Goal: Task Accomplishment & Management: Manage account settings

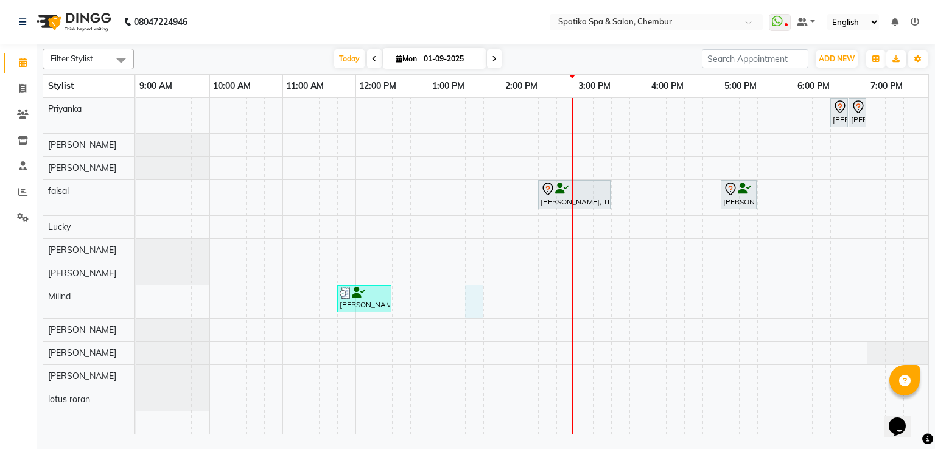
click at [475, 307] on div "[PERSON_NAME], TK04, 06:30 PM-06:45 PM, Peel Off Wax-Nose (External) [PERSON_NA…" at bounding box center [611, 266] width 950 height 337
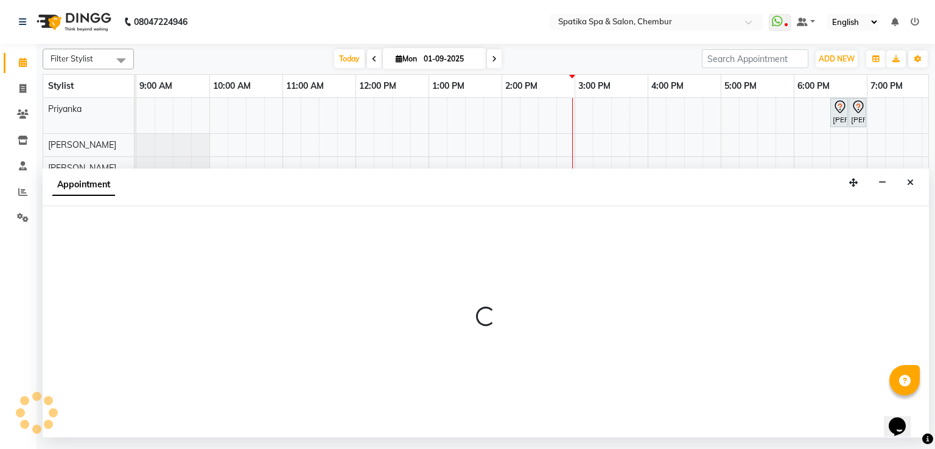
select select "9061"
select select "tentative"
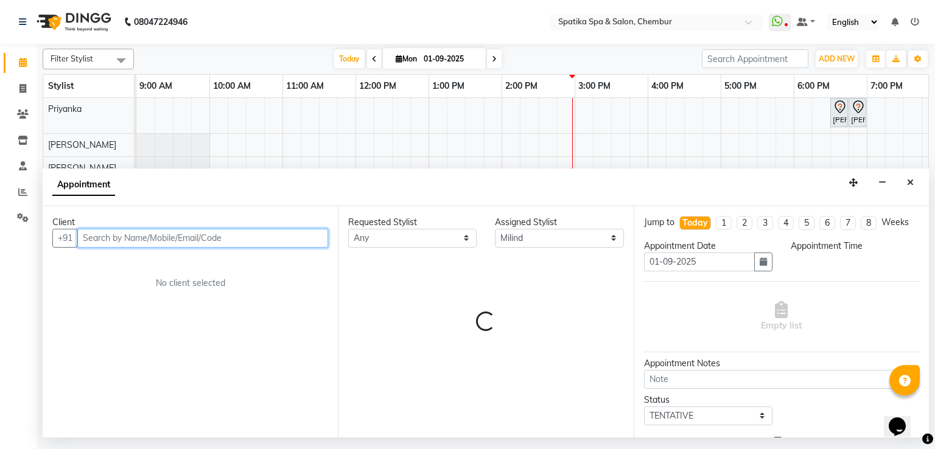
select select "810"
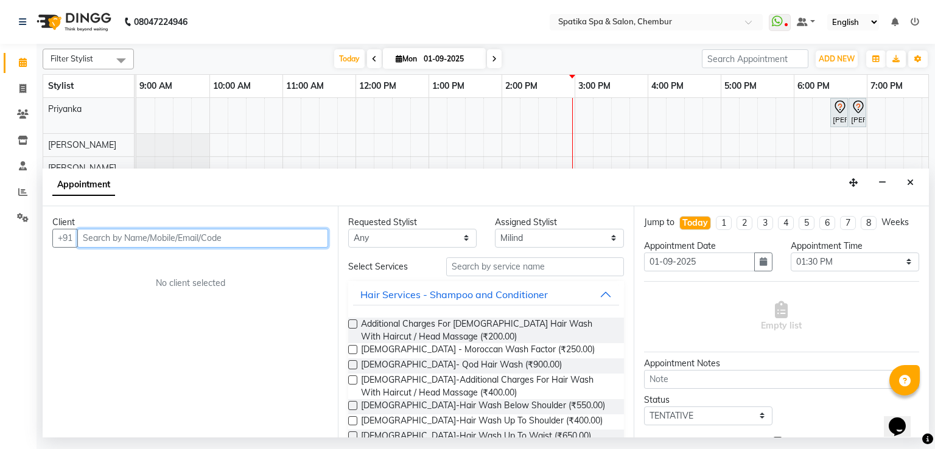
click at [109, 239] on input "text" at bounding box center [202, 238] width 251 height 19
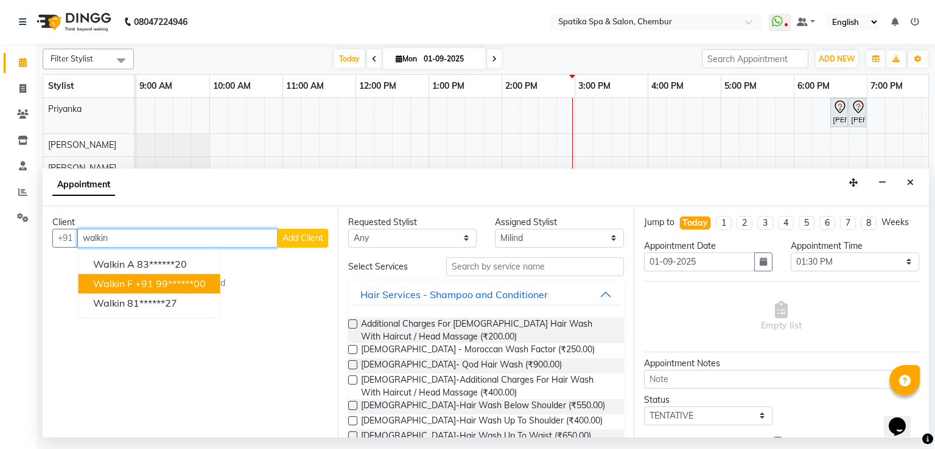
click at [142, 288] on ngb-highlight "+91 99******00" at bounding box center [170, 284] width 71 height 12
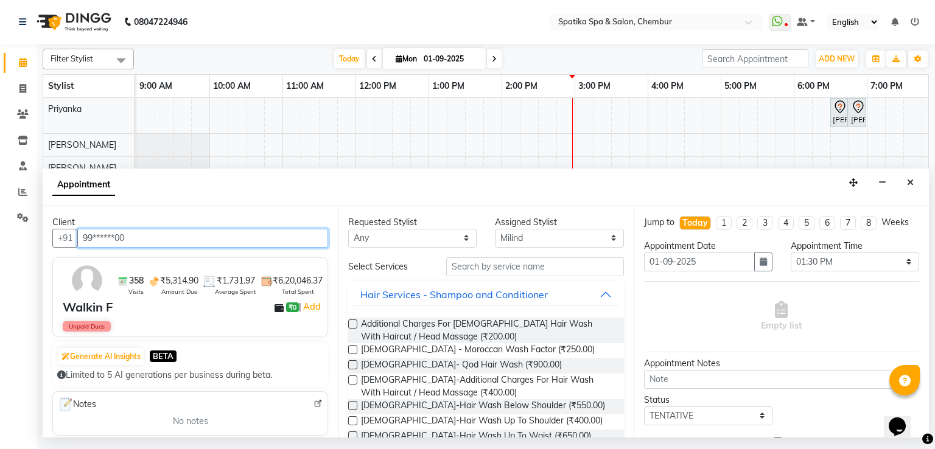
type input "99******00"
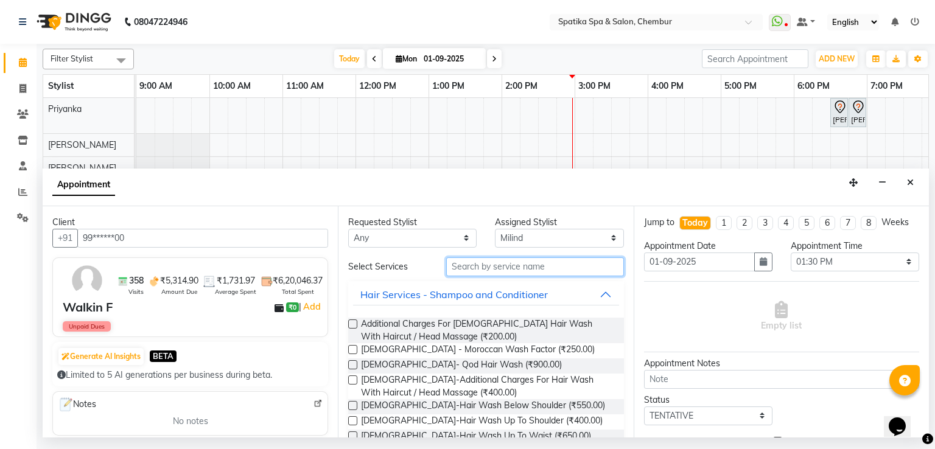
click at [462, 264] on input "text" at bounding box center [535, 266] width 178 height 19
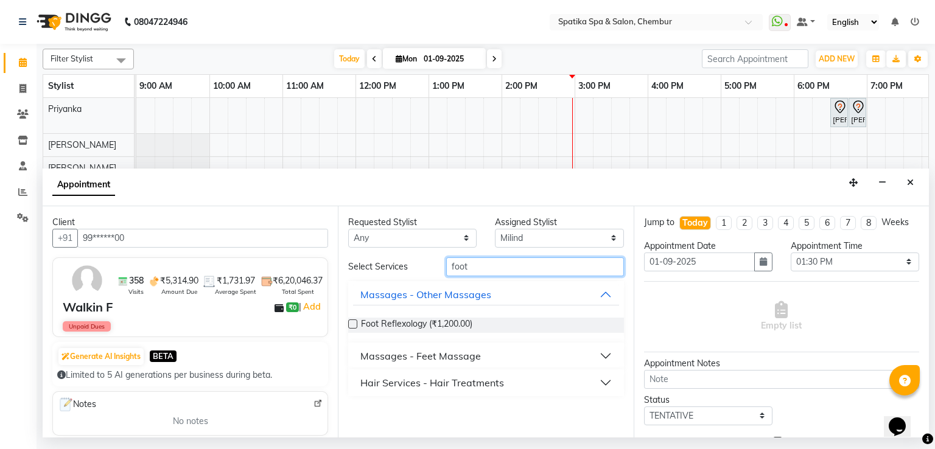
type input "foot"
click at [455, 356] on div "Massages - Feet Massage" at bounding box center [420, 356] width 121 height 15
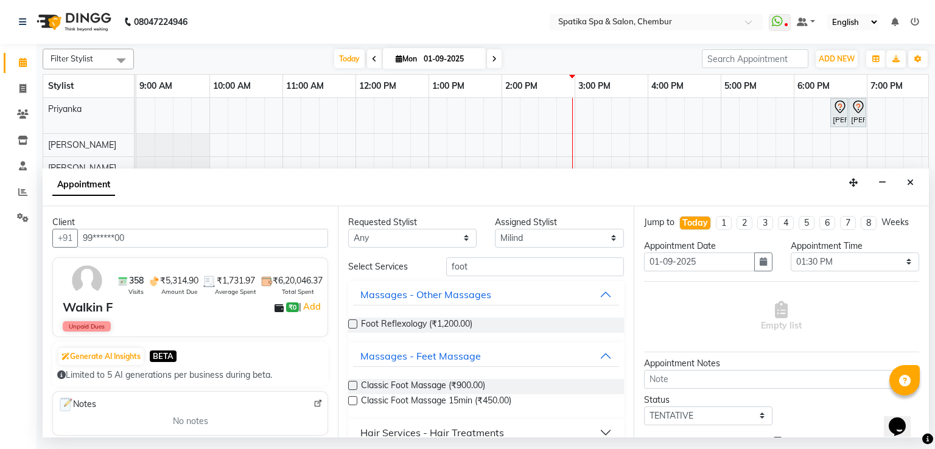
click at [354, 385] on label at bounding box center [352, 385] width 9 height 9
click at [354, 385] on input "checkbox" at bounding box center [352, 387] width 8 height 8
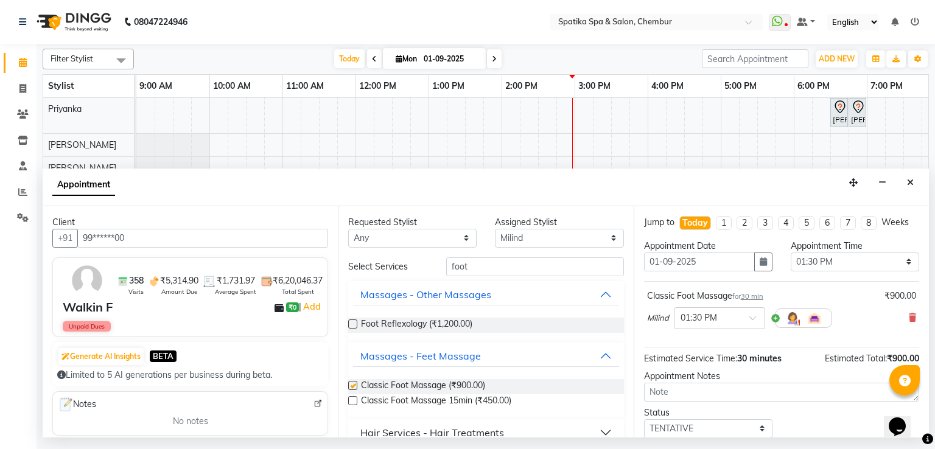
checkbox input "false"
click at [485, 271] on input "foot" at bounding box center [535, 266] width 178 height 19
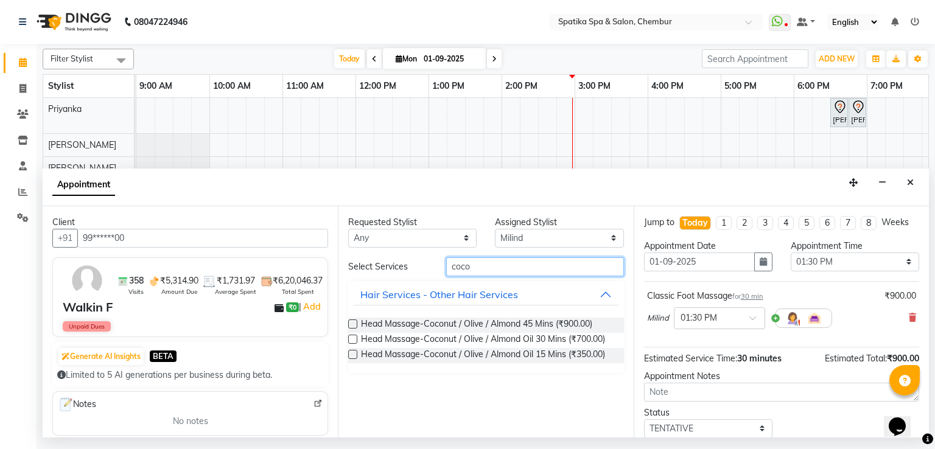
type input "coco"
click at [351, 337] on label at bounding box center [352, 339] width 9 height 9
click at [351, 337] on input "checkbox" at bounding box center [352, 341] width 8 height 8
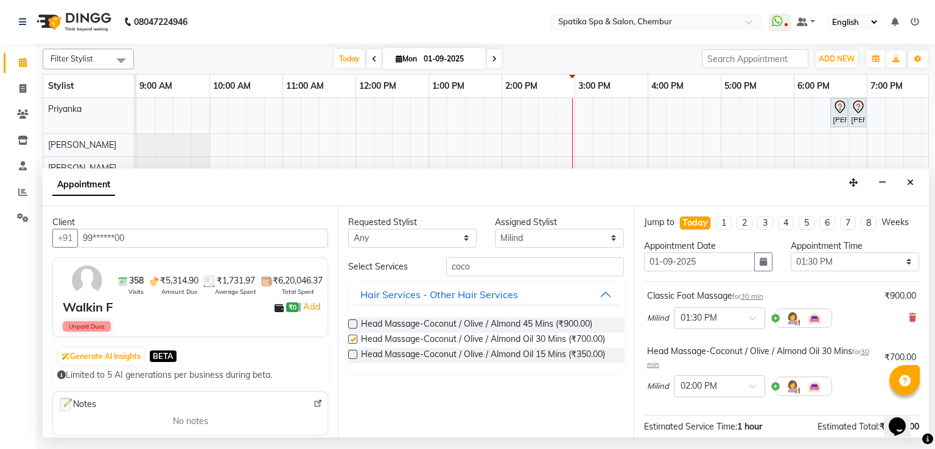
checkbox input "false"
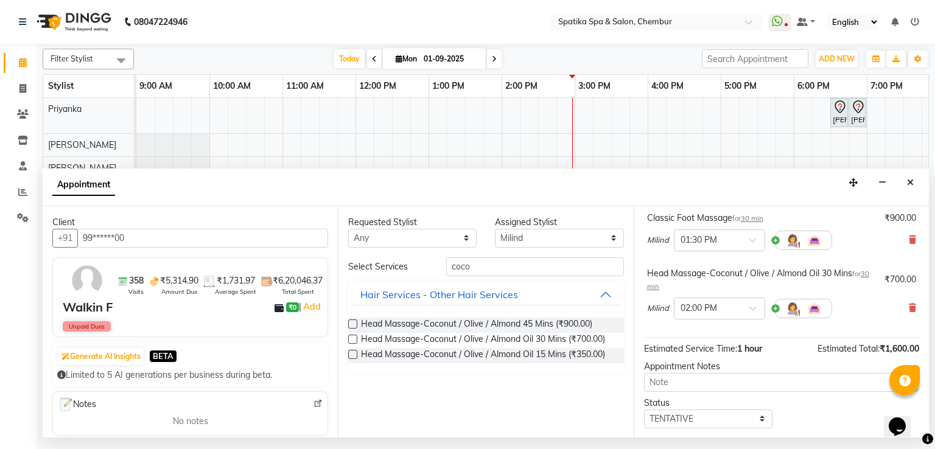
scroll to position [144, 0]
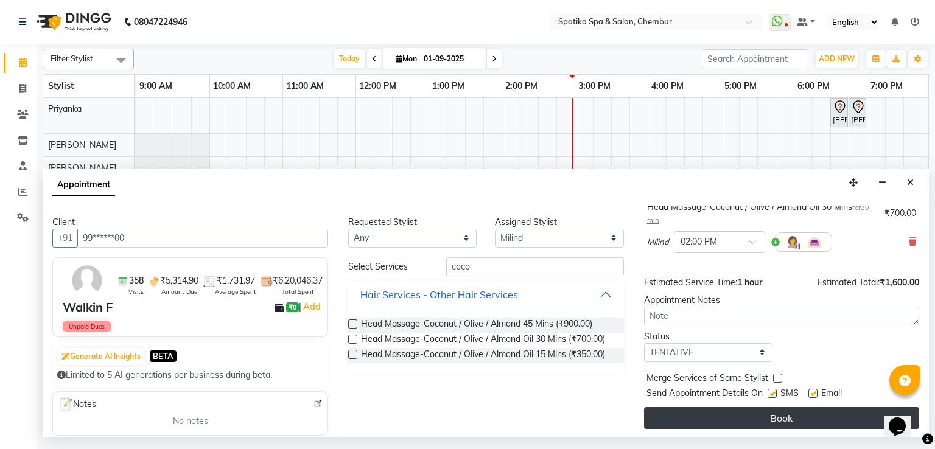
click at [676, 415] on button "Book" at bounding box center [781, 418] width 275 height 22
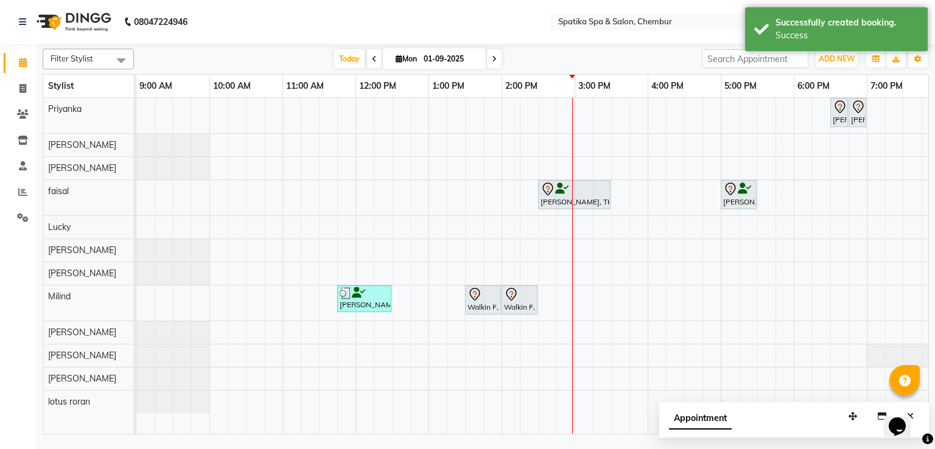
click at [497, 303] on div "Walkin F, TK05, 01:30 PM-02:00 PM, Classic Foot Massage" at bounding box center [482, 300] width 33 height 26
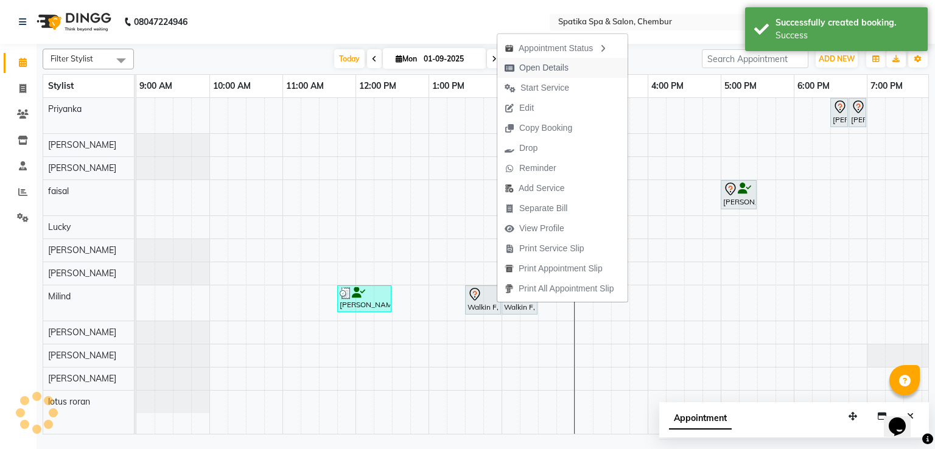
click at [528, 66] on span "Open Details" at bounding box center [543, 67] width 49 height 13
select select "7"
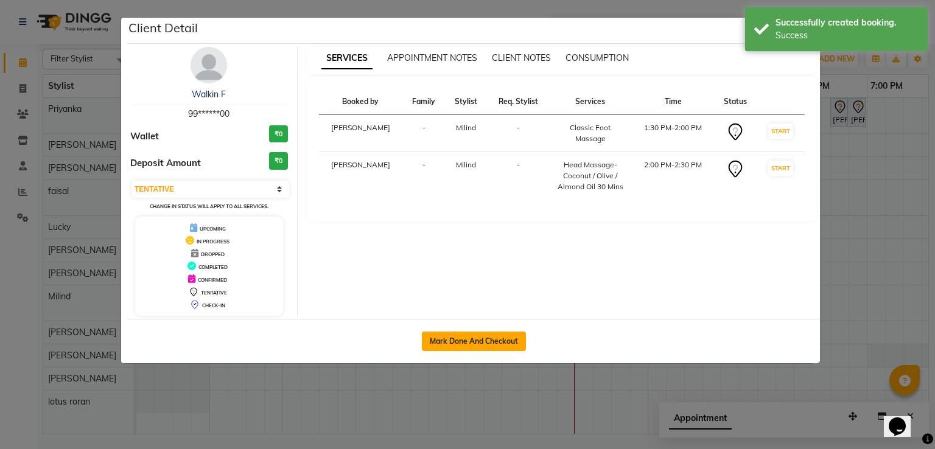
click at [509, 333] on button "Mark Done And Checkout" at bounding box center [474, 341] width 104 height 19
select select "service"
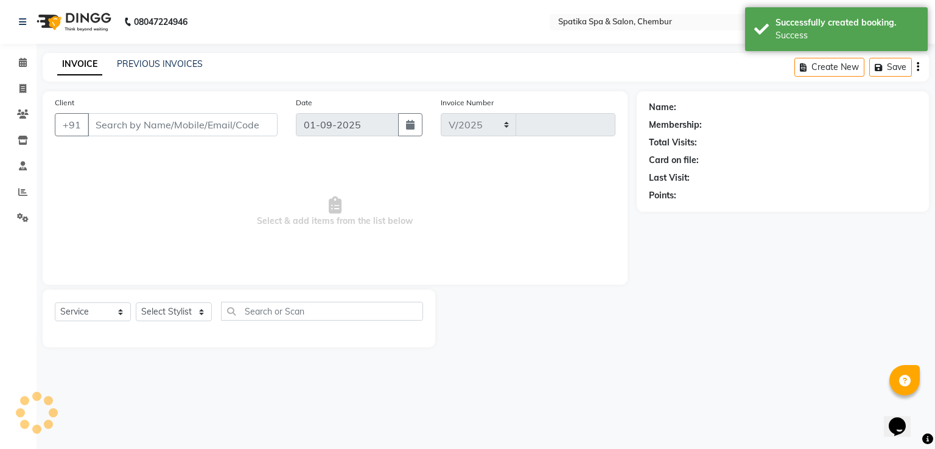
select select "631"
type input "2138"
type input "99******00"
select select "9061"
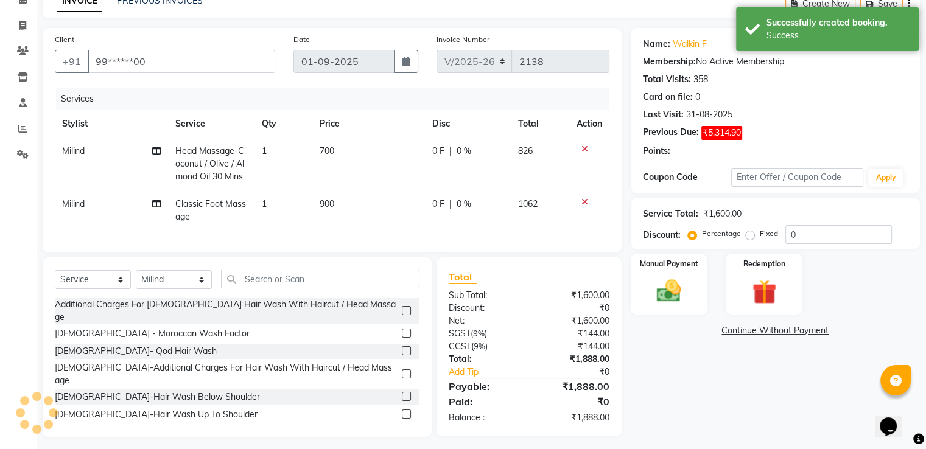
scroll to position [79, 0]
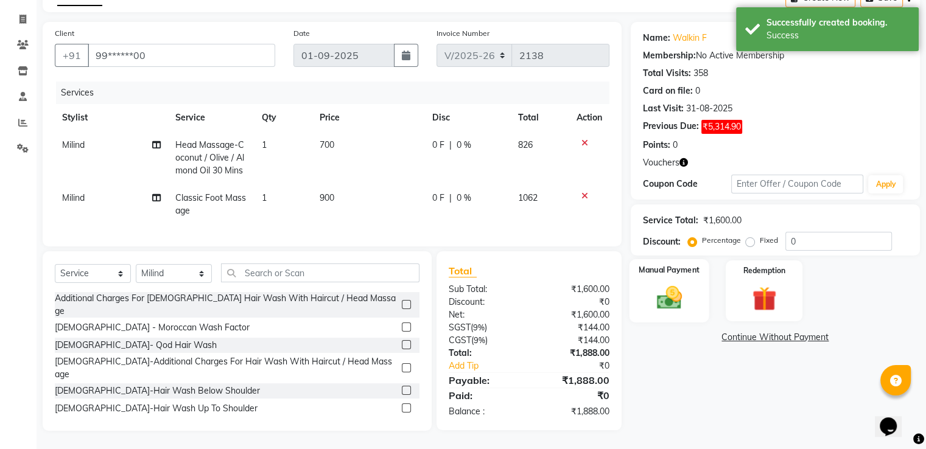
click at [691, 264] on label "Manual Payment" at bounding box center [669, 270] width 61 height 12
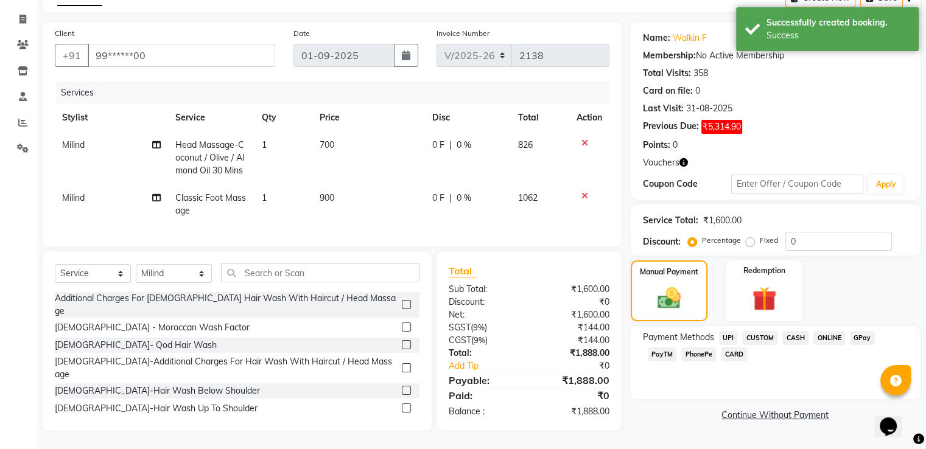
click at [864, 331] on span "GPay" at bounding box center [862, 338] width 25 height 14
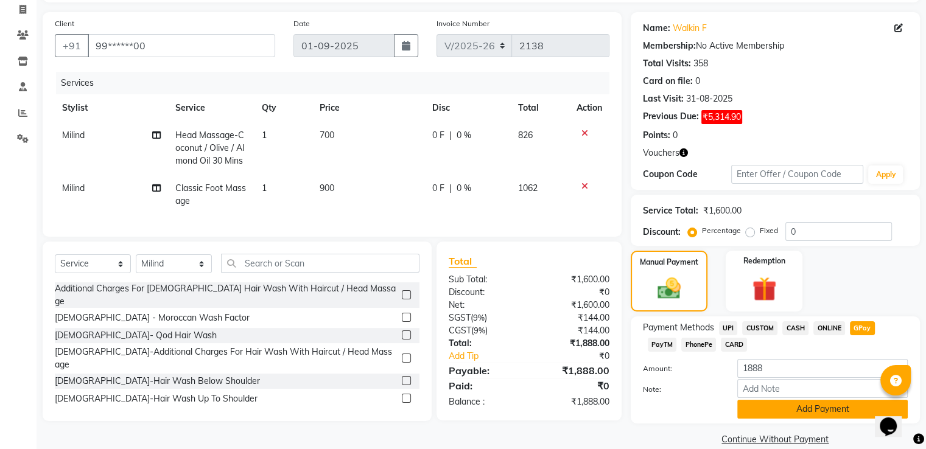
click at [774, 417] on button "Add Payment" at bounding box center [822, 409] width 170 height 19
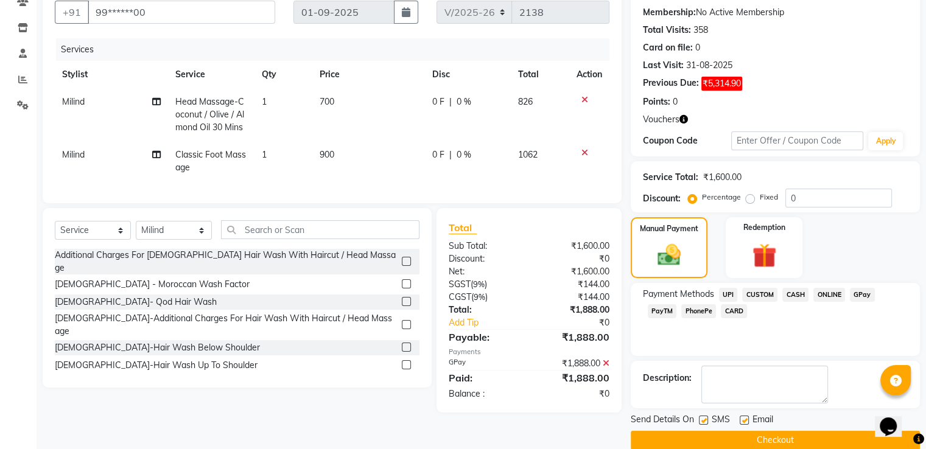
scroll to position [131, 0]
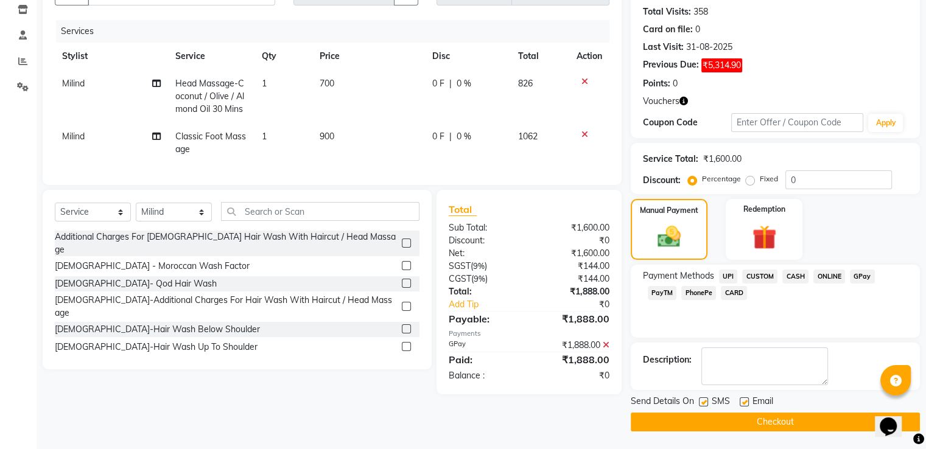
click at [748, 401] on label at bounding box center [744, 401] width 9 height 9
click at [748, 401] on input "checkbox" at bounding box center [744, 403] width 8 height 8
checkbox input "false"
click at [699, 402] on label at bounding box center [703, 401] width 9 height 9
click at [699, 402] on input "checkbox" at bounding box center [703, 403] width 8 height 8
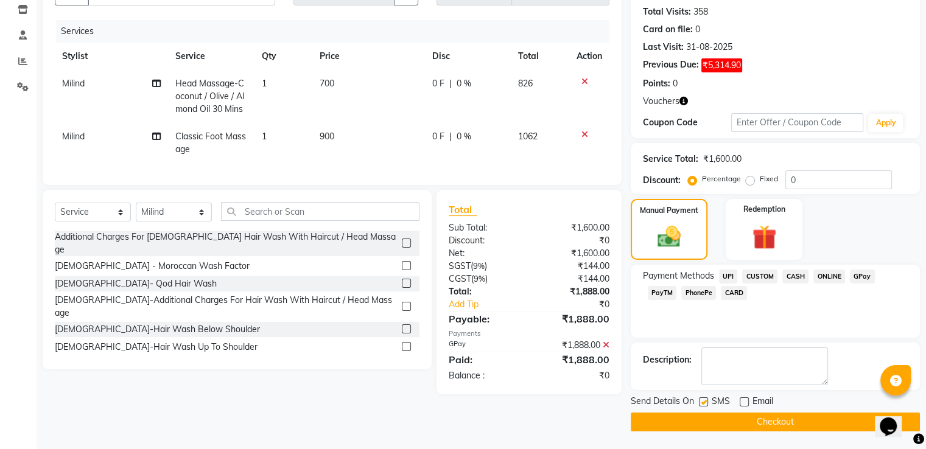
checkbox input "false"
click at [690, 418] on button "Checkout" at bounding box center [775, 422] width 289 height 19
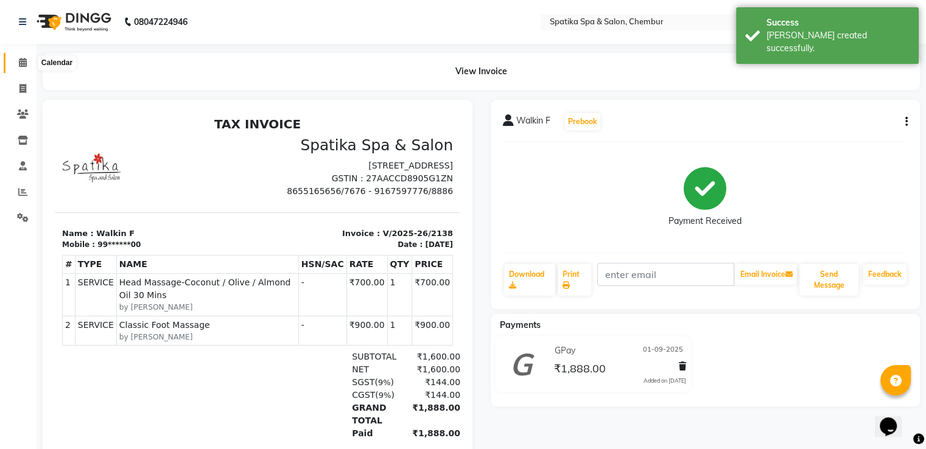
click at [20, 63] on icon at bounding box center [23, 62] width 8 height 9
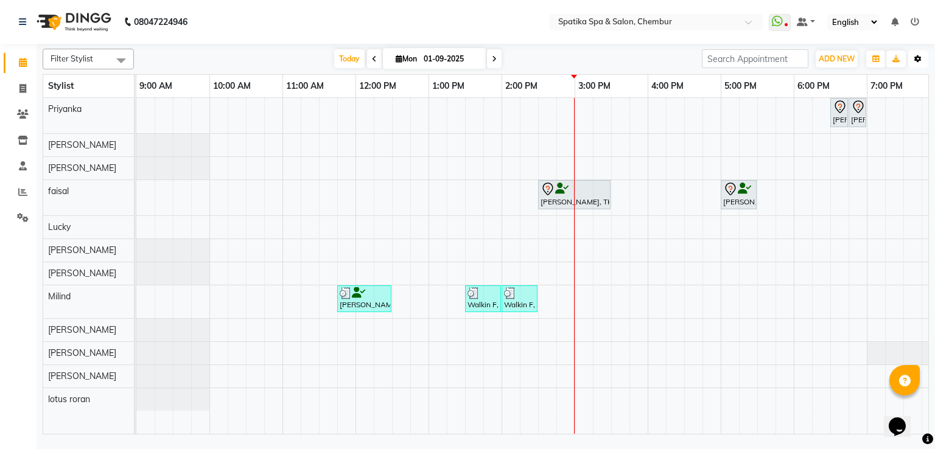
click at [922, 64] on button "Toggle Dropdown" at bounding box center [917, 59] width 19 height 17
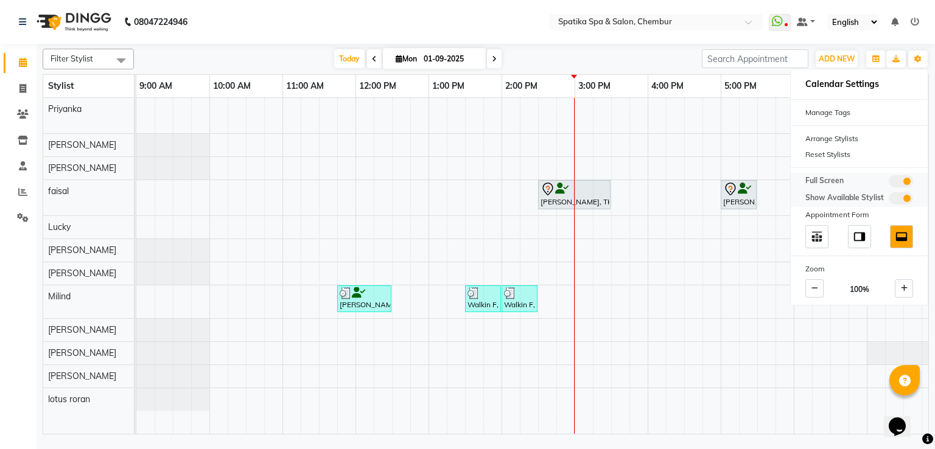
click at [904, 176] on span at bounding box center [901, 181] width 24 height 12
click at [889, 183] on input "checkbox" at bounding box center [889, 183] width 0 height 0
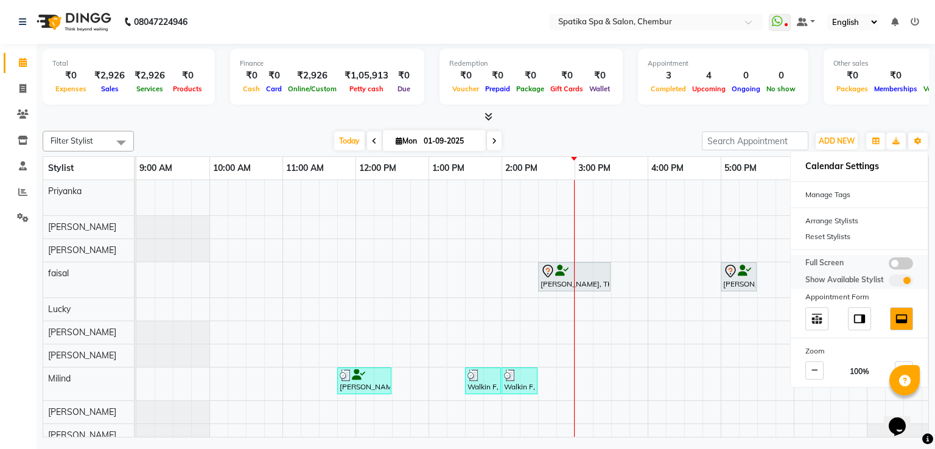
click at [894, 262] on span at bounding box center [901, 263] width 24 height 12
click at [889, 265] on input "checkbox" at bounding box center [889, 265] width 0 height 0
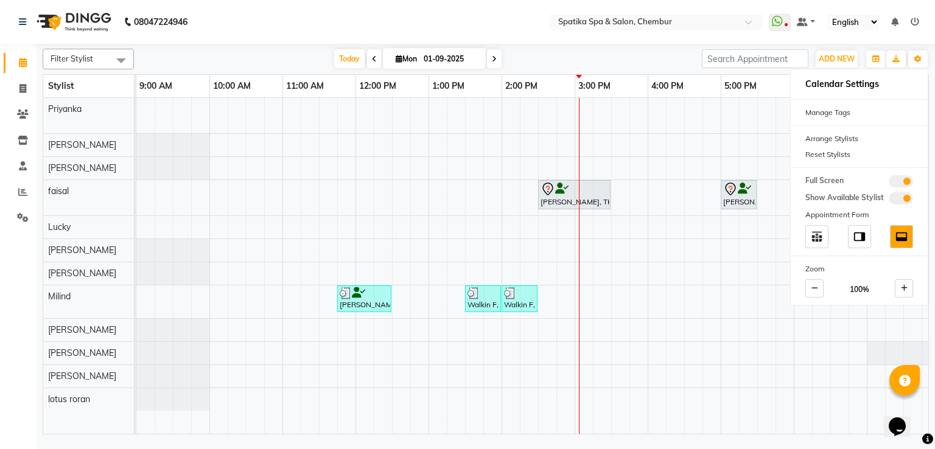
click at [562, 61] on div "[DATE] [DATE]" at bounding box center [418, 59] width 556 height 18
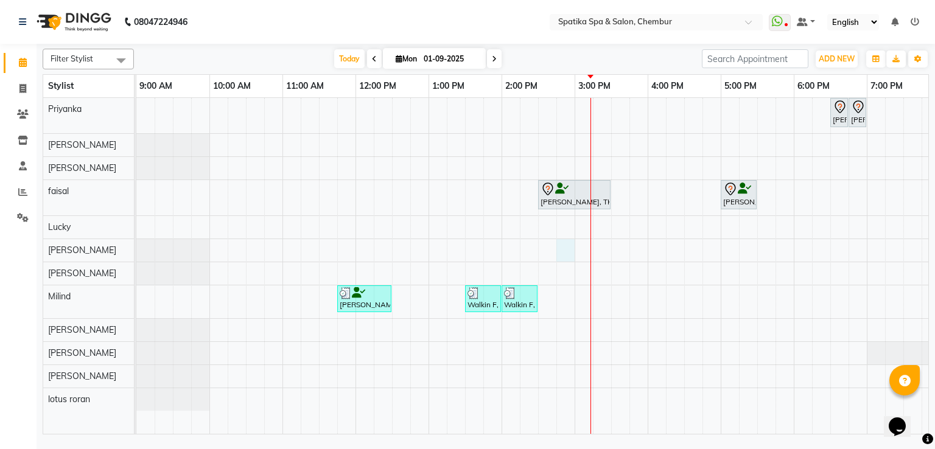
click at [573, 247] on div "[PERSON_NAME], TK04, 06:30 PM-06:45 PM, Peel Off Wax-Nose (External) [PERSON_NA…" at bounding box center [611, 266] width 950 height 337
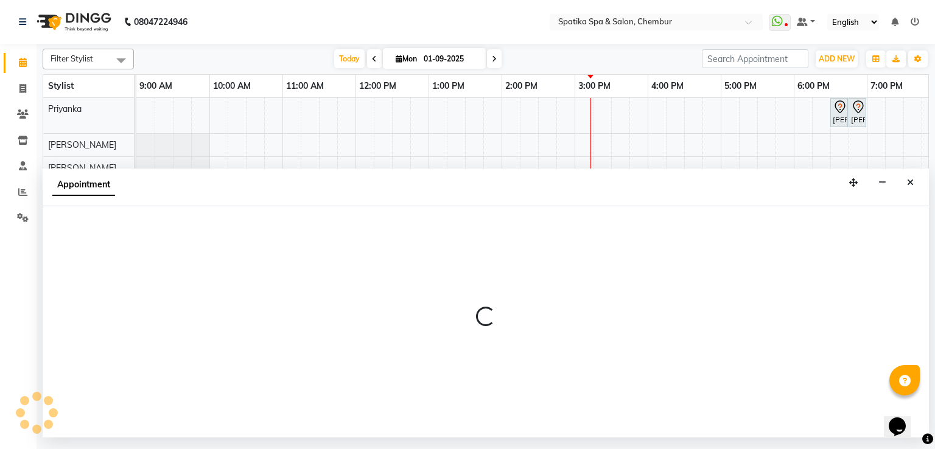
select select "17981"
select select "885"
select select "tentative"
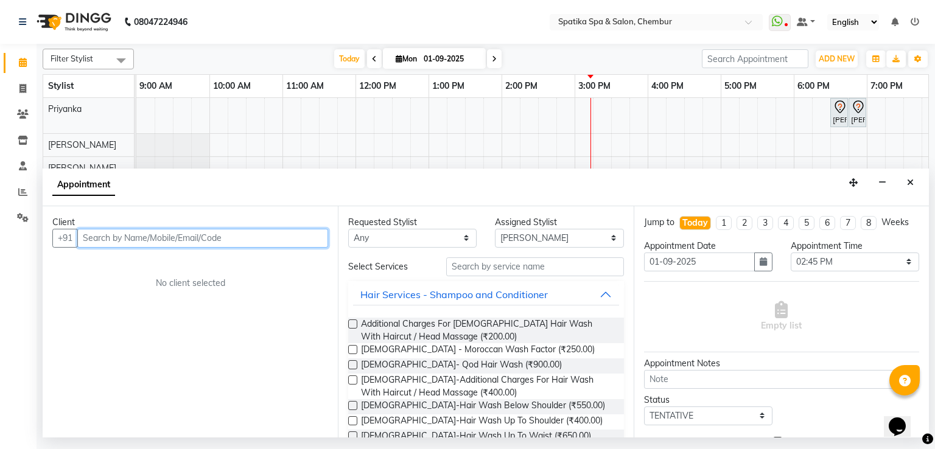
click at [102, 236] on input "text" at bounding box center [202, 238] width 251 height 19
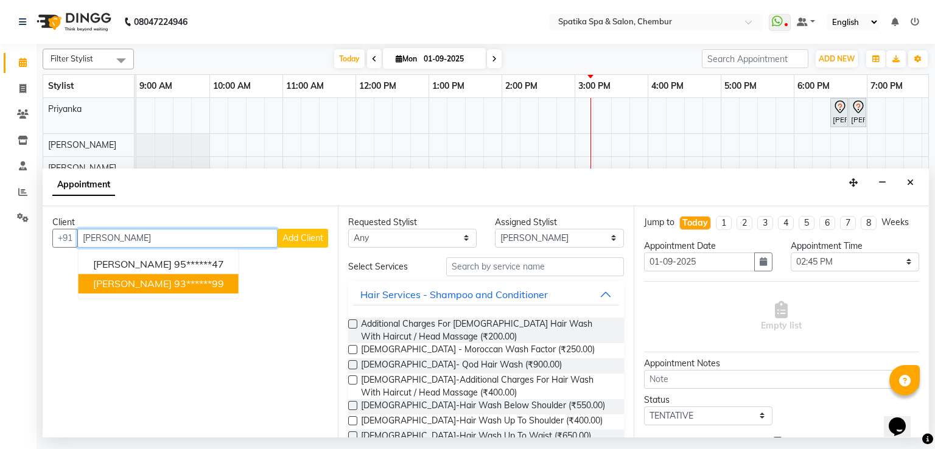
click at [154, 280] on span "[PERSON_NAME]" at bounding box center [132, 284] width 79 height 12
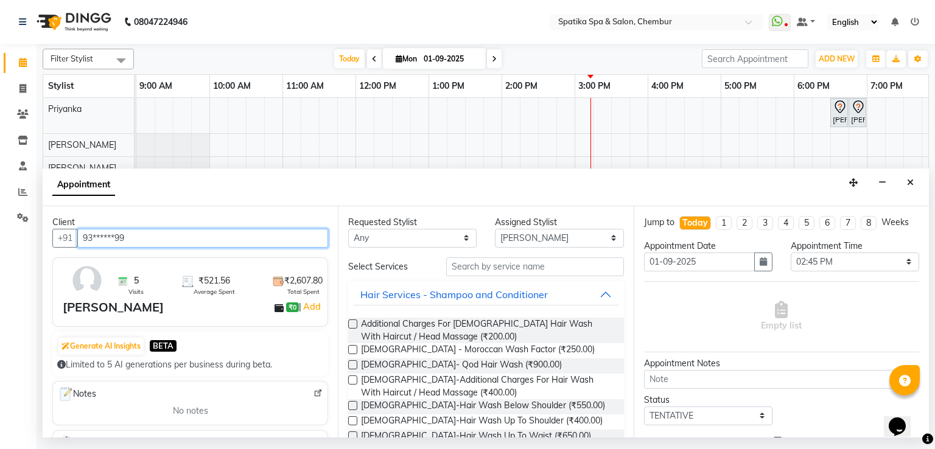
type input "93******99"
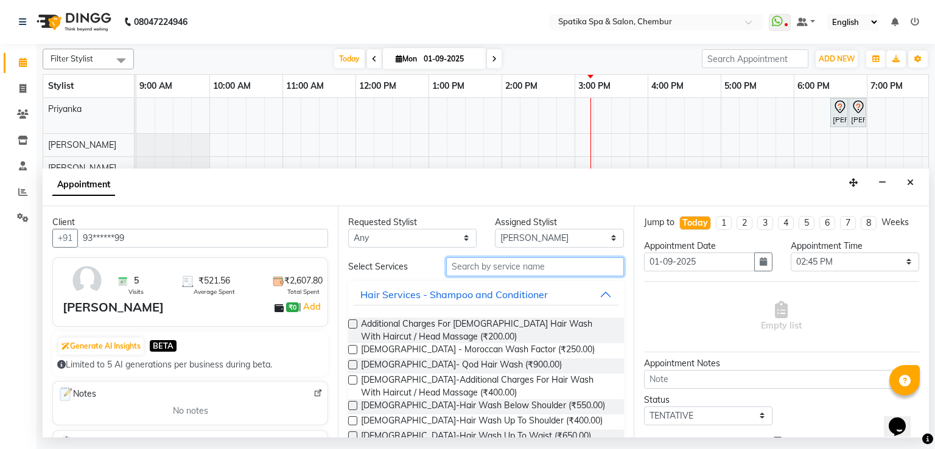
click at [474, 270] on input "text" at bounding box center [535, 266] width 178 height 19
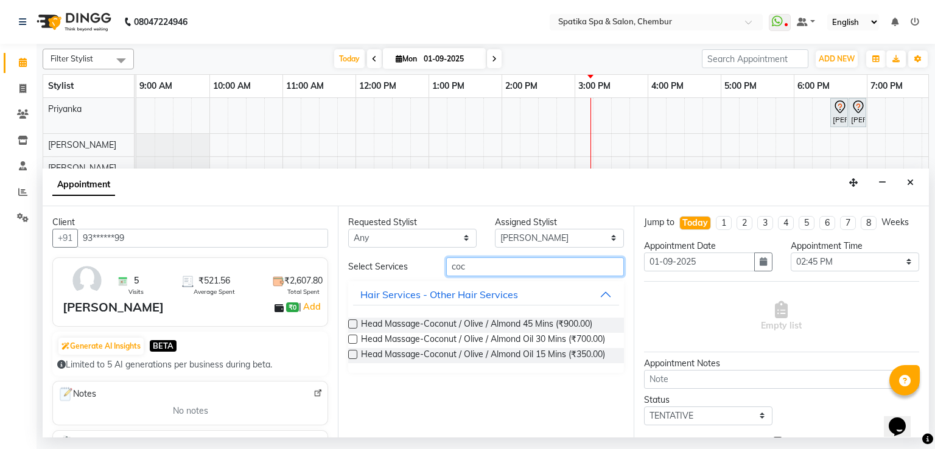
type input "coc"
click at [354, 339] on label at bounding box center [352, 339] width 9 height 9
click at [354, 339] on input "checkbox" at bounding box center [352, 341] width 8 height 8
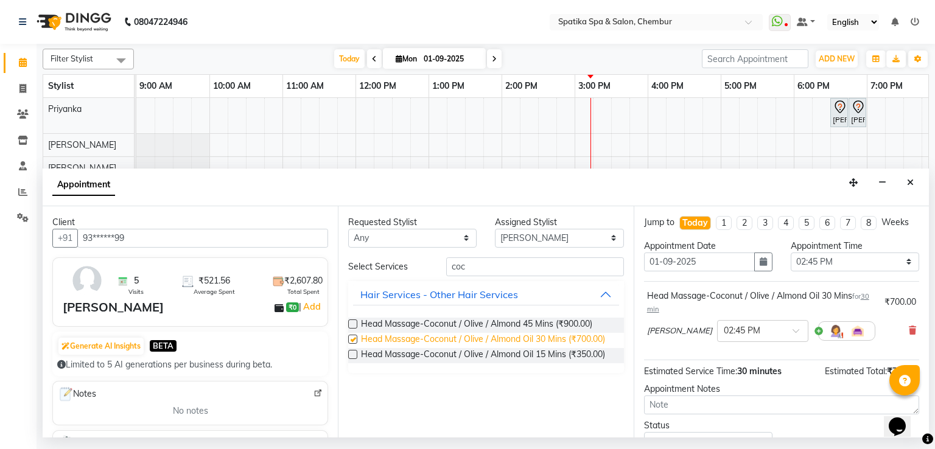
checkbox input "false"
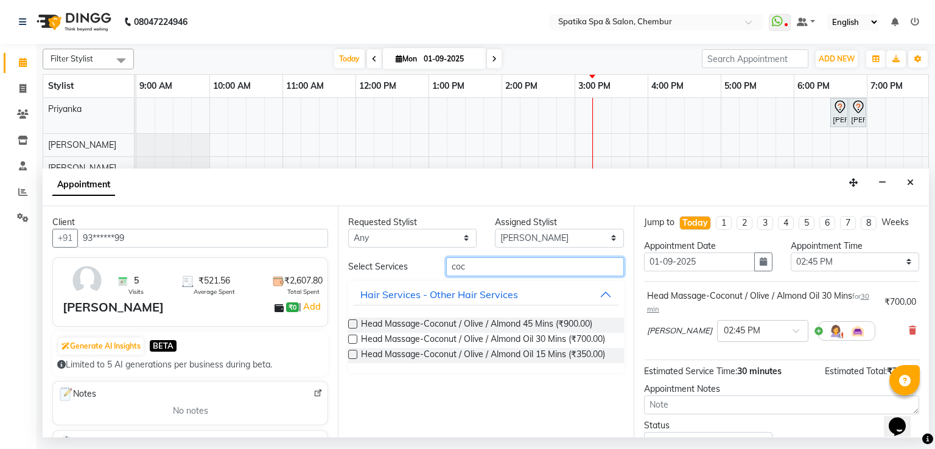
click at [499, 264] on input "coc" at bounding box center [535, 266] width 178 height 19
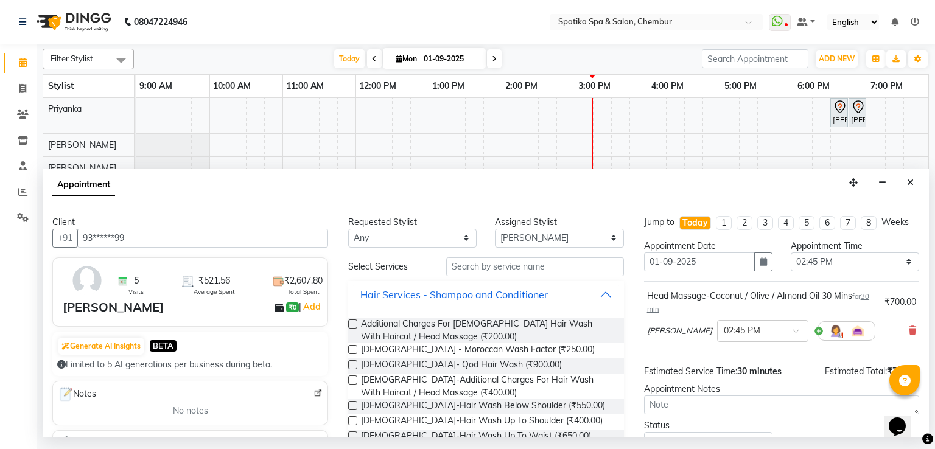
click at [353, 404] on label at bounding box center [352, 405] width 9 height 9
click at [353, 404] on input "checkbox" at bounding box center [352, 407] width 8 height 8
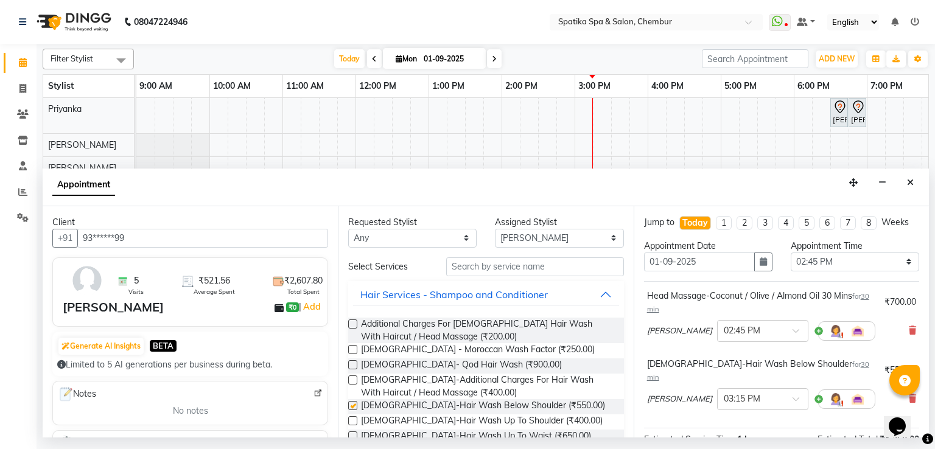
scroll to position [144, 0]
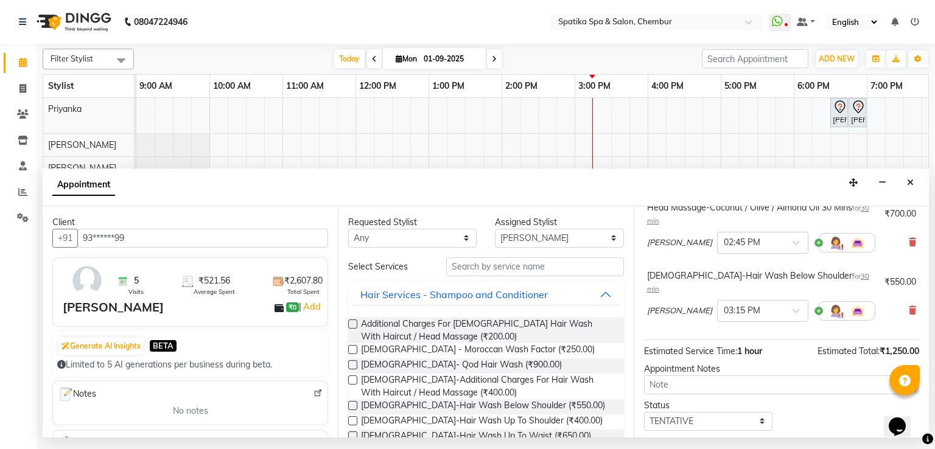
checkbox input "false"
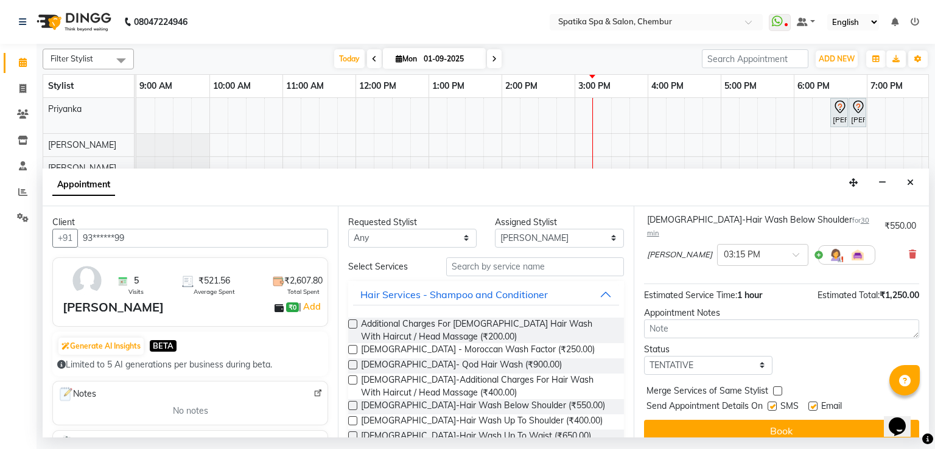
click at [727, 423] on button "Book" at bounding box center [781, 431] width 275 height 22
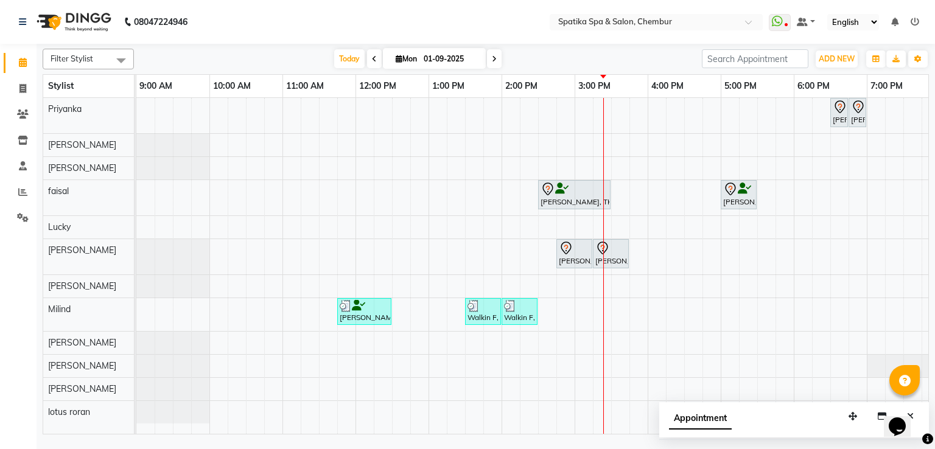
click at [688, 144] on div "[PERSON_NAME], TK04, 06:30 PM-06:45 PM, Peel Off Wax-Nose (External) [PERSON_NA…" at bounding box center [611, 266] width 950 height 337
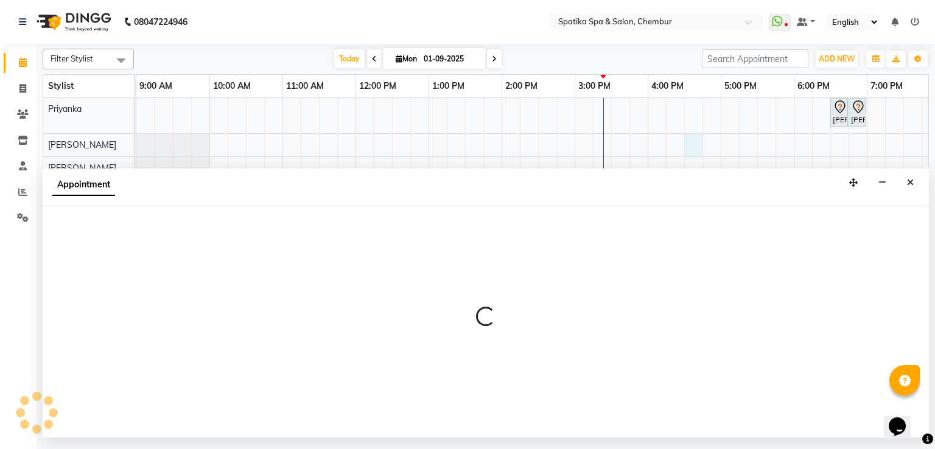
select select "29950"
select select "990"
select select "tentative"
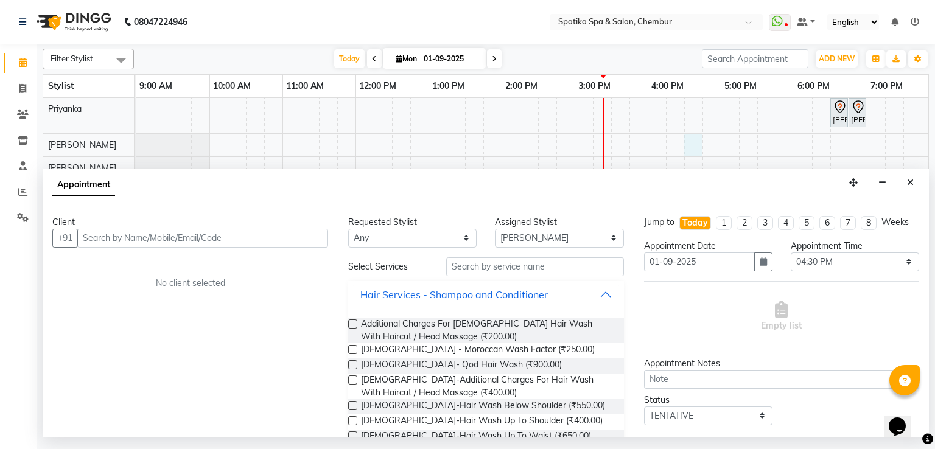
click at [169, 240] on input "text" at bounding box center [202, 238] width 251 height 19
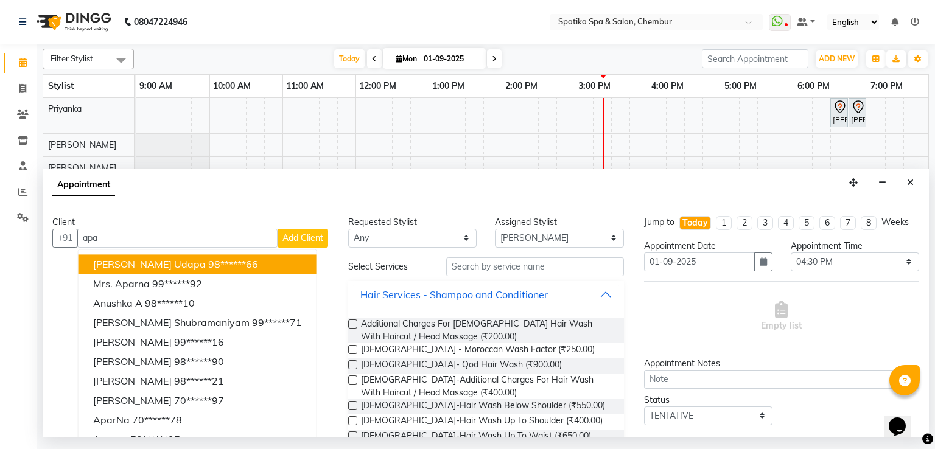
click at [98, 239] on input "apa" at bounding box center [177, 238] width 200 height 19
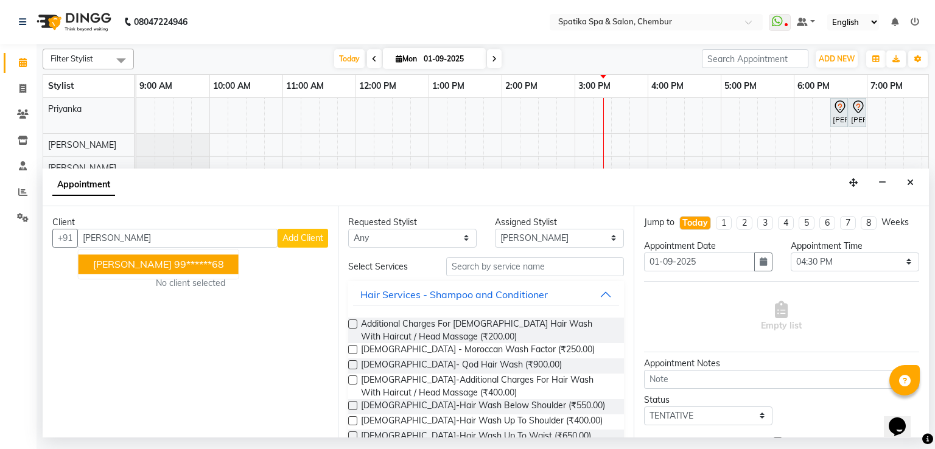
click at [98, 256] on button "[PERSON_NAME] 99******68" at bounding box center [159, 263] width 160 height 19
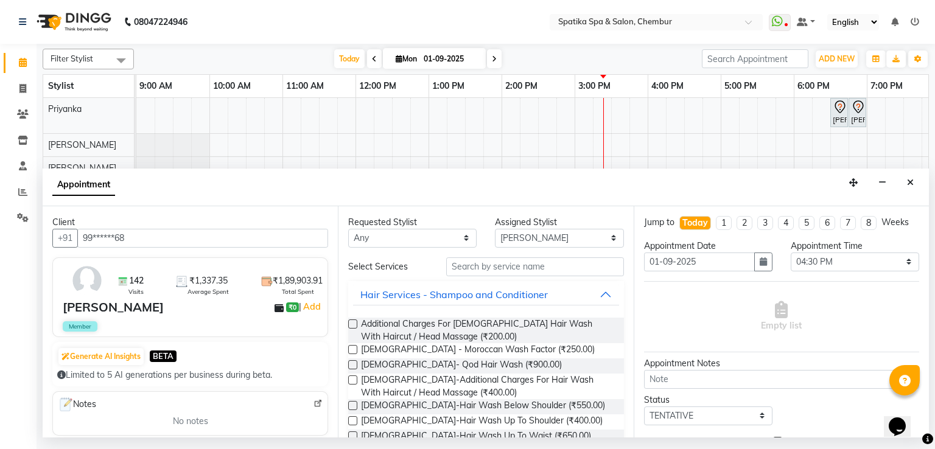
type input "99******68"
click at [405, 233] on select "Any [PERSON_NAME] [PERSON_NAME] [PERSON_NAME] lotus roran [PERSON_NAME] [PERSON…" at bounding box center [412, 238] width 128 height 19
select select "29950"
click at [348, 229] on select "Any [PERSON_NAME] [PERSON_NAME] [PERSON_NAME] lotus roran [PERSON_NAME] [PERSON…" at bounding box center [412, 238] width 128 height 19
click at [926, 434] on icon at bounding box center [927, 439] width 11 height 11
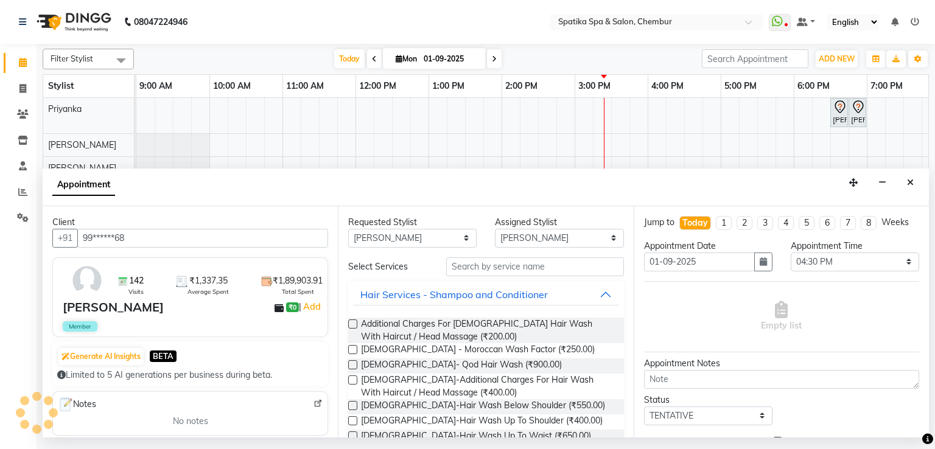
click at [926, 434] on icon at bounding box center [927, 439] width 11 height 11
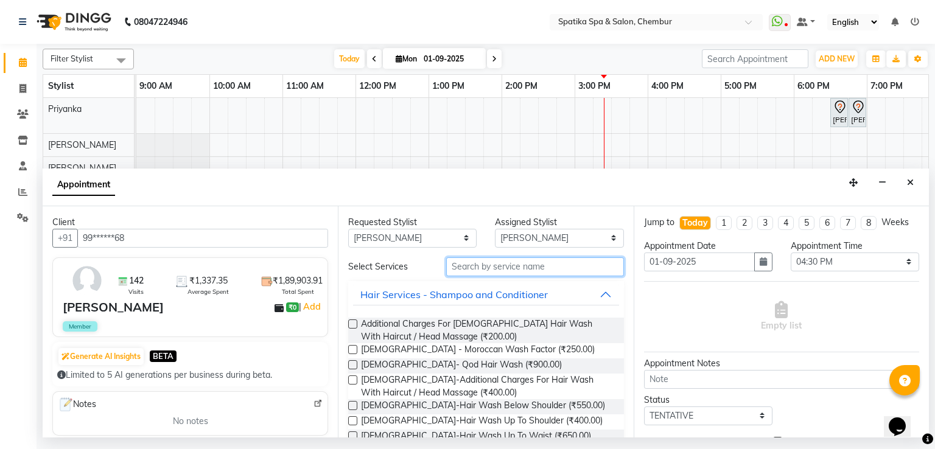
click at [541, 262] on input "text" at bounding box center [535, 266] width 178 height 19
type input "w"
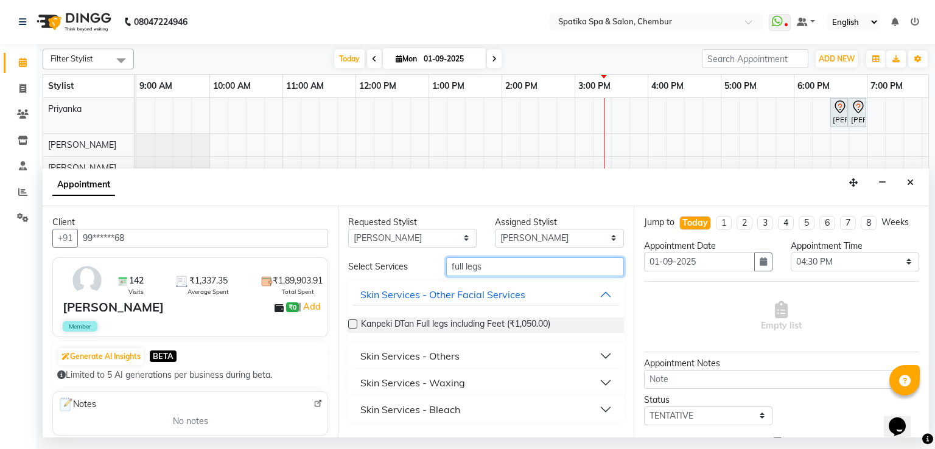
click at [485, 264] on input "full legs" at bounding box center [535, 266] width 178 height 19
click at [482, 264] on input "full legs" at bounding box center [535, 266] width 178 height 19
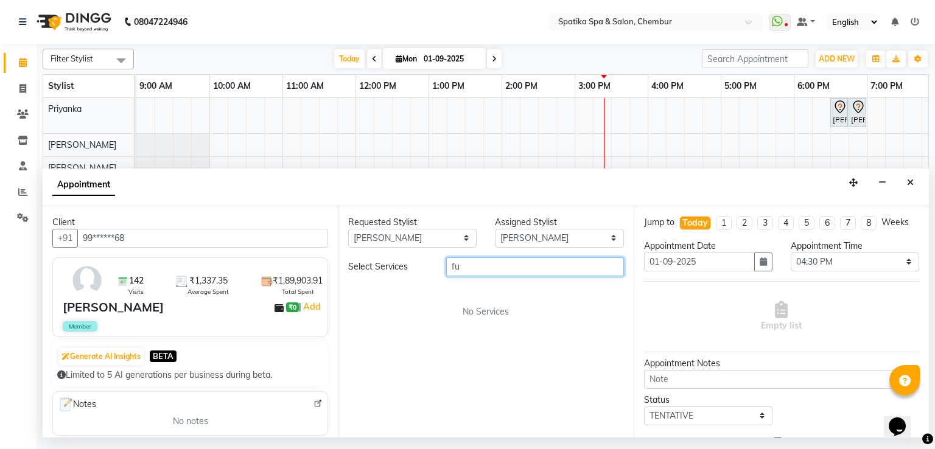
type input "f"
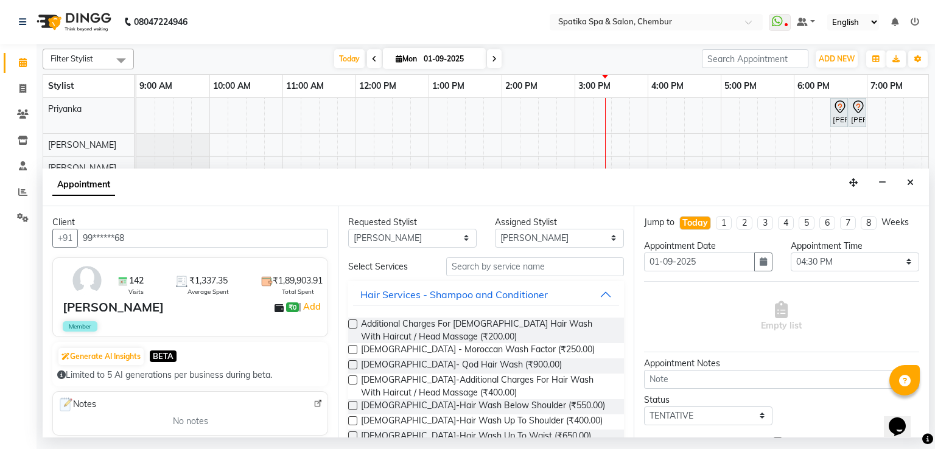
click at [922, 431] on div at bounding box center [927, 439] width 11 height 16
click at [918, 405] on div "Opens Chat This icon Opens the chat window." at bounding box center [903, 405] width 29 height 0
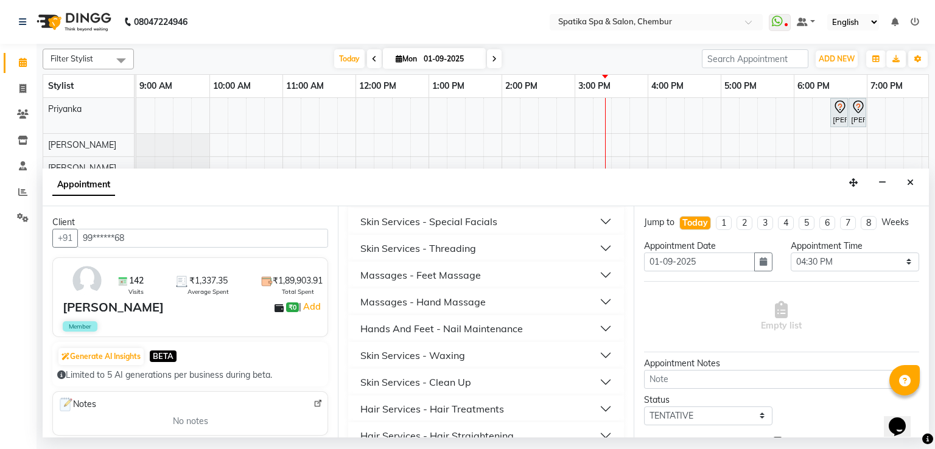
scroll to position [560, 0]
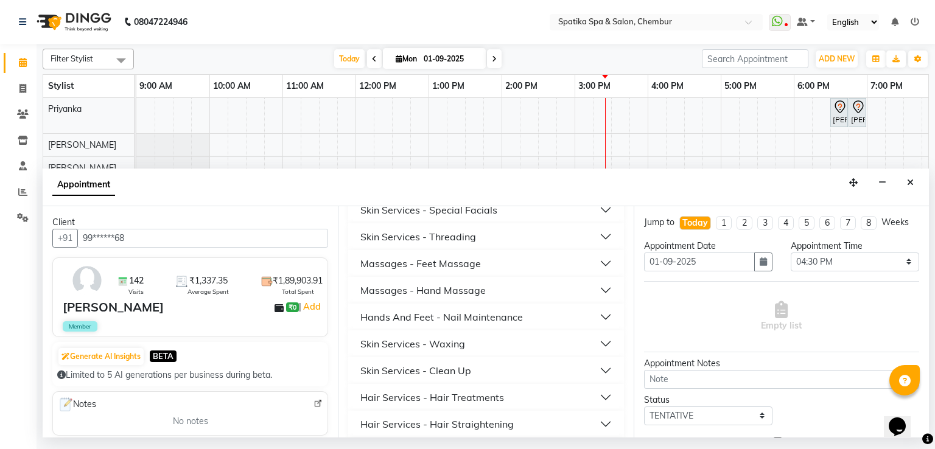
click at [480, 341] on button "Skin Services - Waxing" at bounding box center [485, 344] width 265 height 22
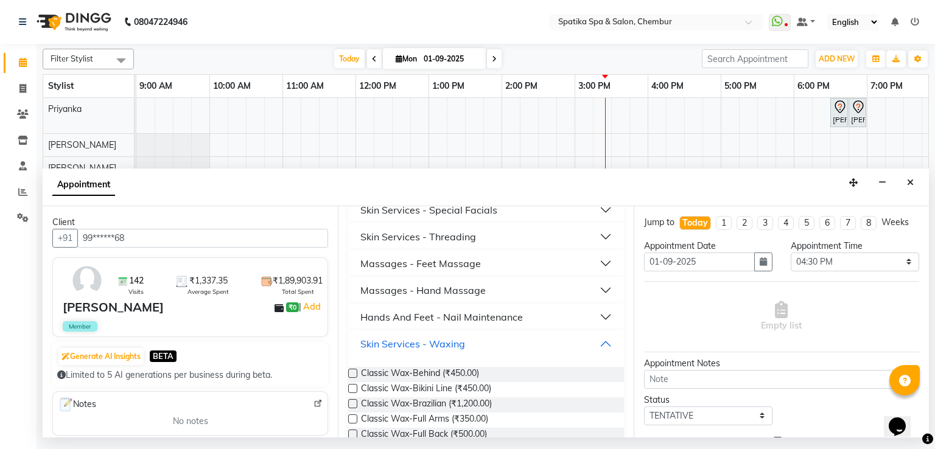
scroll to position [762, 0]
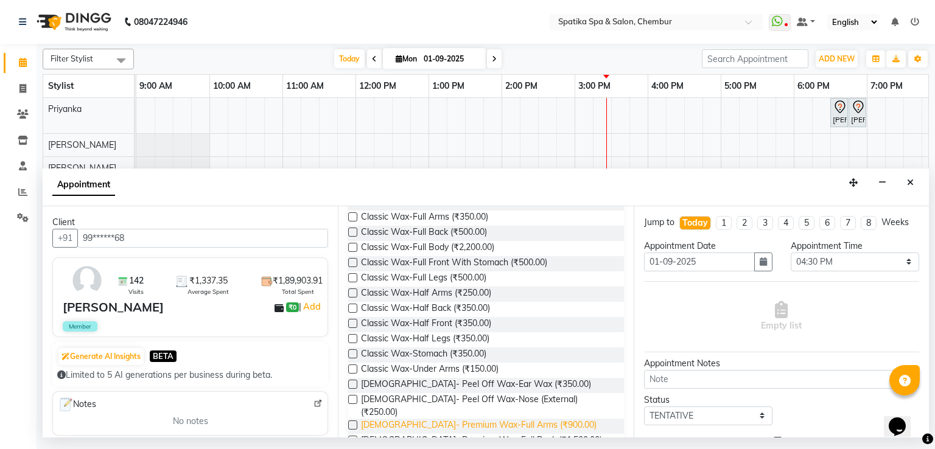
click at [480, 419] on span "[DEMOGRAPHIC_DATA]- Premium Wax-Full Arms (₹900.00)" at bounding box center [479, 426] width 236 height 15
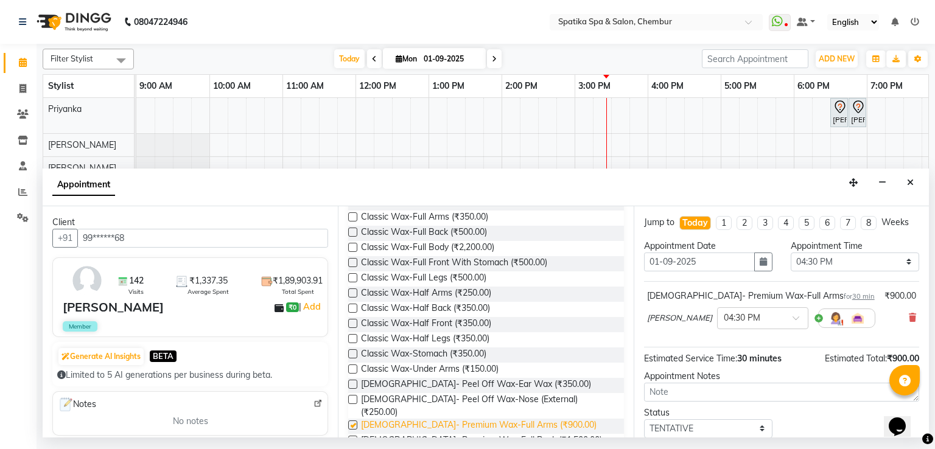
checkbox input "false"
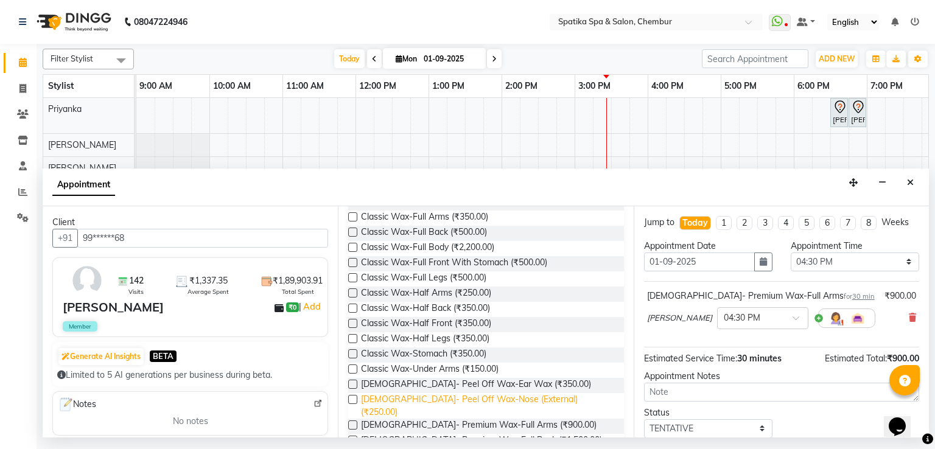
click at [485, 406] on span "[DEMOGRAPHIC_DATA]- Peel Off Wax-Nose (External) (₹250.00)" at bounding box center [487, 406] width 253 height 26
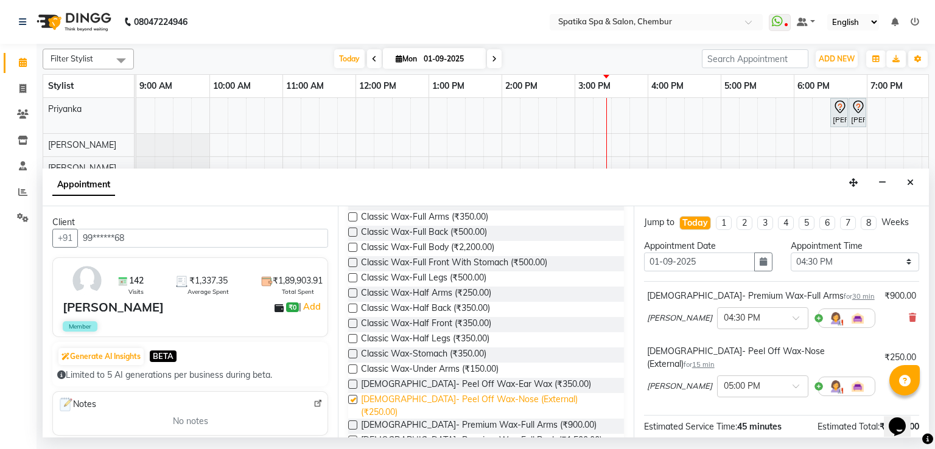
checkbox input "false"
click at [476, 278] on span "Classic Wax-Full Legs (₹500.00)" at bounding box center [423, 278] width 125 height 15
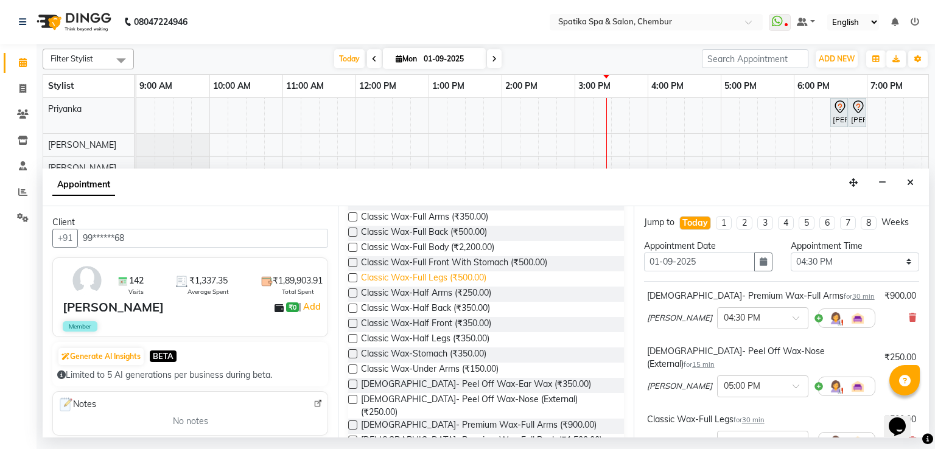
click at [476, 276] on span "Classic Wax-Full Legs (₹500.00)" at bounding box center [423, 278] width 125 height 15
click at [353, 278] on label at bounding box center [352, 277] width 9 height 9
click at [353, 278] on input "checkbox" at bounding box center [352, 279] width 8 height 8
click at [354, 276] on label at bounding box center [352, 277] width 9 height 9
click at [354, 276] on input "checkbox" at bounding box center [352, 279] width 8 height 8
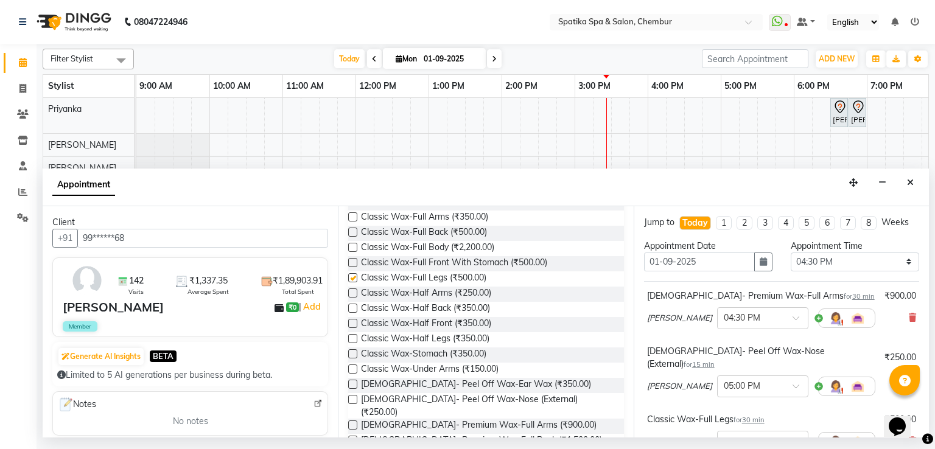
click at [354, 276] on label at bounding box center [352, 277] width 9 height 9
click at [354, 276] on input "checkbox" at bounding box center [352, 279] width 8 height 8
click at [354, 276] on label at bounding box center [352, 277] width 9 height 9
click at [354, 276] on input "checkbox" at bounding box center [352, 279] width 8 height 8
click at [354, 276] on label at bounding box center [352, 277] width 9 height 9
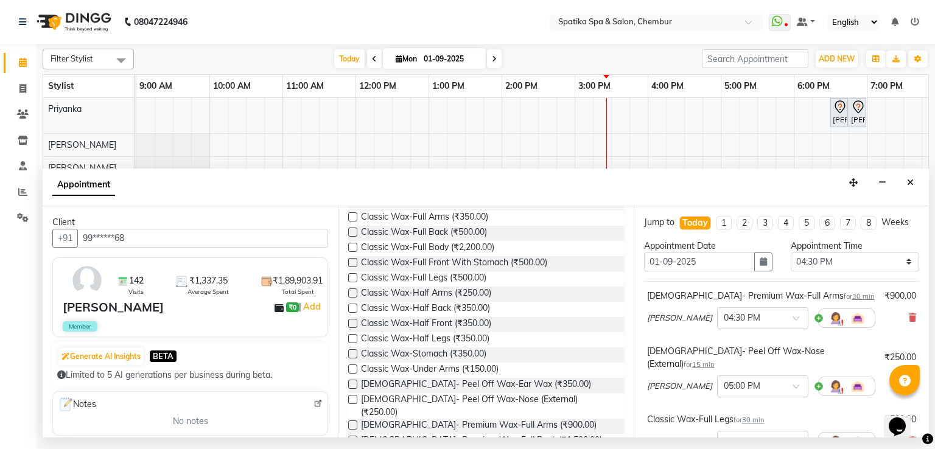
click at [354, 276] on input "checkbox" at bounding box center [352, 279] width 8 height 8
click at [354, 276] on label at bounding box center [352, 277] width 9 height 9
click at [354, 276] on input "checkbox" at bounding box center [352, 279] width 8 height 8
click at [390, 277] on span "Classic Wax-Full Legs (₹500.00)" at bounding box center [423, 278] width 125 height 15
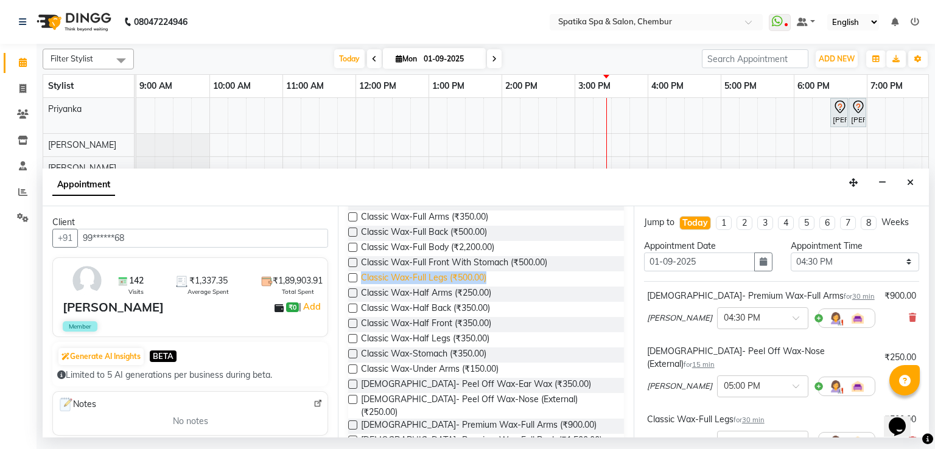
click at [390, 277] on span "Classic Wax-Full Legs (₹500.00)" at bounding box center [423, 278] width 125 height 15
click at [353, 278] on label at bounding box center [352, 277] width 9 height 9
click at [353, 278] on input "checkbox" at bounding box center [352, 279] width 8 height 8
click at [352, 275] on label at bounding box center [352, 277] width 9 height 9
click at [352, 275] on input "checkbox" at bounding box center [352, 279] width 8 height 8
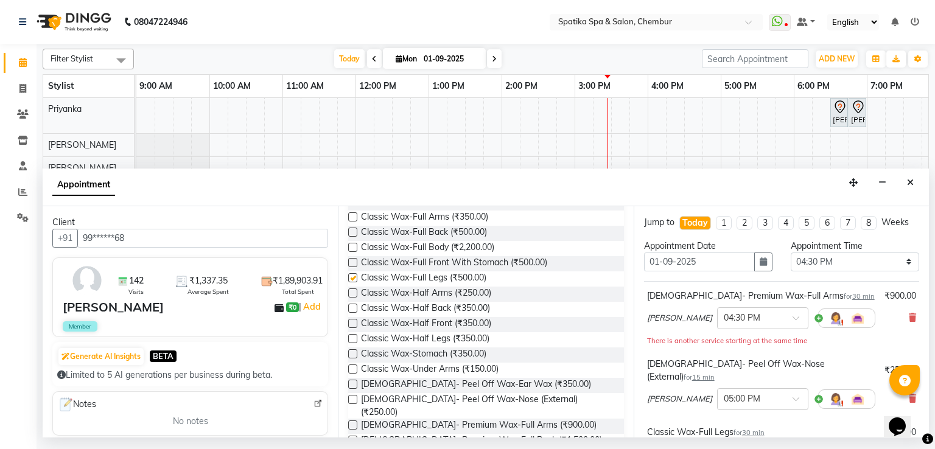
checkbox input "false"
click at [911, 186] on icon "Close" at bounding box center [910, 182] width 7 height 9
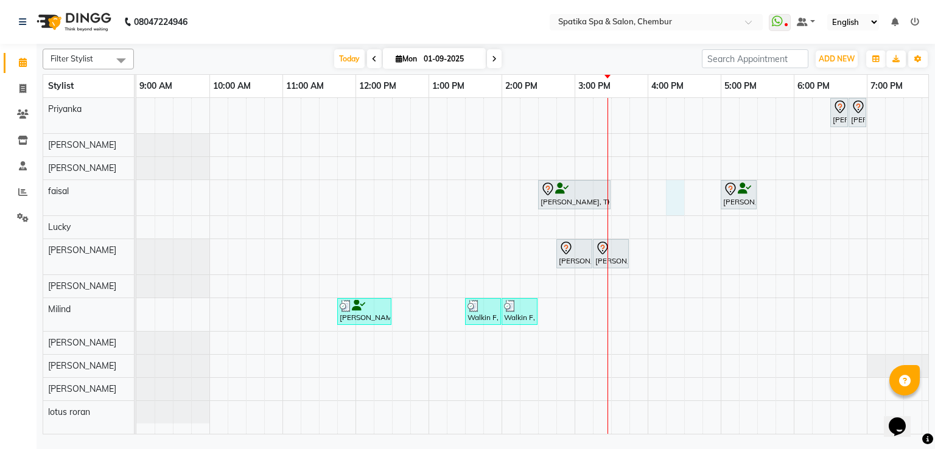
click at [679, 198] on div "[PERSON_NAME], TK04, 06:30 PM-06:45 PM, Peel Off Wax-Nose (External) [PERSON_NA…" at bounding box center [611, 266] width 950 height 337
select select "9045"
select select "tentative"
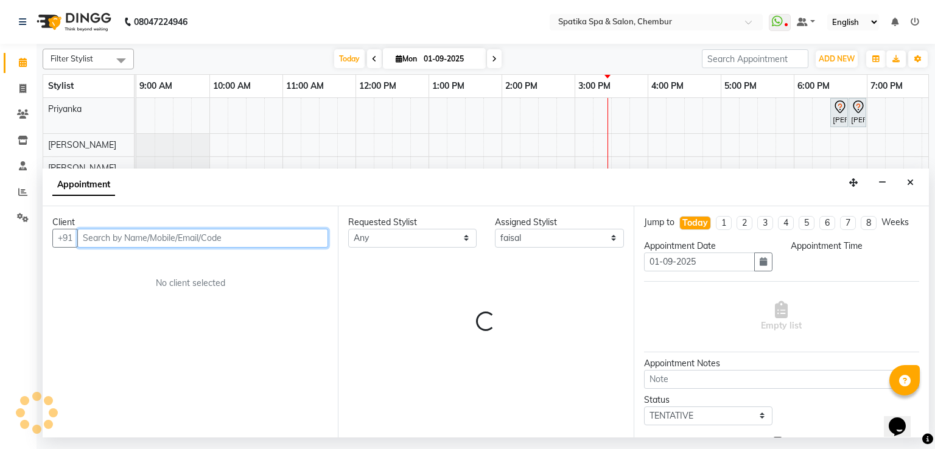
select select "975"
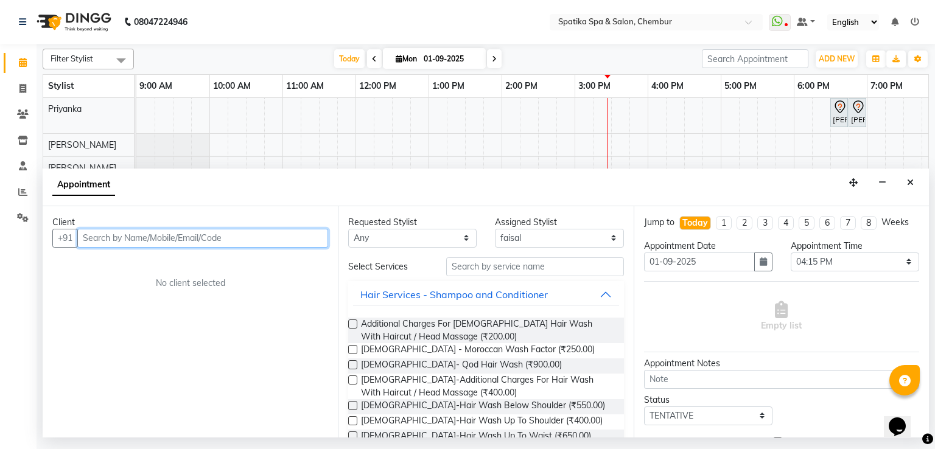
click at [233, 240] on input "text" at bounding box center [202, 238] width 251 height 19
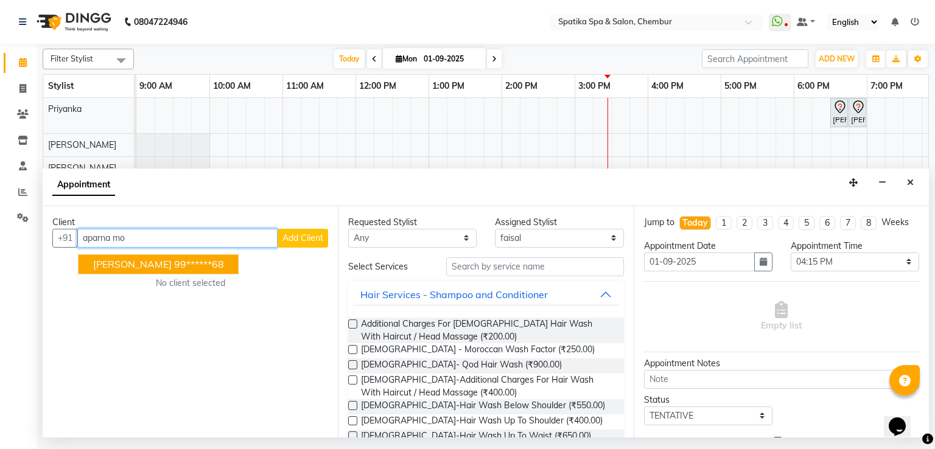
click at [214, 261] on ngb-highlight "99******68" at bounding box center [199, 264] width 50 height 12
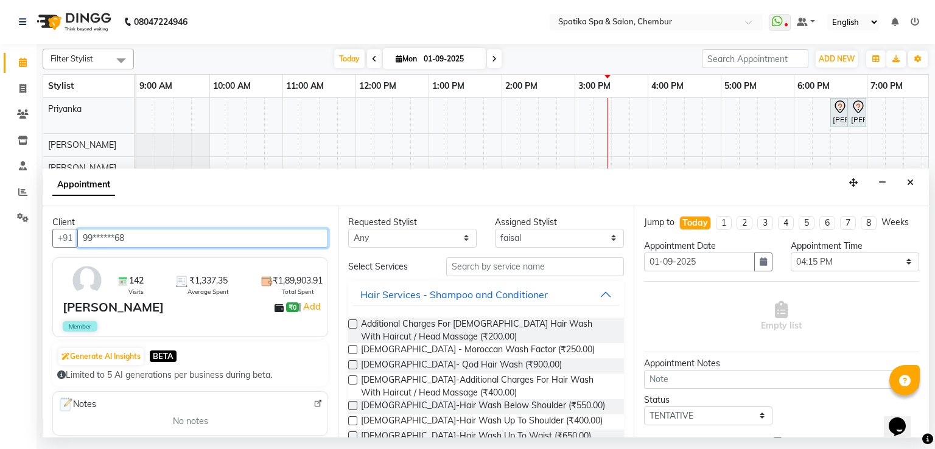
type input "99******68"
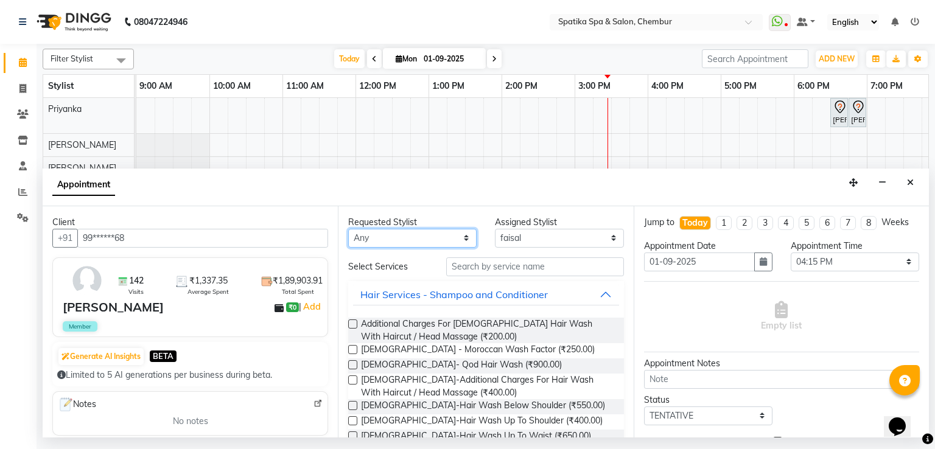
click at [399, 234] on select "Any [PERSON_NAME] [PERSON_NAME] [PERSON_NAME] lotus roran [PERSON_NAME] [PERSON…" at bounding box center [412, 238] width 128 height 19
select select "29950"
click at [348, 229] on select "Any [PERSON_NAME] [PERSON_NAME] [PERSON_NAME] lotus roran [PERSON_NAME] [PERSON…" at bounding box center [412, 238] width 128 height 19
select select "29950"
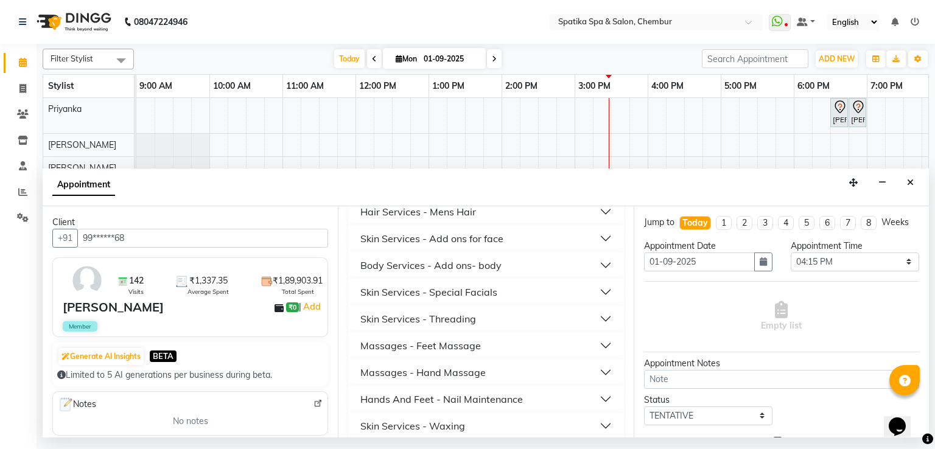
scroll to position [511, 0]
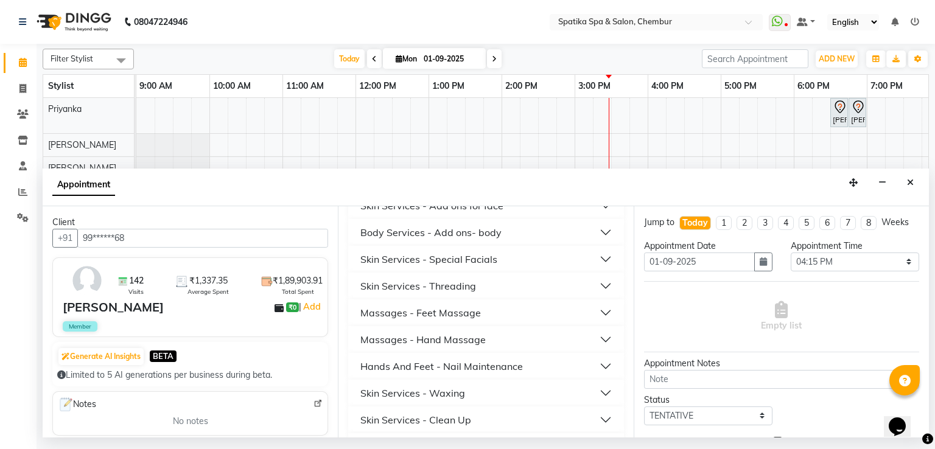
click at [412, 397] on div "Skin Services - Waxing" at bounding box center [412, 393] width 105 height 15
click at [620, 320] on div "Requested Stylist Any [PERSON_NAME] [PERSON_NAME] [PERSON_NAME] lotus roran [PE…" at bounding box center [485, 322] width 295 height 232
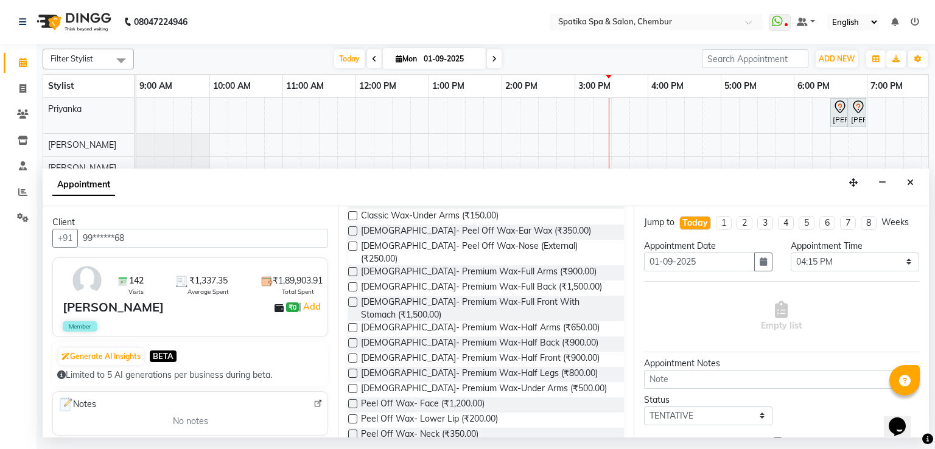
scroll to position [713, 0]
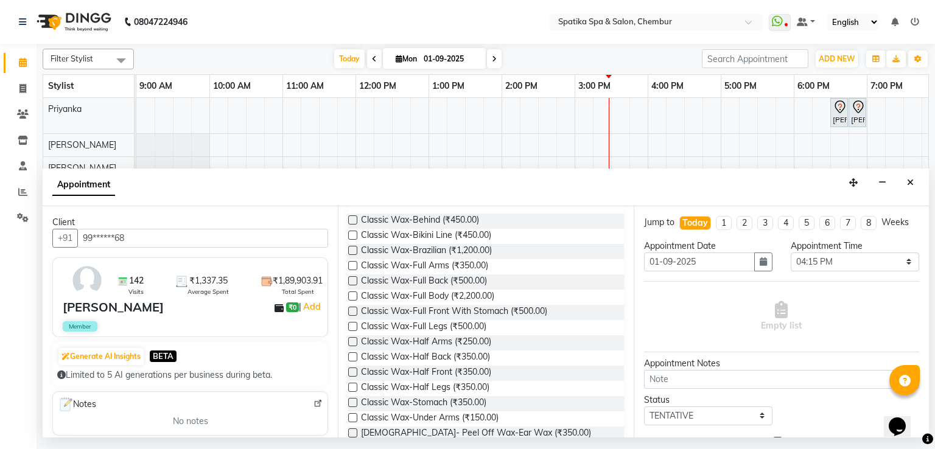
click at [348, 277] on div "Requested Stylist Any [PERSON_NAME] [PERSON_NAME] [PERSON_NAME] lotus roran [PE…" at bounding box center [485, 322] width 295 height 232
click at [357, 278] on label at bounding box center [352, 280] width 9 height 9
click at [356, 278] on input "checkbox" at bounding box center [352, 282] width 8 height 8
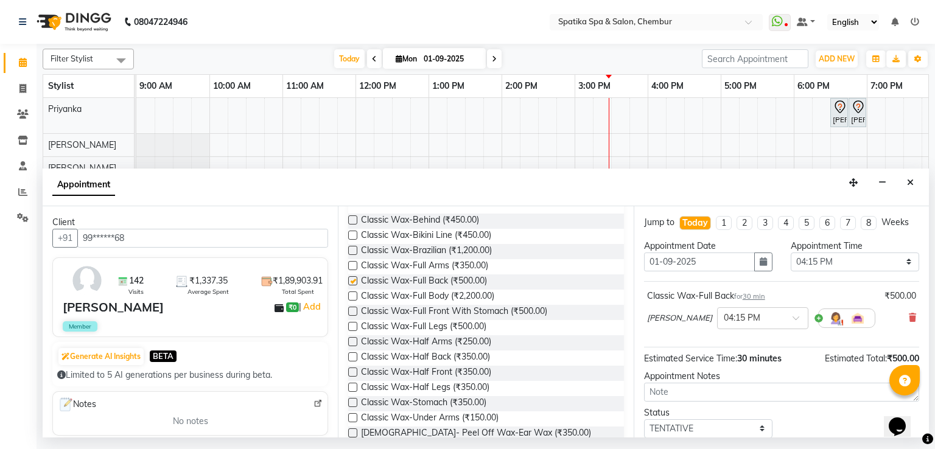
checkbox input "false"
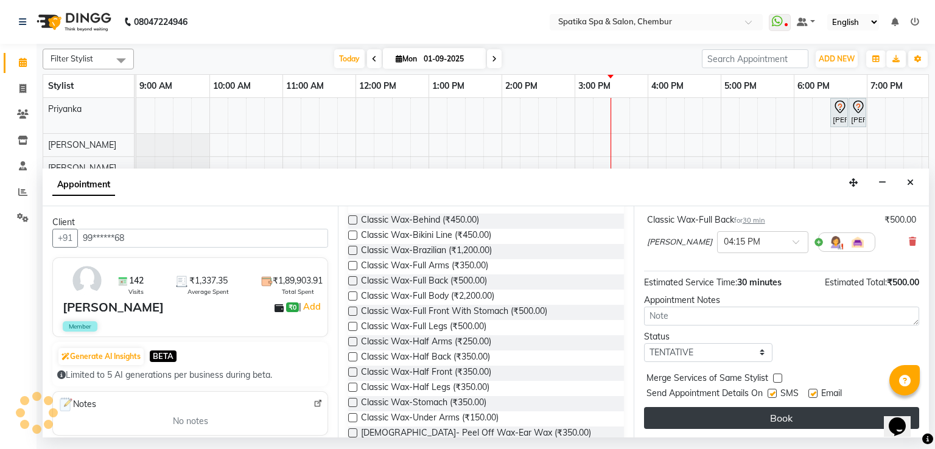
click at [769, 412] on button "Book" at bounding box center [781, 418] width 275 height 22
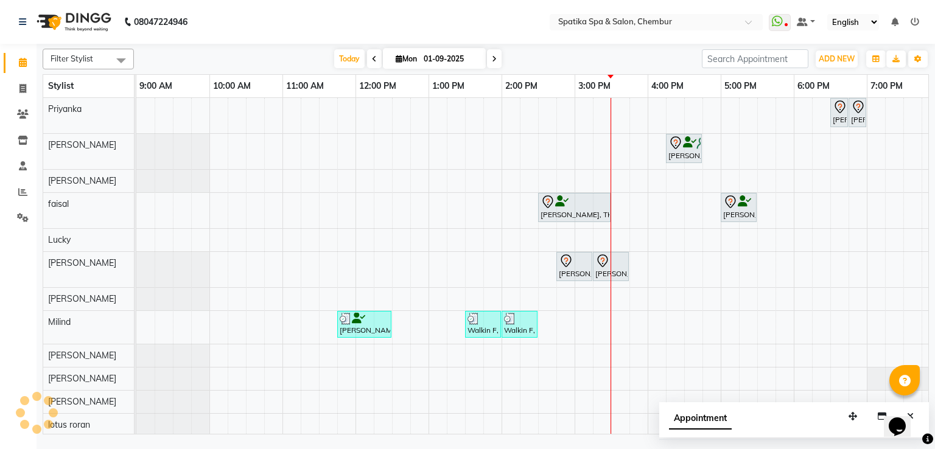
click at [689, 134] on link "[PERSON_NAME], TK07, 04:15 PM-04:45 PM, Classic Wax-Full Back" at bounding box center [684, 148] width 36 height 29
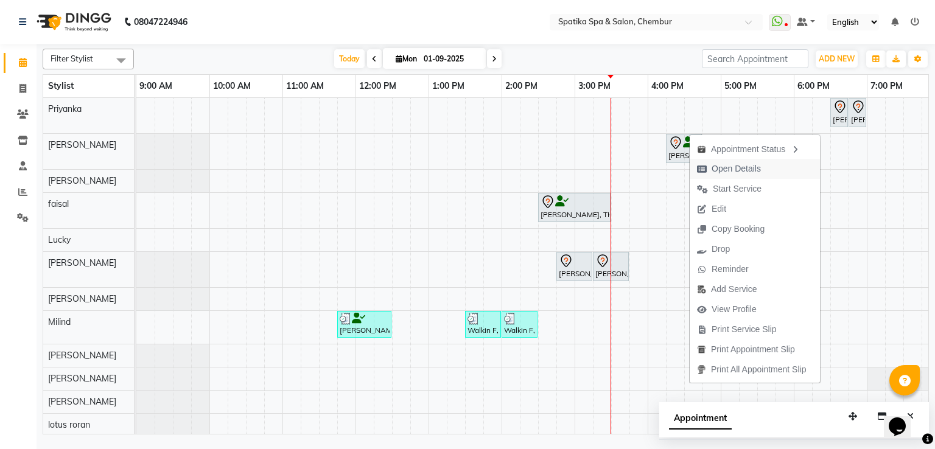
click at [724, 167] on span "Open Details" at bounding box center [736, 169] width 49 height 13
select select "7"
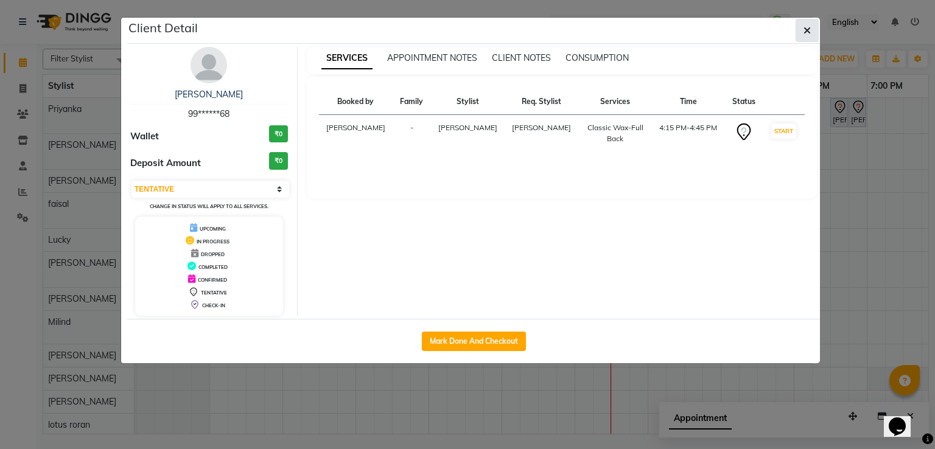
click at [808, 33] on icon "button" at bounding box center [807, 31] width 7 height 10
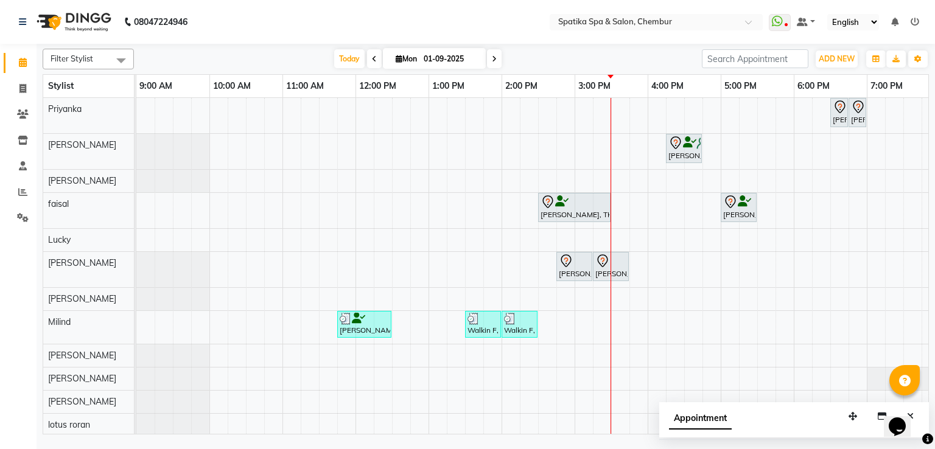
click at [674, 153] on div "[PERSON_NAME], TK07, 04:15 PM-04:45 PM, Classic Wax-Full Back" at bounding box center [683, 149] width 33 height 26
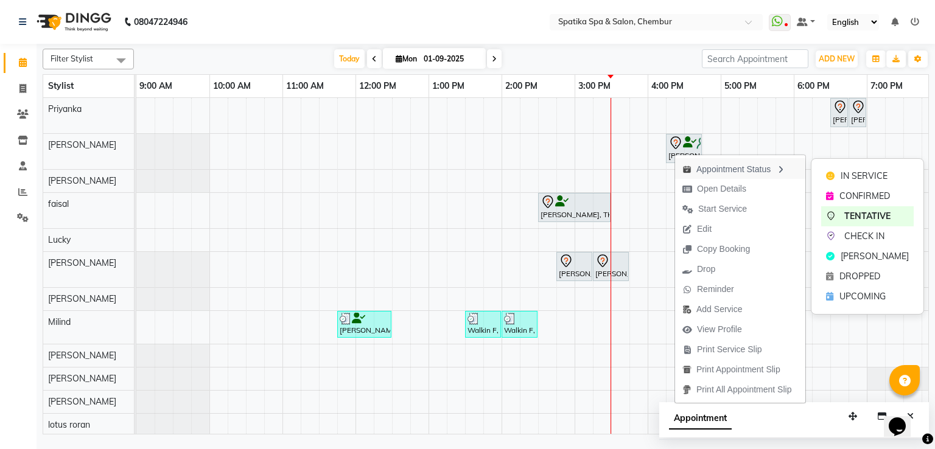
click at [696, 170] on div "Appointment Status" at bounding box center [740, 168] width 130 height 21
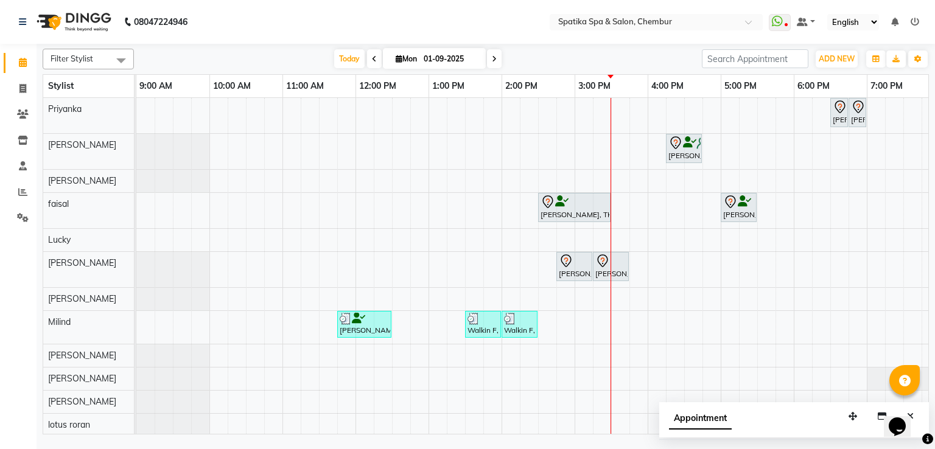
click at [696, 154] on div "[PERSON_NAME], TK07, 04:15 PM-04:45 PM, Classic Wax-Full Back" at bounding box center [683, 149] width 33 height 26
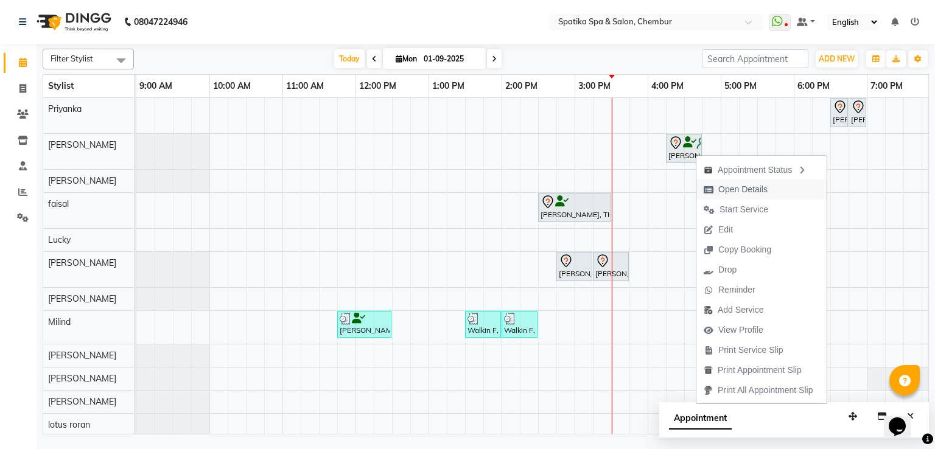
click at [768, 186] on span "Open Details" at bounding box center [735, 190] width 79 height 20
select select "7"
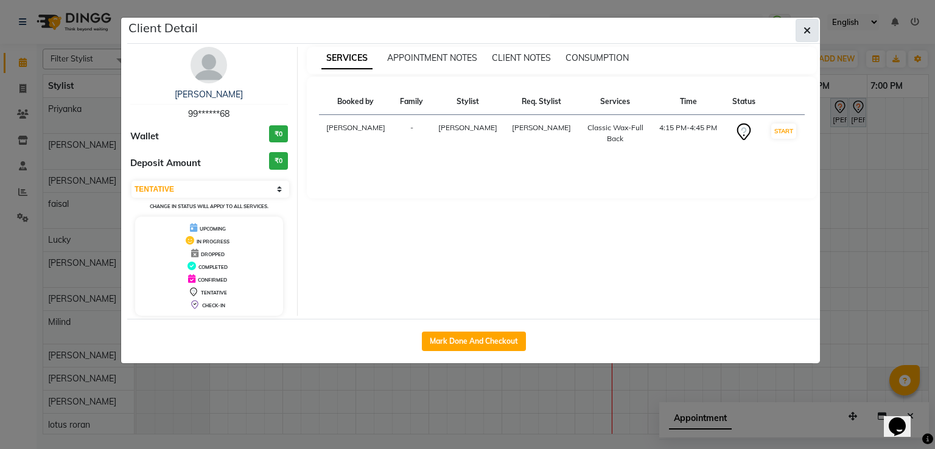
click at [813, 25] on button "button" at bounding box center [807, 30] width 23 height 23
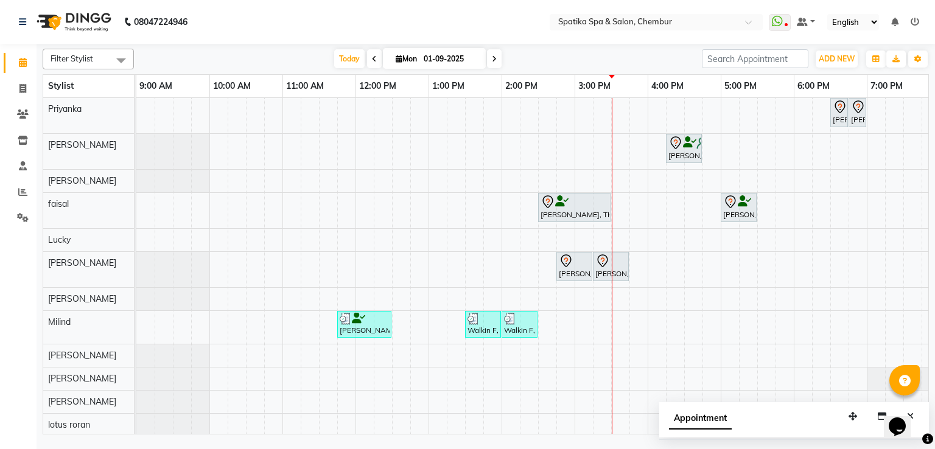
click at [753, 149] on div "[PERSON_NAME], TK04, 06:30 PM-06:45 PM, Peel Off Wax-Nose (External) [PERSON_NA…" at bounding box center [611, 267] width 950 height 338
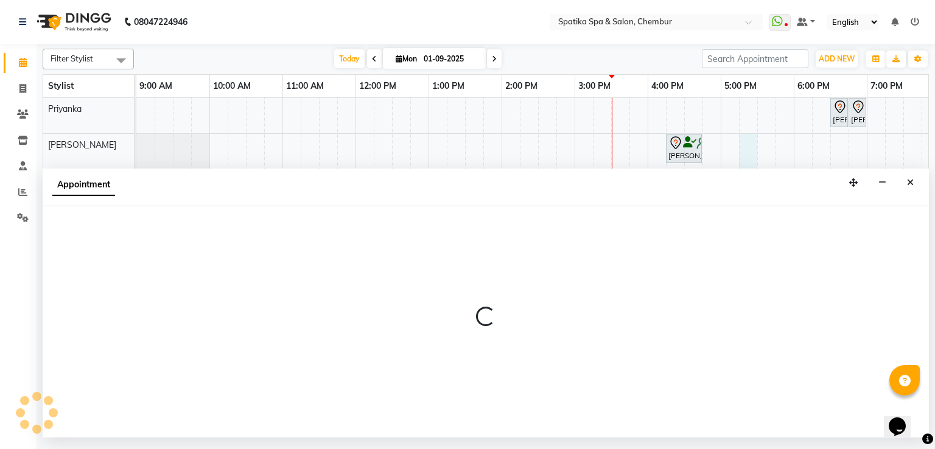
select select "29950"
select select "tentative"
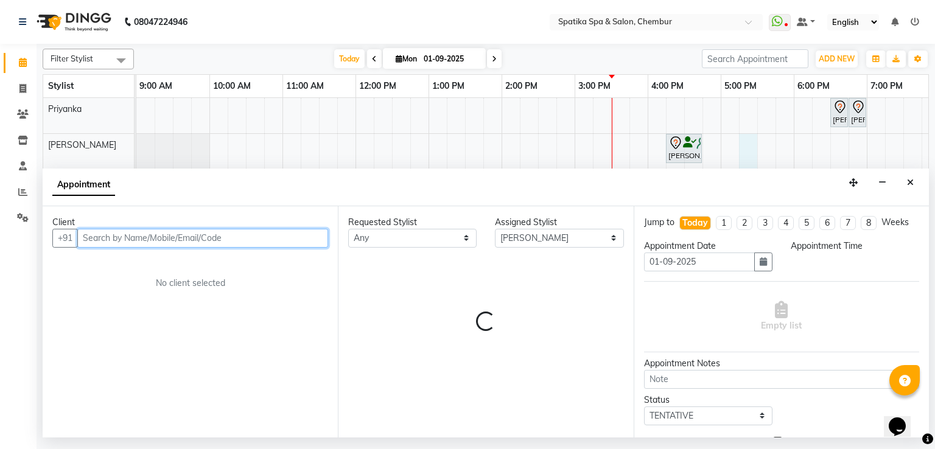
select select "1035"
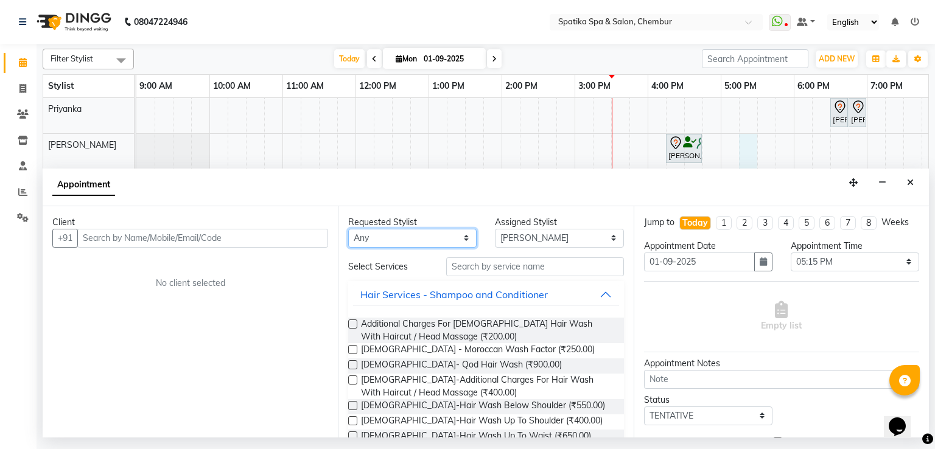
click at [465, 237] on select "Any [PERSON_NAME] [PERSON_NAME] [PERSON_NAME] lotus roran [PERSON_NAME] [PERSON…" at bounding box center [412, 238] width 128 height 19
select select "29950"
click at [348, 229] on select "Any [PERSON_NAME] [PERSON_NAME] [PERSON_NAME] lotus roran [PERSON_NAME] [PERSON…" at bounding box center [412, 238] width 128 height 19
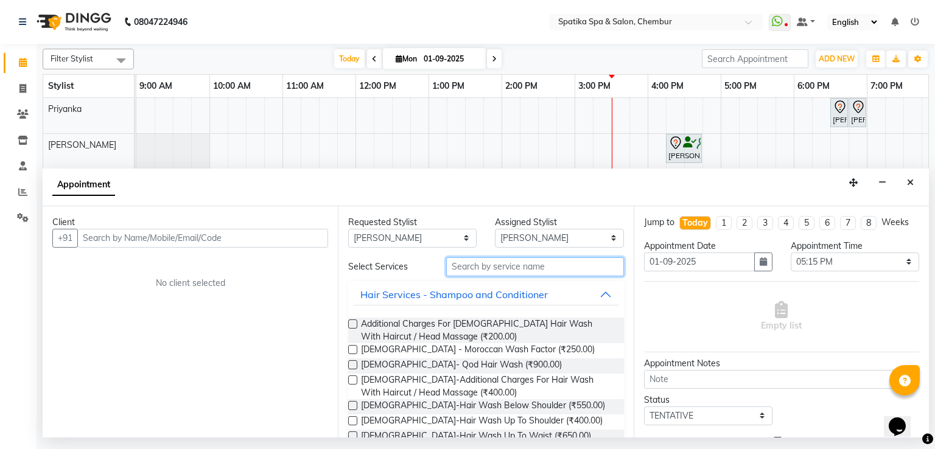
click at [525, 264] on input "text" at bounding box center [535, 266] width 178 height 19
click at [623, 300] on div "Requested Stylist Any [PERSON_NAME] [PERSON_NAME] [PERSON_NAME] lotus roran [PE…" at bounding box center [485, 322] width 295 height 232
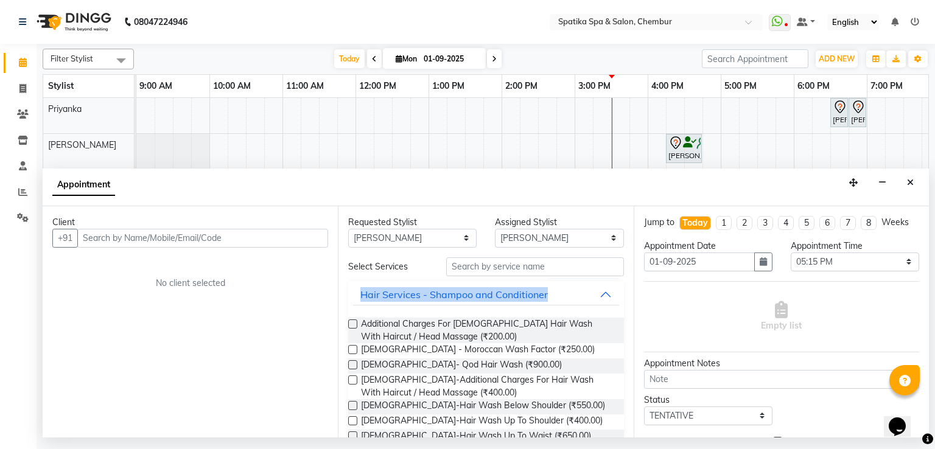
click at [623, 300] on div "Requested Stylist Any [PERSON_NAME] [PERSON_NAME] [PERSON_NAME] lotus roran [PE…" at bounding box center [485, 322] width 295 height 232
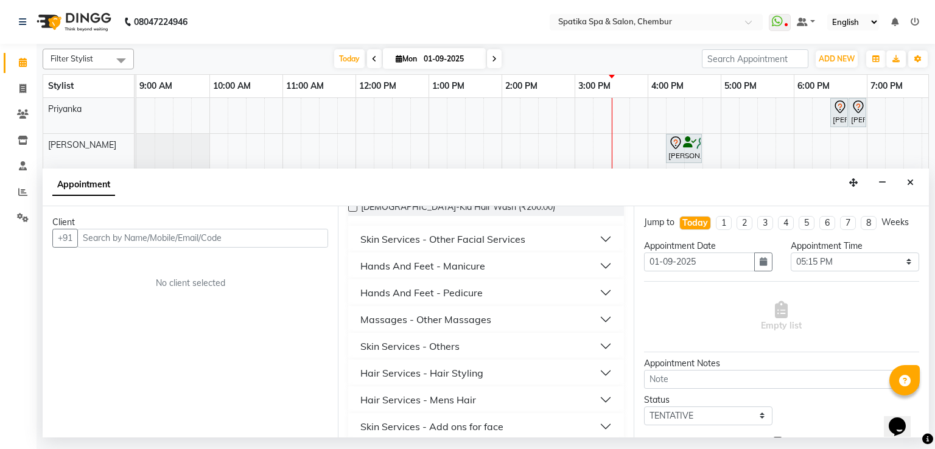
scroll to position [405, 0]
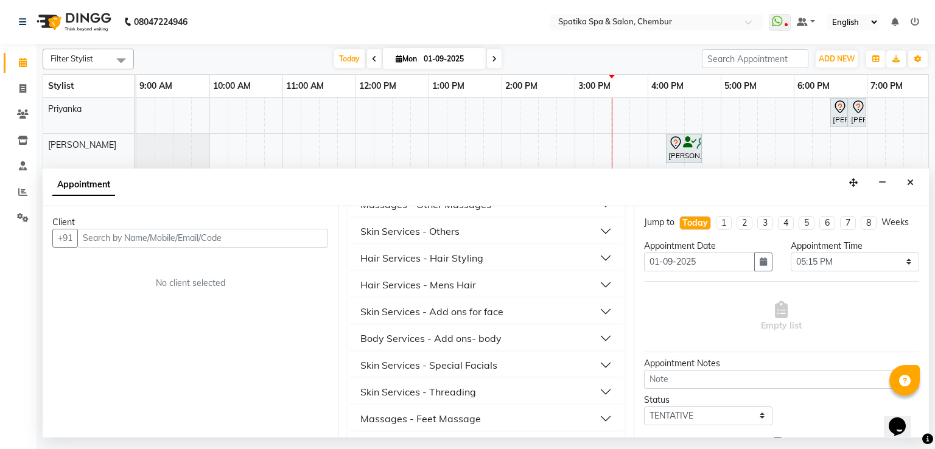
drag, startPoint x: 600, startPoint y: 352, endPoint x: 626, endPoint y: 352, distance: 26.8
click at [626, 352] on div "Requested Stylist Any [PERSON_NAME] [PERSON_NAME] [PERSON_NAME] lotus roran [PE…" at bounding box center [485, 322] width 295 height 232
click at [457, 388] on div "Skin Services - Threading" at bounding box center [418, 392] width 116 height 15
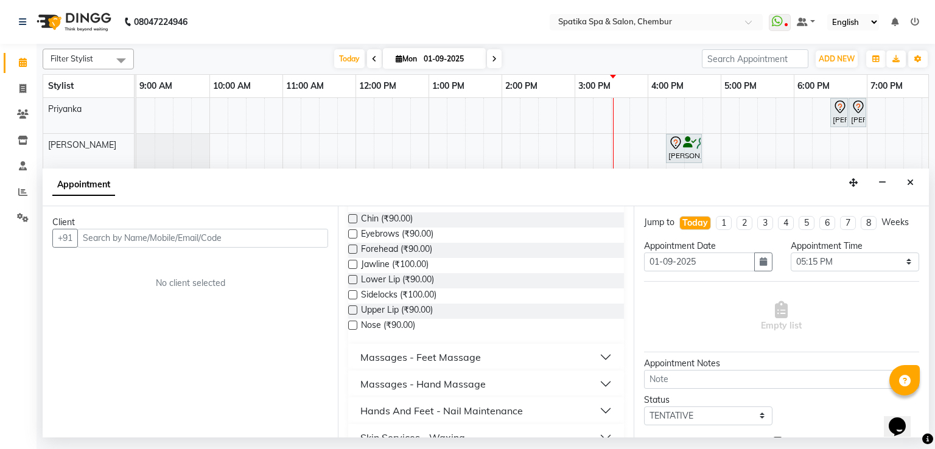
click at [351, 233] on label at bounding box center [352, 233] width 9 height 9
click at [351, 233] on input "checkbox" at bounding box center [352, 235] width 8 height 8
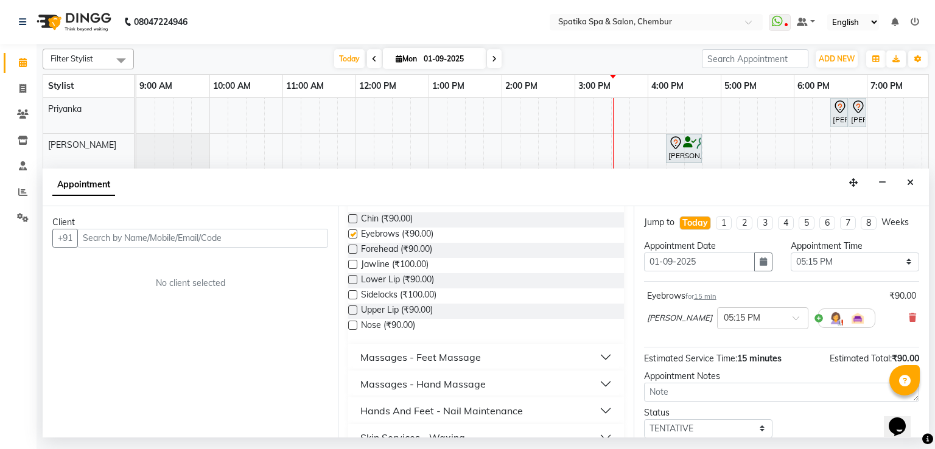
checkbox input "false"
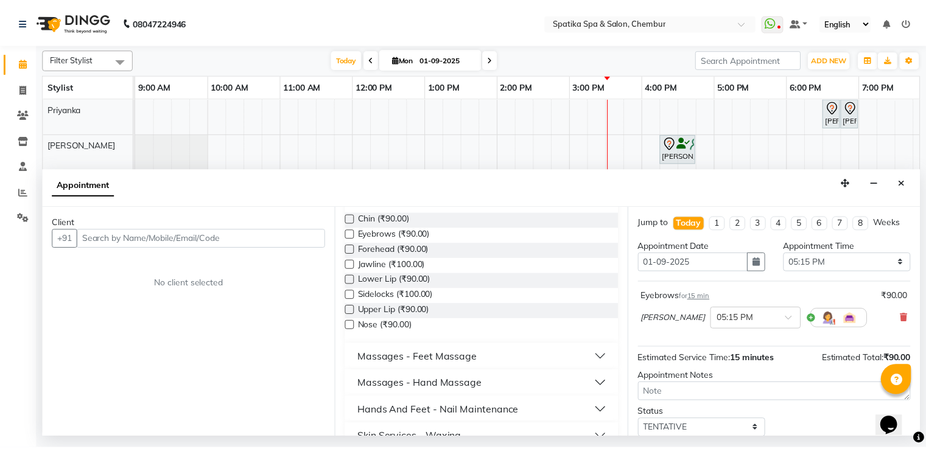
scroll to position [77, 0]
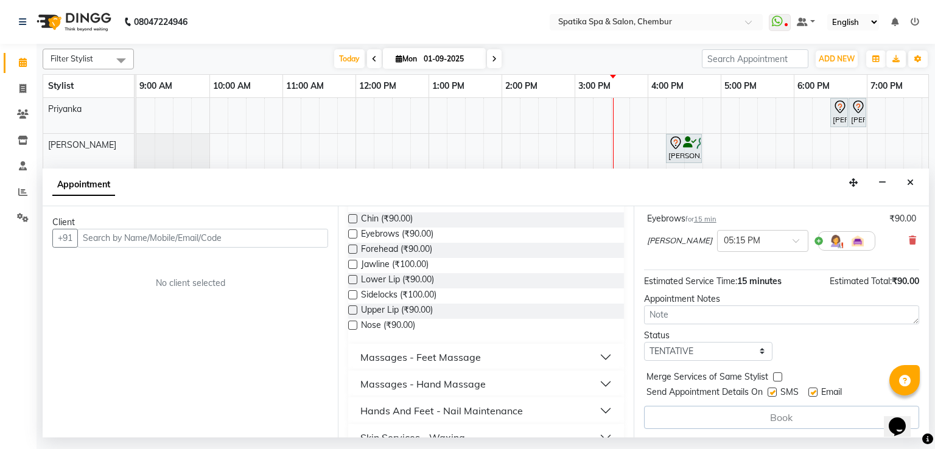
click at [779, 417] on div "Book" at bounding box center [781, 417] width 275 height 23
click at [776, 412] on div "Book" at bounding box center [781, 417] width 275 height 23
click at [910, 183] on icon "Close" at bounding box center [910, 182] width 7 height 9
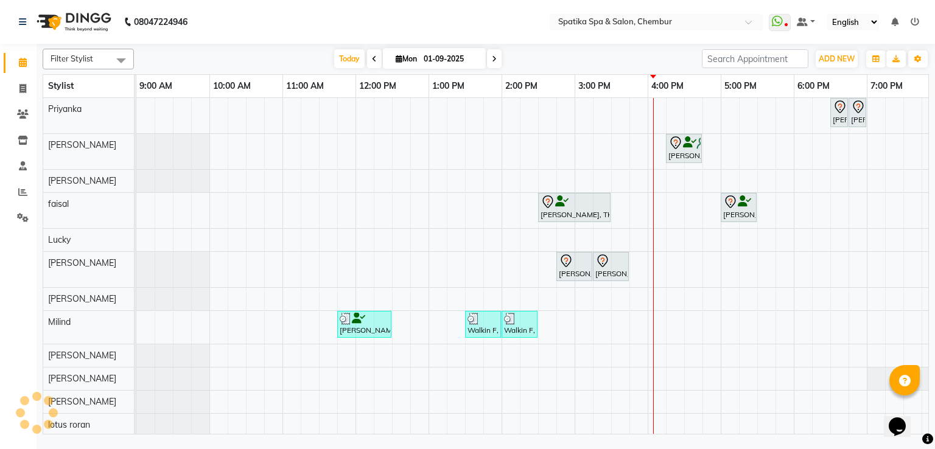
drag, startPoint x: 684, startPoint y: 130, endPoint x: 687, endPoint y: 68, distance: 62.2
click at [687, 68] on div "Filter Stylist Select All Priyanka [PERSON_NAME] [PERSON_NAME] [PERSON_NAME] [P…" at bounding box center [486, 239] width 886 height 391
drag, startPoint x: 685, startPoint y: 151, endPoint x: 704, endPoint y: 154, distance: 18.5
click at [136, 154] on div "[PERSON_NAME], TK07, 04:15 PM-04:45 PM, Classic Wax-Full Back [PERSON_NAME], TK…" at bounding box center [136, 151] width 0 height 35
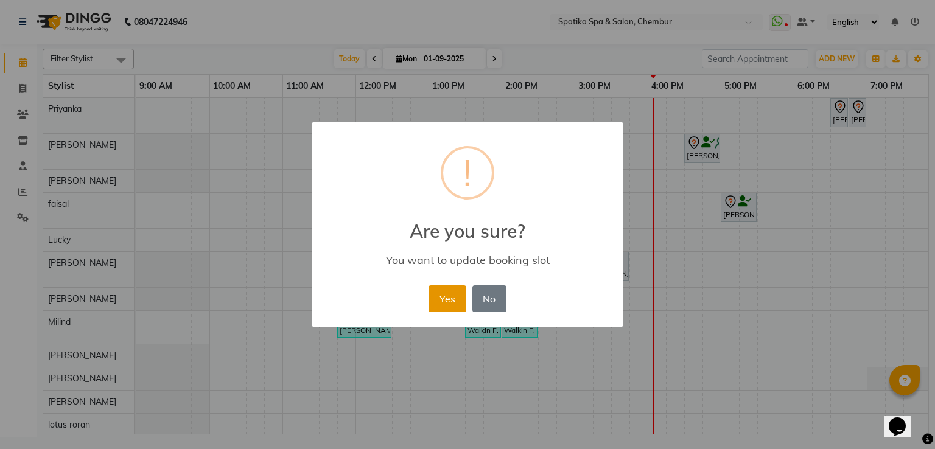
click at [444, 298] on button "Yes" at bounding box center [447, 298] width 37 height 27
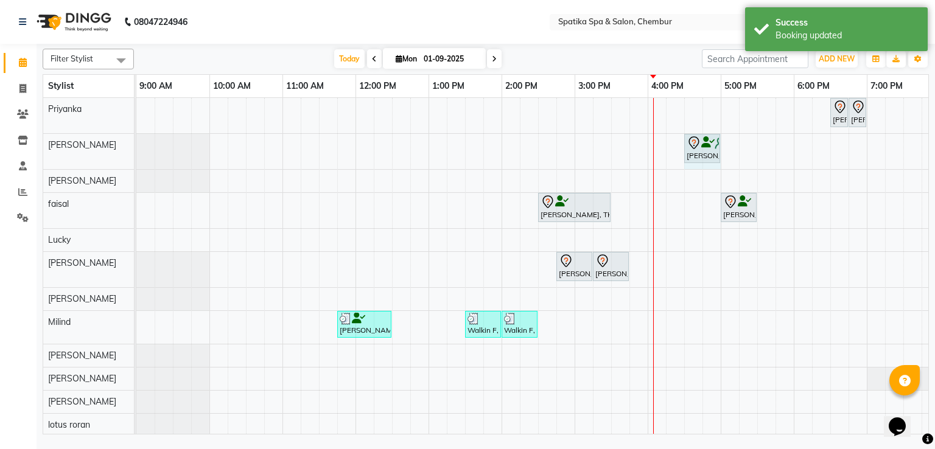
click at [724, 149] on div "[PERSON_NAME], TK04, 06:30 PM-06:45 PM, Peel Off Wax-Nose (External) [PERSON_NA…" at bounding box center [611, 267] width 950 height 338
drag, startPoint x: 718, startPoint y: 148, endPoint x: 730, endPoint y: 149, distance: 12.8
click at [136, 149] on div "[PERSON_NAME], TK07, 04:30 PM-05:00 PM, Classic Wax-Full Back [PERSON_NAME], TK…" at bounding box center [136, 151] width 0 height 35
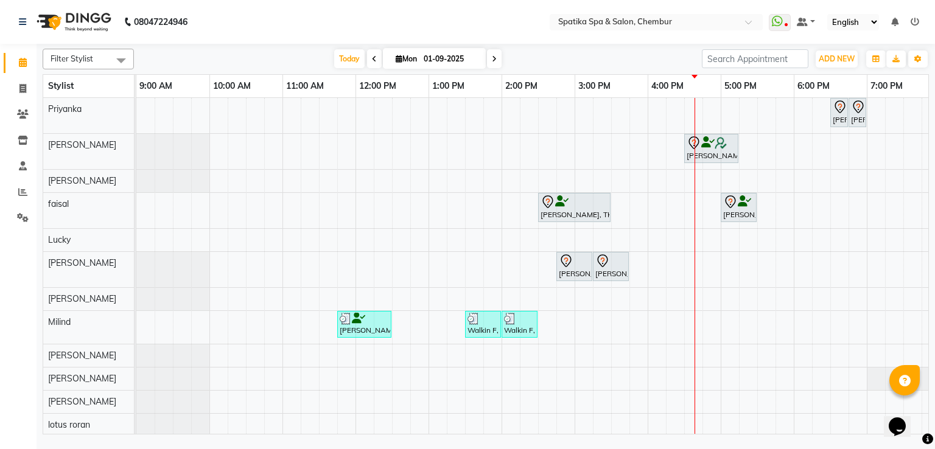
click at [741, 201] on icon at bounding box center [744, 201] width 13 height 1
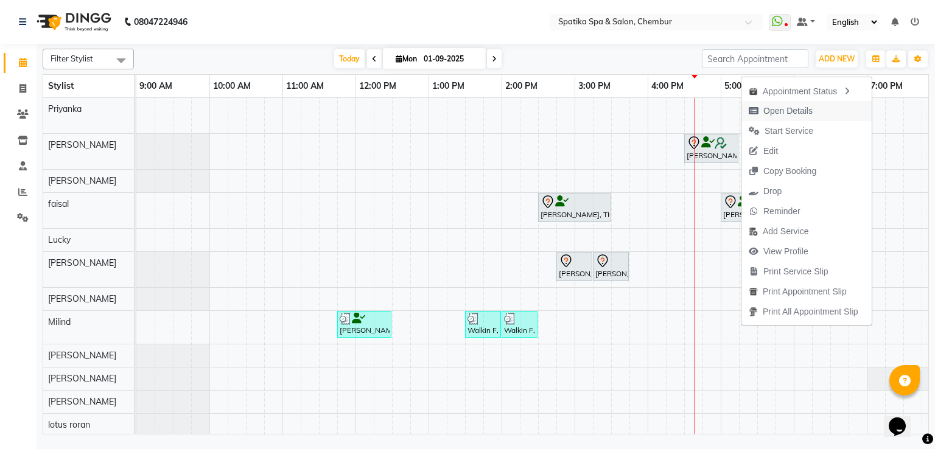
click at [782, 110] on span "Open Details" at bounding box center [787, 111] width 49 height 13
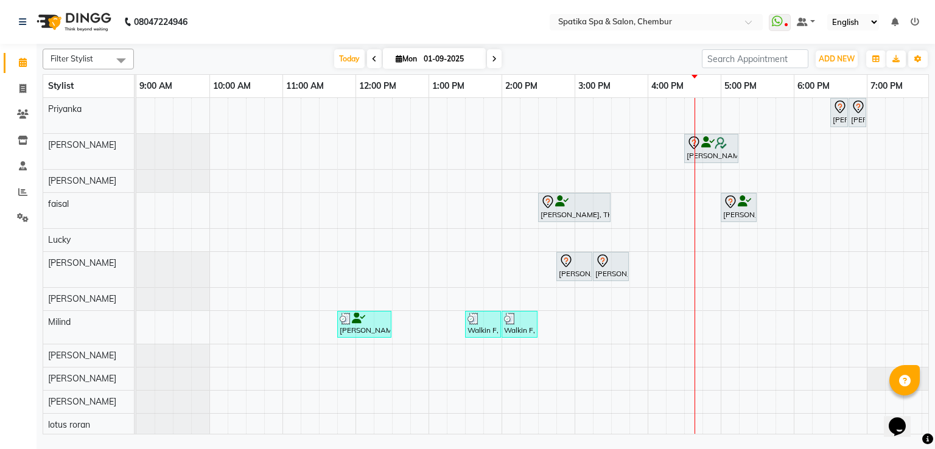
click at [742, 190] on div "[PERSON_NAME], TK04, 06:30 PM-06:45 PM, Peel Off Wax-Nose (External) [PERSON_NA…" at bounding box center [611, 267] width 950 height 338
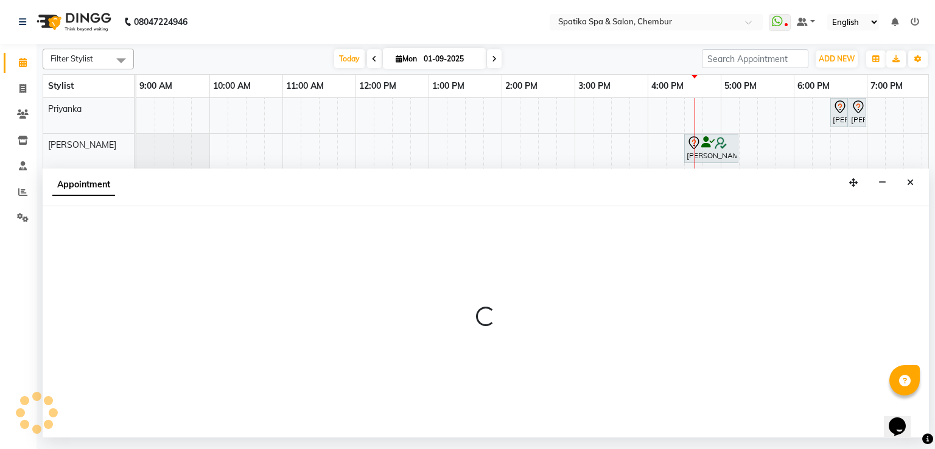
select select "82021"
select select "tentative"
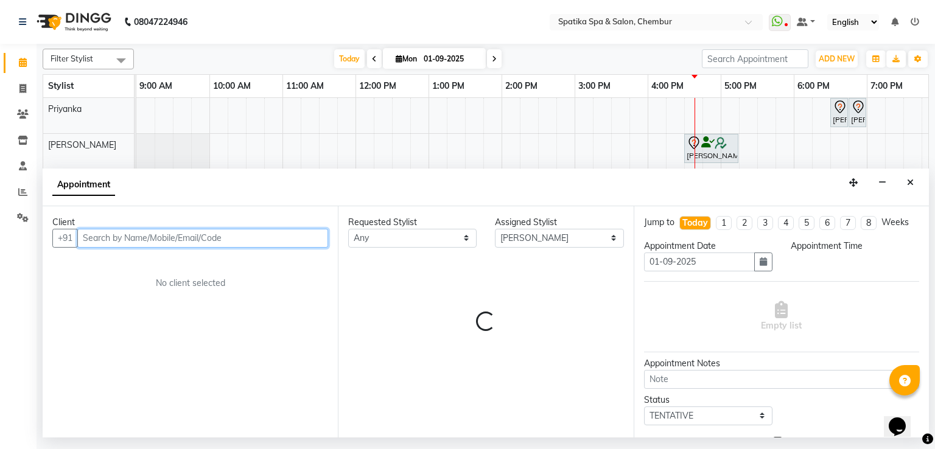
select select "1035"
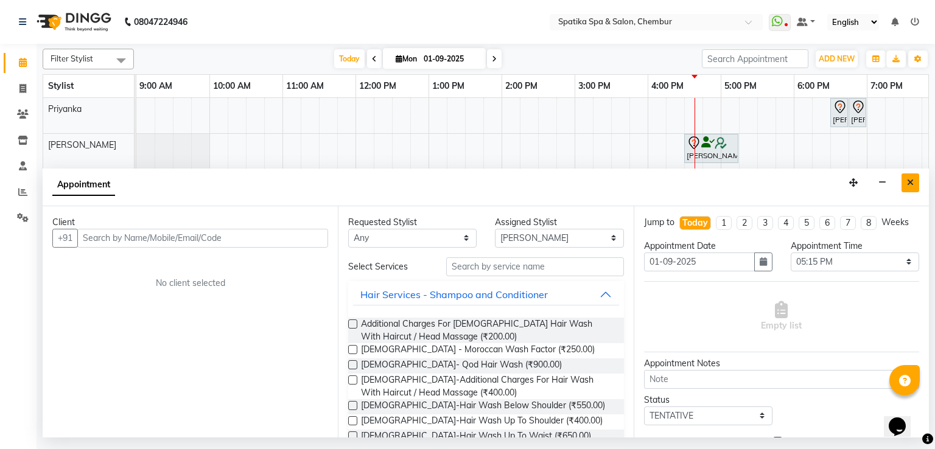
click at [908, 186] on icon "Close" at bounding box center [910, 182] width 7 height 9
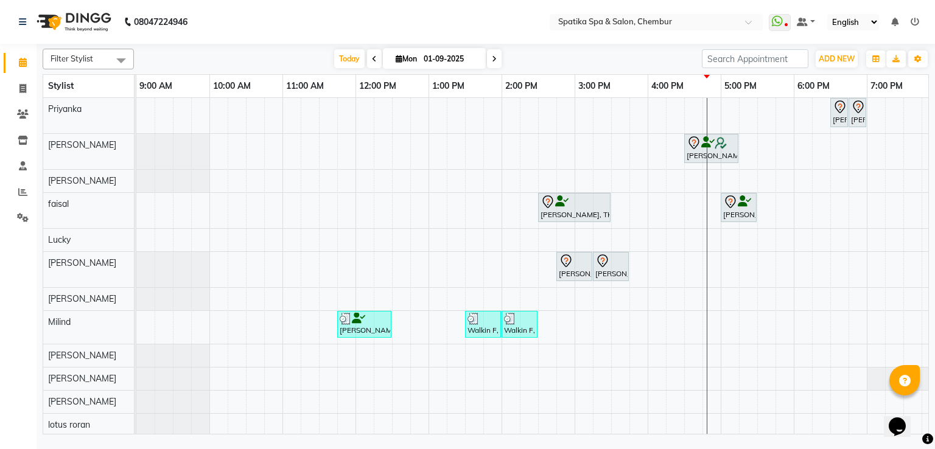
click at [715, 143] on img at bounding box center [721, 143] width 12 height 12
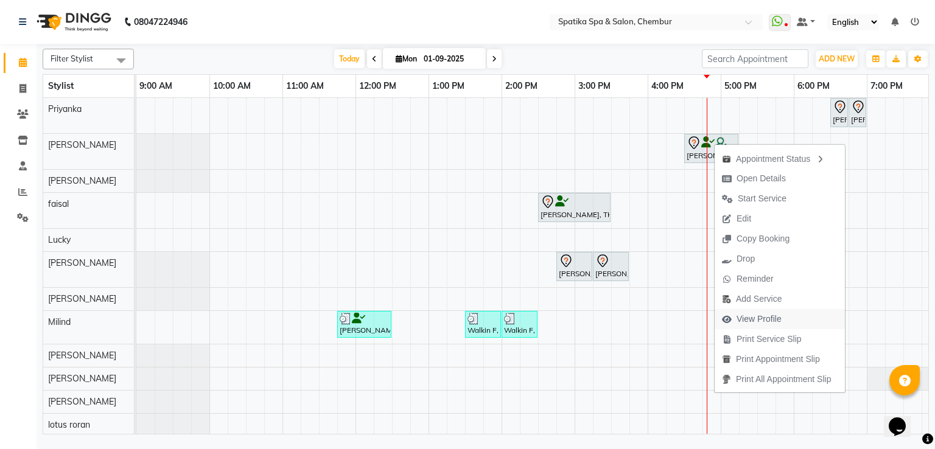
click at [762, 320] on span "View Profile" at bounding box center [759, 319] width 45 height 13
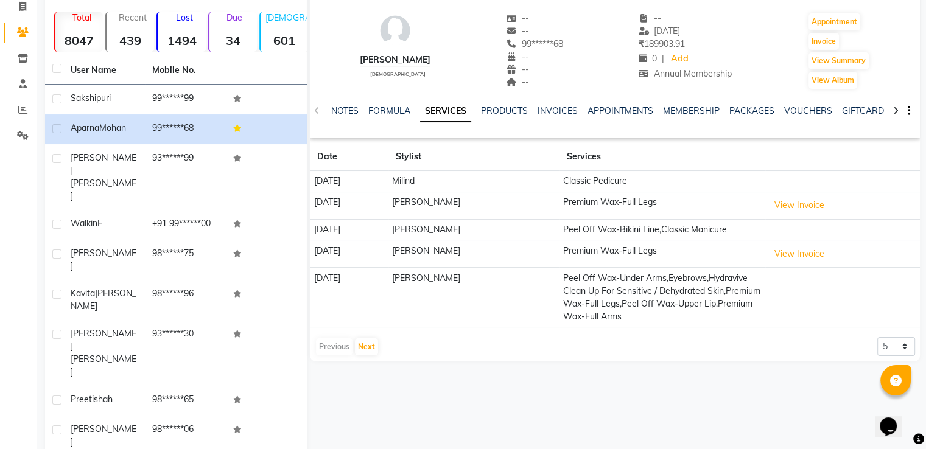
scroll to position [89, 0]
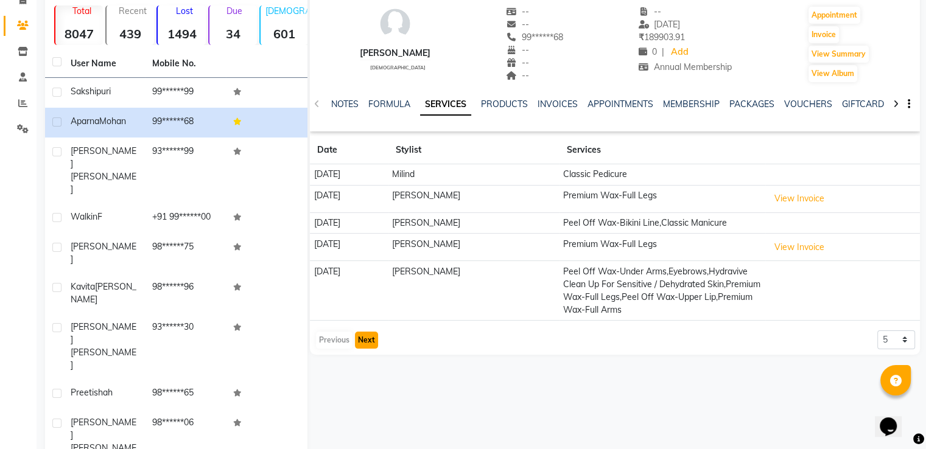
click at [370, 338] on button "Next" at bounding box center [366, 340] width 23 height 17
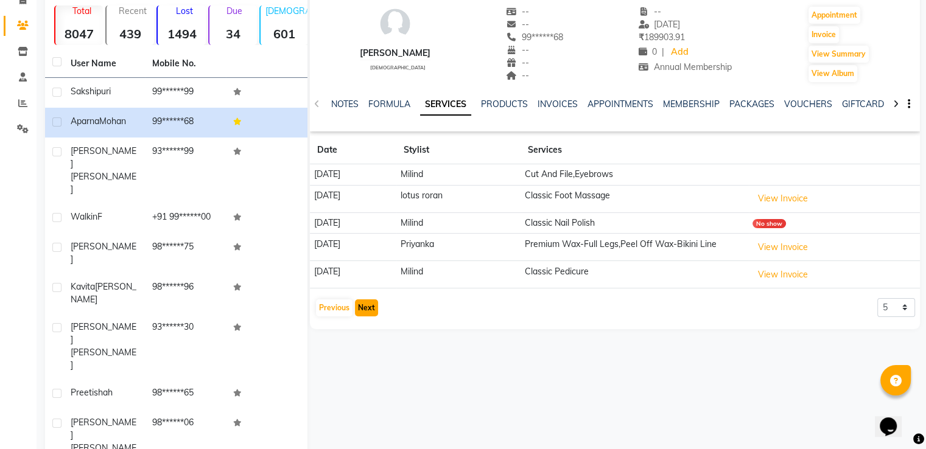
click at [374, 299] on button "Next" at bounding box center [366, 307] width 23 height 17
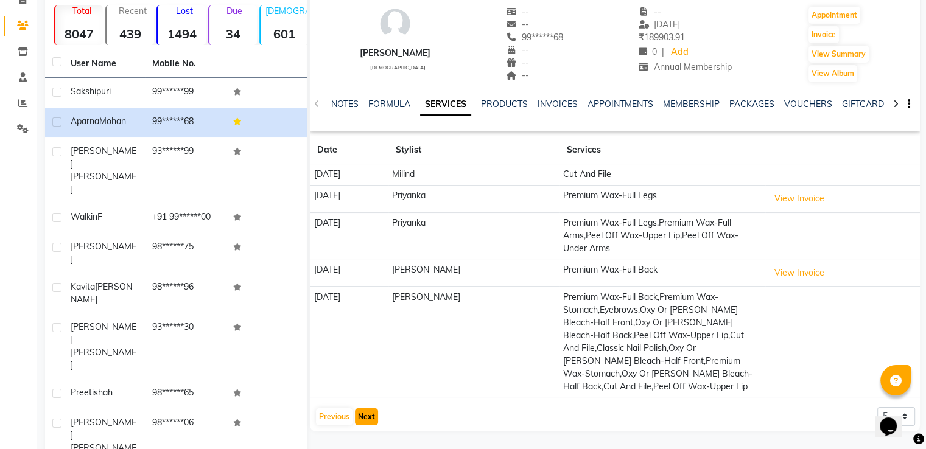
click at [363, 408] on button "Next" at bounding box center [366, 416] width 23 height 17
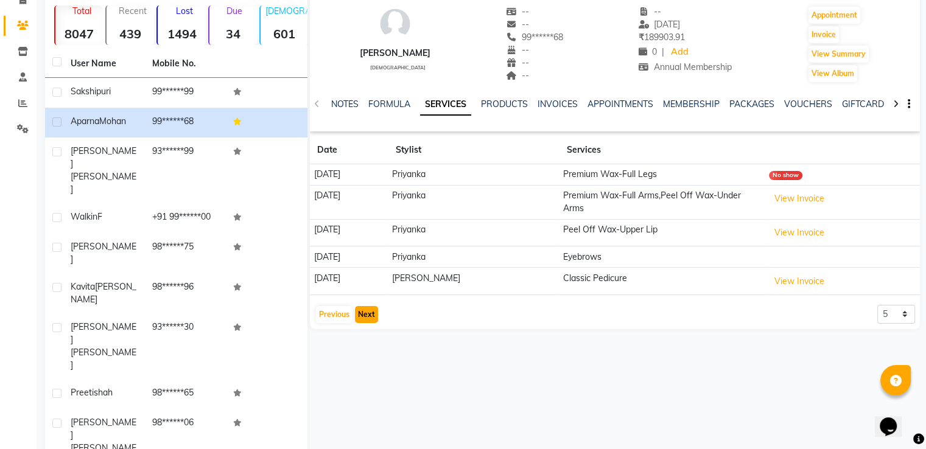
click at [366, 315] on button "Next" at bounding box center [366, 314] width 23 height 17
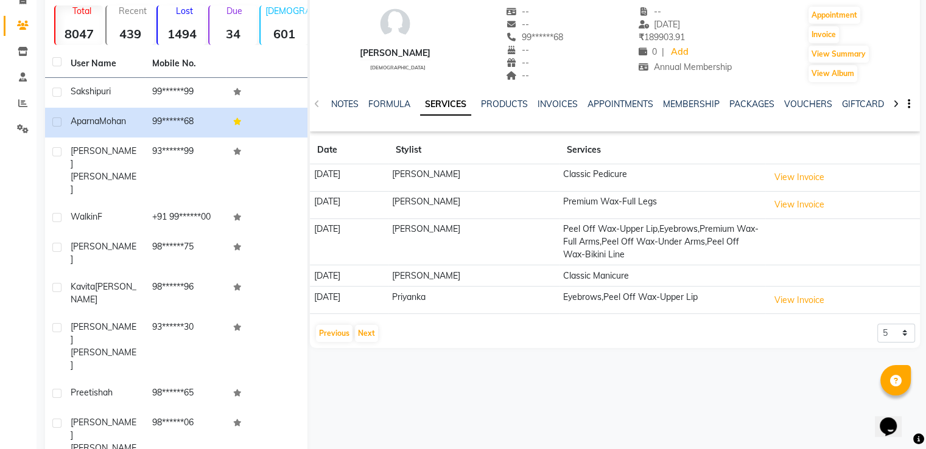
click at [370, 319] on app-client-history "Date Stylist Services [DATE] [PERSON_NAME] Classic Pedicure View Invoice [DATE]…" at bounding box center [615, 239] width 610 height 207
click at [361, 329] on button "Next" at bounding box center [366, 333] width 23 height 17
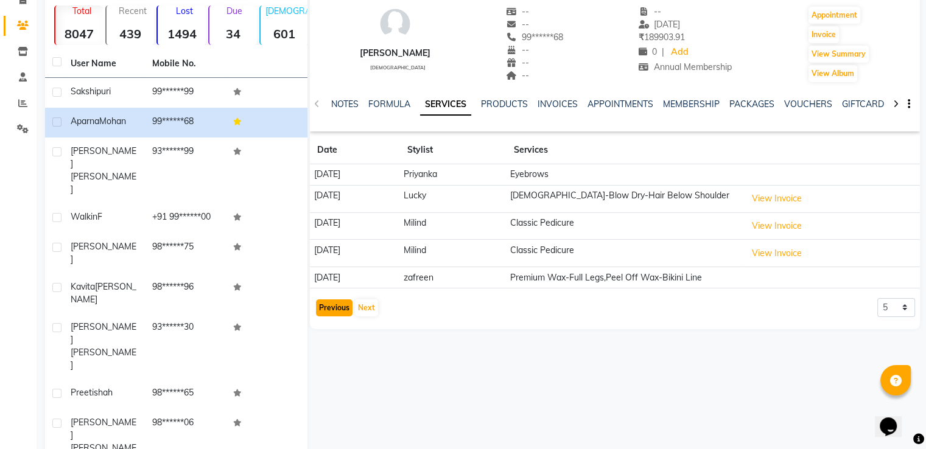
click at [329, 299] on button "Previous" at bounding box center [334, 307] width 37 height 17
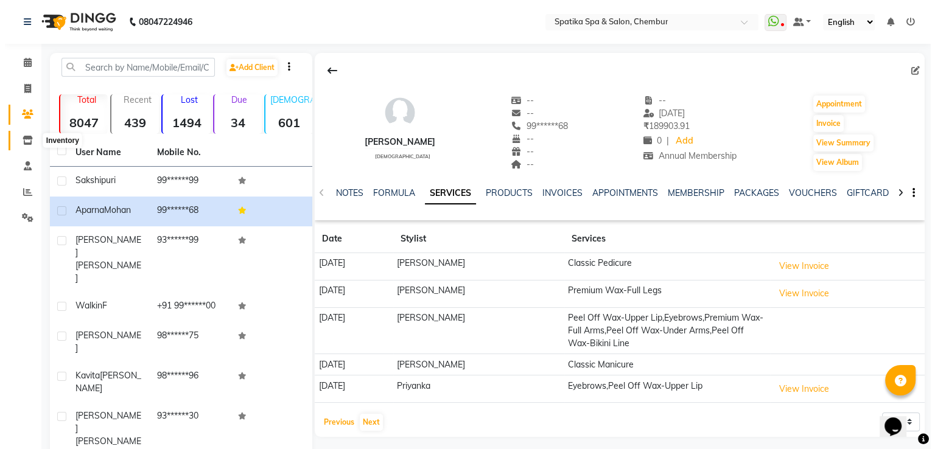
scroll to position [0, 0]
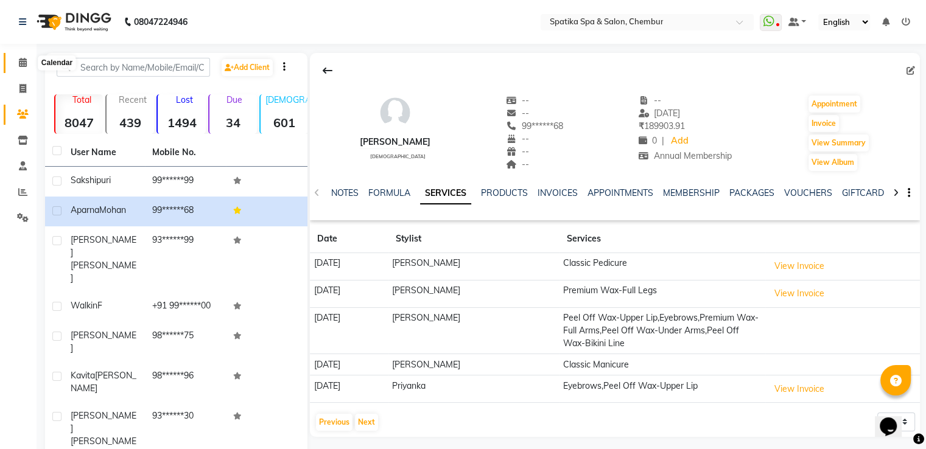
click at [27, 63] on span at bounding box center [22, 63] width 21 height 14
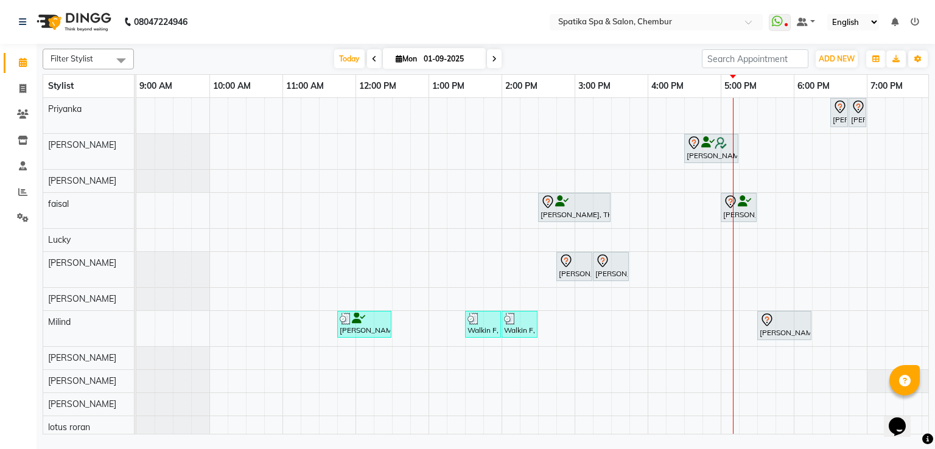
scroll to position [12, 0]
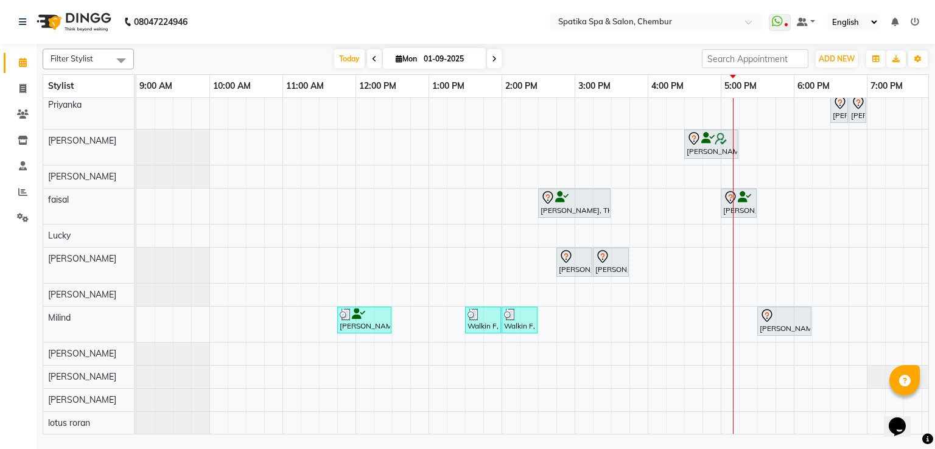
click at [767, 253] on div "[PERSON_NAME], TK04, 06:30 PM-06:45 PM, Peel Off Wax-Nose (External) [PERSON_NA…" at bounding box center [611, 264] width 950 height 341
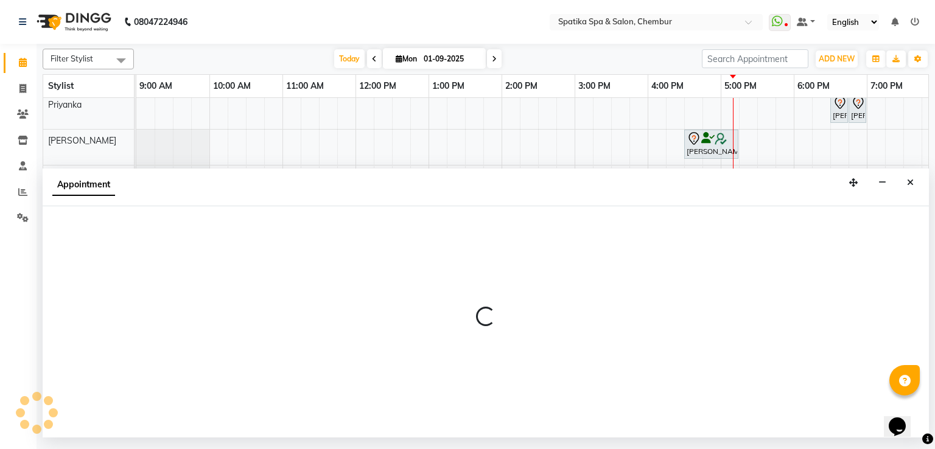
select select "17981"
select select "1050"
select select "tentative"
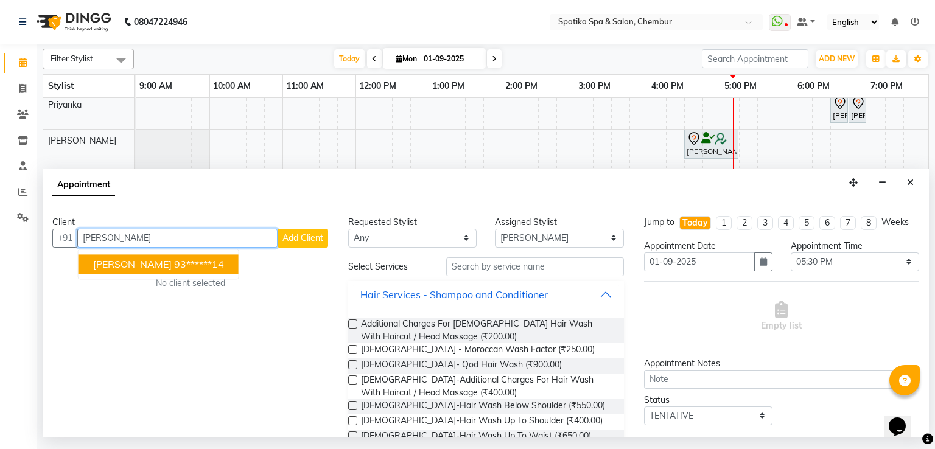
click at [174, 268] on ngb-highlight "93******14" at bounding box center [199, 264] width 50 height 12
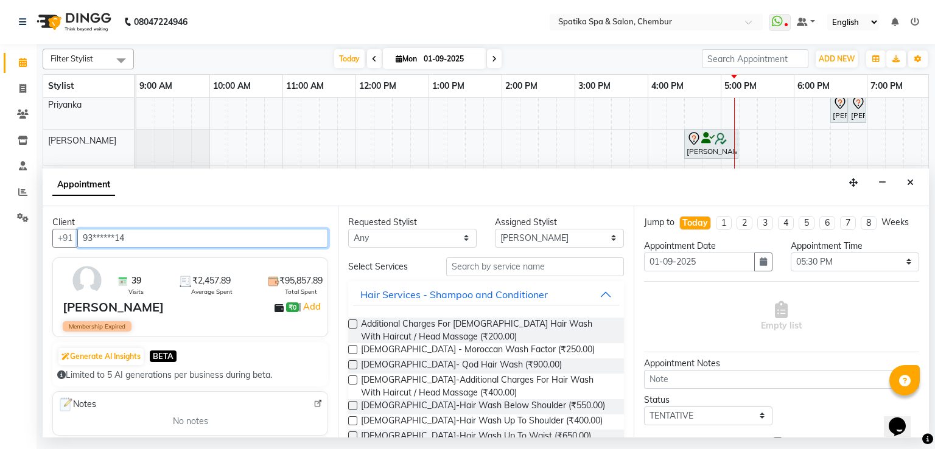
type input "93******14"
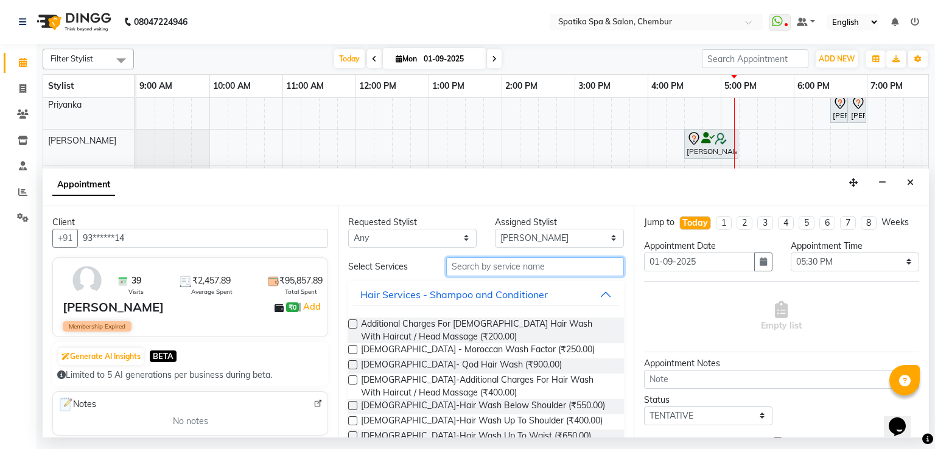
click at [463, 271] on input "text" at bounding box center [535, 266] width 178 height 19
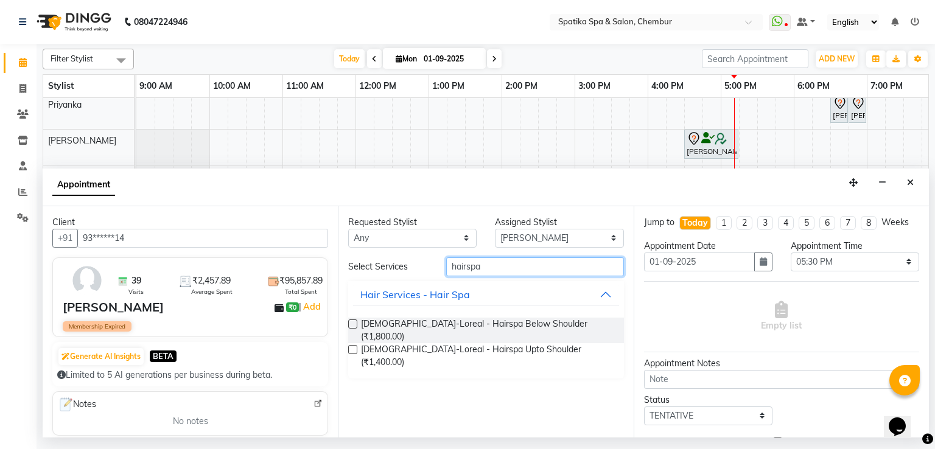
type input "hairspa"
click at [352, 323] on label at bounding box center [352, 324] width 9 height 9
click at [352, 323] on input "checkbox" at bounding box center [352, 325] width 8 height 8
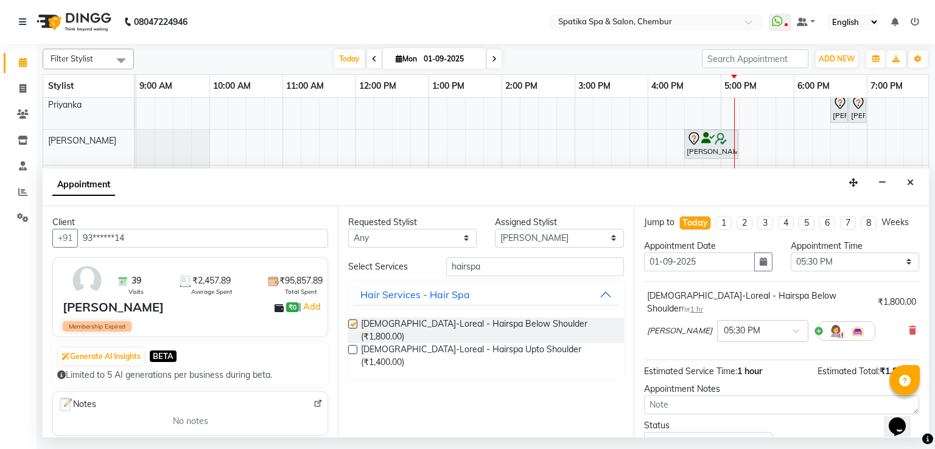
checkbox input "false"
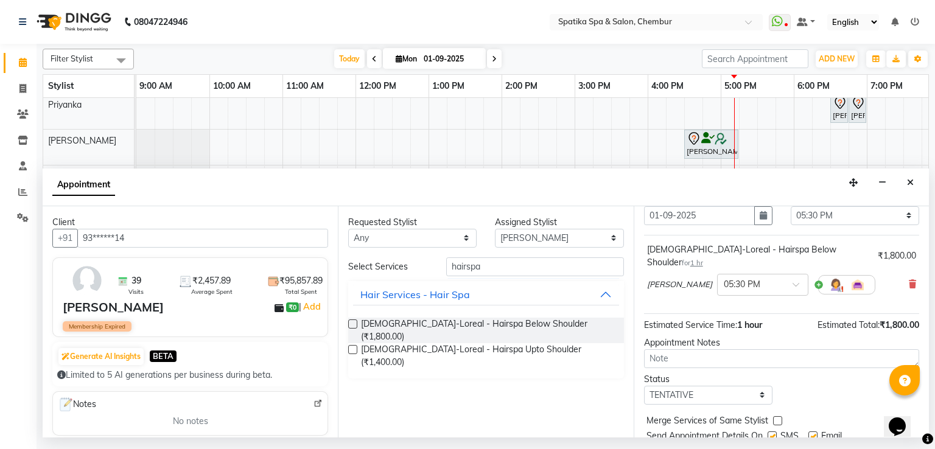
scroll to position [76, 0]
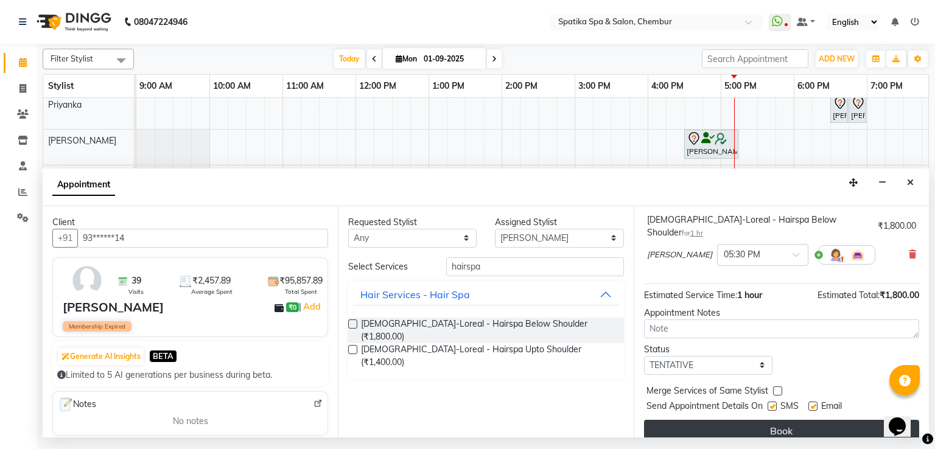
click at [754, 420] on button "Book" at bounding box center [781, 431] width 275 height 22
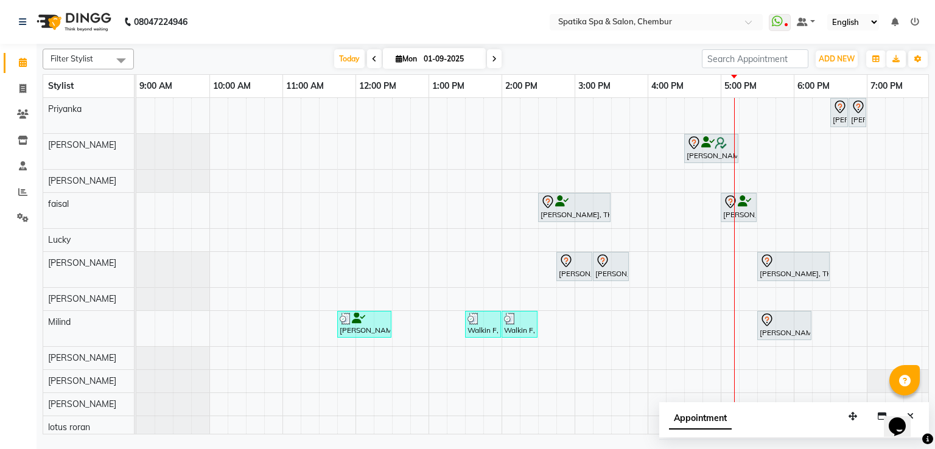
scroll to position [12, 0]
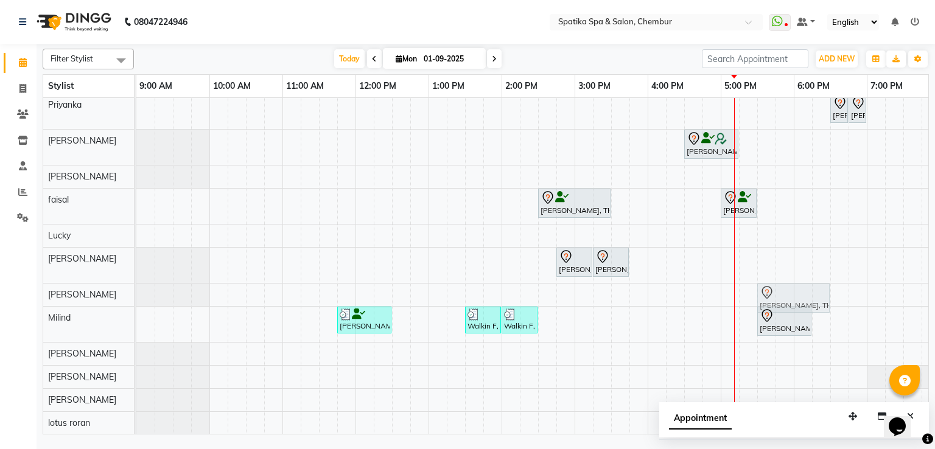
drag, startPoint x: 777, startPoint y: 253, endPoint x: 777, endPoint y: 276, distance: 23.1
click at [777, 281] on tbody "[PERSON_NAME], TK04, 06:30 PM-06:45 PM, Peel Off Wax-Nose (External) [PERSON_NA…" at bounding box center [611, 264] width 950 height 341
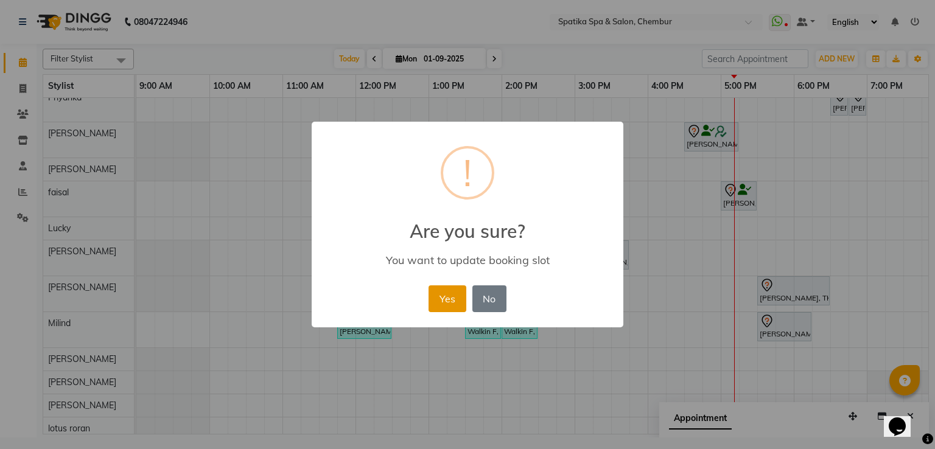
click at [456, 304] on button "Yes" at bounding box center [447, 298] width 37 height 27
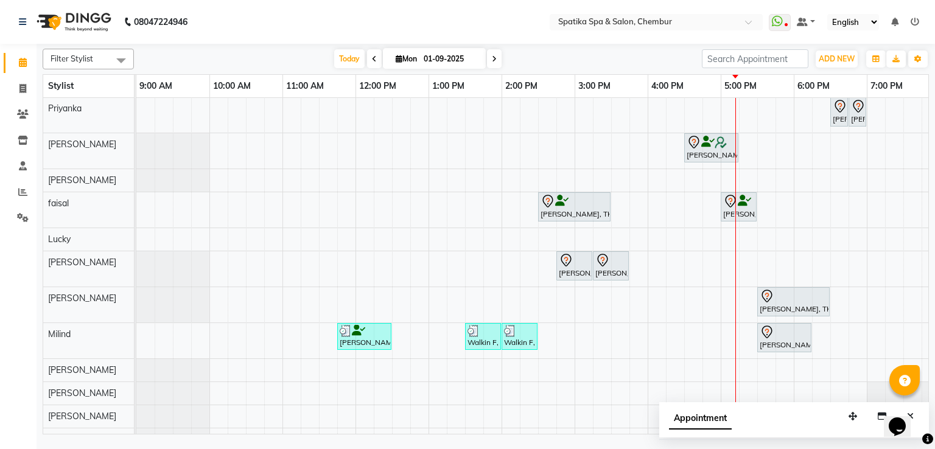
scroll to position [0, 0]
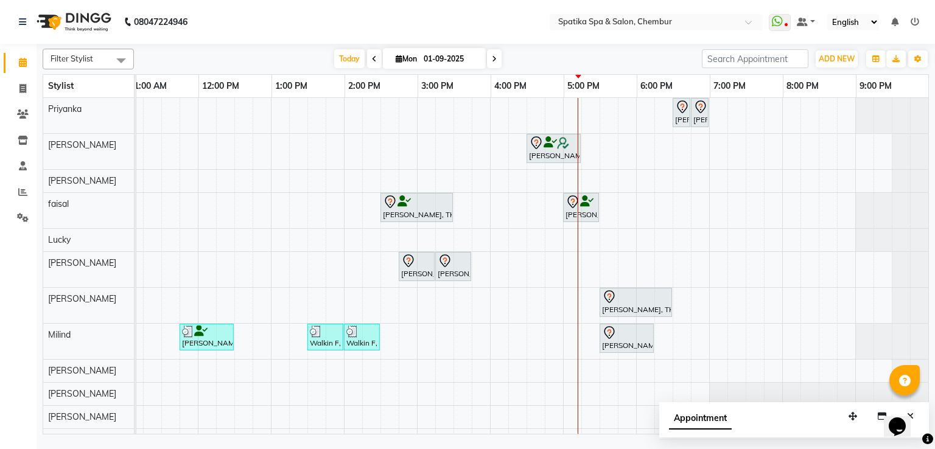
click at [475, 214] on div "[PERSON_NAME], TK04, 06:30 PM-06:45 PM, Peel Off Wax-Nose (External) [PERSON_NA…" at bounding box center [454, 275] width 950 height 354
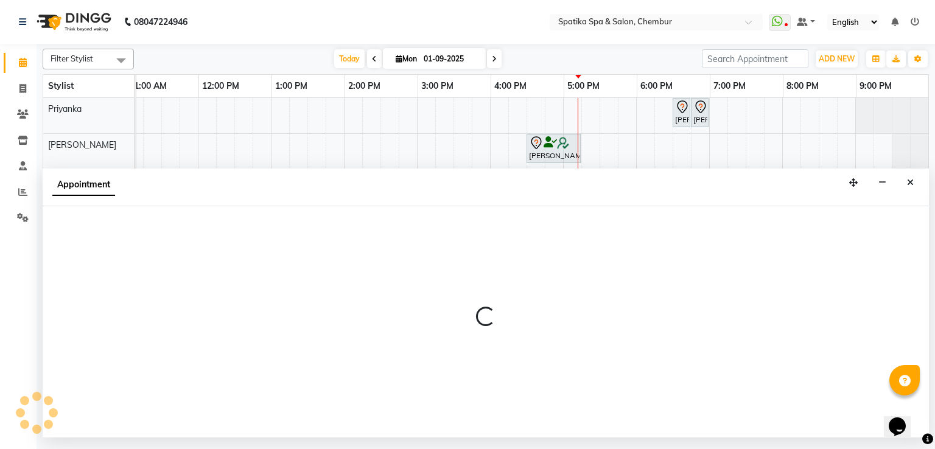
select select "9045"
select select "tentative"
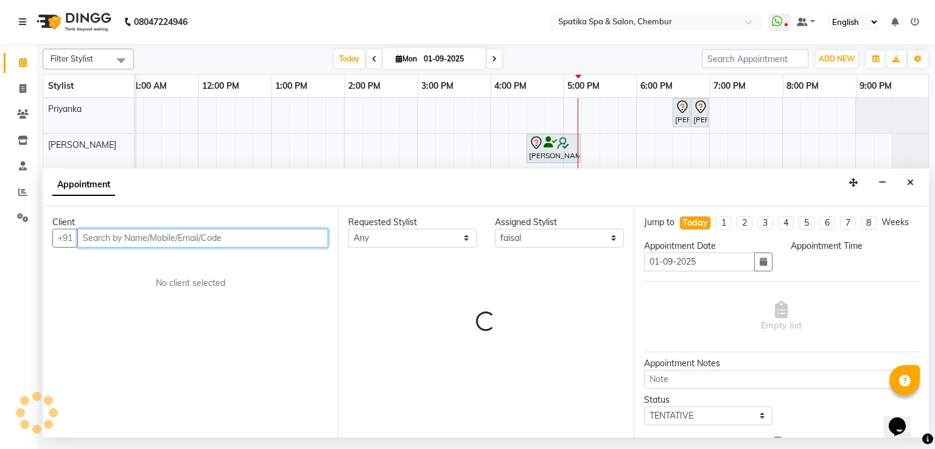
select select "945"
click at [212, 243] on input "text" at bounding box center [202, 238] width 251 height 19
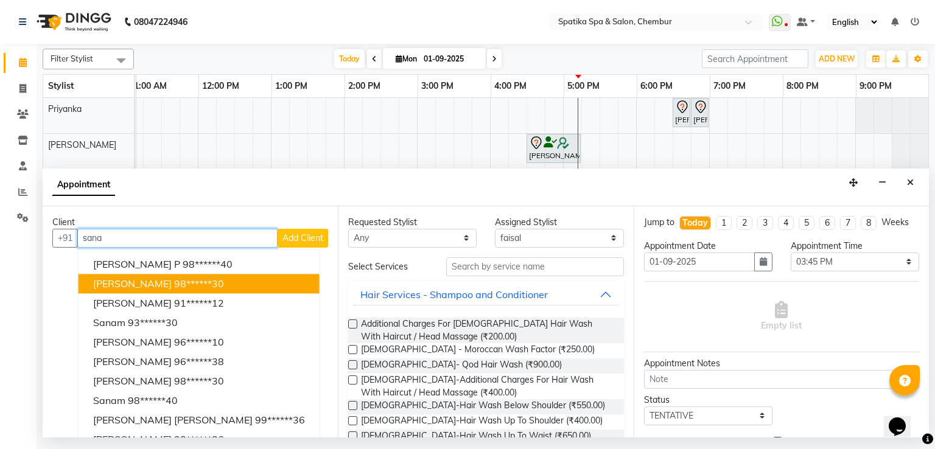
click at [174, 282] on ngb-highlight "98******30" at bounding box center [199, 284] width 50 height 12
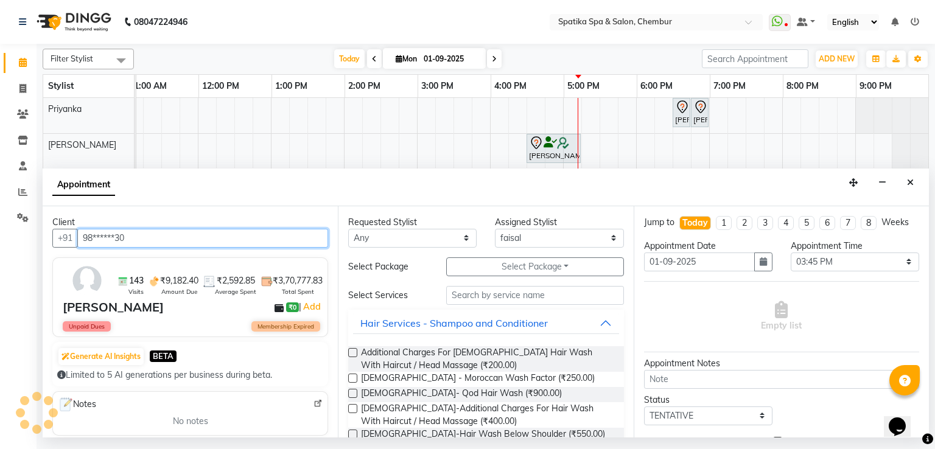
type input "98******30"
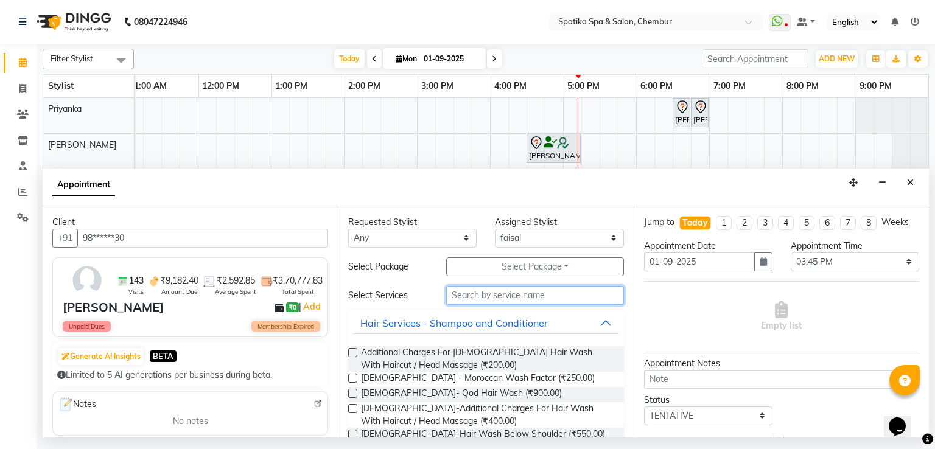
click at [466, 291] on input "text" at bounding box center [535, 295] width 178 height 19
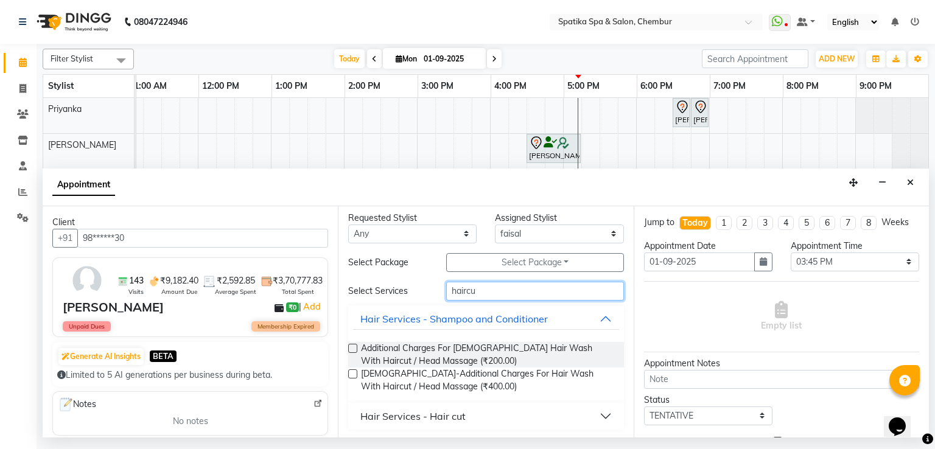
scroll to position [5, 0]
type input "haircu"
click at [416, 419] on div "Hair Services - Hair cut" at bounding box center [412, 415] width 105 height 15
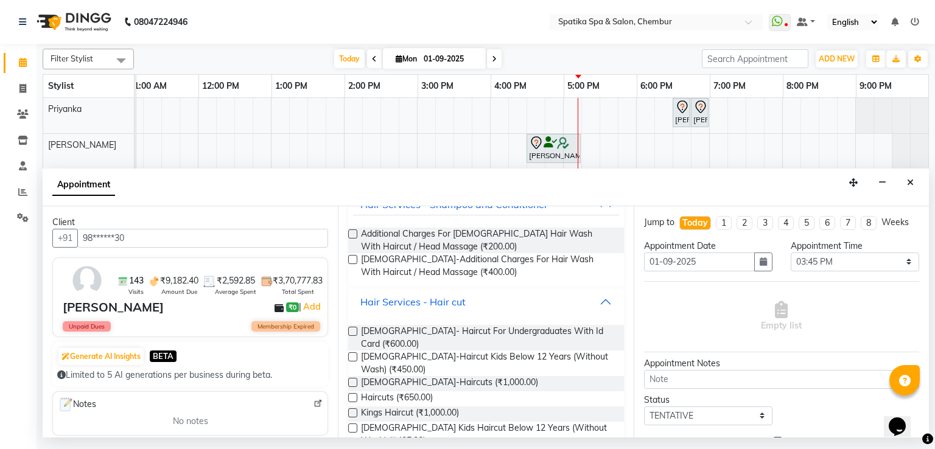
scroll to position [127, 0]
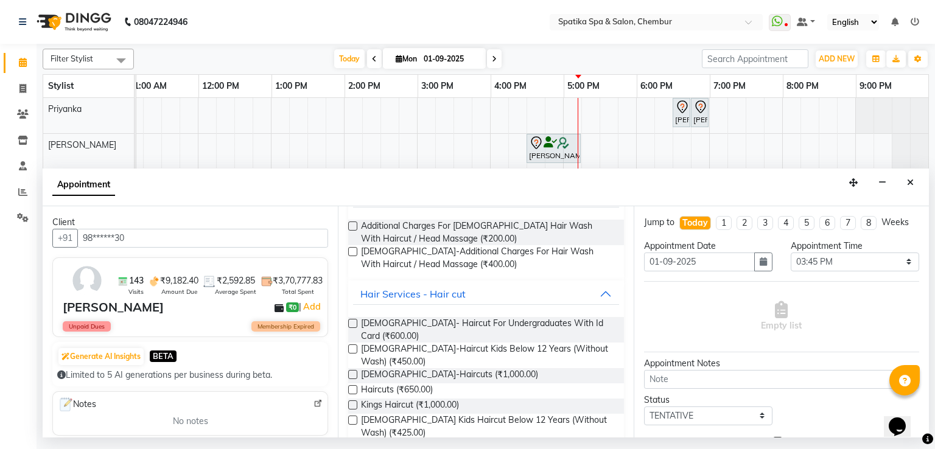
click at [351, 385] on label at bounding box center [352, 389] width 9 height 9
click at [351, 387] on input "checkbox" at bounding box center [352, 391] width 8 height 8
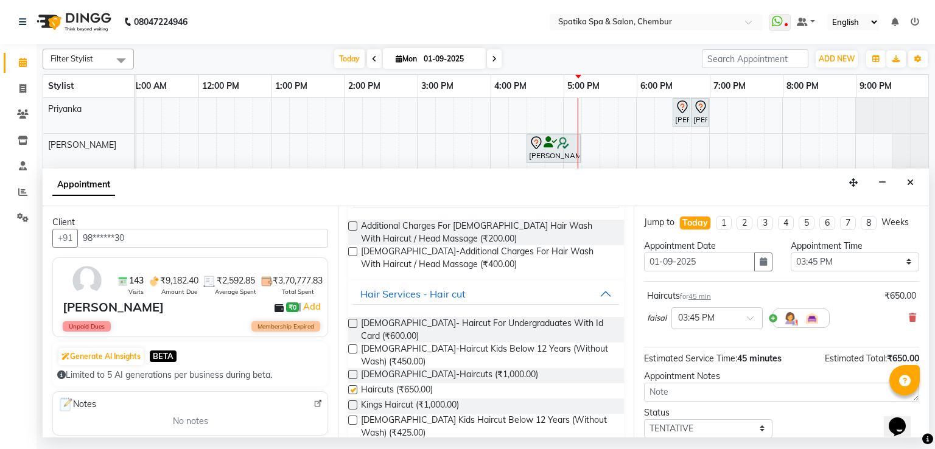
checkbox input "false"
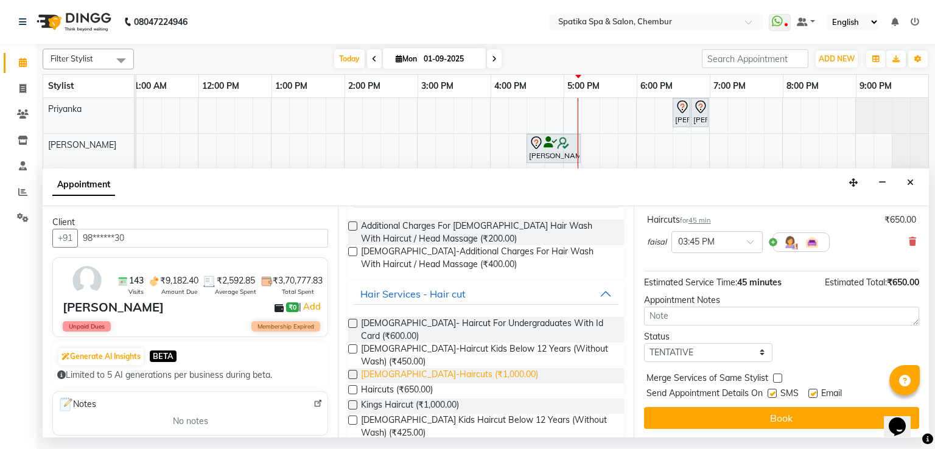
scroll to position [0, 0]
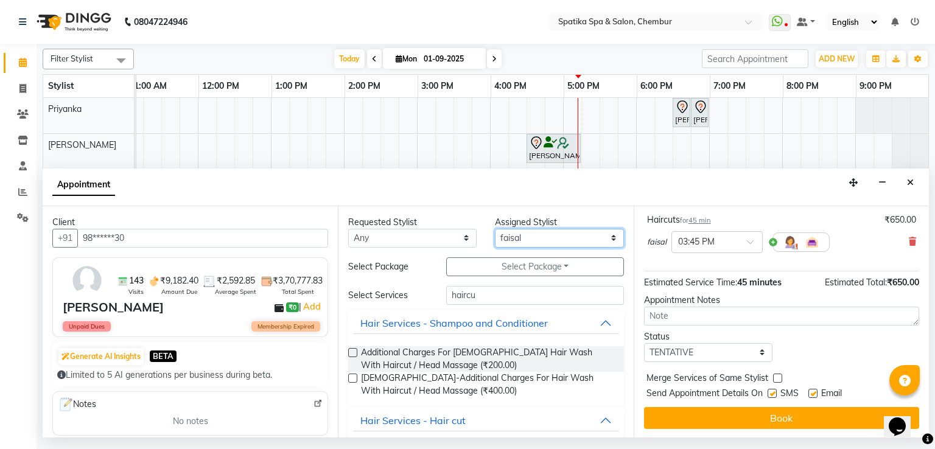
click at [519, 236] on select "Select [PERSON_NAME] [PERSON_NAME] [PERSON_NAME] lotus roran [PERSON_NAME] [PER…" at bounding box center [559, 238] width 128 height 19
select select "62535"
click at [495, 229] on select "Select [PERSON_NAME] [PERSON_NAME] [PERSON_NAME] lotus roran [PERSON_NAME] [PER…" at bounding box center [559, 238] width 128 height 19
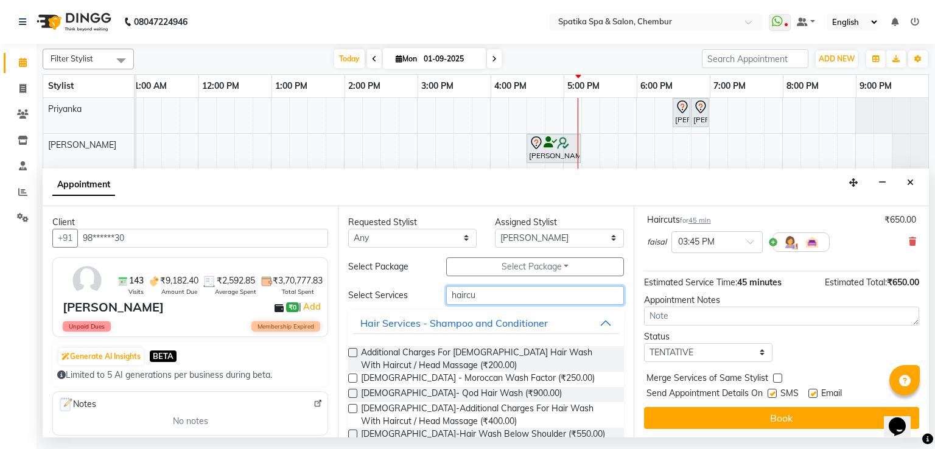
click at [489, 300] on input "haircu" at bounding box center [535, 295] width 178 height 19
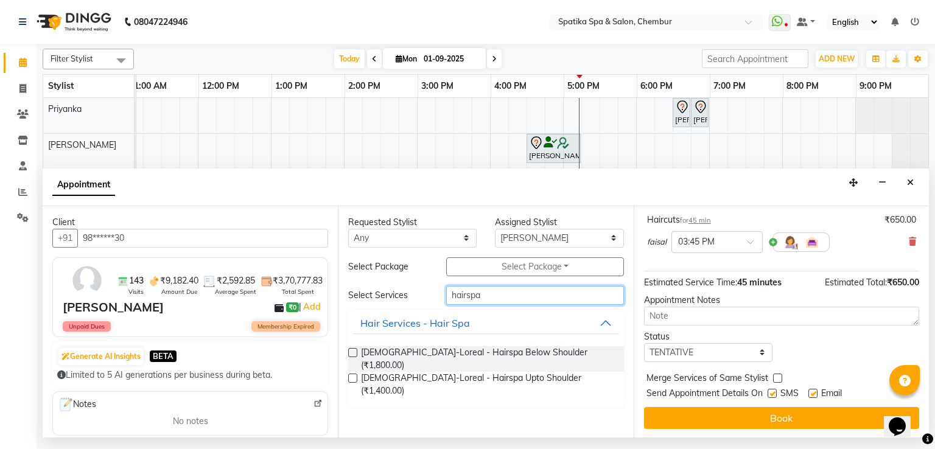
type input "hairspa"
click at [351, 355] on label at bounding box center [352, 352] width 9 height 9
click at [351, 355] on input "checkbox" at bounding box center [352, 354] width 8 height 8
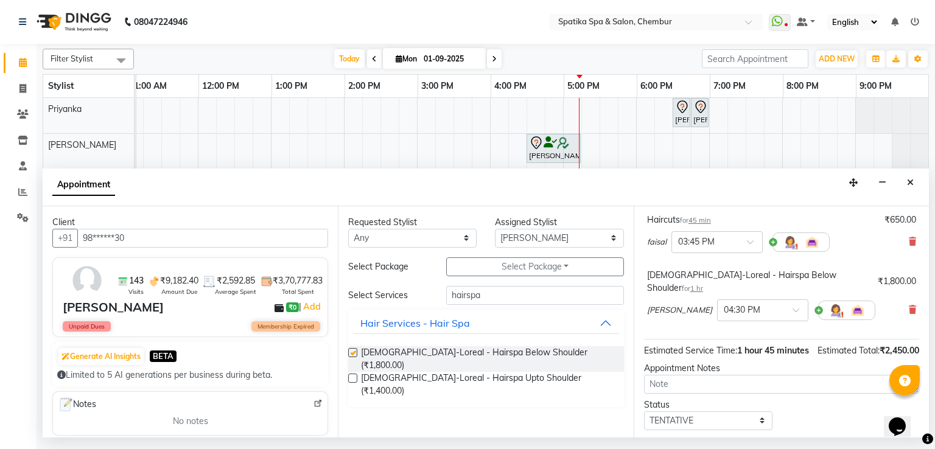
checkbox input "false"
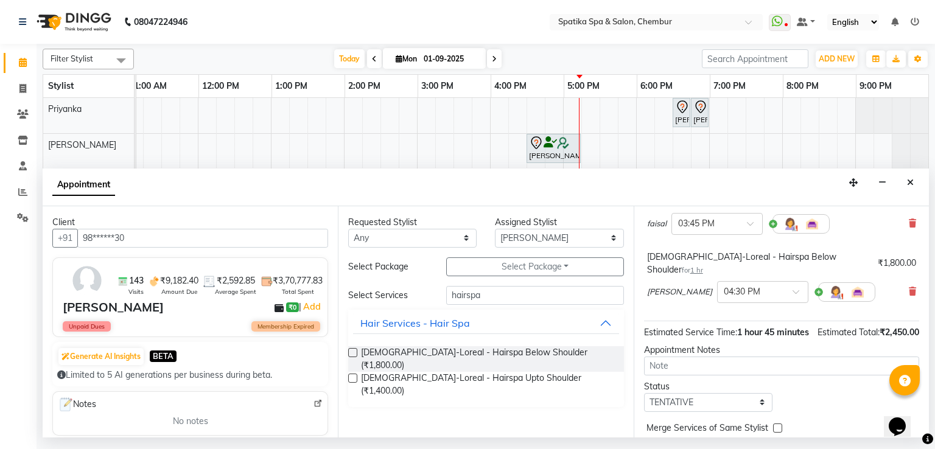
scroll to position [72, 0]
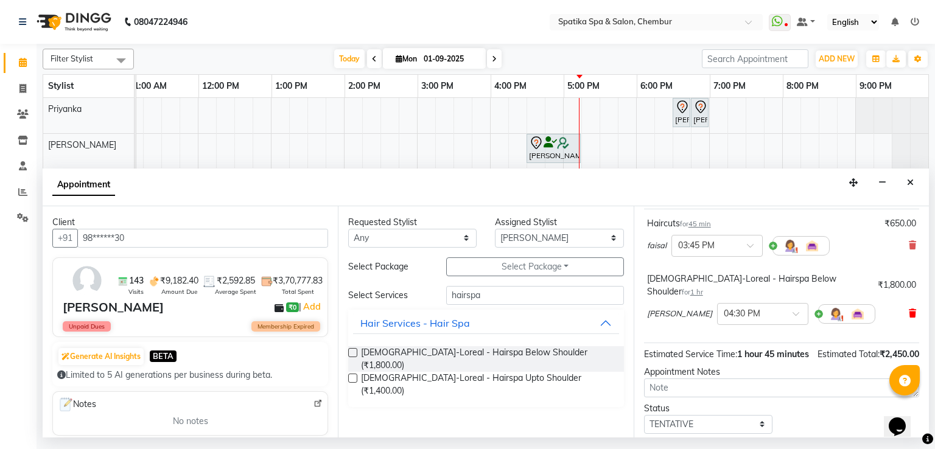
click at [909, 309] on icon at bounding box center [912, 313] width 7 height 9
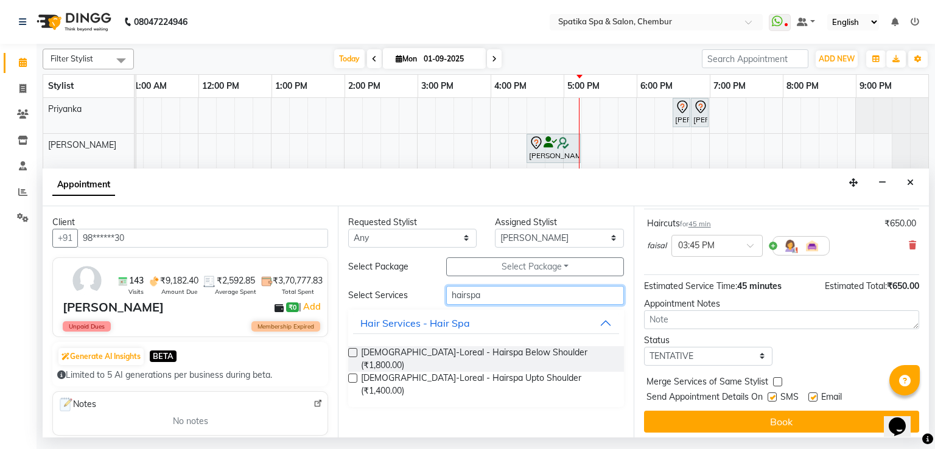
click at [480, 298] on input "hairspa" at bounding box center [535, 295] width 178 height 19
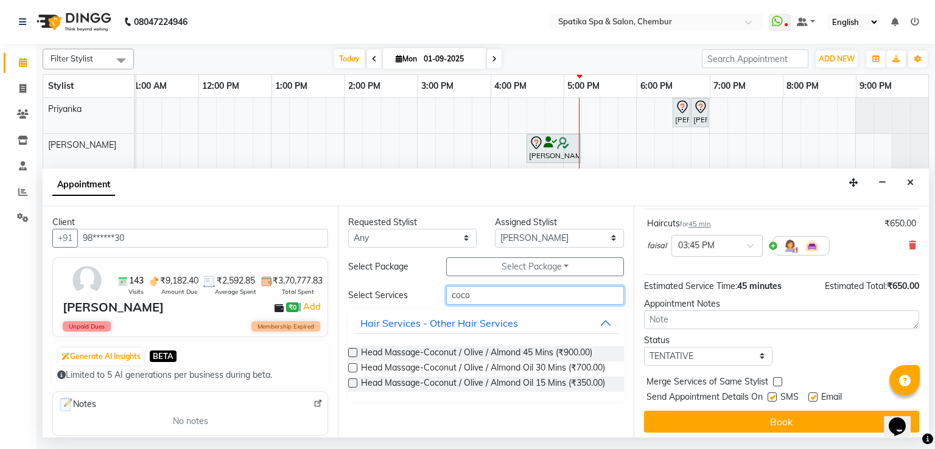
type input "coco"
click at [351, 367] on label at bounding box center [352, 367] width 9 height 9
click at [351, 367] on input "checkbox" at bounding box center [352, 369] width 8 height 8
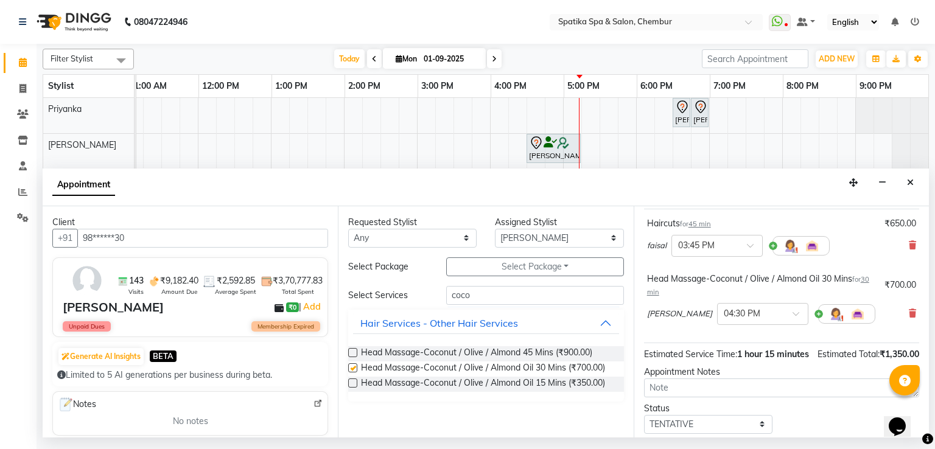
checkbox input "false"
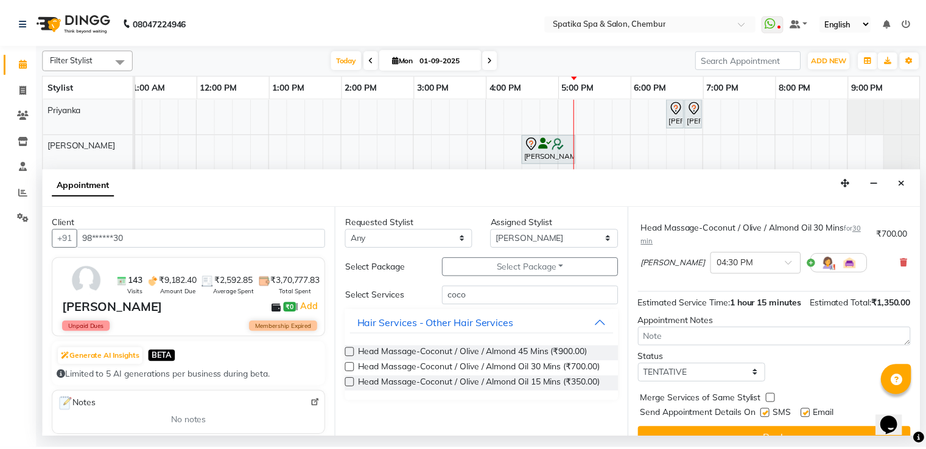
scroll to position [157, 0]
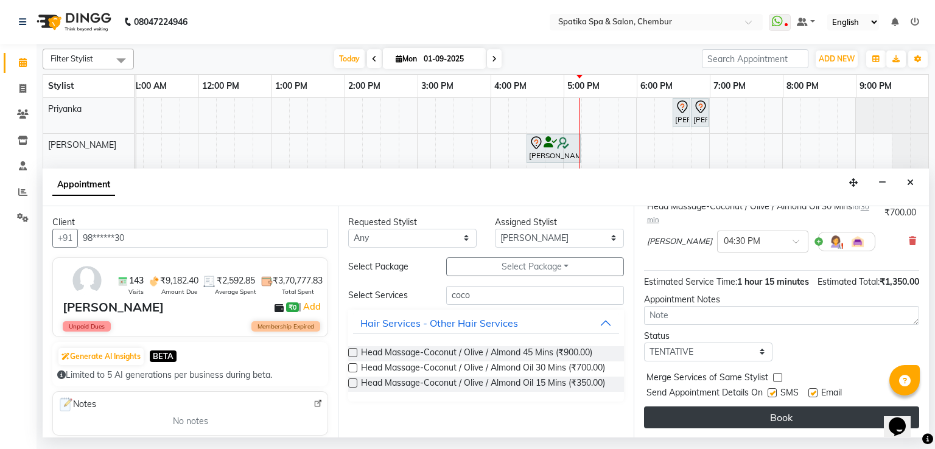
click at [765, 421] on button "Book" at bounding box center [781, 418] width 275 height 22
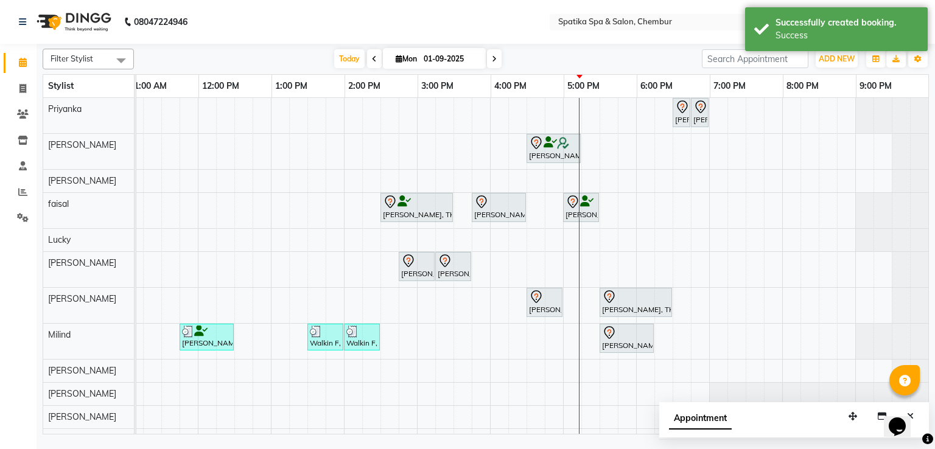
click at [419, 254] on div at bounding box center [416, 261] width 31 height 15
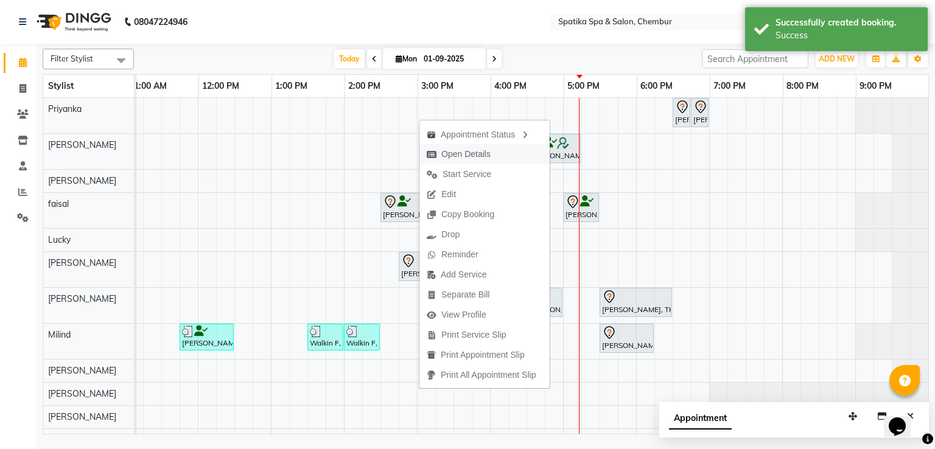
click at [467, 151] on span "Open Details" at bounding box center [465, 154] width 49 height 13
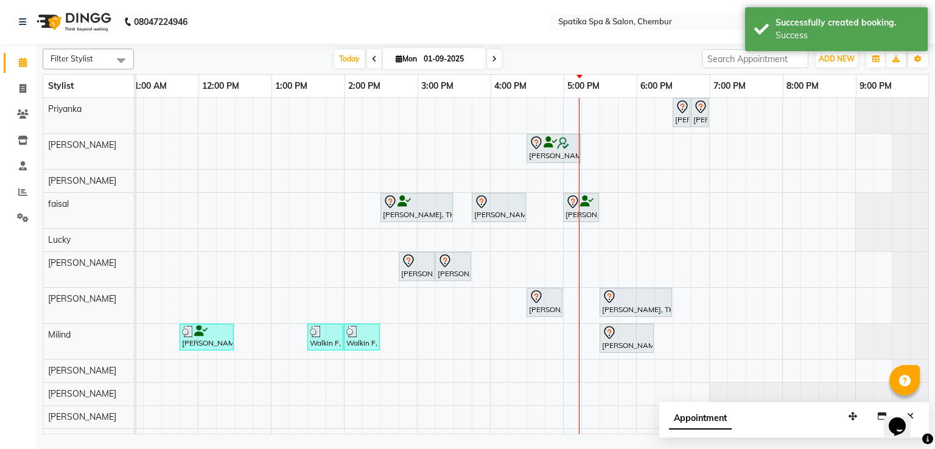
click at [441, 260] on icon at bounding box center [445, 261] width 15 height 15
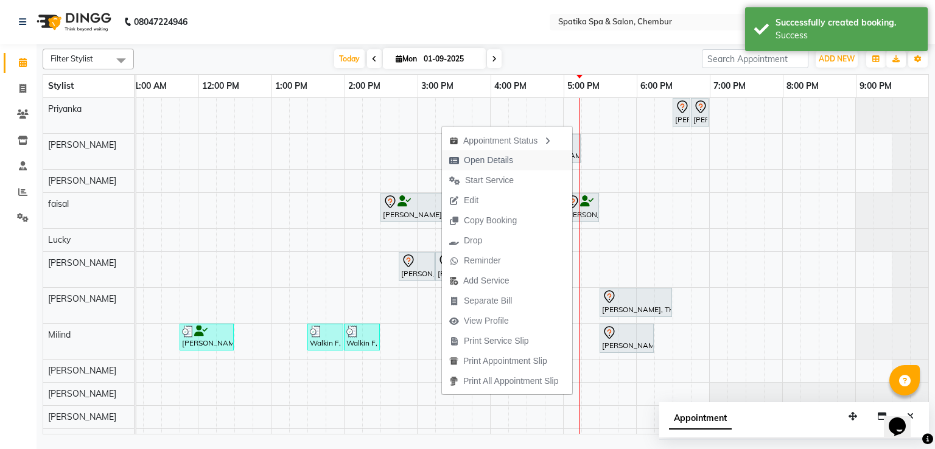
click at [475, 159] on span "Open Details" at bounding box center [488, 160] width 49 height 13
select select "7"
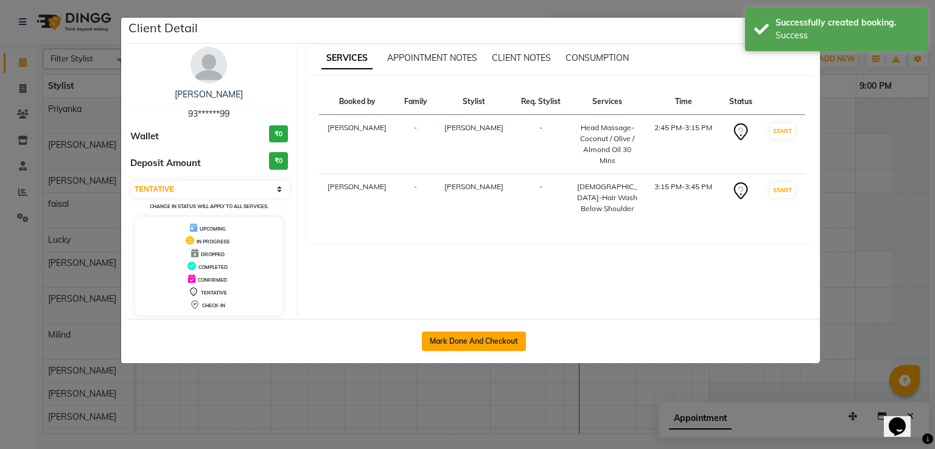
click at [465, 339] on button "Mark Done And Checkout" at bounding box center [474, 341] width 104 height 19
select select "service"
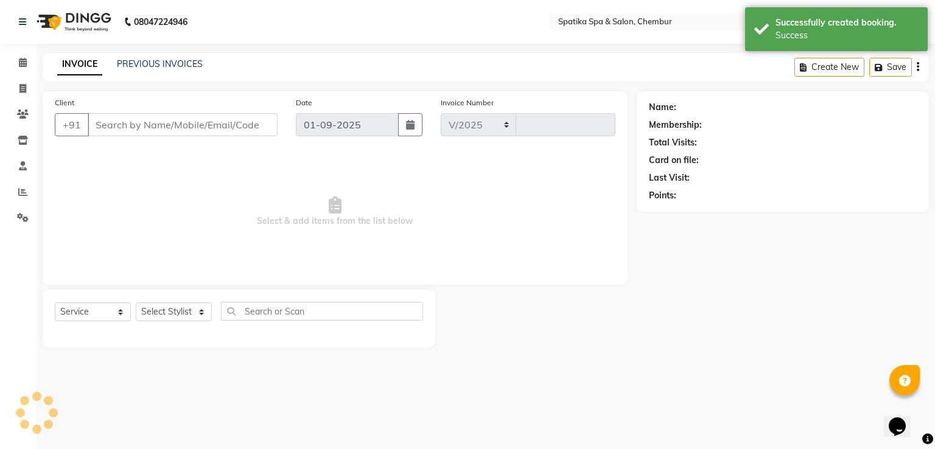
select select "631"
type input "2139"
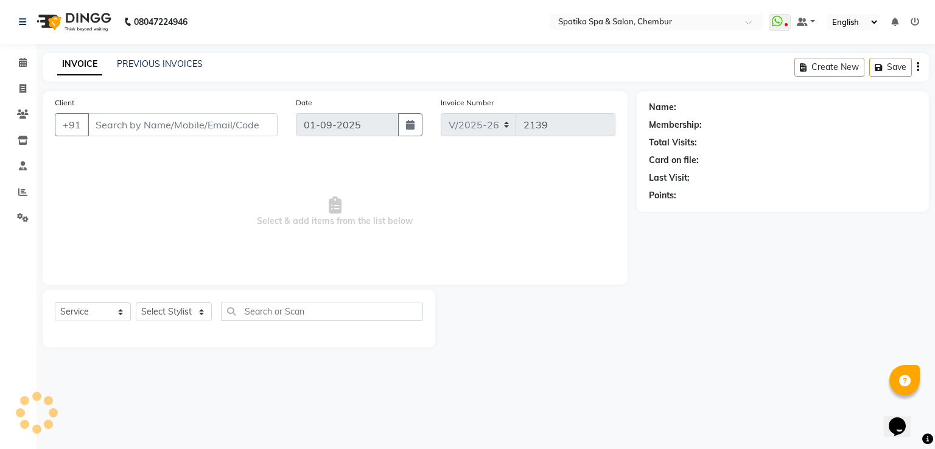
type input "93******99"
select select "17981"
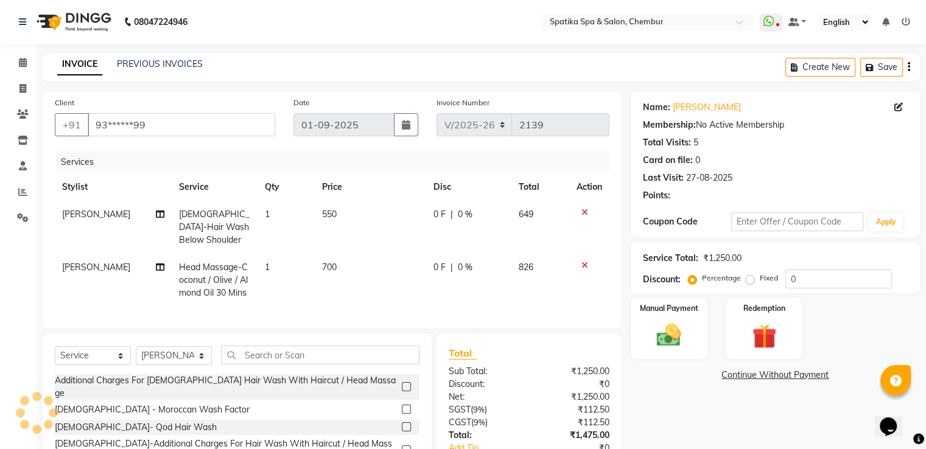
scroll to position [79, 0]
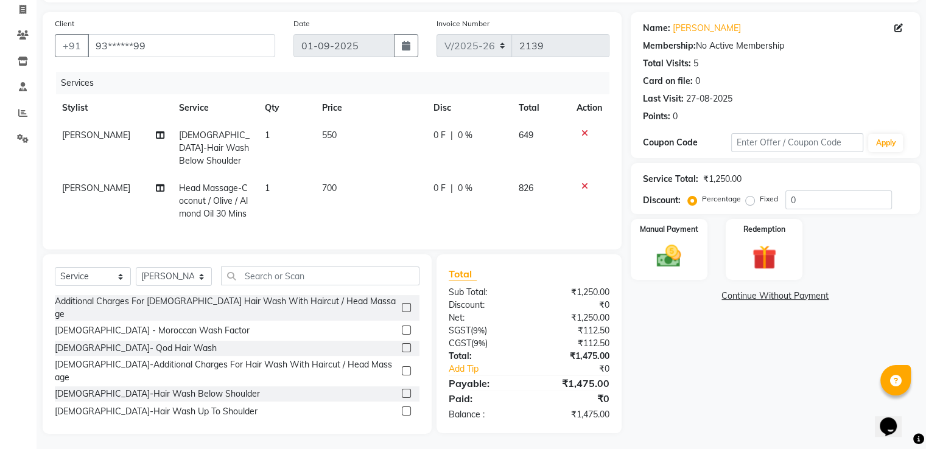
click at [581, 130] on icon at bounding box center [584, 133] width 7 height 9
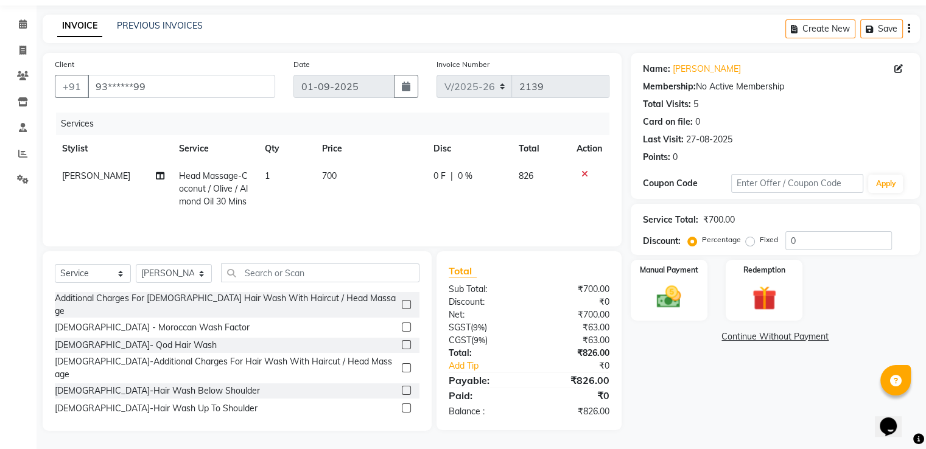
scroll to position [39, 0]
click at [581, 170] on icon at bounding box center [584, 174] width 7 height 9
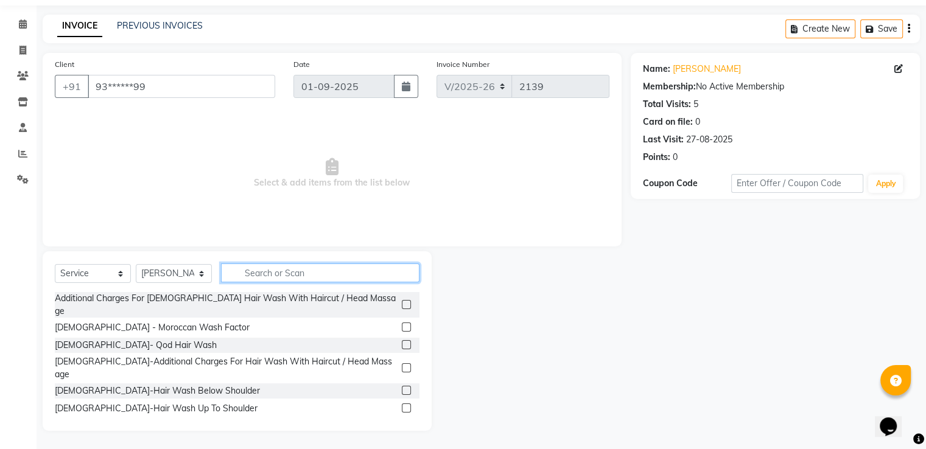
click at [265, 272] on input "text" at bounding box center [320, 273] width 198 height 19
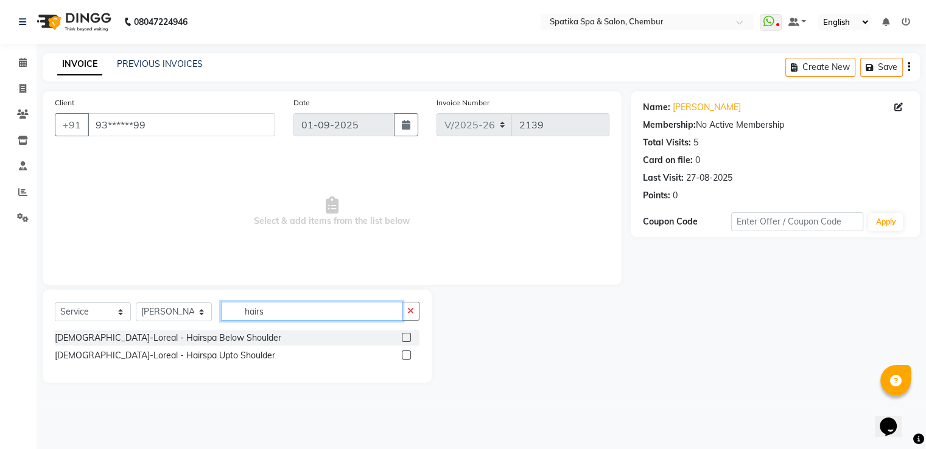
scroll to position [0, 0]
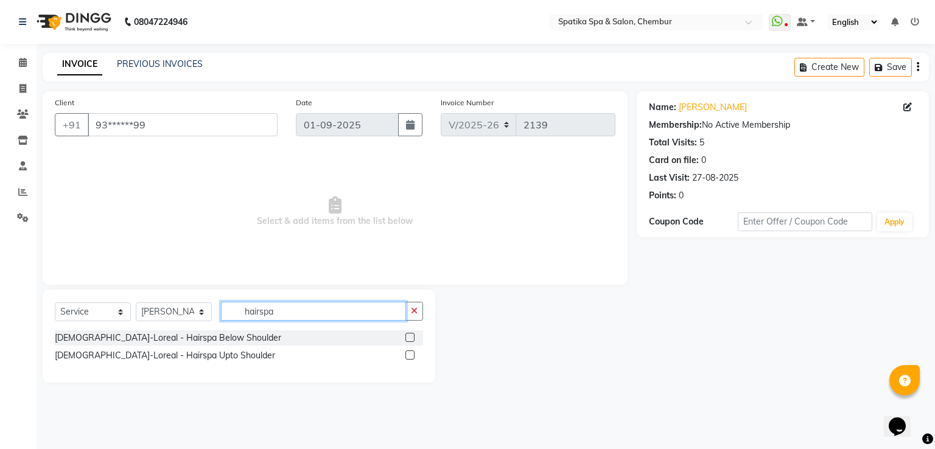
type input "hairspa"
click at [412, 340] on label at bounding box center [409, 337] width 9 height 9
click at [412, 340] on input "checkbox" at bounding box center [409, 338] width 8 height 8
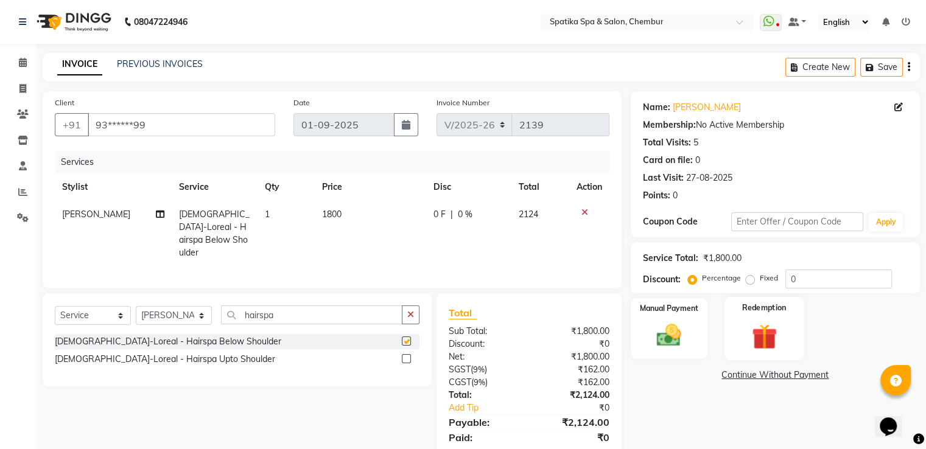
checkbox input "false"
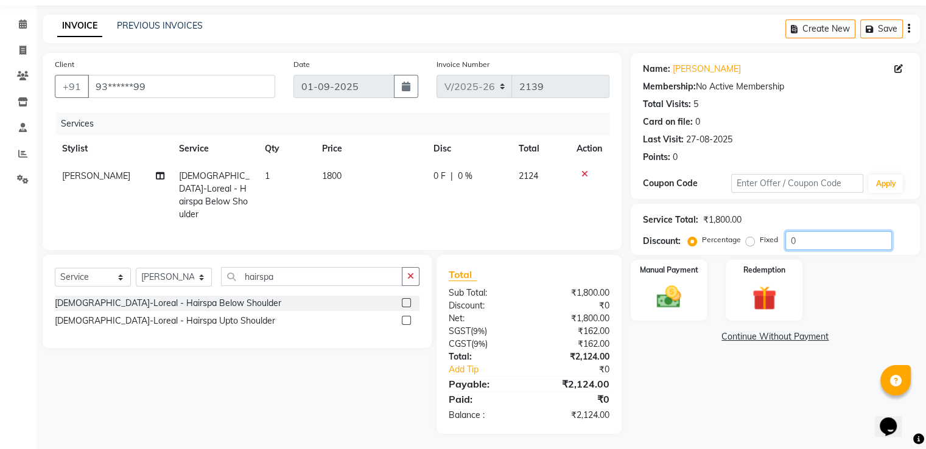
click at [804, 248] on input "0" at bounding box center [838, 240] width 107 height 19
type input "50"
click at [682, 281] on div "Manual Payment" at bounding box center [669, 290] width 80 height 63
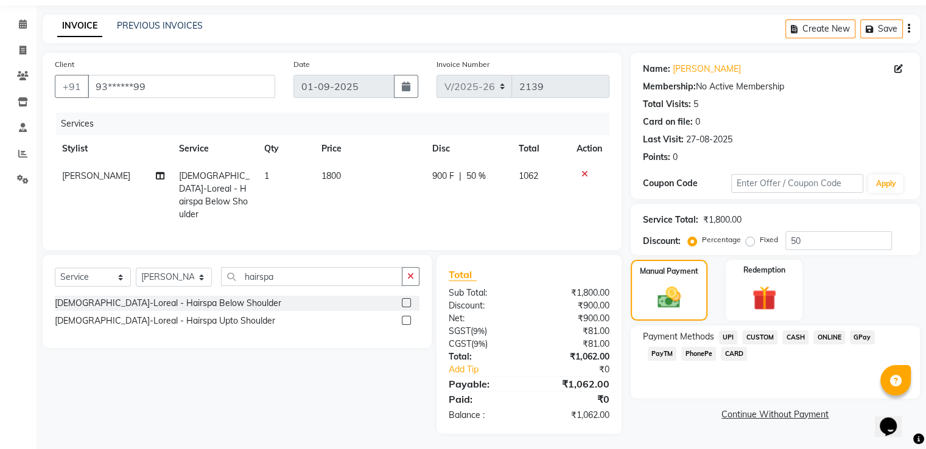
click at [869, 333] on span "GPay" at bounding box center [862, 338] width 25 height 14
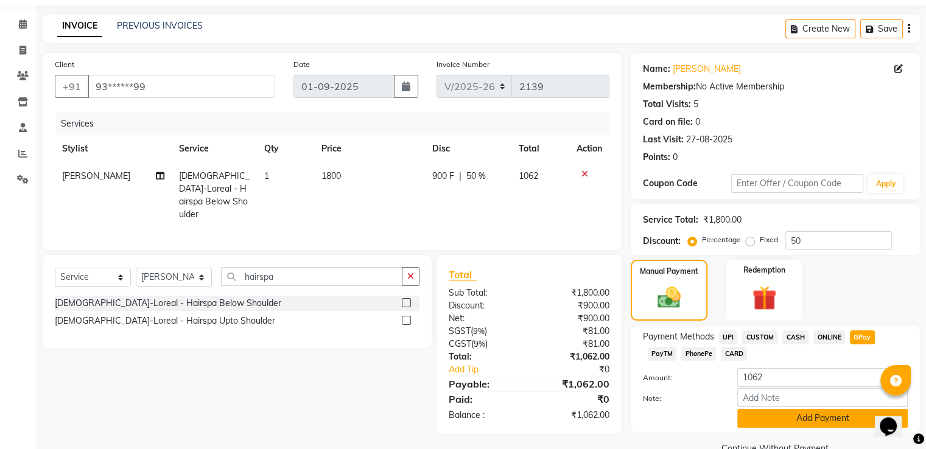
click at [791, 427] on button "Add Payment" at bounding box center [822, 418] width 170 height 19
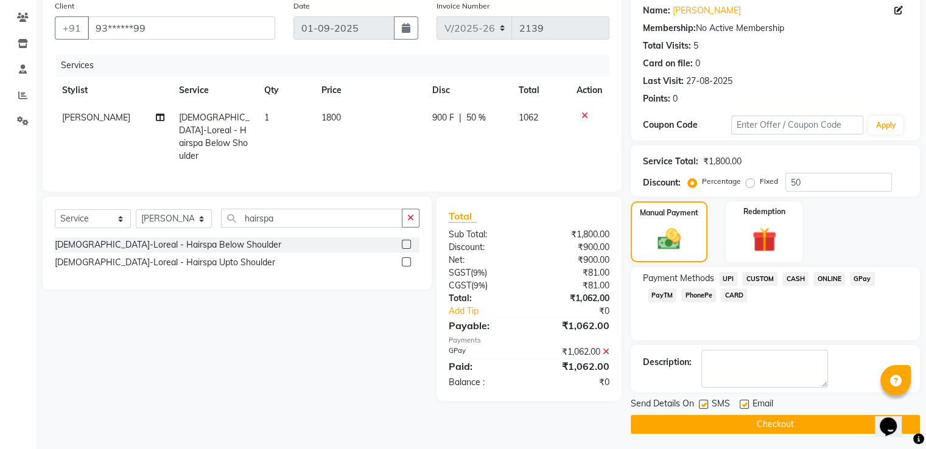
scroll to position [99, 0]
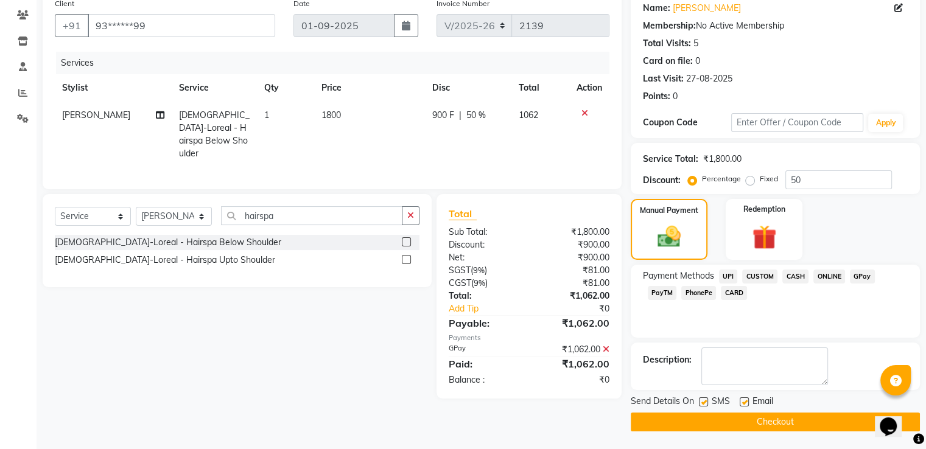
click at [755, 423] on button "Checkout" at bounding box center [775, 422] width 289 height 19
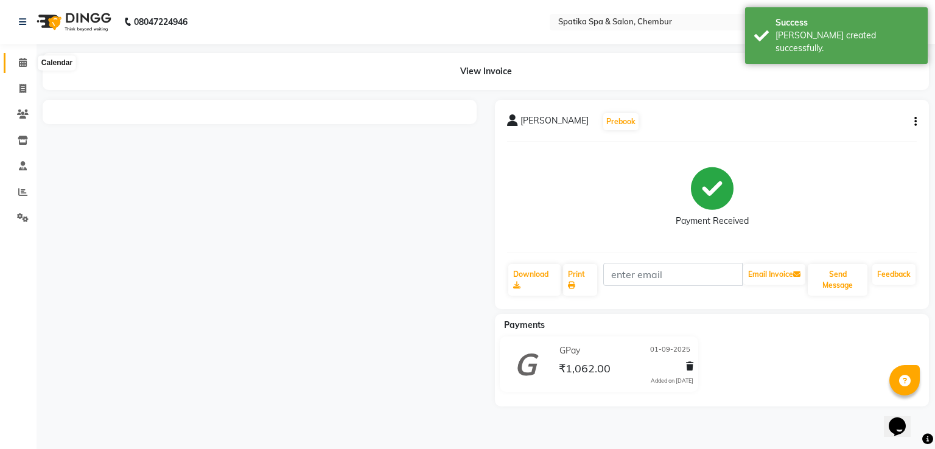
click at [24, 64] on icon at bounding box center [23, 62] width 8 height 9
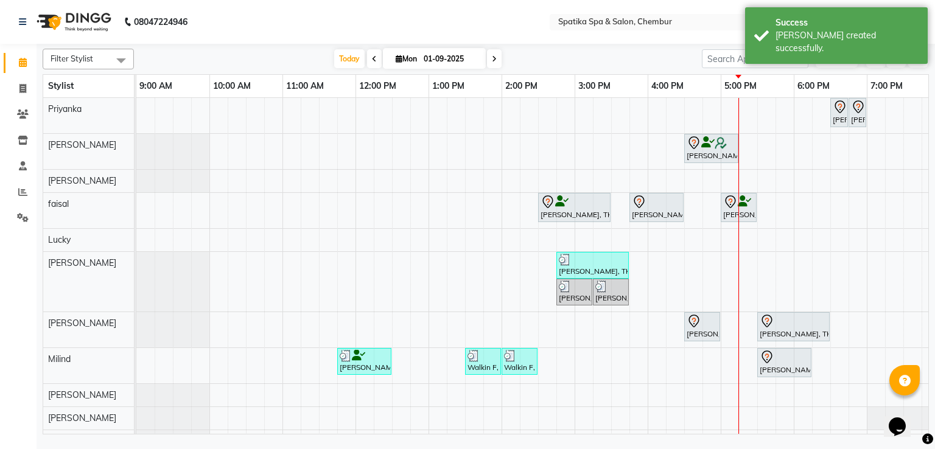
scroll to position [0, 124]
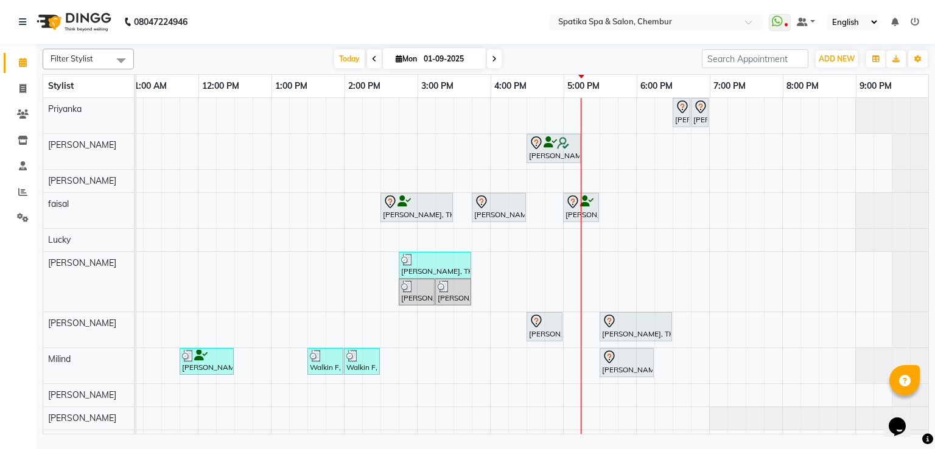
click at [402, 205] on div at bounding box center [417, 202] width 68 height 15
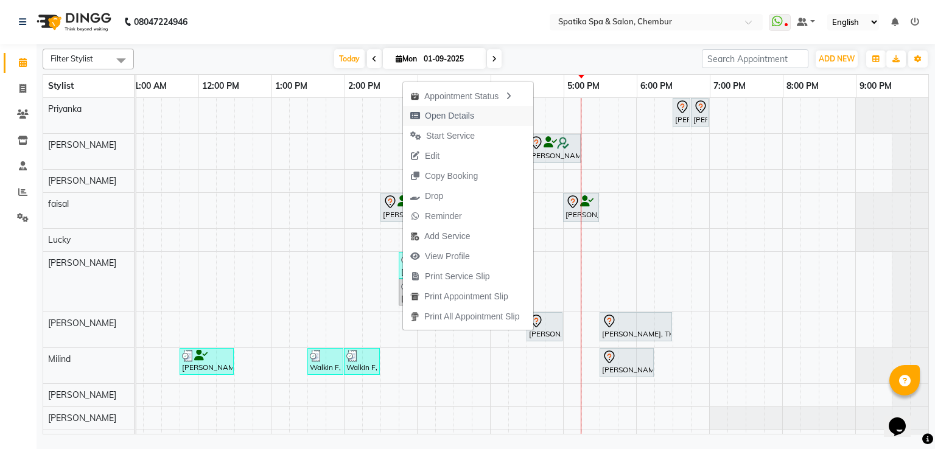
click at [440, 110] on span "Open Details" at bounding box center [449, 116] width 49 height 13
select select "7"
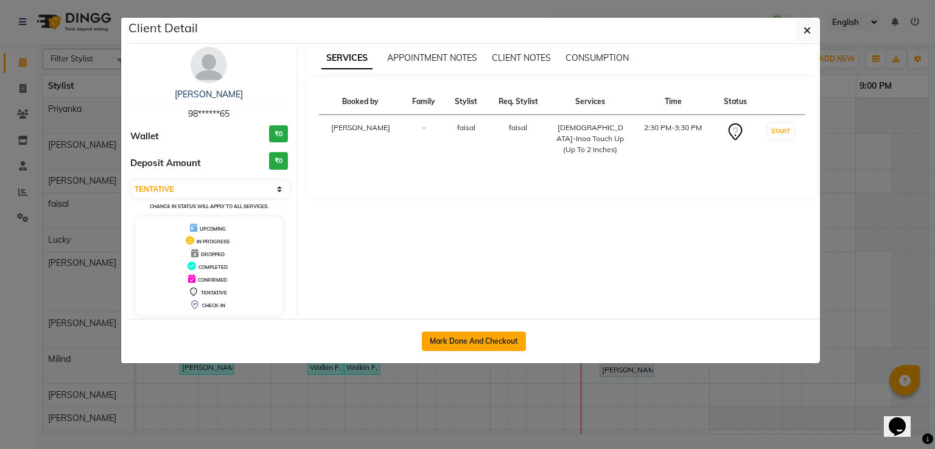
click at [480, 341] on button "Mark Done And Checkout" at bounding box center [474, 341] width 104 height 19
select select "service"
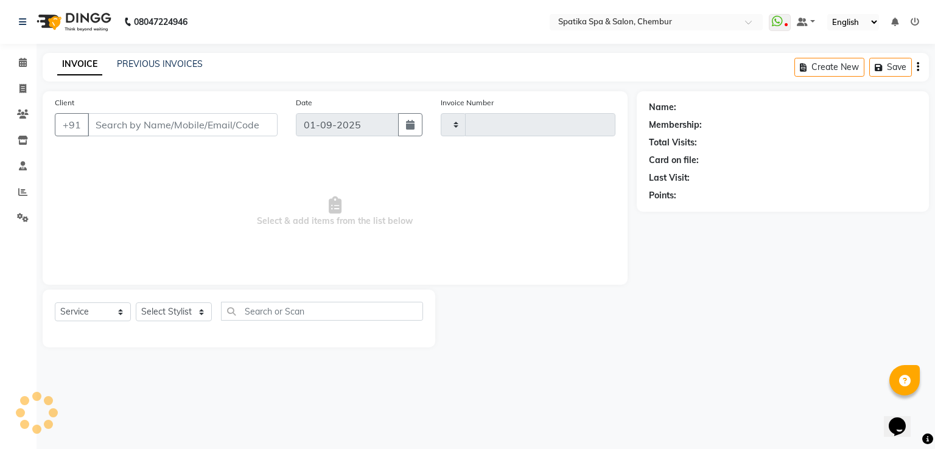
type input "2140"
select select "631"
type input "98******65"
select select "9045"
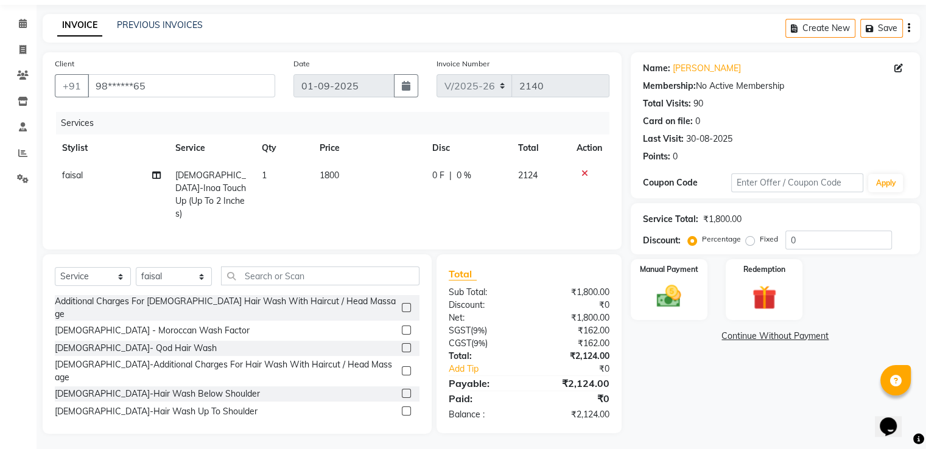
click at [334, 169] on td "1800" at bounding box center [368, 195] width 113 height 66
select select "9045"
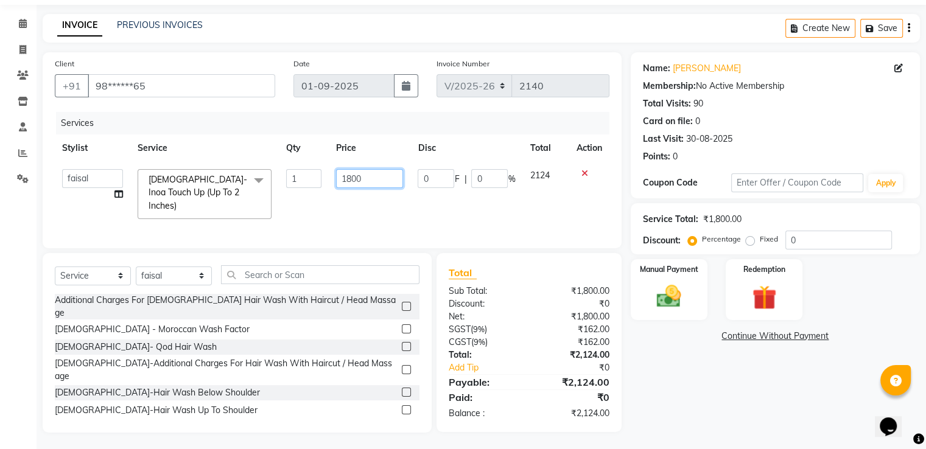
click at [392, 176] on input "1800" at bounding box center [369, 178] width 67 height 19
type input "1300"
click at [796, 358] on div "Name: [PERSON_NAME] Membership: No Active Membership Total Visits: 90 Card on f…" at bounding box center [780, 242] width 298 height 380
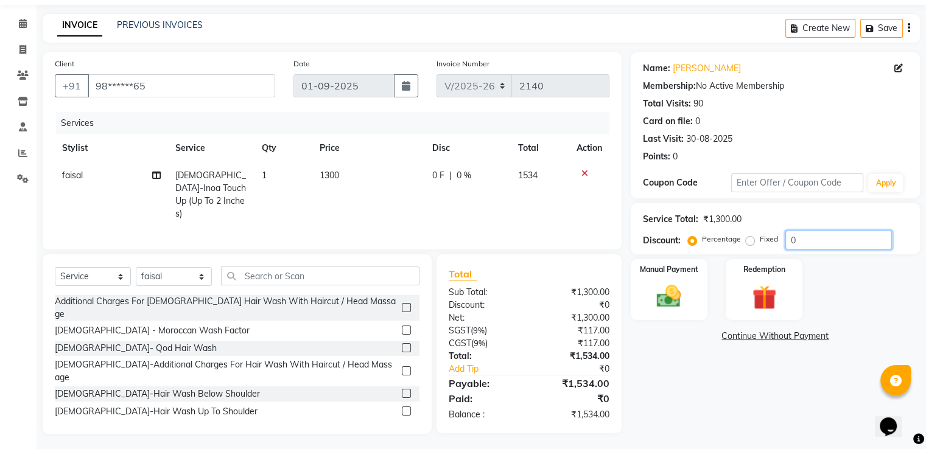
click at [804, 248] on input "0" at bounding box center [838, 240] width 107 height 19
type input "20"
click at [702, 283] on div "Manual Payment" at bounding box center [669, 289] width 80 height 63
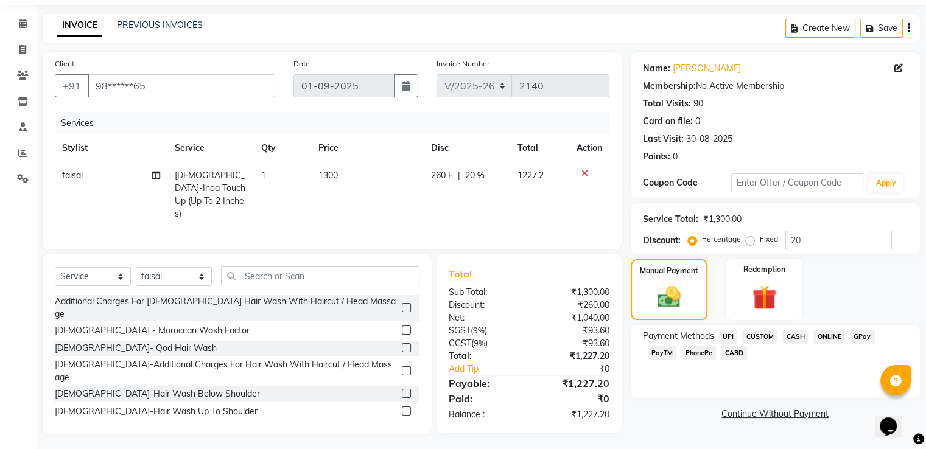
click at [721, 352] on span "CARD" at bounding box center [734, 353] width 26 height 14
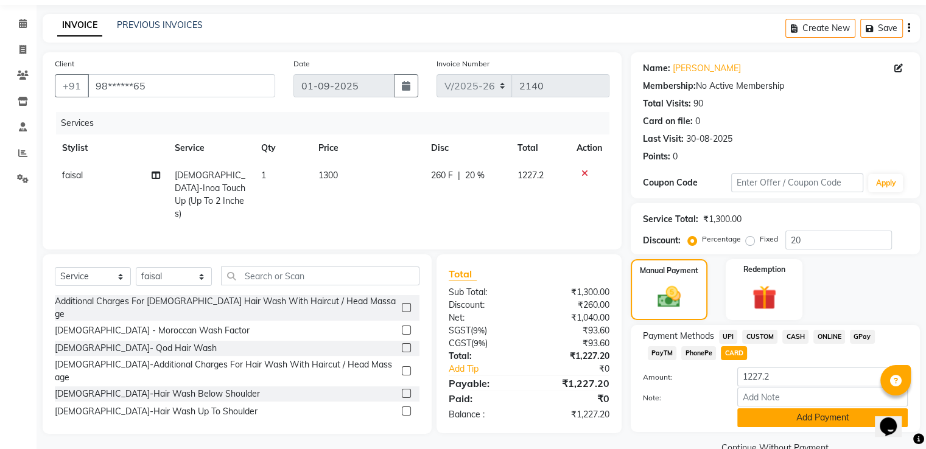
click at [796, 425] on button "Add Payment" at bounding box center [822, 417] width 170 height 19
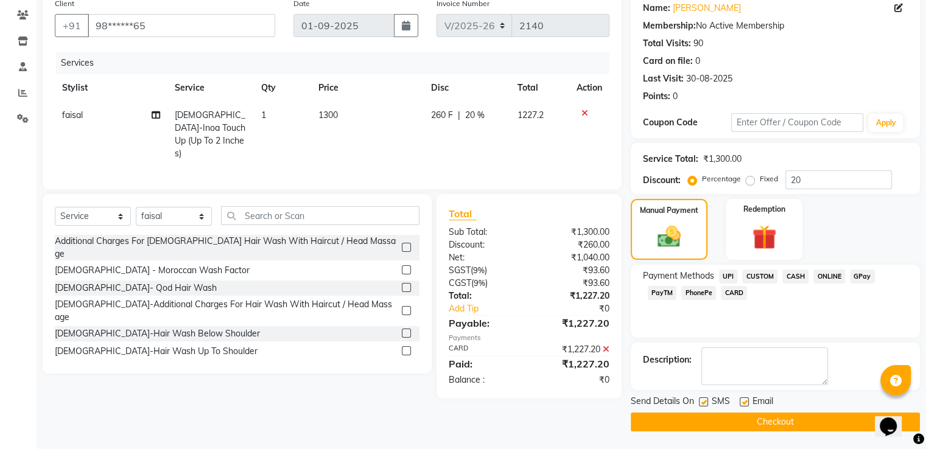
click at [743, 400] on label at bounding box center [744, 401] width 9 height 9
click at [743, 400] on input "checkbox" at bounding box center [744, 403] width 8 height 8
checkbox input "false"
click at [704, 402] on label at bounding box center [703, 401] width 9 height 9
click at [704, 402] on input "checkbox" at bounding box center [703, 403] width 8 height 8
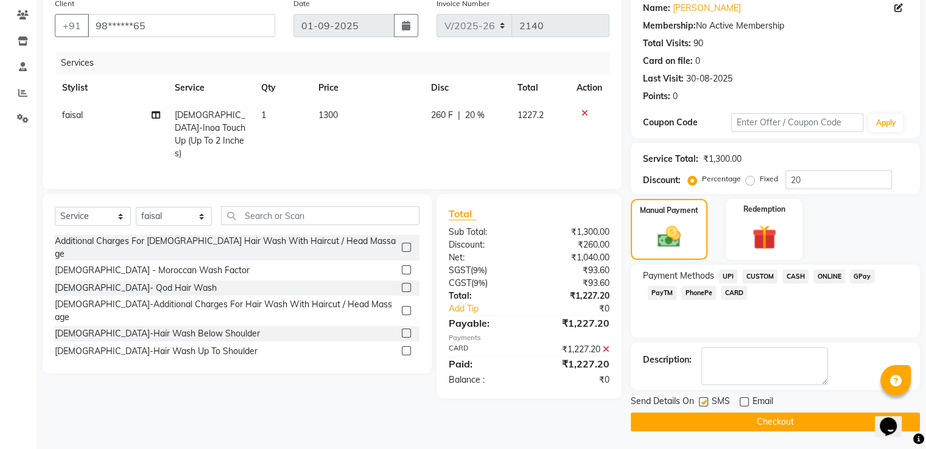
checkbox input "false"
click at [704, 419] on button "Checkout" at bounding box center [775, 422] width 289 height 19
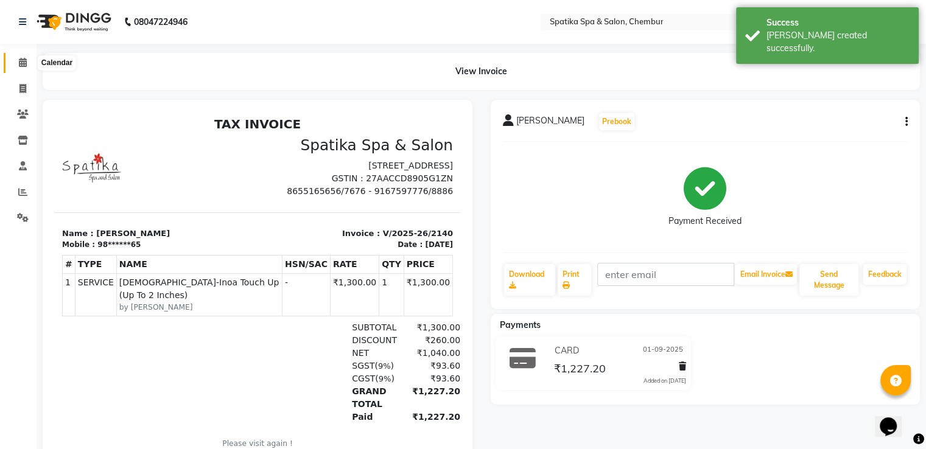
click at [21, 61] on icon at bounding box center [23, 62] width 8 height 9
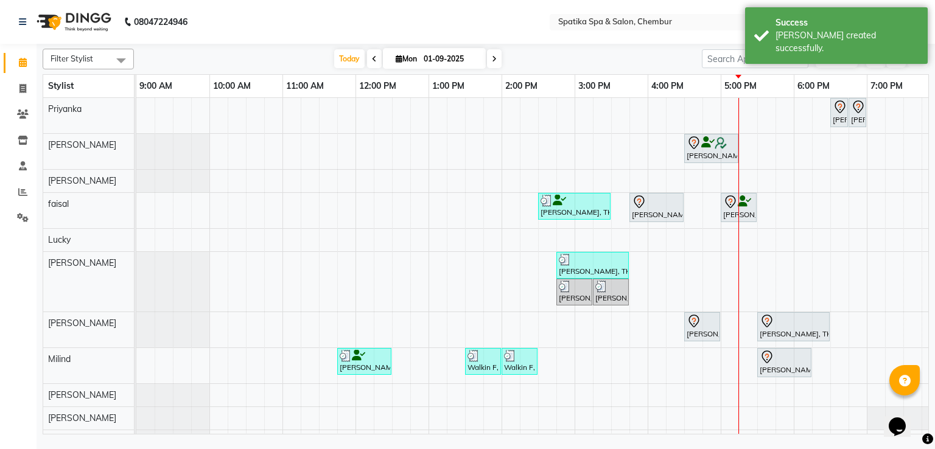
click at [916, 57] on icon "button" at bounding box center [917, 58] width 7 height 7
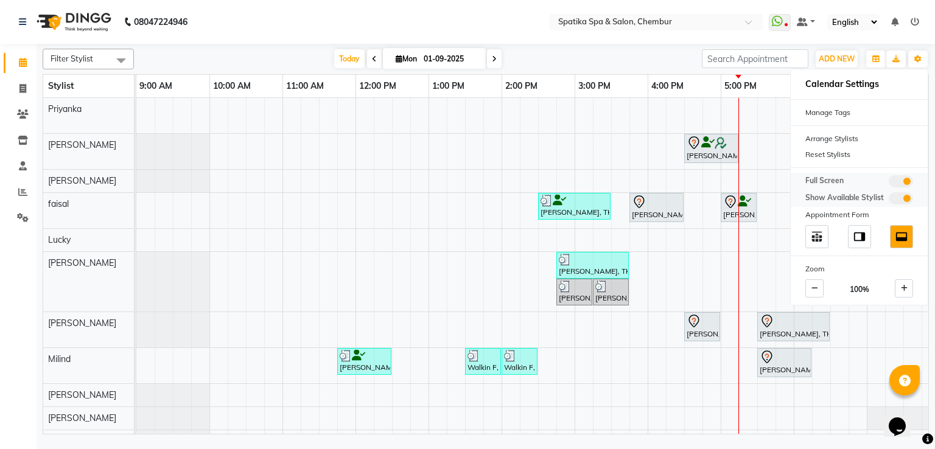
click at [904, 178] on span at bounding box center [901, 181] width 24 height 12
click at [889, 183] on input "checkbox" at bounding box center [889, 183] width 0 height 0
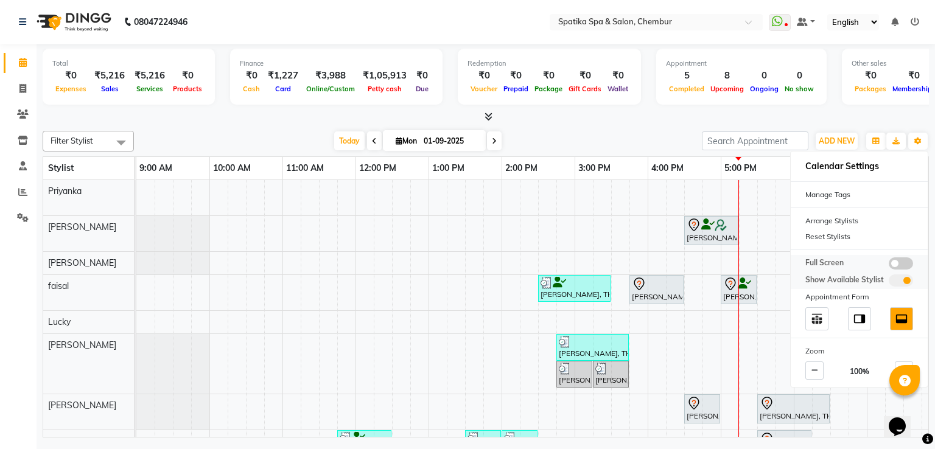
click at [896, 260] on span at bounding box center [901, 263] width 24 height 12
click at [889, 265] on input "checkbox" at bounding box center [889, 265] width 0 height 0
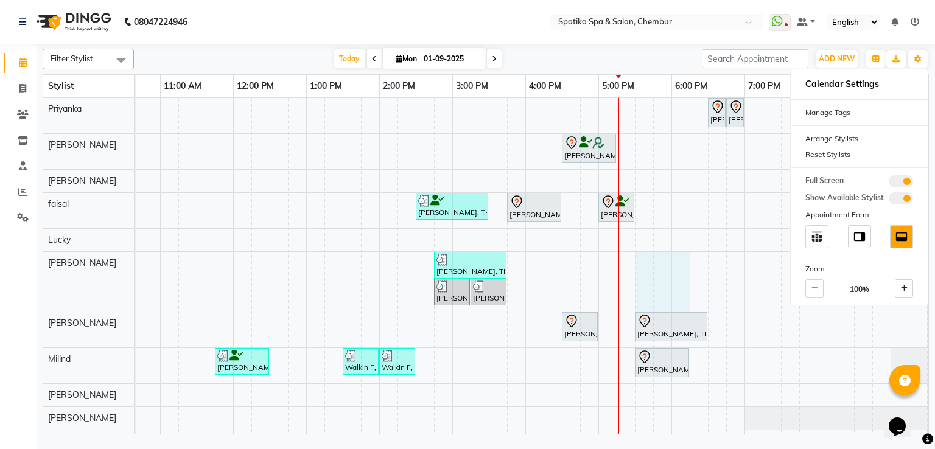
drag, startPoint x: 683, startPoint y: 264, endPoint x: 635, endPoint y: 266, distance: 47.5
click at [635, 266] on div "[PERSON_NAME], TK04, 06:30 PM-06:45 PM, Peel Off Wax-Nose (External) [PERSON_NA…" at bounding box center [489, 287] width 950 height 378
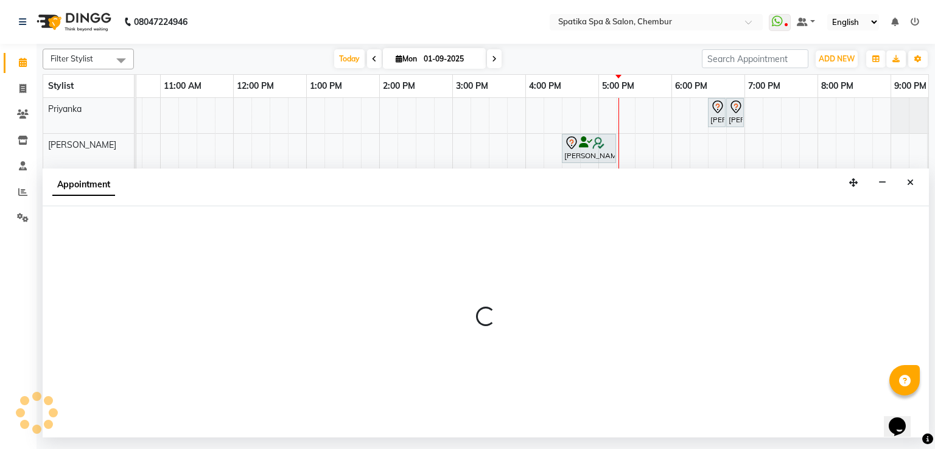
select select "17981"
select select "1050"
select select "tentative"
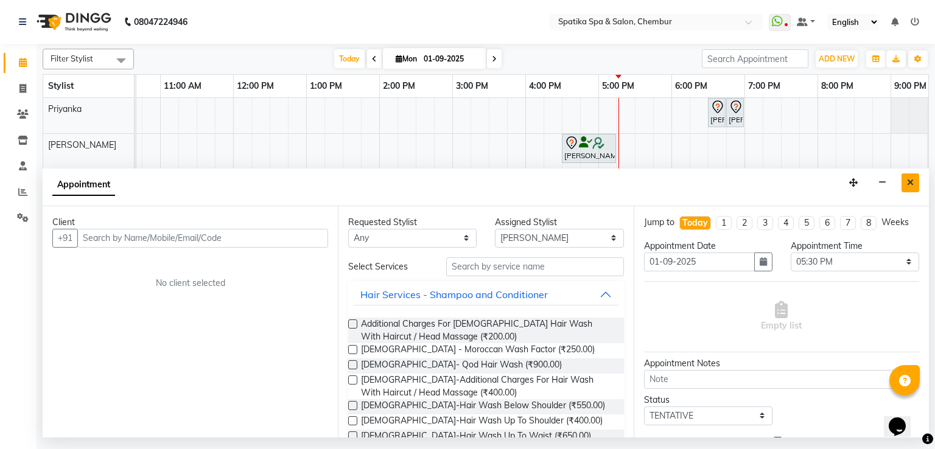
click at [907, 183] on icon "Close" at bounding box center [910, 182] width 7 height 9
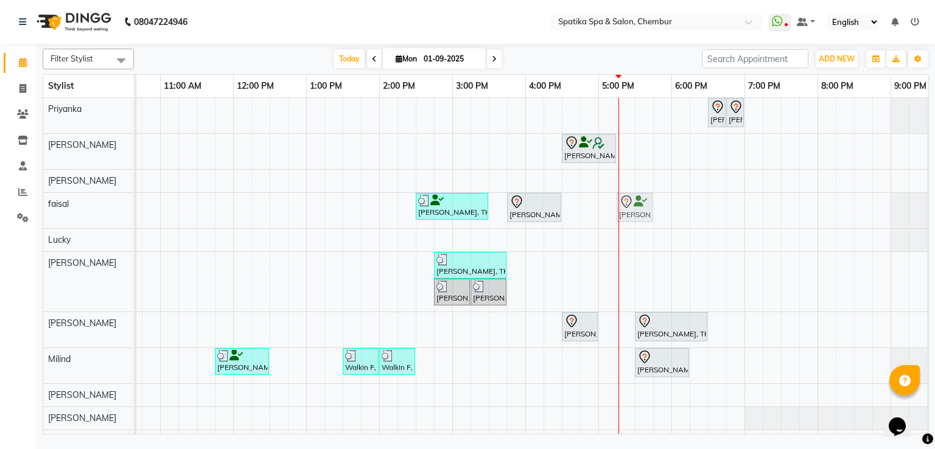
drag, startPoint x: 625, startPoint y: 208, endPoint x: 646, endPoint y: 207, distance: 21.3
click at [14, 207] on div "[PERSON_NAME][GEOGRAPHIC_DATA], 02:30 PM-03:30 PM, [DEMOGRAPHIC_DATA]-Inoa Touc…" at bounding box center [14, 210] width 0 height 35
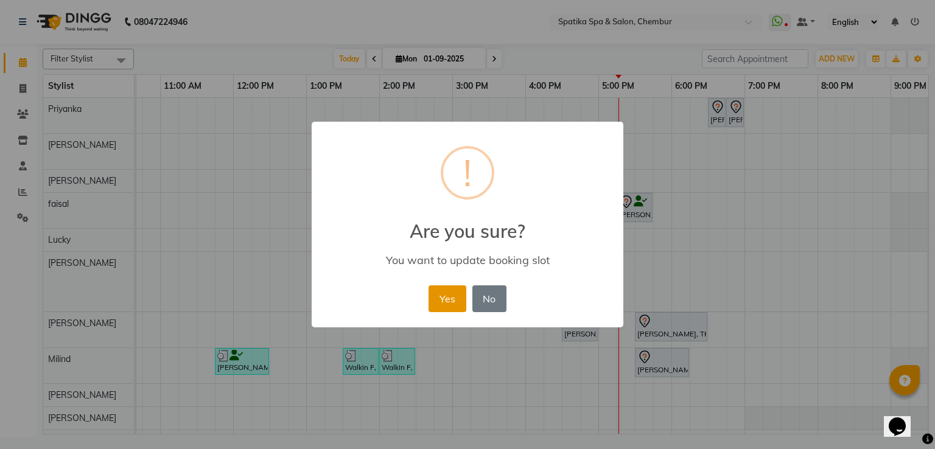
click at [465, 294] on button "Yes" at bounding box center [447, 298] width 37 height 27
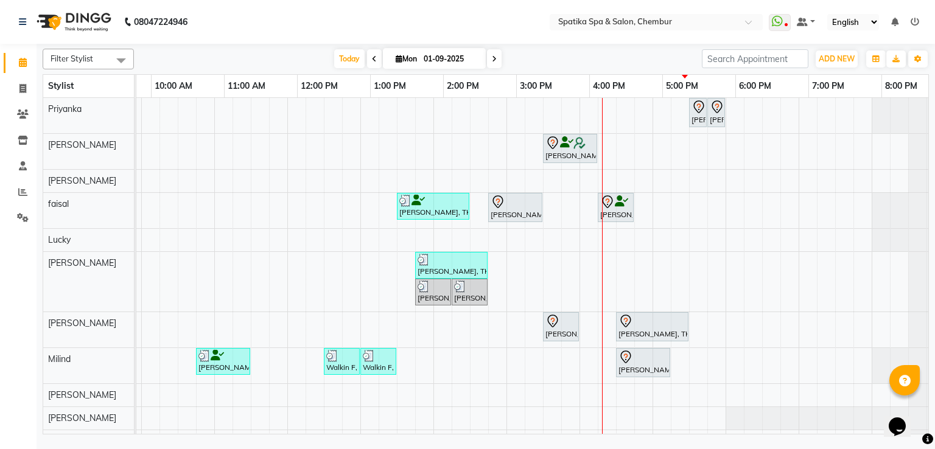
scroll to position [0, 154]
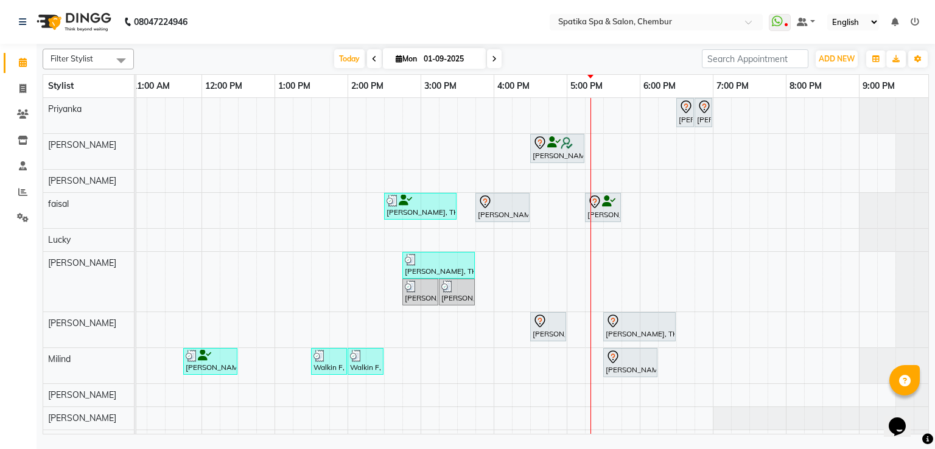
click at [630, 123] on div "[PERSON_NAME], TK04, 06:30 PM-06:45 PM, Peel Off Wax-Nose (External) [PERSON_NA…" at bounding box center [457, 287] width 950 height 378
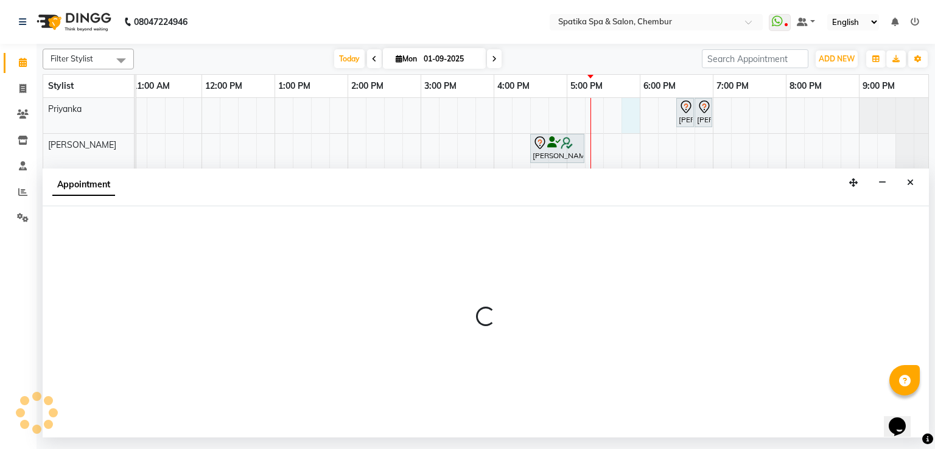
select select "9058"
select select "tentative"
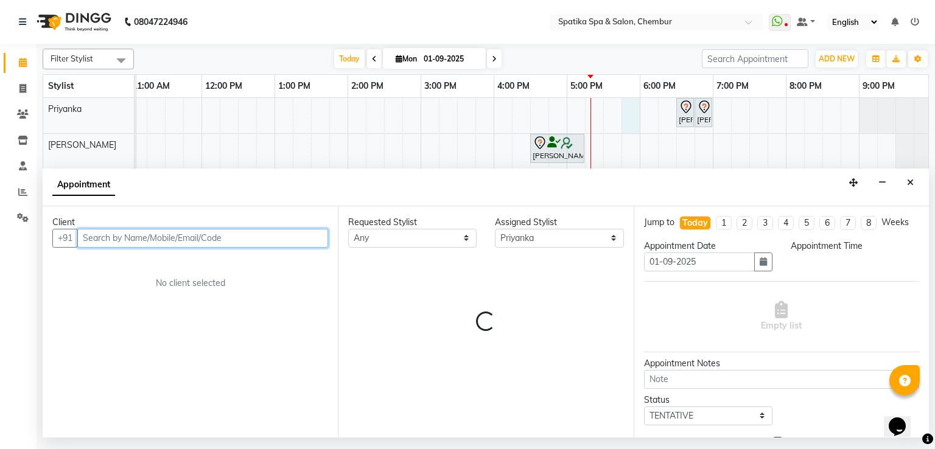
select select "1065"
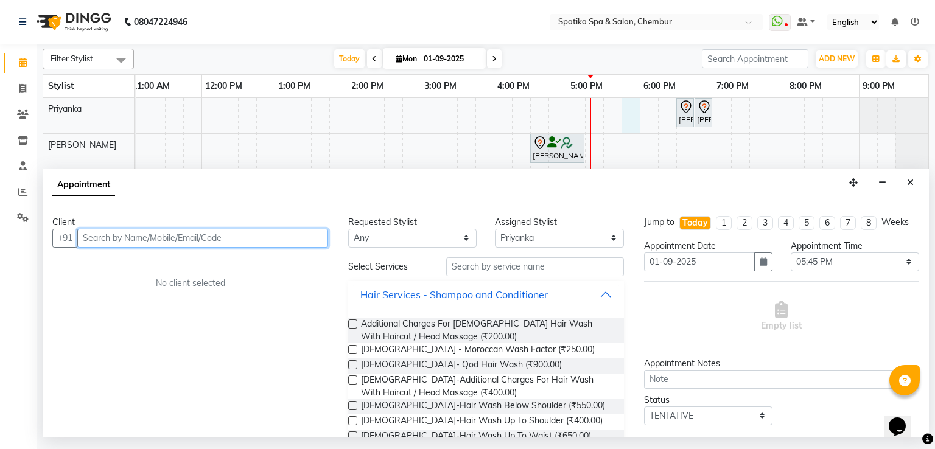
click at [214, 244] on input "text" at bounding box center [202, 238] width 251 height 19
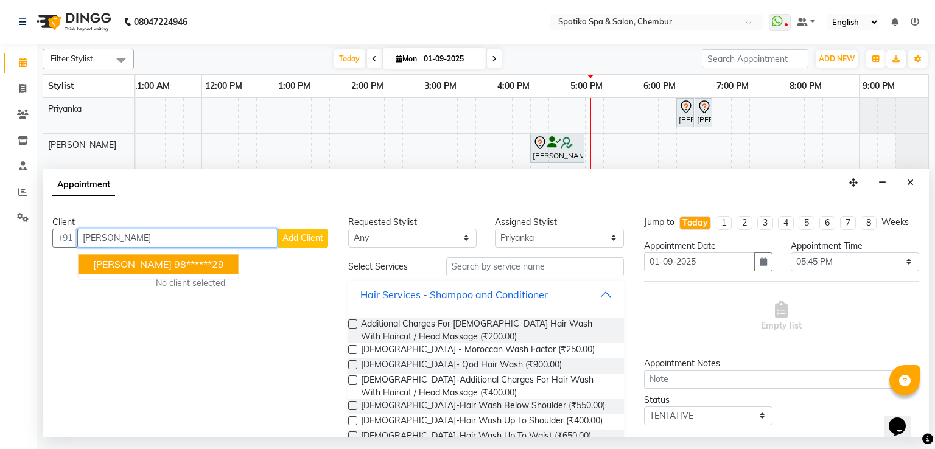
click at [174, 261] on ngb-highlight "98******29" at bounding box center [199, 264] width 50 height 12
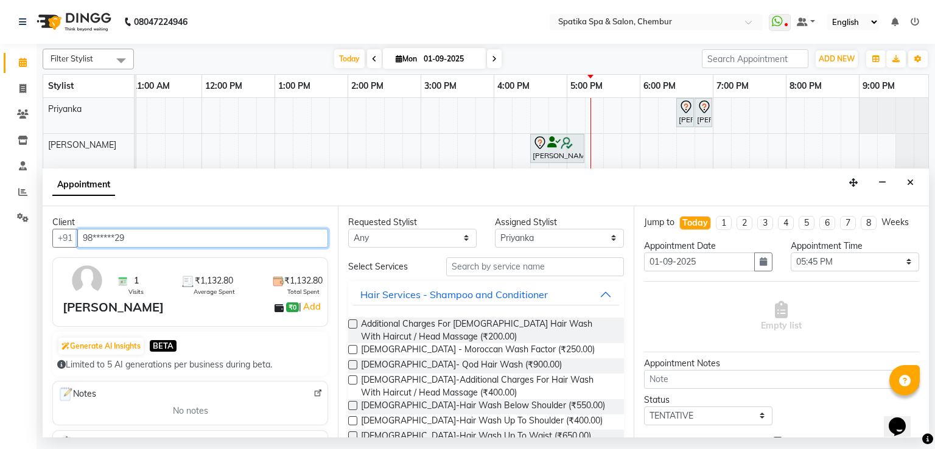
type input "98******29"
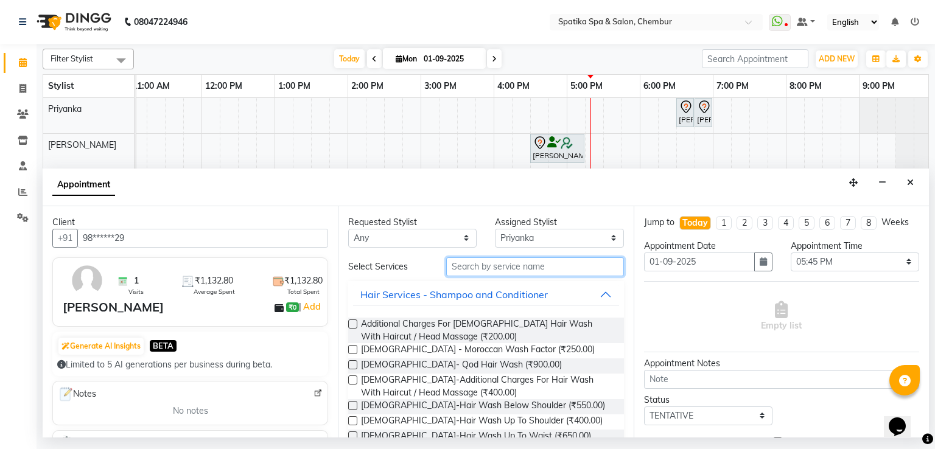
click at [462, 272] on input "text" at bounding box center [535, 266] width 178 height 19
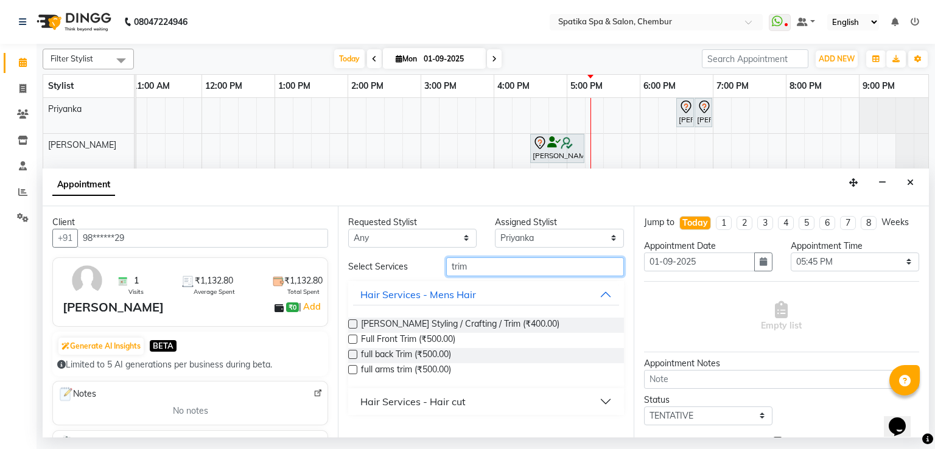
type input "trim"
click at [354, 343] on label at bounding box center [352, 339] width 9 height 9
click at [354, 343] on input "checkbox" at bounding box center [352, 341] width 8 height 8
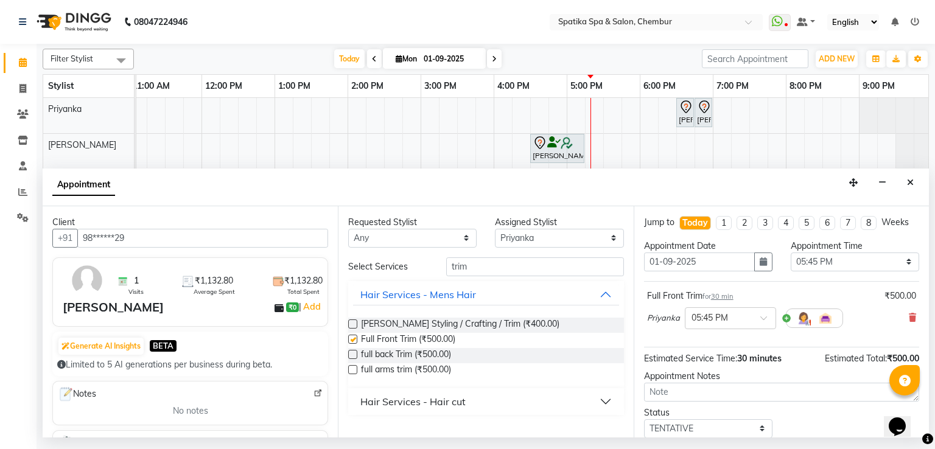
checkbox input "false"
click at [354, 351] on label at bounding box center [352, 354] width 9 height 9
click at [354, 352] on input "checkbox" at bounding box center [352, 356] width 8 height 8
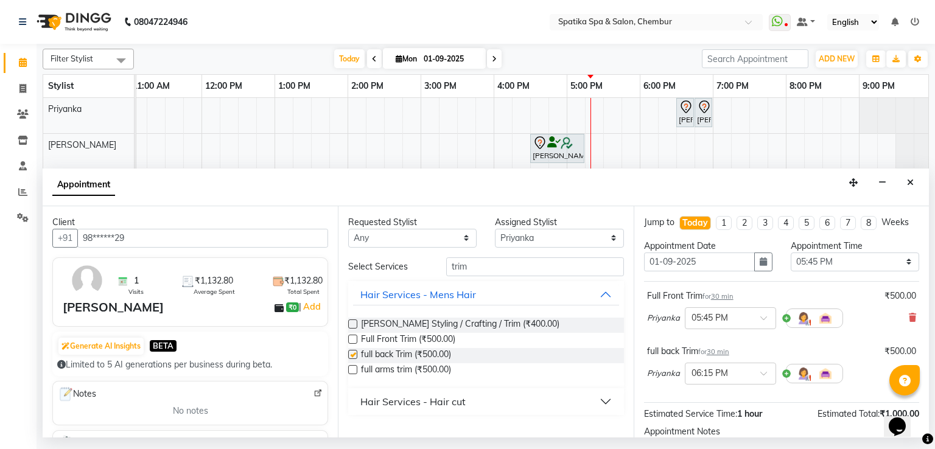
checkbox input "false"
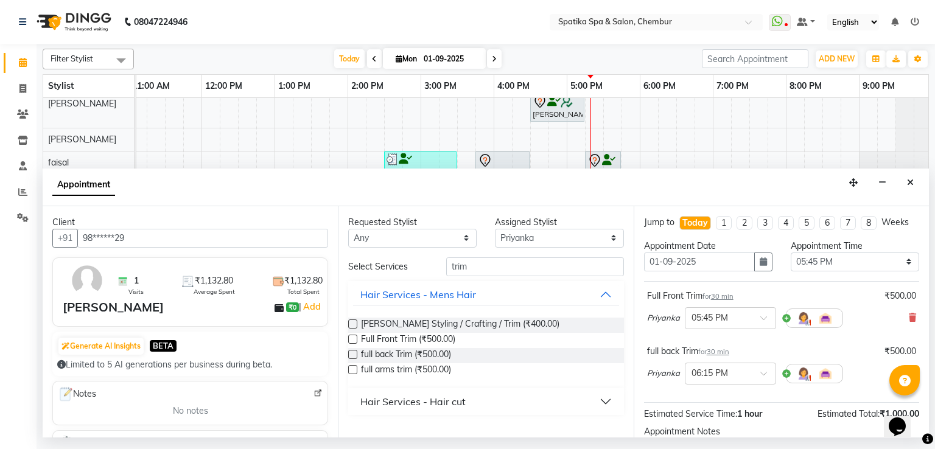
scroll to position [49, 0]
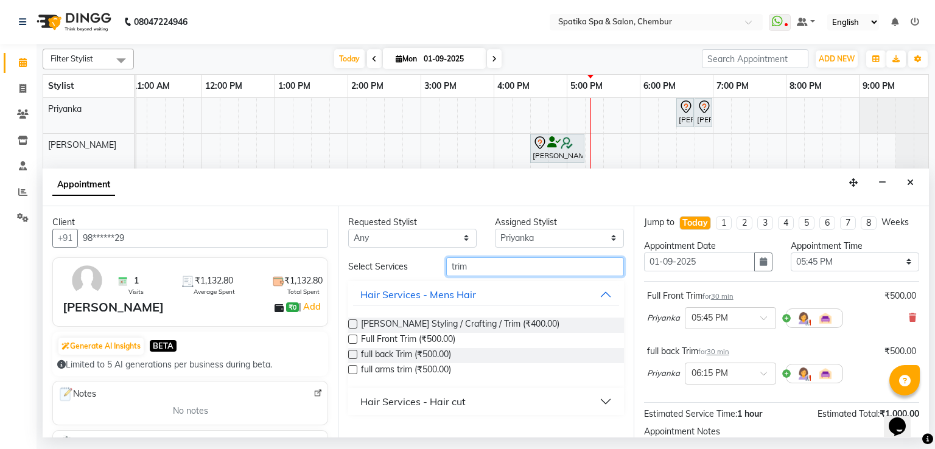
click at [485, 264] on input "trim" at bounding box center [535, 266] width 178 height 19
click at [520, 232] on div "Assigned Stylist Select [PERSON_NAME] [PERSON_NAME] [PERSON_NAME] lotus roran […" at bounding box center [559, 232] width 147 height 32
click at [520, 232] on select "Select [PERSON_NAME] [PERSON_NAME] [PERSON_NAME] lotus roran [PERSON_NAME] [PER…" at bounding box center [559, 238] width 128 height 19
select select "17981"
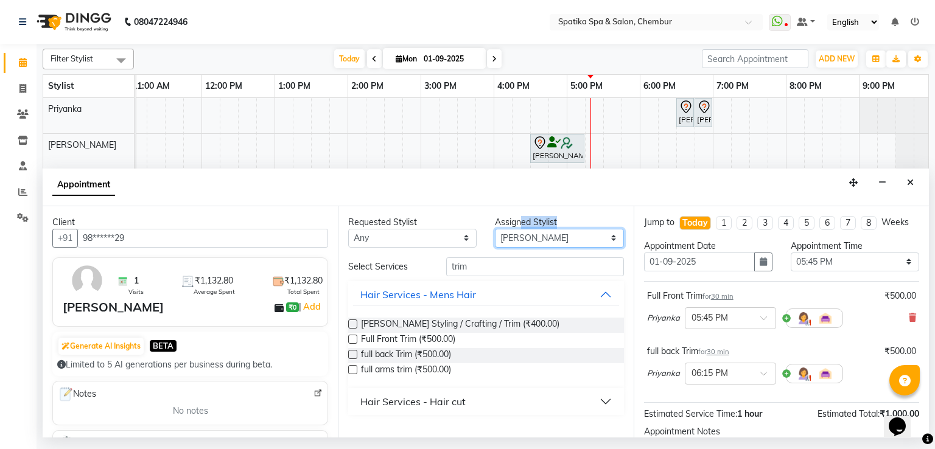
click at [495, 229] on select "Select [PERSON_NAME] [PERSON_NAME] [PERSON_NAME] lotus roran [PERSON_NAME] [PER…" at bounding box center [559, 238] width 128 height 19
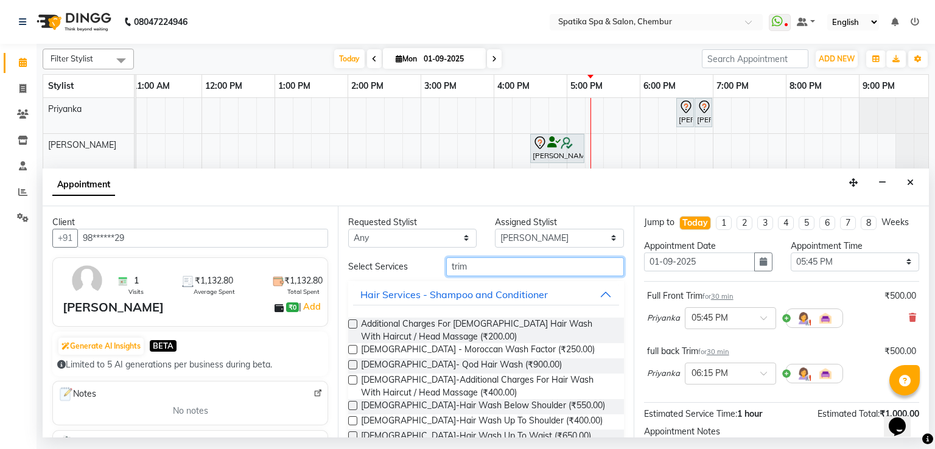
click at [484, 270] on input "trim" at bounding box center [535, 266] width 178 height 19
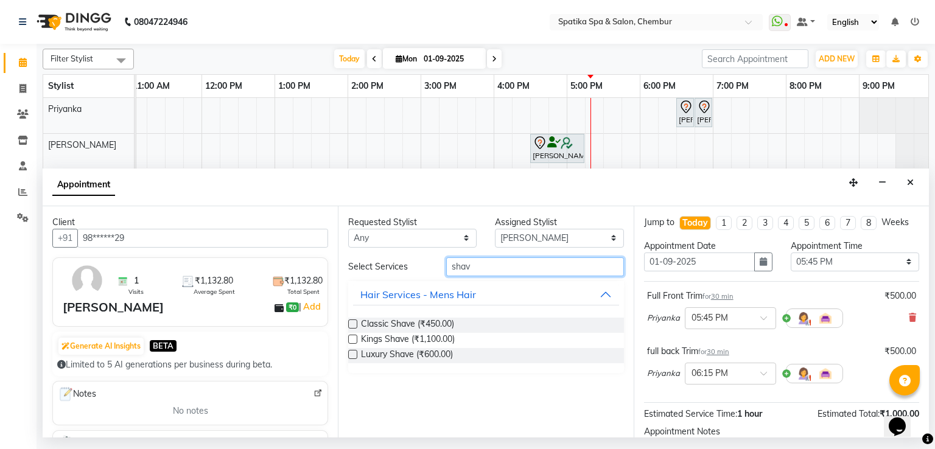
type input "shav"
click at [353, 327] on label at bounding box center [352, 324] width 9 height 9
click at [353, 327] on input "checkbox" at bounding box center [352, 325] width 8 height 8
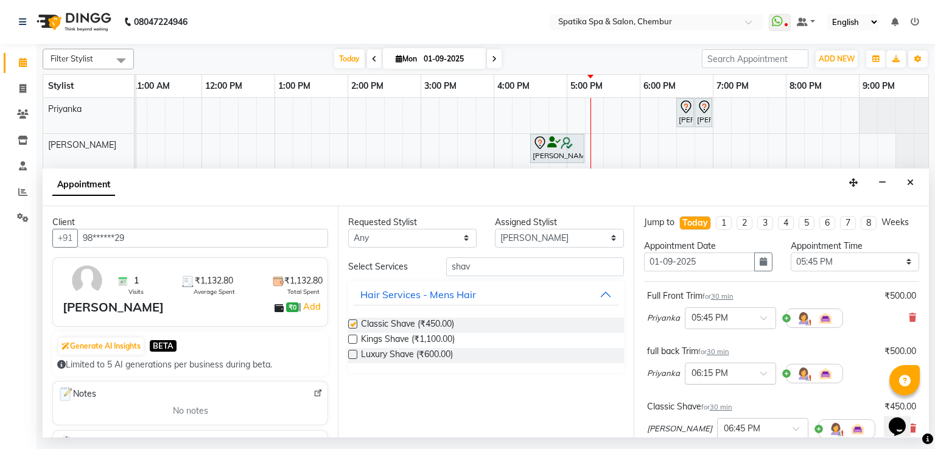
checkbox input "false"
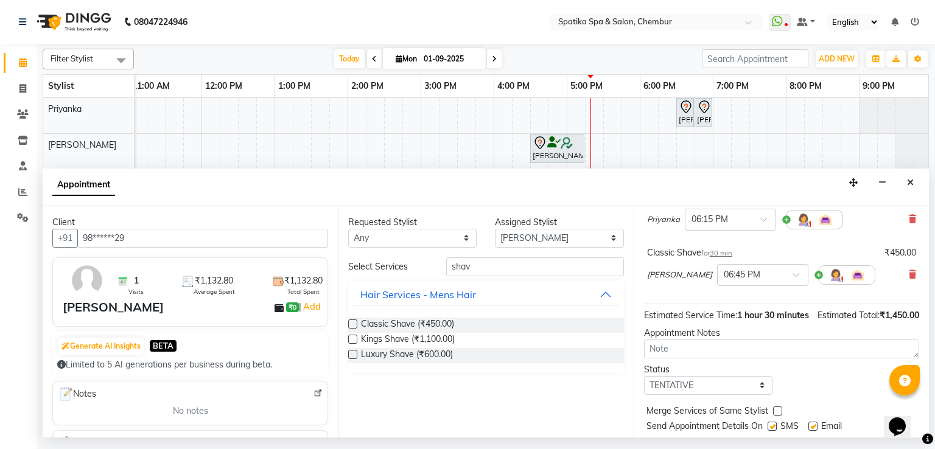
scroll to position [200, 0]
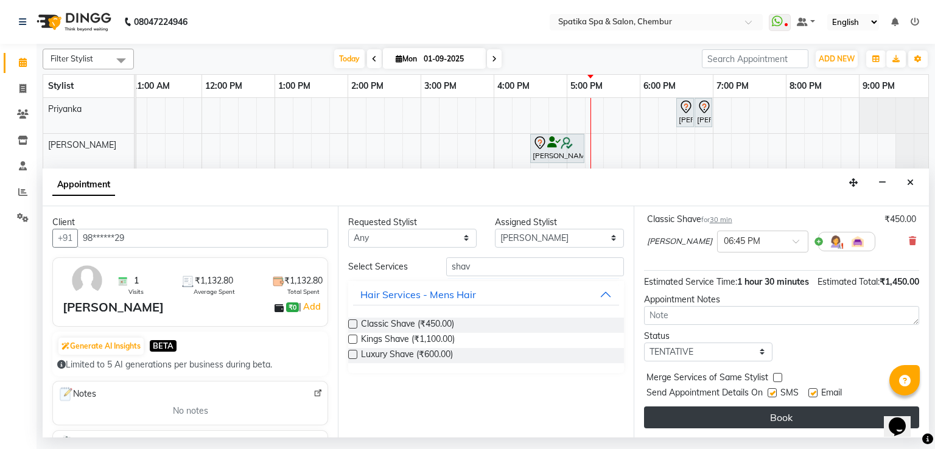
click at [702, 424] on button "Book" at bounding box center [781, 418] width 275 height 22
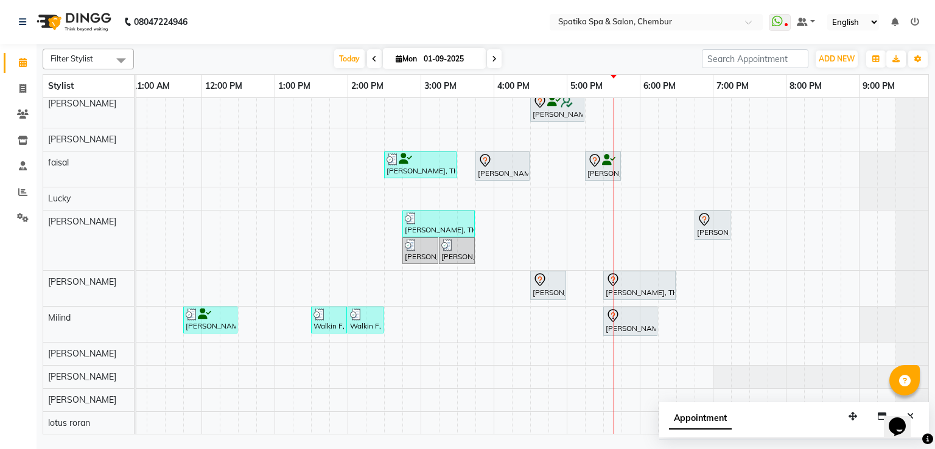
scroll to position [0, 0]
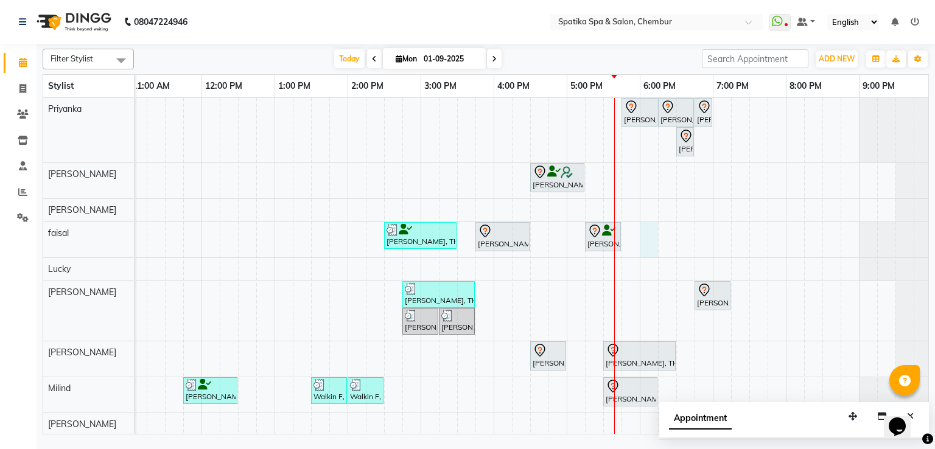
click at [651, 237] on div "[PERSON_NAME], TK11, 05:45 PM-06:15 PM, Full Front Trim [PERSON_NAME], TK11, 06…" at bounding box center [457, 301] width 950 height 407
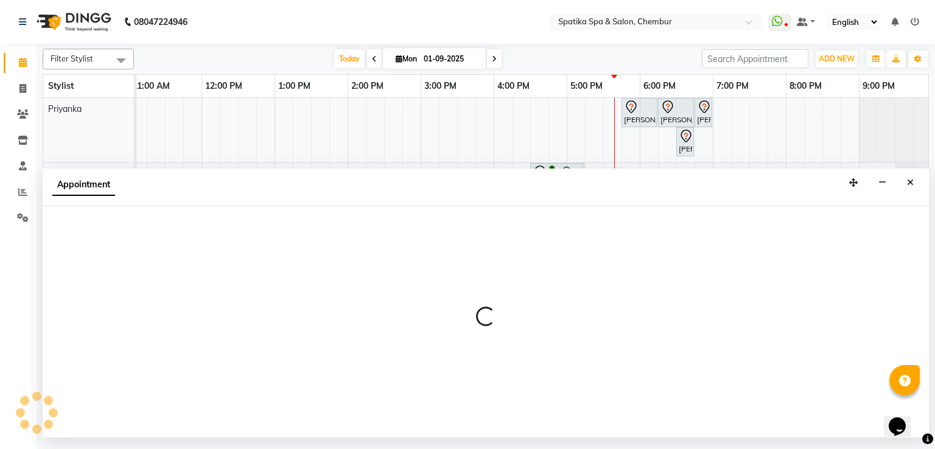
select select "9045"
select select "tentative"
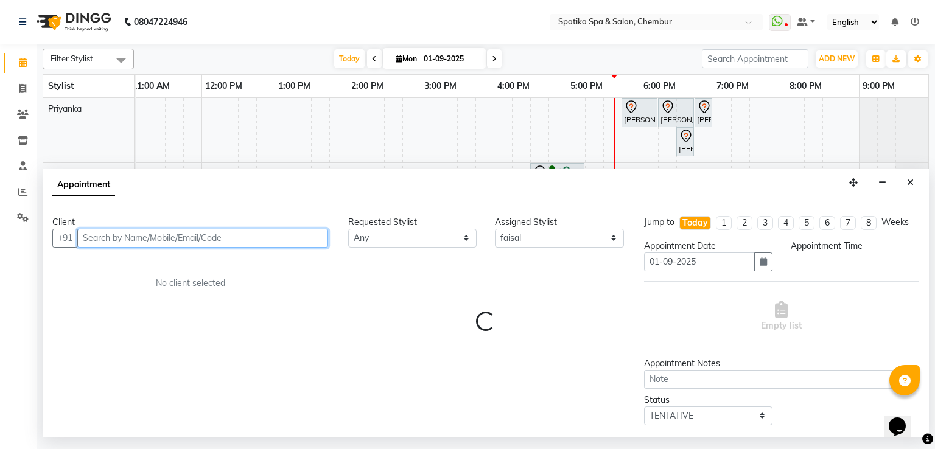
select select "1080"
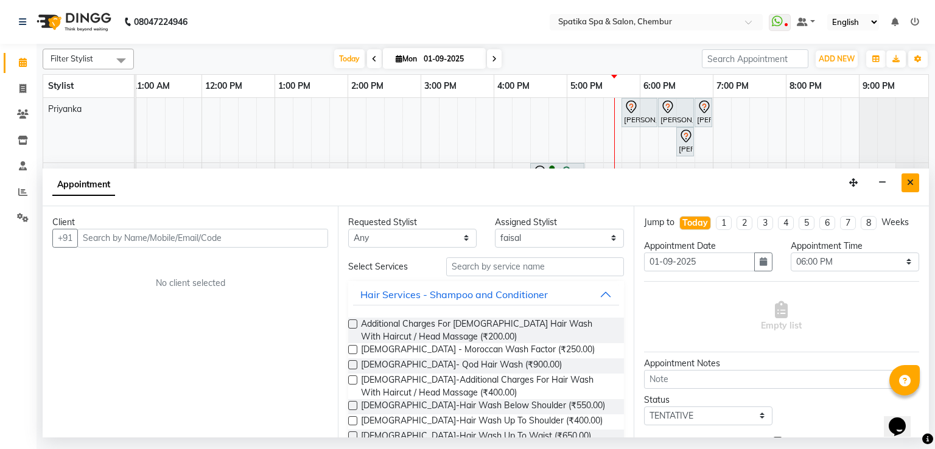
click at [911, 191] on button "Close" at bounding box center [911, 182] width 18 height 19
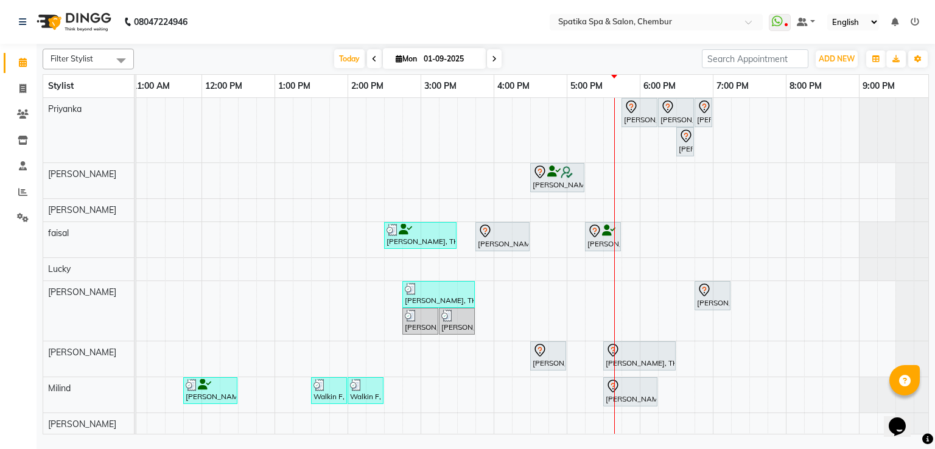
click at [687, 229] on div "[PERSON_NAME], TK11, 05:45 PM-06:15 PM, Full Front Trim [PERSON_NAME], TK11, 06…" at bounding box center [457, 301] width 950 height 407
select select "9045"
select select "tentative"
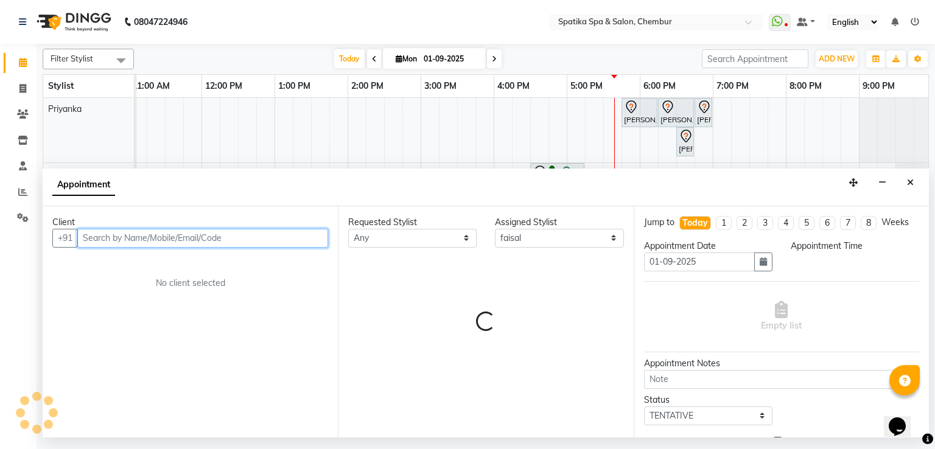
select select "1110"
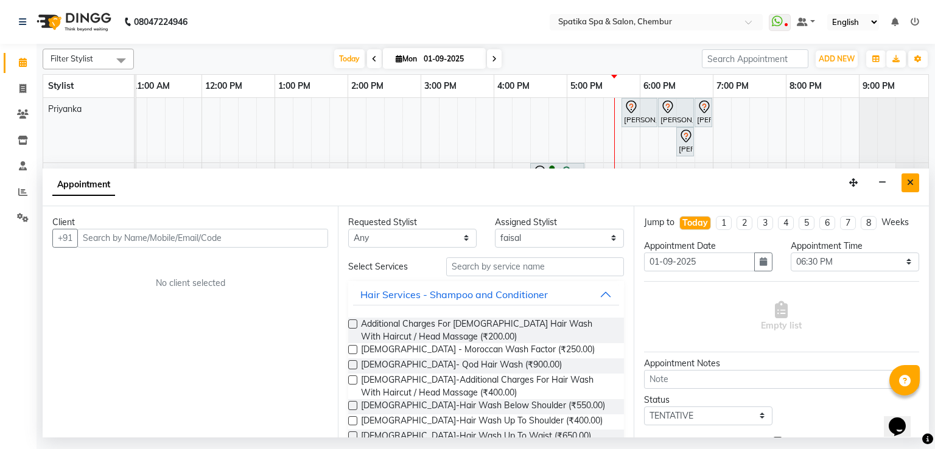
click at [914, 183] on button "Close" at bounding box center [911, 182] width 18 height 19
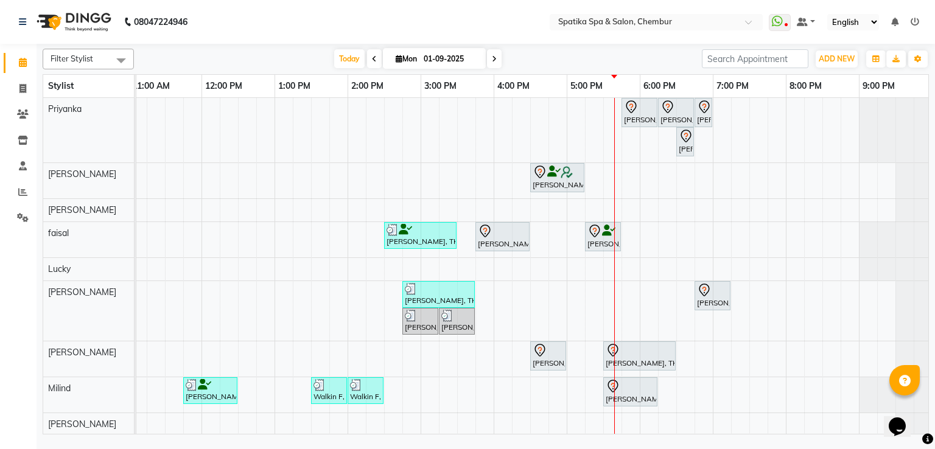
click at [681, 233] on div "[PERSON_NAME], TK11, 05:45 PM-06:15 PM, Full Front Trim [PERSON_NAME], TK11, 06…" at bounding box center [457, 301] width 950 height 407
select select "9045"
select select "tentative"
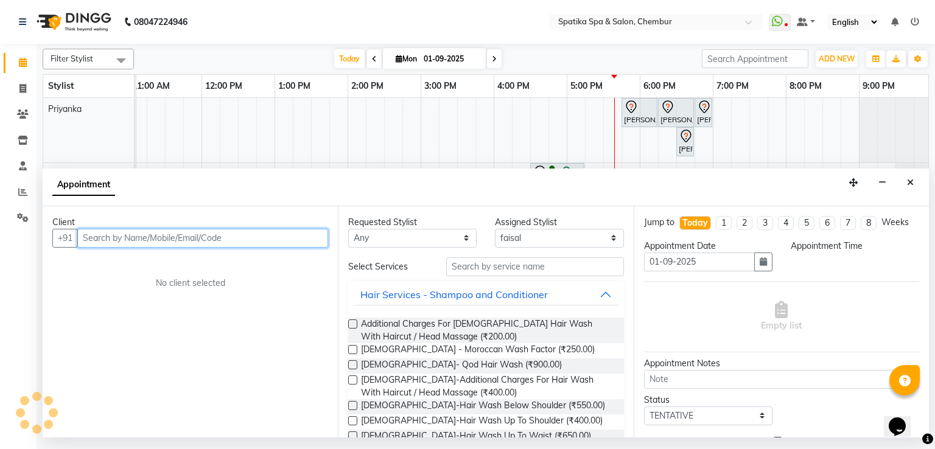
select select "1110"
click at [195, 235] on input "text" at bounding box center [202, 238] width 251 height 19
type input "d"
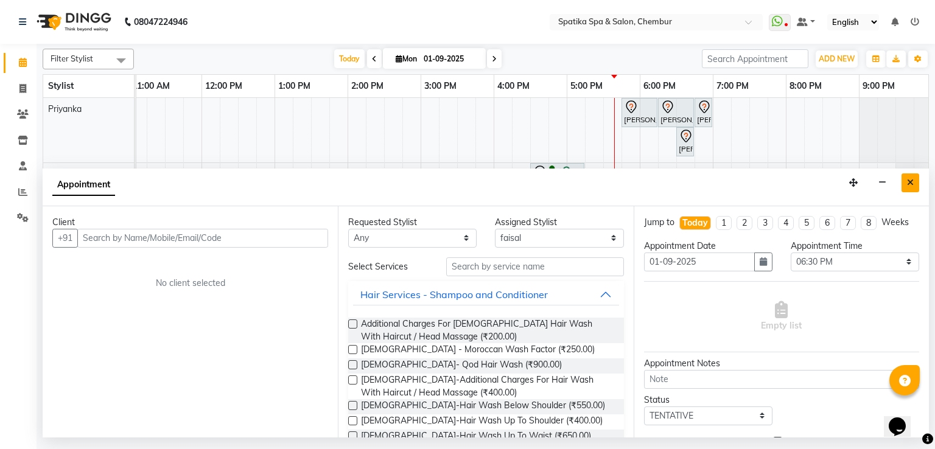
click at [907, 178] on icon "Close" at bounding box center [910, 182] width 7 height 9
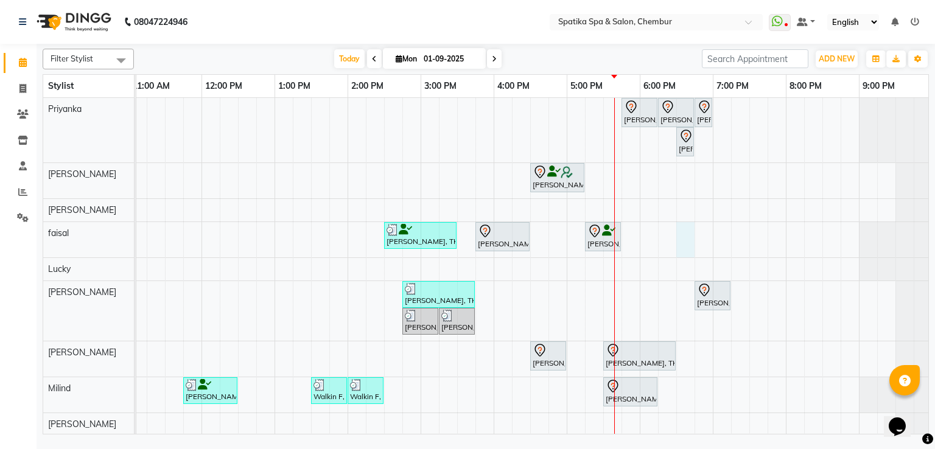
click at [682, 240] on div "[PERSON_NAME], TK11, 05:45 PM-06:15 PM, Full Front Trim [PERSON_NAME], TK11, 06…" at bounding box center [457, 301] width 950 height 407
select select "9045"
select select "tentative"
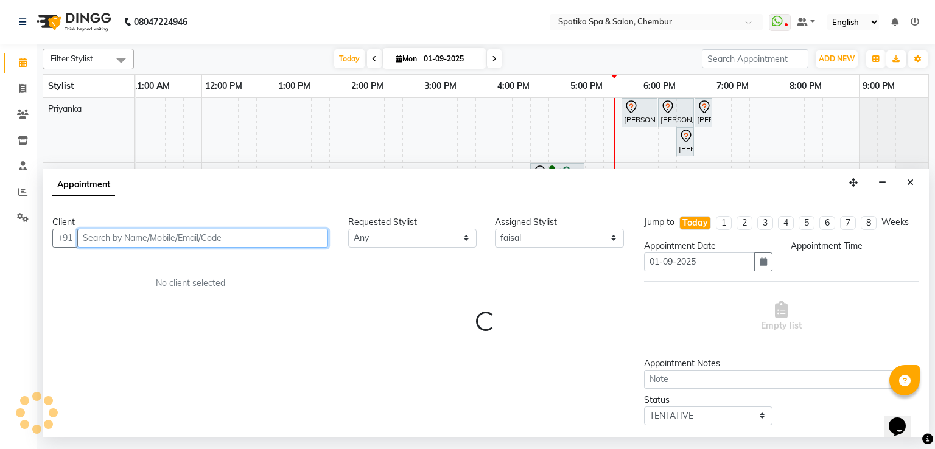
select select "1110"
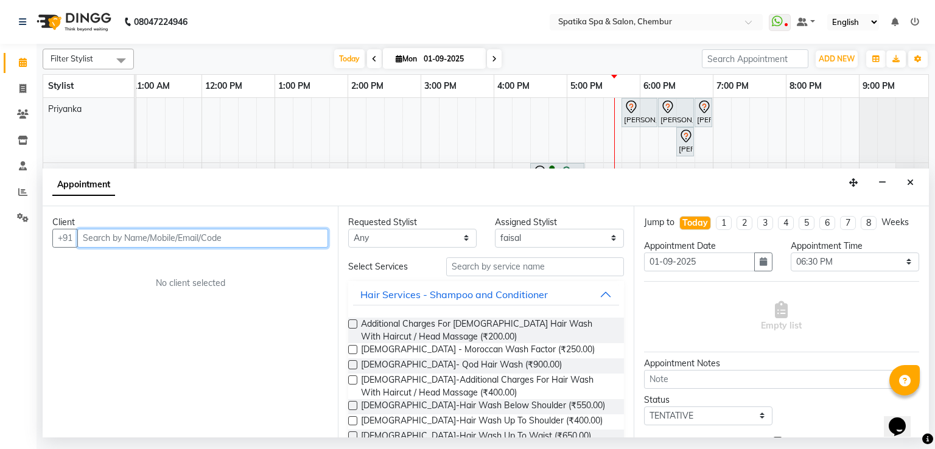
click at [191, 244] on input "text" at bounding box center [202, 238] width 251 height 19
click at [912, 187] on icon "Close" at bounding box center [910, 182] width 7 height 9
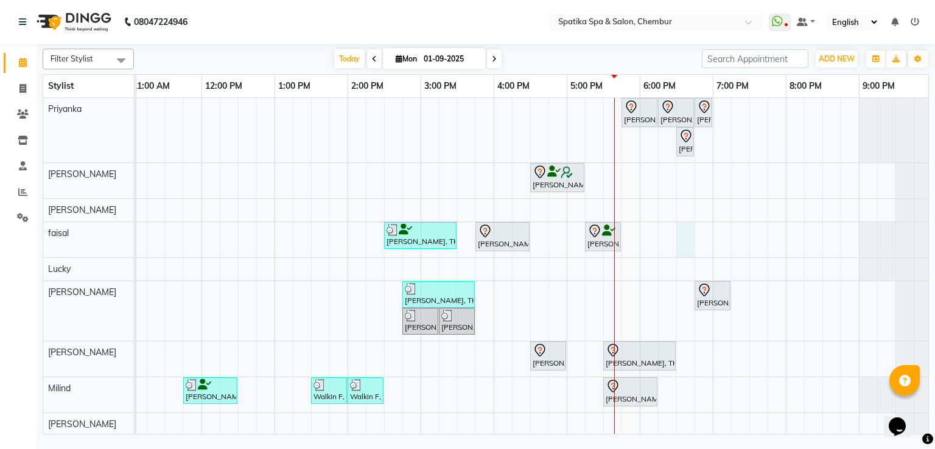
click at [682, 233] on div "[PERSON_NAME], TK11, 05:45 PM-06:15 PM, Full Front Trim [PERSON_NAME], TK11, 06…" at bounding box center [457, 301] width 950 height 407
select select "9045"
select select "1110"
select select "tentative"
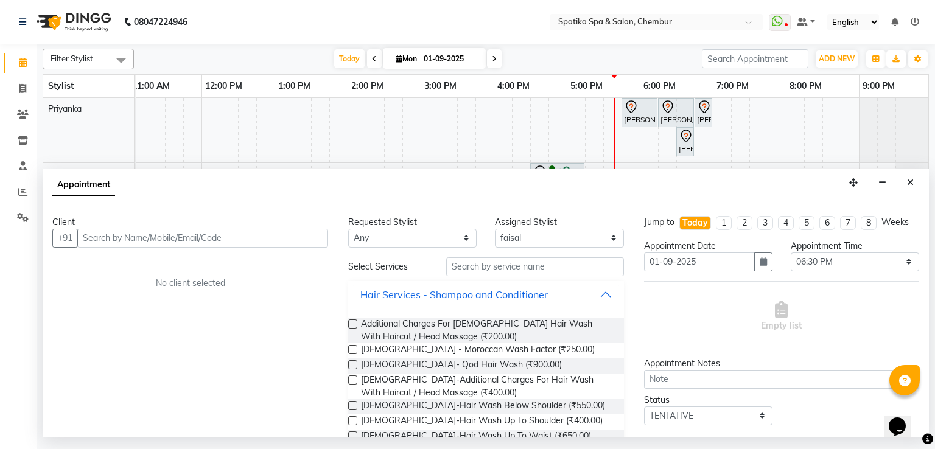
drag, startPoint x: 913, startPoint y: 188, endPoint x: 604, endPoint y: 239, distance: 313.4
click at [913, 188] on button "Close" at bounding box center [911, 182] width 18 height 19
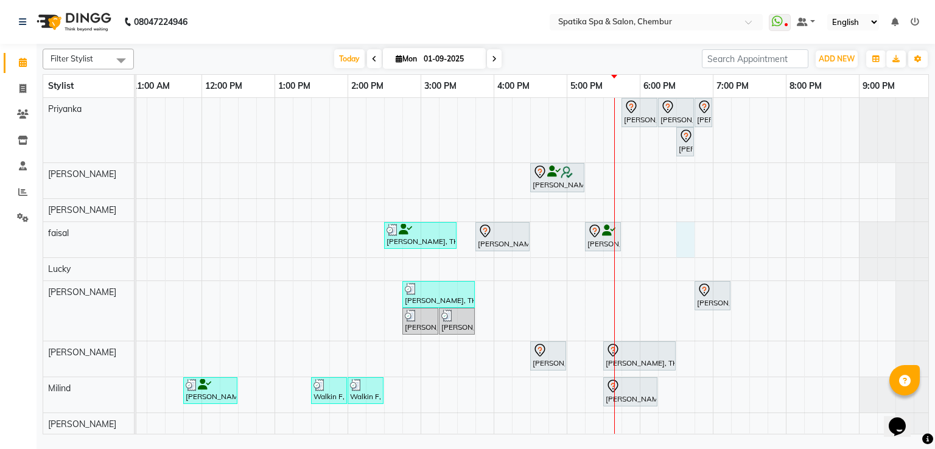
click at [680, 234] on div "[PERSON_NAME], TK11, 05:45 PM-06:15 PM, Full Front Trim [PERSON_NAME], TK11, 06…" at bounding box center [457, 301] width 950 height 407
select select "9045"
select select "1110"
select select "tentative"
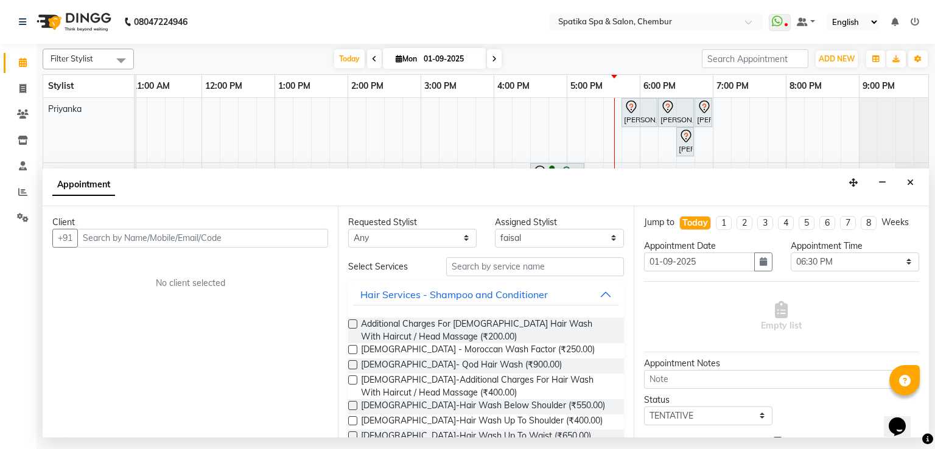
click at [281, 244] on input "text" at bounding box center [202, 238] width 251 height 19
click at [236, 247] on div "Client +91 No client selected" at bounding box center [190, 322] width 295 height 232
click at [245, 239] on input "text" at bounding box center [202, 238] width 251 height 19
click at [248, 241] on input "text" at bounding box center [202, 238] width 251 height 19
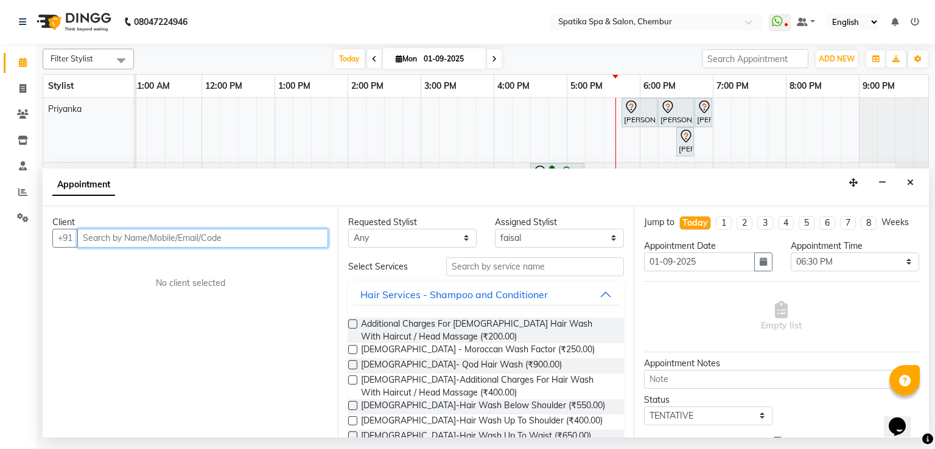
click at [251, 239] on input "text" at bounding box center [202, 238] width 251 height 19
type input "9008796782"
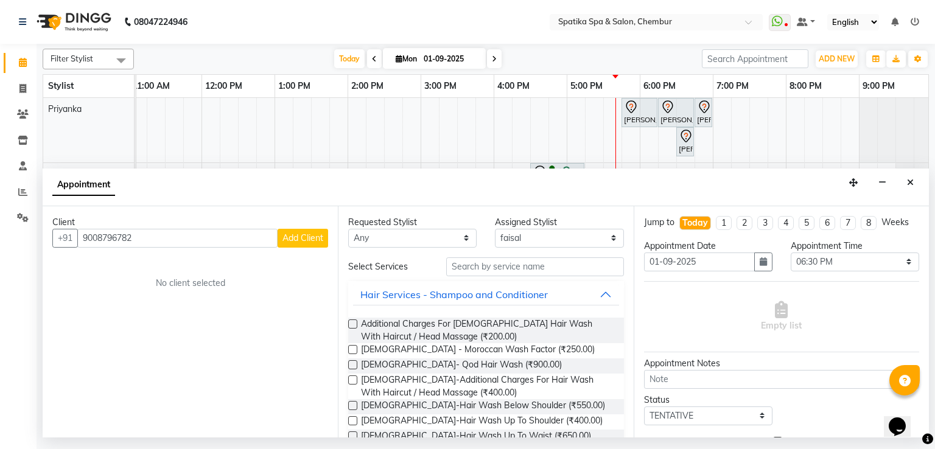
click at [304, 236] on span "Add Client" at bounding box center [302, 238] width 41 height 11
select select "22"
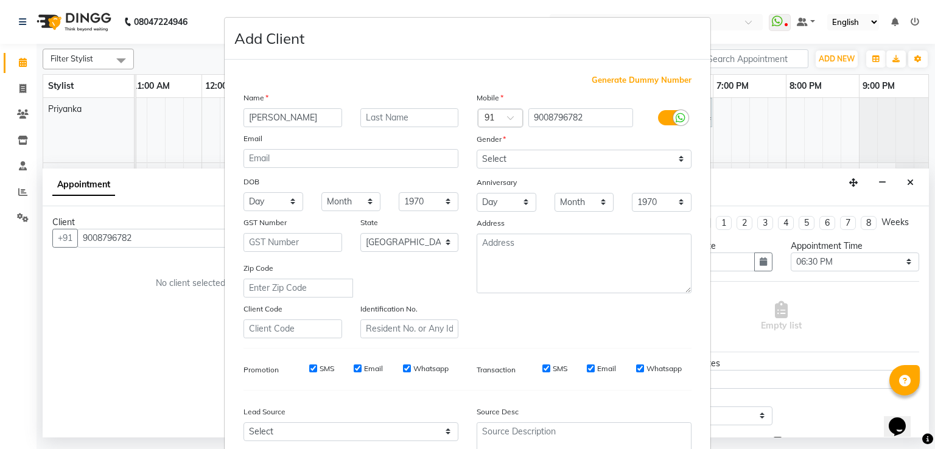
type input "[PERSON_NAME]"
click at [521, 166] on select "Select [DEMOGRAPHIC_DATA] [DEMOGRAPHIC_DATA] Other Prefer Not To Say" at bounding box center [584, 159] width 215 height 19
click at [513, 159] on select "Select [DEMOGRAPHIC_DATA] [DEMOGRAPHIC_DATA] Other Prefer Not To Say" at bounding box center [584, 159] width 215 height 19
click at [477, 150] on select "Select [DEMOGRAPHIC_DATA] [DEMOGRAPHIC_DATA] Other Prefer Not To Say" at bounding box center [584, 159] width 215 height 19
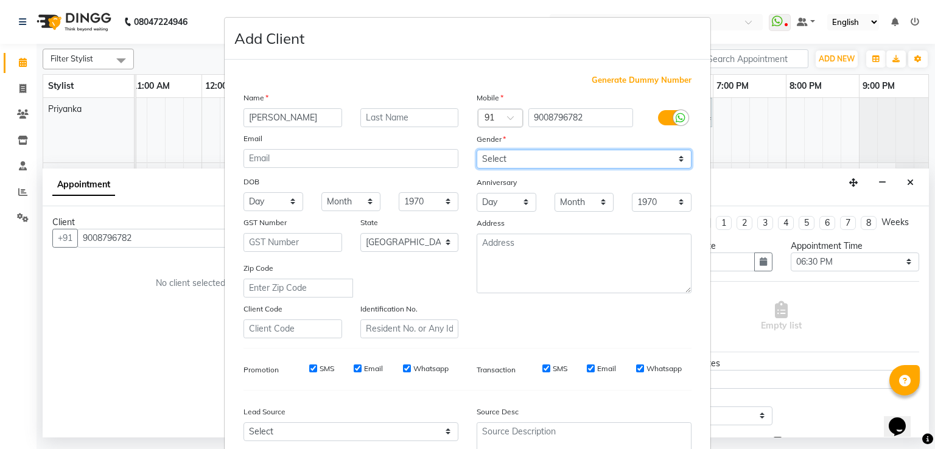
click at [511, 164] on select "Select [DEMOGRAPHIC_DATA] [DEMOGRAPHIC_DATA] Other Prefer Not To Say" at bounding box center [584, 159] width 215 height 19
select select "[DEMOGRAPHIC_DATA]"
click at [477, 150] on select "Select [DEMOGRAPHIC_DATA] [DEMOGRAPHIC_DATA] Other Prefer Not To Say" at bounding box center [584, 159] width 215 height 19
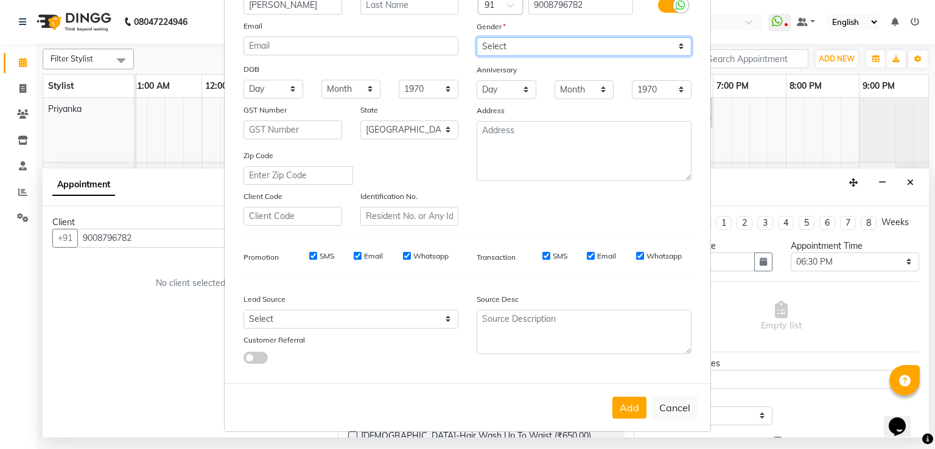
scroll to position [119, 0]
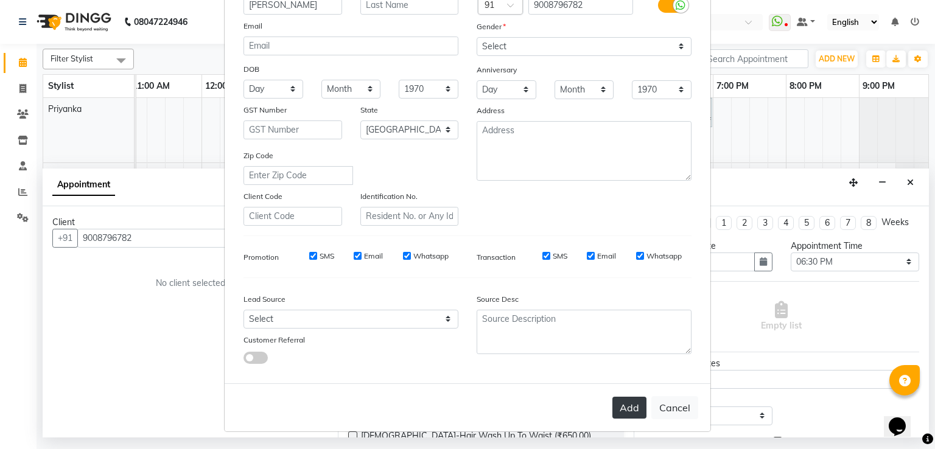
click at [622, 405] on button "Add" at bounding box center [629, 408] width 34 height 22
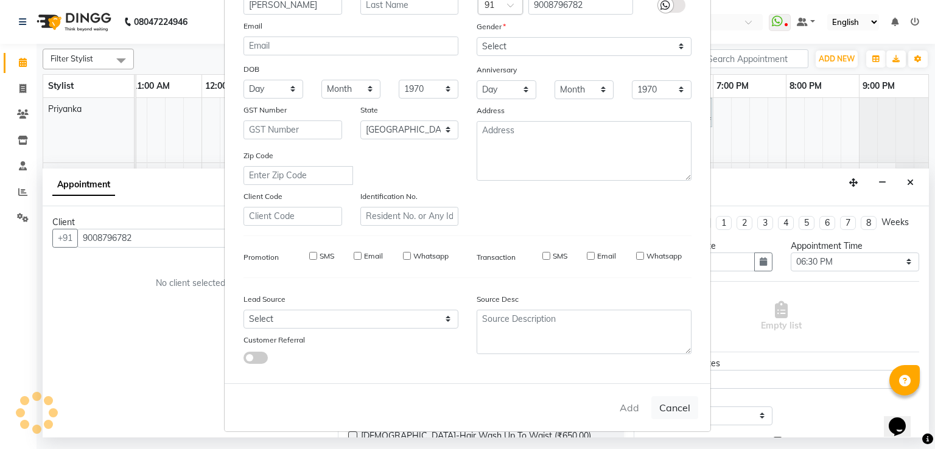
type input "90******82"
select select
select select "null"
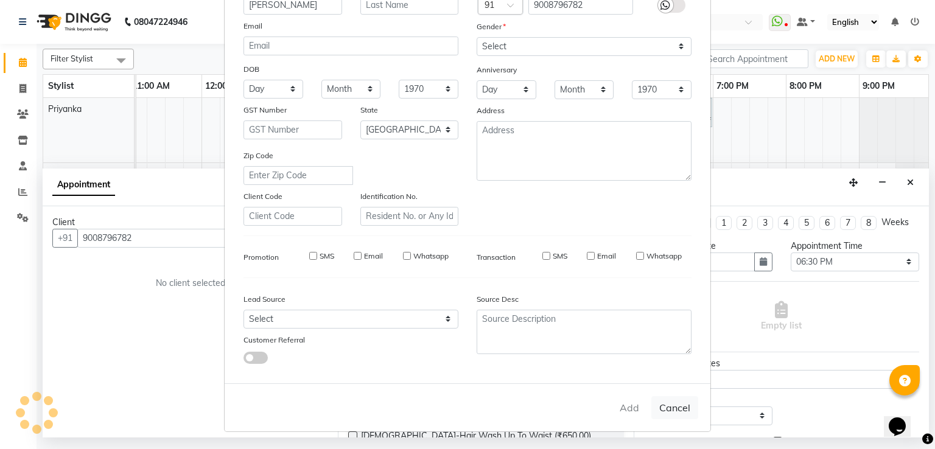
select select
checkbox input "false"
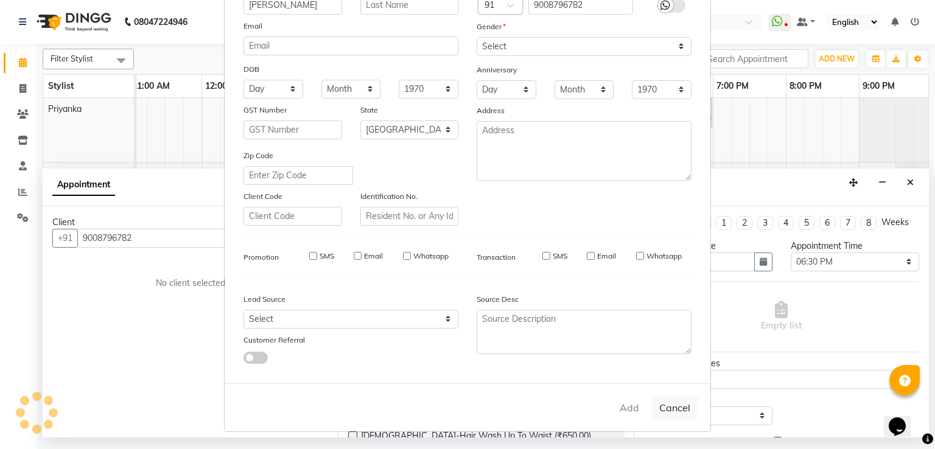
checkbox input "false"
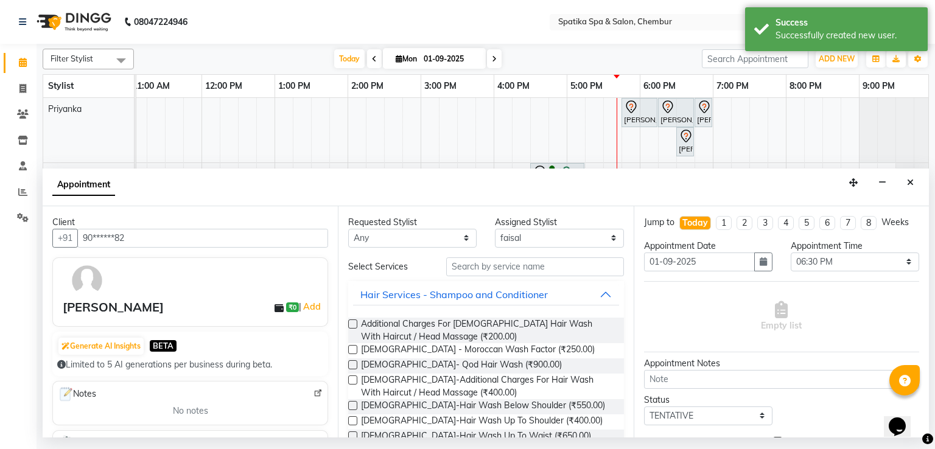
click at [401, 246] on div "Requested Stylist Any [PERSON_NAME] [PERSON_NAME] [PERSON_NAME] lotus roran [PE…" at bounding box center [485, 322] width 295 height 232
click at [408, 240] on select "Any [PERSON_NAME] [PERSON_NAME] [PERSON_NAME] lotus roran [PERSON_NAME] [PERSON…" at bounding box center [412, 238] width 128 height 19
select select "9045"
click at [348, 229] on select "Any [PERSON_NAME] [PERSON_NAME] [PERSON_NAME] lotus roran [PERSON_NAME] [PERSON…" at bounding box center [412, 238] width 128 height 19
click at [485, 272] on input "text" at bounding box center [535, 266] width 178 height 19
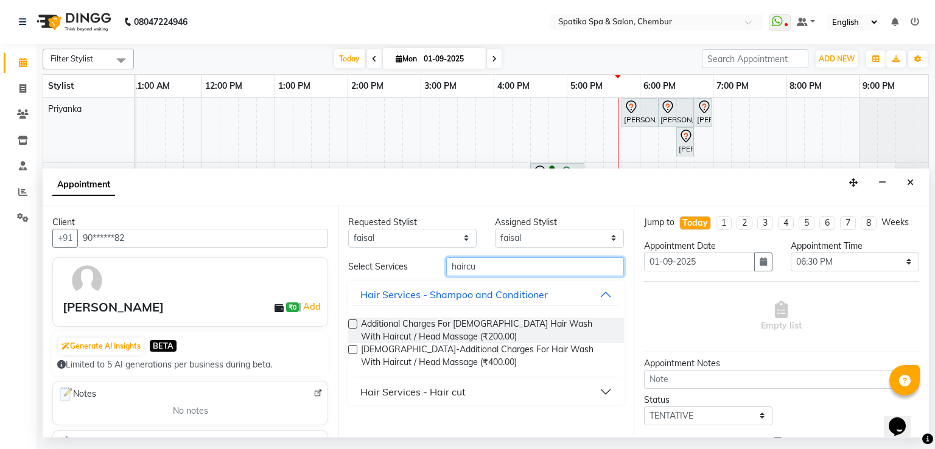
type input "haircu"
click at [450, 388] on div "Hair Services - Hair cut" at bounding box center [412, 392] width 105 height 15
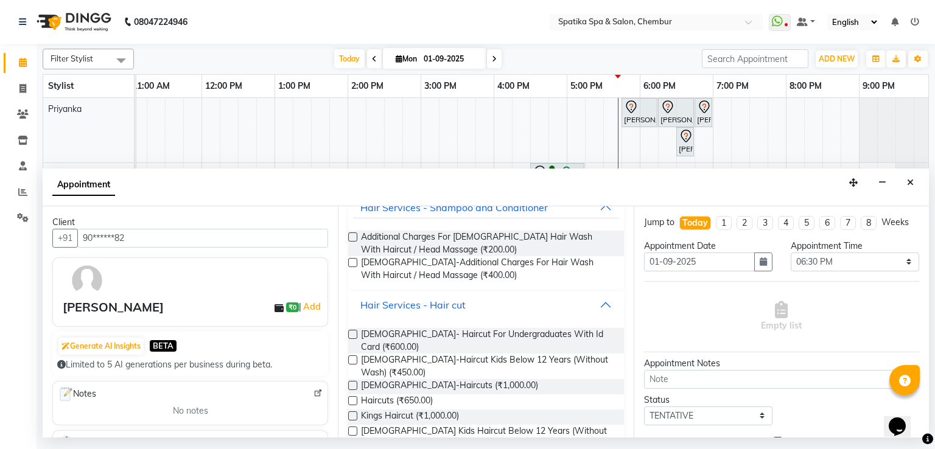
scroll to position [96, 0]
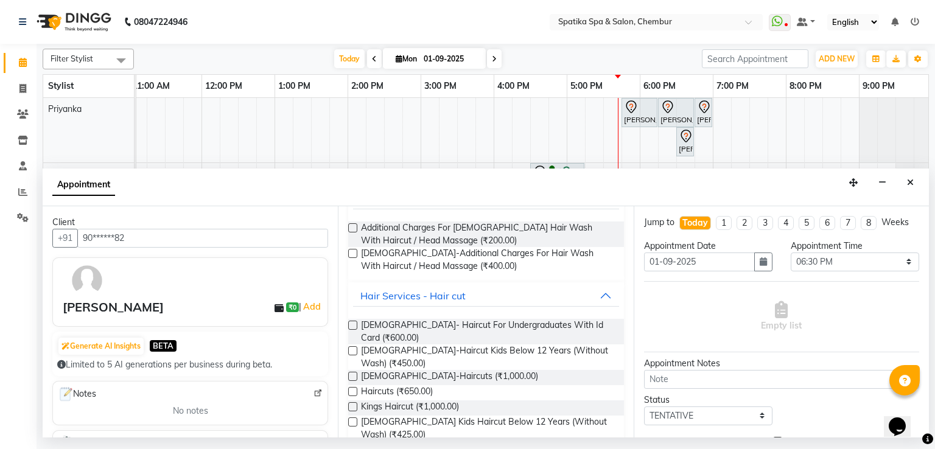
click at [351, 387] on label at bounding box center [352, 391] width 9 height 9
click at [351, 389] on input "checkbox" at bounding box center [352, 393] width 8 height 8
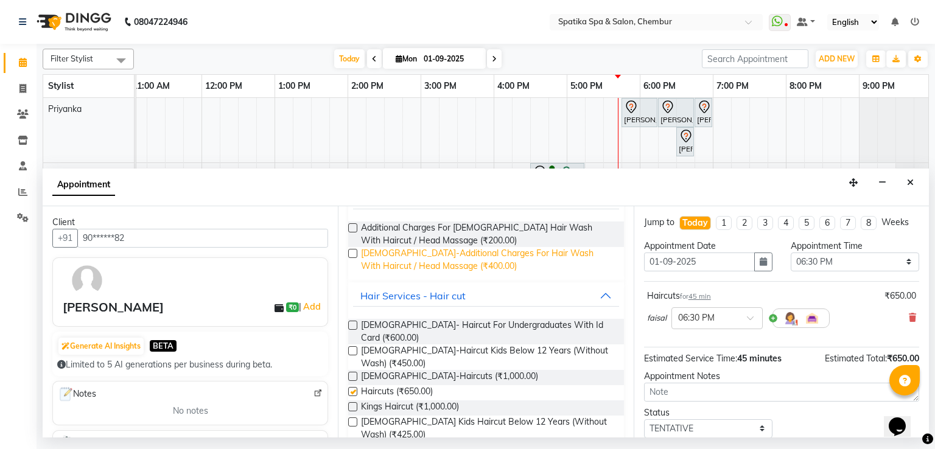
checkbox input "false"
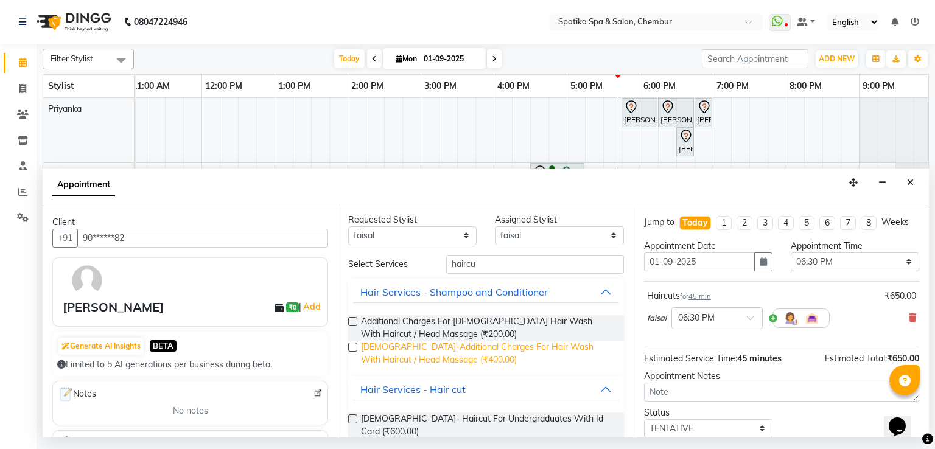
scroll to position [0, 0]
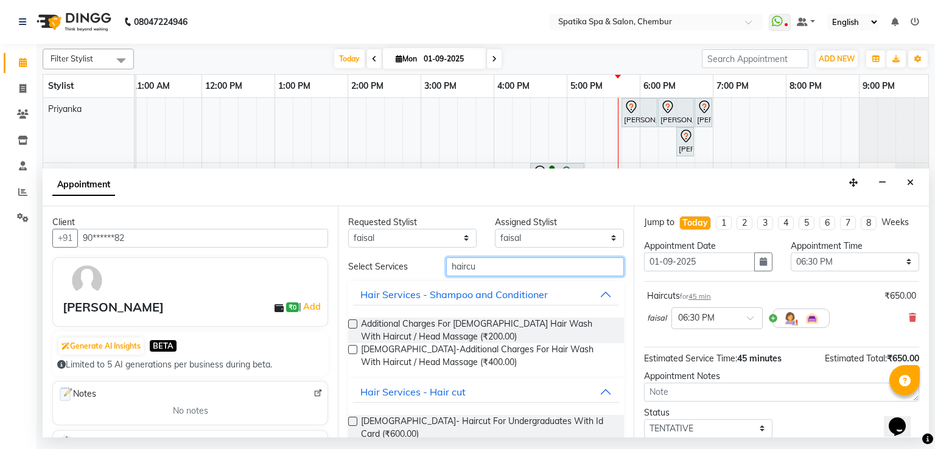
click at [463, 268] on input "haircu" at bounding box center [535, 266] width 178 height 19
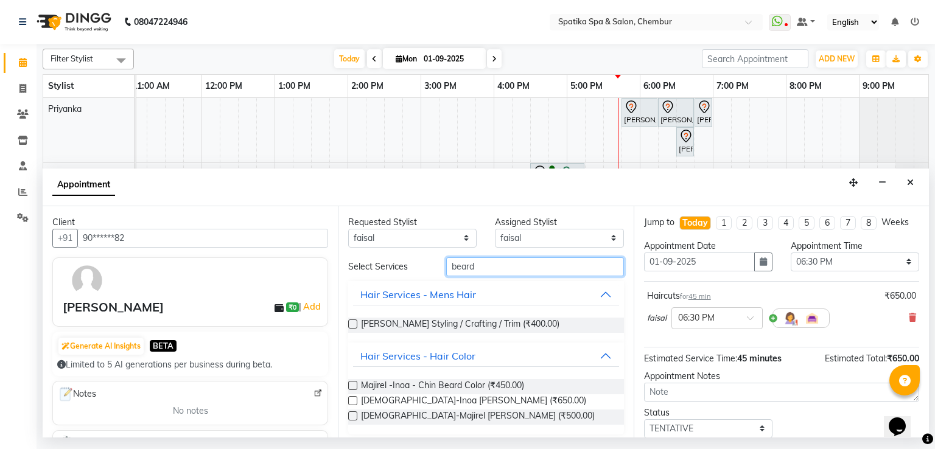
type input "beard"
click at [351, 322] on label at bounding box center [352, 324] width 9 height 9
click at [351, 322] on input "checkbox" at bounding box center [352, 325] width 8 height 8
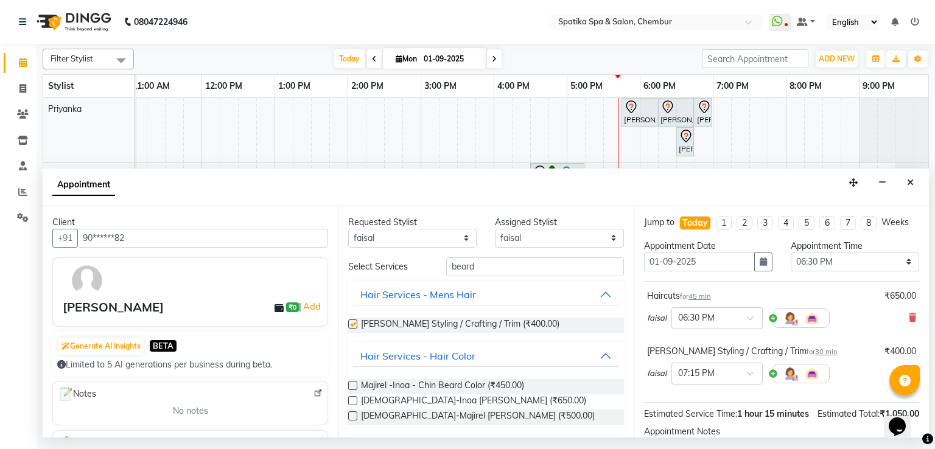
checkbox input "false"
click at [540, 233] on select "Select [PERSON_NAME] [PERSON_NAME] [PERSON_NAME] lotus roran [PERSON_NAME] [PER…" at bounding box center [559, 238] width 128 height 19
select select "9061"
click at [495, 229] on select "Select [PERSON_NAME] [PERSON_NAME] [PERSON_NAME] lotus roran [PERSON_NAME] [PER…" at bounding box center [559, 238] width 128 height 19
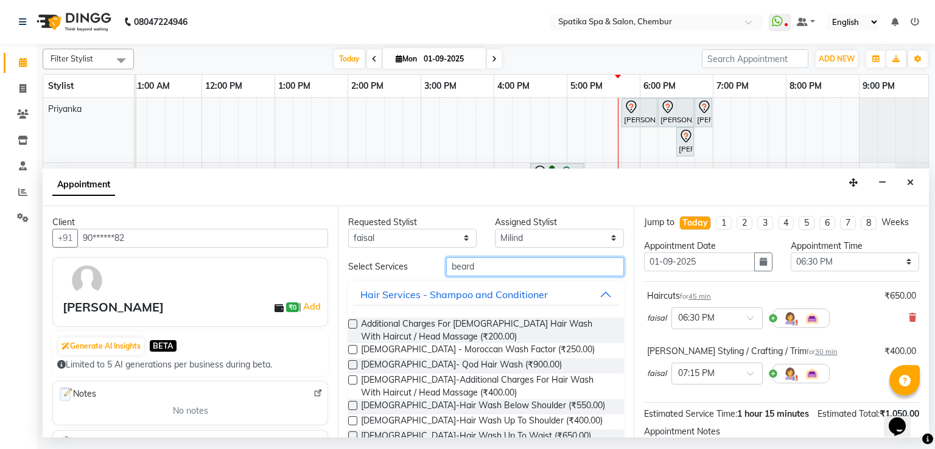
click at [482, 273] on input "beard" at bounding box center [535, 266] width 178 height 19
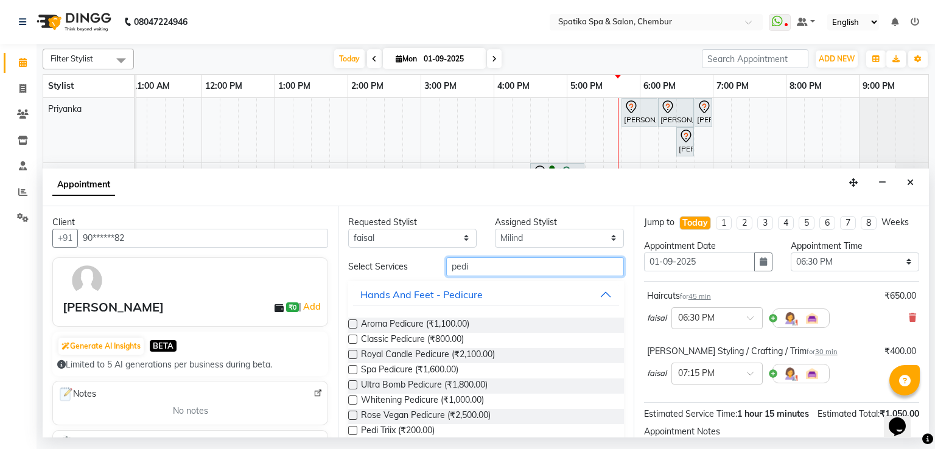
type input "pedi"
click at [358, 337] on div "Classic Pedicure (₹800.00)" at bounding box center [485, 340] width 275 height 15
click at [352, 339] on label at bounding box center [352, 339] width 9 height 9
click at [352, 339] on input "checkbox" at bounding box center [352, 341] width 8 height 8
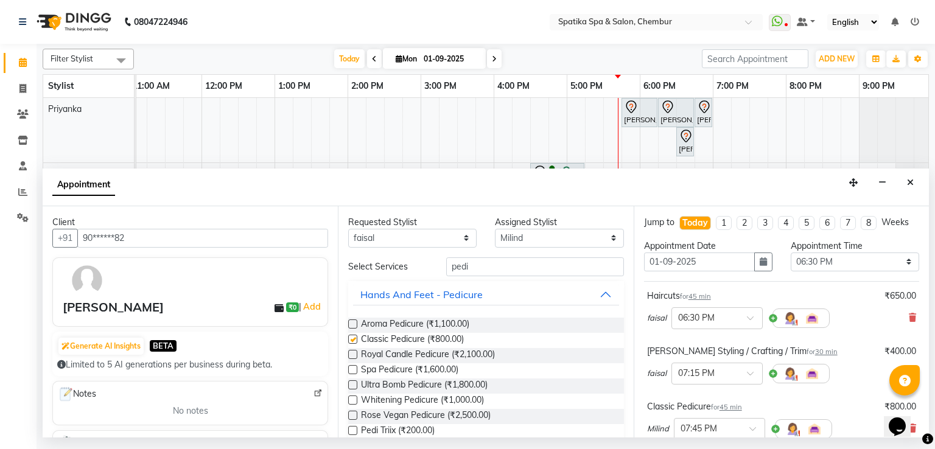
checkbox input "false"
click at [516, 242] on select "Select [PERSON_NAME] [PERSON_NAME] [PERSON_NAME] lotus roran [PERSON_NAME] [PER…" at bounding box center [559, 238] width 128 height 19
select select "29950"
click at [495, 229] on select "Select [PERSON_NAME] [PERSON_NAME] [PERSON_NAME] lotus roran [PERSON_NAME] [PER…" at bounding box center [559, 238] width 128 height 19
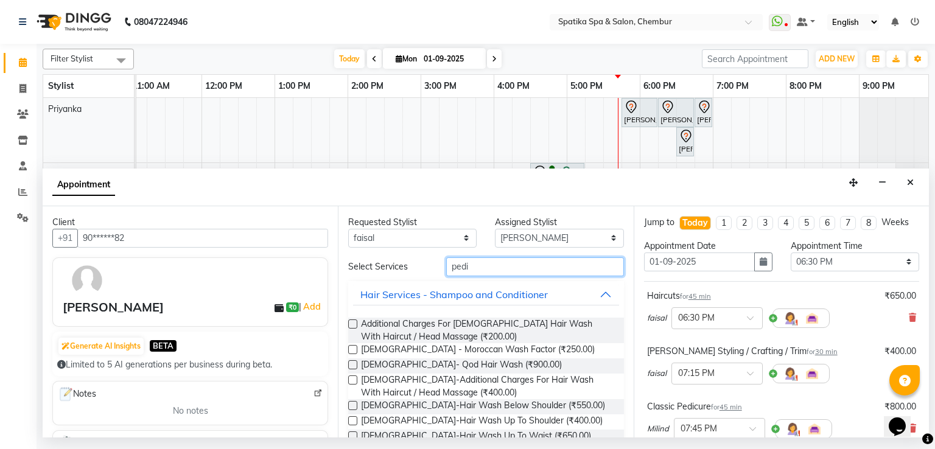
click at [486, 259] on input "pedi" at bounding box center [535, 266] width 178 height 19
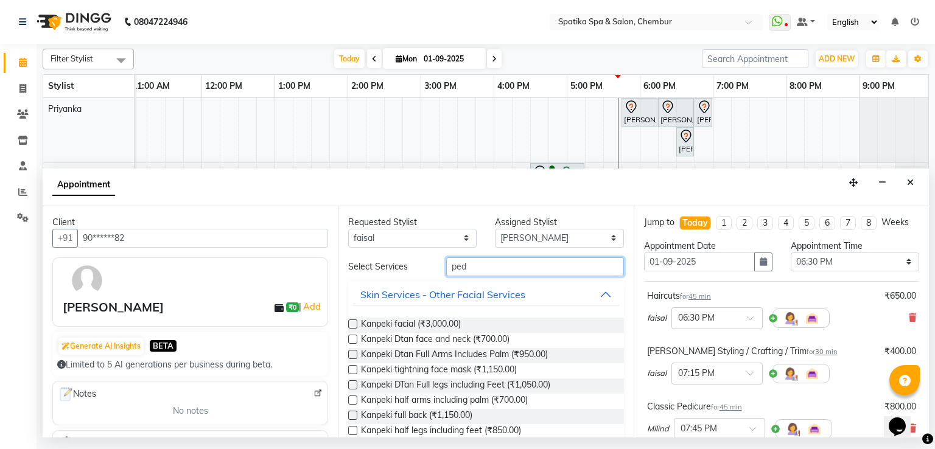
type input "pedi"
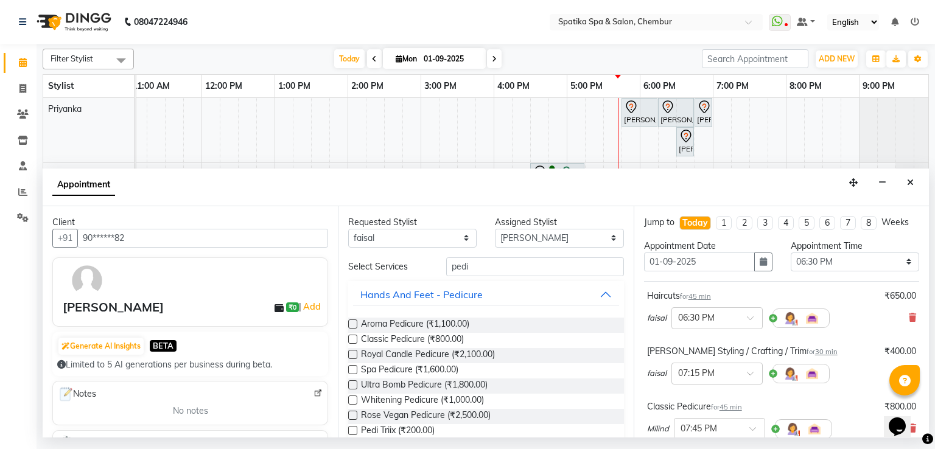
click at [353, 341] on label at bounding box center [352, 339] width 9 height 9
click at [353, 341] on input "checkbox" at bounding box center [352, 341] width 8 height 8
checkbox input "false"
click at [482, 257] on input "pedi" at bounding box center [535, 266] width 178 height 19
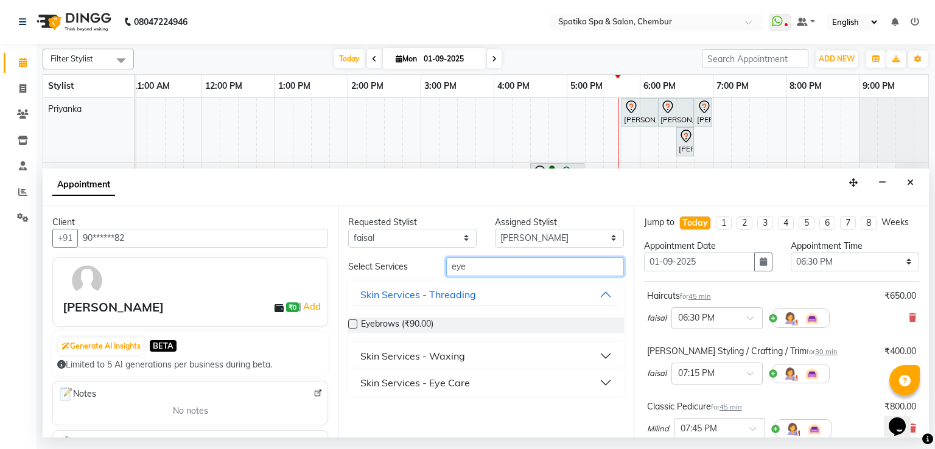
type input "eye"
click at [351, 323] on label at bounding box center [352, 324] width 9 height 9
click at [351, 323] on input "checkbox" at bounding box center [352, 325] width 8 height 8
checkbox input "false"
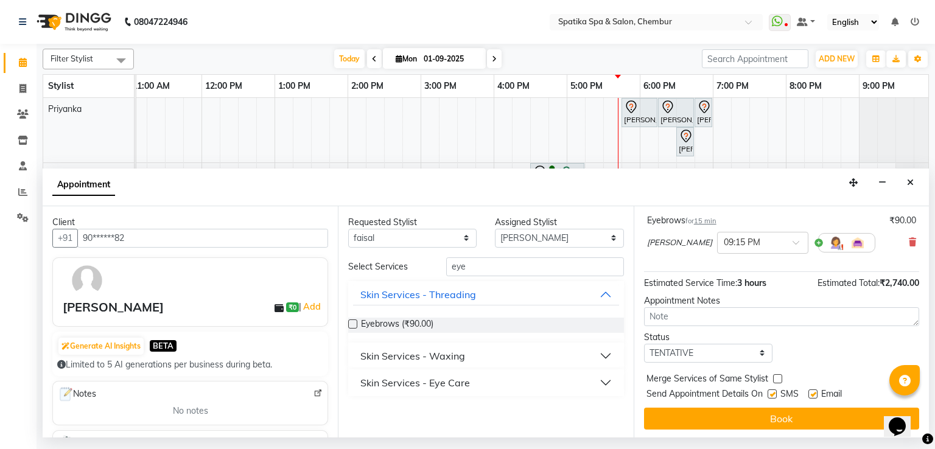
scroll to position [298, 0]
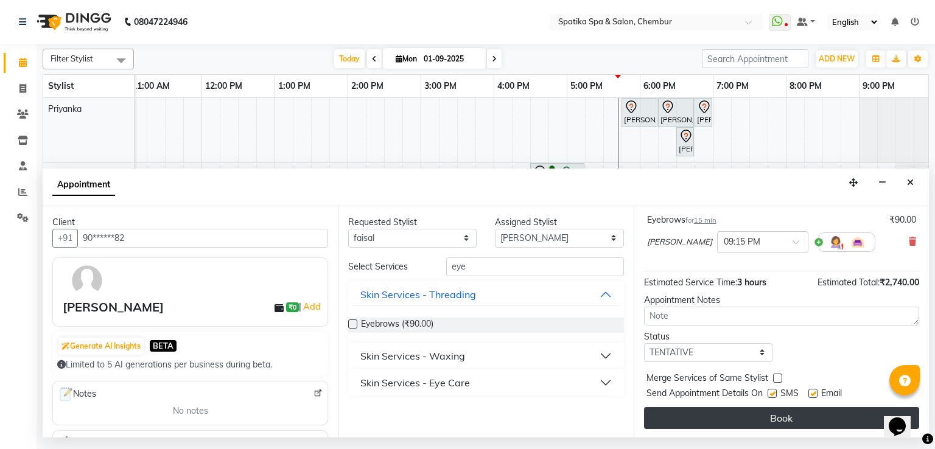
click at [699, 414] on button "Book" at bounding box center [781, 418] width 275 height 22
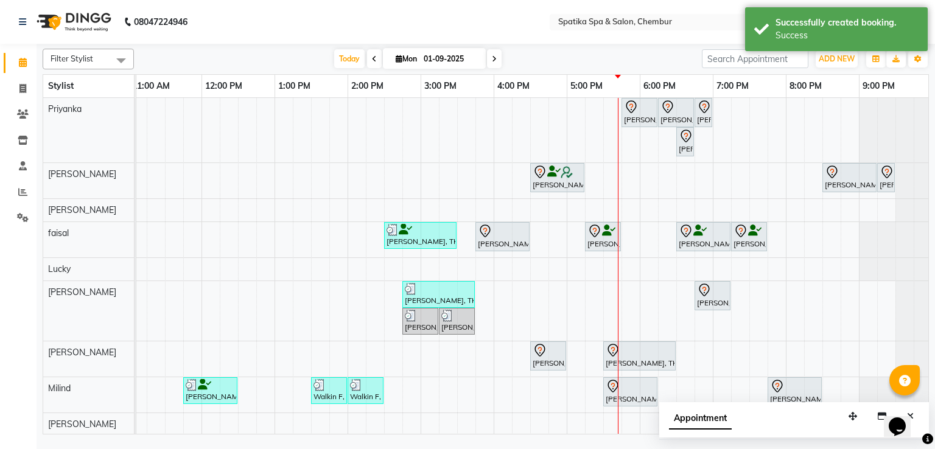
scroll to position [78, 0]
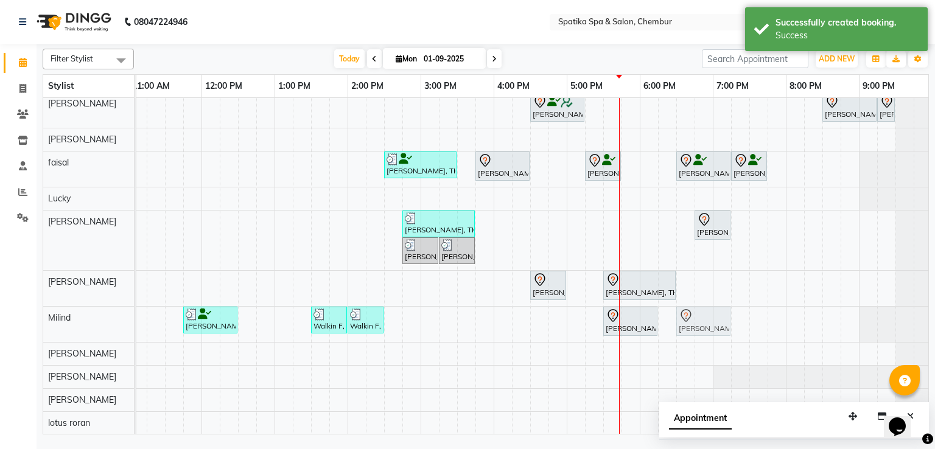
drag, startPoint x: 791, startPoint y: 313, endPoint x: 702, endPoint y: 315, distance: 89.5
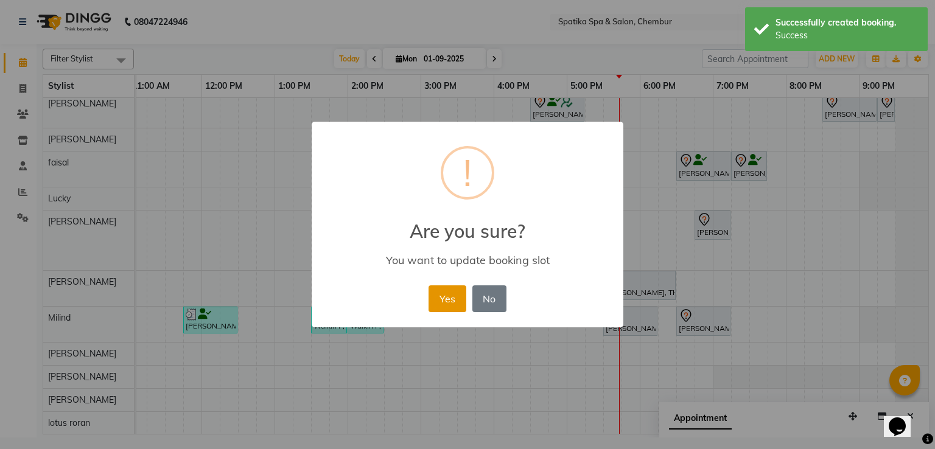
click at [445, 299] on button "Yes" at bounding box center [447, 298] width 37 height 27
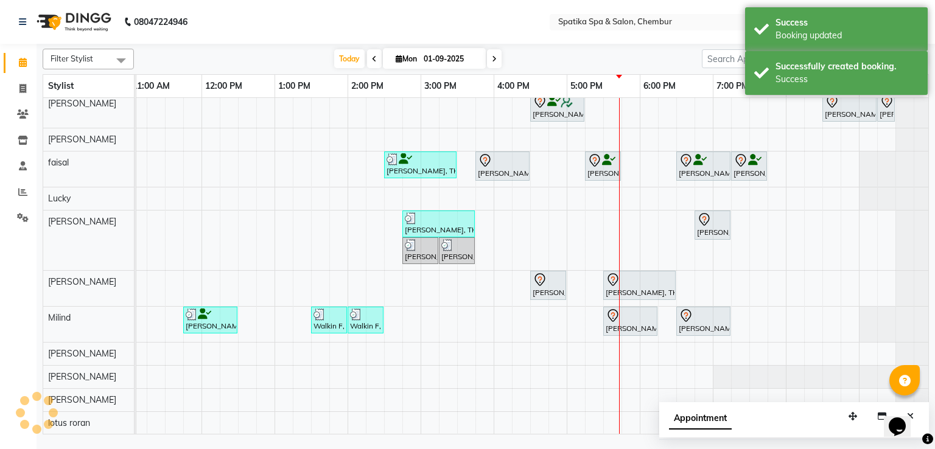
scroll to position [0, 0]
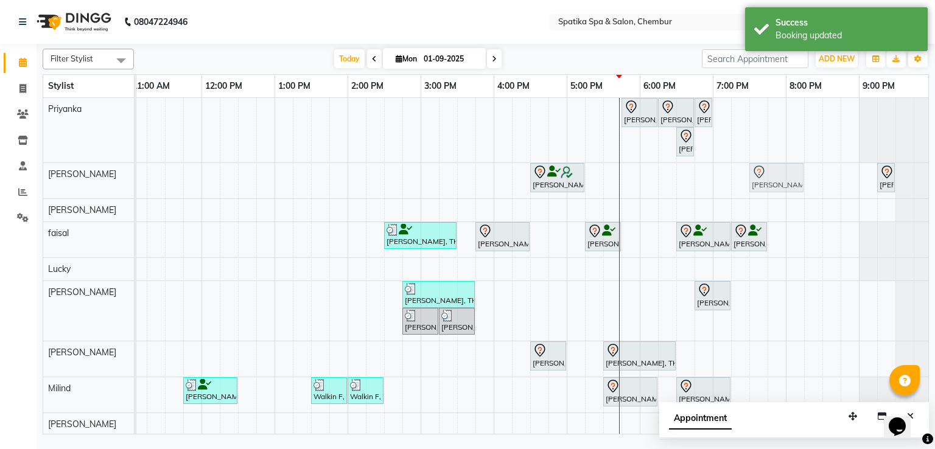
drag, startPoint x: 852, startPoint y: 172, endPoint x: 780, endPoint y: 193, distance: 74.8
click at [780, 193] on div "[PERSON_NAME], TK11, 05:45 PM-06:15 PM, Full Front Trim [PERSON_NAME], TK11, 06…" at bounding box center [457, 301] width 950 height 407
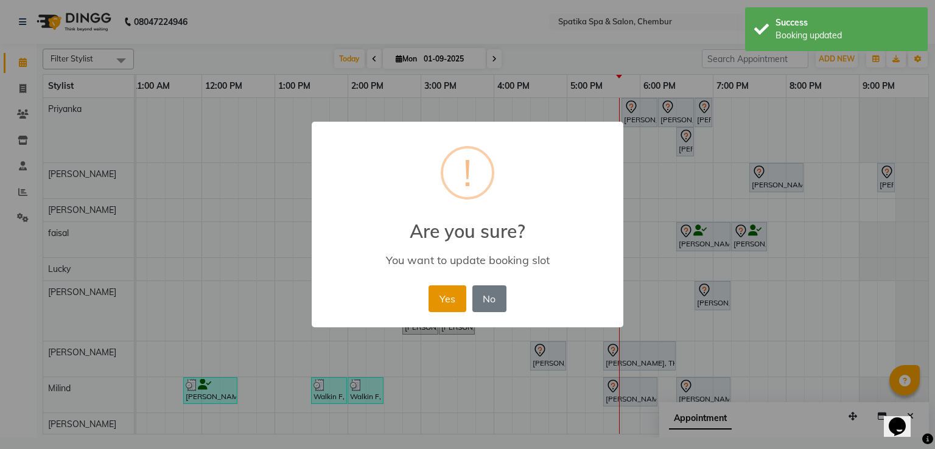
click at [463, 298] on button "Yes" at bounding box center [447, 298] width 37 height 27
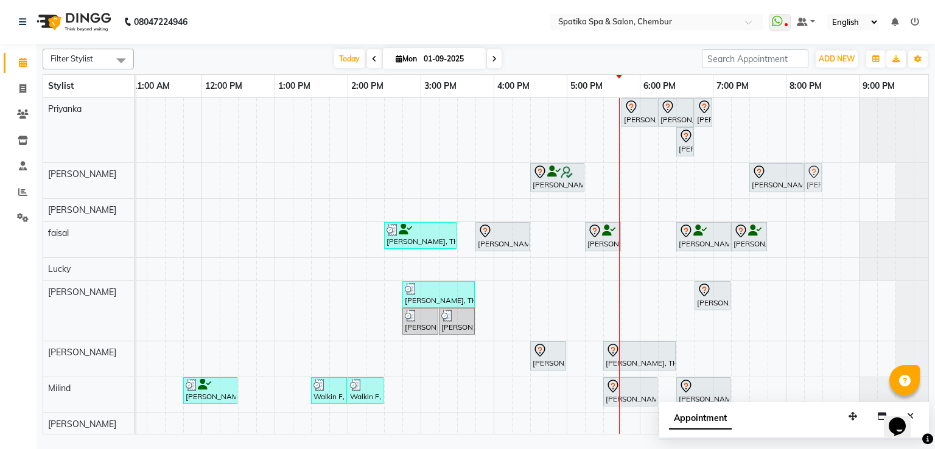
drag, startPoint x: 884, startPoint y: 186, endPoint x: 794, endPoint y: 193, distance: 90.4
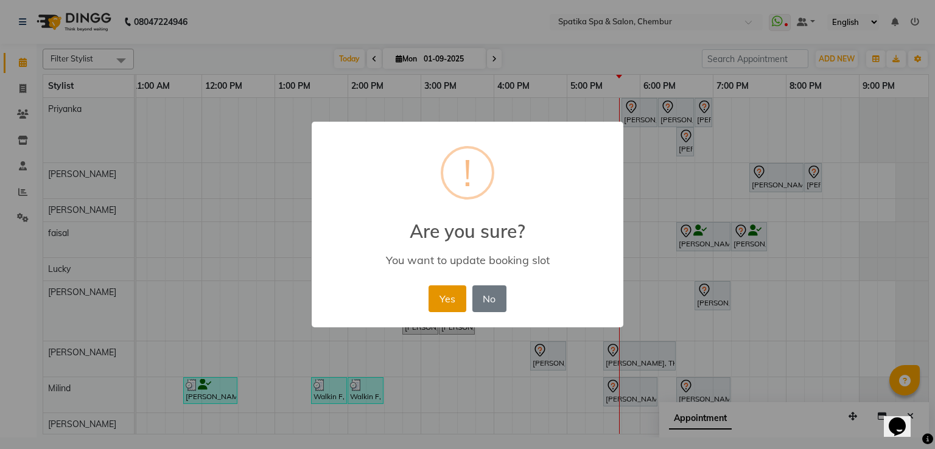
click at [460, 298] on button "Yes" at bounding box center [447, 298] width 37 height 27
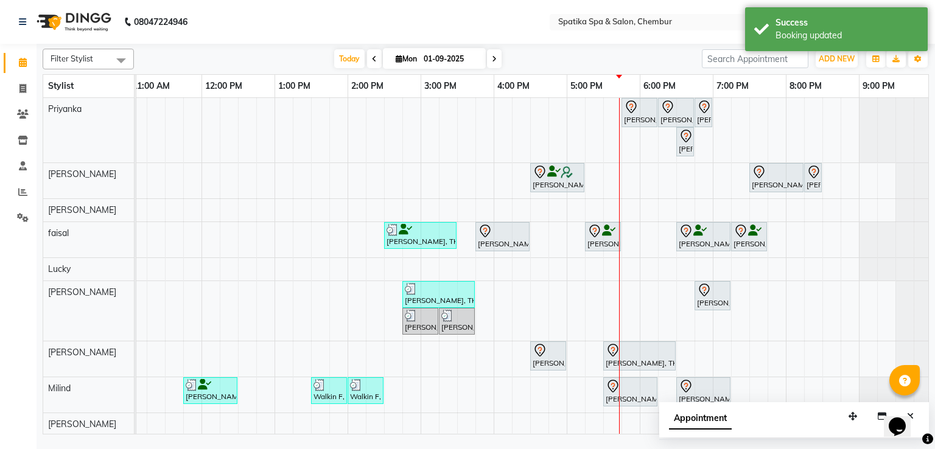
click at [562, 173] on img at bounding box center [567, 172] width 12 height 12
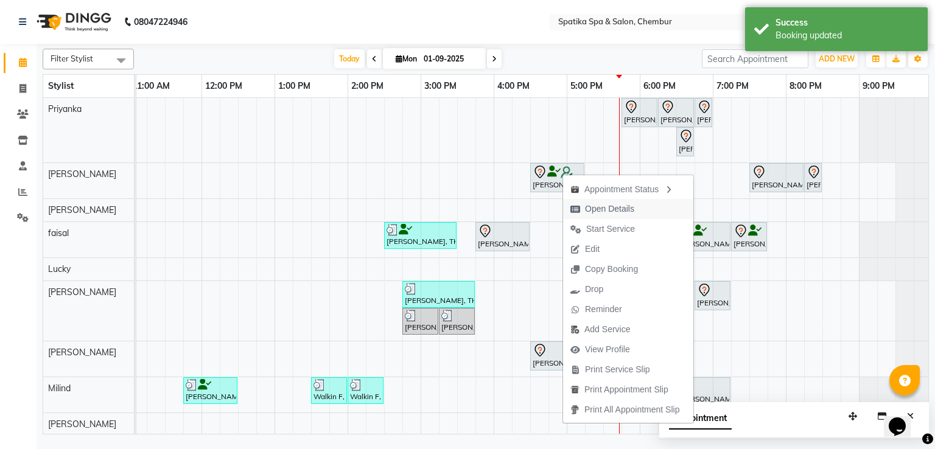
click at [605, 211] on span "Open Details" at bounding box center [609, 209] width 49 height 13
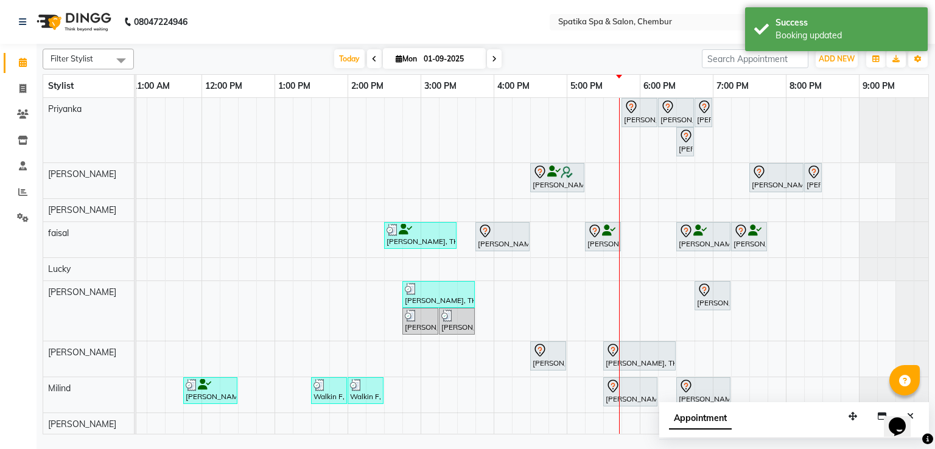
click at [558, 184] on div "[PERSON_NAME], TK07, 04:30 PM-05:15 PM, Classic Wax-Full Back" at bounding box center [557, 178] width 52 height 26
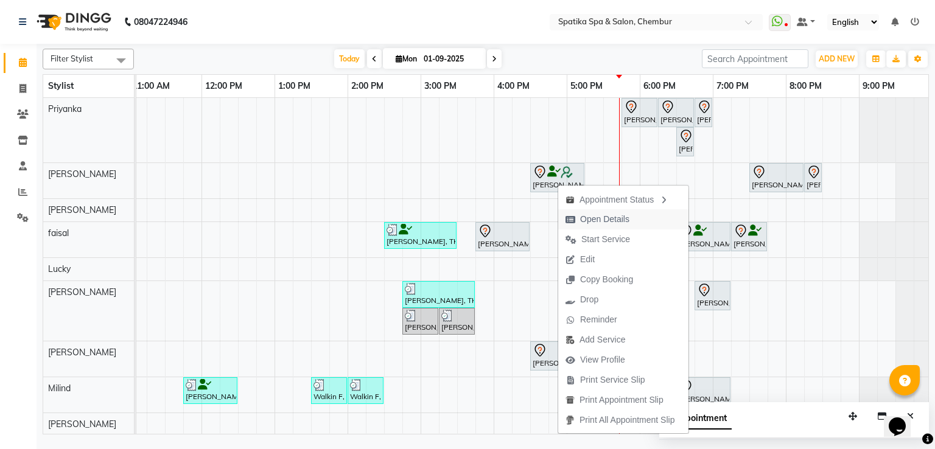
click at [595, 212] on span "Open Details" at bounding box center [597, 219] width 79 height 20
select select "7"
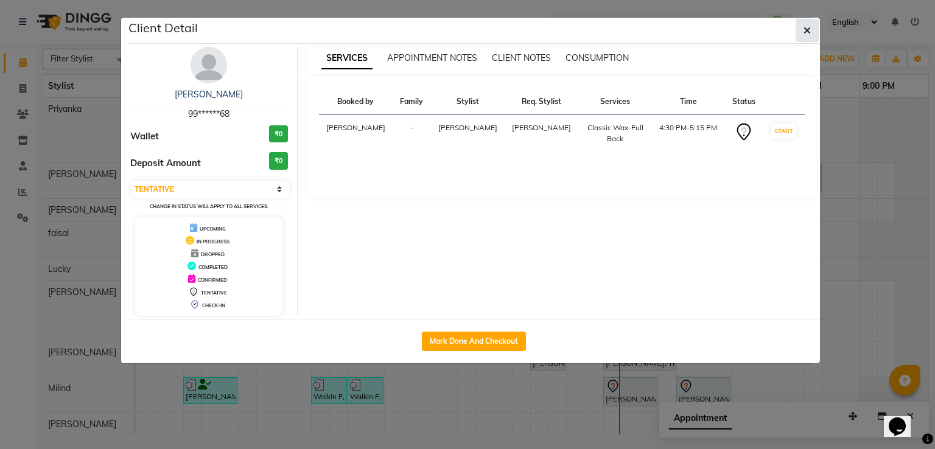
click at [810, 37] on button "button" at bounding box center [807, 30] width 23 height 23
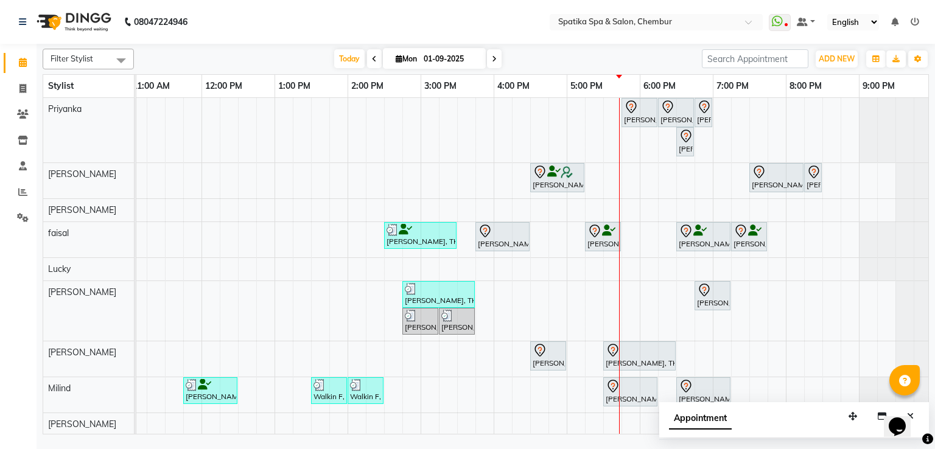
click at [567, 183] on div "[PERSON_NAME], TK07, 04:30 PM-05:15 PM, Classic Wax-Full Back" at bounding box center [557, 178] width 52 height 26
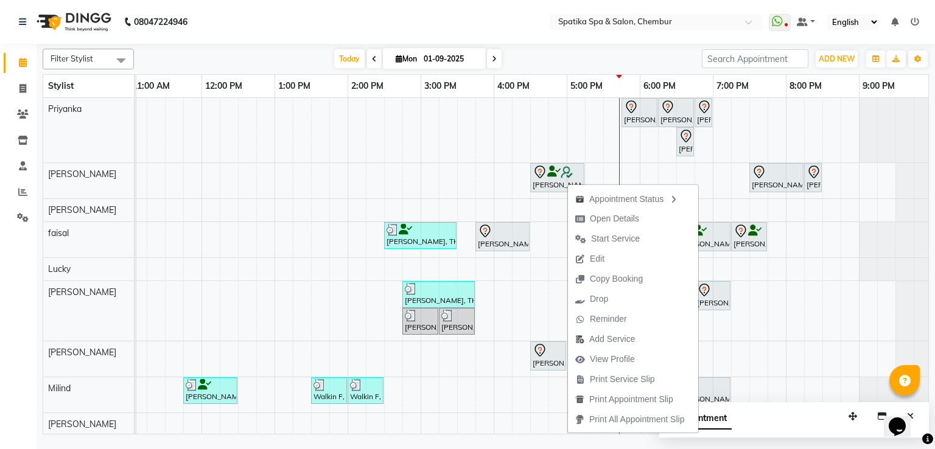
click at [598, 259] on span "Edit" at bounding box center [597, 259] width 15 height 13
select select "tentative"
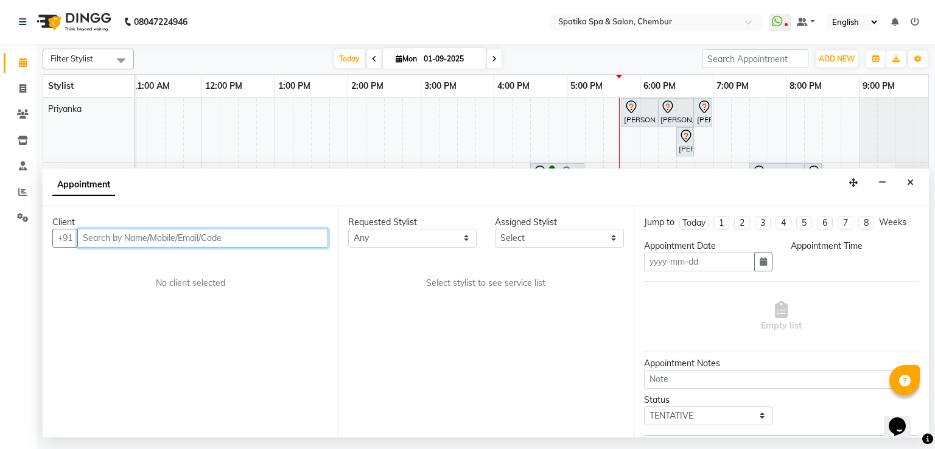
type input "01-09-2025"
select select "990"
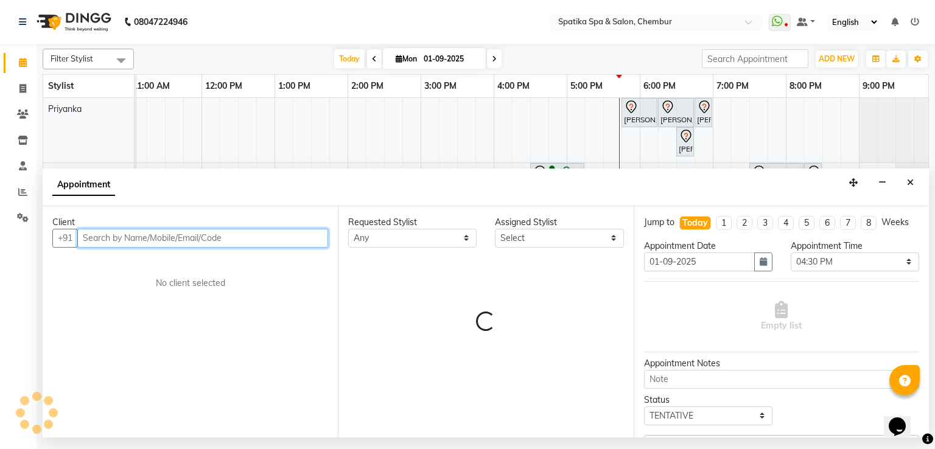
select select "29950"
select select "690"
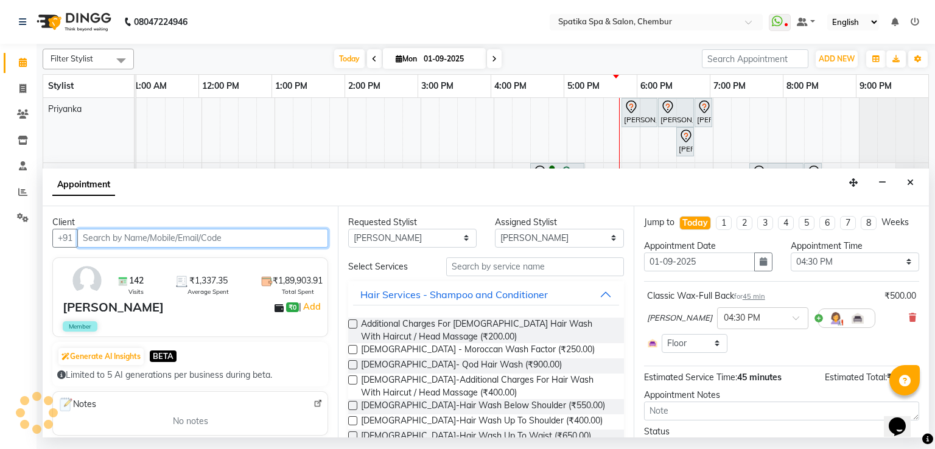
scroll to position [0, 157]
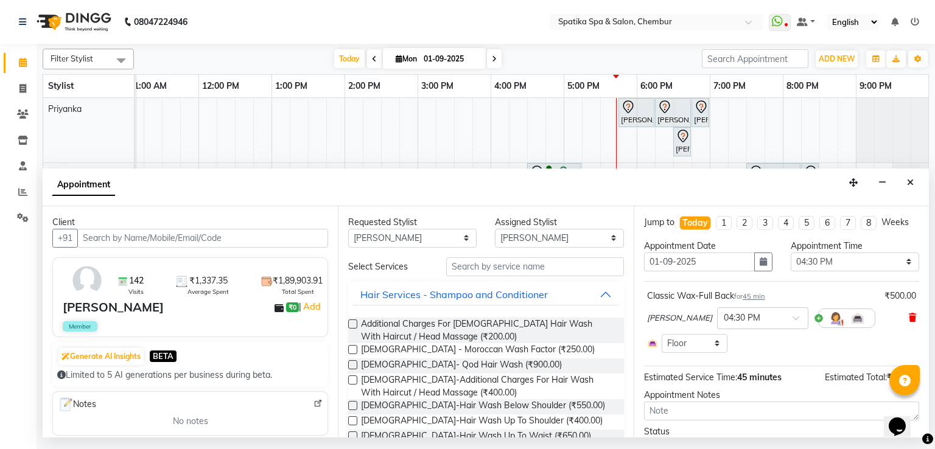
click at [909, 319] on icon at bounding box center [912, 317] width 7 height 9
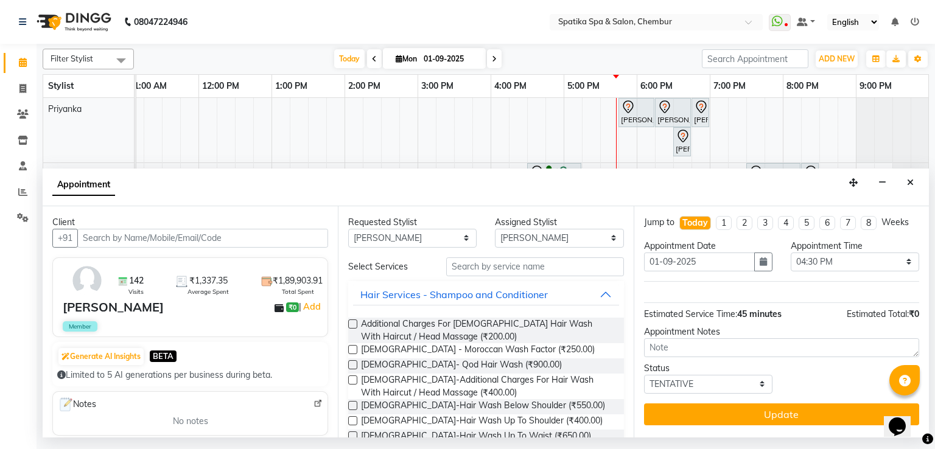
click at [479, 274] on input "text" at bounding box center [535, 266] width 178 height 19
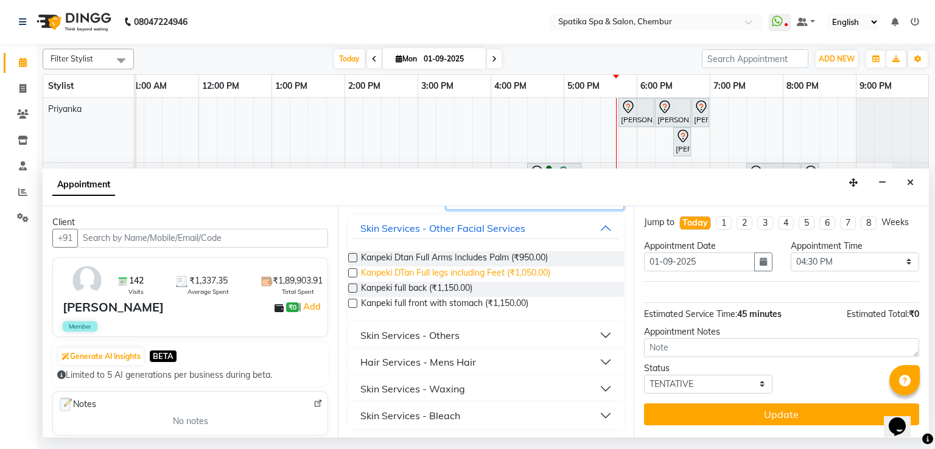
scroll to position [67, 0]
type input "full"
click at [421, 387] on div "Skin Services - Waxing" at bounding box center [412, 388] width 105 height 15
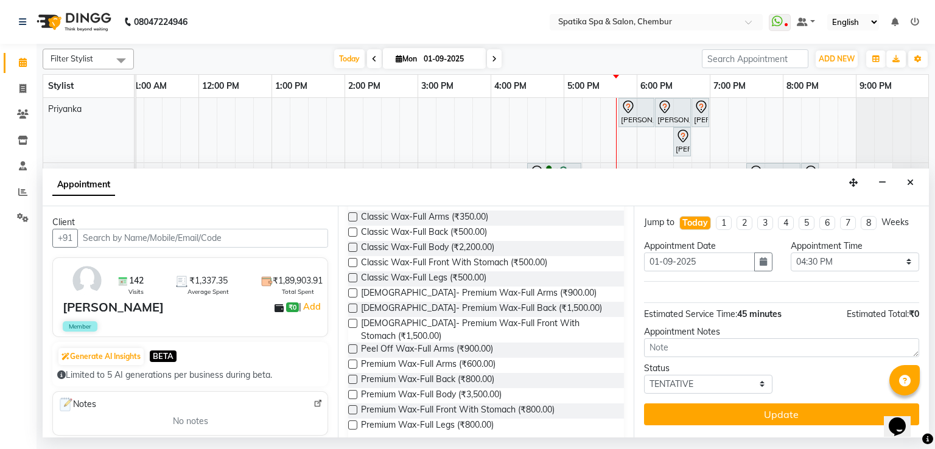
scroll to position [292, 0]
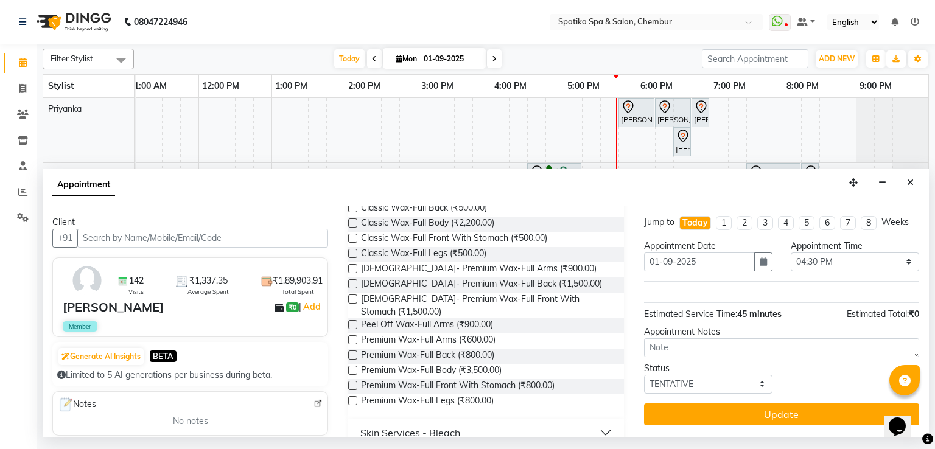
click at [351, 335] on label at bounding box center [352, 339] width 9 height 9
click at [351, 337] on input "checkbox" at bounding box center [352, 341] width 8 height 8
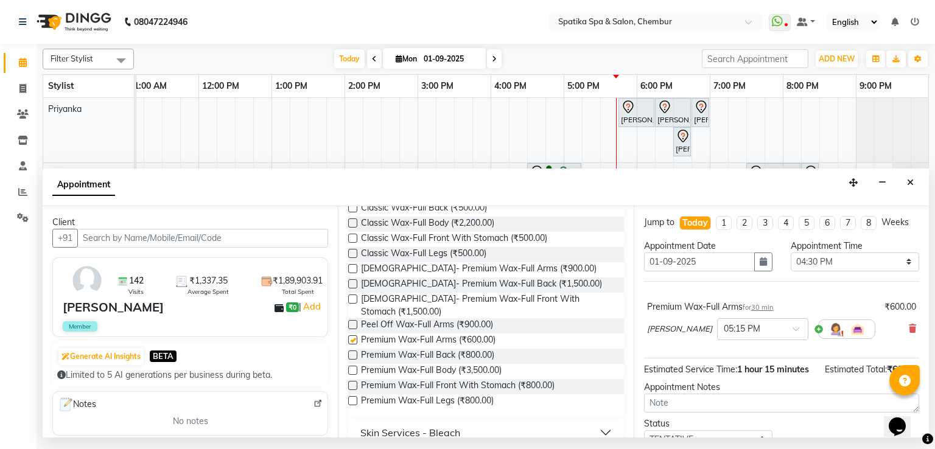
checkbox input "false"
click at [349, 396] on label at bounding box center [352, 400] width 9 height 9
click at [349, 398] on input "checkbox" at bounding box center [352, 402] width 8 height 8
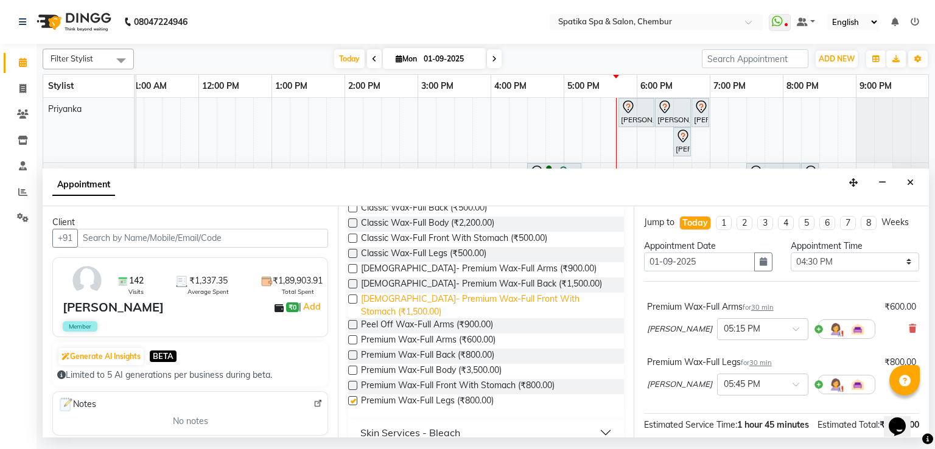
checkbox input "false"
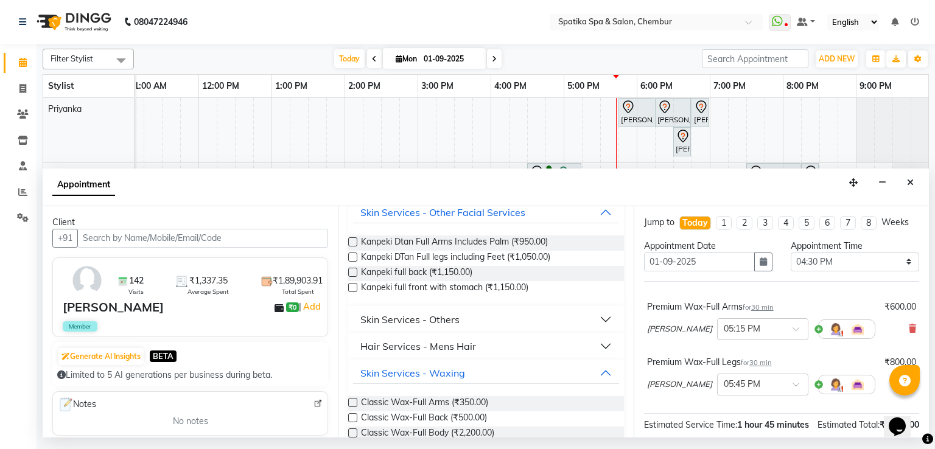
scroll to position [0, 0]
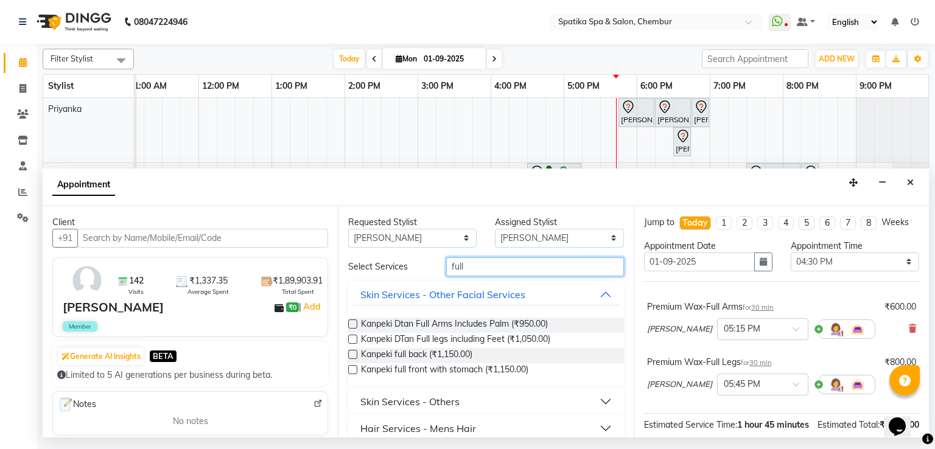
click at [480, 268] on input "full" at bounding box center [535, 266] width 178 height 19
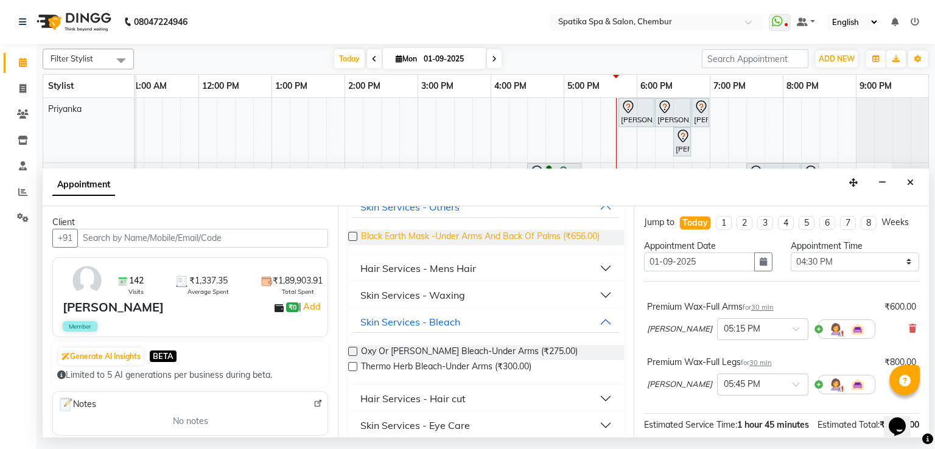
scroll to position [97, 0]
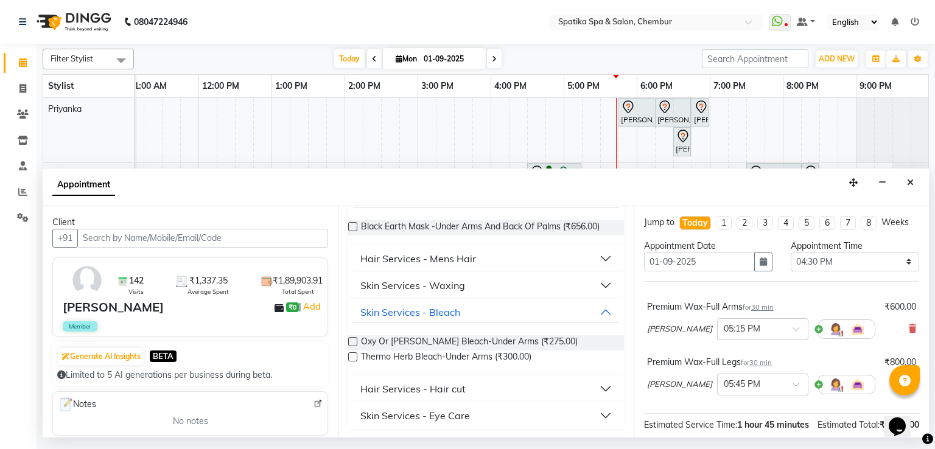
type input "under"
click at [422, 284] on div "Skin Services - Waxing" at bounding box center [412, 285] width 105 height 15
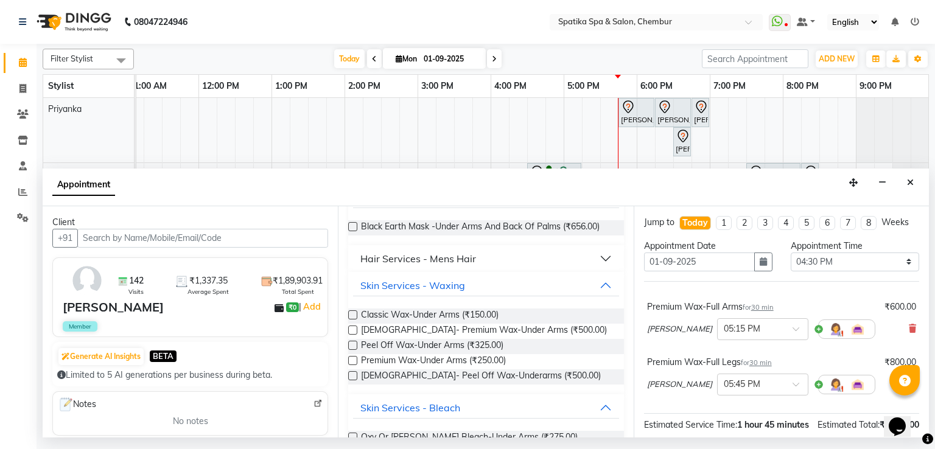
click at [354, 346] on label at bounding box center [352, 345] width 9 height 9
click at [354, 346] on input "checkbox" at bounding box center [352, 347] width 8 height 8
checkbox input "false"
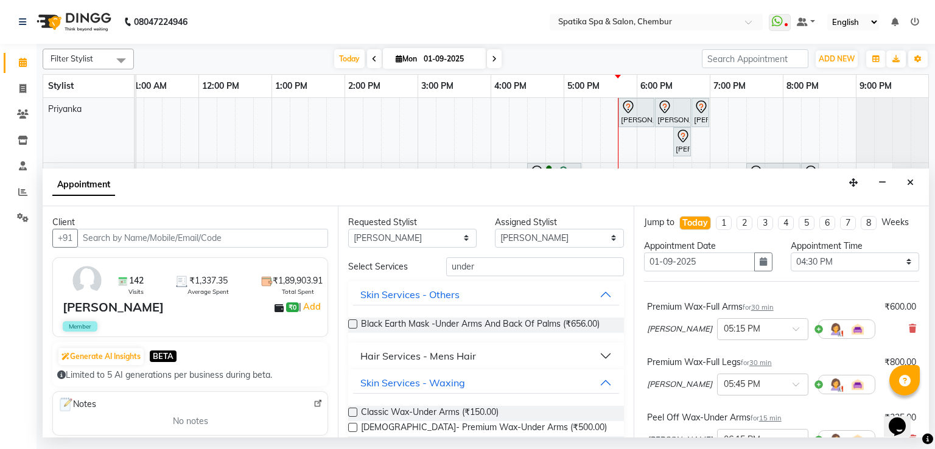
scroll to position [0, 0]
click at [478, 264] on input "under" at bounding box center [535, 266] width 178 height 19
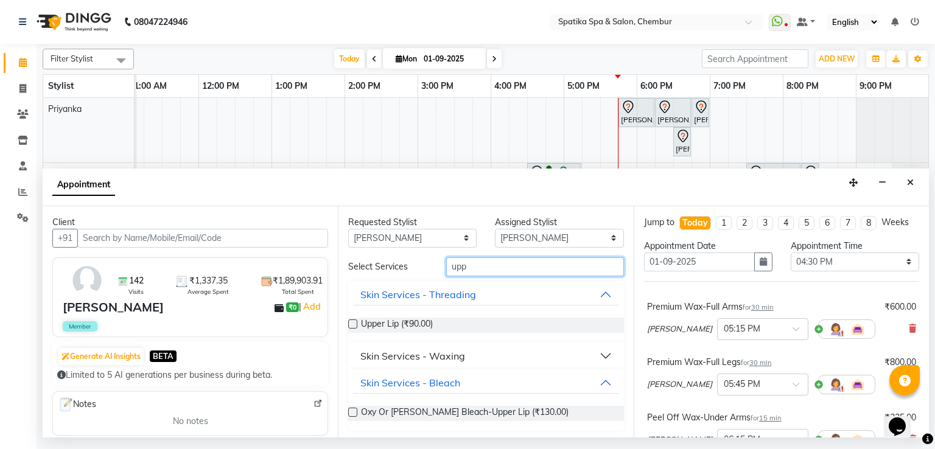
type input "upp"
click at [375, 359] on div "Skin Services - Waxing" at bounding box center [412, 356] width 105 height 15
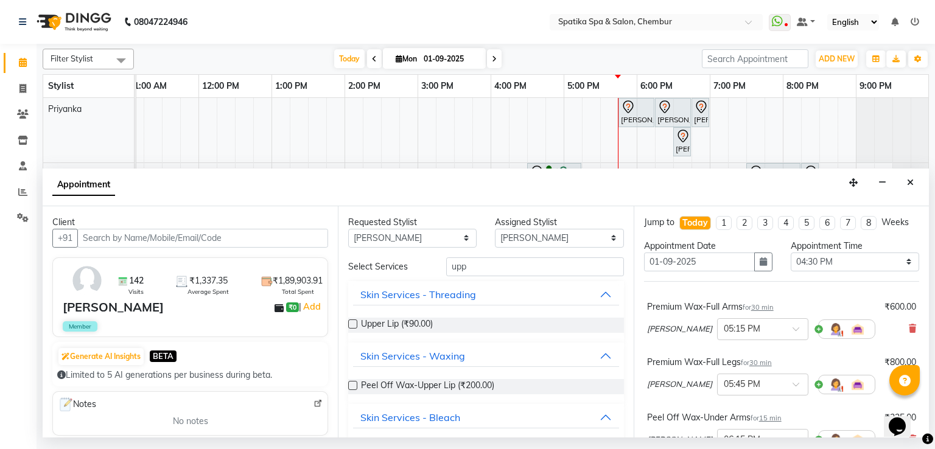
click at [353, 387] on label at bounding box center [352, 385] width 9 height 9
click at [353, 387] on input "checkbox" at bounding box center [352, 387] width 8 height 8
checkbox input "false"
click at [472, 266] on input "upp" at bounding box center [535, 266] width 178 height 19
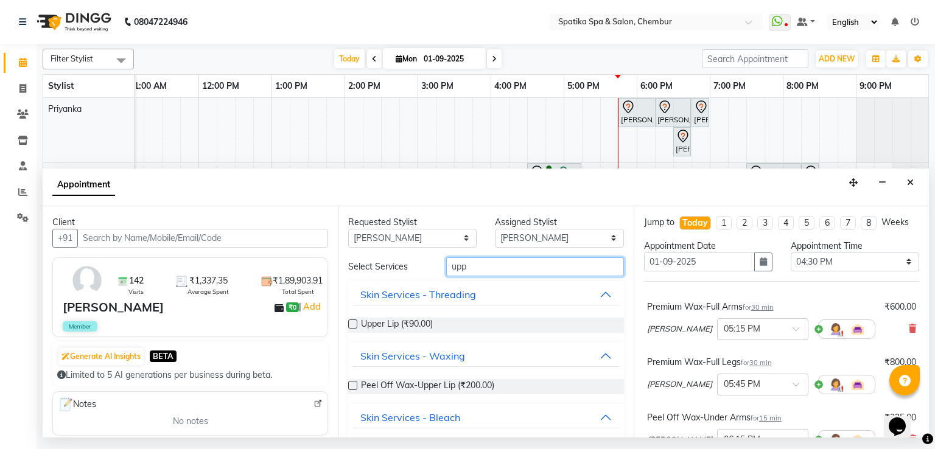
click at [472, 266] on input "upp" at bounding box center [535, 266] width 178 height 19
type input "eye"
click at [353, 322] on label at bounding box center [352, 324] width 9 height 9
click at [353, 322] on input "checkbox" at bounding box center [352, 325] width 8 height 8
checkbox input "false"
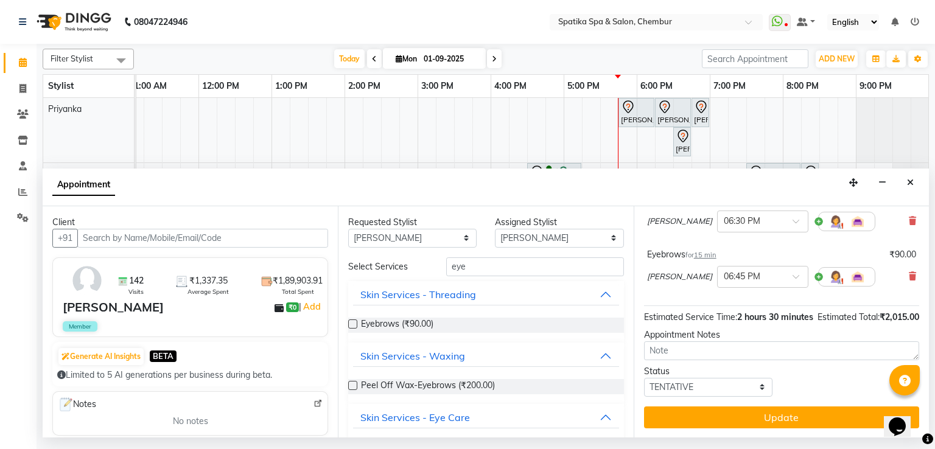
scroll to position [286, 0]
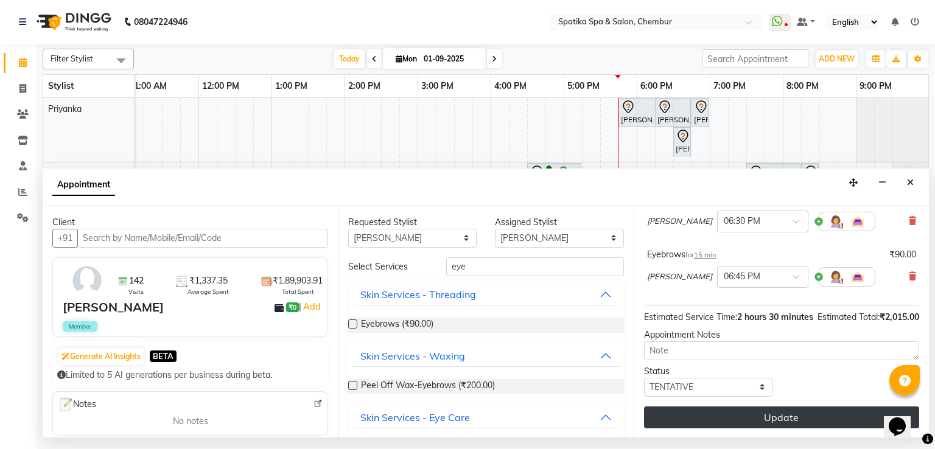
click at [699, 413] on button "Update" at bounding box center [781, 418] width 275 height 22
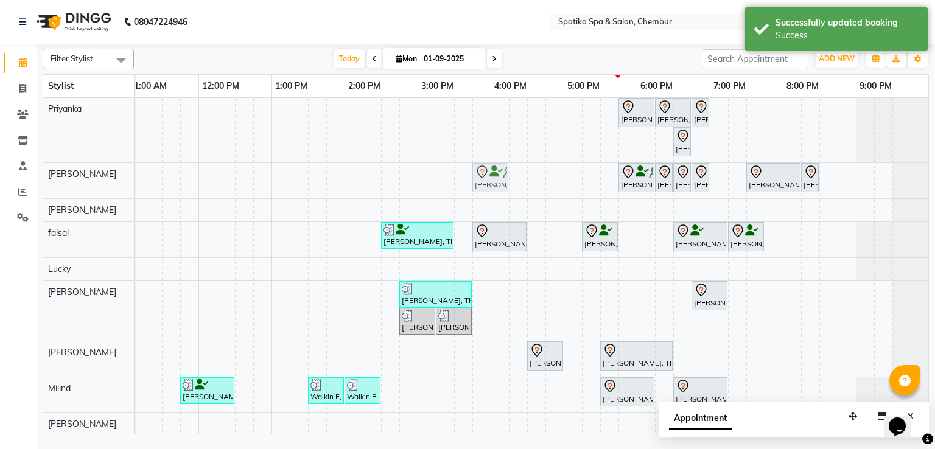
drag, startPoint x: 594, startPoint y: 180, endPoint x: 485, endPoint y: 182, distance: 109.6
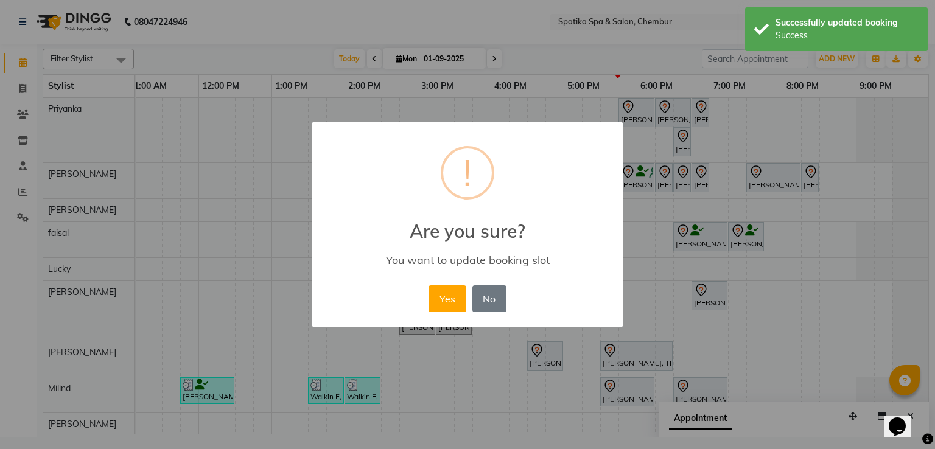
drag, startPoint x: 447, startPoint y: 293, endPoint x: 618, endPoint y: 183, distance: 204.0
click at [450, 289] on button "Yes" at bounding box center [447, 298] width 37 height 27
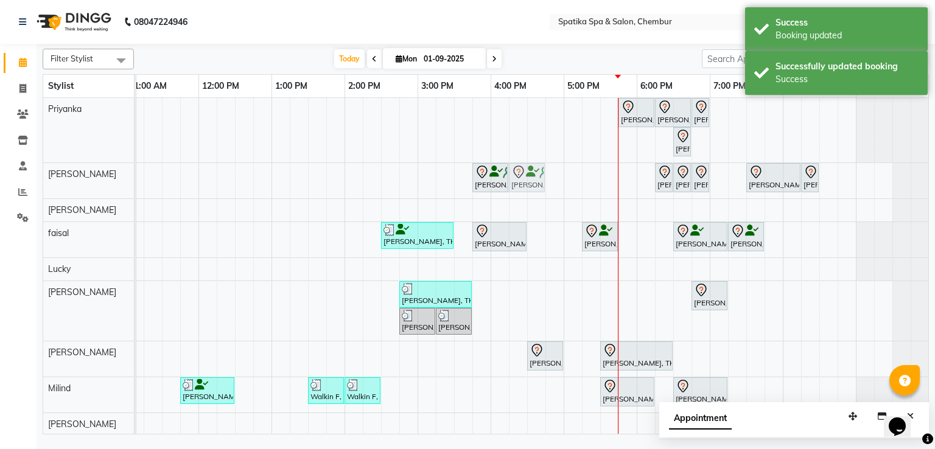
drag, startPoint x: 642, startPoint y: 177, endPoint x: 528, endPoint y: 188, distance: 113.7
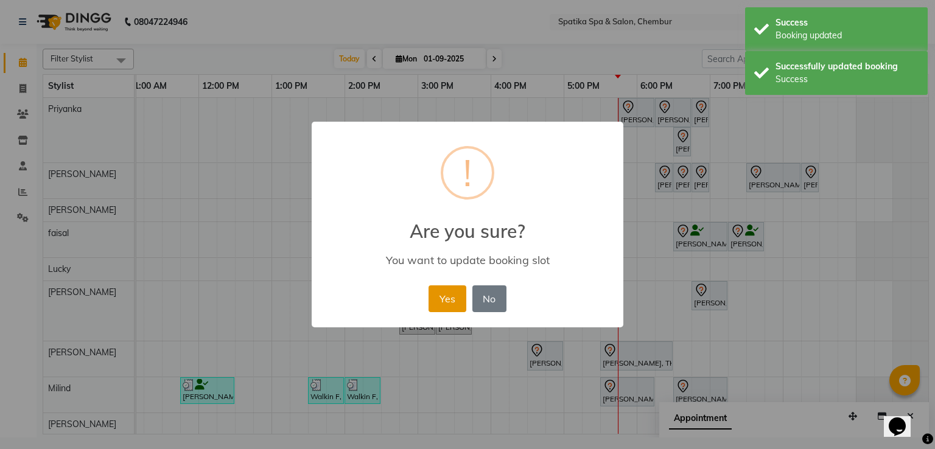
click at [455, 309] on button "Yes" at bounding box center [447, 298] width 37 height 27
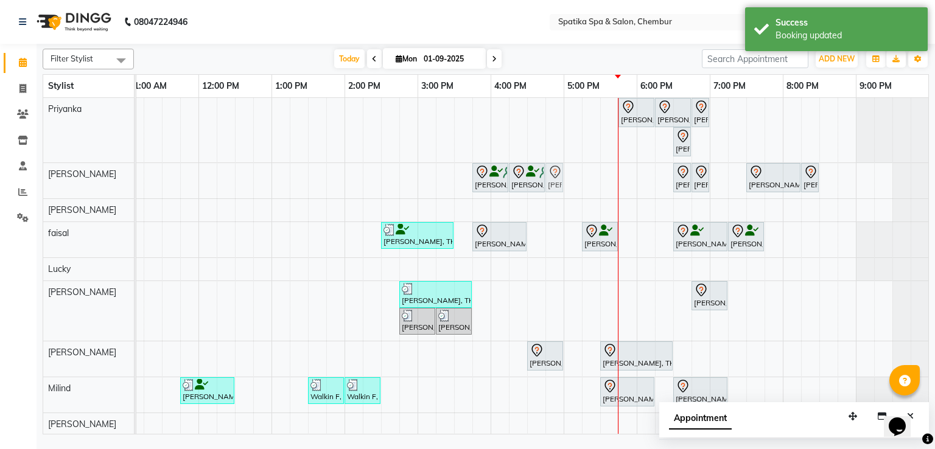
drag, startPoint x: 667, startPoint y: 182, endPoint x: 556, endPoint y: 184, distance: 110.2
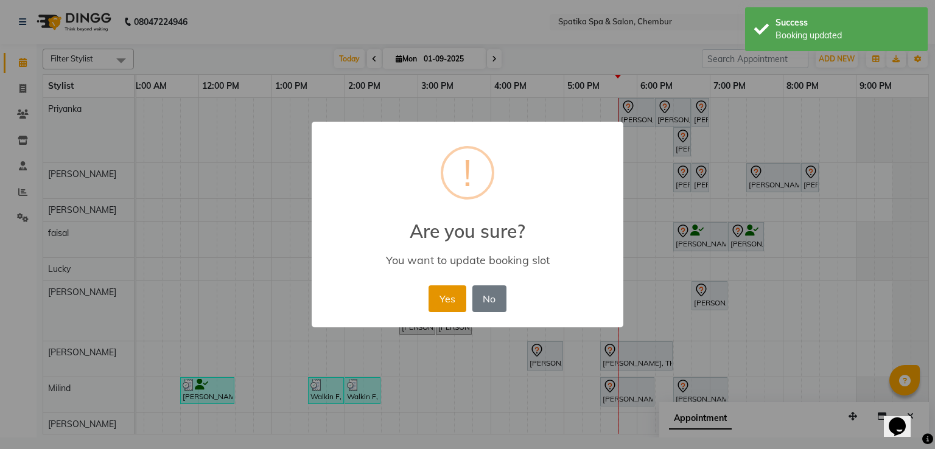
drag, startPoint x: 443, startPoint y: 293, endPoint x: 582, endPoint y: 242, distance: 148.1
click at [443, 293] on button "Yes" at bounding box center [447, 298] width 37 height 27
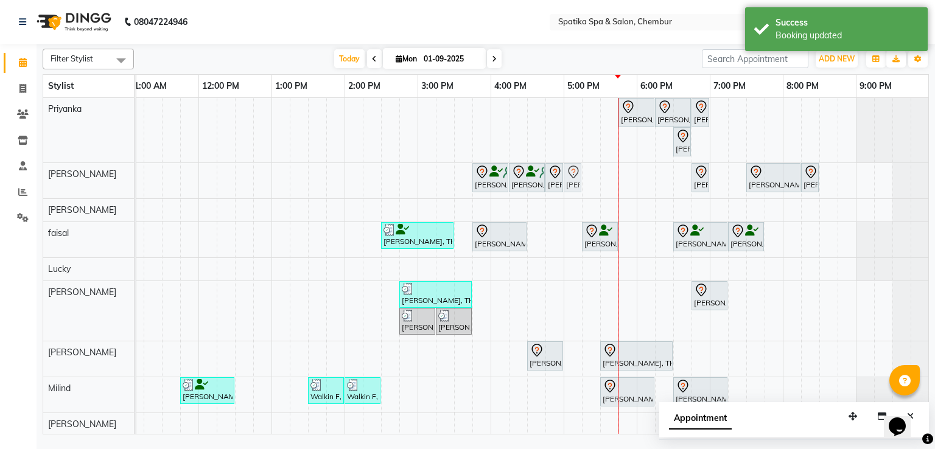
drag, startPoint x: 681, startPoint y: 181, endPoint x: 576, endPoint y: 184, distance: 104.7
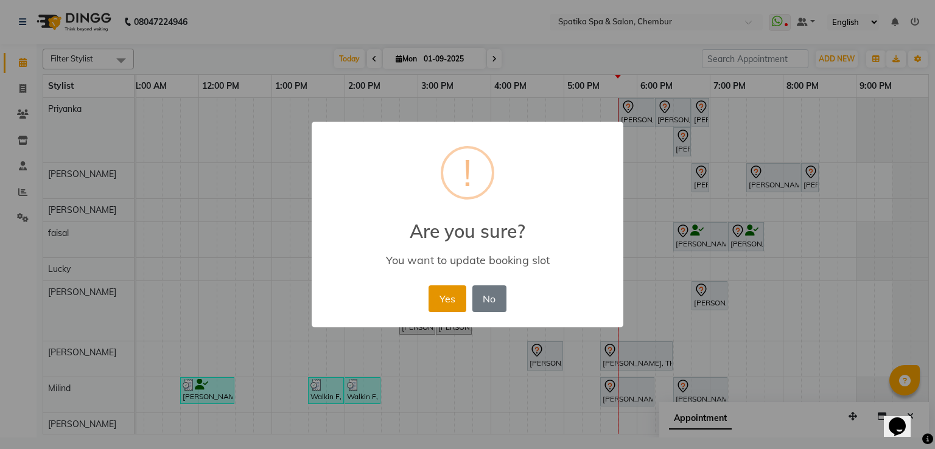
click at [443, 292] on button "Yes" at bounding box center [447, 298] width 37 height 27
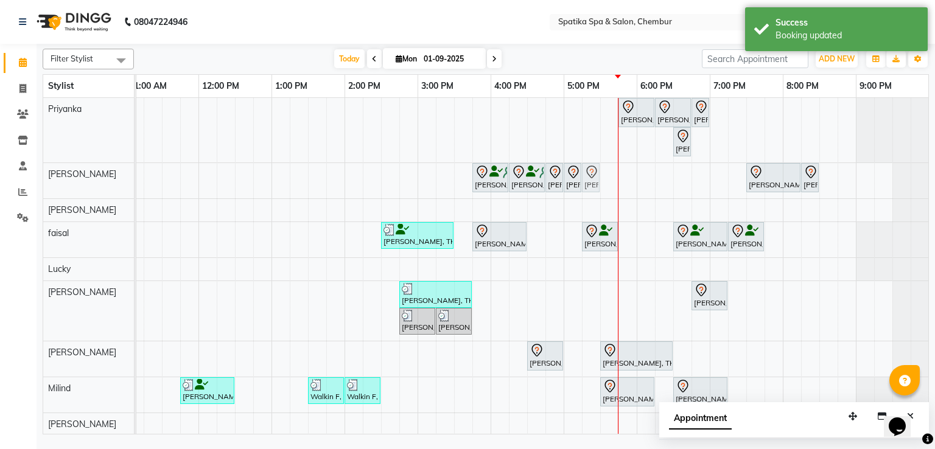
drag, startPoint x: 699, startPoint y: 183, endPoint x: 582, endPoint y: 186, distance: 116.9
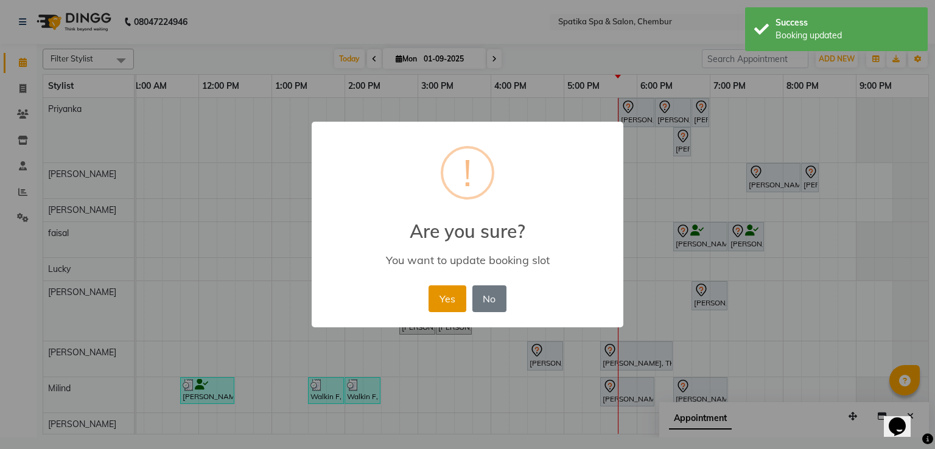
click at [446, 298] on button "Yes" at bounding box center [447, 298] width 37 height 27
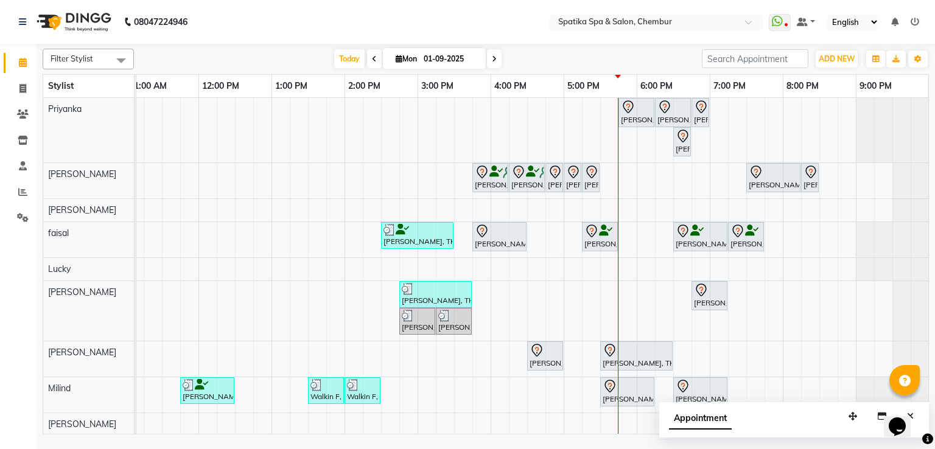
click at [524, 188] on div "[PERSON_NAME], TK07, 04:15 PM-04:45 PM, Premium Wax-Full Legs" at bounding box center [526, 178] width 33 height 26
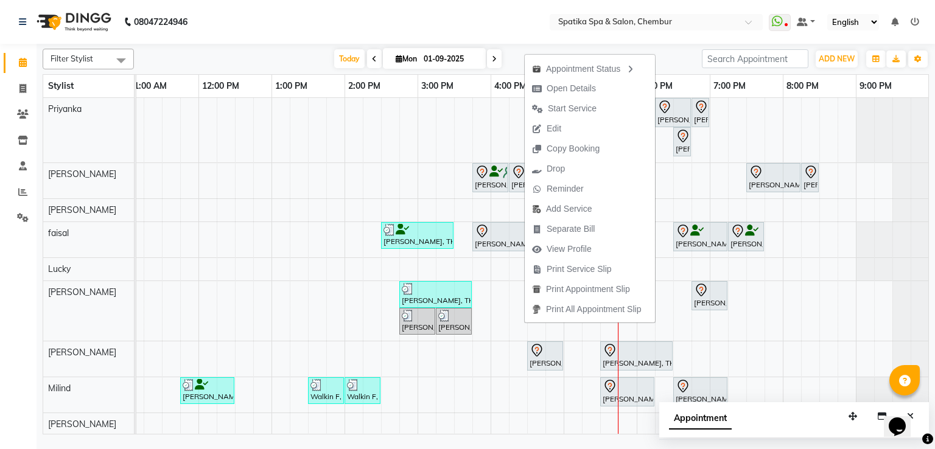
click at [493, 188] on div "[PERSON_NAME], TK07, 03:45 PM-04:15 PM, Premium Wax-Full Arms" at bounding box center [490, 178] width 33 height 26
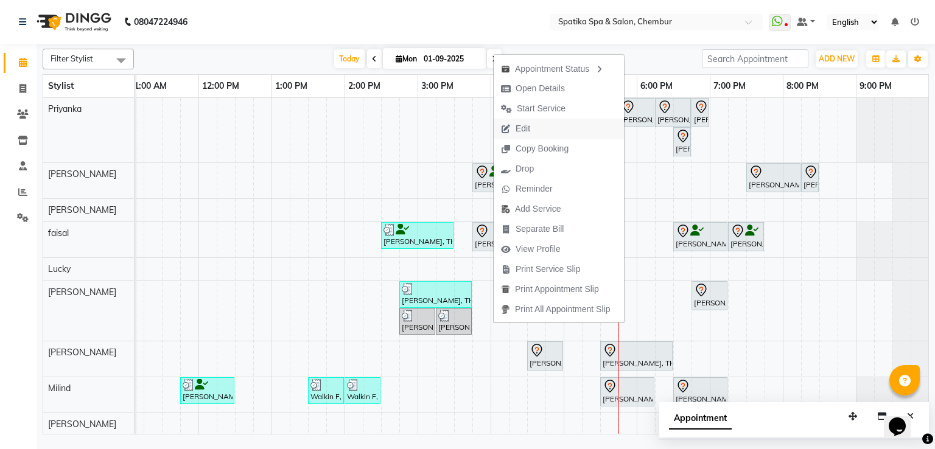
click at [514, 125] on span "Edit" at bounding box center [516, 129] width 44 height 20
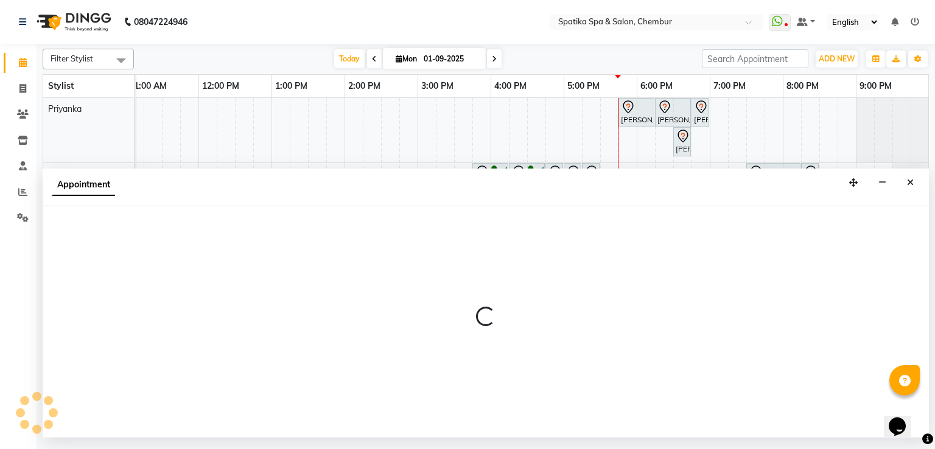
select select "tentative"
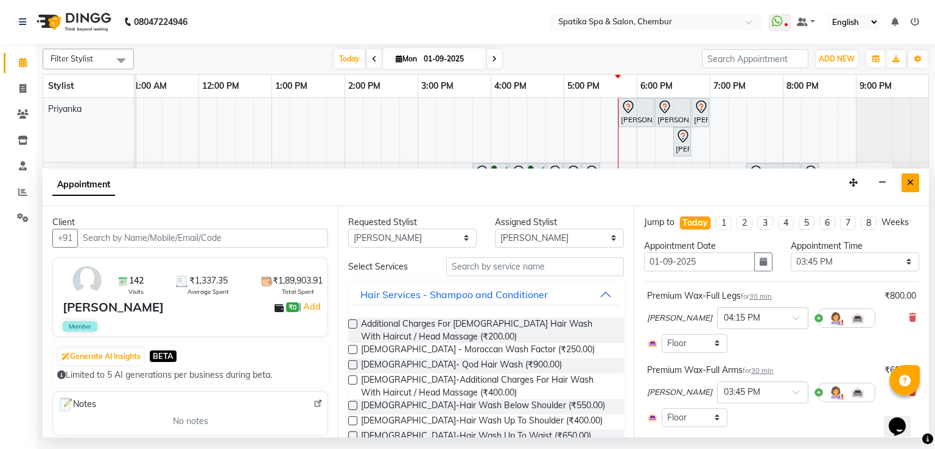
click at [908, 191] on button "Close" at bounding box center [911, 182] width 18 height 19
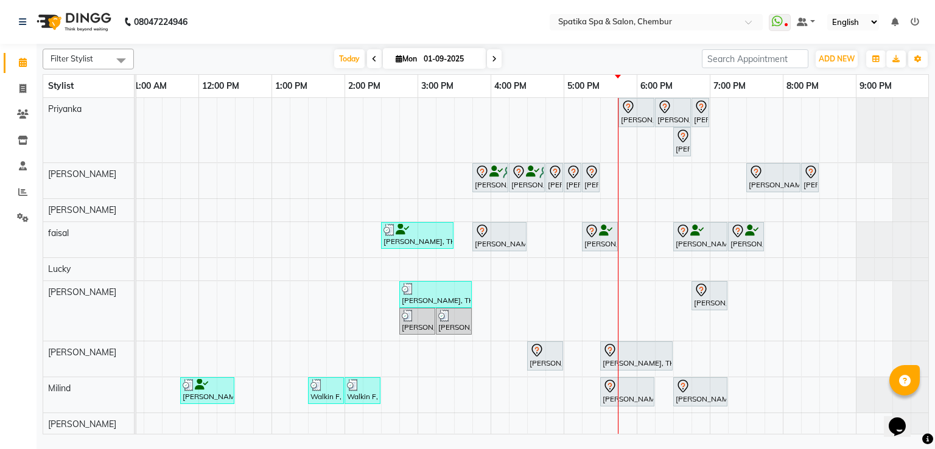
click at [510, 169] on div "[PERSON_NAME], TK07, 04:15 PM-04:45 PM, Premium Wax-Full Legs" at bounding box center [526, 178] width 33 height 26
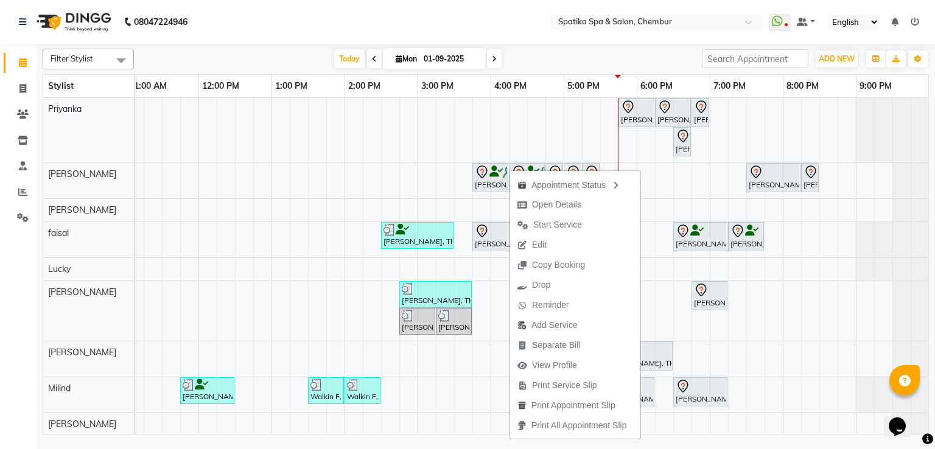
click at [550, 203] on span "Open Details" at bounding box center [556, 204] width 49 height 13
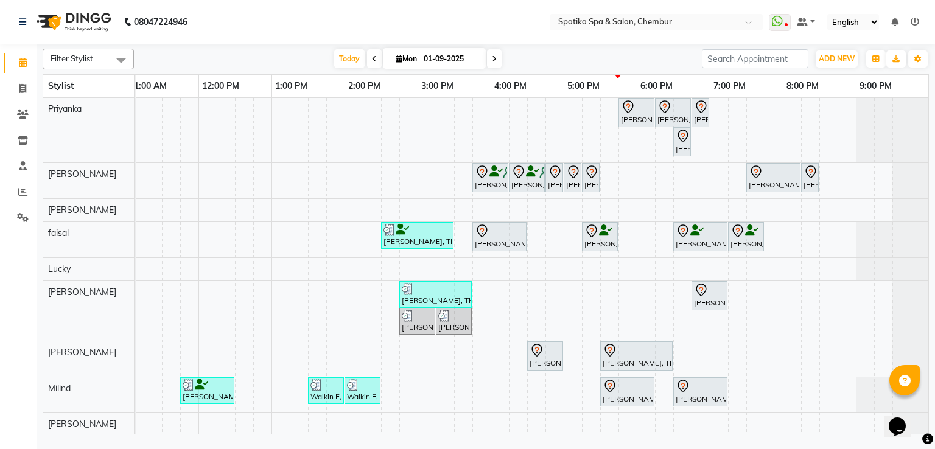
click at [531, 177] on div at bounding box center [526, 172] width 31 height 15
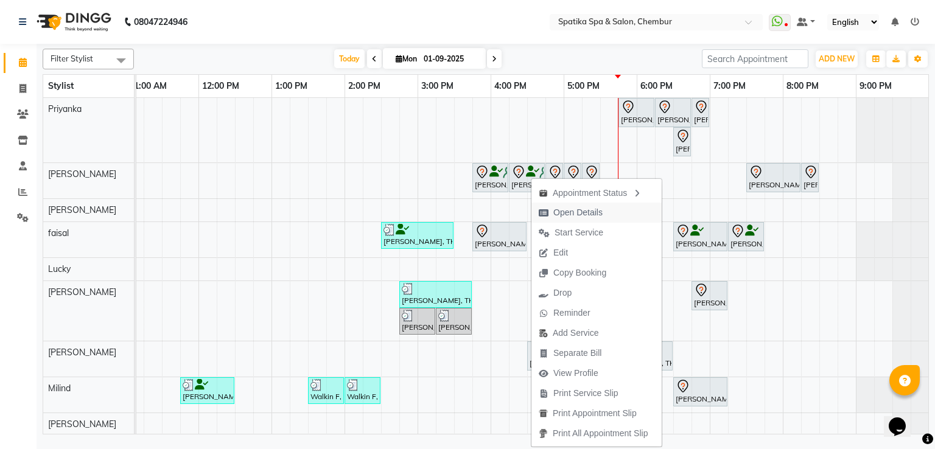
click at [553, 209] on span "Open Details" at bounding box center [570, 213] width 79 height 20
select select "7"
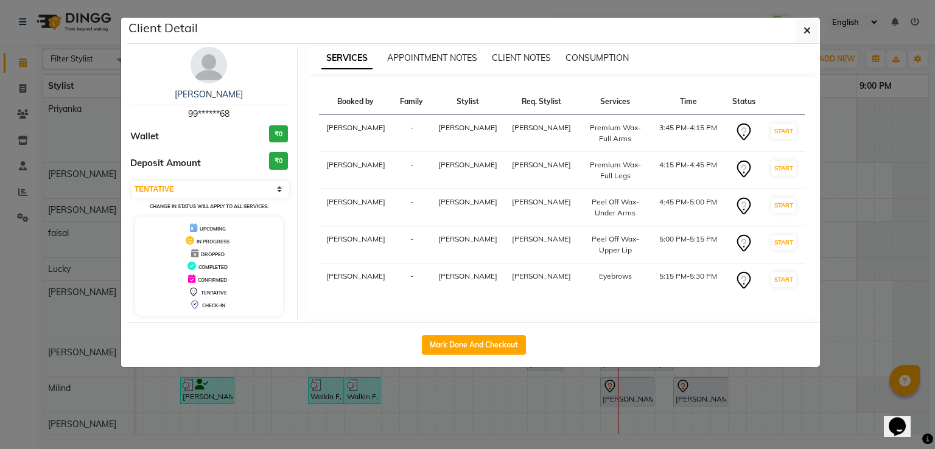
drag, startPoint x: 491, startPoint y: 343, endPoint x: 506, endPoint y: 327, distance: 22.4
click at [491, 341] on button "Mark Done And Checkout" at bounding box center [474, 344] width 104 height 19
select select "service"
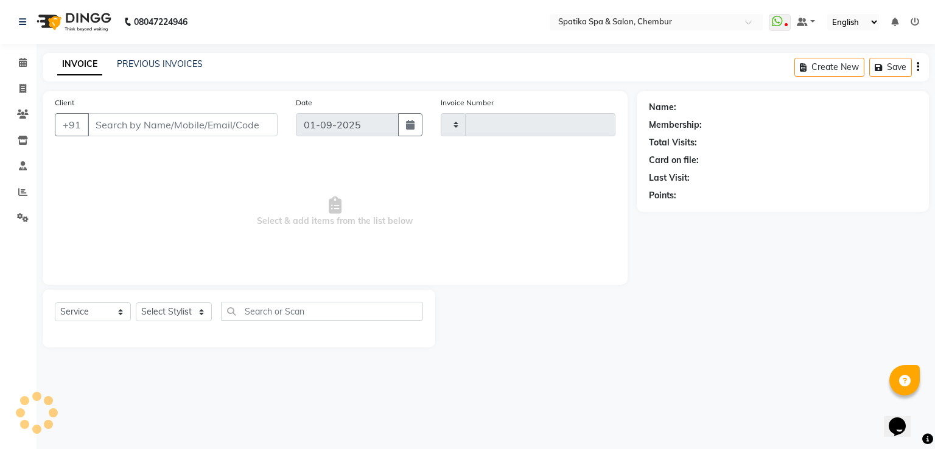
type input "2141"
select select "631"
type input "99******68"
select select "29950"
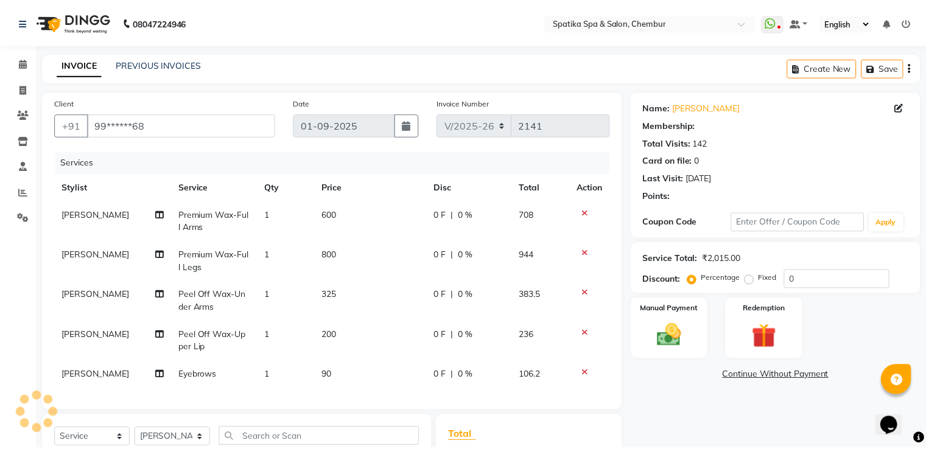
scroll to position [61, 0]
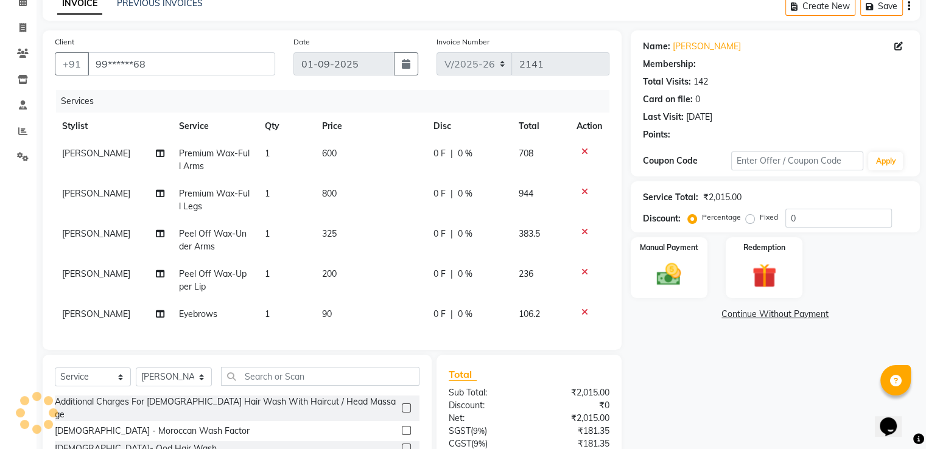
select select "1: Object"
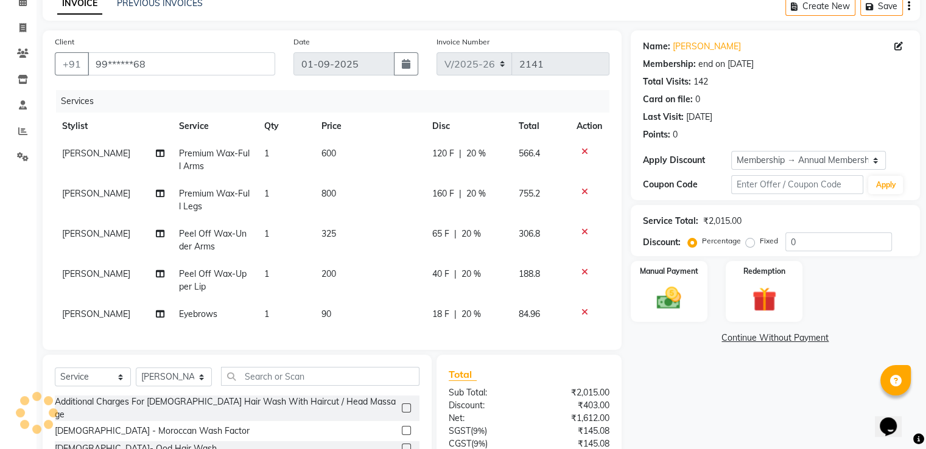
scroll to position [0, 0]
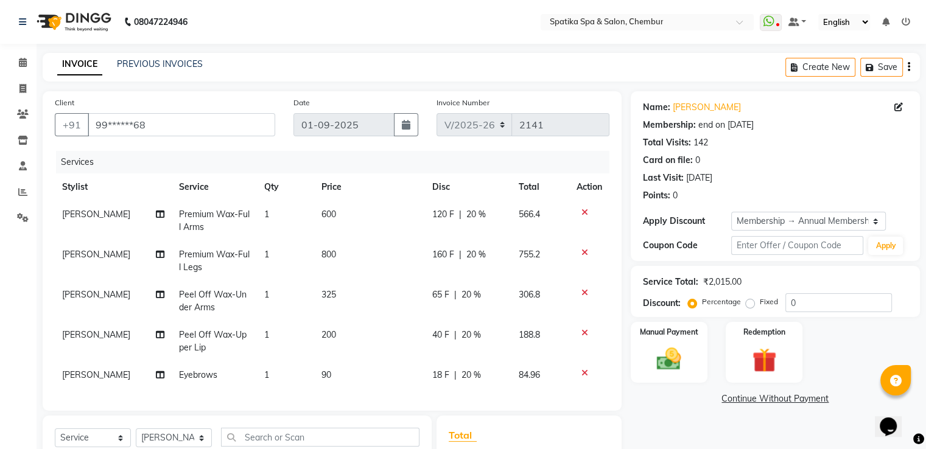
click at [326, 212] on span "600" at bounding box center [328, 214] width 15 height 11
select select "29950"
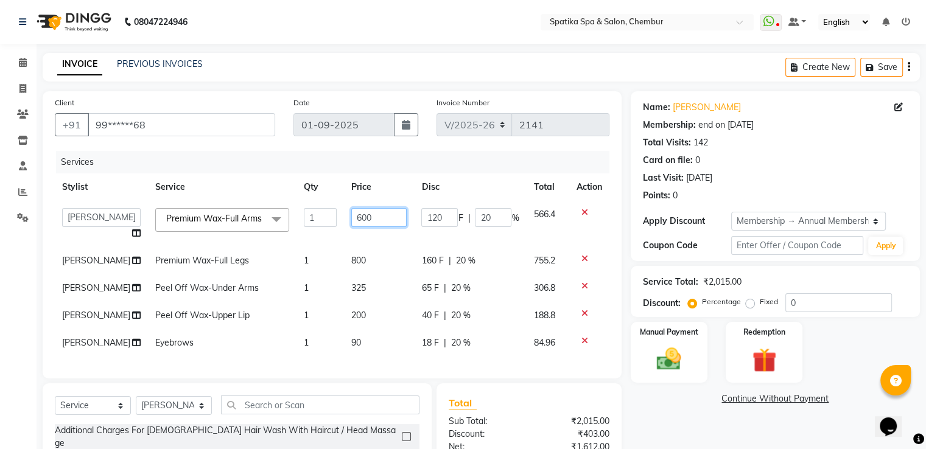
click at [364, 217] on input "600" at bounding box center [379, 217] width 56 height 19
type input "6"
type input "750"
click at [344, 270] on td "800" at bounding box center [379, 260] width 71 height 27
select select "29950"
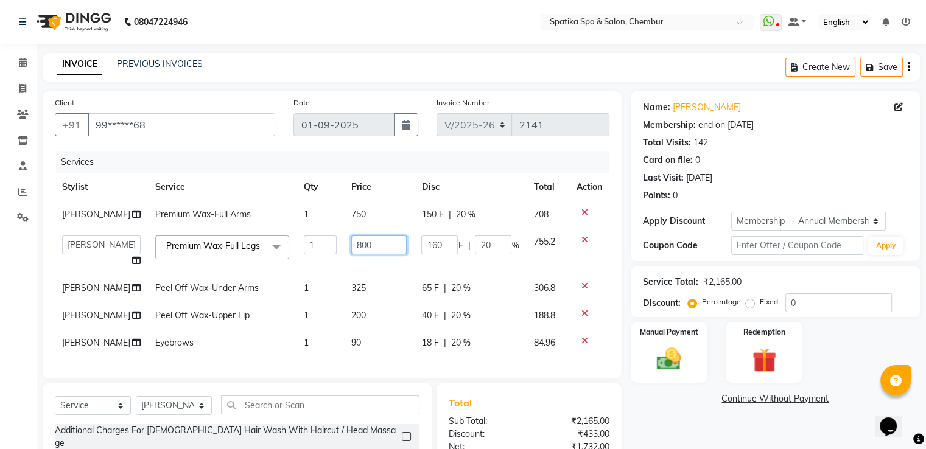
click at [367, 249] on input "800" at bounding box center [379, 245] width 56 height 19
type input "8"
type input "950"
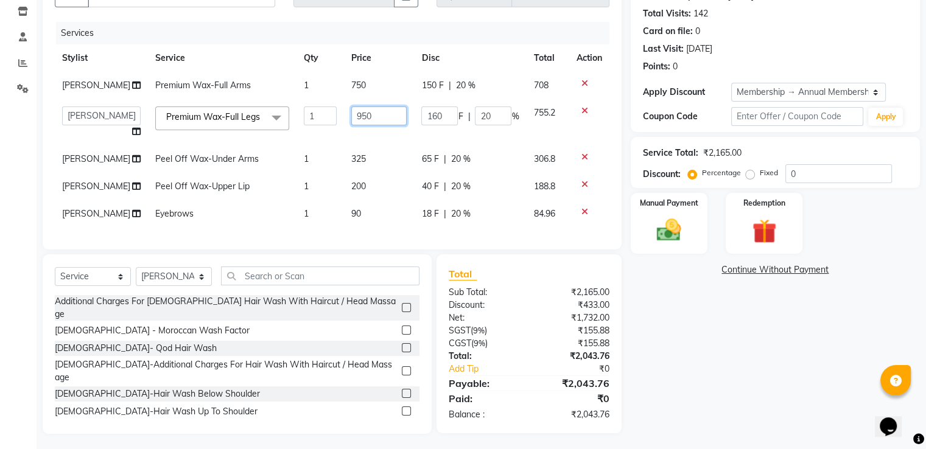
scroll to position [147, 0]
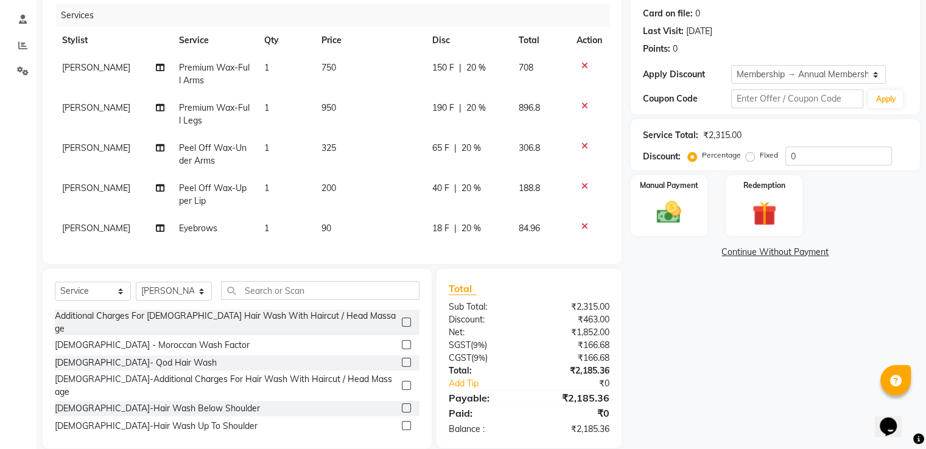
click at [691, 374] on div "Name: [PERSON_NAME] Membership: end on [DATE] Total Visits: 142 Card on file: 0…" at bounding box center [780, 197] width 298 height 504
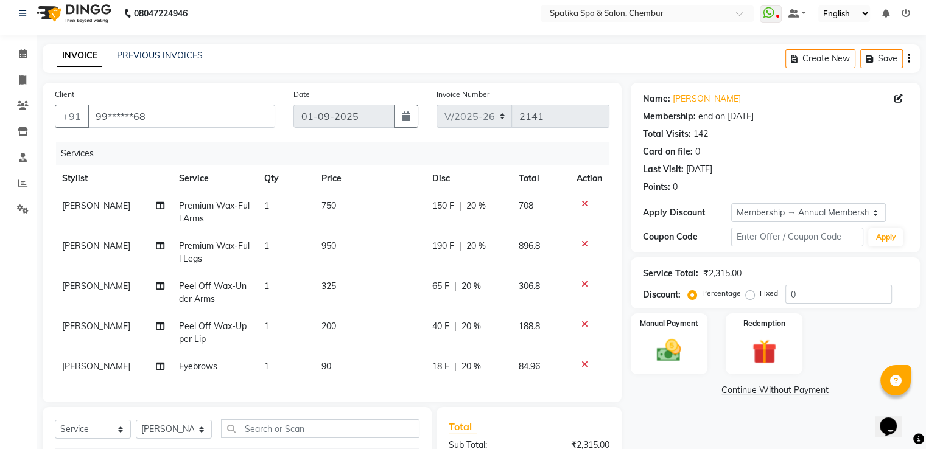
scroll to position [0, 0]
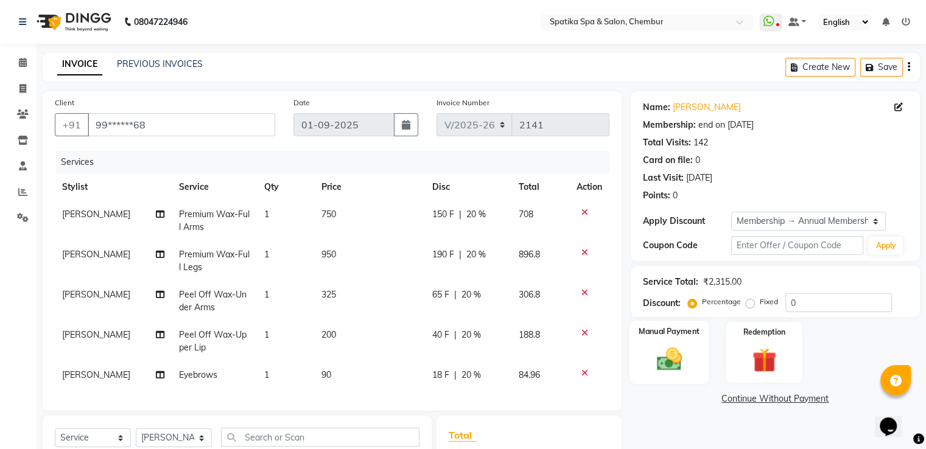
click at [679, 346] on img at bounding box center [668, 359] width 41 height 29
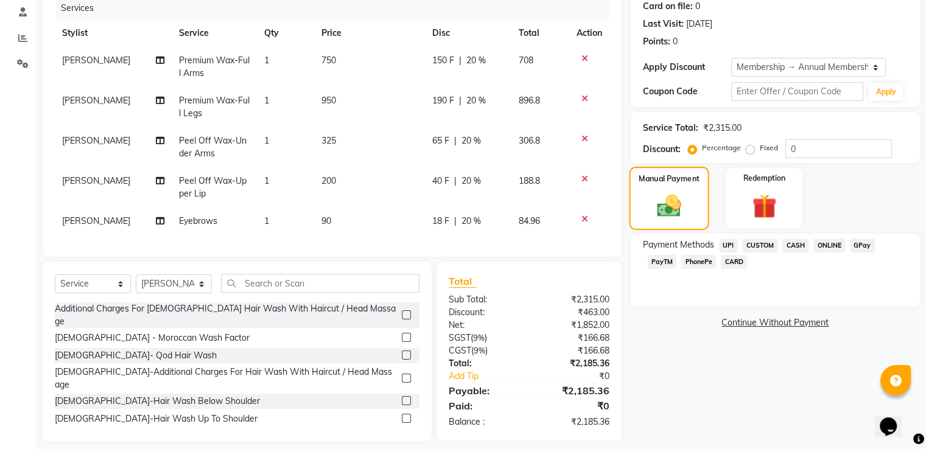
scroll to position [174, 0]
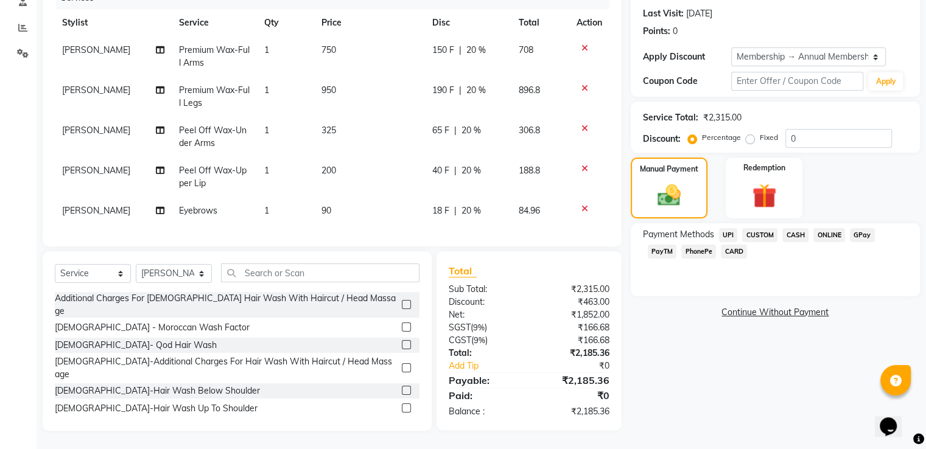
click at [721, 245] on span "CARD" at bounding box center [734, 252] width 26 height 14
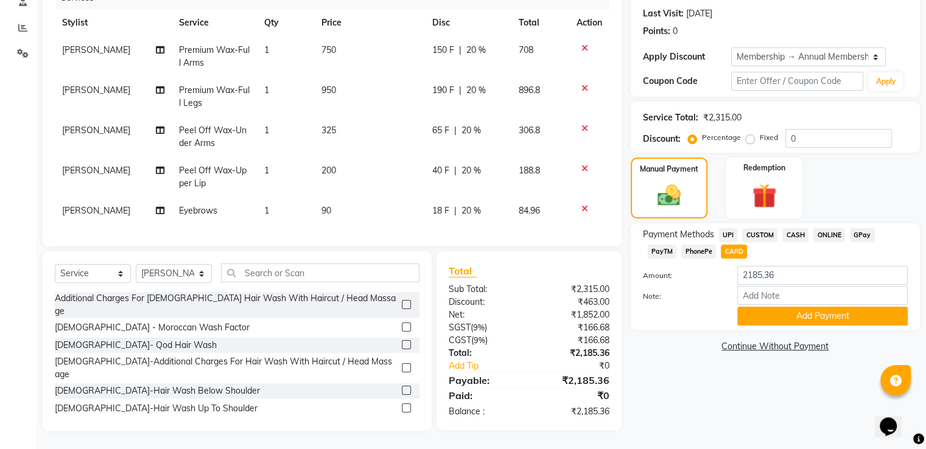
click at [856, 223] on div "Payment Methods UPI CUSTOM CASH ONLINE GPay PayTM PhonePe CARD Amount: 2185.36 …" at bounding box center [775, 276] width 289 height 107
click at [862, 228] on span "GPay" at bounding box center [862, 235] width 25 height 14
click at [818, 310] on button "Add Payment" at bounding box center [822, 316] width 170 height 19
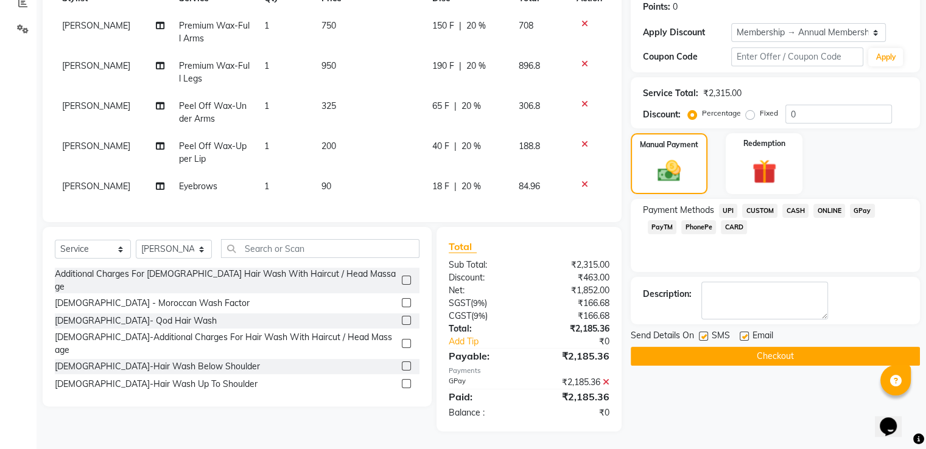
scroll to position [199, 0]
click at [606, 379] on icon at bounding box center [606, 381] width 7 height 9
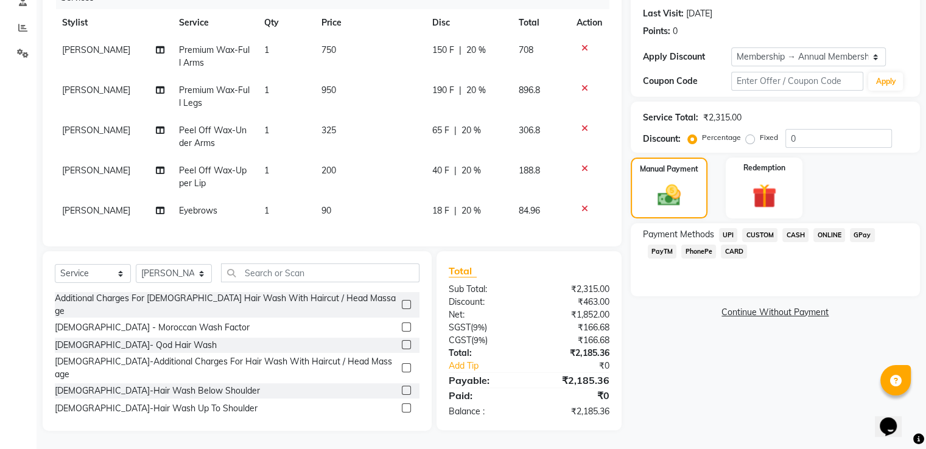
click at [868, 229] on span "GPay" at bounding box center [862, 235] width 25 height 14
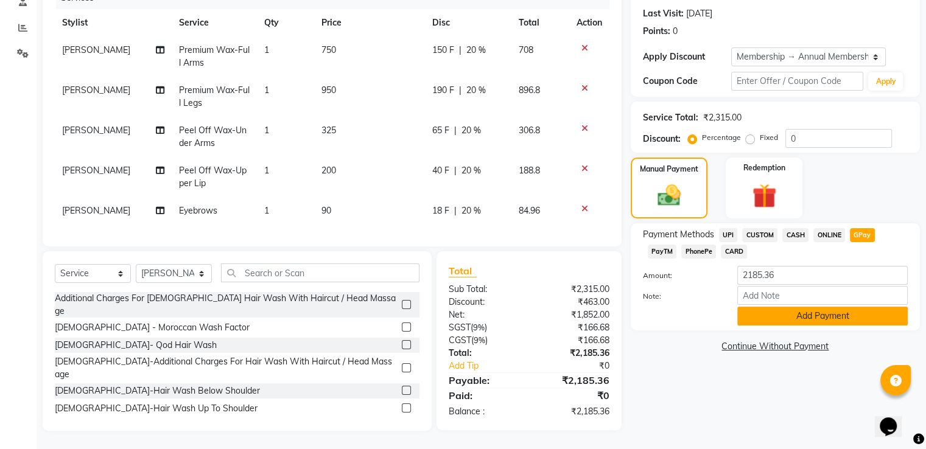
click at [782, 310] on button "Add Payment" at bounding box center [822, 316] width 170 height 19
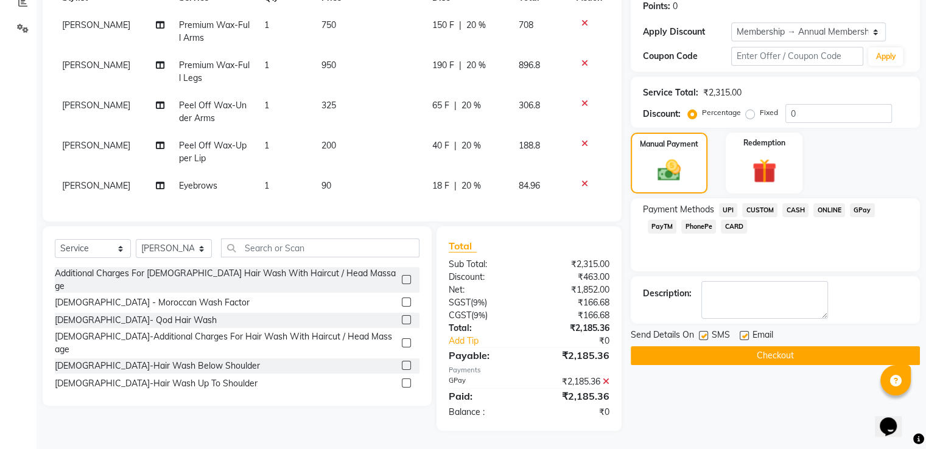
scroll to position [199, 0]
click at [742, 331] on label at bounding box center [744, 335] width 9 height 9
click at [742, 332] on input "checkbox" at bounding box center [744, 336] width 8 height 8
checkbox input "false"
click at [699, 331] on label at bounding box center [703, 335] width 9 height 9
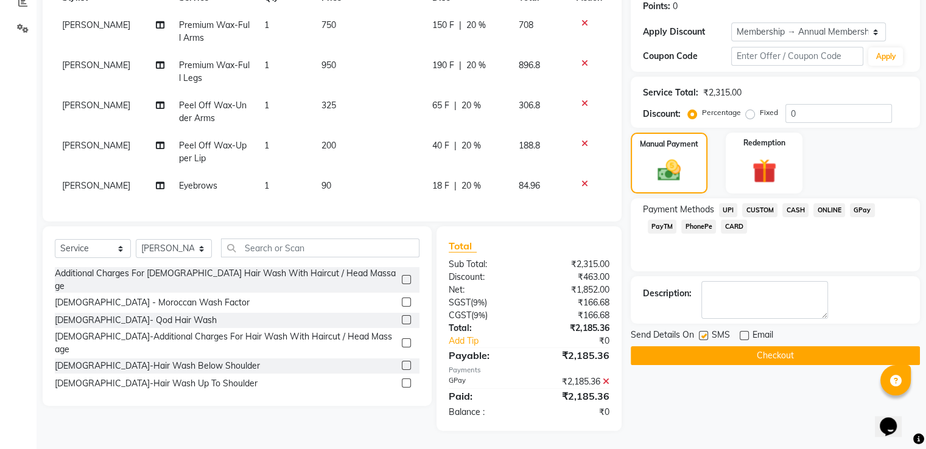
click at [699, 332] on input "checkbox" at bounding box center [703, 336] width 8 height 8
checkbox input "false"
click at [698, 346] on button "Checkout" at bounding box center [775, 355] width 289 height 19
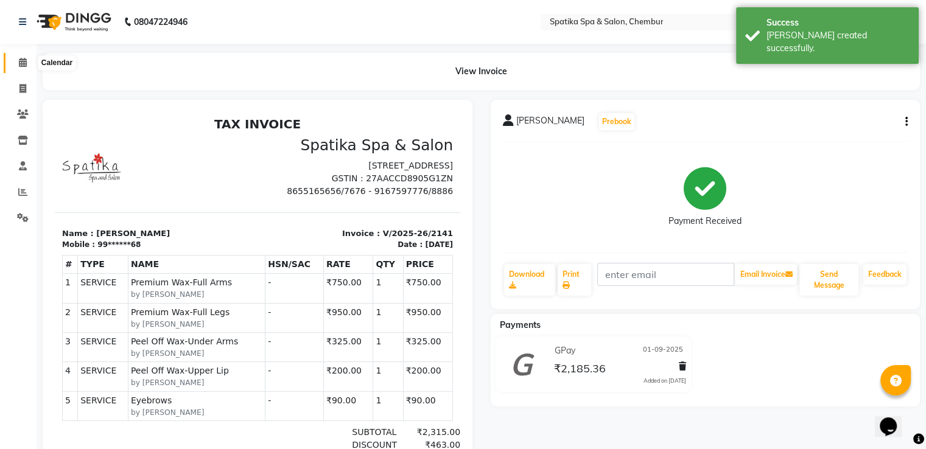
click at [19, 59] on icon at bounding box center [23, 62] width 8 height 9
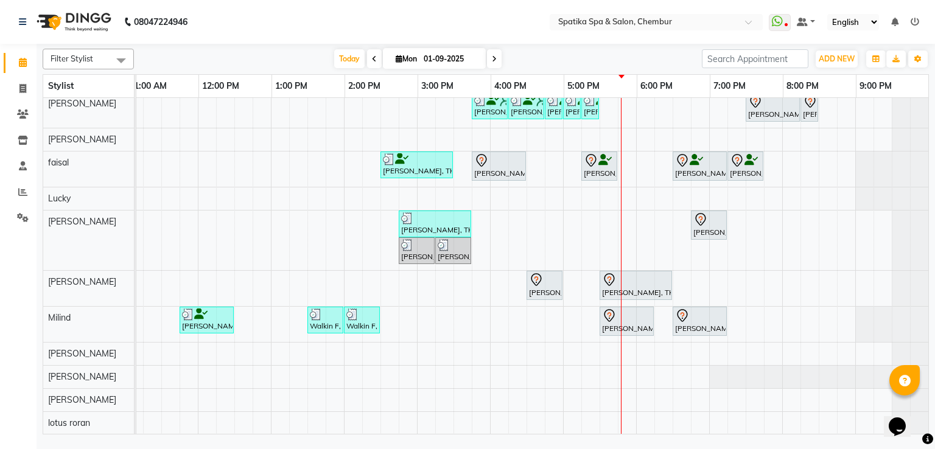
scroll to position [78, 0]
drag, startPoint x: 619, startPoint y: 309, endPoint x: 635, endPoint y: 317, distance: 18.2
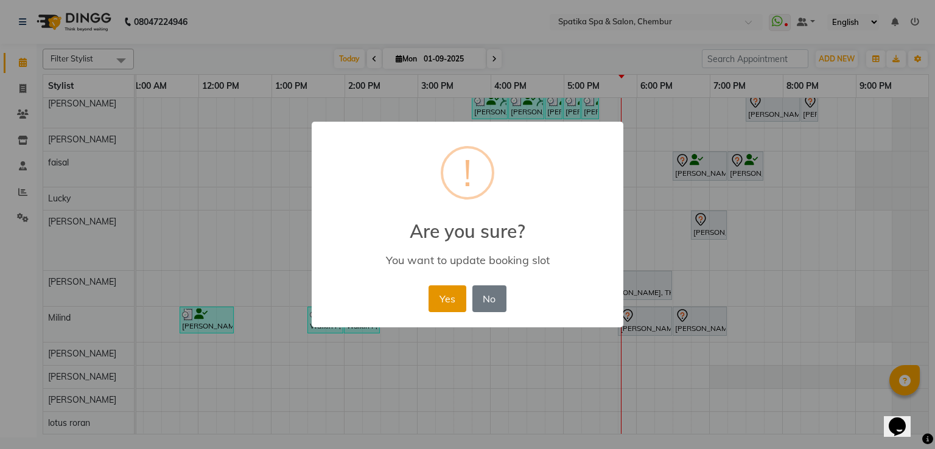
click at [452, 305] on button "Yes" at bounding box center [447, 298] width 37 height 27
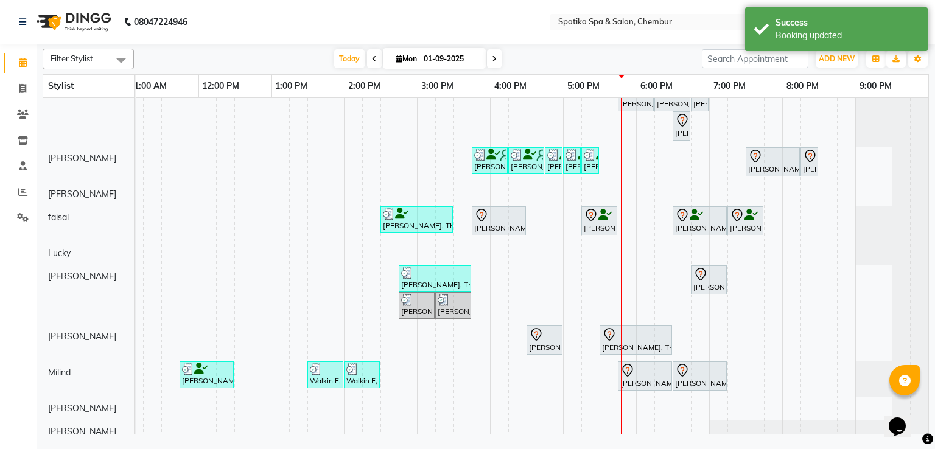
scroll to position [0, 0]
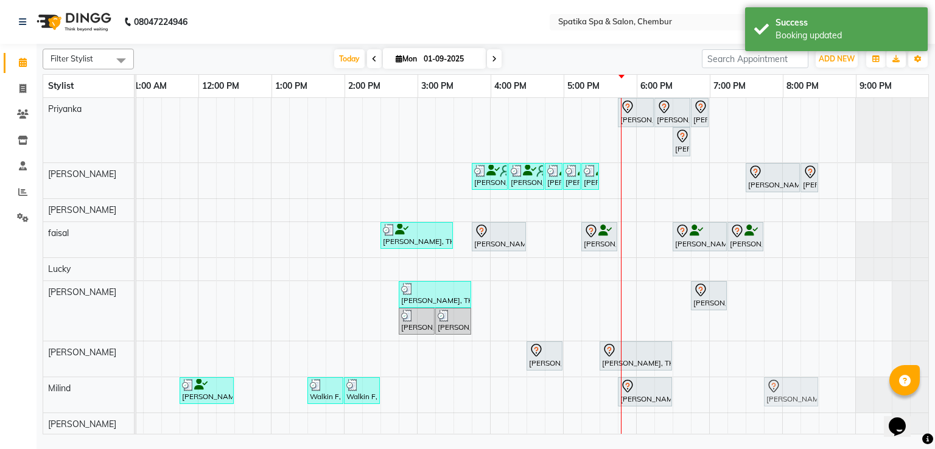
drag, startPoint x: 690, startPoint y: 383, endPoint x: 777, endPoint y: 385, distance: 87.7
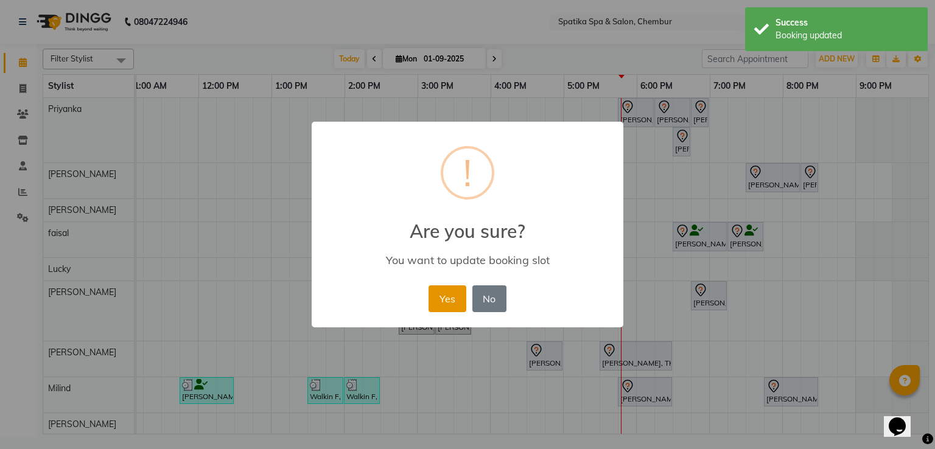
click at [457, 296] on button "Yes" at bounding box center [447, 298] width 37 height 27
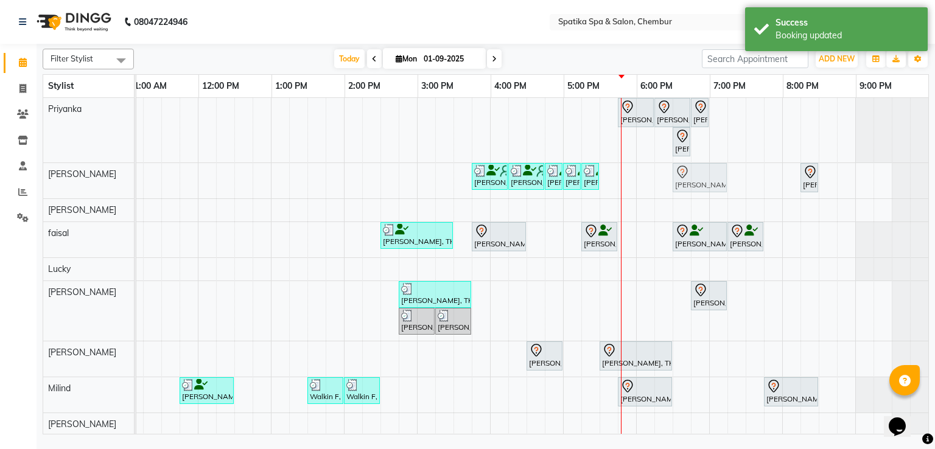
drag, startPoint x: 769, startPoint y: 169, endPoint x: 698, endPoint y: 173, distance: 71.3
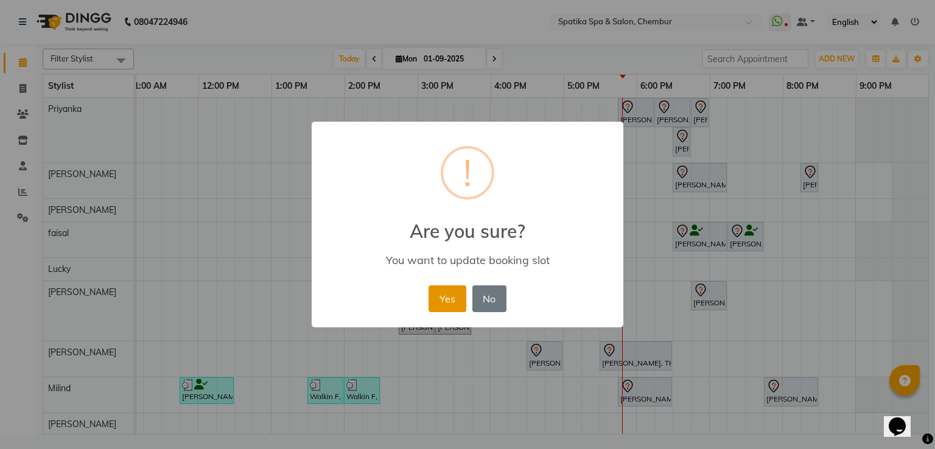
click at [429, 292] on button "Yes" at bounding box center [447, 298] width 37 height 27
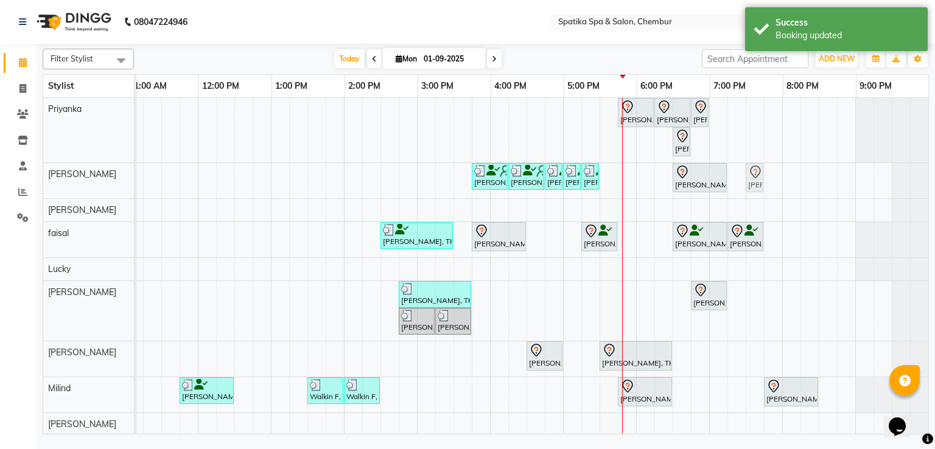
drag, startPoint x: 799, startPoint y: 182, endPoint x: 713, endPoint y: 181, distance: 85.2
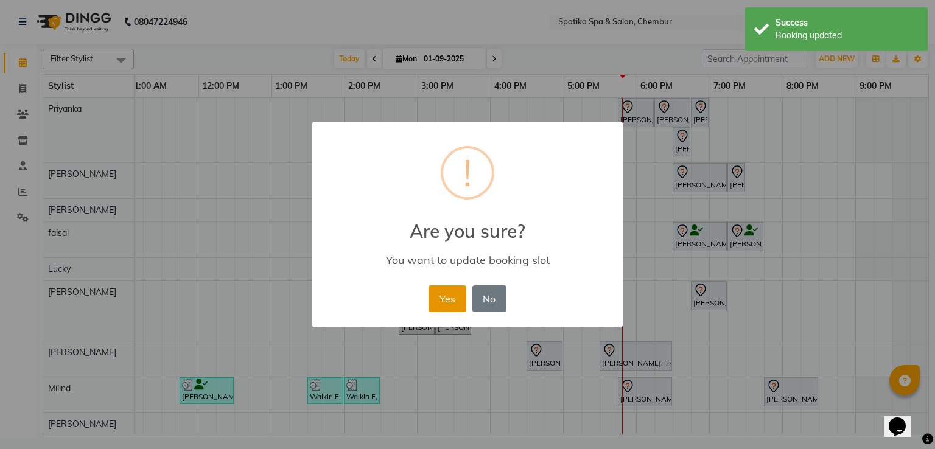
click at [443, 290] on button "Yes" at bounding box center [447, 298] width 37 height 27
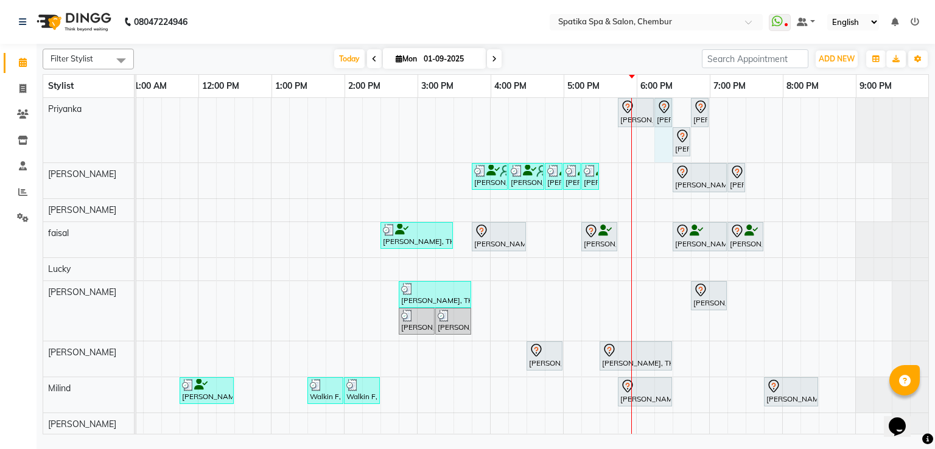
drag, startPoint x: 680, startPoint y: 108, endPoint x: 650, endPoint y: 111, distance: 30.0
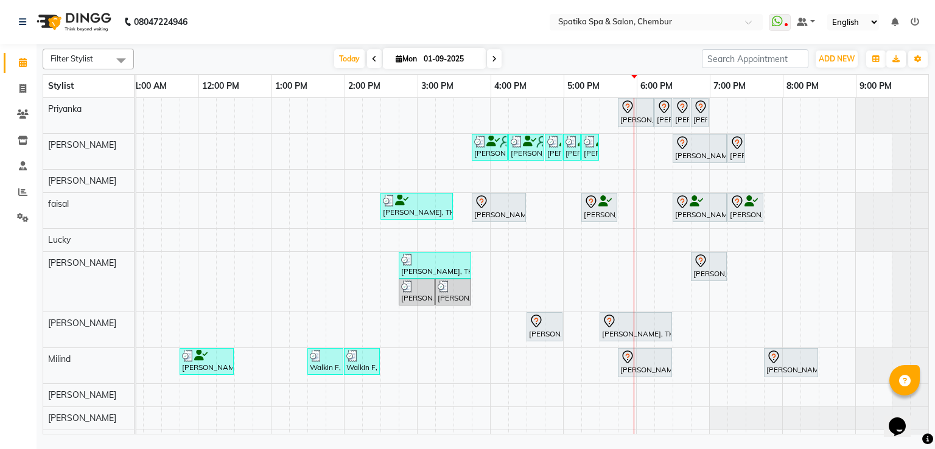
click at [372, 61] on icon at bounding box center [374, 58] width 5 height 7
type input "31-08-2025"
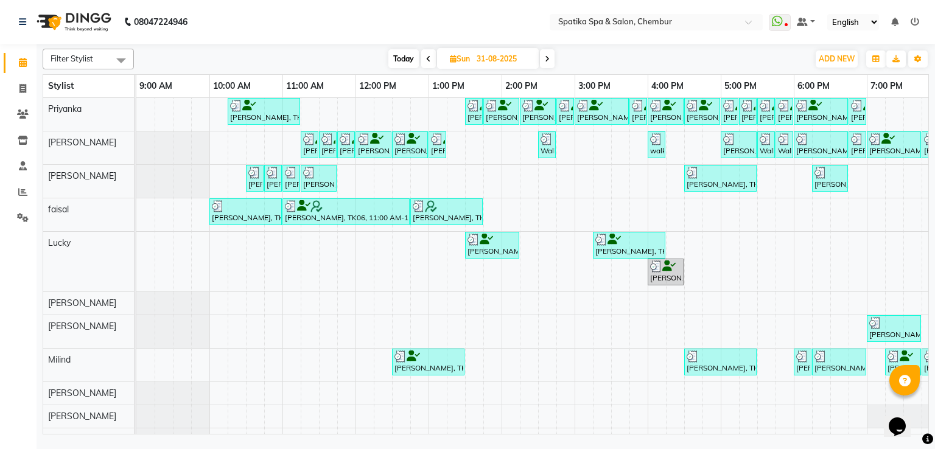
click at [405, 63] on span "Today" at bounding box center [403, 58] width 30 height 19
type input "01-09-2025"
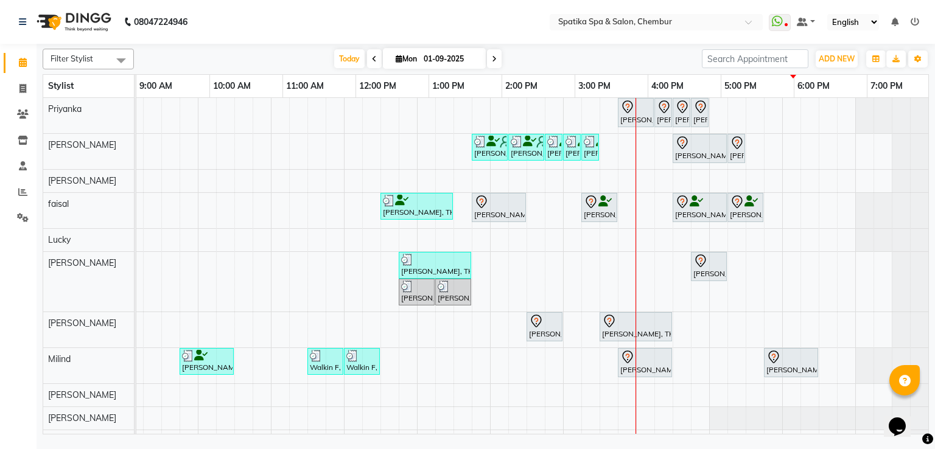
scroll to position [0, 157]
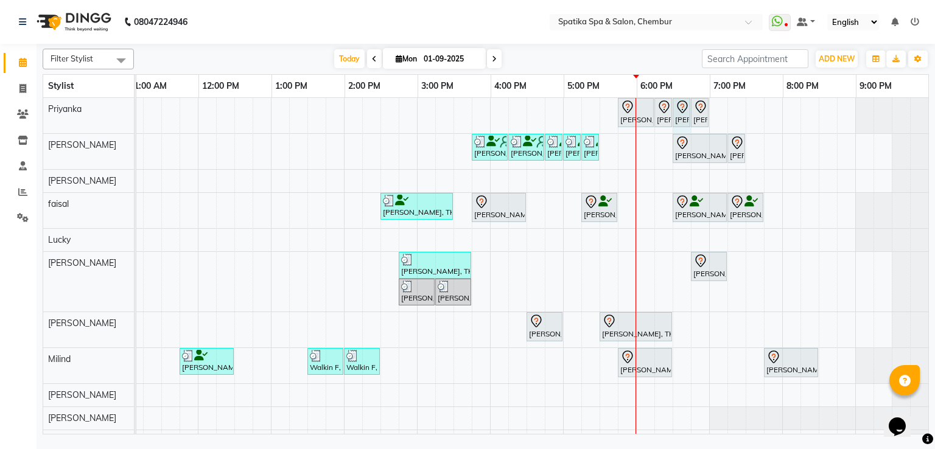
click at [665, 130] on div "Abhay Jain, TK11, 05:45 PM-06:15 PM, Full Front Trim Abhay Jain, TK11, 06:15 PM…" at bounding box center [454, 287] width 950 height 378
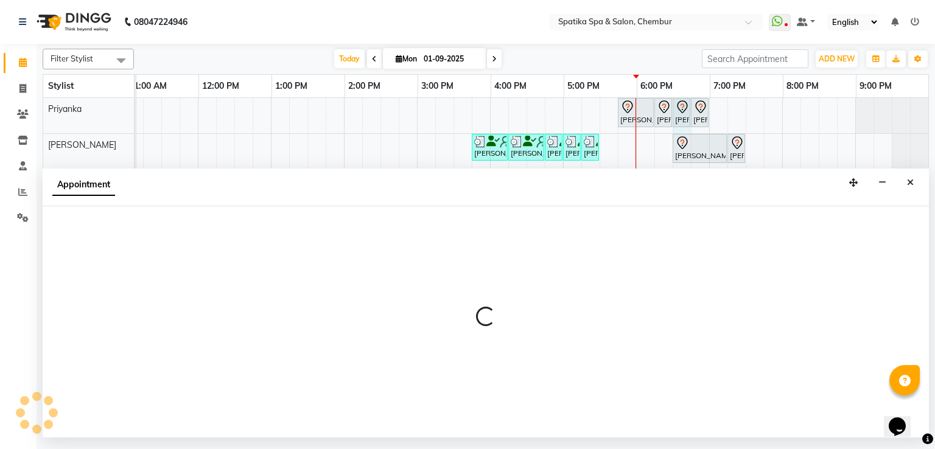
select select "9058"
select select "tentative"
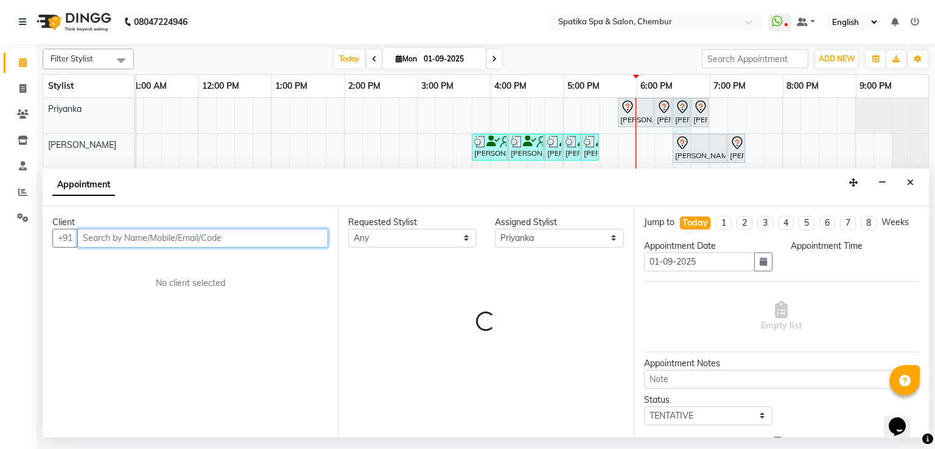
select select "1110"
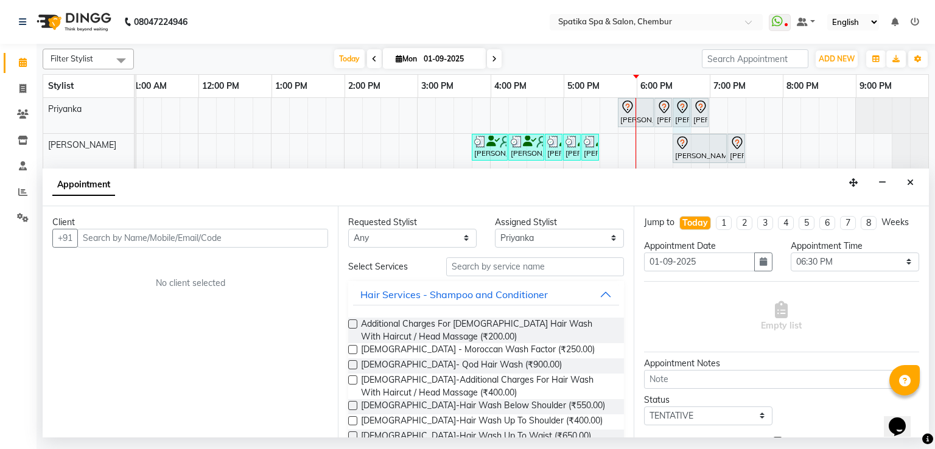
click at [906, 193] on div "Appointment" at bounding box center [486, 188] width 886 height 38
click at [907, 178] on icon "Close" at bounding box center [910, 182] width 7 height 9
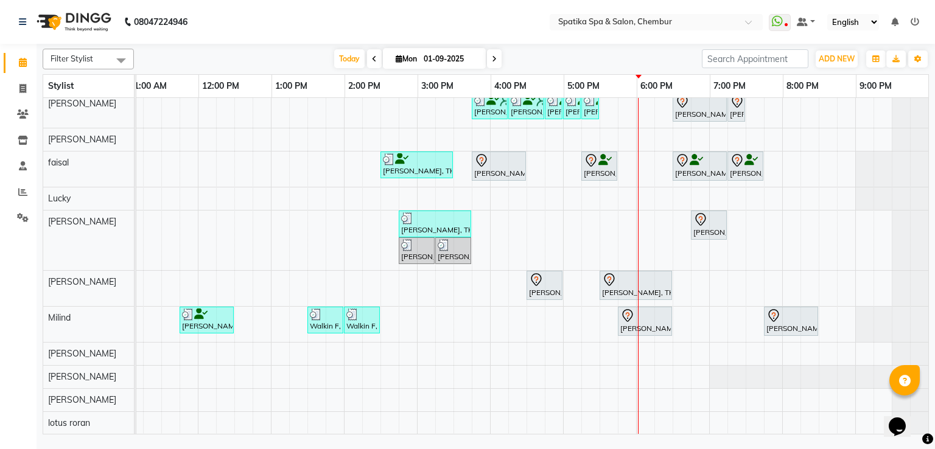
scroll to position [0, 0]
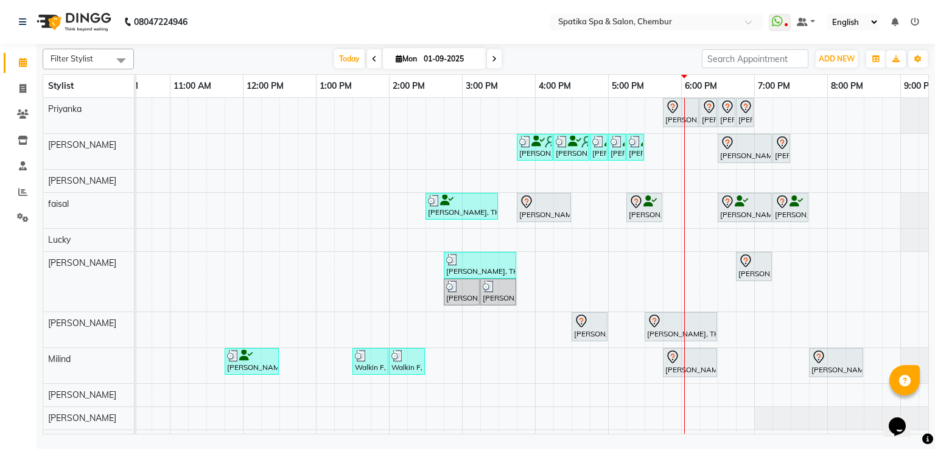
click at [704, 278] on div "Abhay Jain, TK11, 05:45 PM-06:15 PM, Full Front Trim Abhay Jain, TK11, 06:15 PM…" at bounding box center [499, 287] width 950 height 378
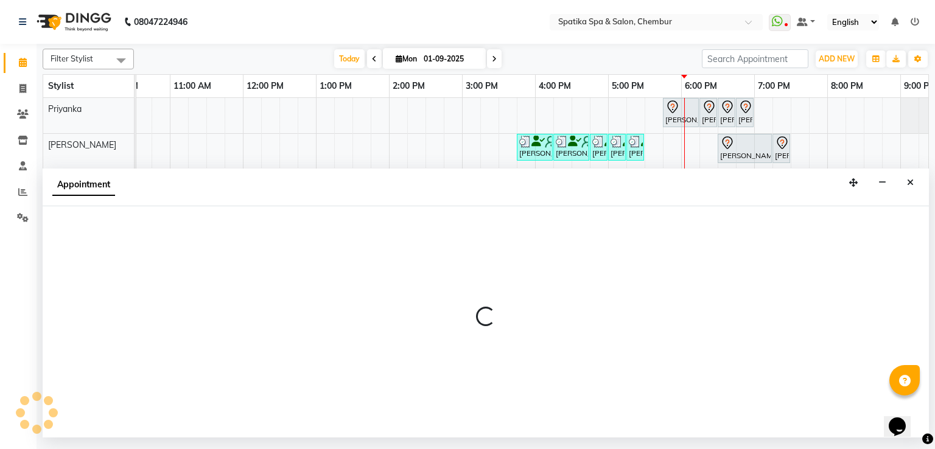
select select "17981"
select select "1095"
select select "tentative"
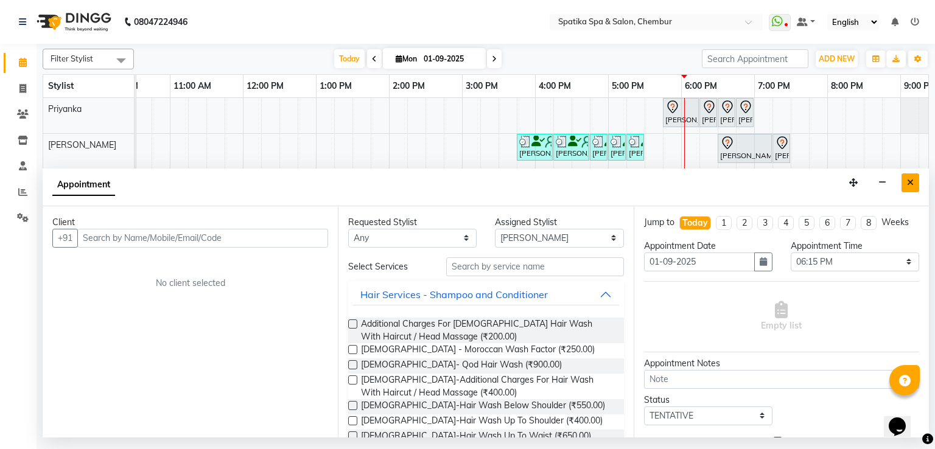
click at [905, 186] on button "Close" at bounding box center [911, 182] width 18 height 19
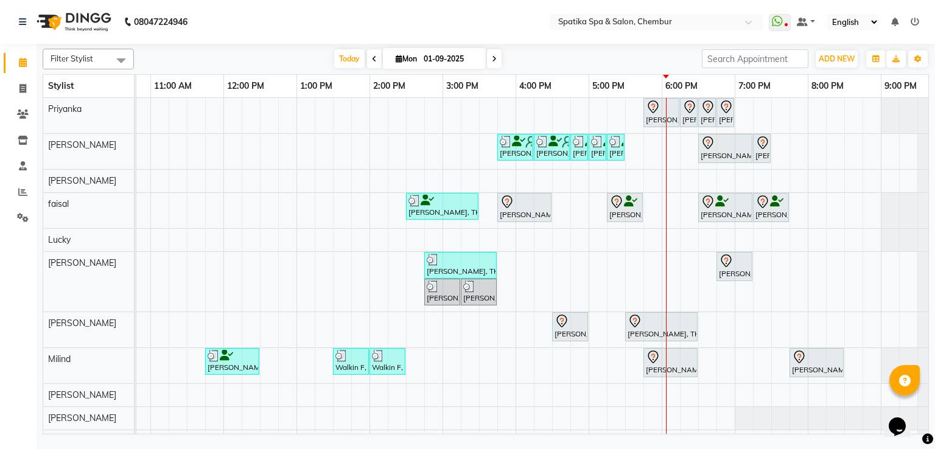
scroll to position [0, 129]
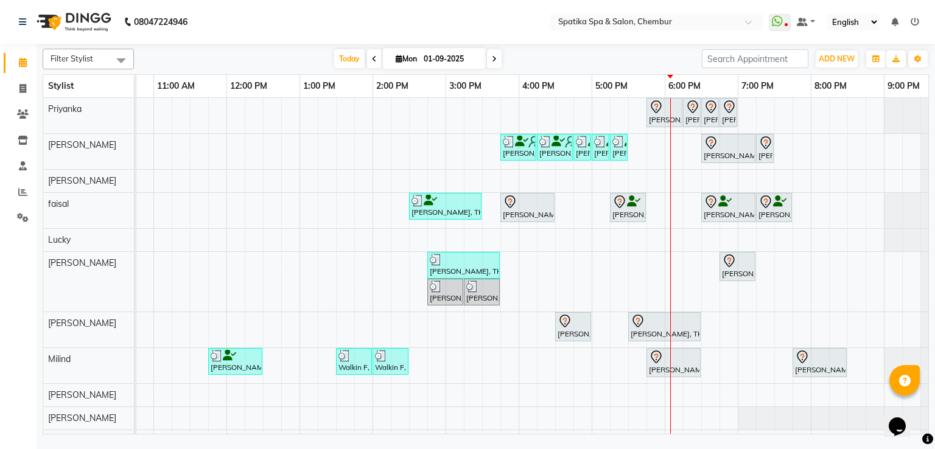
click at [500, 61] on span at bounding box center [494, 58] width 15 height 19
type input "02-09-2025"
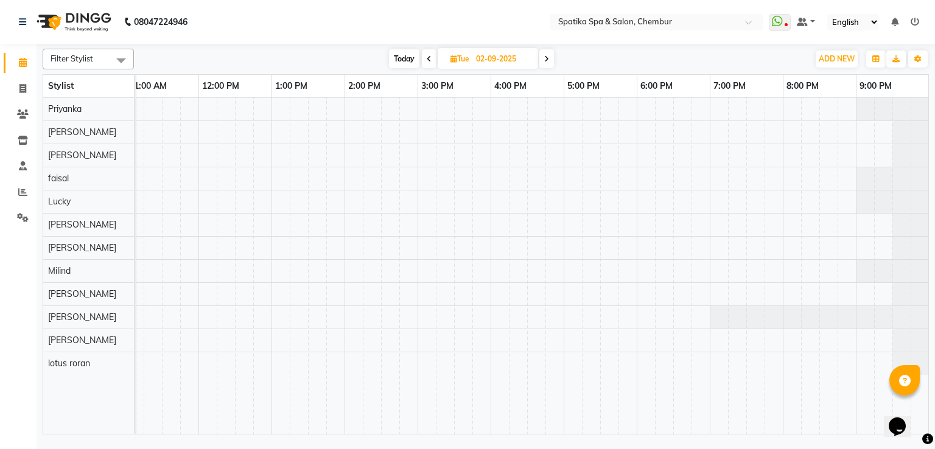
scroll to position [0, 0]
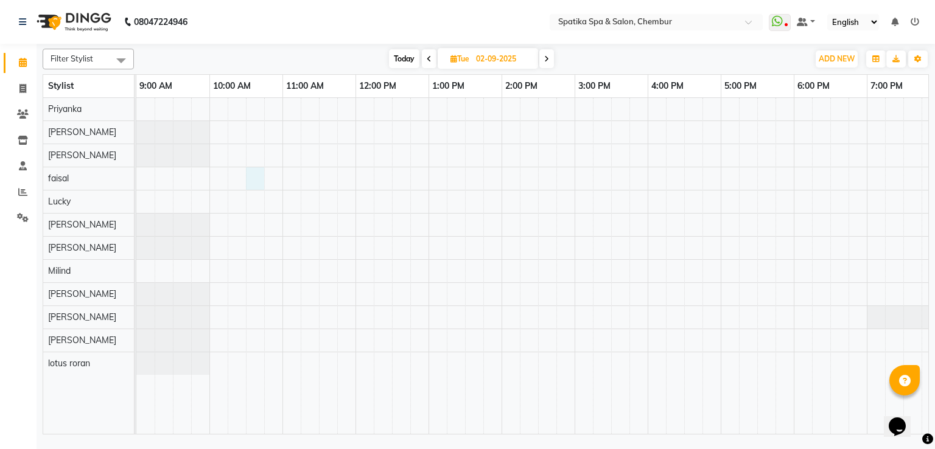
click at [253, 181] on div at bounding box center [611, 266] width 950 height 337
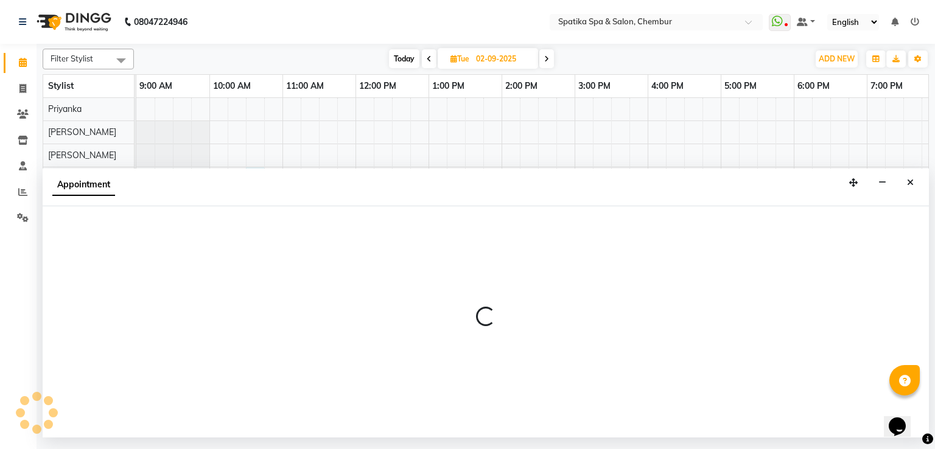
select select "9045"
select select "tentative"
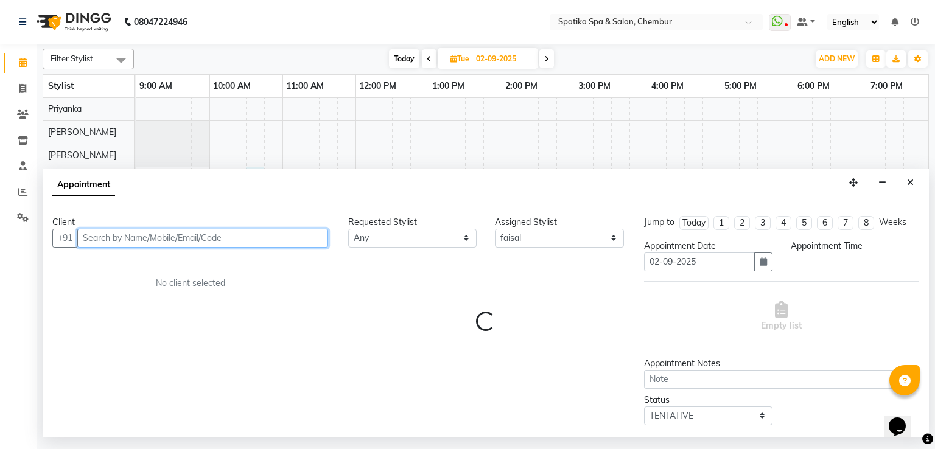
select select "630"
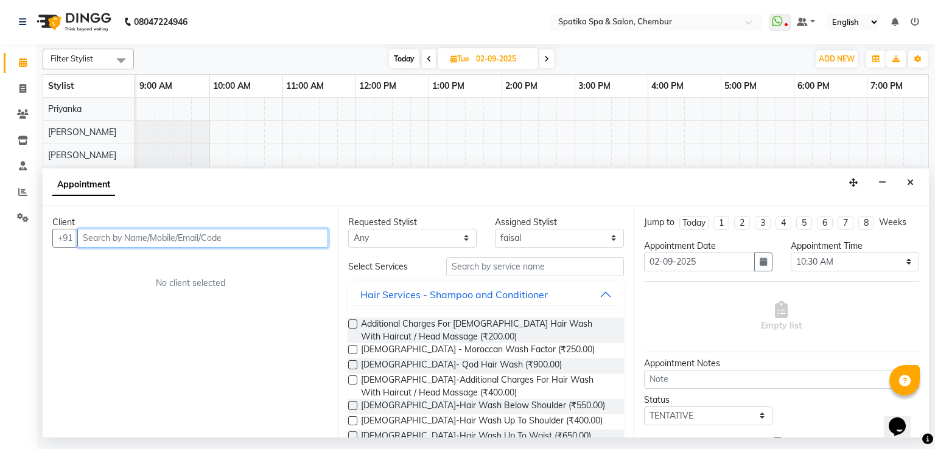
click at [161, 234] on input "text" at bounding box center [202, 238] width 251 height 19
type input "jai r"
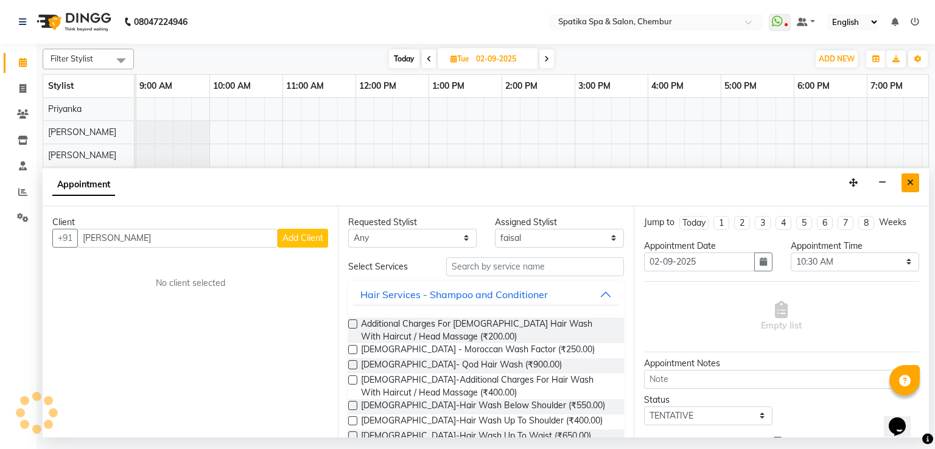
click at [911, 186] on icon "Close" at bounding box center [910, 182] width 7 height 9
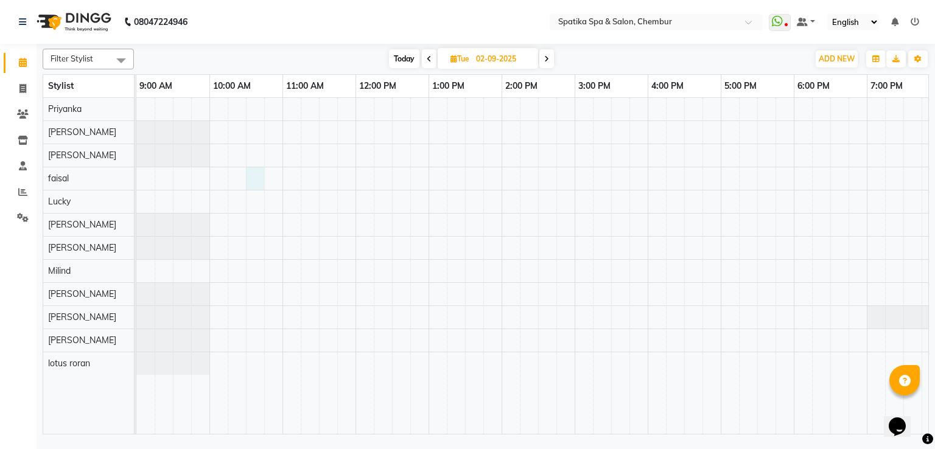
click at [257, 178] on div at bounding box center [611, 266] width 950 height 337
select select "9045"
select select "630"
select select "tentative"
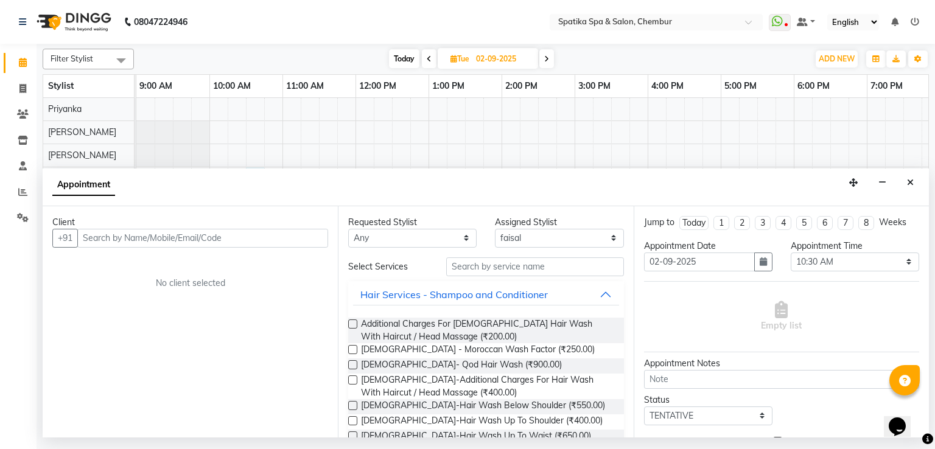
click at [205, 239] on input "text" at bounding box center [202, 238] width 251 height 19
click at [192, 242] on input "text" at bounding box center [202, 238] width 251 height 19
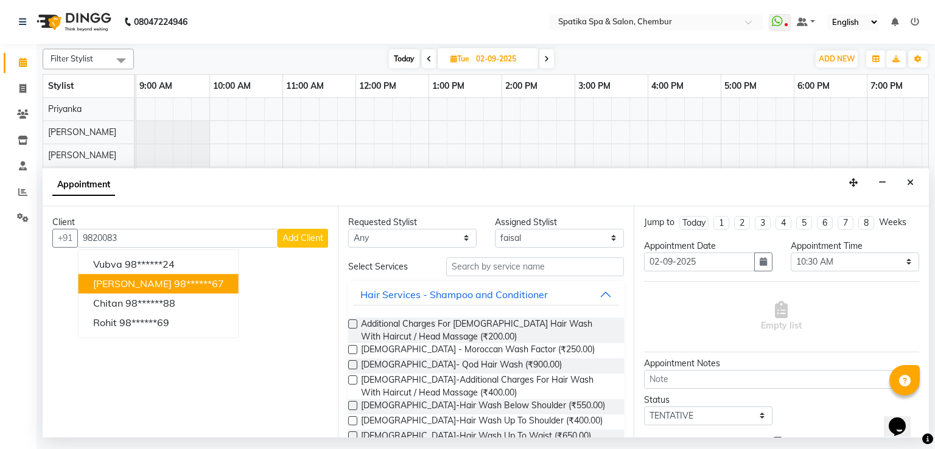
click at [174, 279] on ngb-highlight "98******67" at bounding box center [199, 284] width 50 height 12
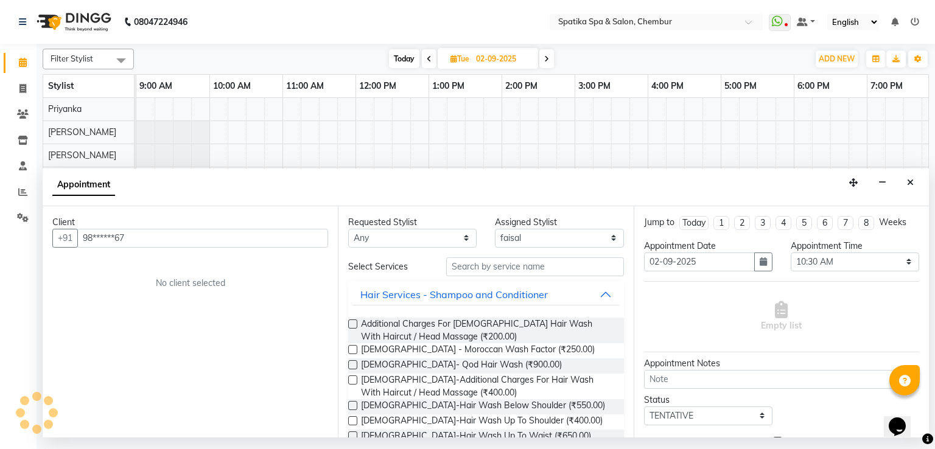
type input "98******67"
click at [378, 236] on select "Any [PERSON_NAME] [PERSON_NAME] [PERSON_NAME] lotus roran [PERSON_NAME] [PERSON…" at bounding box center [412, 238] width 128 height 19
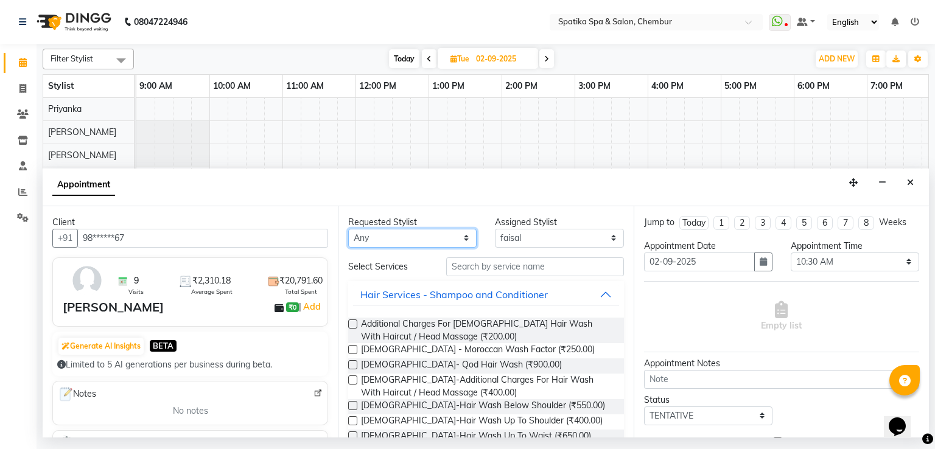
select select "9045"
click at [348, 229] on select "Any [PERSON_NAME] [PERSON_NAME] [PERSON_NAME] lotus roran [PERSON_NAME] [PERSON…" at bounding box center [412, 238] width 128 height 19
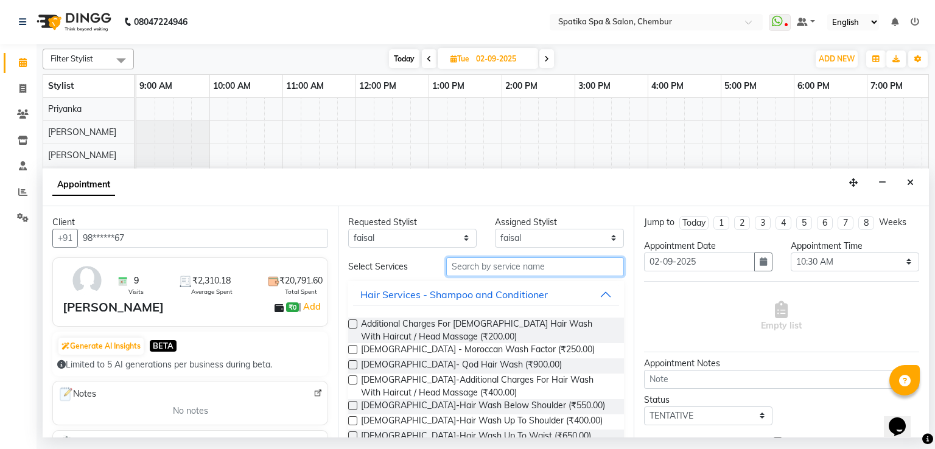
click at [458, 269] on input "text" at bounding box center [535, 266] width 178 height 19
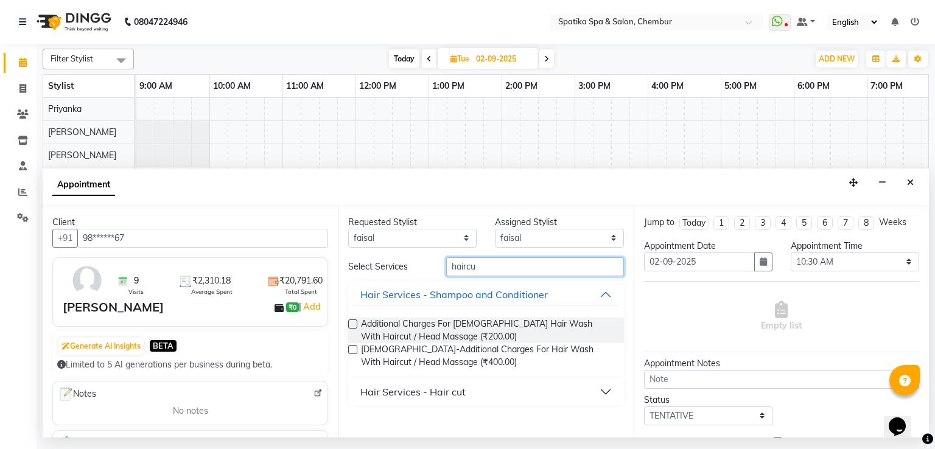
type input "haircu"
click at [415, 388] on div "Hair Services - Hair cut" at bounding box center [412, 392] width 105 height 15
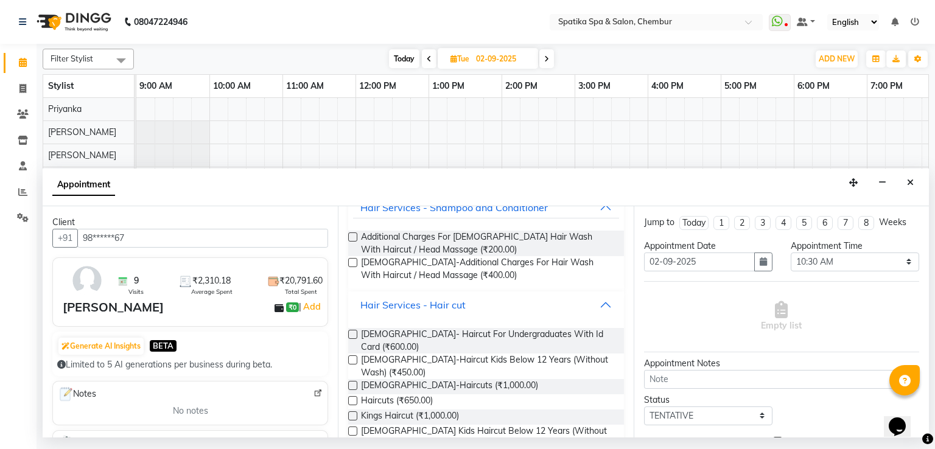
scroll to position [95, 0]
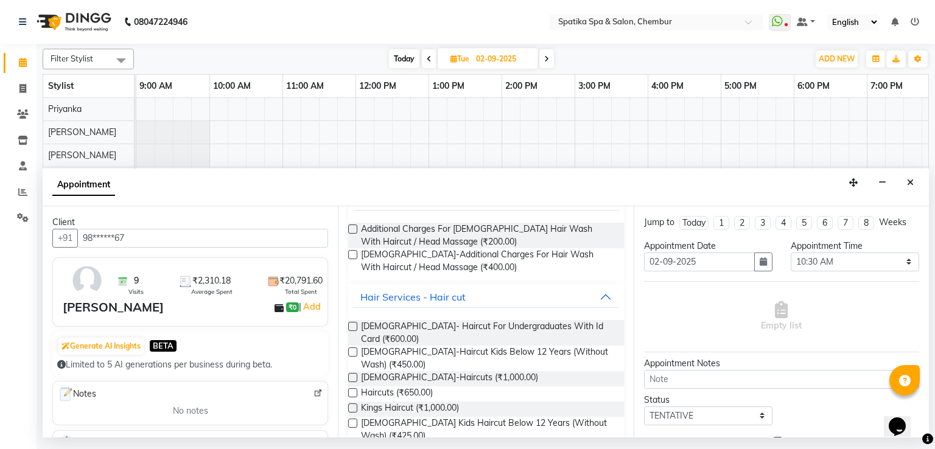
click at [355, 388] on label at bounding box center [352, 392] width 9 height 9
click at [355, 390] on input "checkbox" at bounding box center [352, 394] width 8 height 8
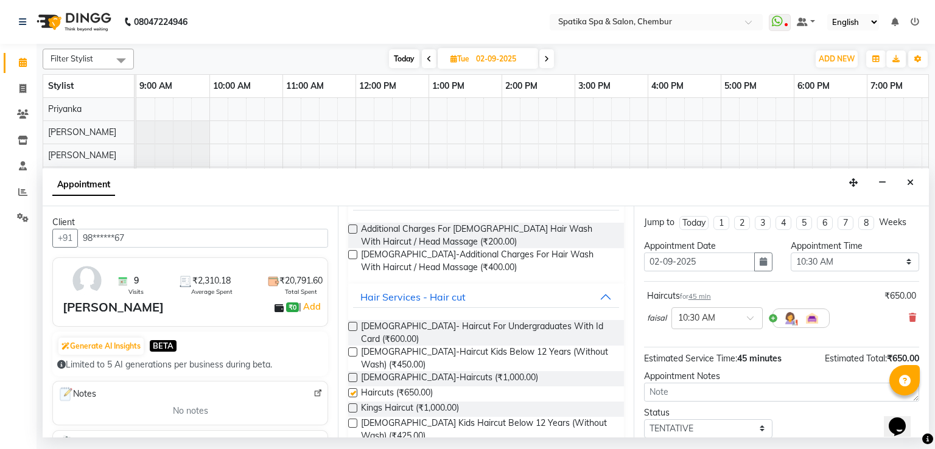
checkbox input "false"
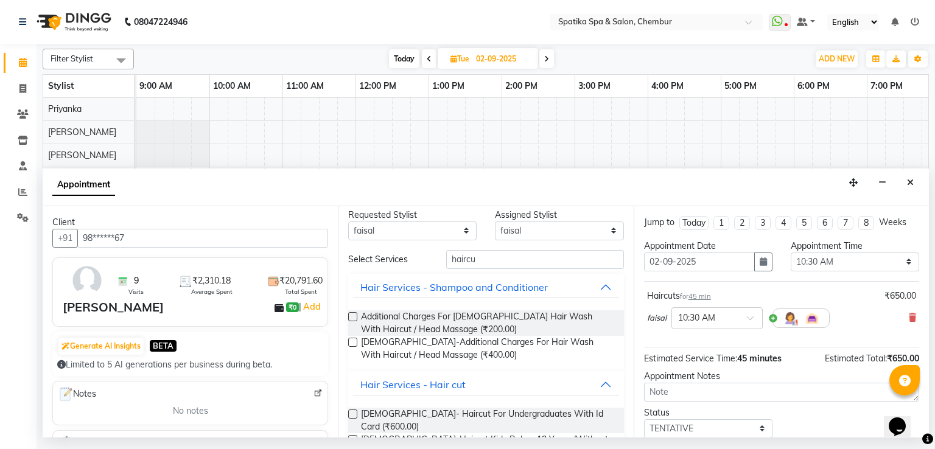
scroll to position [0, 0]
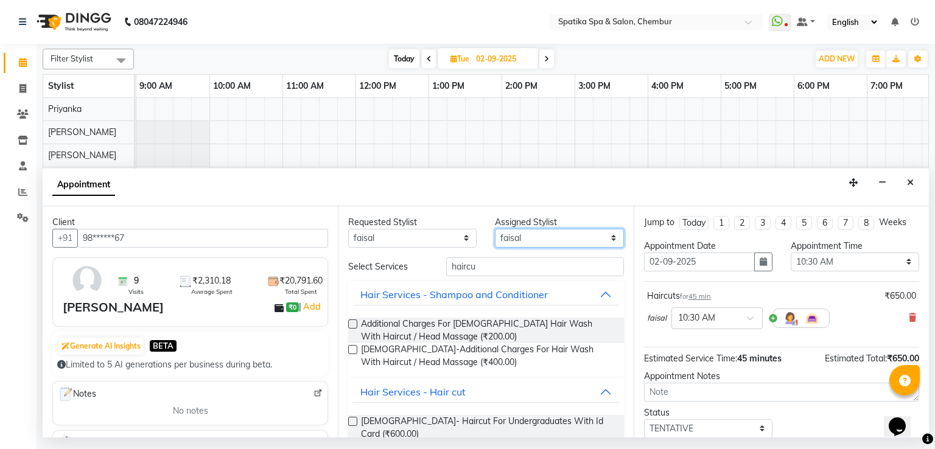
click at [520, 242] on select "Select [PERSON_NAME] [PERSON_NAME] [PERSON_NAME] lotus roran [PERSON_NAME] [PER…" at bounding box center [559, 238] width 128 height 19
select select "9061"
click at [495, 229] on select "Select [PERSON_NAME] [PERSON_NAME] [PERSON_NAME] lotus roran [PERSON_NAME] [PER…" at bounding box center [559, 238] width 128 height 19
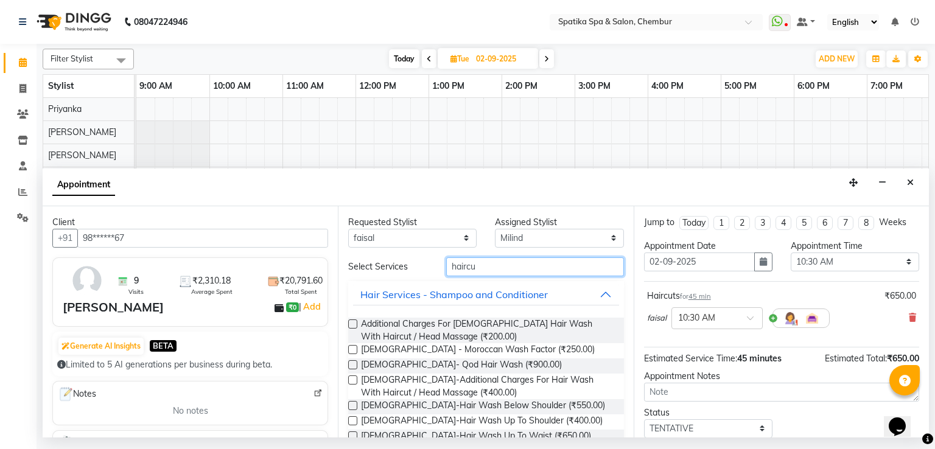
drag, startPoint x: 485, startPoint y: 256, endPoint x: 480, endPoint y: 268, distance: 12.9
click at [480, 268] on input "haircu" at bounding box center [535, 266] width 178 height 19
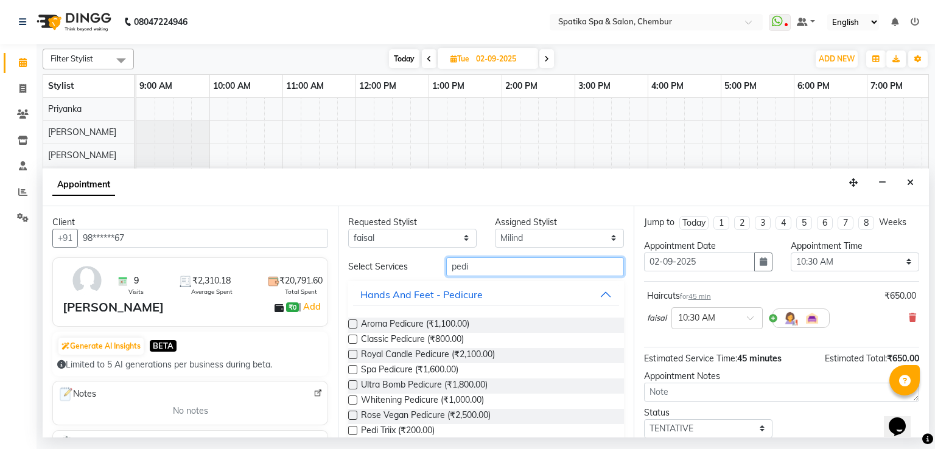
type input "pedi"
click at [353, 338] on label at bounding box center [352, 339] width 9 height 9
click at [353, 338] on input "checkbox" at bounding box center [352, 341] width 8 height 8
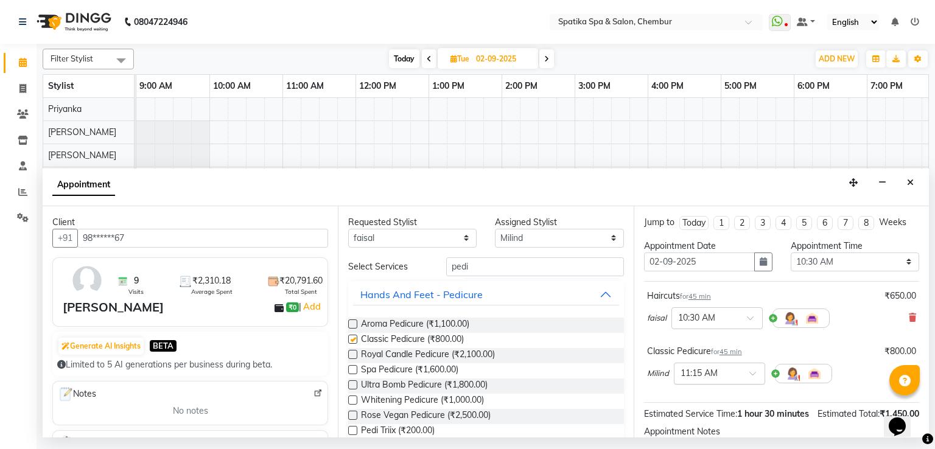
checkbox input "false"
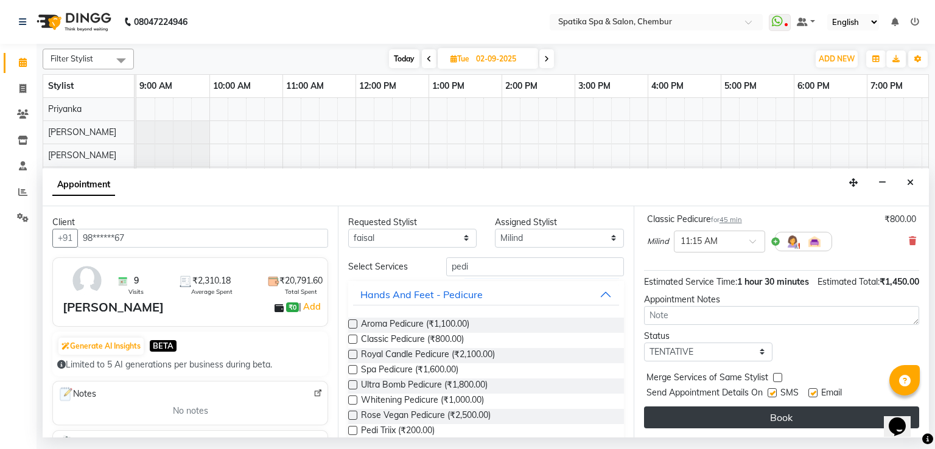
click at [690, 415] on button "Book" at bounding box center [781, 418] width 275 height 22
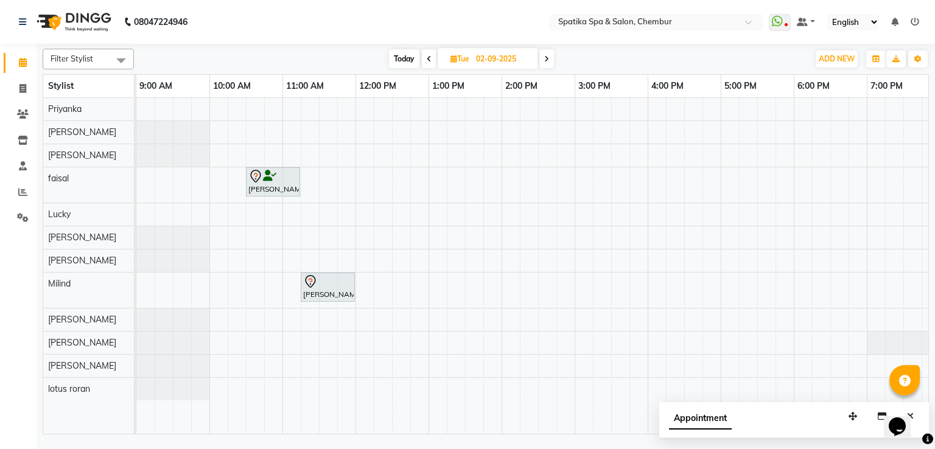
click at [427, 61] on icon at bounding box center [429, 58] width 5 height 7
type input "01-09-2025"
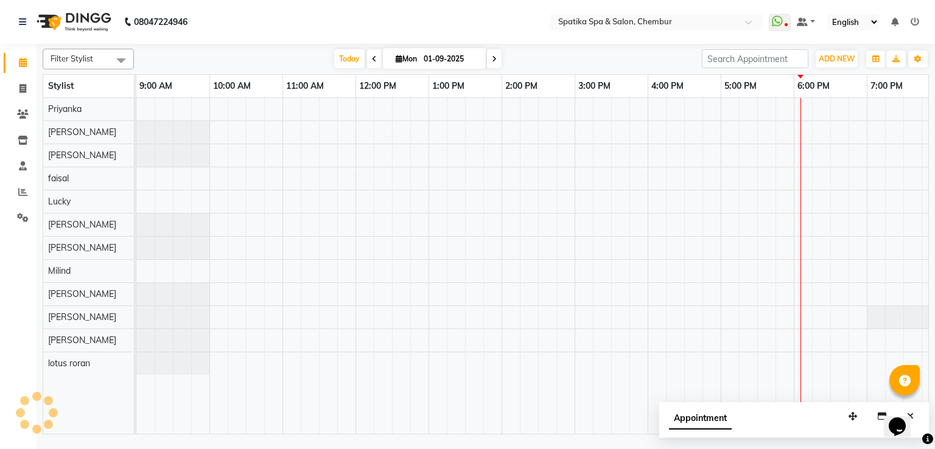
scroll to position [0, 157]
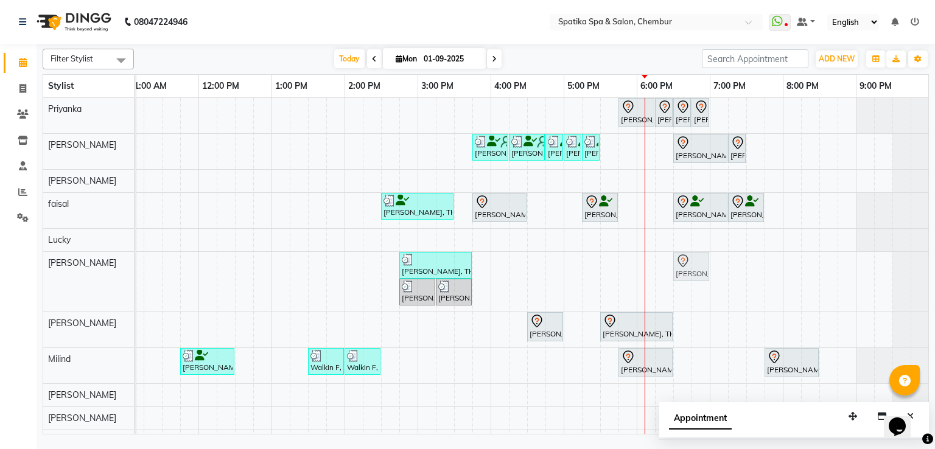
drag, startPoint x: 698, startPoint y: 265, endPoint x: 673, endPoint y: 268, distance: 25.2
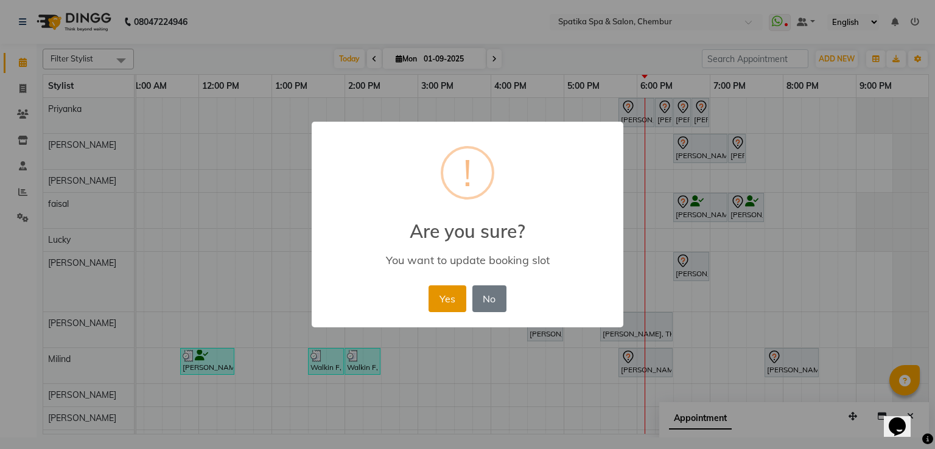
click at [444, 296] on button "Yes" at bounding box center [447, 298] width 37 height 27
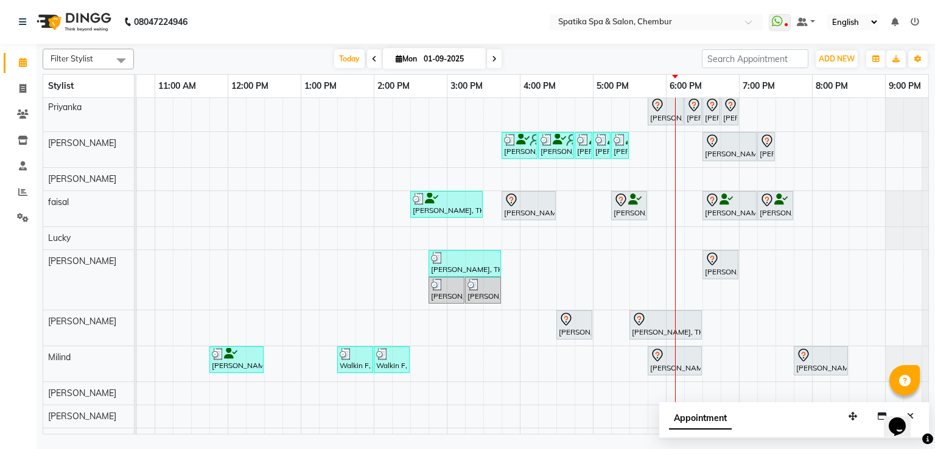
scroll to position [0, 0]
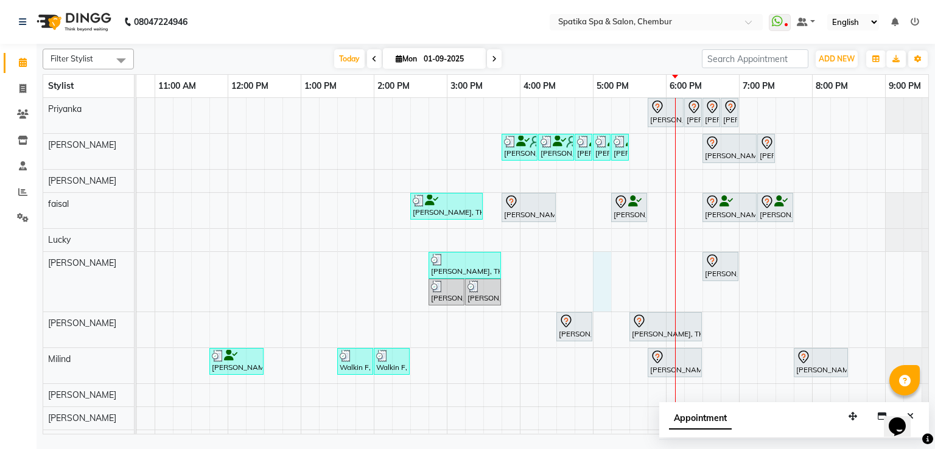
click at [604, 268] on div "Abhay Jain, TK11, 05:45 PM-06:15 PM, Full Front Trim Abhay Jain, TK11, 06:15 PM…" at bounding box center [484, 287] width 950 height 378
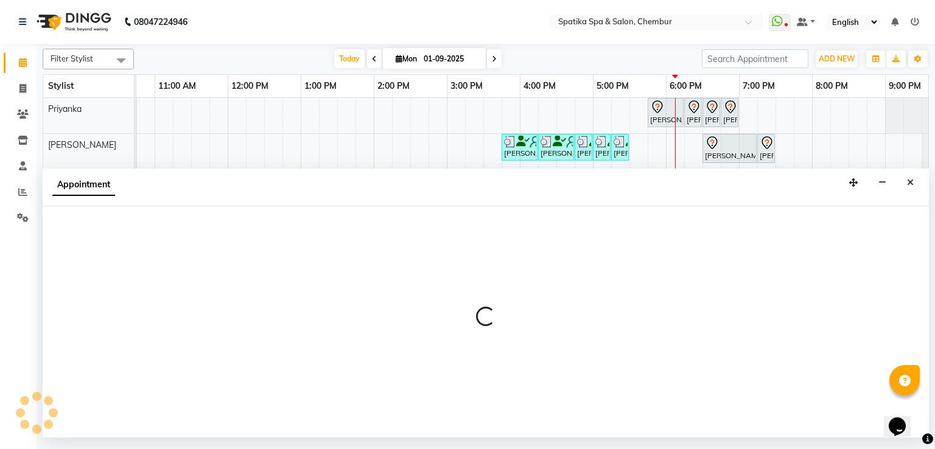
select select "17981"
select select "1020"
select select "tentative"
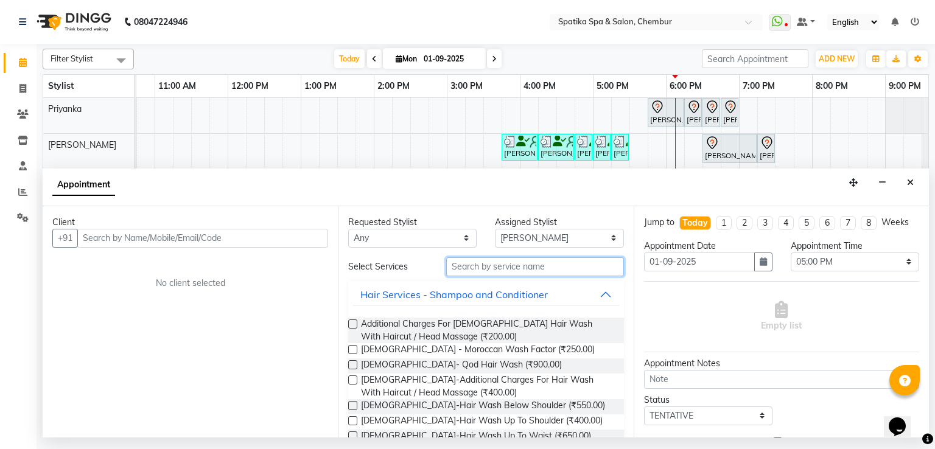
click at [526, 268] on input "text" at bounding box center [535, 266] width 178 height 19
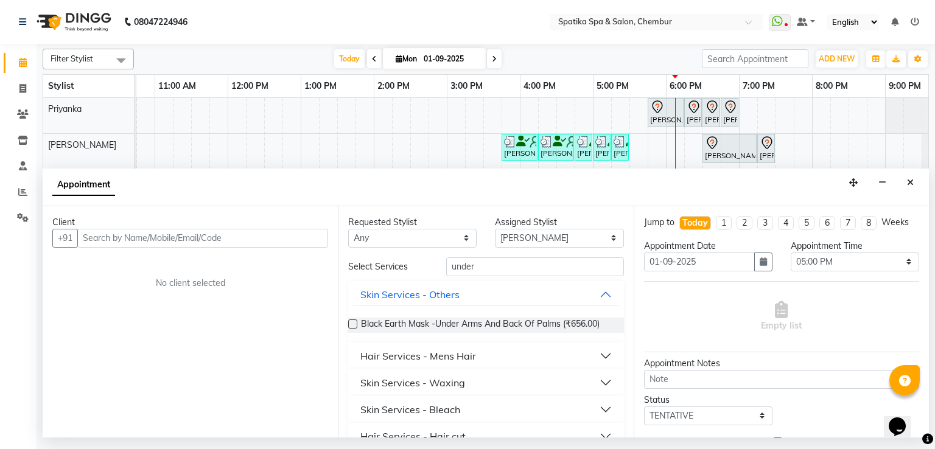
click at [433, 356] on div "Hair Services - Mens Hair" at bounding box center [418, 356] width 116 height 15
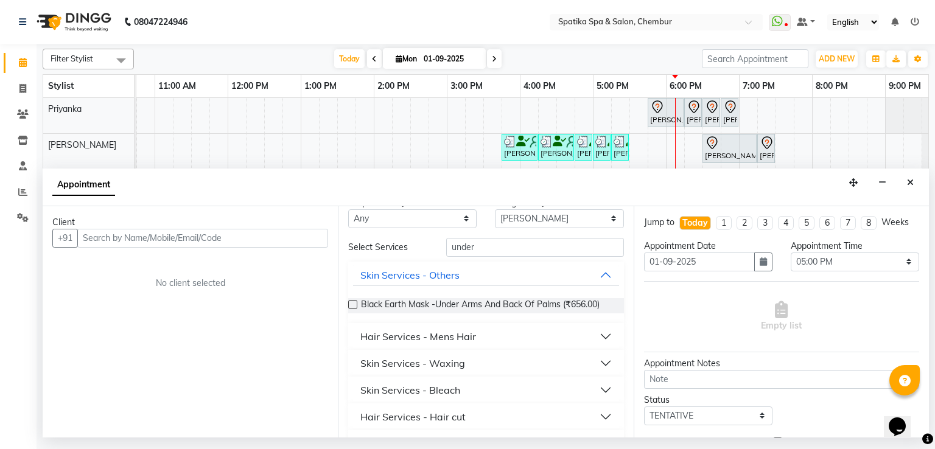
scroll to position [27, 0]
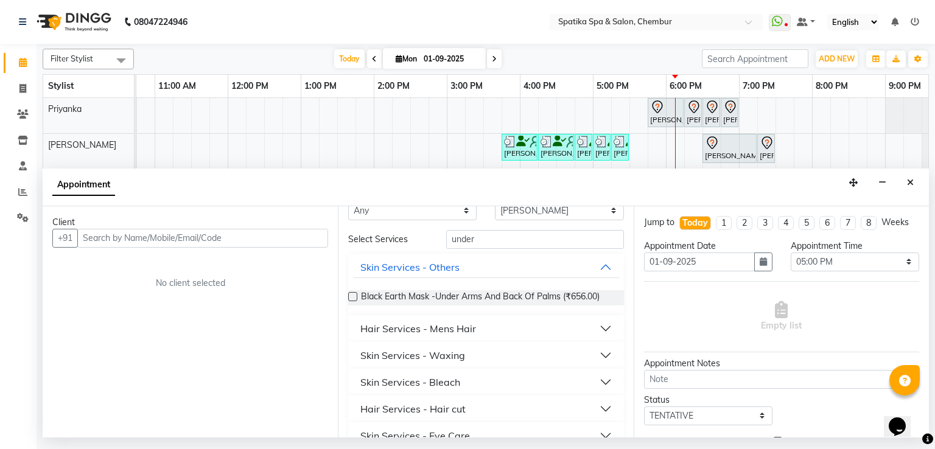
click at [438, 322] on div "Hair Services - Mens Hair" at bounding box center [418, 328] width 116 height 15
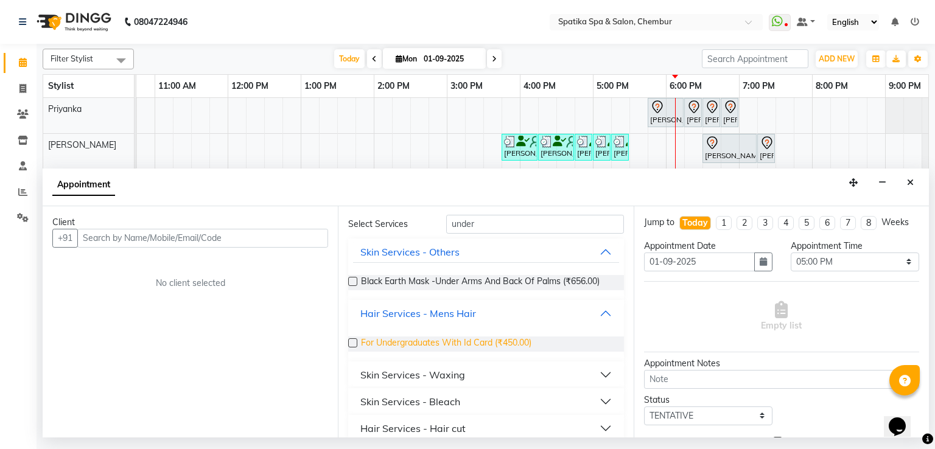
scroll to position [46, 0]
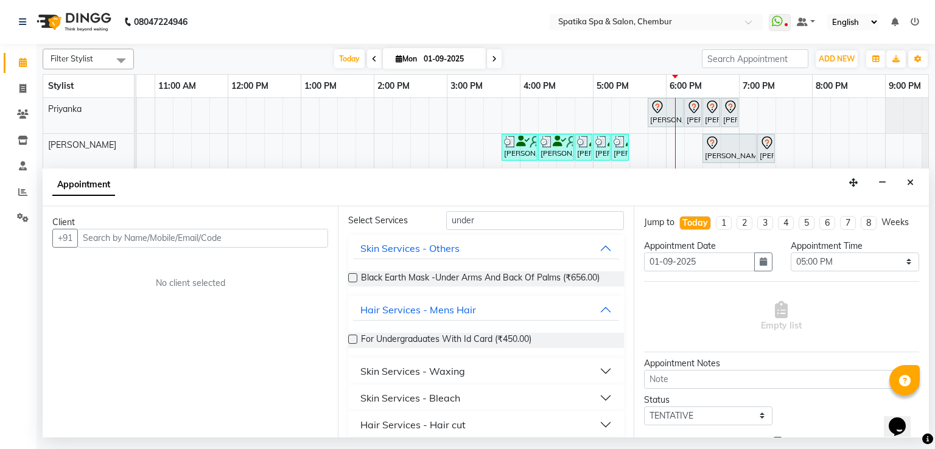
click at [429, 366] on div "Skin Services - Waxing" at bounding box center [412, 371] width 105 height 15
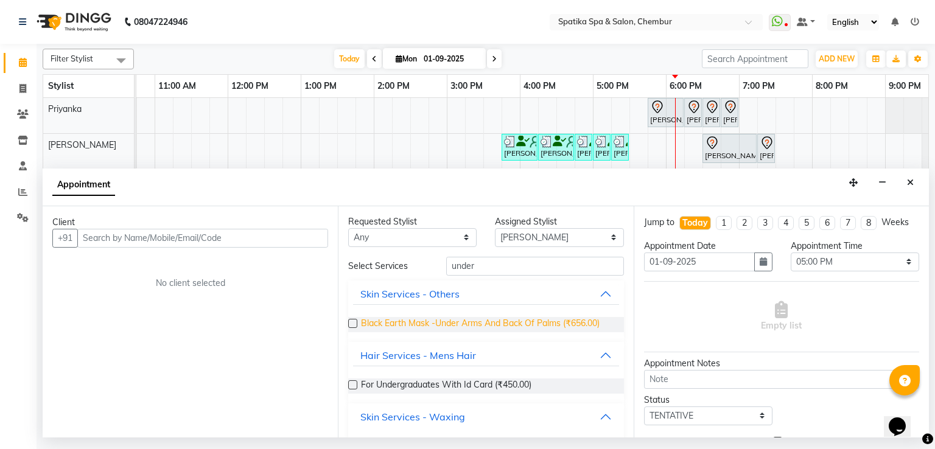
scroll to position [0, 0]
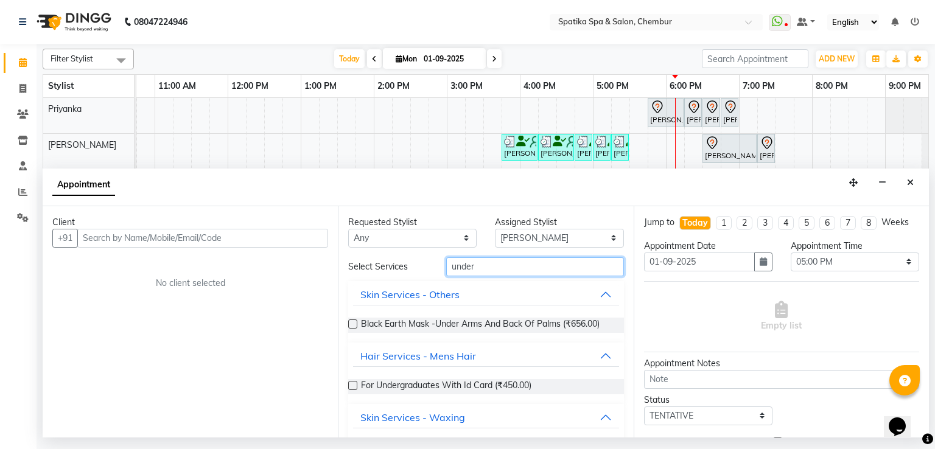
click at [475, 267] on input "under" at bounding box center [535, 266] width 178 height 19
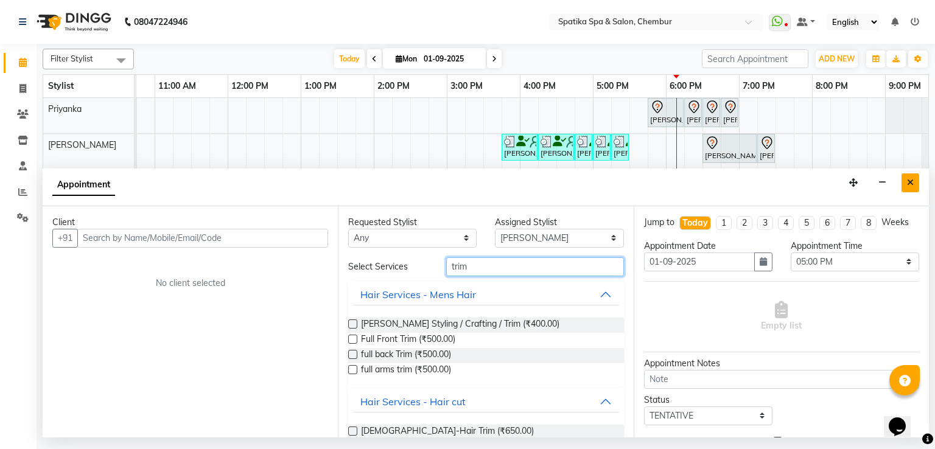
type input "trim"
click at [918, 181] on button "Close" at bounding box center [911, 182] width 18 height 19
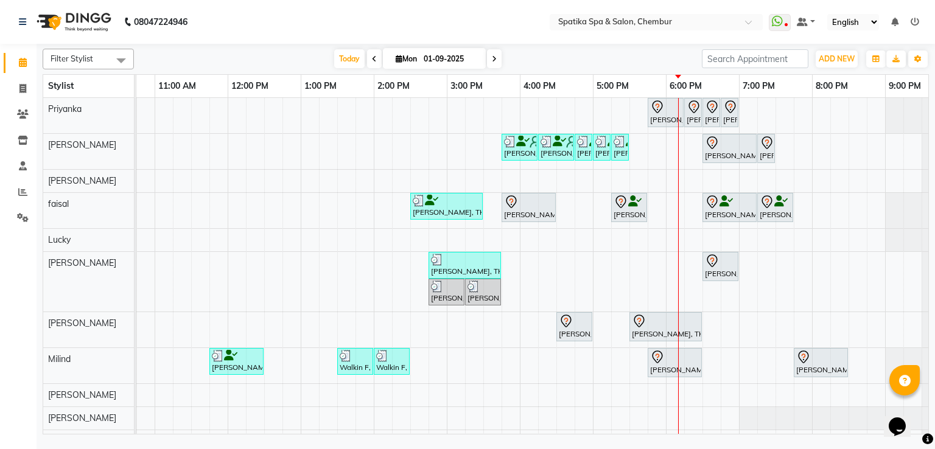
click at [271, 42] on nav "08047224946 Select Location × Spatika Spa & Salon, Chembur WhatsApp Status ✕ St…" at bounding box center [467, 22] width 935 height 44
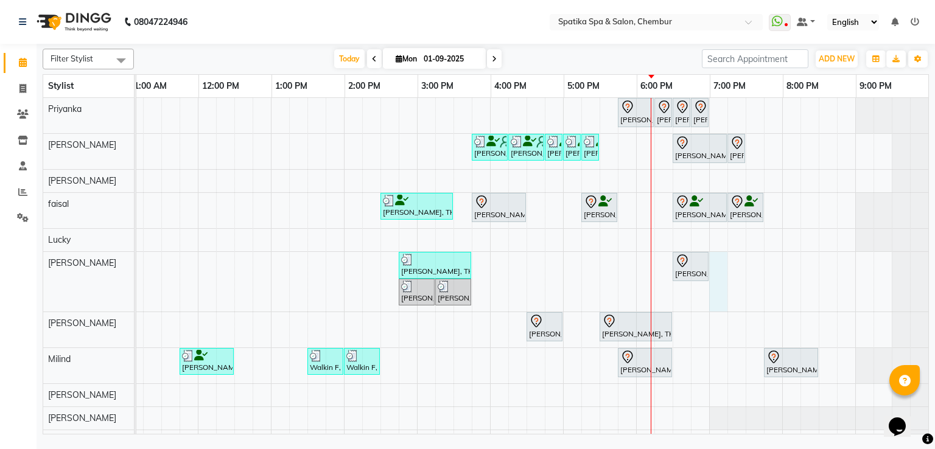
click at [707, 265] on div "Abhay Jain, TK11, 05:45 PM-06:15 PM, Full Front Trim Abhay Jain, TK11, 06:15 PM…" at bounding box center [454, 287] width 950 height 378
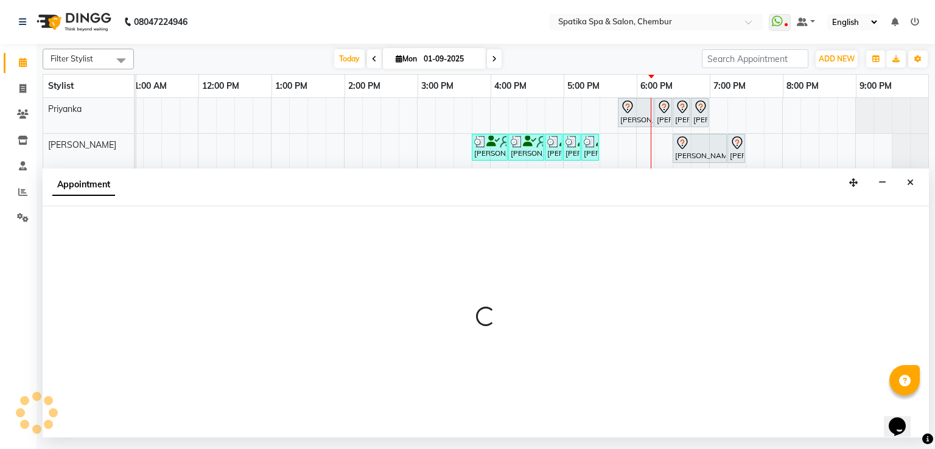
select select "17981"
select select "tentative"
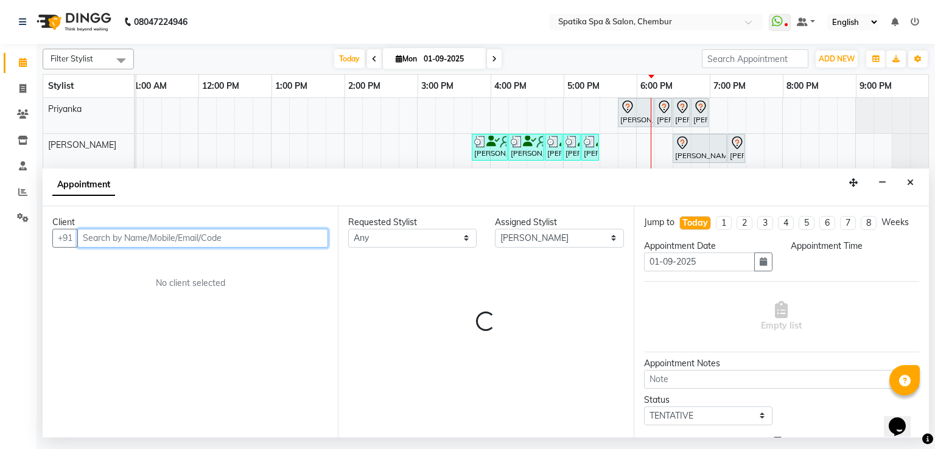
select select "1140"
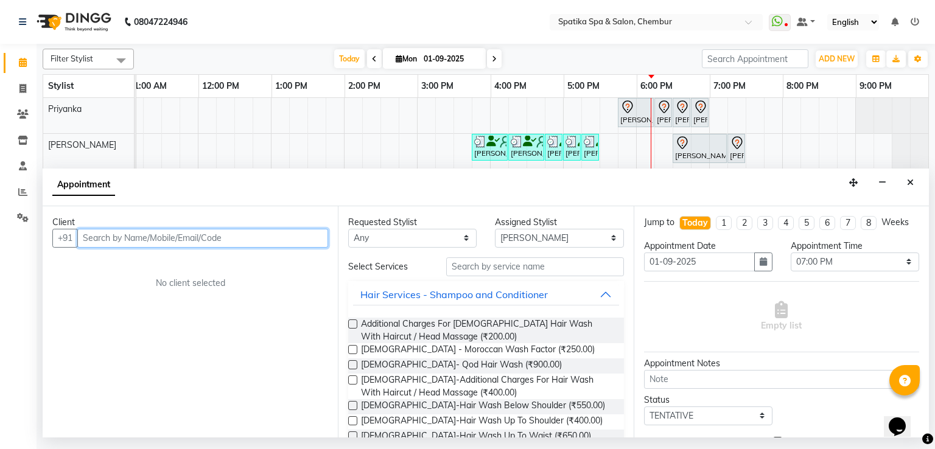
type input "n"
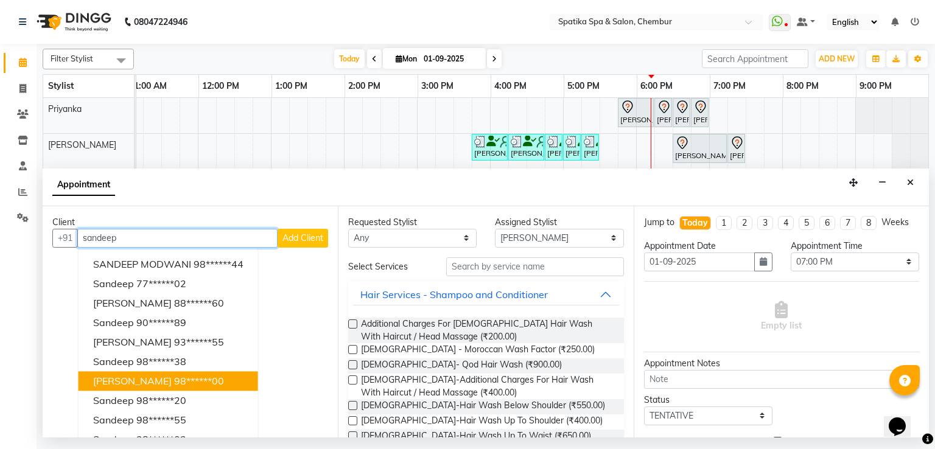
click at [133, 376] on span "Sandeep Jagasia" at bounding box center [132, 381] width 79 height 12
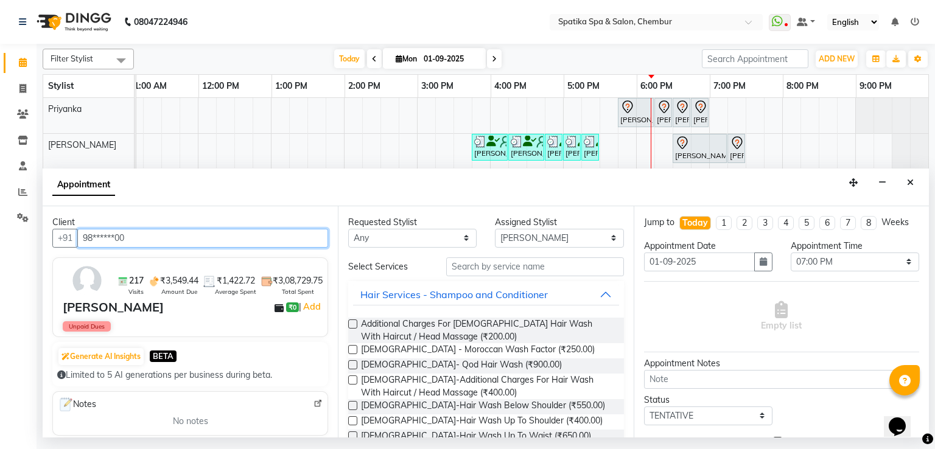
type input "98******00"
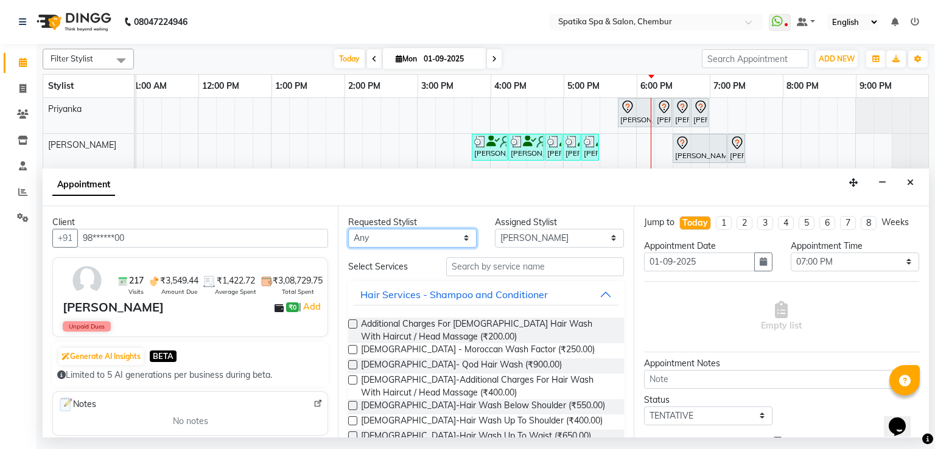
click at [410, 229] on select "Any [PERSON_NAME] [PERSON_NAME] [PERSON_NAME] lotus roran [PERSON_NAME] [PERSON…" at bounding box center [412, 238] width 128 height 19
select select "59484"
click at [348, 229] on select "Any [PERSON_NAME] [PERSON_NAME] [PERSON_NAME] lotus roran [PERSON_NAME] [PERSON…" at bounding box center [412, 238] width 128 height 19
select select "59484"
click at [380, 239] on select "Any [PERSON_NAME] [PERSON_NAME] [PERSON_NAME] lotus roran [PERSON_NAME] [PERSON…" at bounding box center [412, 238] width 128 height 19
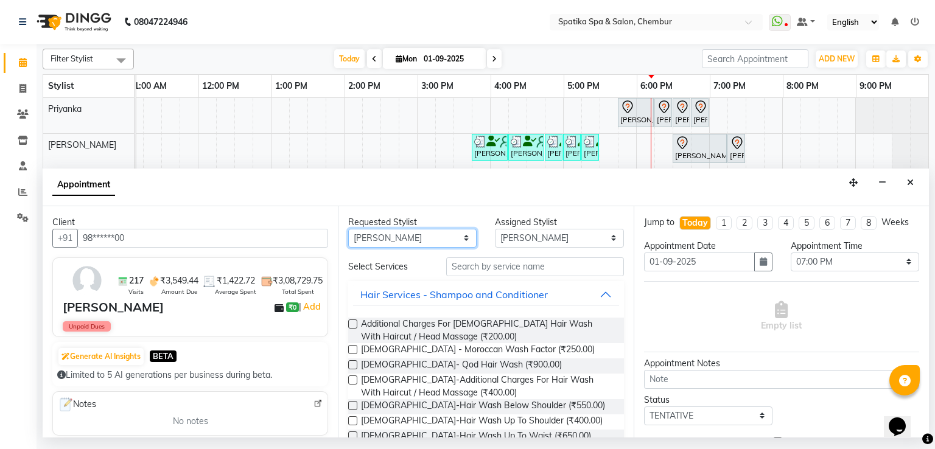
select select "17981"
click at [348, 229] on select "Any [PERSON_NAME] [PERSON_NAME] [PERSON_NAME] lotus roran [PERSON_NAME] [PERSON…" at bounding box center [412, 238] width 128 height 19
select select "17981"
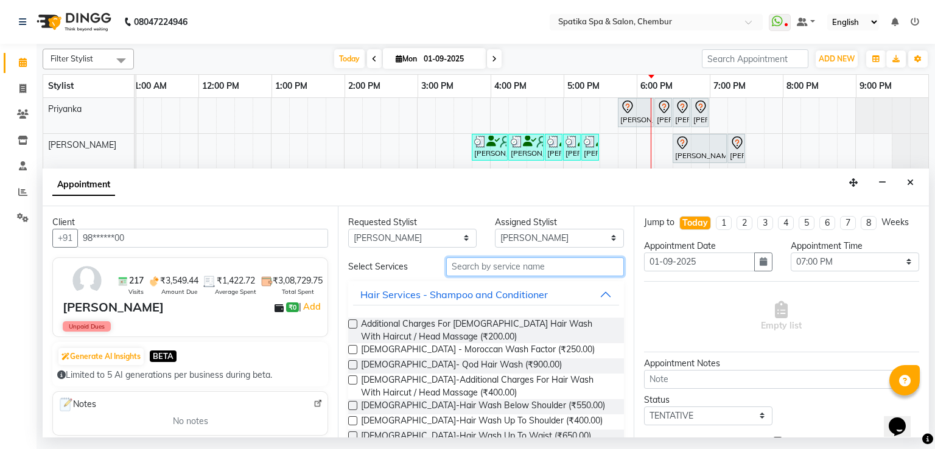
click at [461, 268] on input "text" at bounding box center [535, 266] width 178 height 19
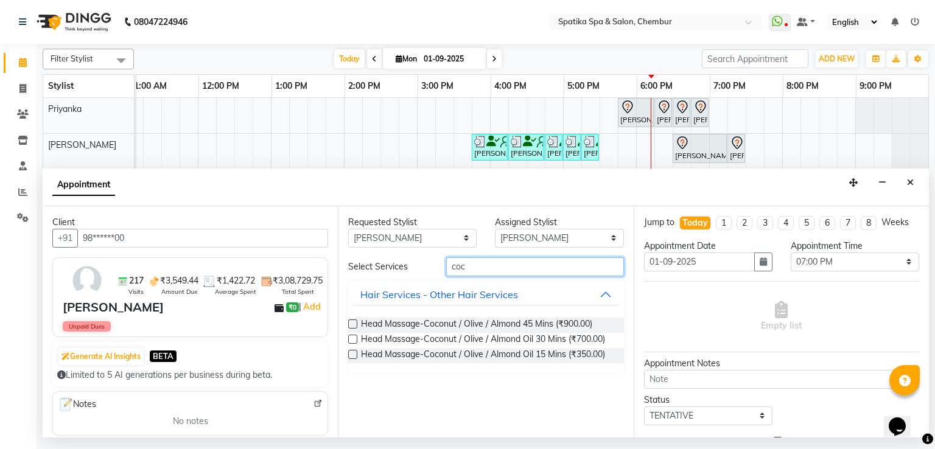
type input "coc"
click at [357, 335] on label at bounding box center [352, 339] width 9 height 9
click at [356, 337] on input "checkbox" at bounding box center [352, 341] width 8 height 8
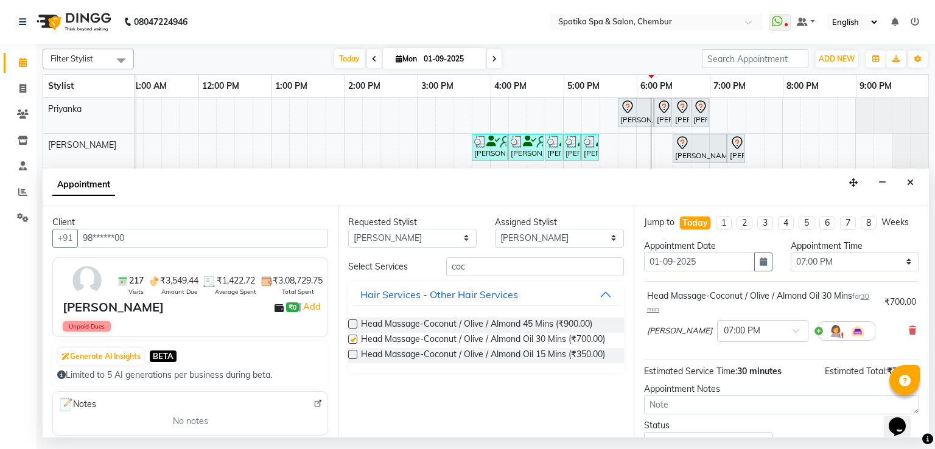
checkbox input "false"
click at [474, 267] on input "coc" at bounding box center [535, 266] width 178 height 19
click at [495, 278] on div "Select Services coc Hair Services - Other Hair Services Head Massage-Coconut / …" at bounding box center [485, 315] width 275 height 116
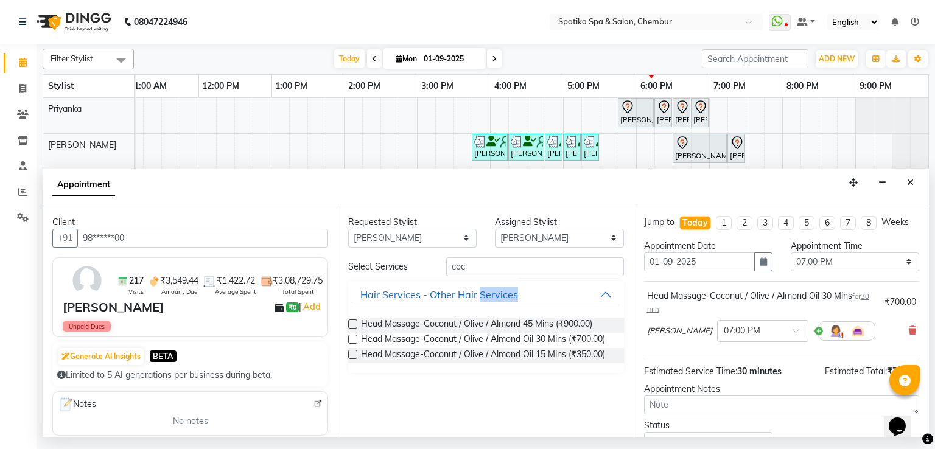
click at [495, 278] on div "Select Services coc Hair Services - Other Hair Services Head Massage-Coconut / …" at bounding box center [485, 315] width 275 height 116
click at [482, 264] on input "coc" at bounding box center [535, 266] width 178 height 19
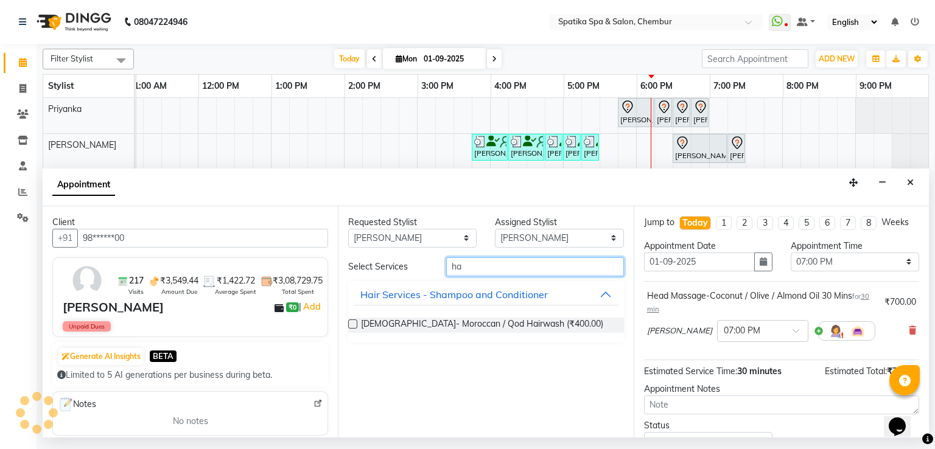
type input "h"
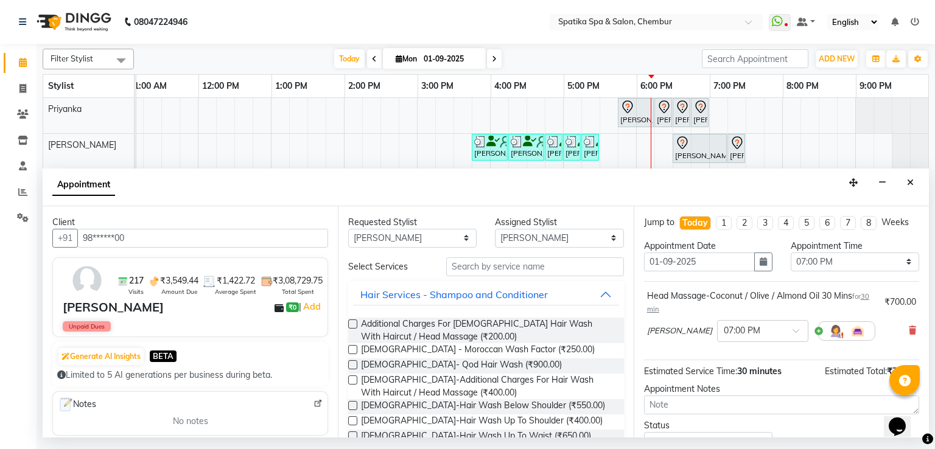
click at [352, 405] on label at bounding box center [352, 405] width 9 height 9
click at [352, 405] on input "checkbox" at bounding box center [352, 407] width 8 height 8
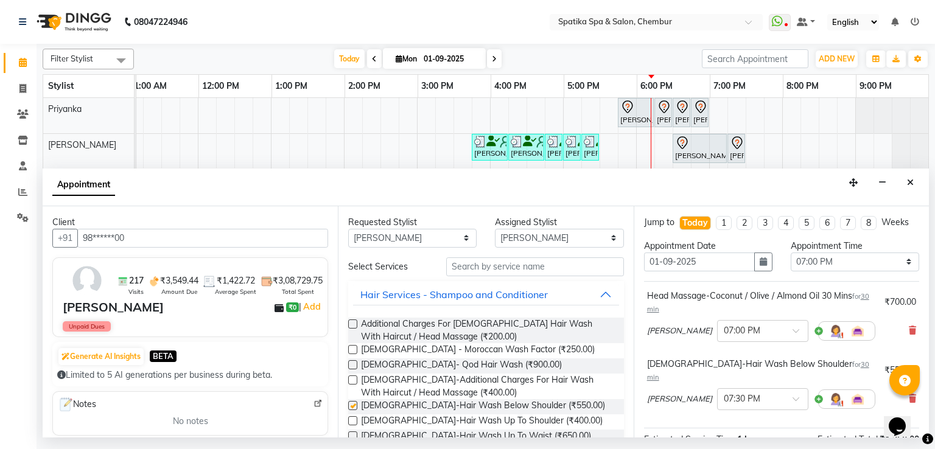
checkbox input "false"
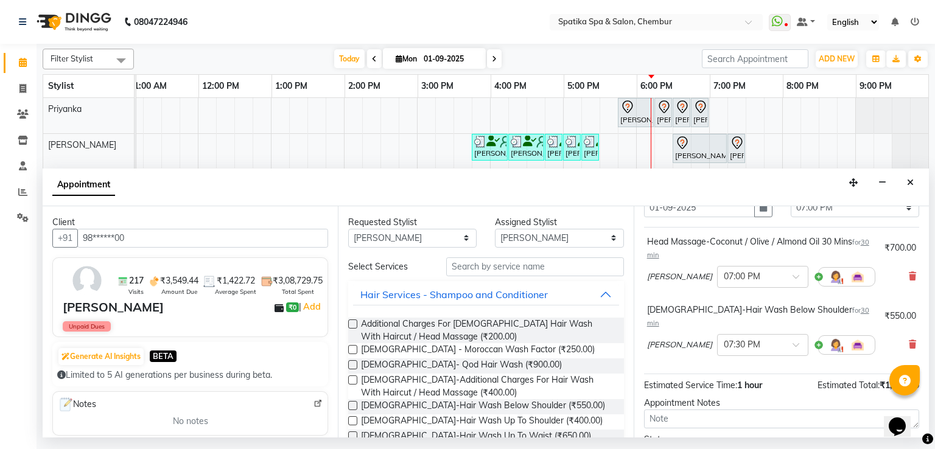
scroll to position [144, 0]
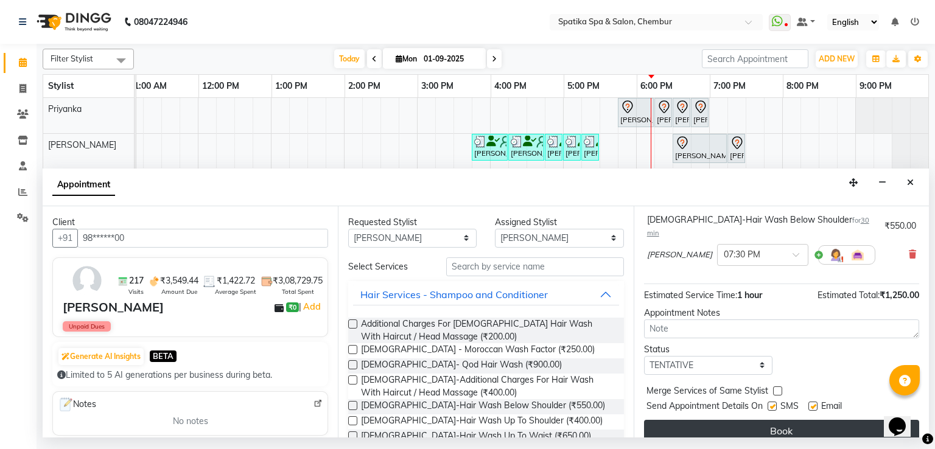
click at [767, 420] on button "Book" at bounding box center [781, 431] width 275 height 22
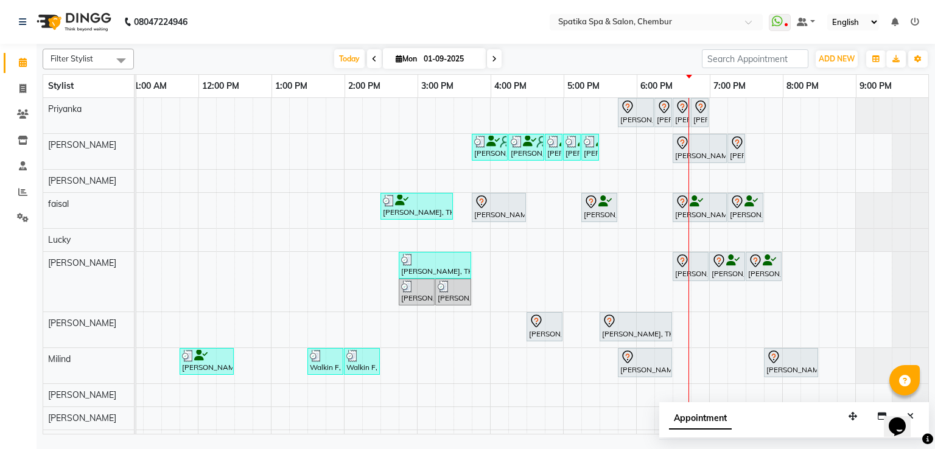
scroll to position [49, 0]
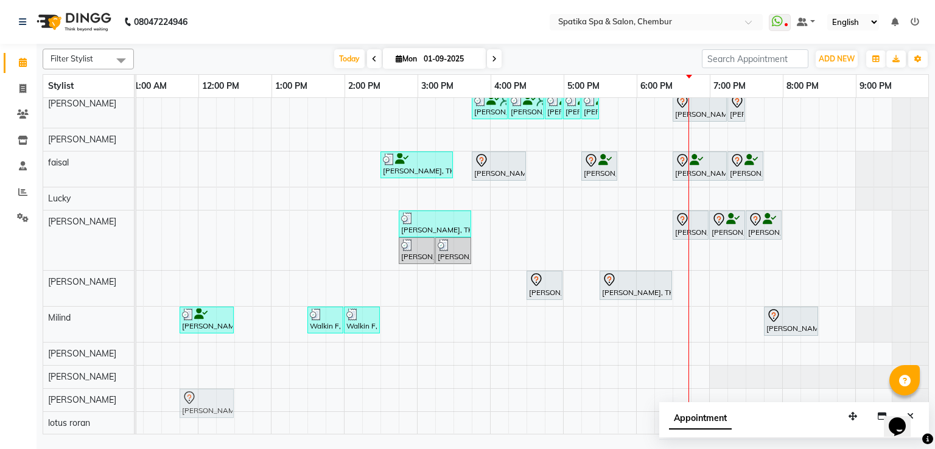
drag, startPoint x: 642, startPoint y: 305, endPoint x: 198, endPoint y: 383, distance: 450.6
click at [198, 383] on tbody "Abhay Jain, TK11, 05:45 PM-06:15 PM, Full Front Trim Abhay Jain, TK11, 06:15 PM…" at bounding box center [454, 246] width 950 height 378
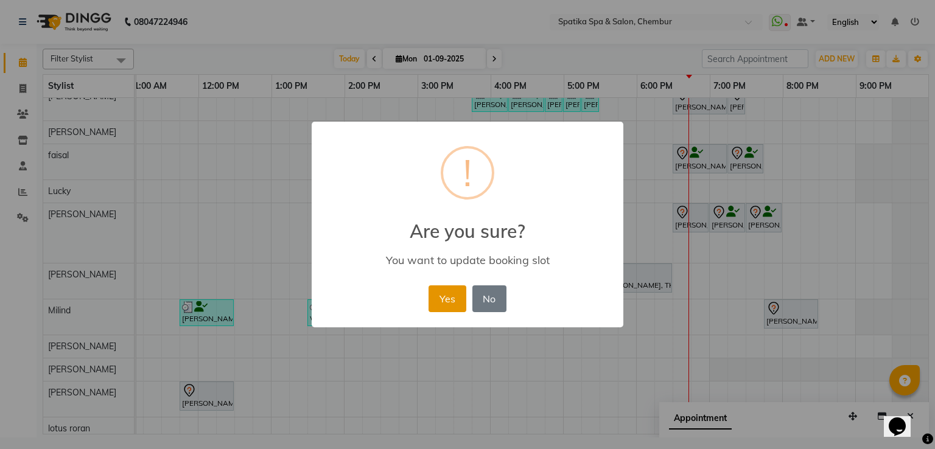
click at [443, 289] on button "Yes" at bounding box center [447, 298] width 37 height 27
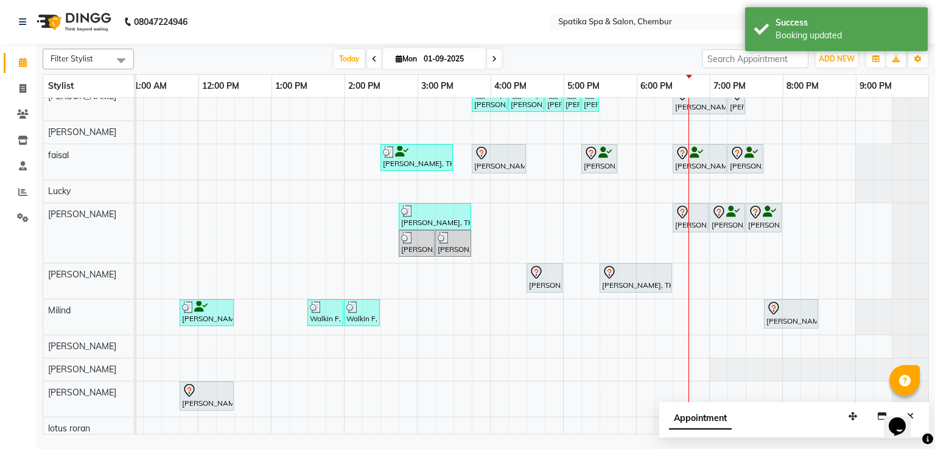
click at [184, 402] on div "Sakshi puri, TK08, 11:45 AM-12:30 PM, Classic Pedicure" at bounding box center [207, 396] width 52 height 26
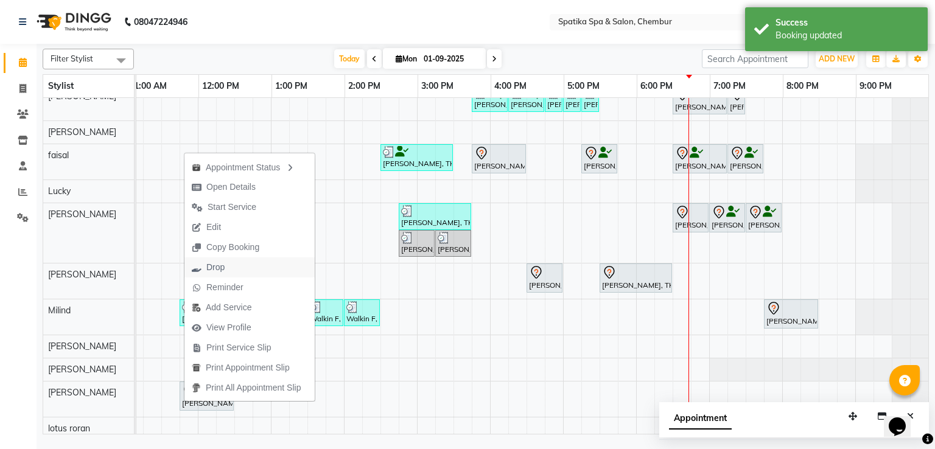
click at [216, 265] on span "Drop" at bounding box center [215, 267] width 18 height 13
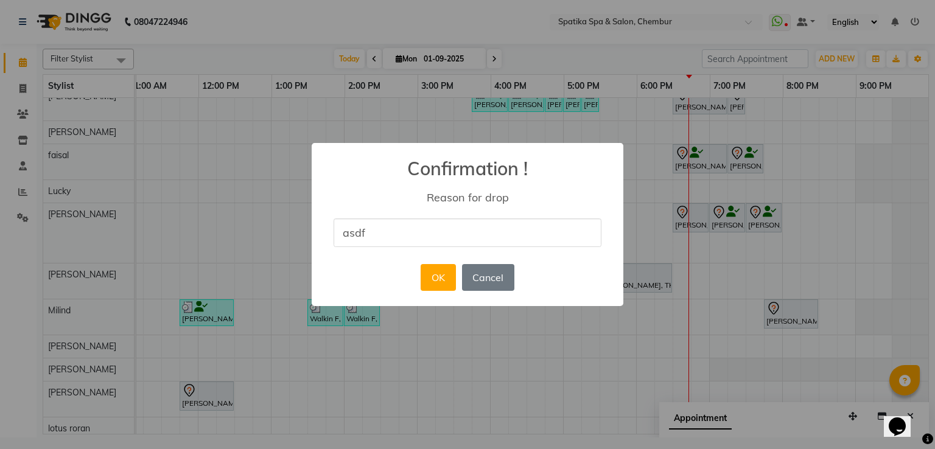
type input "asdfg"
click at [436, 281] on button "OK" at bounding box center [438, 277] width 35 height 27
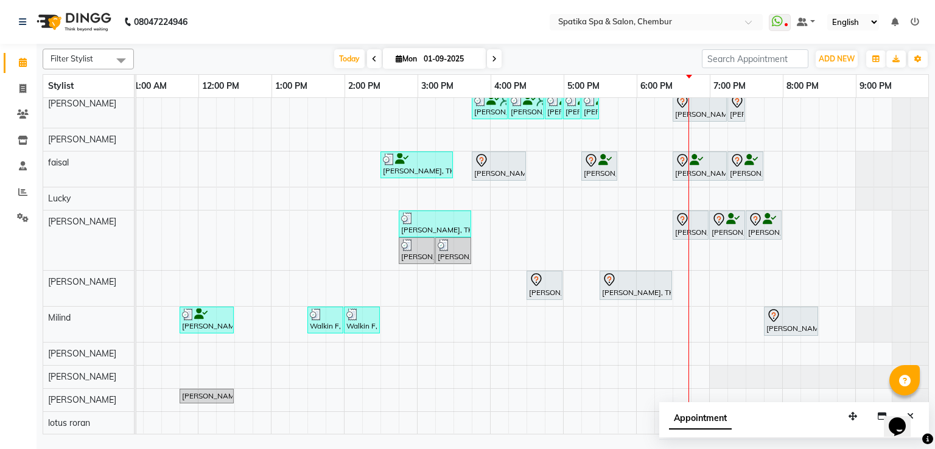
scroll to position [0, 0]
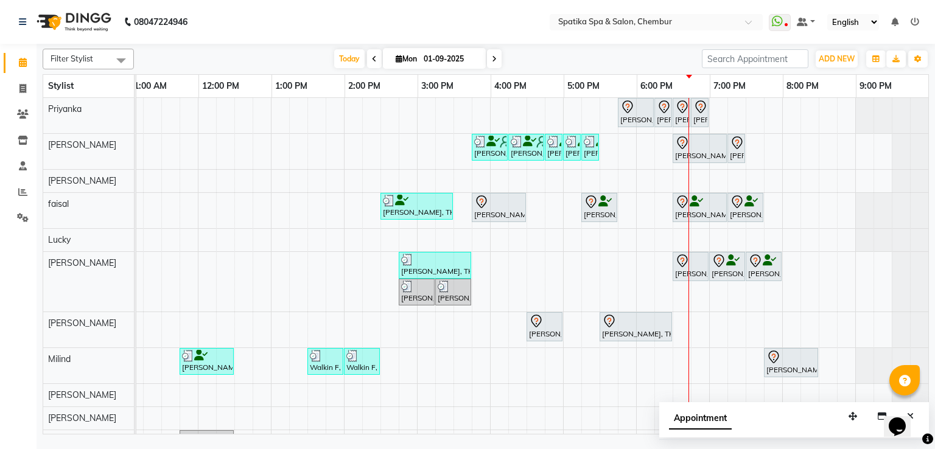
click at [692, 119] on div "[PERSON_NAME], TK04, 06:45 PM-07:00 PM, [DEMOGRAPHIC_DATA]- Peel Off Wax-Undera…" at bounding box center [699, 113] width 15 height 26
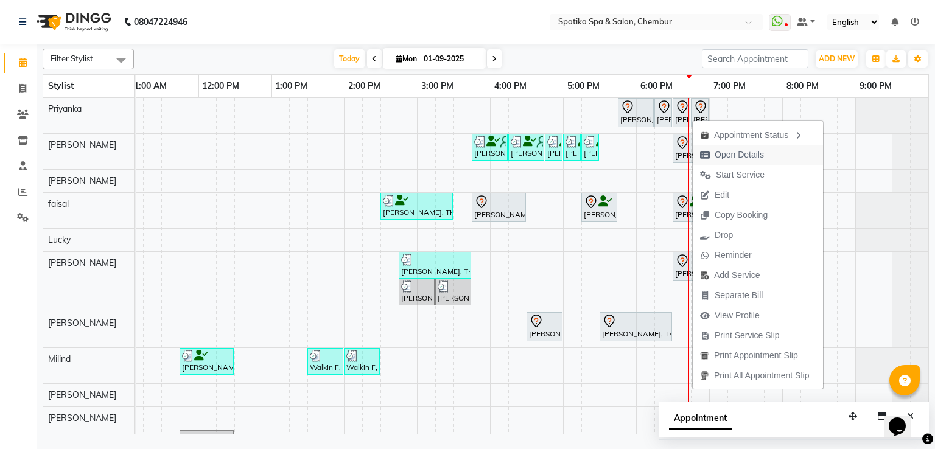
click at [730, 154] on span "Open Details" at bounding box center [739, 155] width 49 height 13
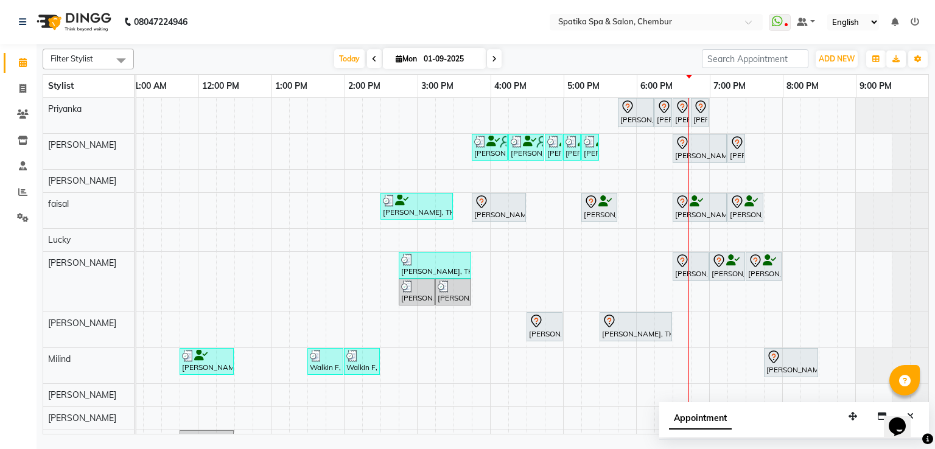
click at [607, 51] on div "[DATE] [DATE]" at bounding box center [418, 59] width 556 height 18
click at [633, 108] on div at bounding box center [635, 107] width 31 height 15
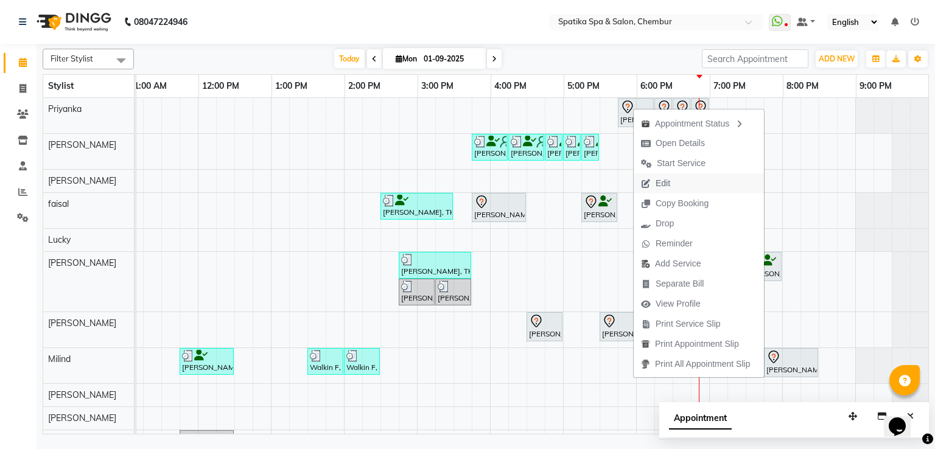
click at [665, 178] on span "Edit" at bounding box center [663, 183] width 15 height 13
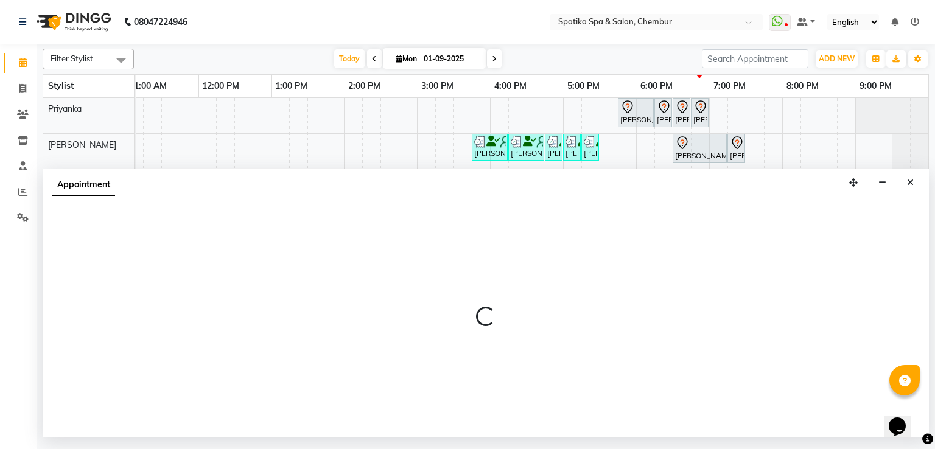
select select "tentative"
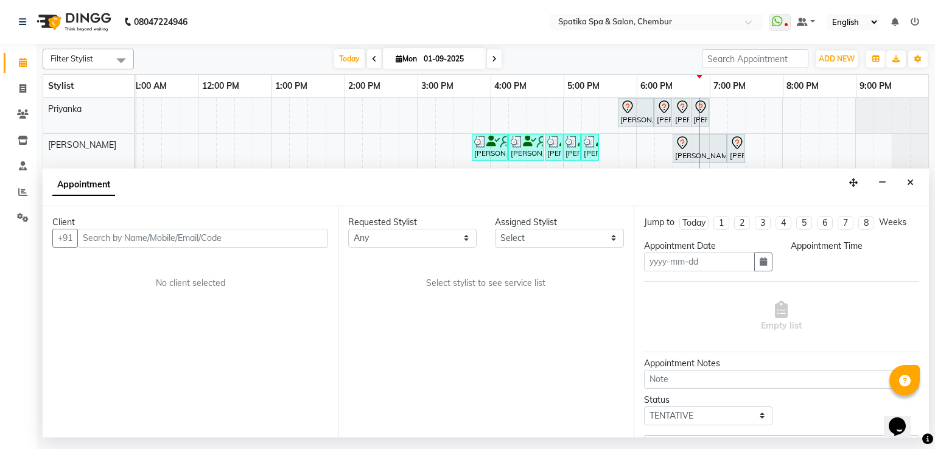
type input "01-09-2025"
select select "17981"
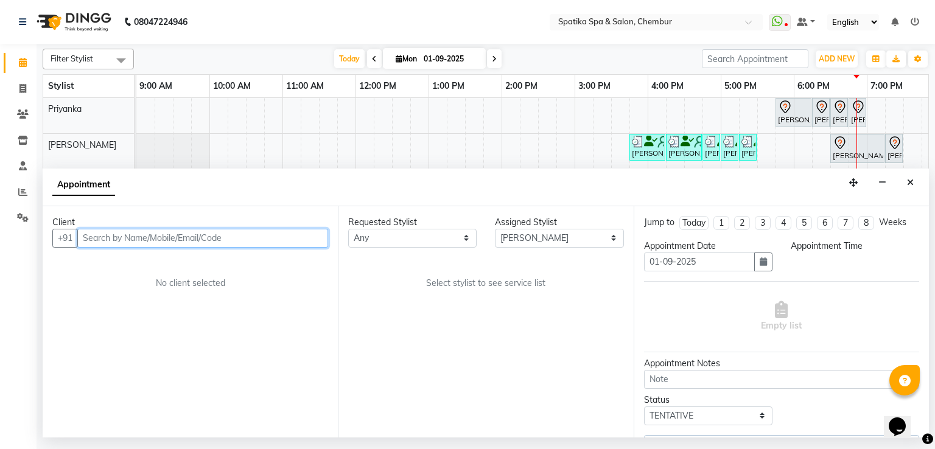
select select "1065"
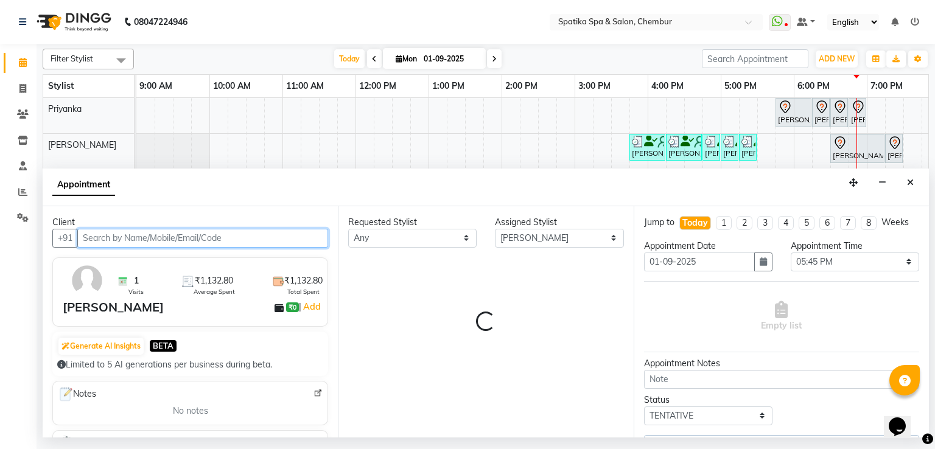
select select "690"
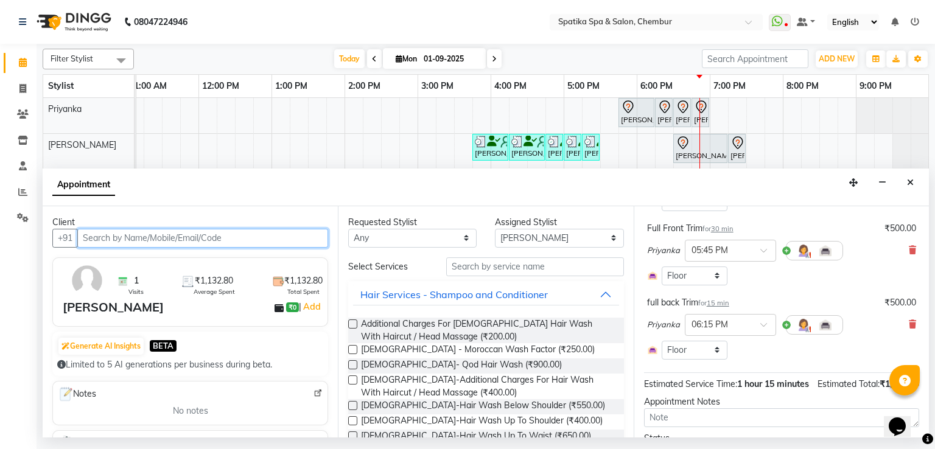
scroll to position [160, 0]
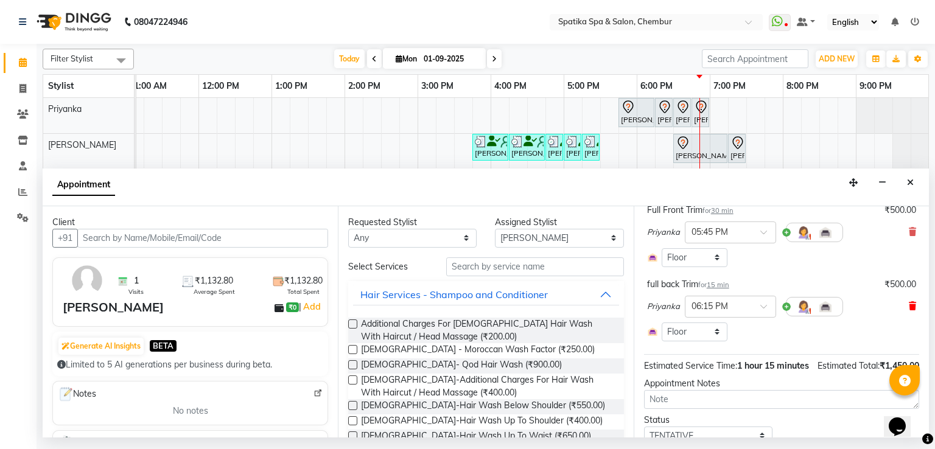
click at [909, 307] on icon at bounding box center [912, 306] width 7 height 9
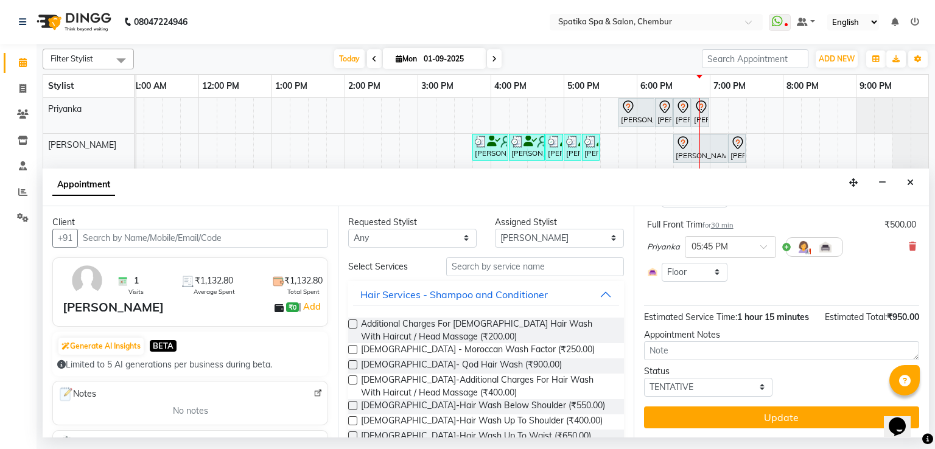
scroll to position [97, 0]
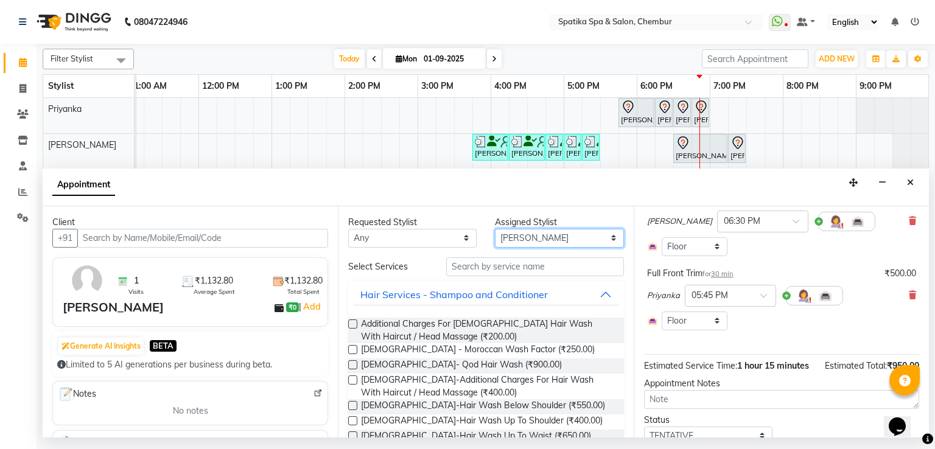
click at [534, 242] on select "Select [PERSON_NAME] [PERSON_NAME] [PERSON_NAME] lotus roran [PERSON_NAME] [PER…" at bounding box center [559, 238] width 128 height 19
select select "9058"
click at [495, 229] on select "Select [PERSON_NAME] [PERSON_NAME] [PERSON_NAME] lotus roran [PERSON_NAME] [PER…" at bounding box center [559, 238] width 128 height 19
click at [480, 261] on input "text" at bounding box center [535, 266] width 178 height 19
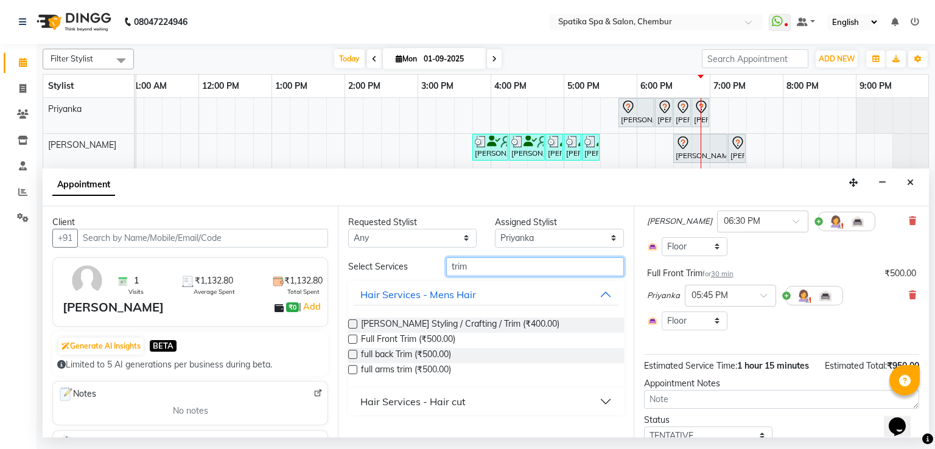
type input "trim"
click at [352, 355] on label at bounding box center [352, 354] width 9 height 9
click at [352, 355] on input "checkbox" at bounding box center [352, 356] width 8 height 8
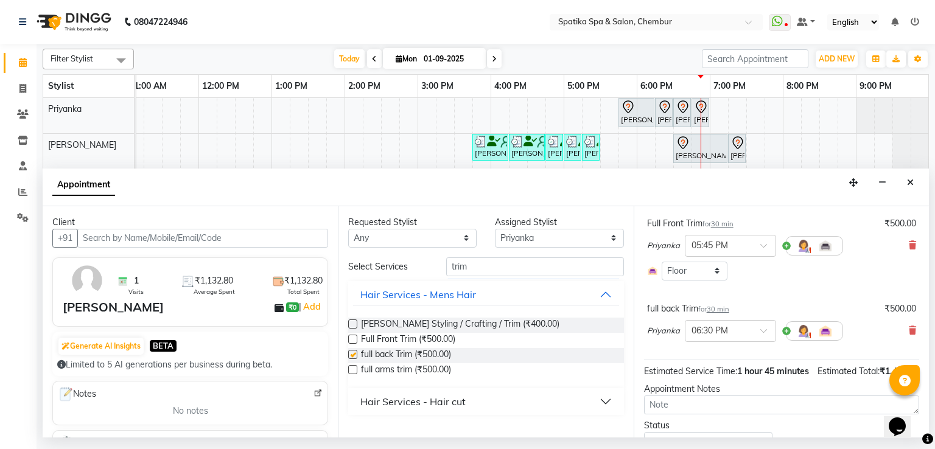
checkbox input "false"
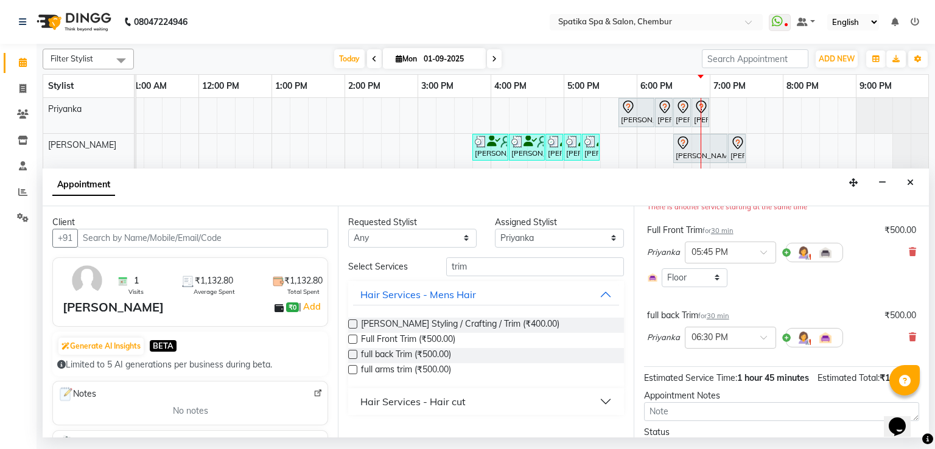
scroll to position [226, 0]
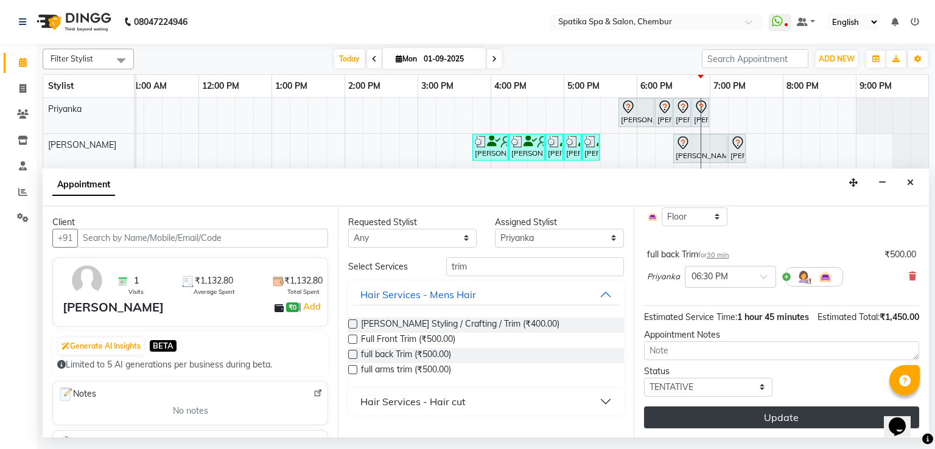
click at [707, 410] on button "Update" at bounding box center [781, 418] width 275 height 22
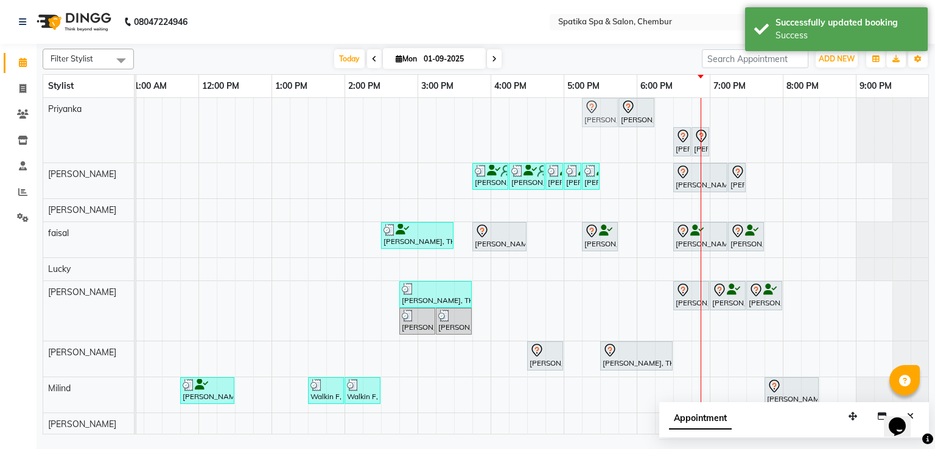
drag, startPoint x: 684, startPoint y: 112, endPoint x: 598, endPoint y: 114, distance: 85.9
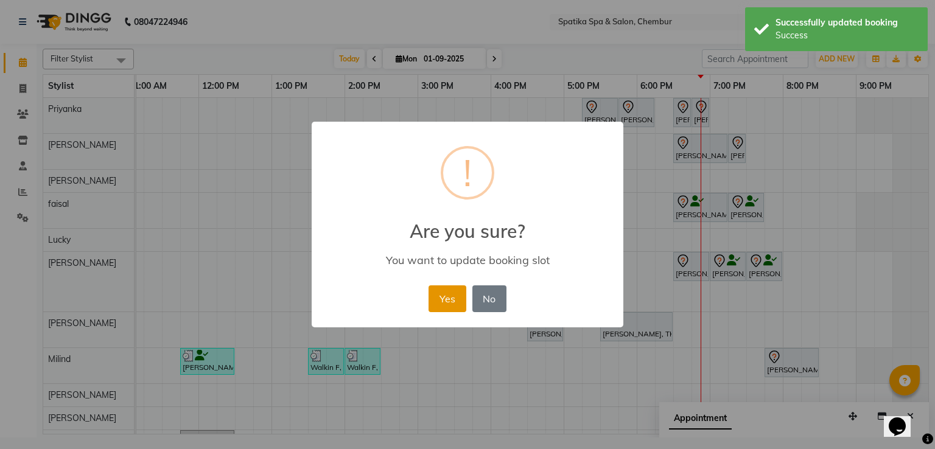
click at [447, 295] on button "Yes" at bounding box center [447, 298] width 37 height 27
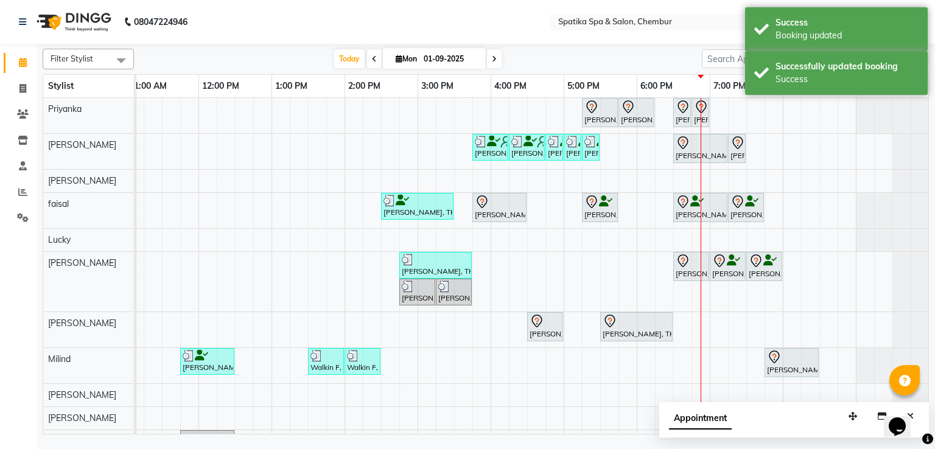
click at [594, 107] on icon at bounding box center [591, 107] width 15 height 15
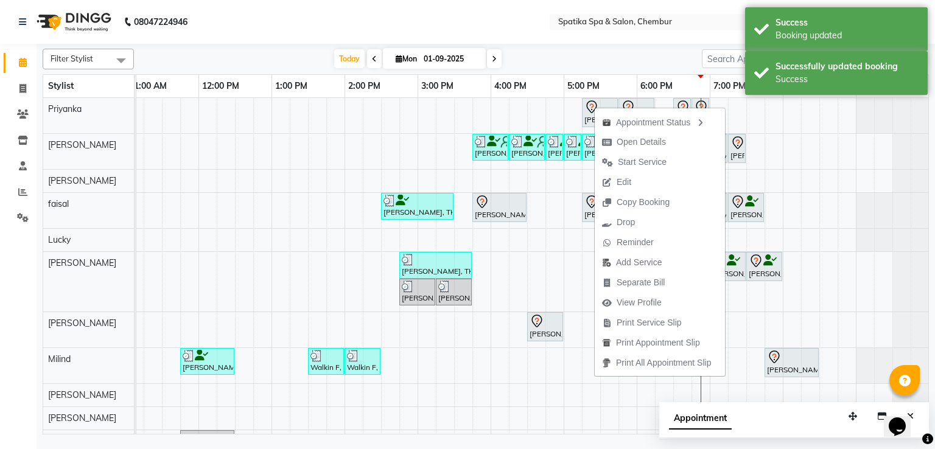
click at [632, 144] on span "Open Details" at bounding box center [641, 142] width 49 height 13
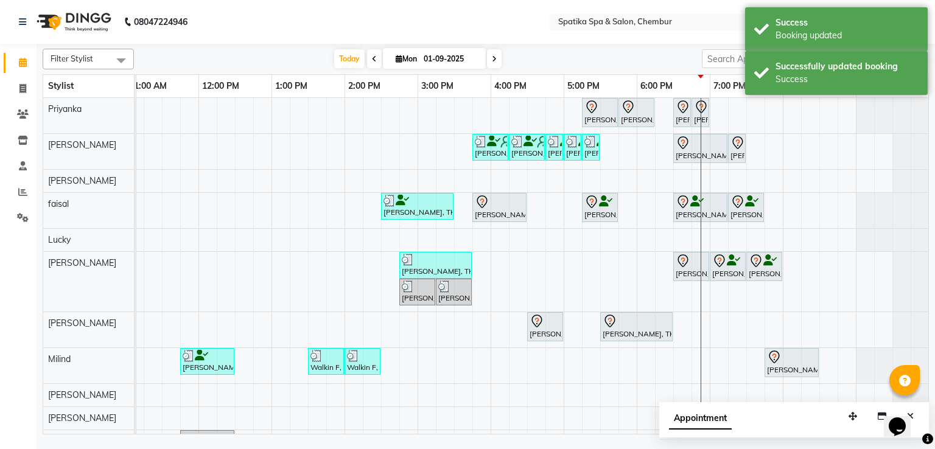
click at [609, 108] on div at bounding box center [599, 107] width 31 height 15
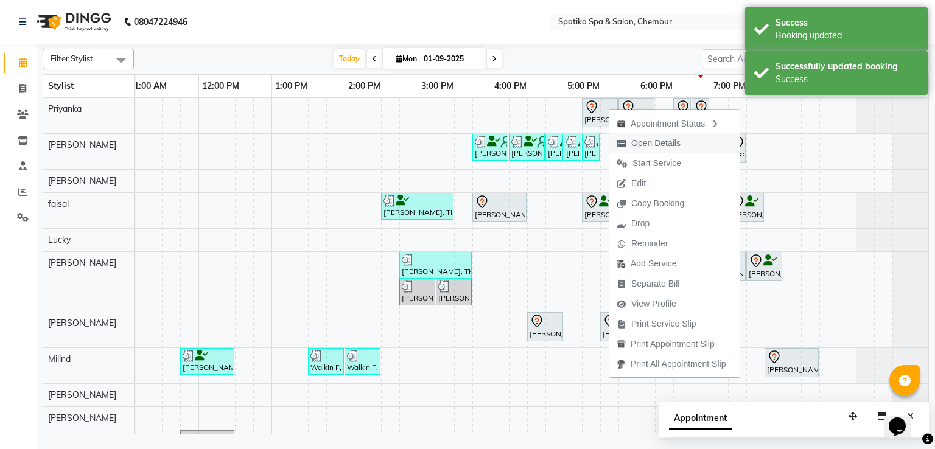
click at [653, 144] on span "Open Details" at bounding box center [655, 143] width 49 height 13
select select "7"
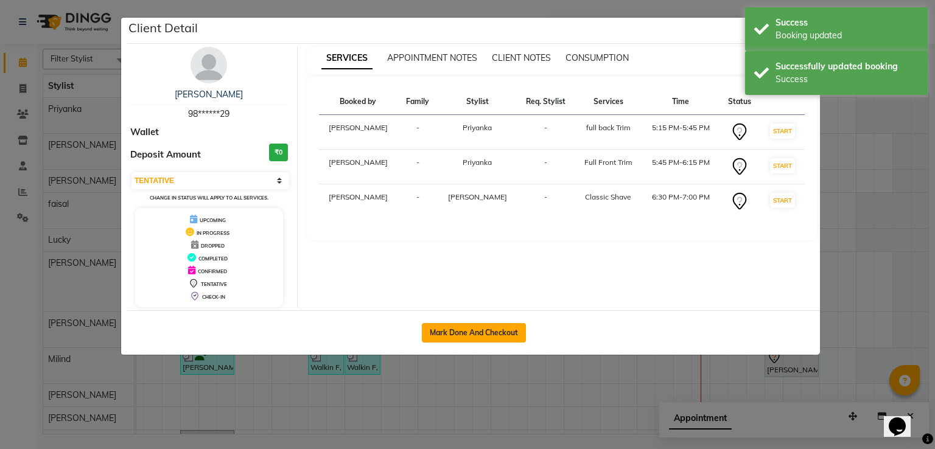
click at [494, 331] on button "Mark Done And Checkout" at bounding box center [474, 332] width 104 height 19
select select "631"
select select "service"
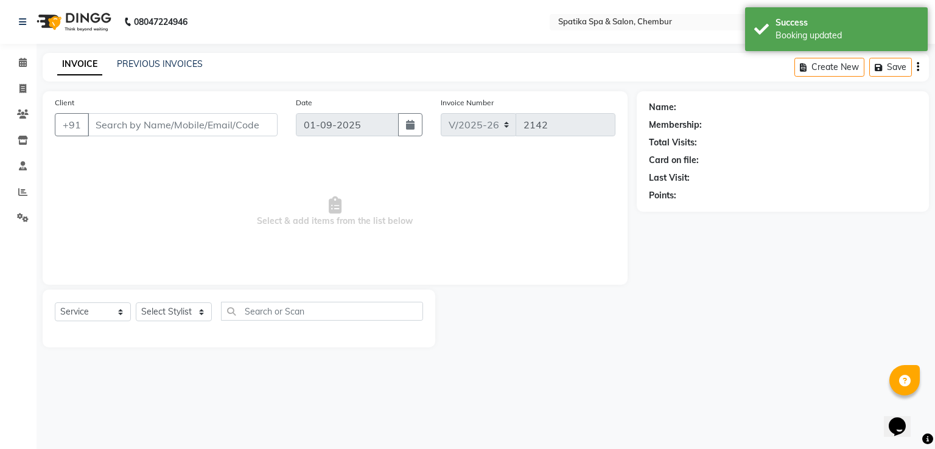
type input "98******29"
select select "9058"
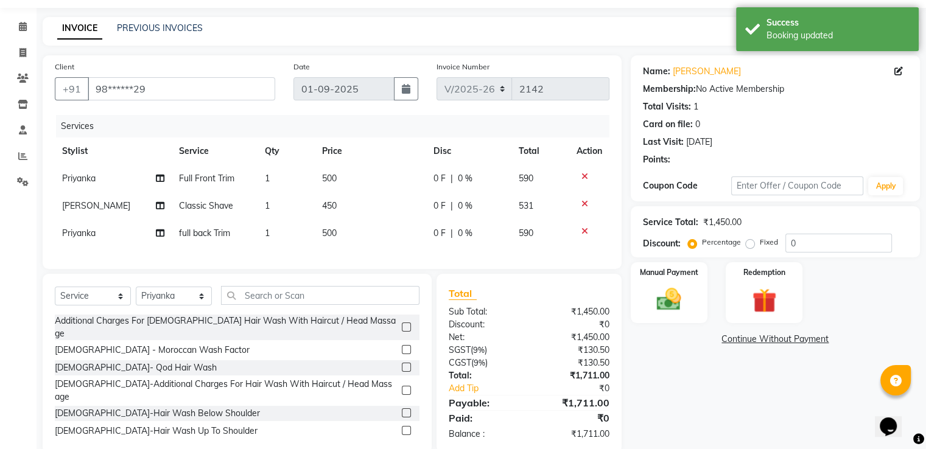
scroll to position [68, 0]
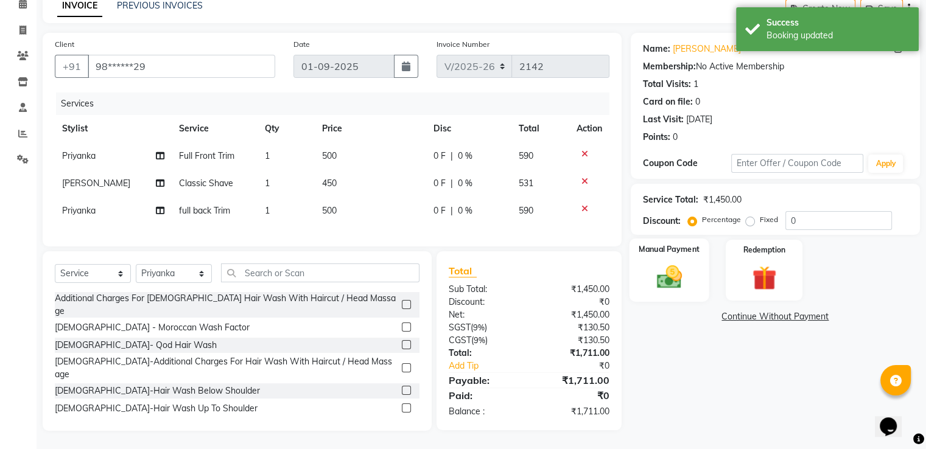
click at [674, 263] on img at bounding box center [668, 277] width 41 height 29
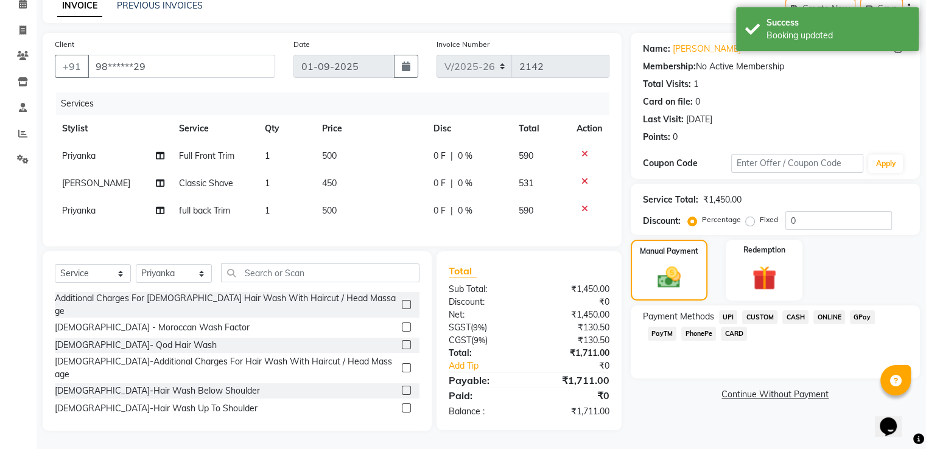
click at [860, 310] on span "GPay" at bounding box center [862, 317] width 25 height 14
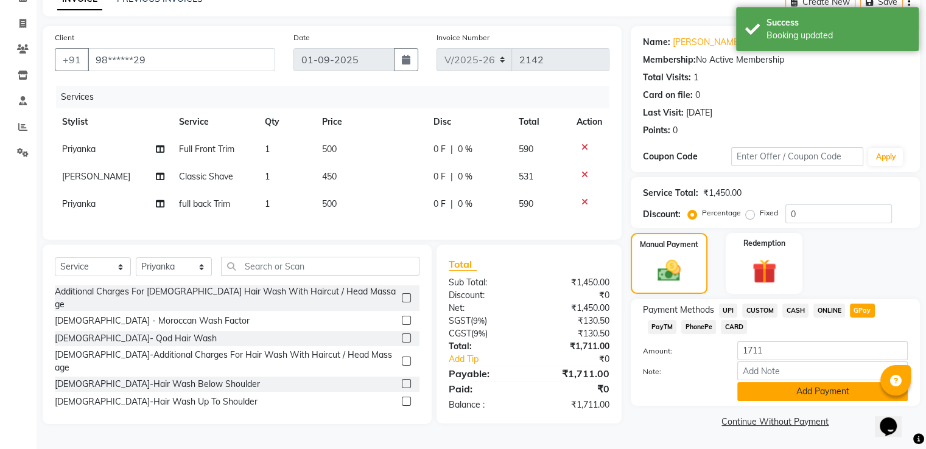
click at [783, 385] on button "Add Payment" at bounding box center [822, 391] width 170 height 19
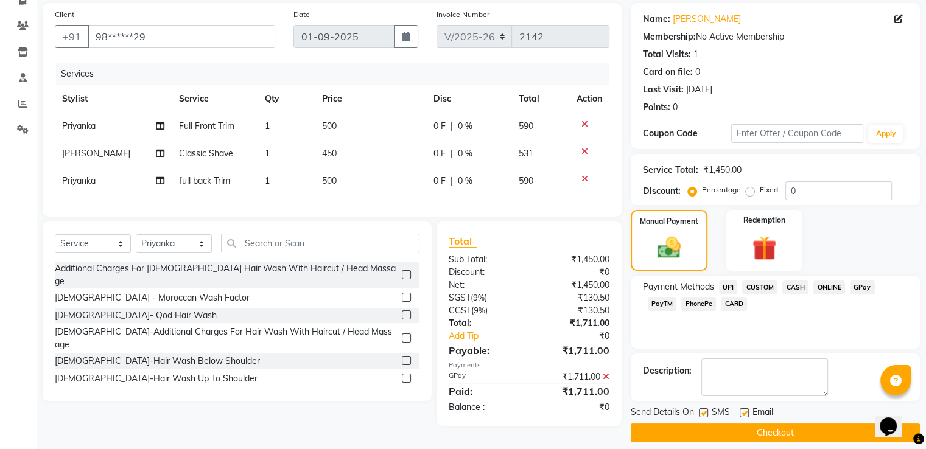
scroll to position [99, 0]
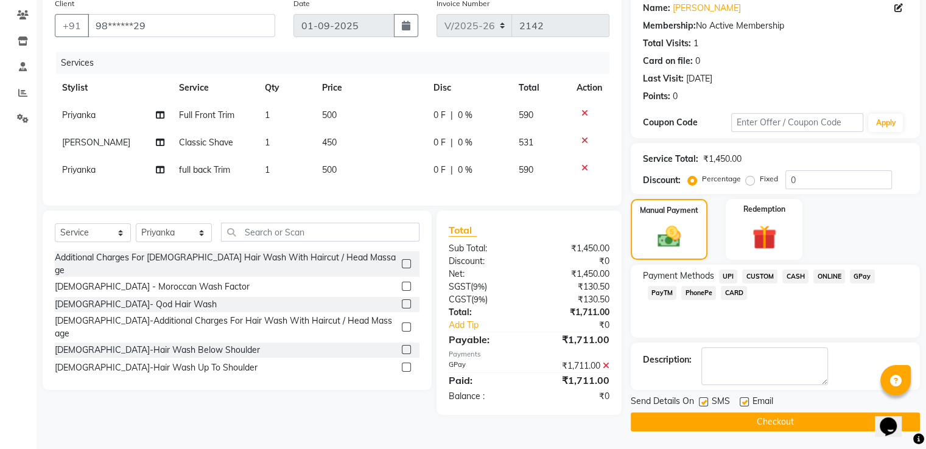
click at [730, 419] on button "Checkout" at bounding box center [775, 422] width 289 height 19
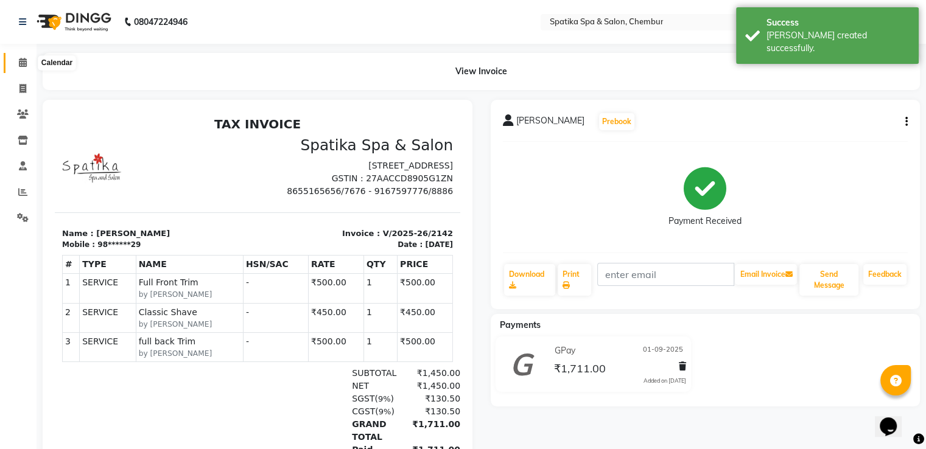
click at [20, 62] on icon at bounding box center [23, 62] width 8 height 9
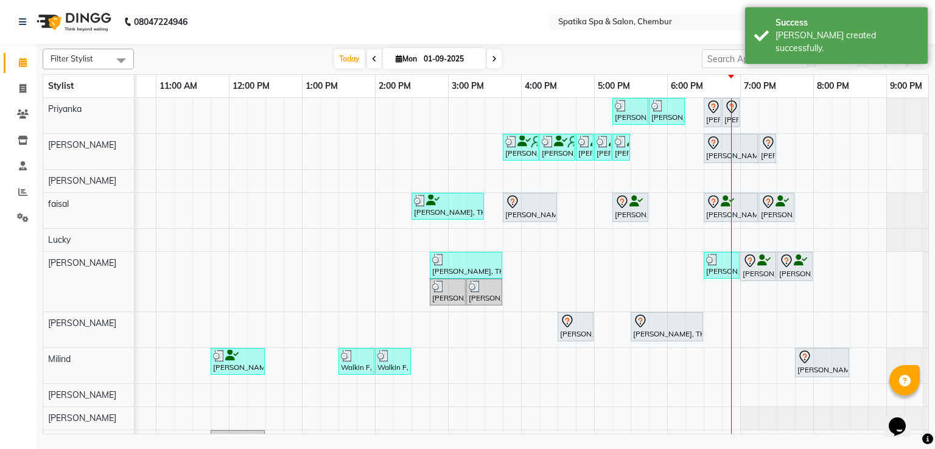
scroll to position [0, 157]
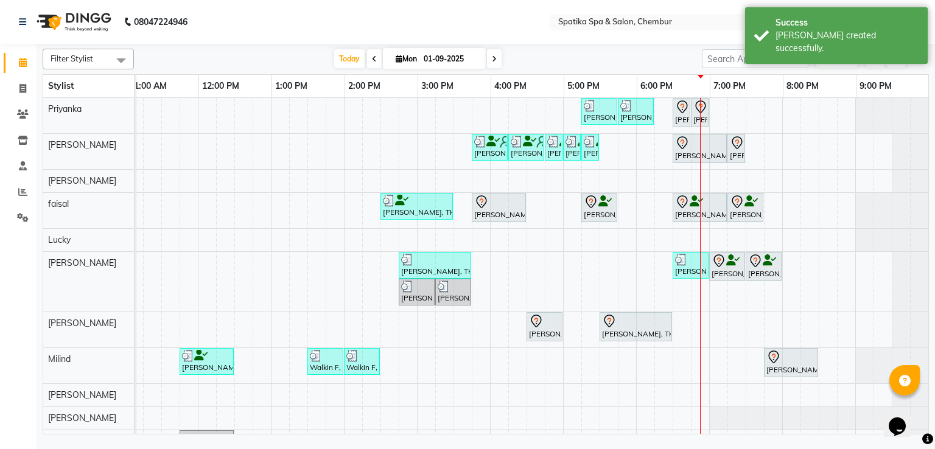
click at [923, 61] on button "Toggle Dropdown" at bounding box center [917, 59] width 19 height 17
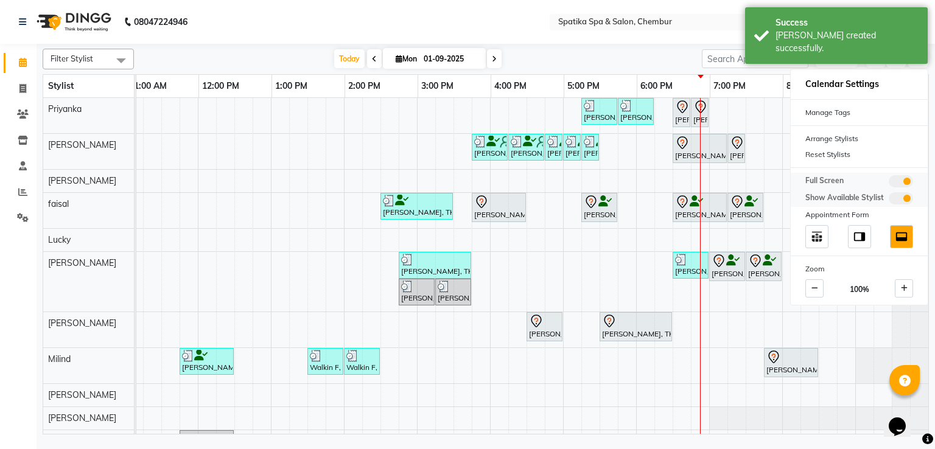
click at [903, 177] on span at bounding box center [901, 181] width 24 height 12
click at [889, 183] on input "checkbox" at bounding box center [889, 183] width 0 height 0
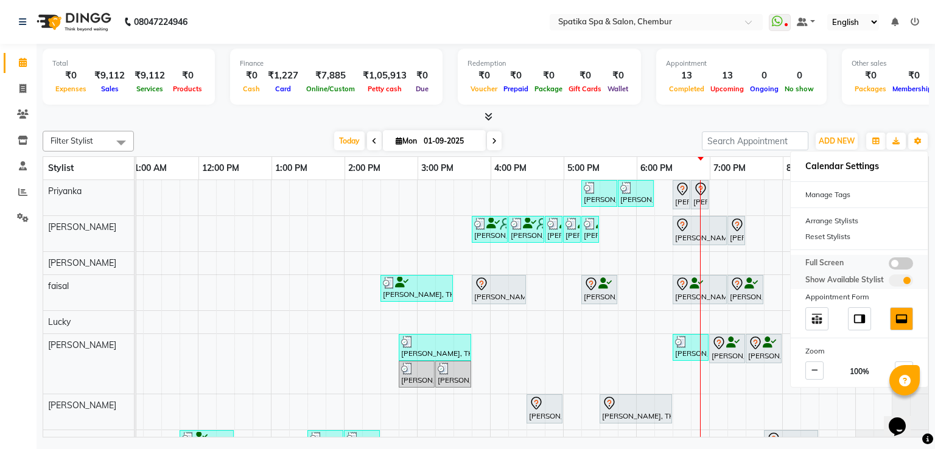
click at [898, 257] on span at bounding box center [901, 263] width 24 height 12
click at [889, 265] on input "checkbox" at bounding box center [889, 265] width 0 height 0
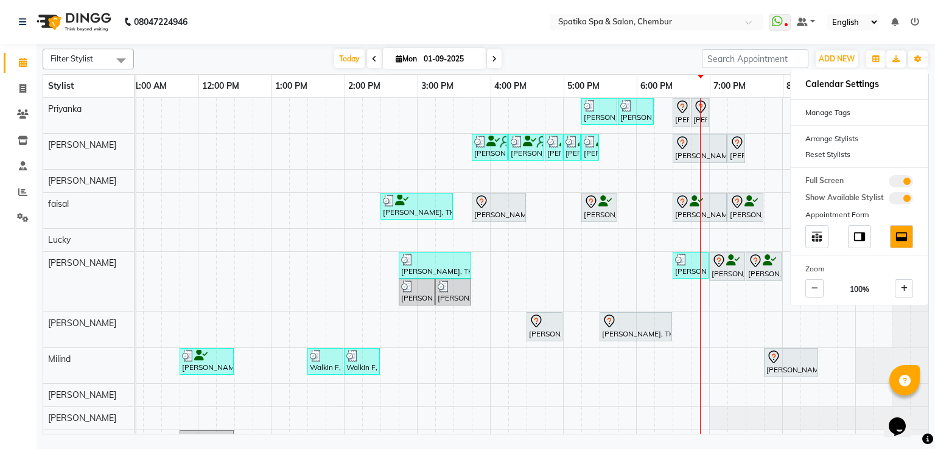
click at [653, 57] on div "[DATE] [DATE]" at bounding box center [418, 59] width 556 height 18
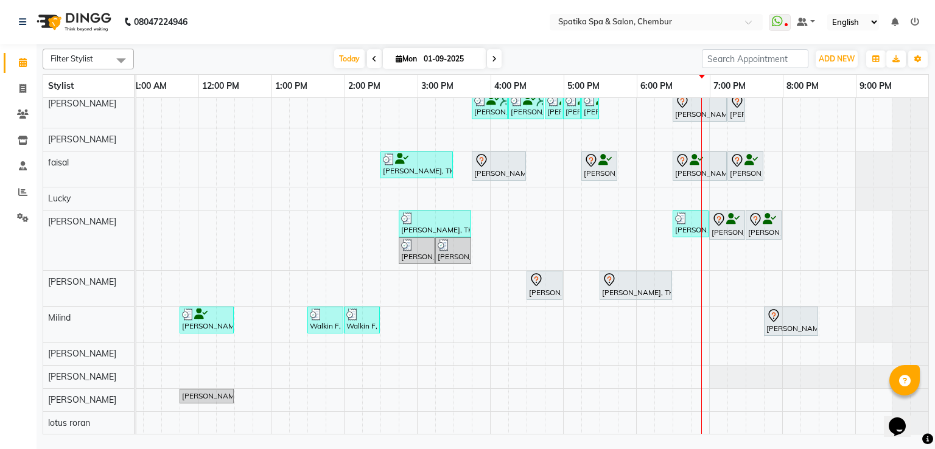
scroll to position [0, 0]
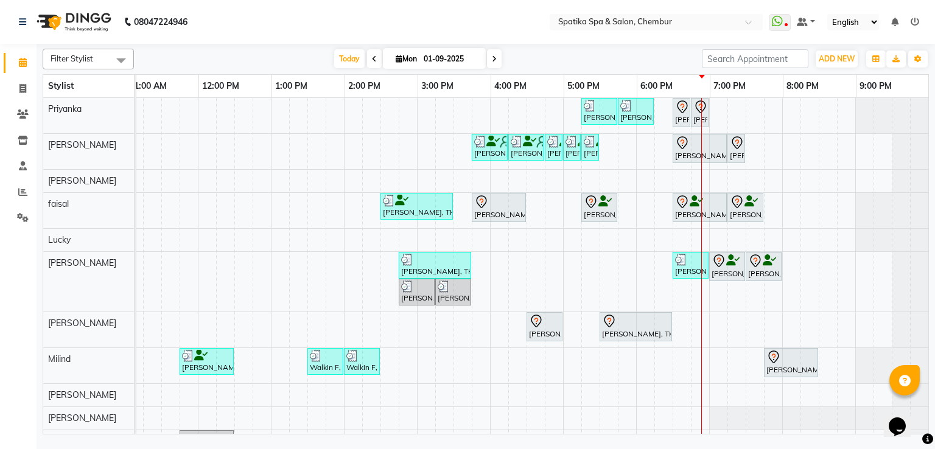
click at [597, 213] on div "[PERSON_NAME], TK03, 05:15 PM-05:45 PM, Classic Shave" at bounding box center [599, 208] width 33 height 26
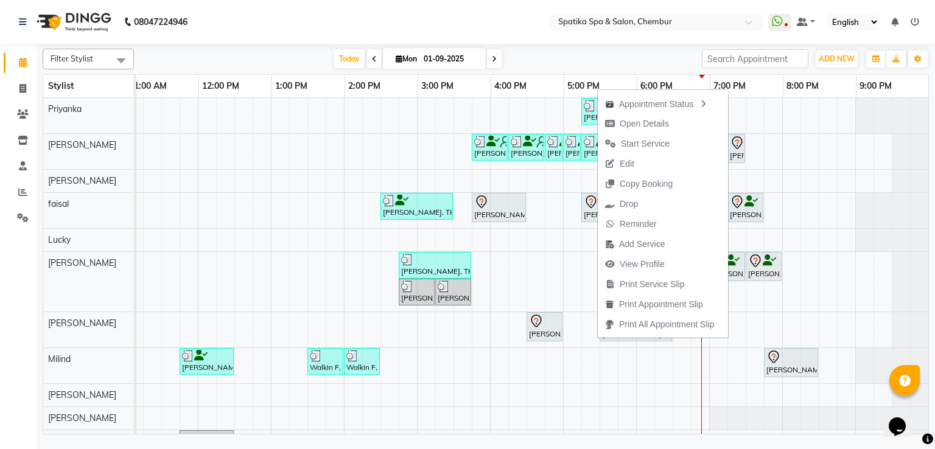
click at [598, 65] on div "[DATE] [DATE]" at bounding box center [418, 59] width 556 height 18
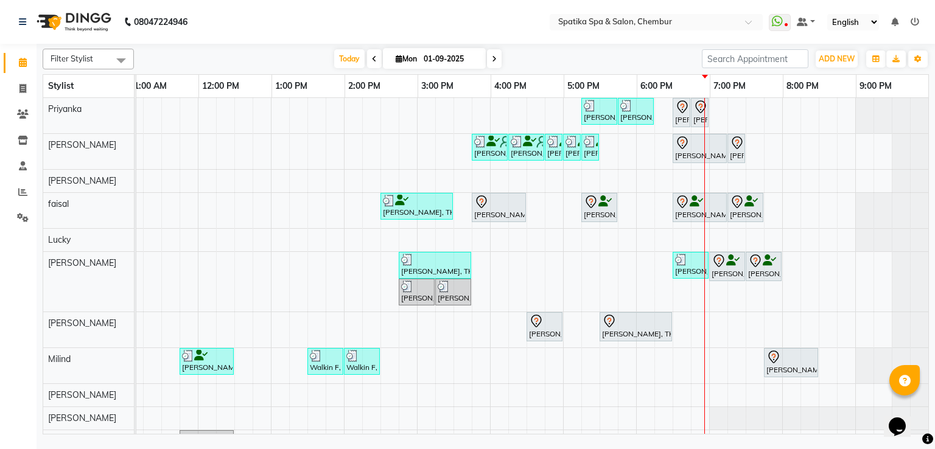
click at [620, 335] on div "[PERSON_NAME], TK09, 05:30 PM-06:30 PM, [DEMOGRAPHIC_DATA]-Loreal - Hairspa Bel…" at bounding box center [636, 327] width 70 height 26
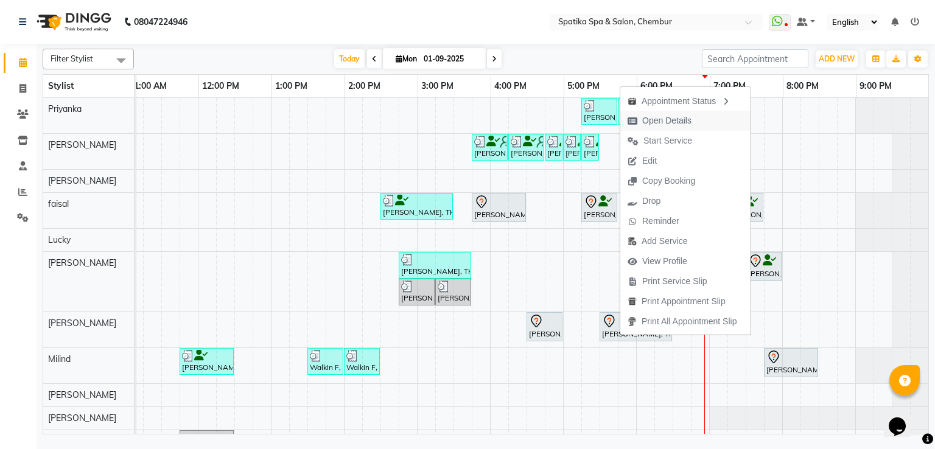
click at [657, 117] on span "Open Details" at bounding box center [666, 120] width 49 height 13
select select "7"
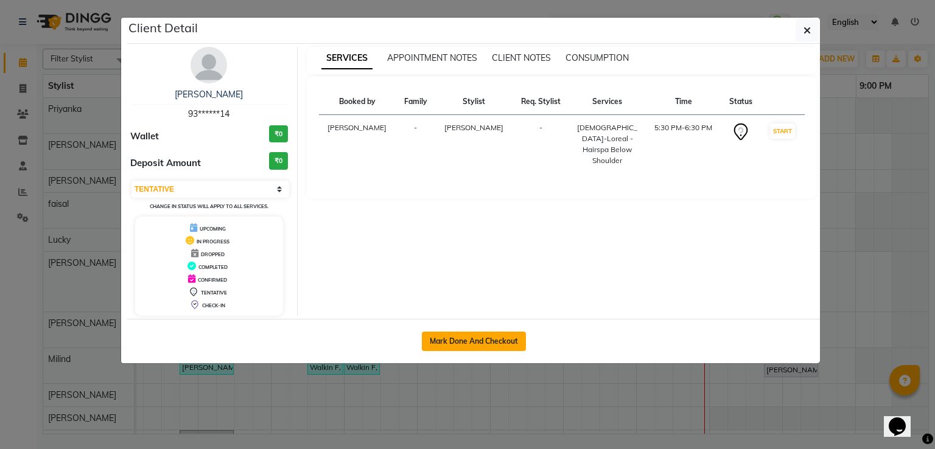
click at [475, 340] on button "Mark Done And Checkout" at bounding box center [474, 341] width 104 height 19
select select "631"
select select "service"
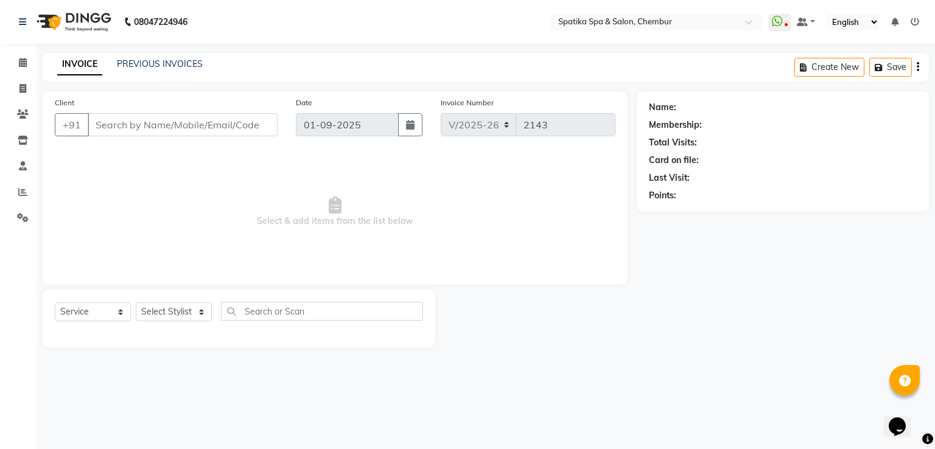
type input "93******14"
select select "62535"
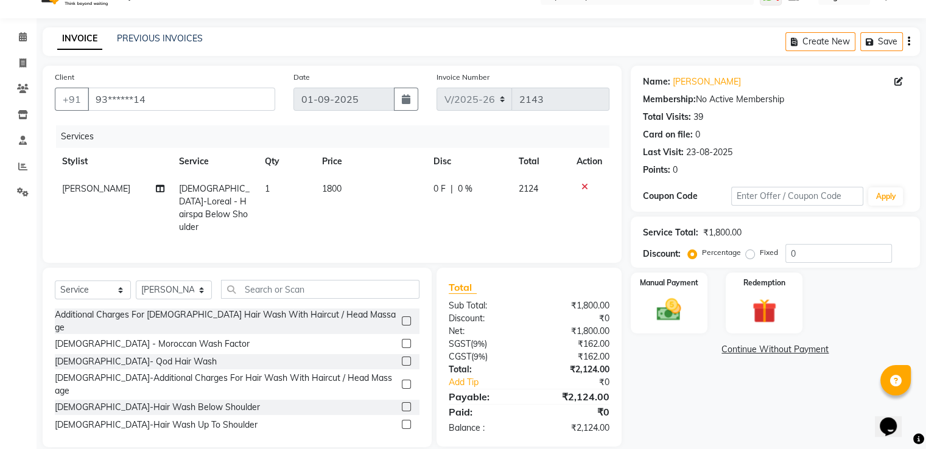
scroll to position [39, 0]
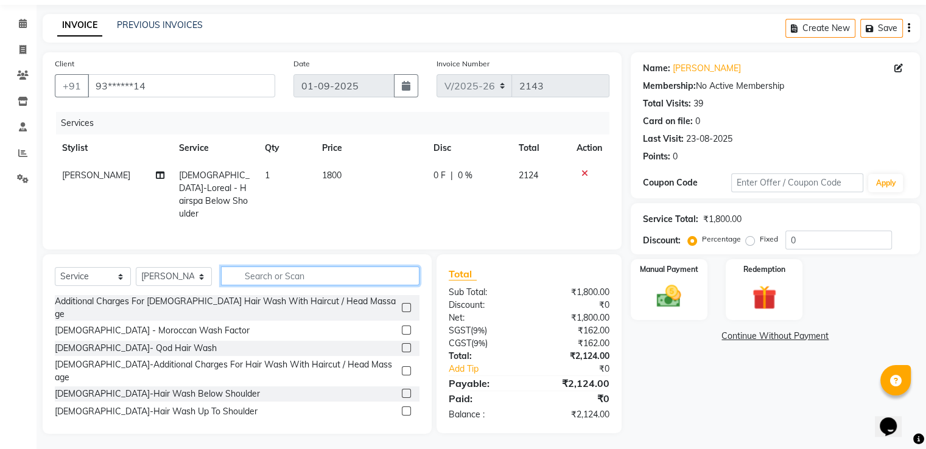
click at [250, 272] on input "text" at bounding box center [320, 276] width 198 height 19
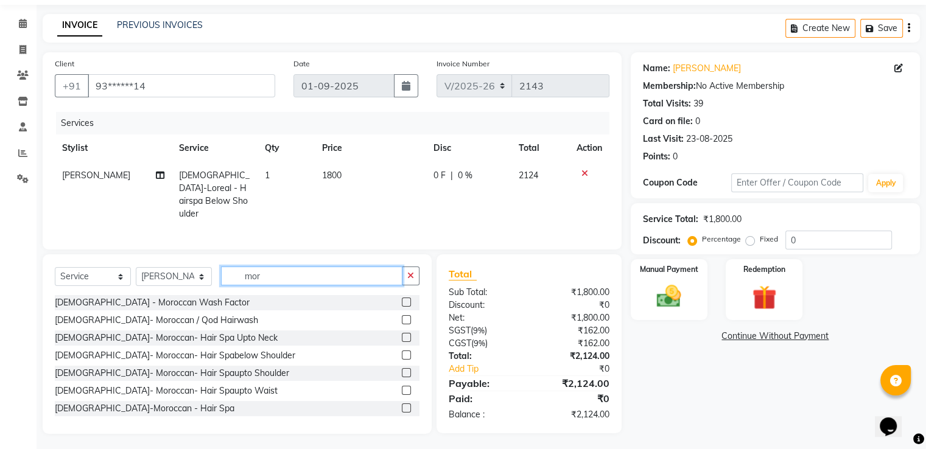
type input "mor"
click at [402, 354] on label at bounding box center [406, 355] width 9 height 9
click at [402, 354] on input "checkbox" at bounding box center [406, 356] width 8 height 8
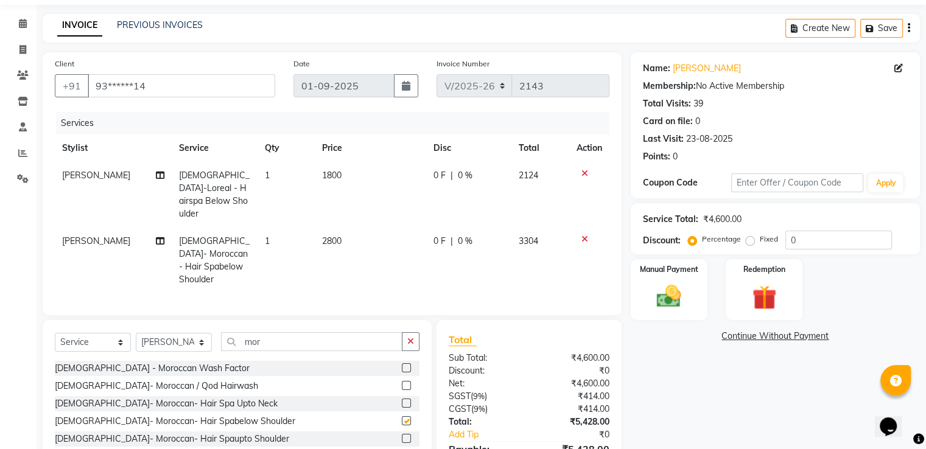
checkbox input "false"
click at [582, 173] on icon at bounding box center [584, 173] width 7 height 9
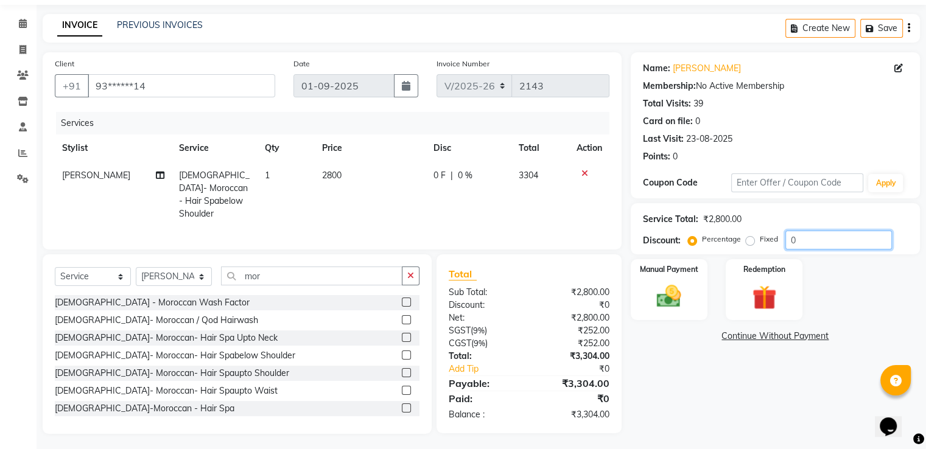
click at [814, 244] on input "0" at bounding box center [838, 240] width 107 height 19
type input "20"
click at [691, 308] on div "Manual Payment" at bounding box center [669, 289] width 80 height 63
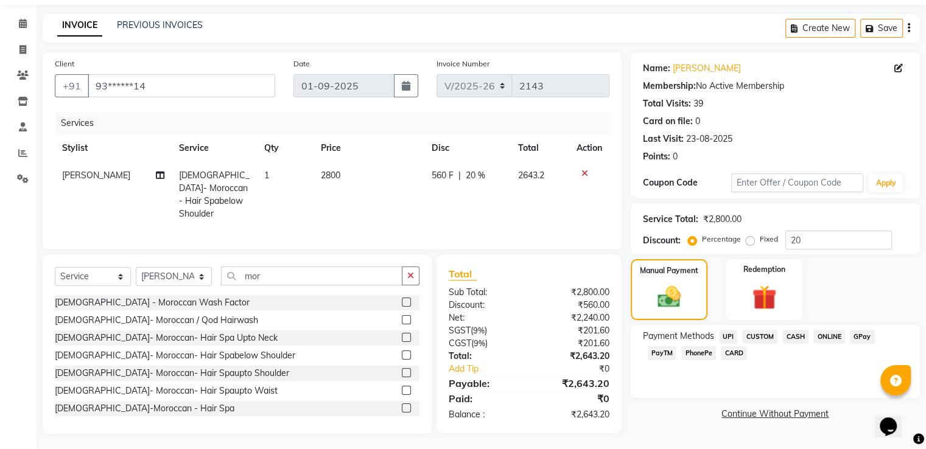
click at [721, 349] on span "CARD" at bounding box center [734, 353] width 26 height 14
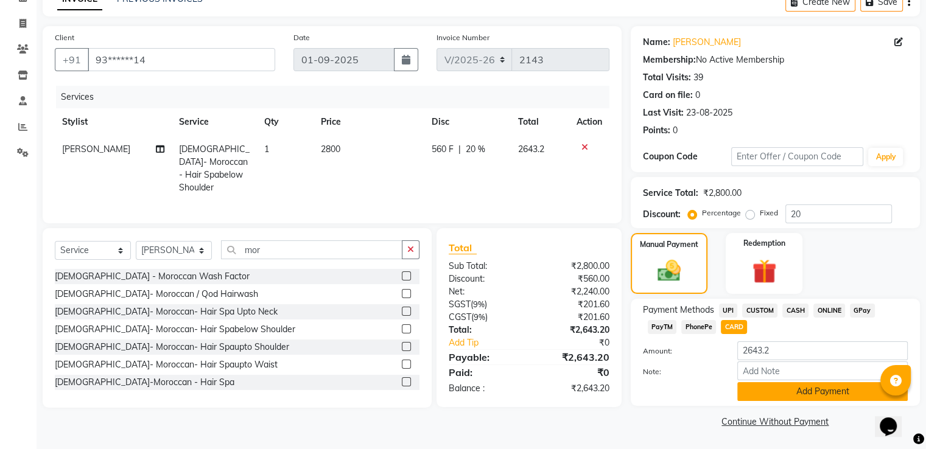
click at [774, 388] on button "Add Payment" at bounding box center [822, 391] width 170 height 19
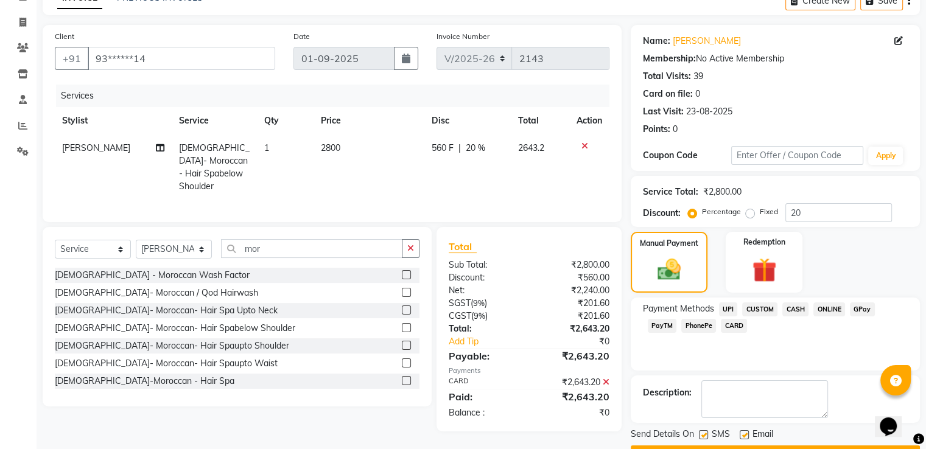
scroll to position [99, 0]
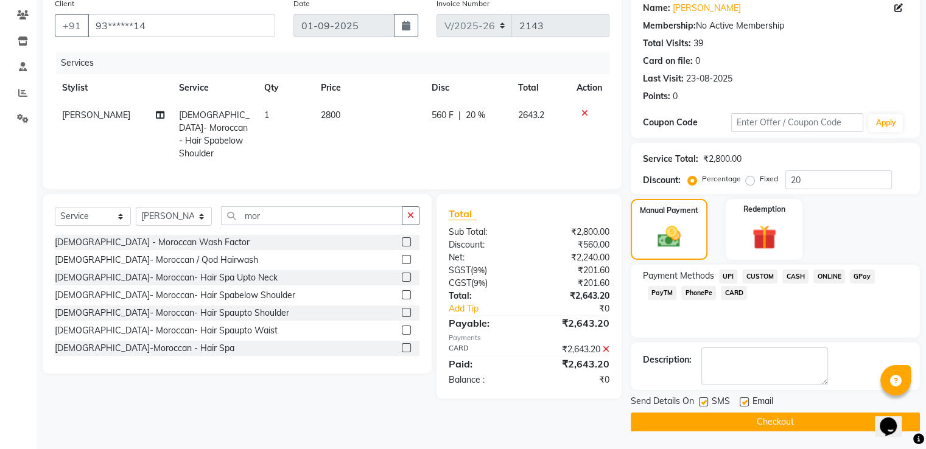
click at [743, 400] on label at bounding box center [744, 401] width 9 height 9
click at [743, 400] on input "checkbox" at bounding box center [744, 403] width 8 height 8
checkbox input "false"
drag, startPoint x: 701, startPoint y: 397, endPoint x: 694, endPoint y: 405, distance: 10.3
click at [701, 397] on label at bounding box center [703, 401] width 9 height 9
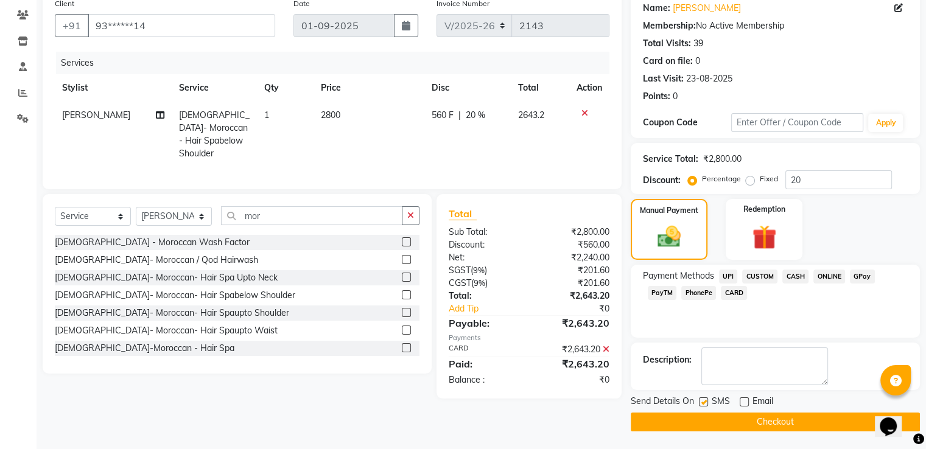
click at [701, 399] on input "checkbox" at bounding box center [703, 403] width 8 height 8
checkbox input "false"
click at [674, 421] on button "Checkout" at bounding box center [775, 422] width 289 height 19
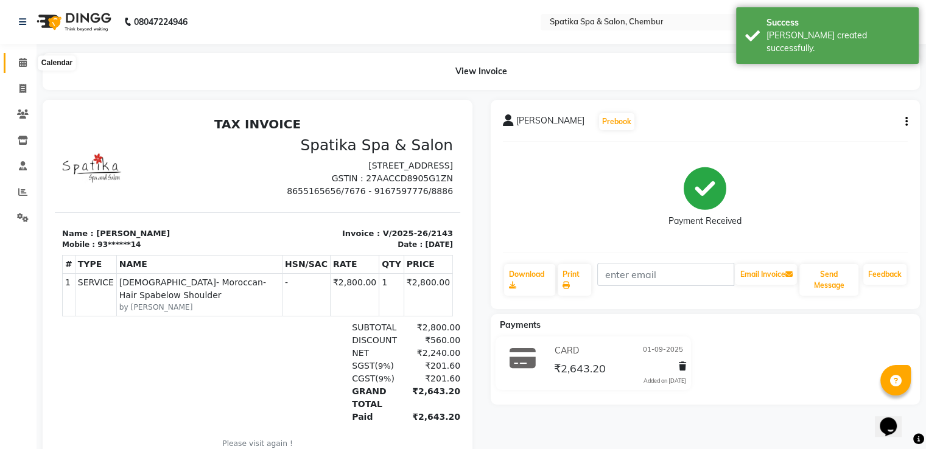
click at [23, 64] on icon at bounding box center [23, 62] width 8 height 9
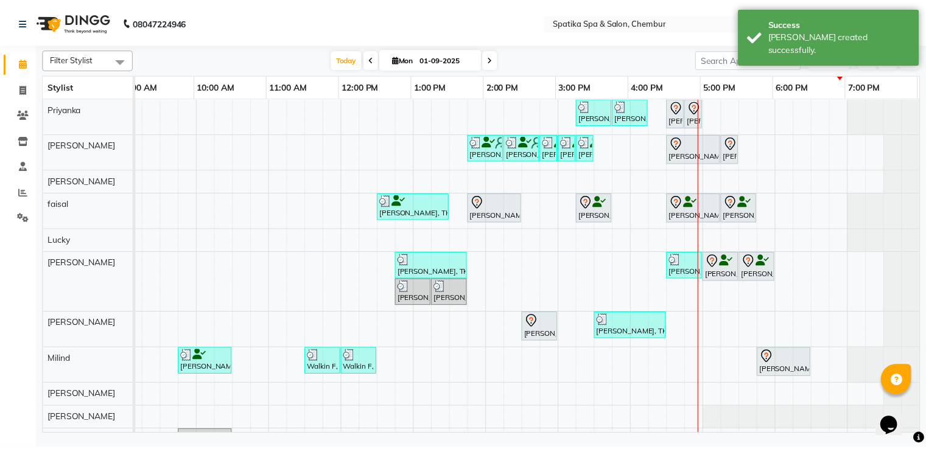
scroll to position [0, 157]
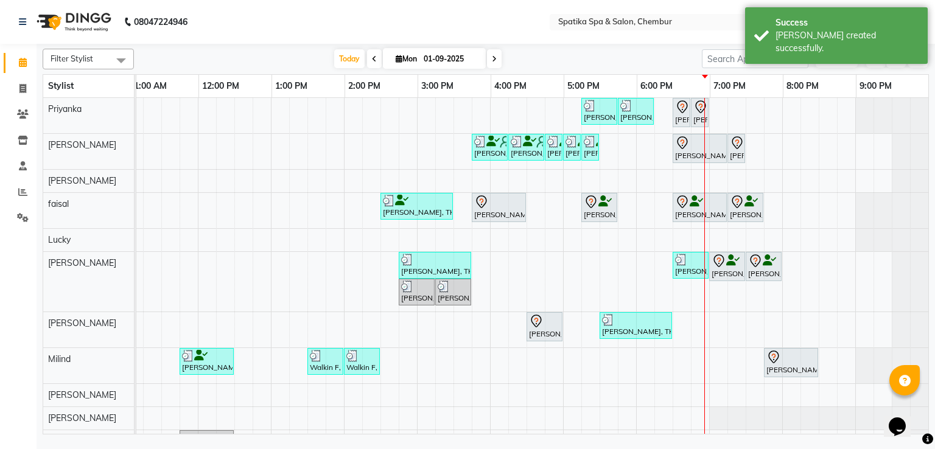
click at [501, 213] on div "[PERSON_NAME], TK10, 03:45 PM-04:30 PM, Haircuts" at bounding box center [499, 208] width 52 height 26
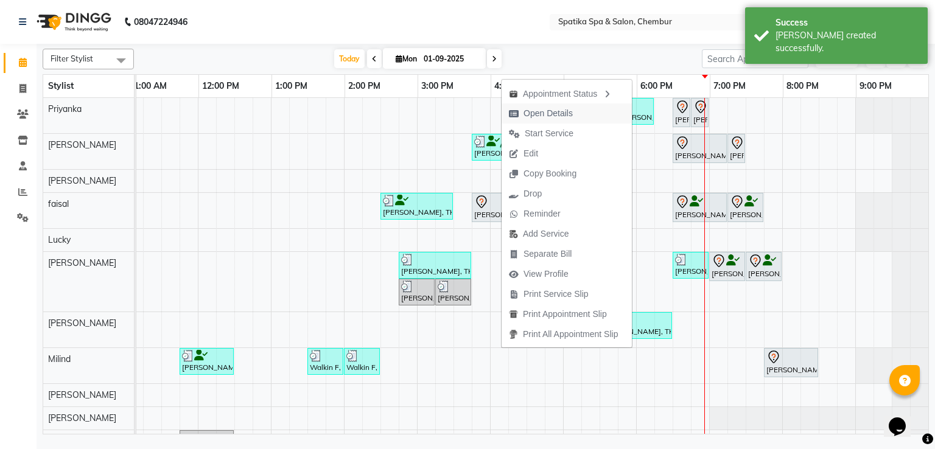
click at [525, 110] on span "Open Details" at bounding box center [547, 113] width 49 height 13
select select "7"
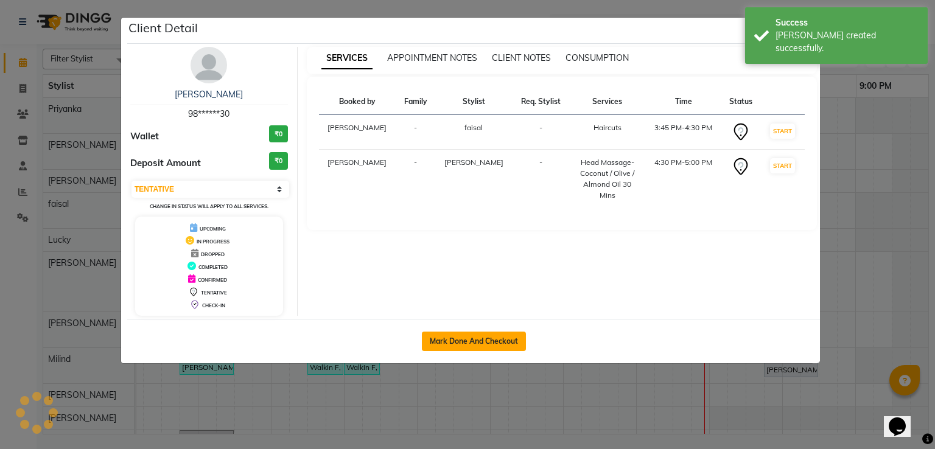
click at [453, 340] on button "Mark Done And Checkout" at bounding box center [474, 341] width 104 height 19
select select "service"
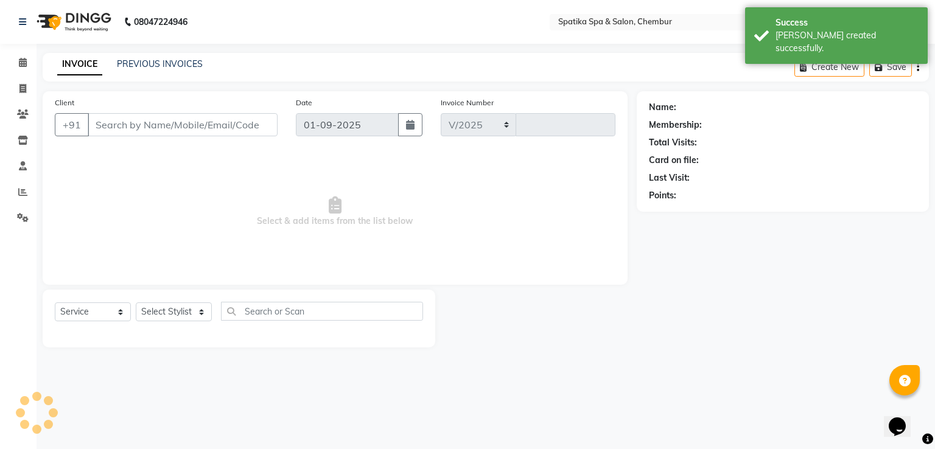
select select "631"
type input "2144"
type input "98******30"
select select "62535"
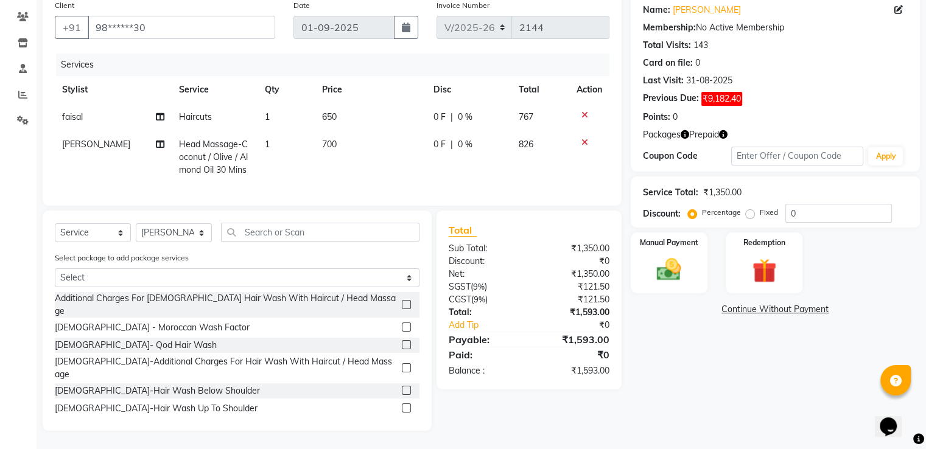
scroll to position [108, 0]
click at [762, 256] on img at bounding box center [763, 271] width 41 height 31
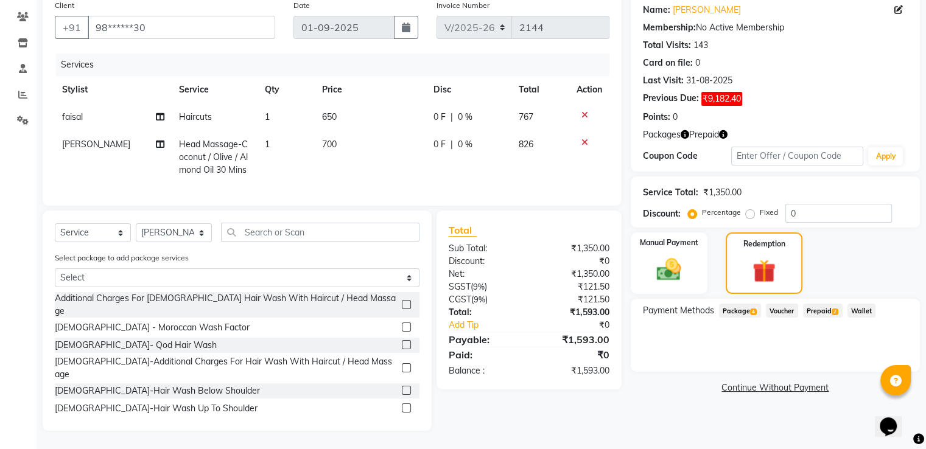
click at [760, 304] on span "Package 4" at bounding box center [740, 311] width 42 height 14
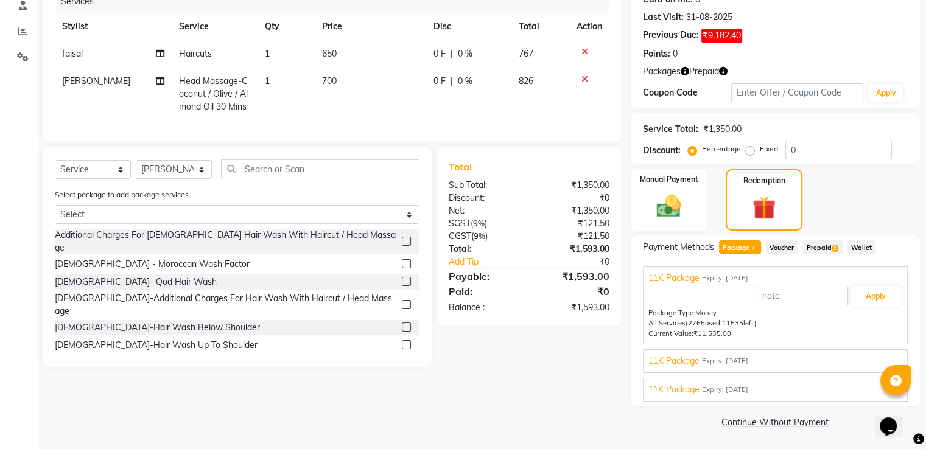
scroll to position [161, 0]
click at [780, 354] on div "11K Package Expiry: 29-01-2026" at bounding box center [775, 360] width 254 height 13
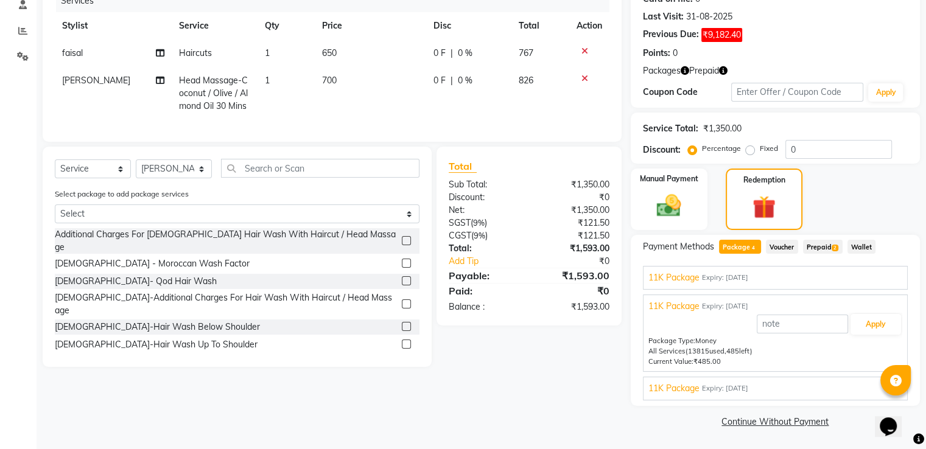
scroll to position [27, 0]
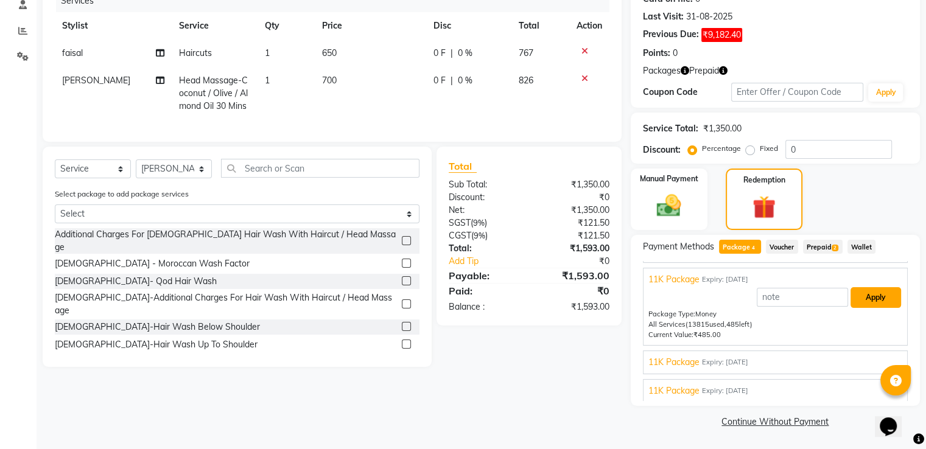
click at [850, 294] on button "Apply" at bounding box center [875, 297] width 51 height 21
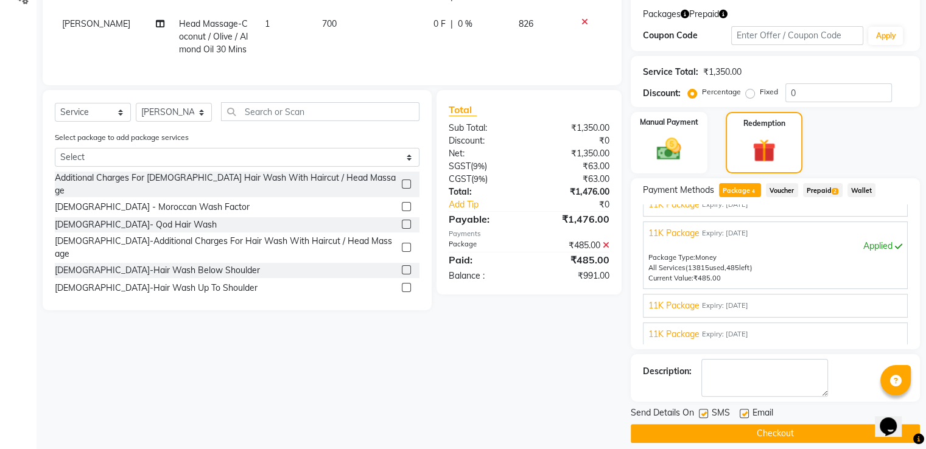
scroll to position [230, 0]
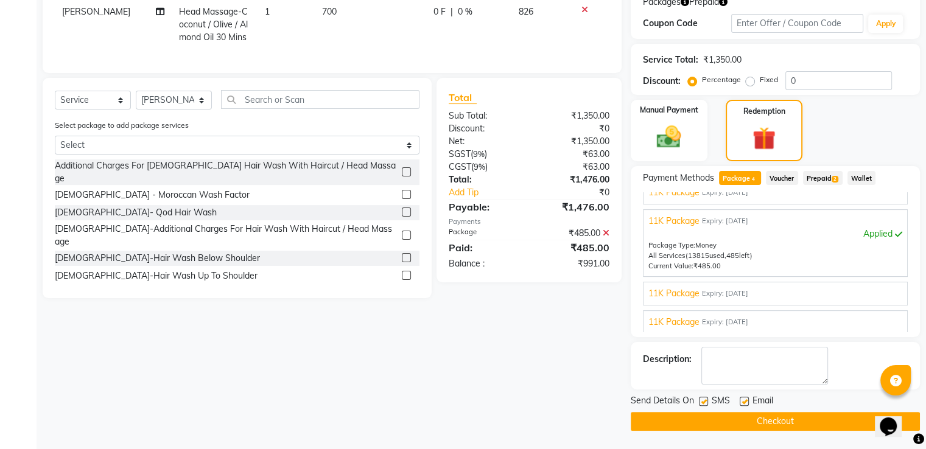
click at [712, 292] on span "Expiry: 16-10-2025" at bounding box center [725, 294] width 46 height 10
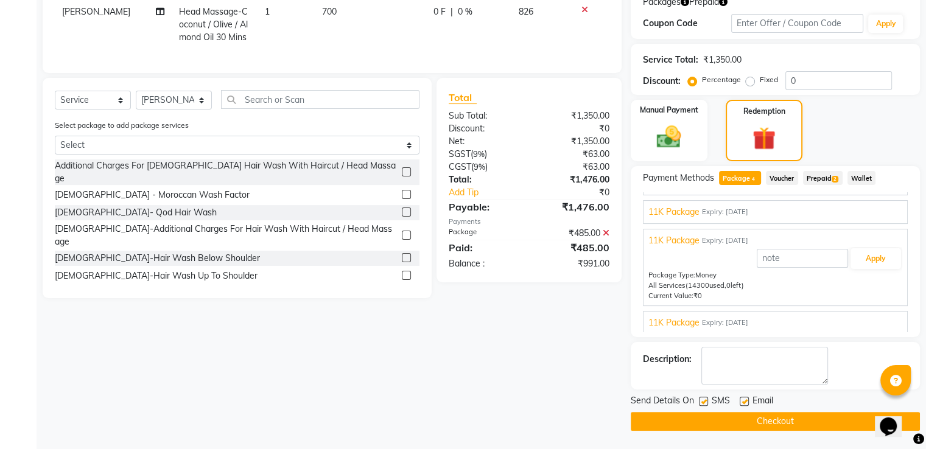
scroll to position [27, 0]
click at [850, 256] on button "Apply" at bounding box center [875, 257] width 51 height 21
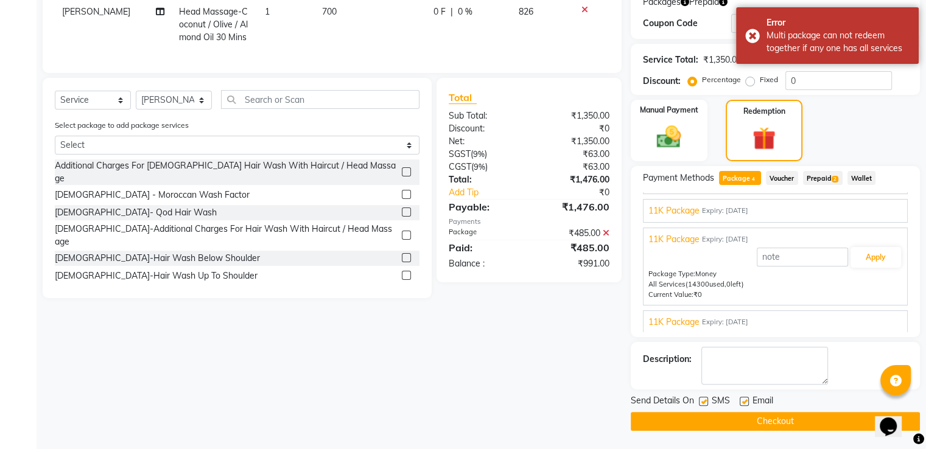
click at [716, 321] on span "Expiry: 04-09-2025" at bounding box center [725, 322] width 46 height 10
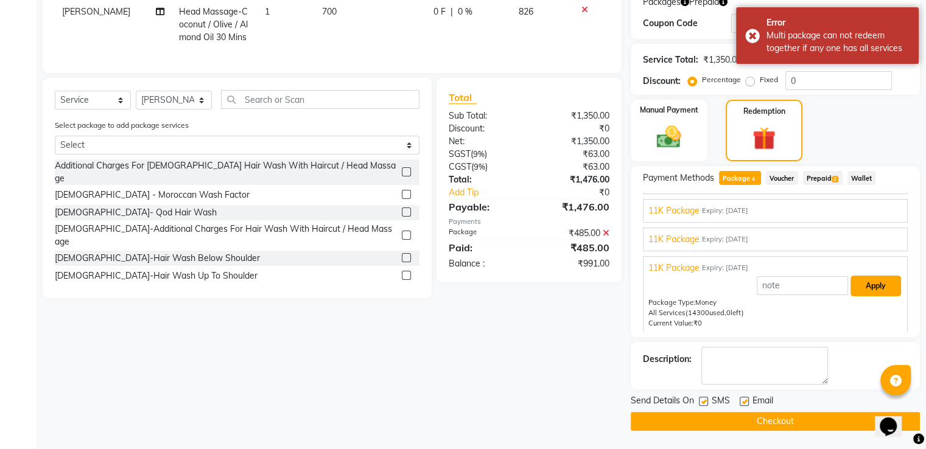
click at [875, 287] on button "Apply" at bounding box center [875, 286] width 51 height 21
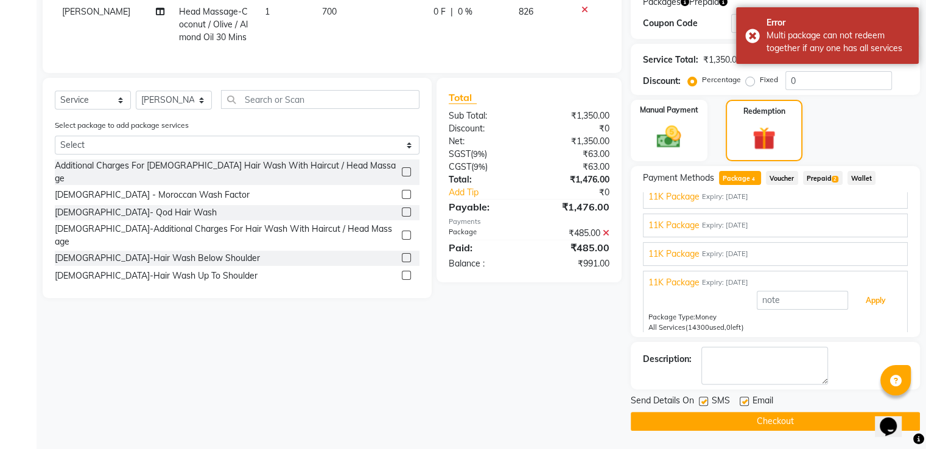
scroll to position [0, 0]
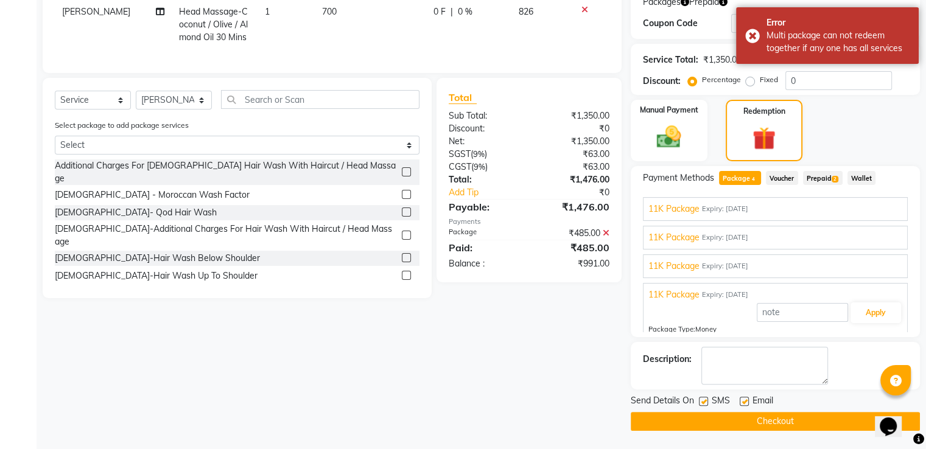
click at [746, 211] on span "Expiry: 27-02-2026" at bounding box center [725, 209] width 46 height 10
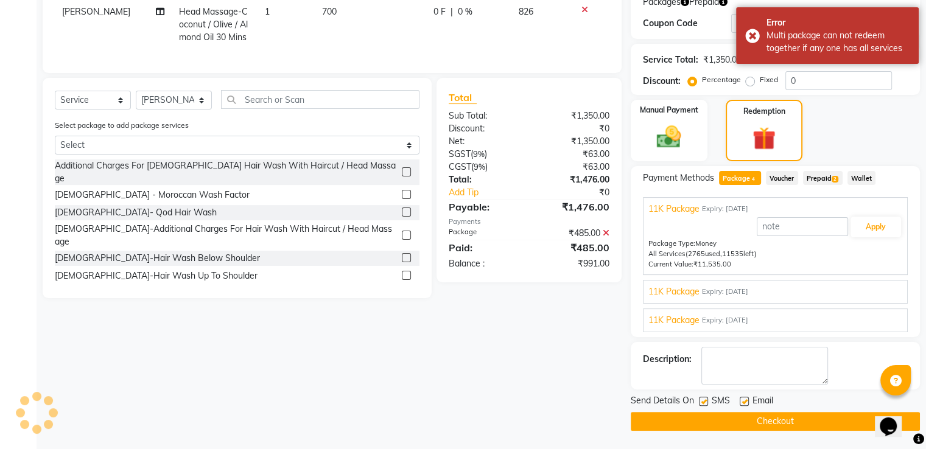
click at [831, 173] on span "Prepaid 2" at bounding box center [823, 178] width 40 height 14
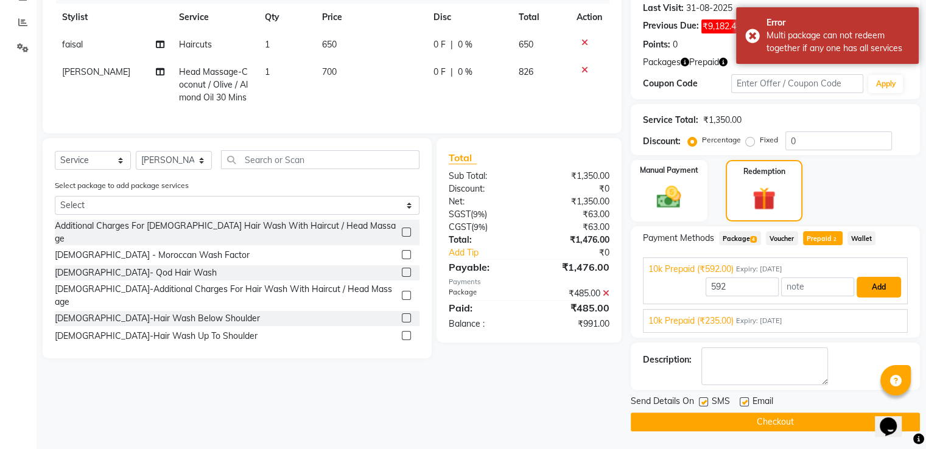
click at [873, 286] on button "Add" at bounding box center [878, 287] width 44 height 21
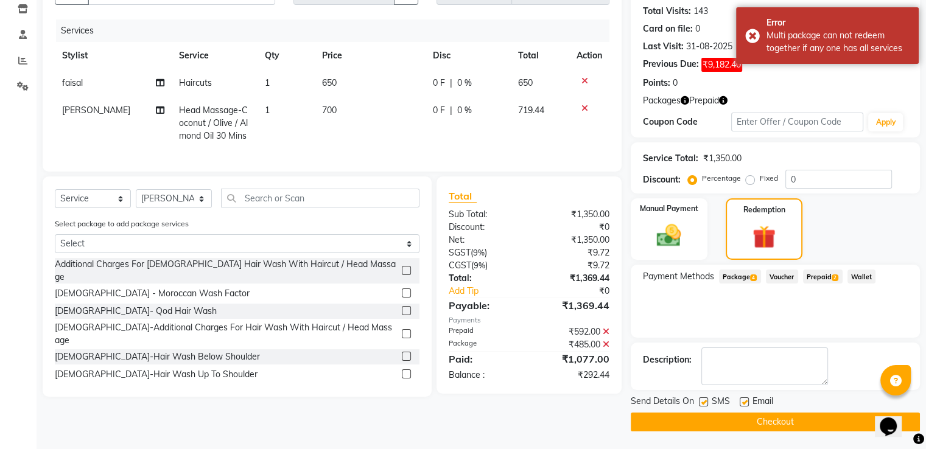
click at [804, 276] on span "Prepaid 2" at bounding box center [823, 277] width 40 height 14
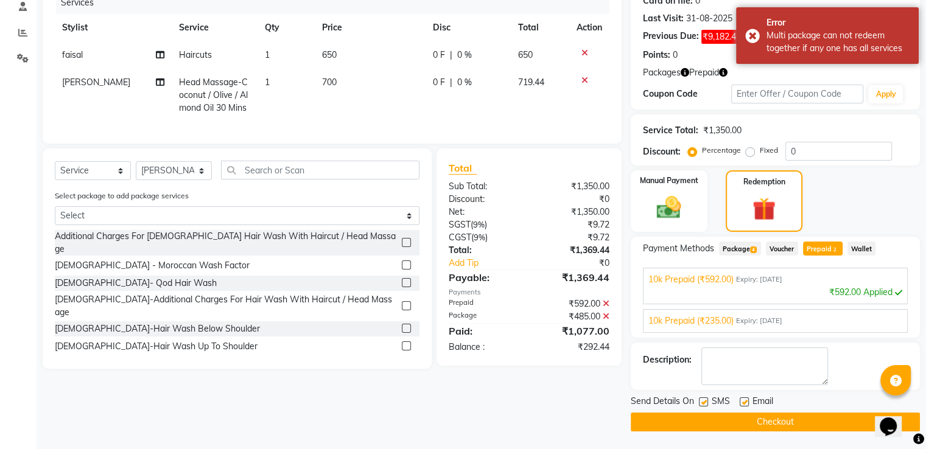
click at [804, 309] on div "10k Prepaid (₹235.00) Expiry: 06-05-2027 235 Add" at bounding box center [775, 321] width 265 height 24
click at [804, 323] on div "10k Prepaid (₹235.00) Expiry: 06-05-2027" at bounding box center [775, 321] width 254 height 13
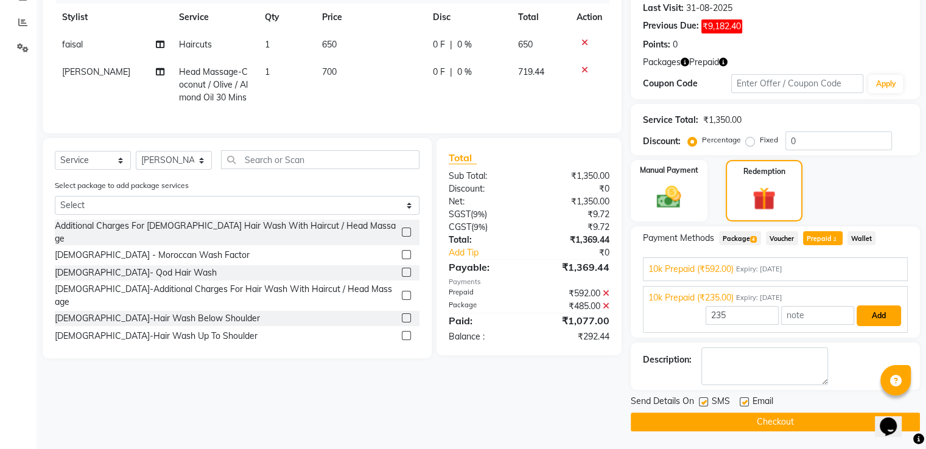
click at [869, 315] on button "Add" at bounding box center [878, 316] width 44 height 21
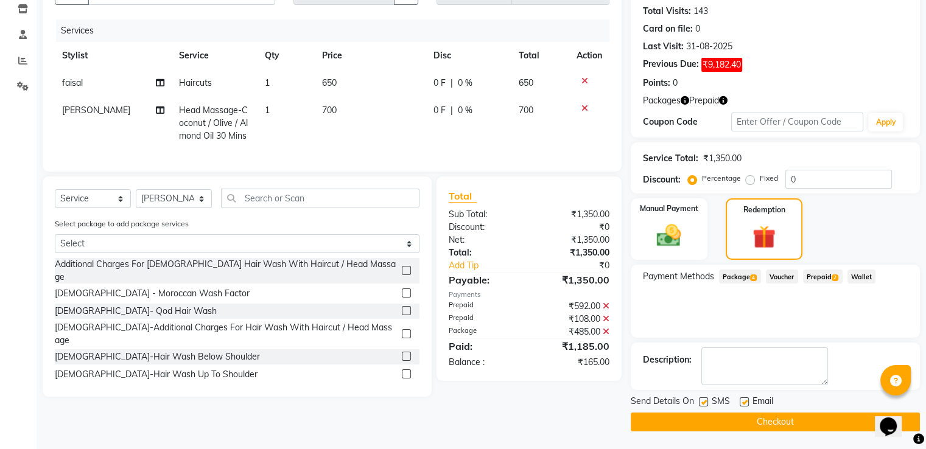
click at [746, 279] on span "Package 4" at bounding box center [740, 277] width 42 height 14
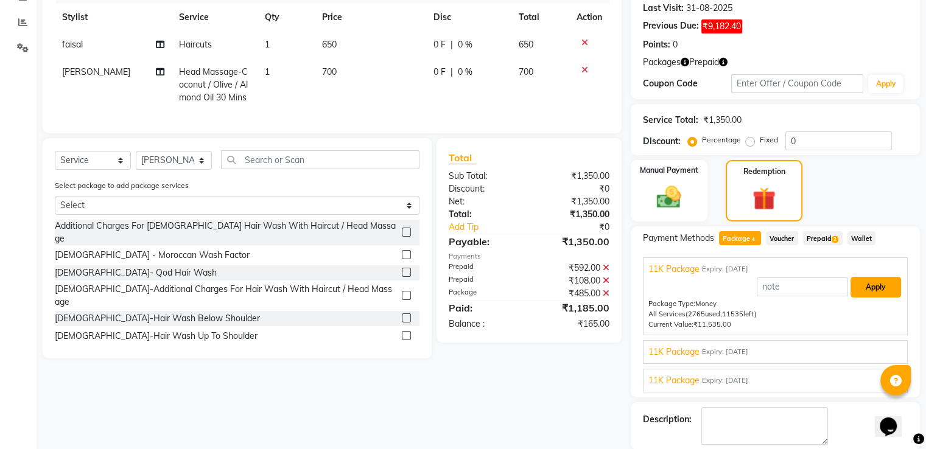
click at [863, 285] on button "Apply" at bounding box center [875, 287] width 51 height 21
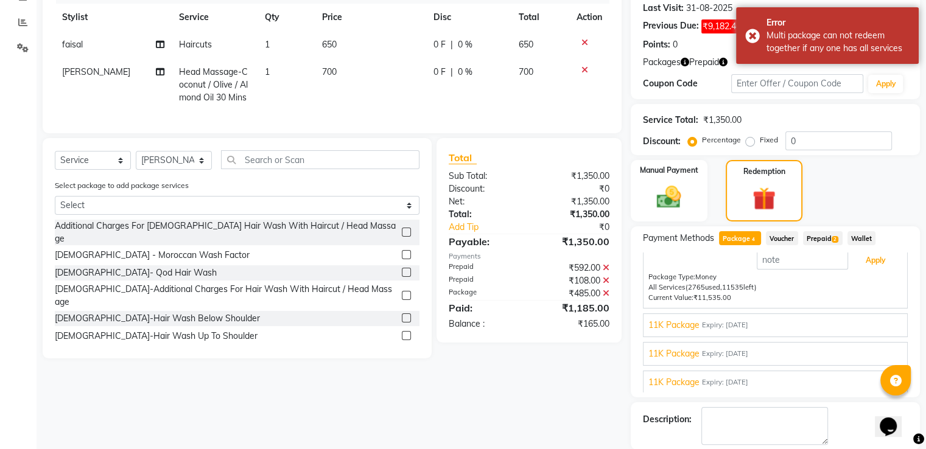
scroll to position [0, 0]
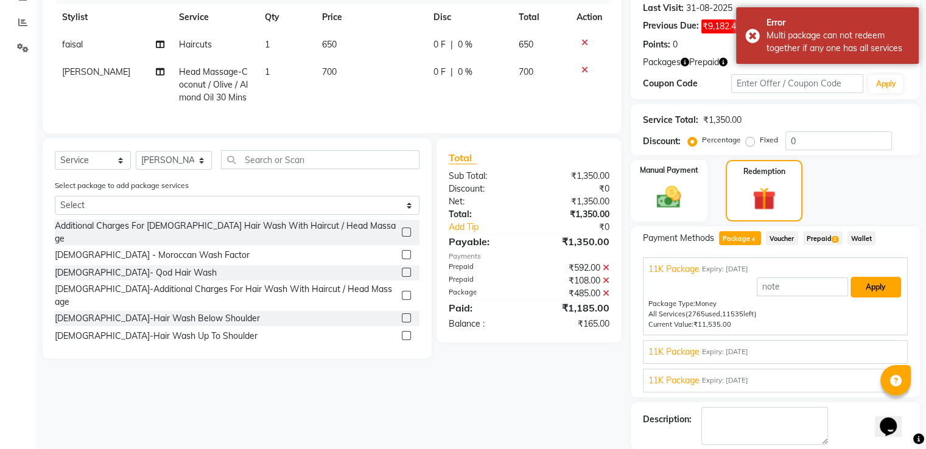
click at [850, 290] on button "Apply" at bounding box center [875, 287] width 51 height 21
click at [850, 285] on button "Apply" at bounding box center [875, 287] width 51 height 21
click at [607, 298] on icon at bounding box center [606, 293] width 7 height 9
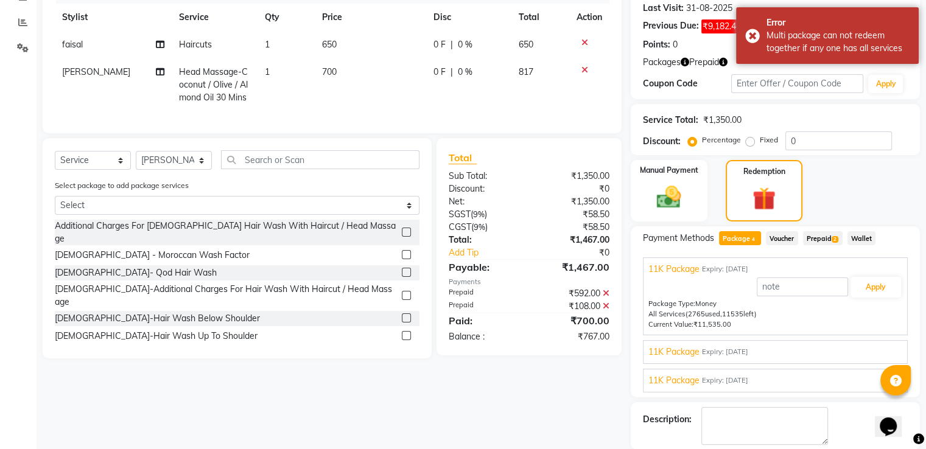
click at [604, 298] on icon at bounding box center [606, 293] width 7 height 9
click at [605, 298] on icon at bounding box center [606, 293] width 7 height 9
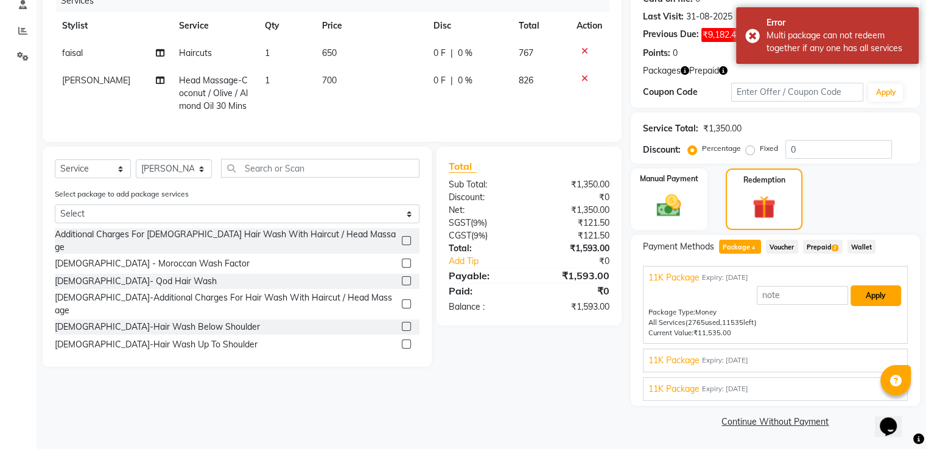
click at [850, 300] on button "Apply" at bounding box center [875, 295] width 51 height 21
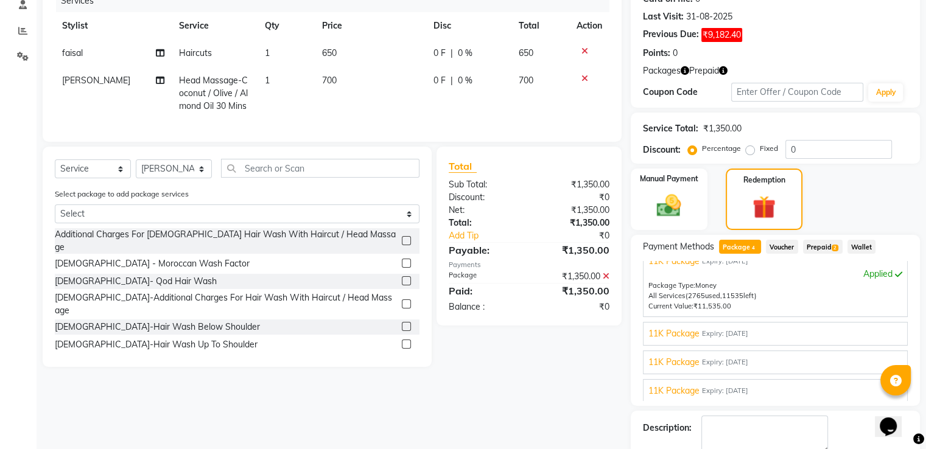
scroll to position [230, 0]
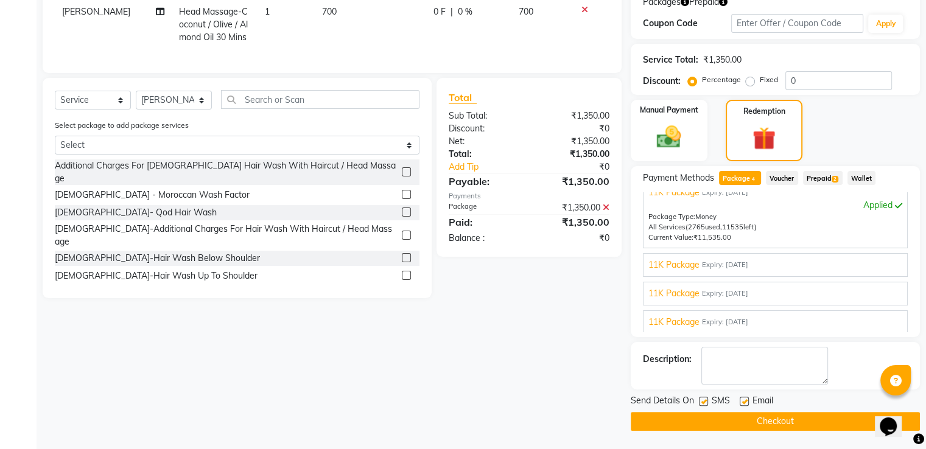
click at [756, 415] on button "Checkout" at bounding box center [775, 421] width 289 height 19
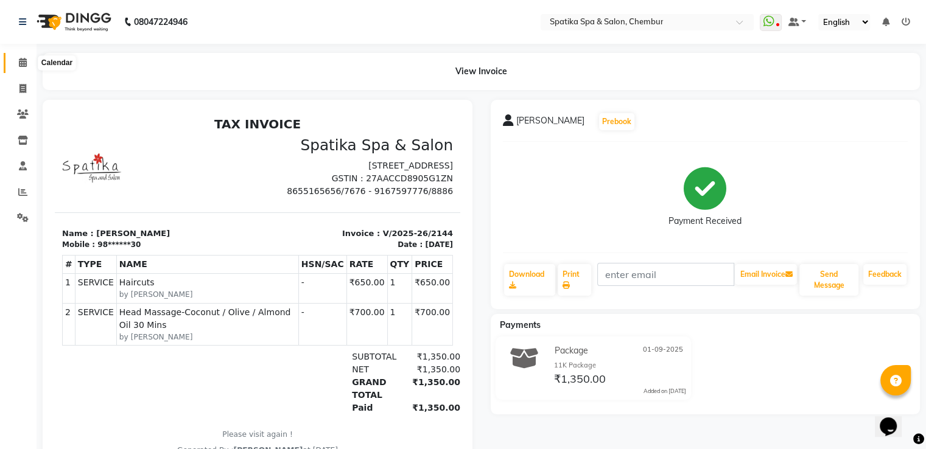
click at [24, 63] on icon at bounding box center [23, 62] width 8 height 9
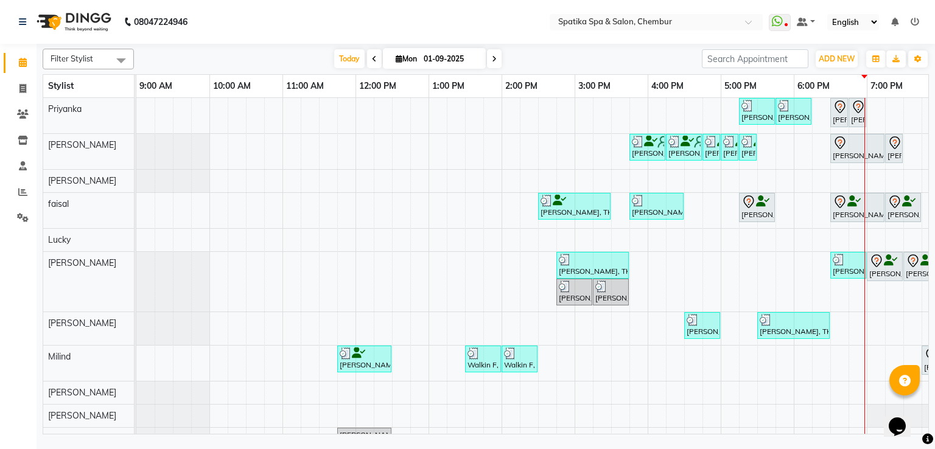
scroll to position [0, 157]
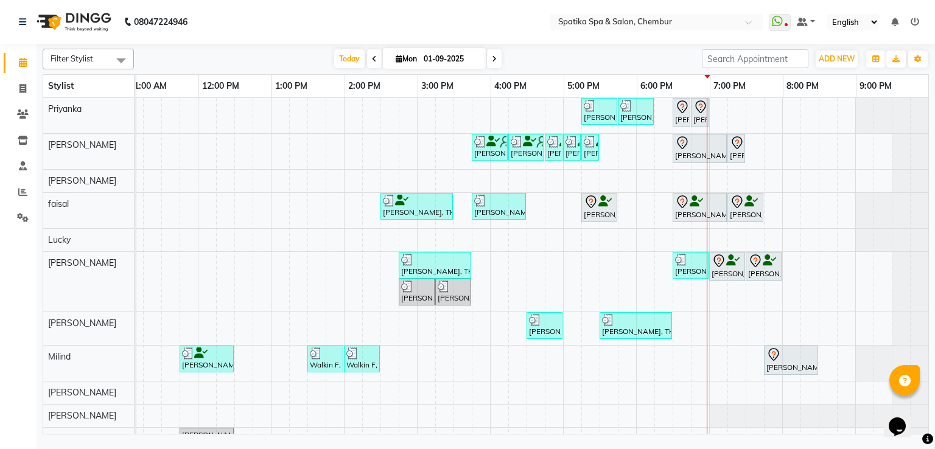
click at [591, 209] on div "[PERSON_NAME], TK03, 05:15 PM-05:45 PM, Classic Shave" at bounding box center [599, 208] width 33 height 26
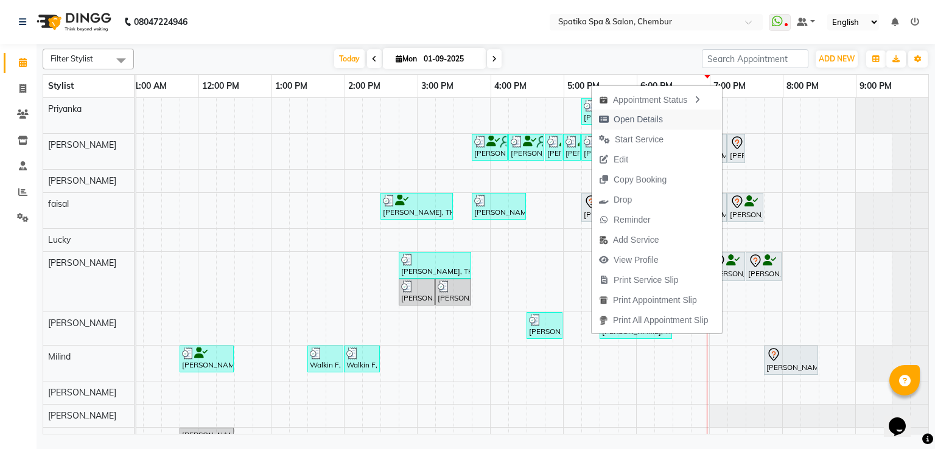
click at [628, 114] on span "Open Details" at bounding box center [638, 119] width 49 height 13
select select "7"
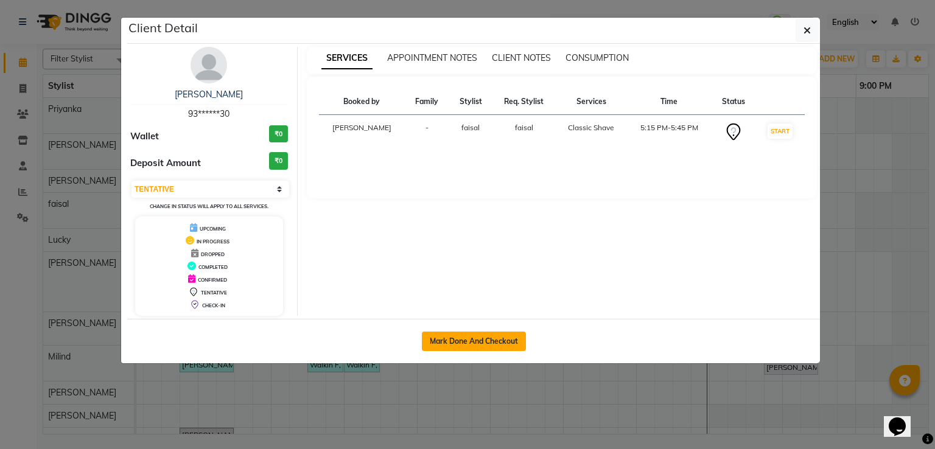
click at [483, 344] on button "Mark Done And Checkout" at bounding box center [474, 341] width 104 height 19
select select "631"
select select "service"
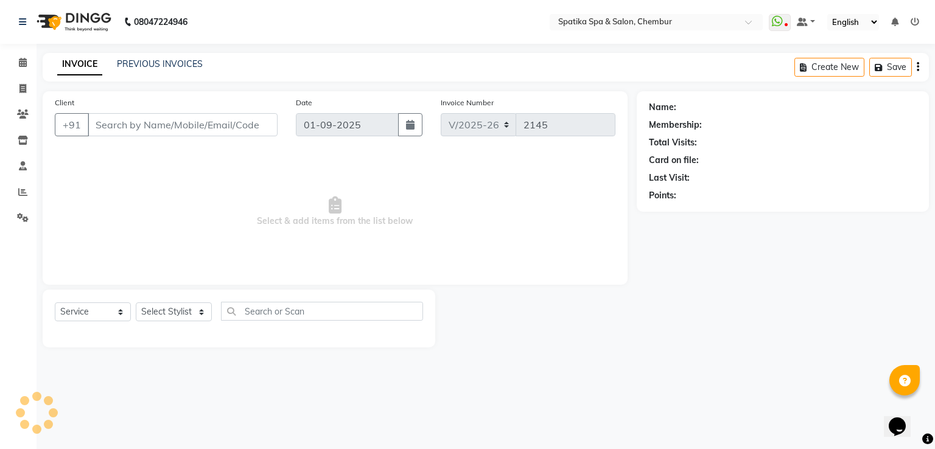
type input "93******30"
select select "9045"
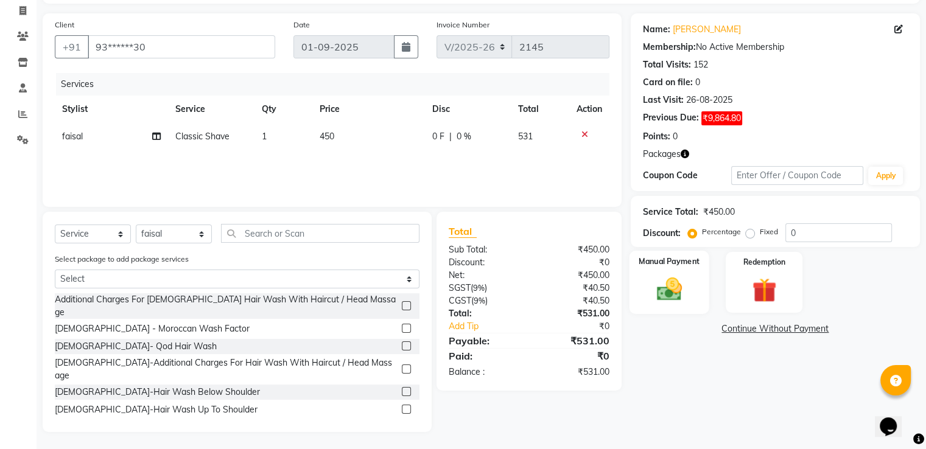
scroll to position [80, 0]
click at [775, 270] on div "Redemption" at bounding box center [764, 281] width 80 height 63
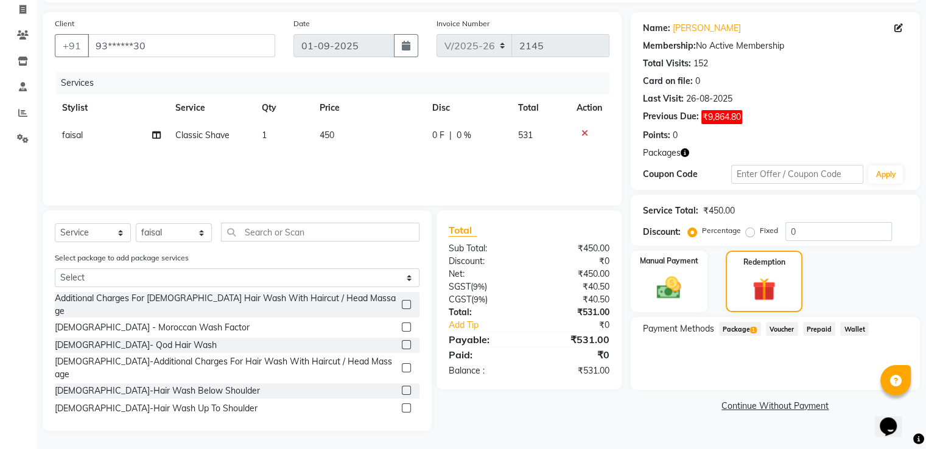
click at [743, 328] on span "Package 1" at bounding box center [740, 329] width 42 height 14
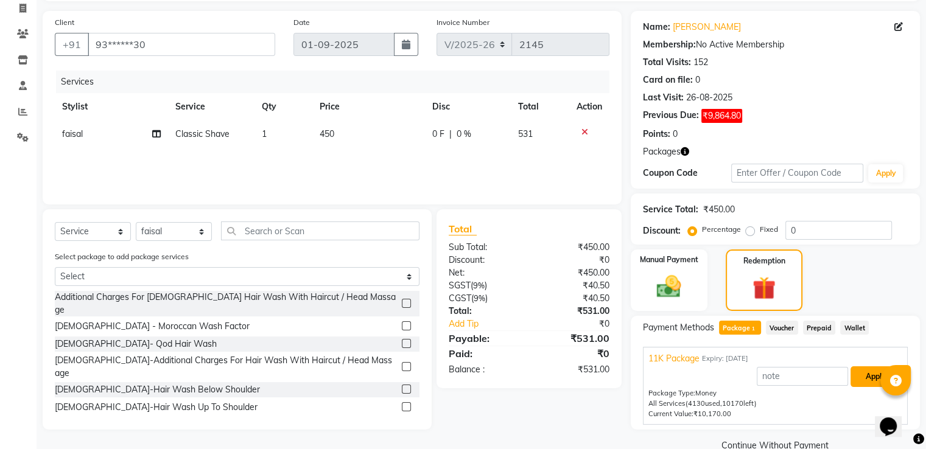
click at [860, 371] on button "Apply" at bounding box center [875, 376] width 51 height 21
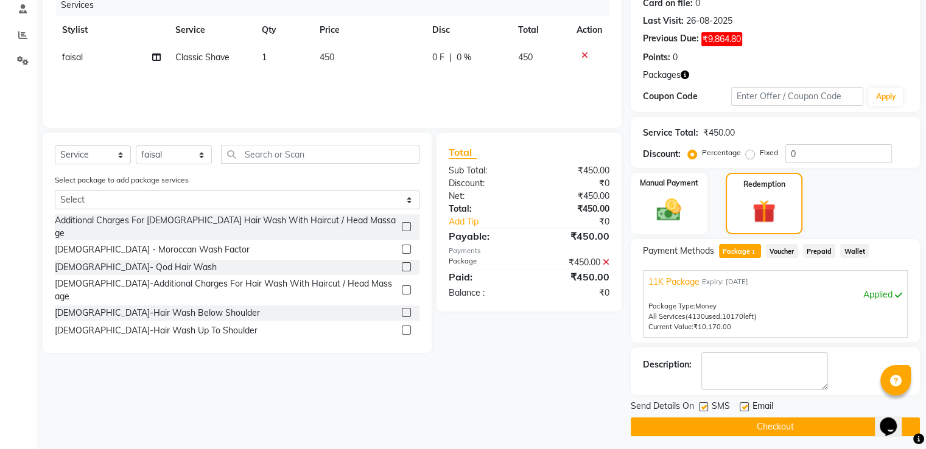
scroll to position [162, 0]
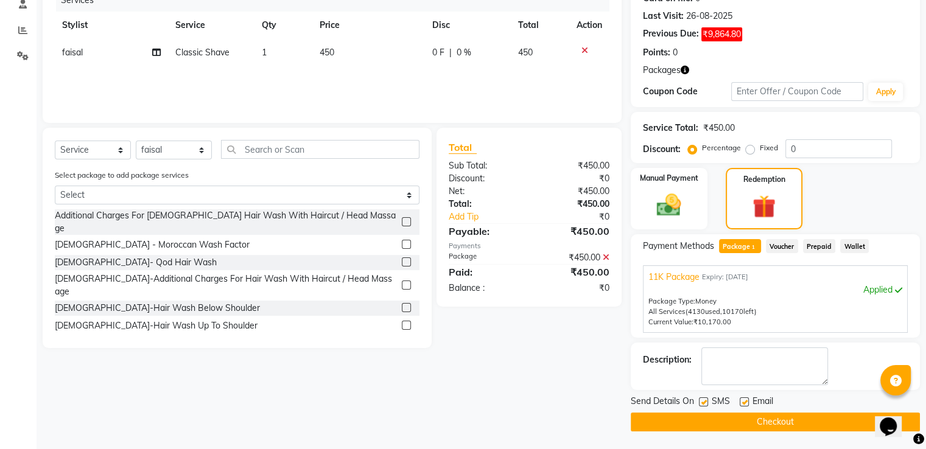
click at [767, 416] on button "Checkout" at bounding box center [775, 422] width 289 height 19
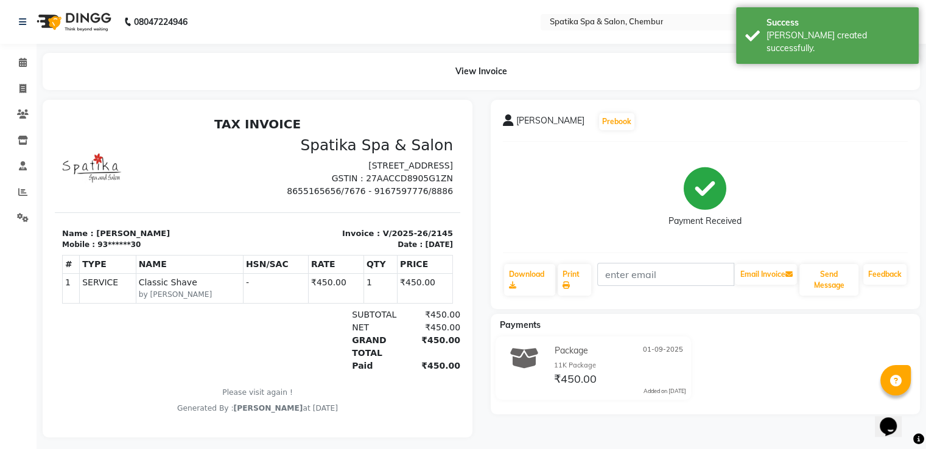
scroll to position [15, 0]
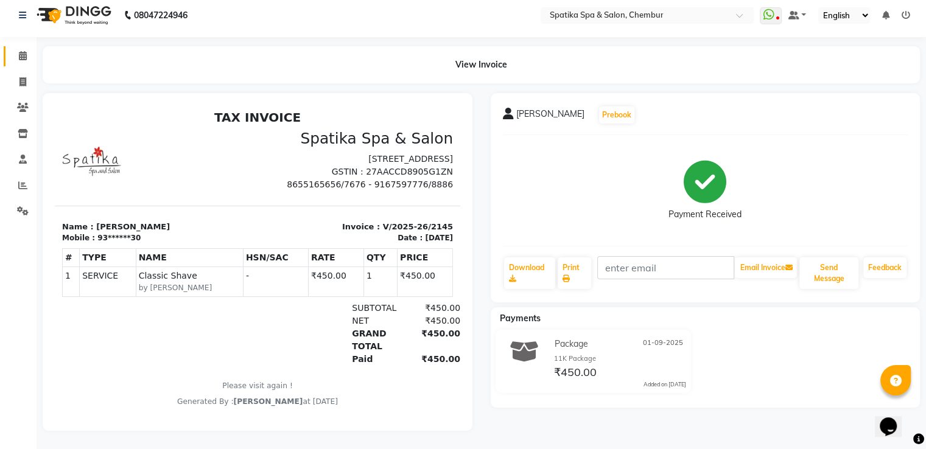
click at [17, 46] on link "Calendar" at bounding box center [18, 56] width 29 height 20
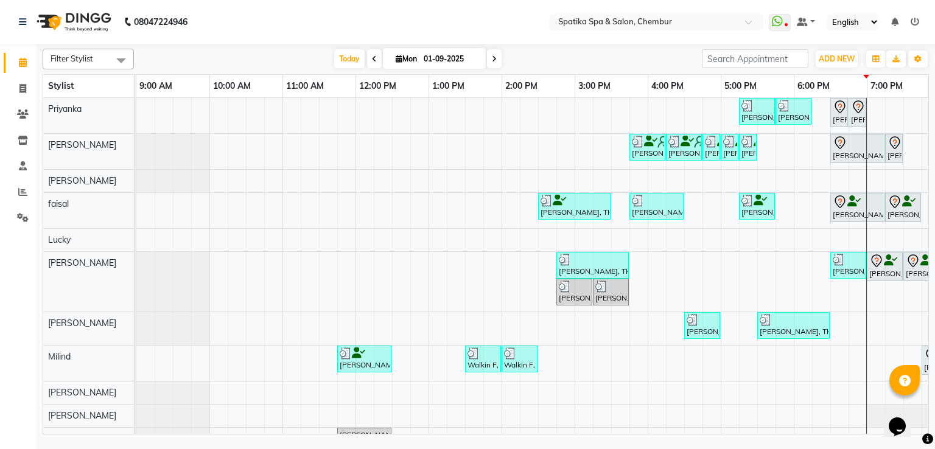
scroll to position [0, 122]
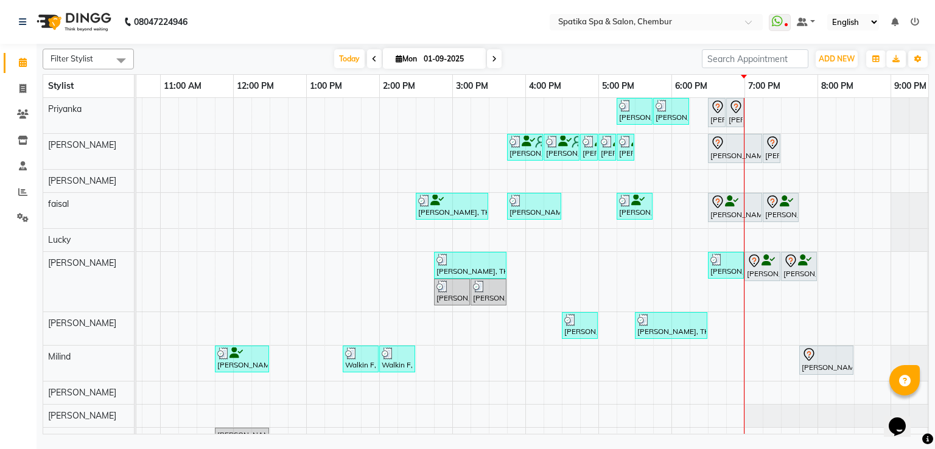
click at [725, 116] on div "[PERSON_NAME], TK04, 06:30 PM-06:45 PM, Peel Off Wax-Nose (External)" at bounding box center [717, 113] width 18 height 30
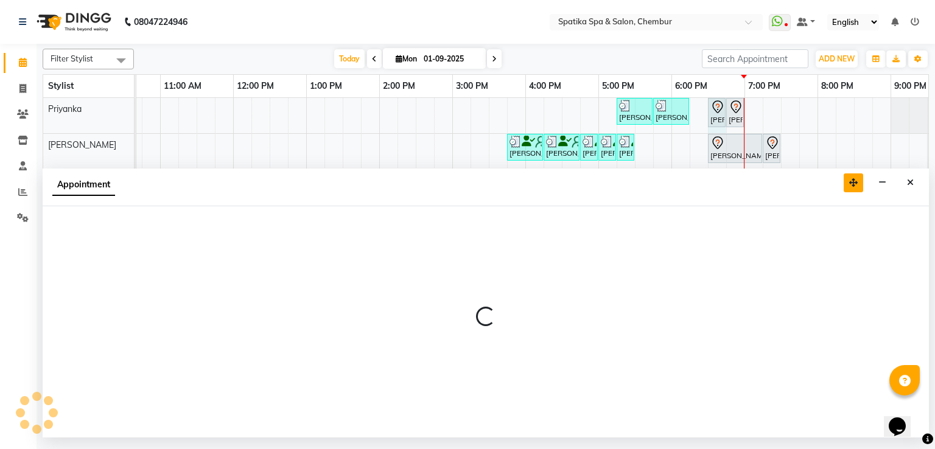
select select "9058"
select select "1110"
select select "tentative"
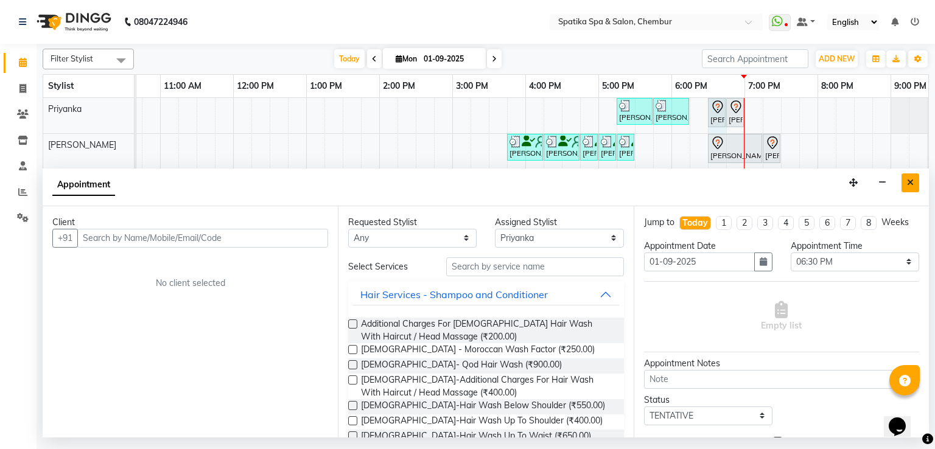
click at [908, 185] on icon "Close" at bounding box center [910, 182] width 7 height 9
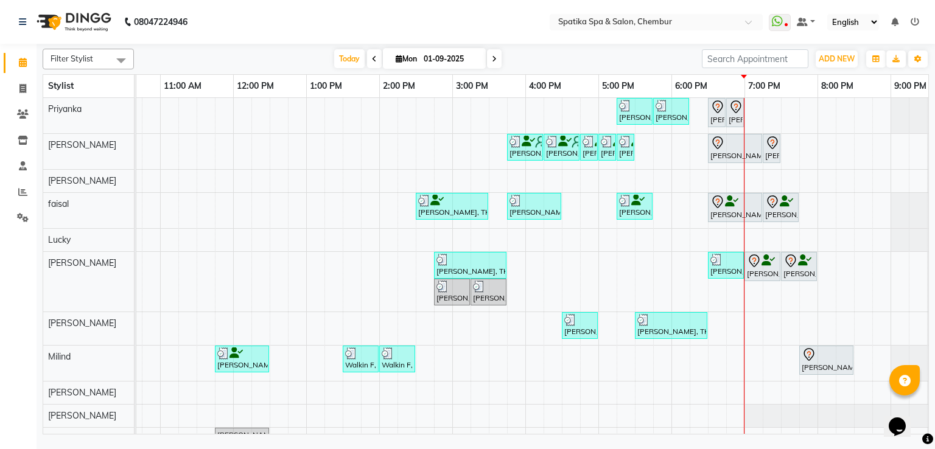
click at [735, 113] on icon at bounding box center [736, 107] width 15 height 15
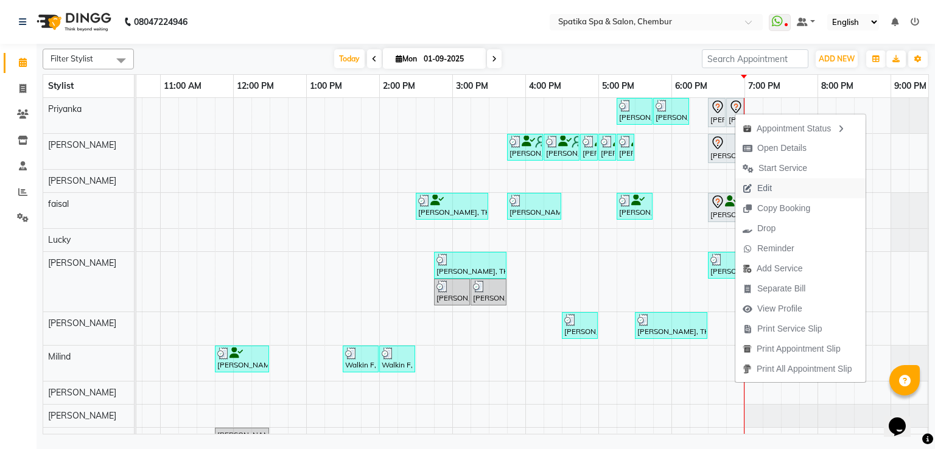
click at [771, 186] on span "Edit" at bounding box center [764, 188] width 15 height 13
select select "tentative"
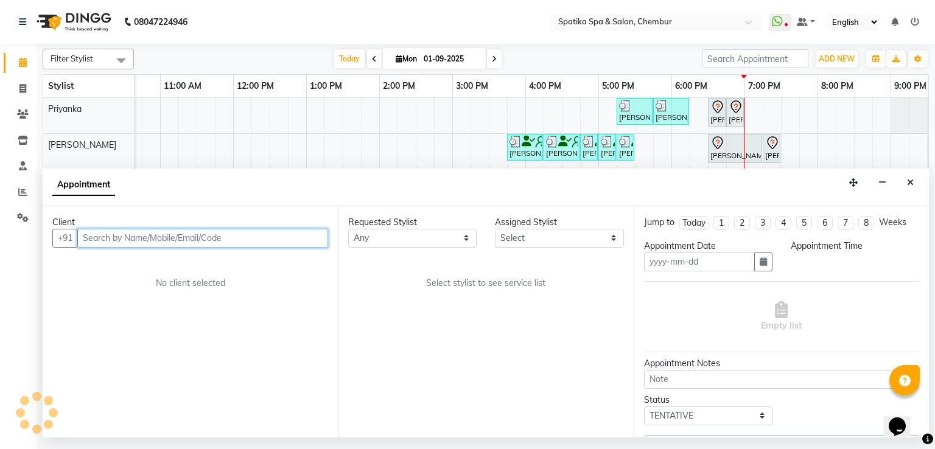
type input "01-09-2025"
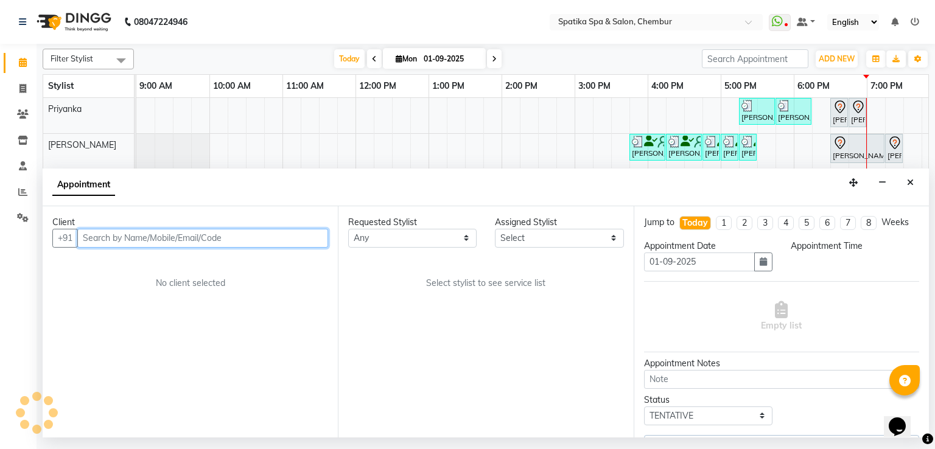
select select "9058"
select select "1110"
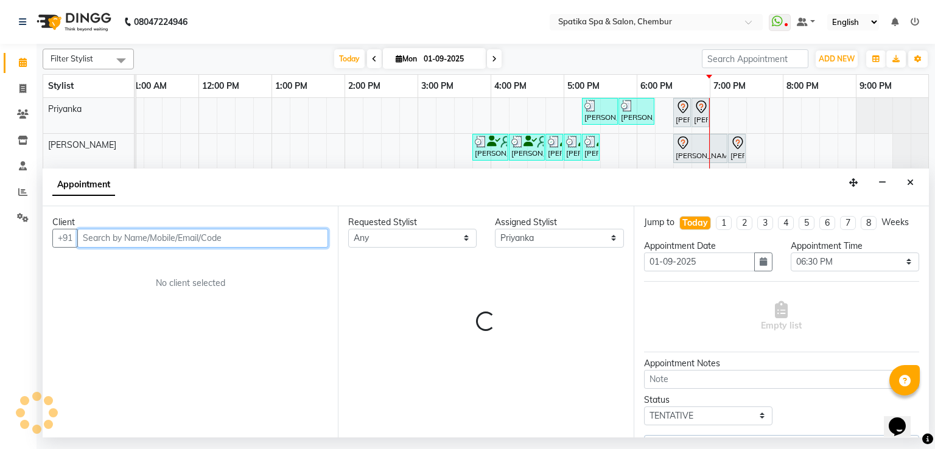
select select "690"
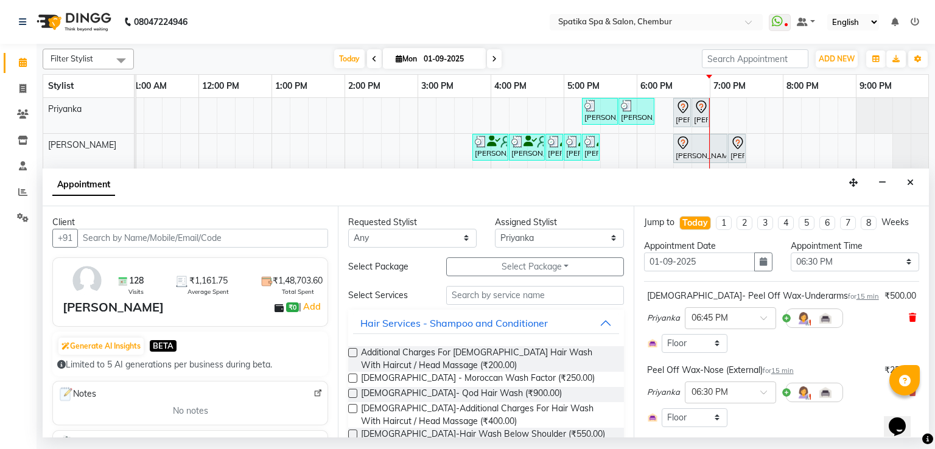
click at [909, 318] on icon at bounding box center [912, 317] width 7 height 9
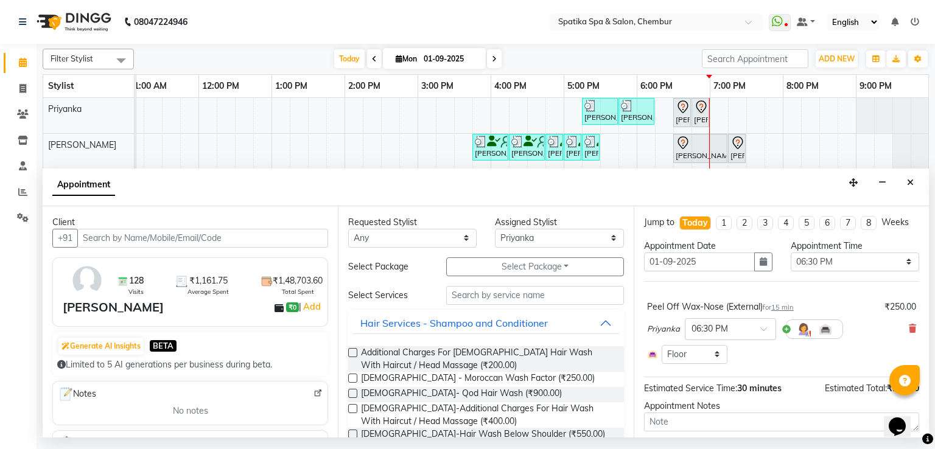
scroll to position [71, 0]
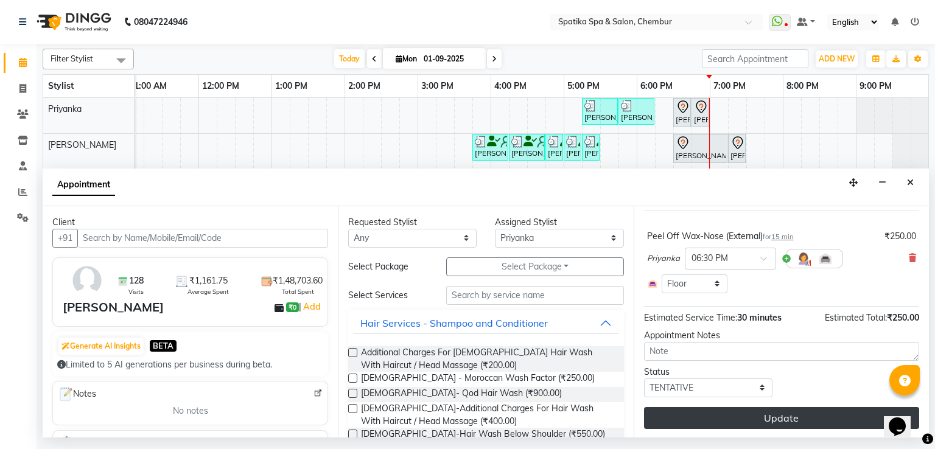
click at [763, 418] on button "Update" at bounding box center [781, 418] width 275 height 22
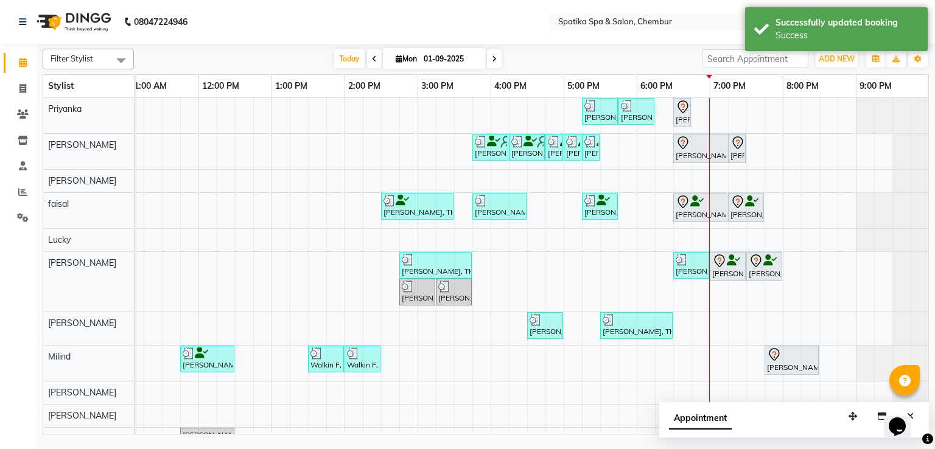
click at [684, 111] on icon at bounding box center [683, 107] width 15 height 15
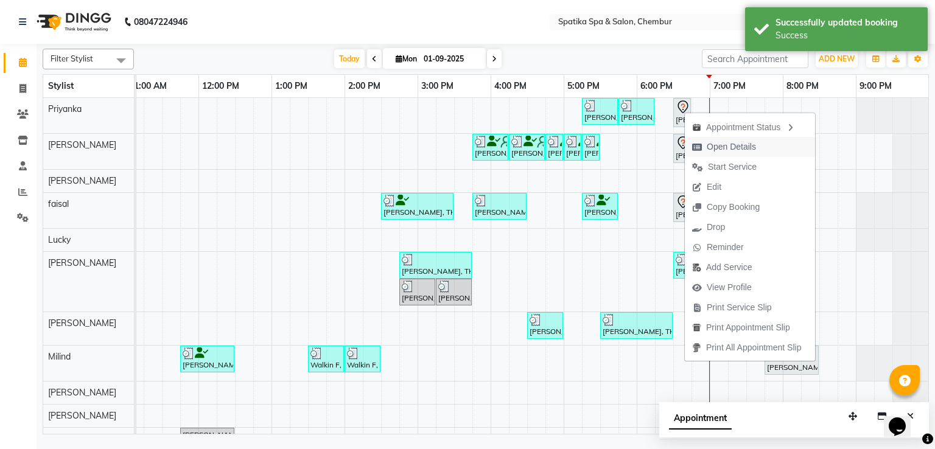
click at [713, 152] on span "Open Details" at bounding box center [731, 147] width 49 height 13
select select "7"
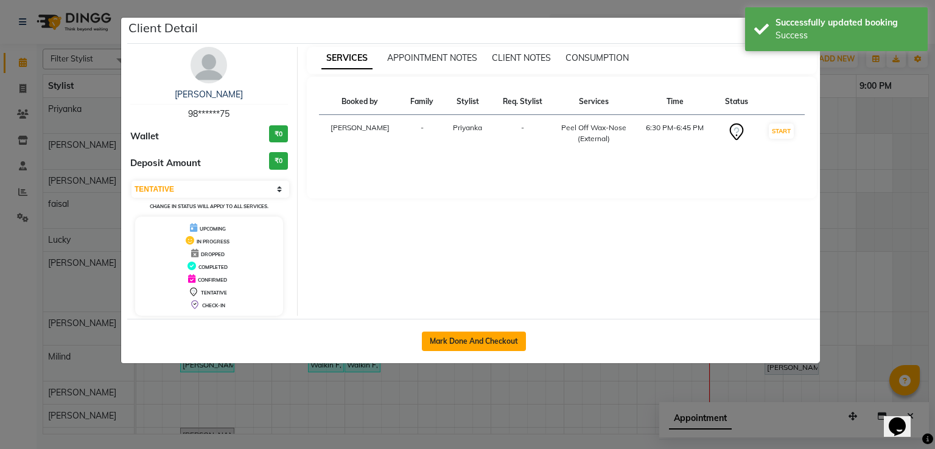
click at [474, 334] on button "Mark Done And Checkout" at bounding box center [474, 341] width 104 height 19
select select "631"
select select "service"
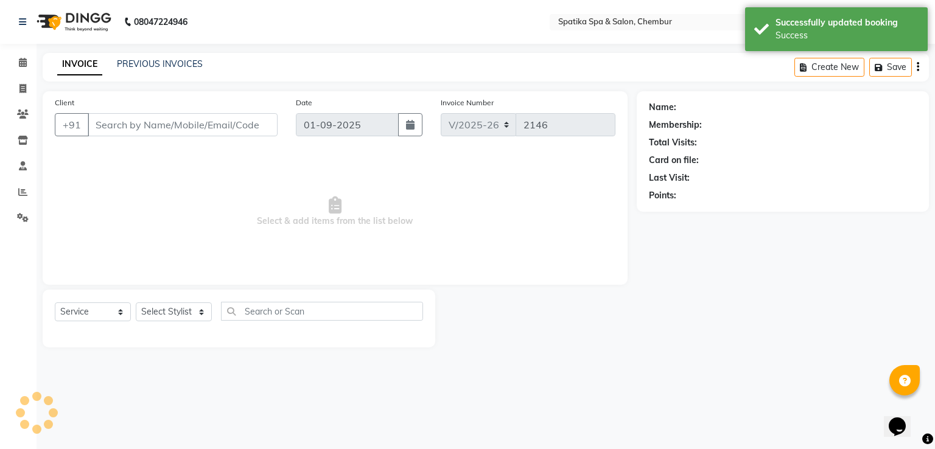
type input "98******75"
select select "9058"
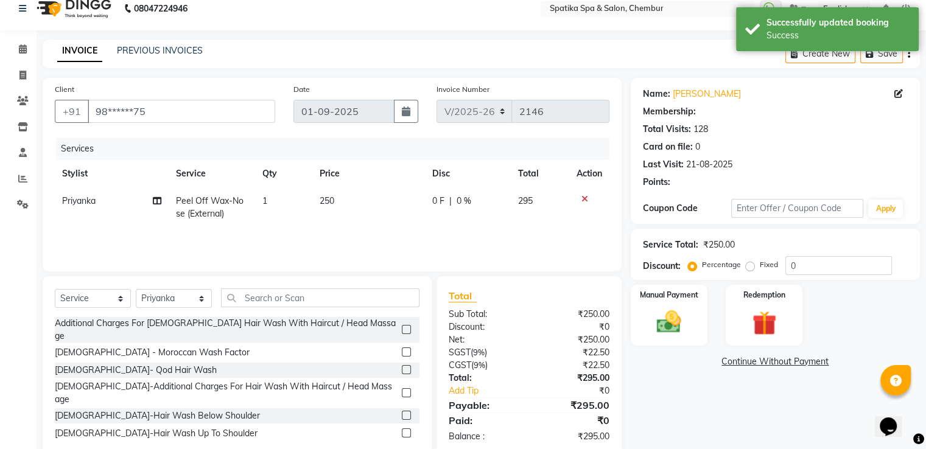
scroll to position [39, 0]
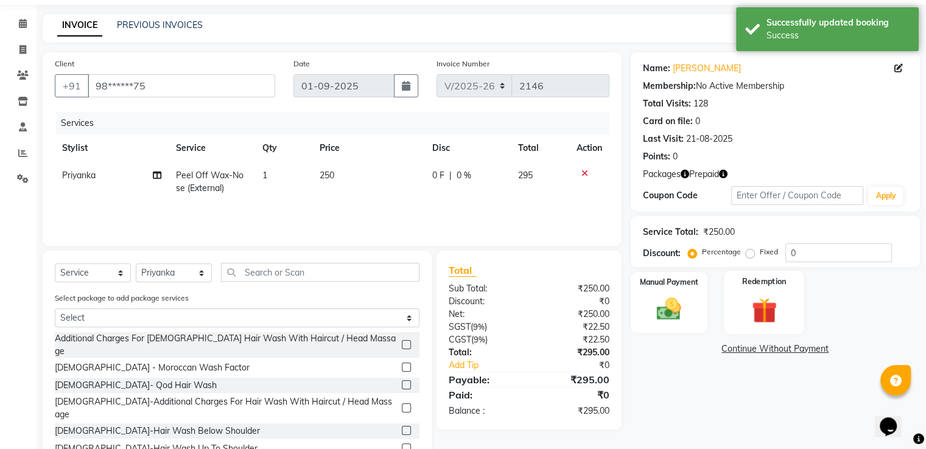
click at [757, 307] on img at bounding box center [763, 310] width 41 height 31
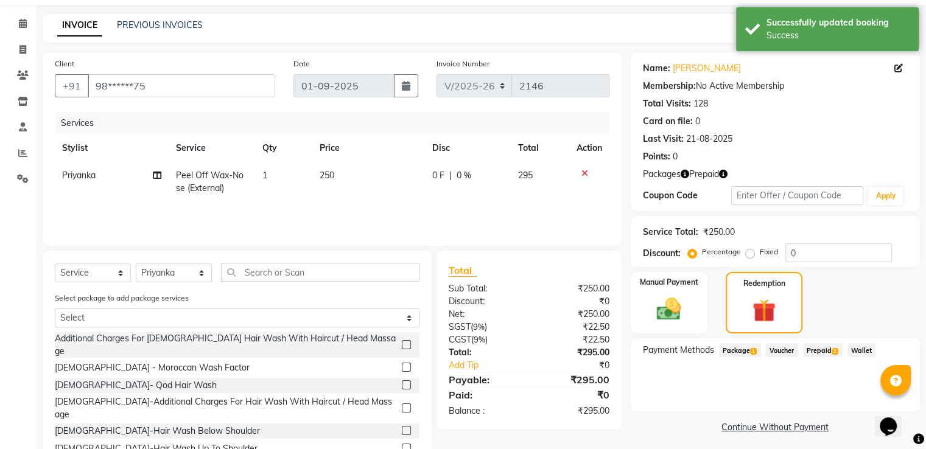
click at [741, 351] on span "Package 1" at bounding box center [740, 350] width 42 height 14
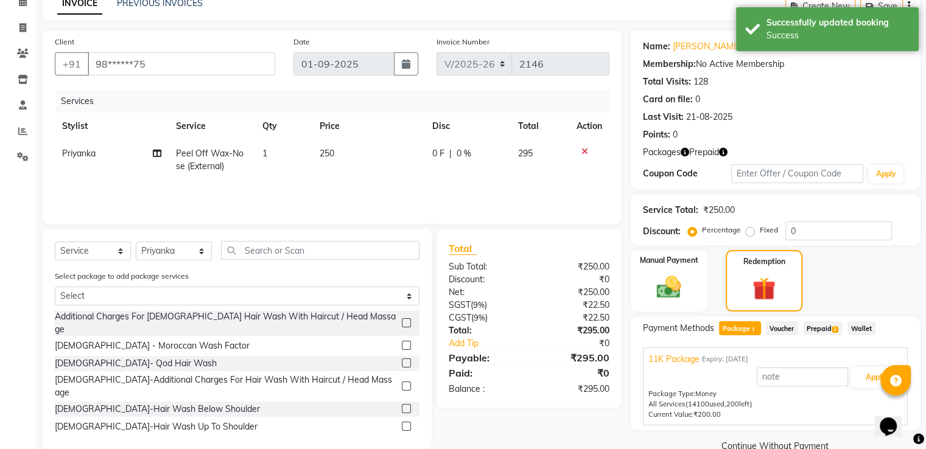
scroll to position [85, 0]
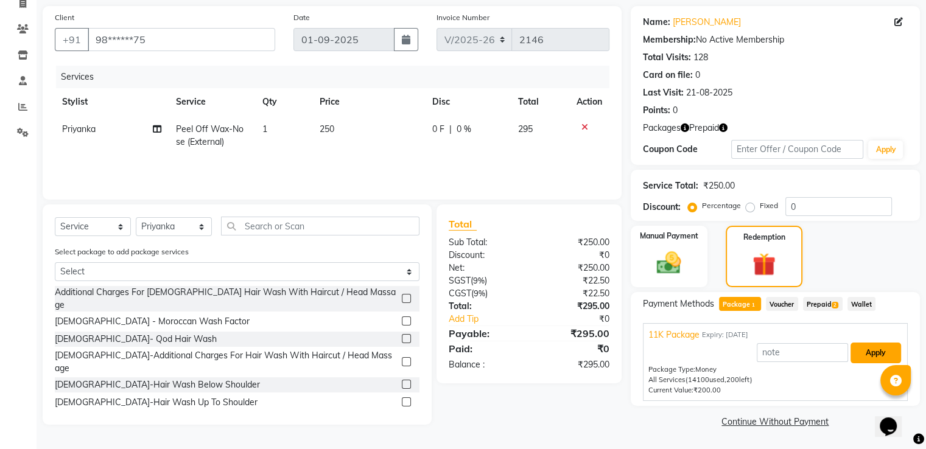
click at [872, 357] on button "Apply" at bounding box center [875, 353] width 51 height 21
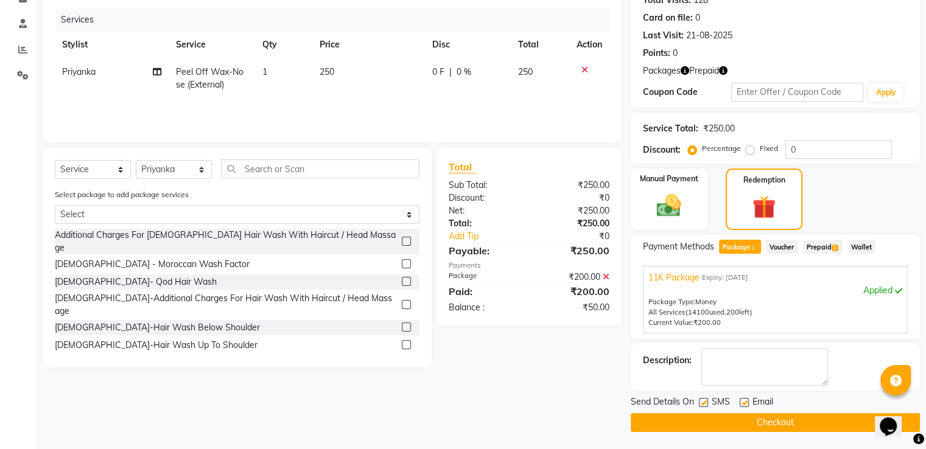
scroll to position [143, 0]
click at [821, 240] on span "Prepaid 2" at bounding box center [823, 246] width 40 height 14
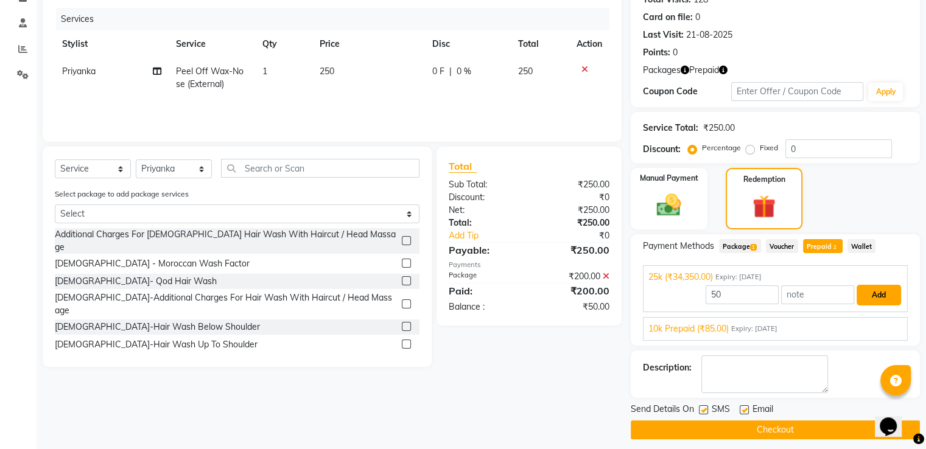
click at [864, 296] on button "Add" at bounding box center [878, 295] width 44 height 21
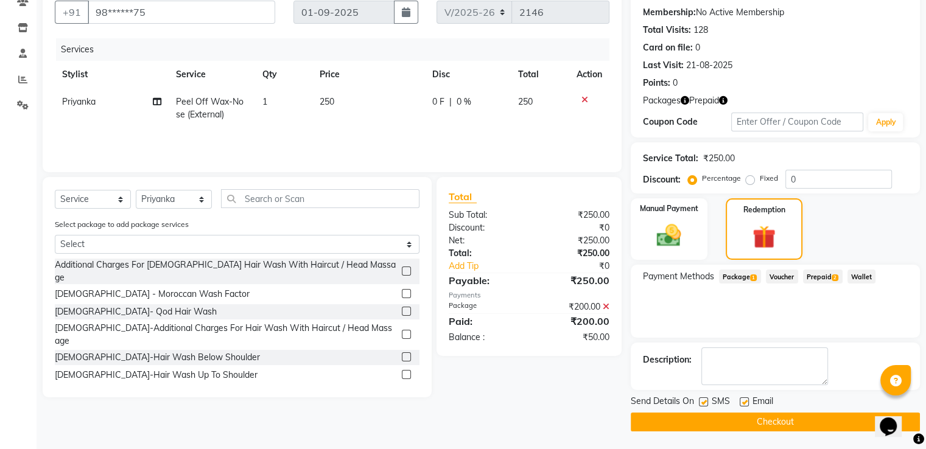
click at [815, 273] on span "Prepaid 2" at bounding box center [823, 277] width 40 height 14
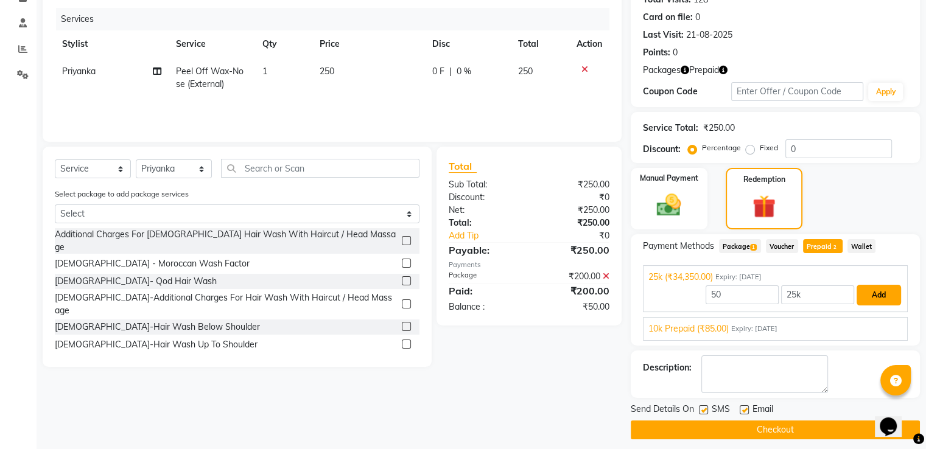
click at [862, 303] on button "Add" at bounding box center [878, 295] width 44 height 21
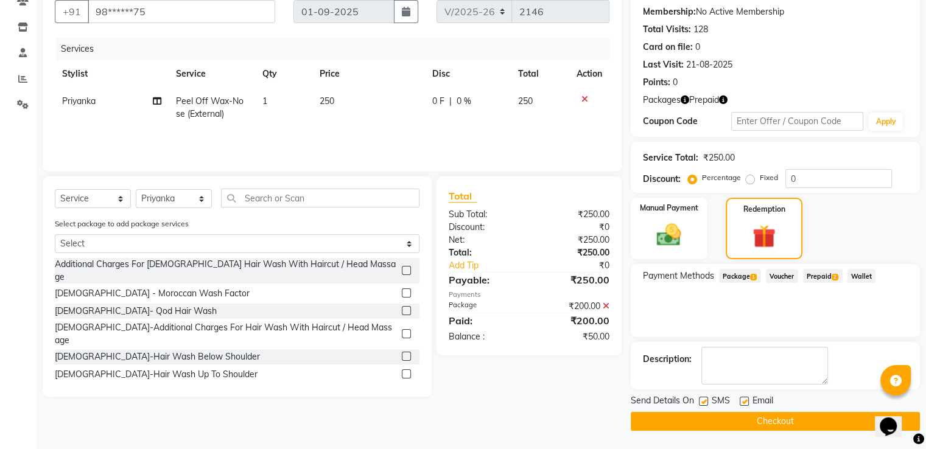
scroll to position [113, 0]
click at [819, 280] on span "Prepaid 2" at bounding box center [823, 277] width 40 height 14
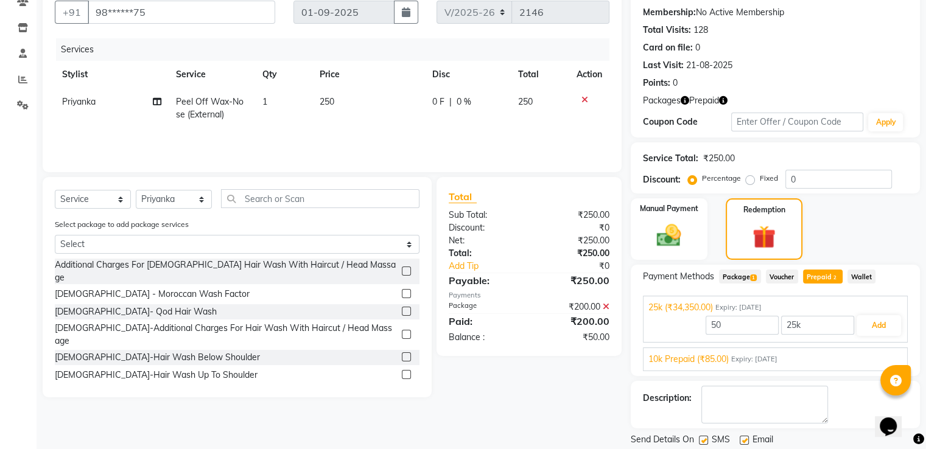
scroll to position [143, 0]
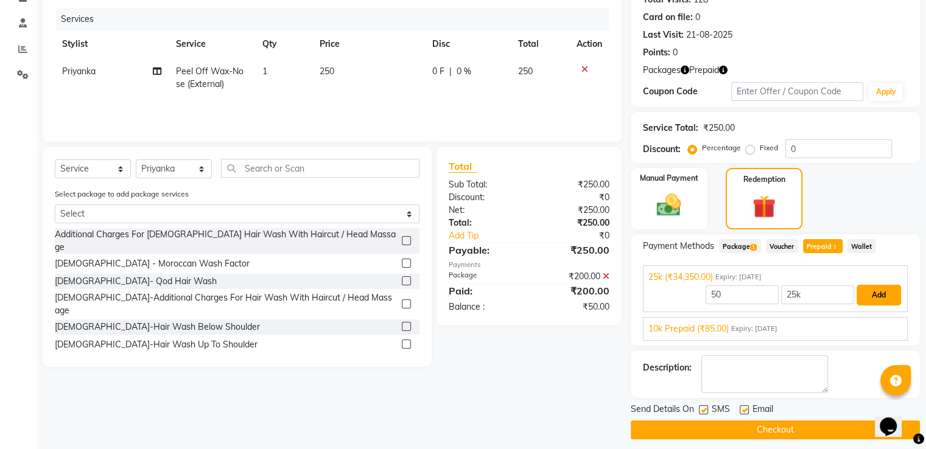
click at [871, 293] on button "Add" at bounding box center [878, 295] width 44 height 21
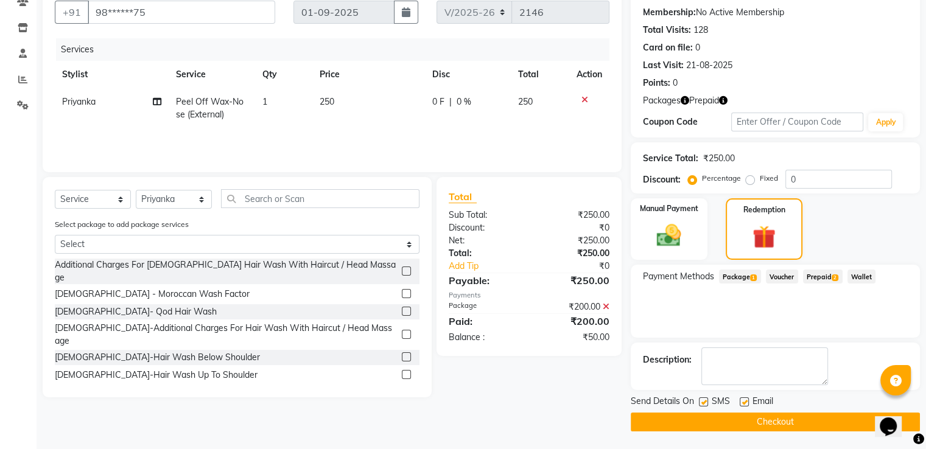
click at [607, 305] on icon at bounding box center [606, 307] width 7 height 9
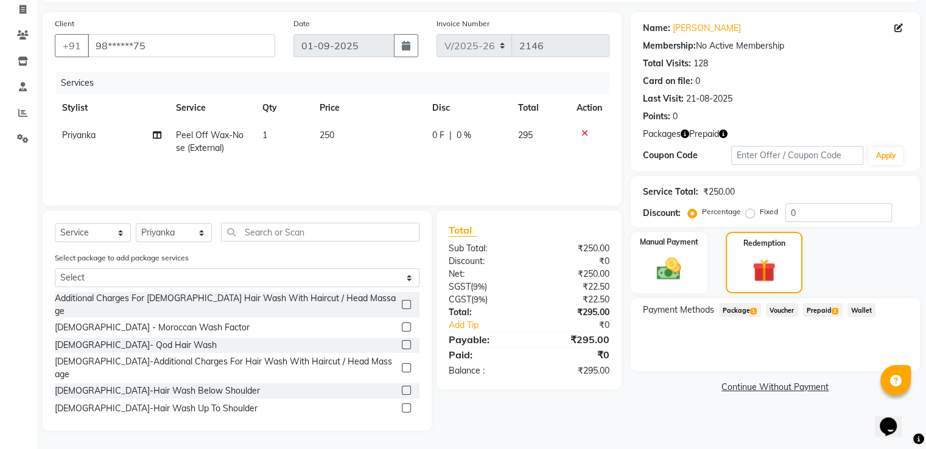
scroll to position [80, 0]
click at [816, 312] on span "Prepaid 2" at bounding box center [823, 310] width 40 height 14
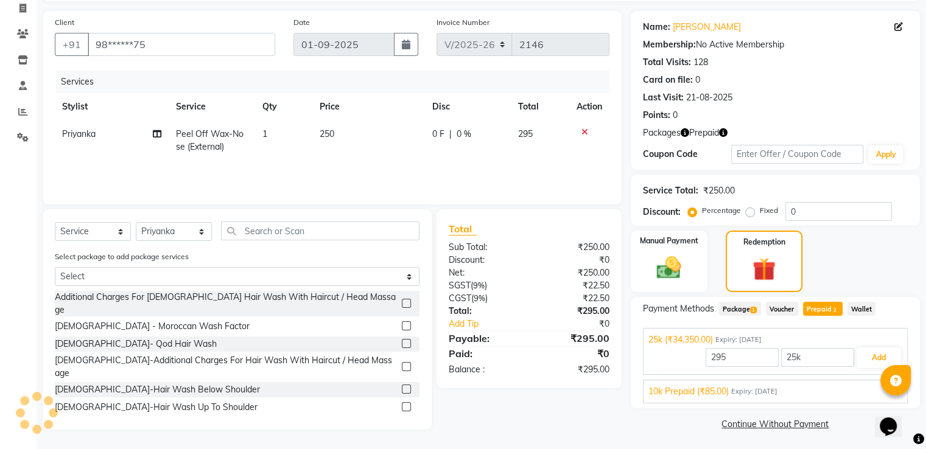
scroll to position [83, 0]
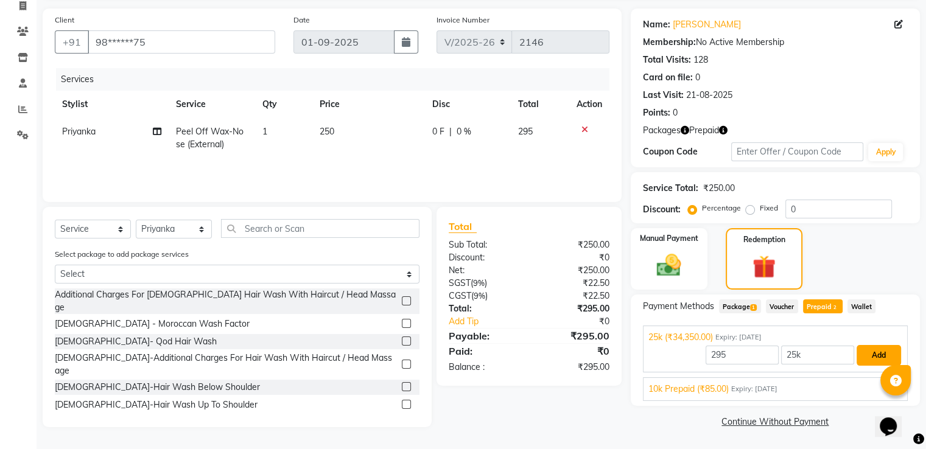
click at [874, 363] on button "Add" at bounding box center [878, 355] width 44 height 21
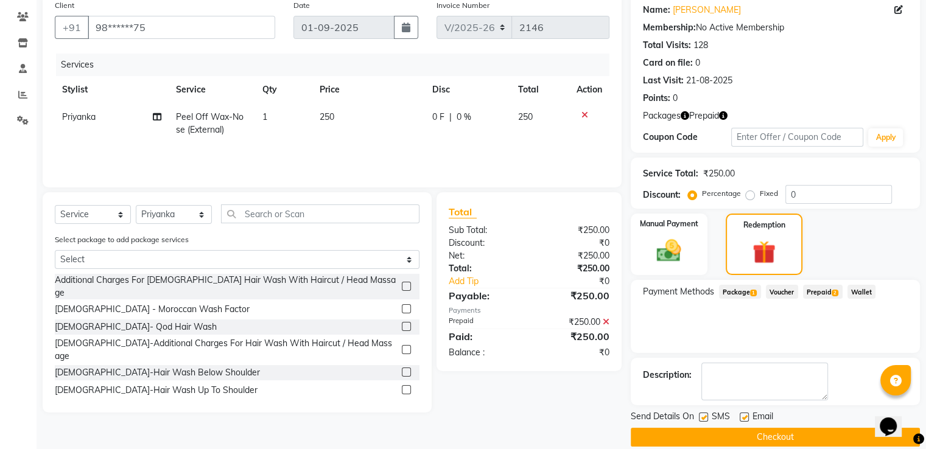
scroll to position [113, 0]
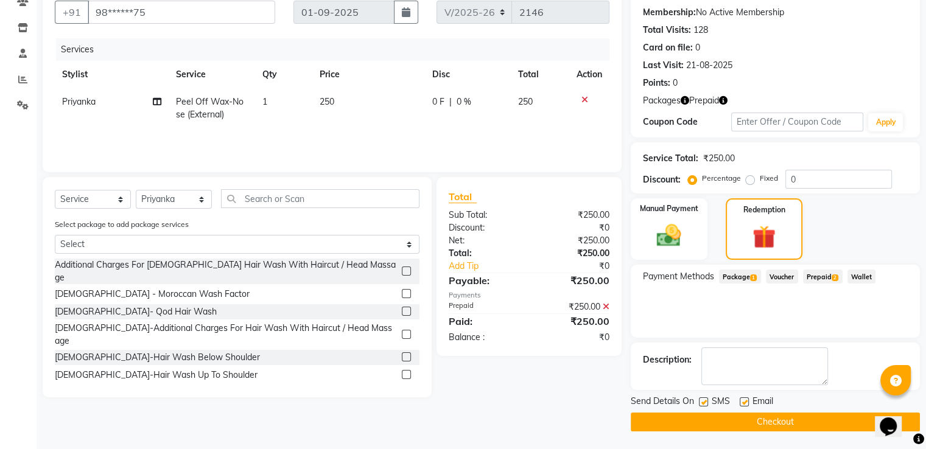
click at [748, 421] on button "Checkout" at bounding box center [775, 422] width 289 height 19
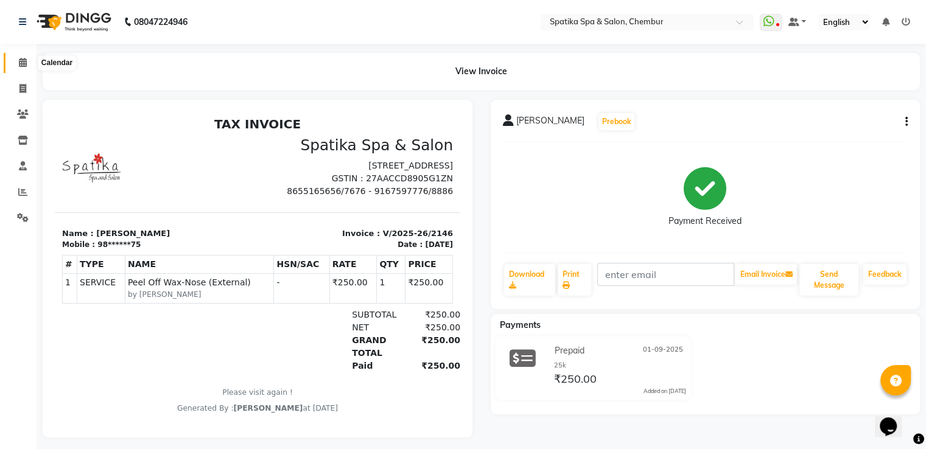
click at [24, 56] on span at bounding box center [22, 63] width 21 height 14
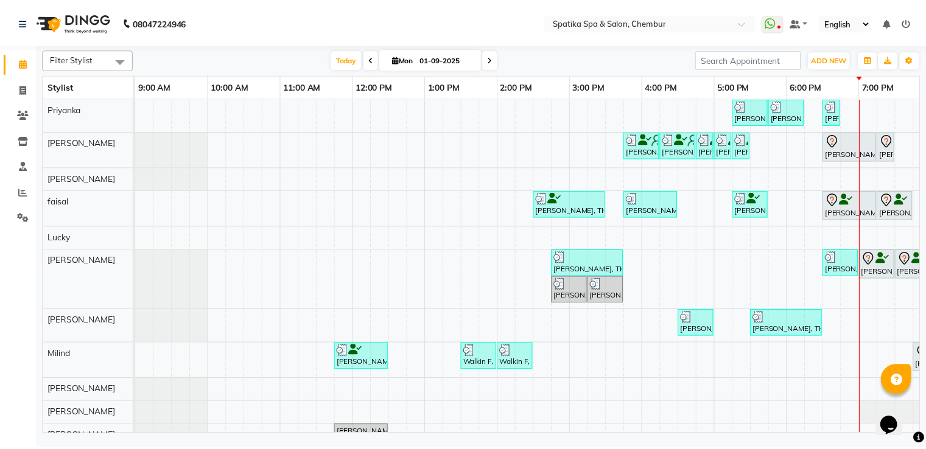
scroll to position [0, 157]
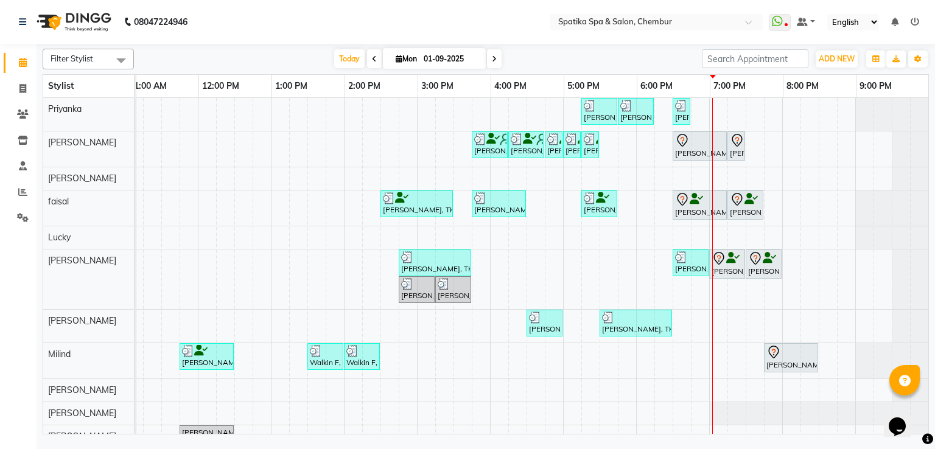
click at [674, 114] on div "[PERSON_NAME], TK04, 06:30 PM-06:45 PM, Peel Off Wax-Nose (External)" at bounding box center [681, 111] width 15 height 23
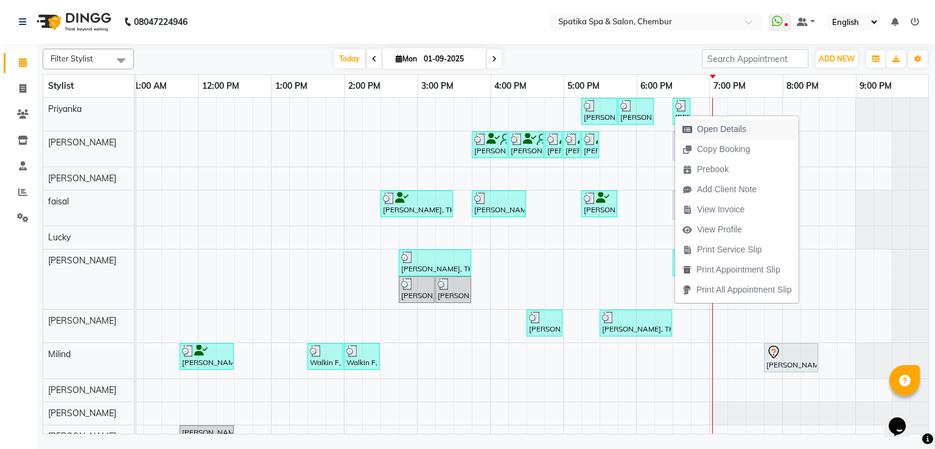
click at [725, 130] on span "Open Details" at bounding box center [721, 129] width 49 height 13
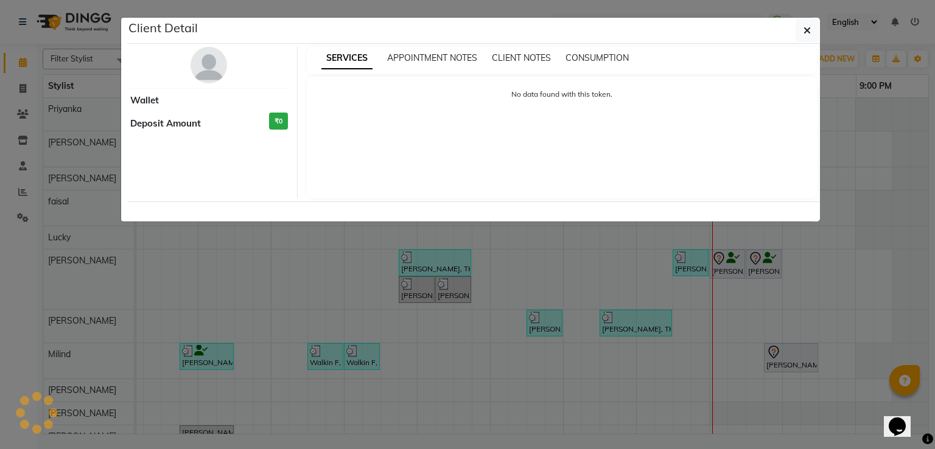
select select "3"
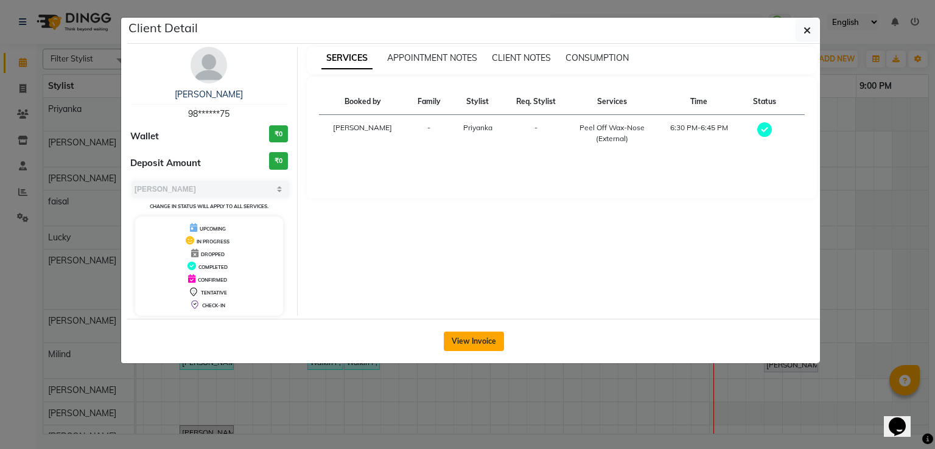
click at [476, 331] on div "View Invoice" at bounding box center [473, 341] width 693 height 44
click at [477, 332] on button "View Invoice" at bounding box center [474, 341] width 60 height 19
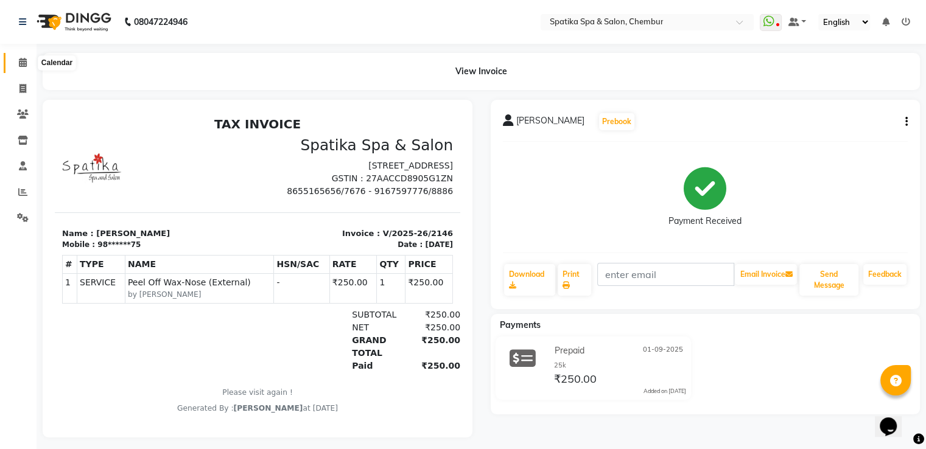
click at [26, 65] on icon at bounding box center [23, 62] width 8 height 9
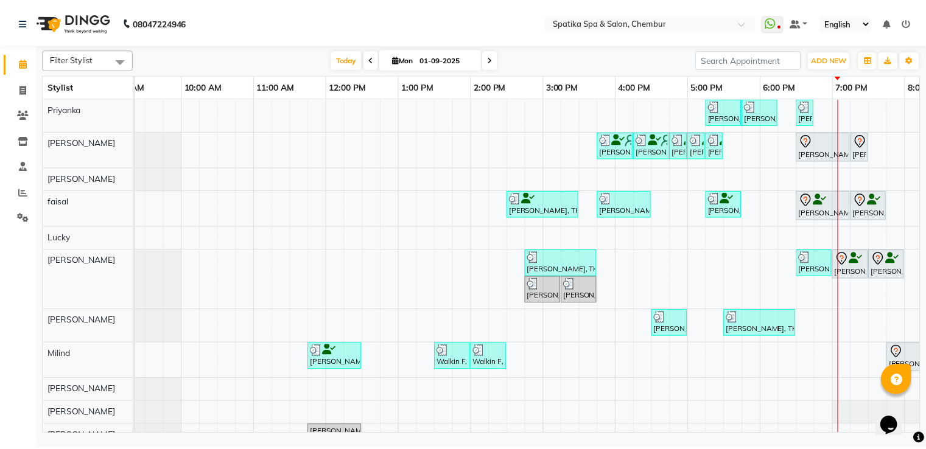
scroll to position [0, 157]
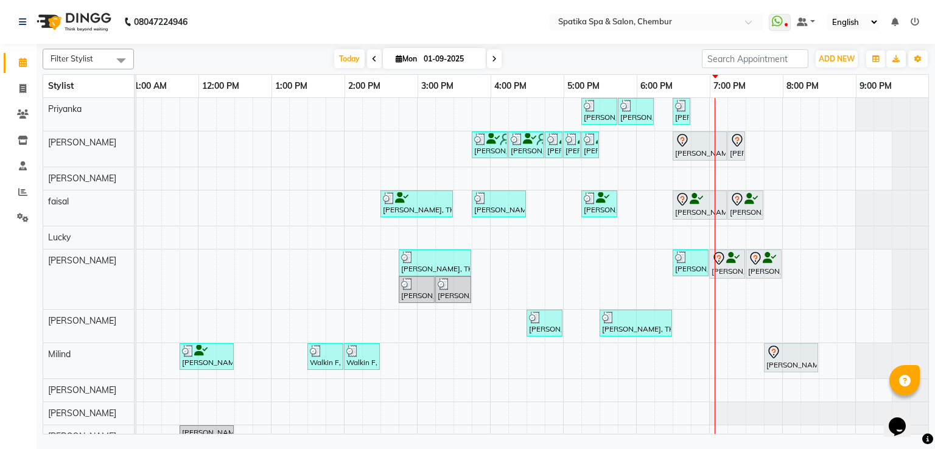
click at [327, 359] on div "Walkin F, TK05, 01:30 PM-02:00 PM, Classic Foot Massage" at bounding box center [325, 356] width 33 height 23
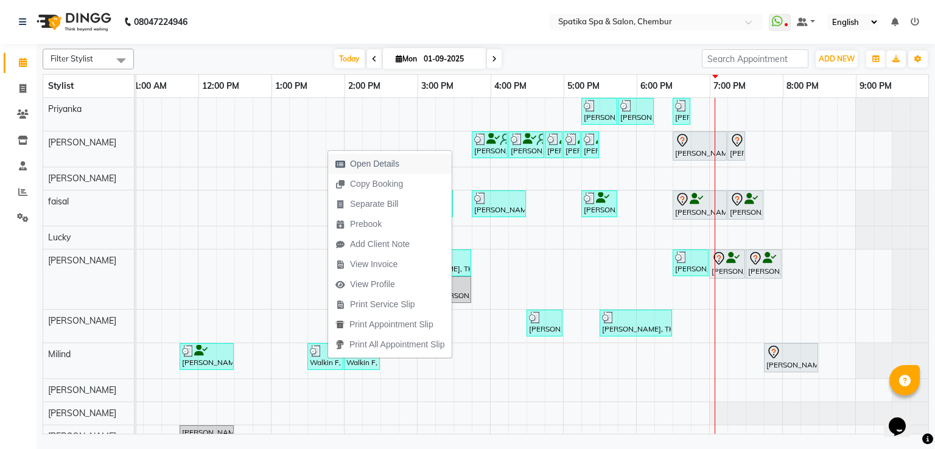
click at [370, 160] on span "Open Details" at bounding box center [374, 164] width 49 height 13
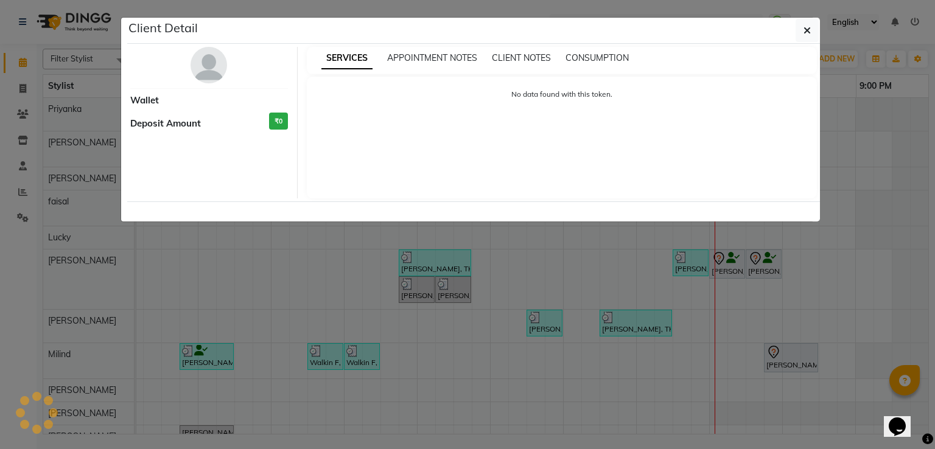
select select "3"
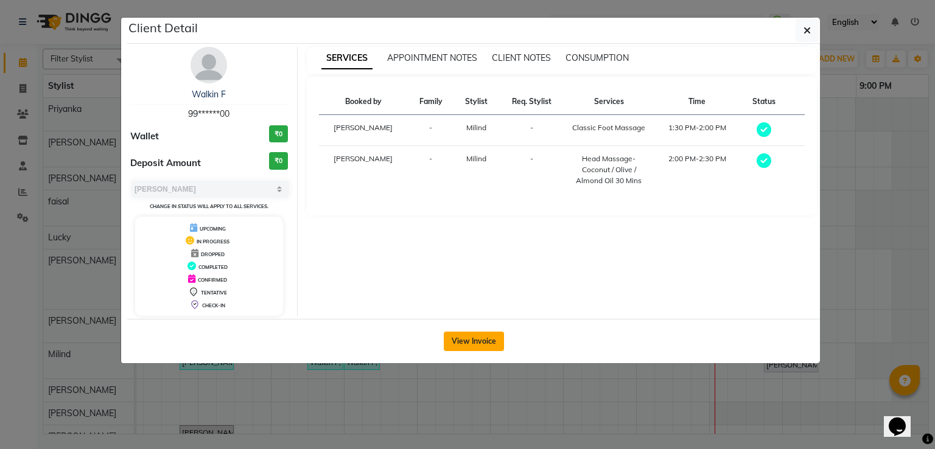
click at [466, 339] on button "View Invoice" at bounding box center [474, 341] width 60 height 19
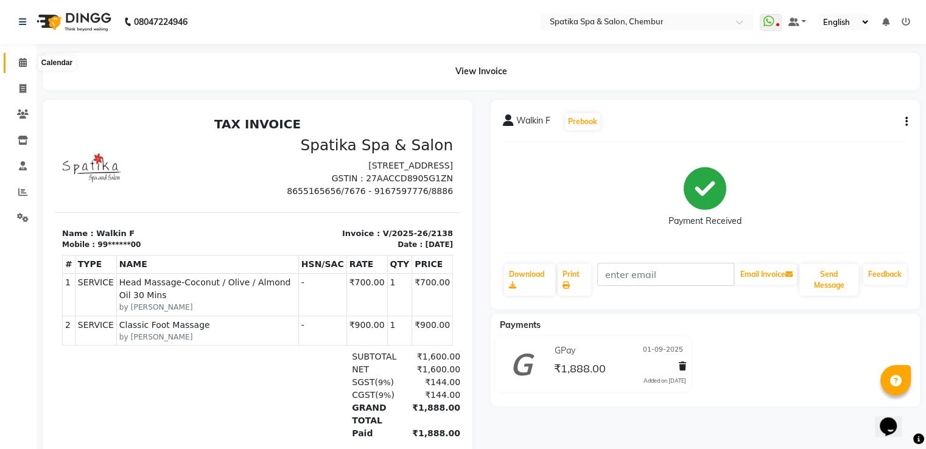
click at [24, 60] on icon at bounding box center [23, 62] width 8 height 9
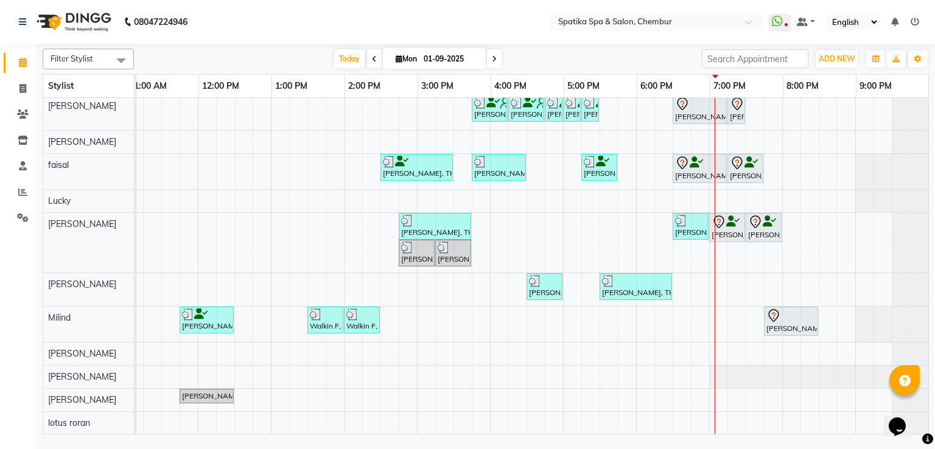
scroll to position [10, 166]
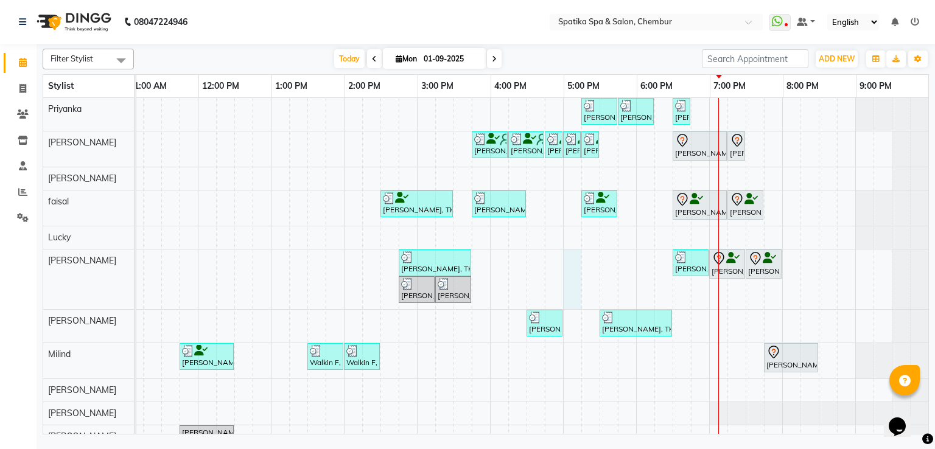
click at [562, 270] on div "Abhay Jain, TK11, 05:15 PM-05:45 PM, full back Trim Abhay Jain, TK11, 05:45 PM-…" at bounding box center [454, 284] width 950 height 373
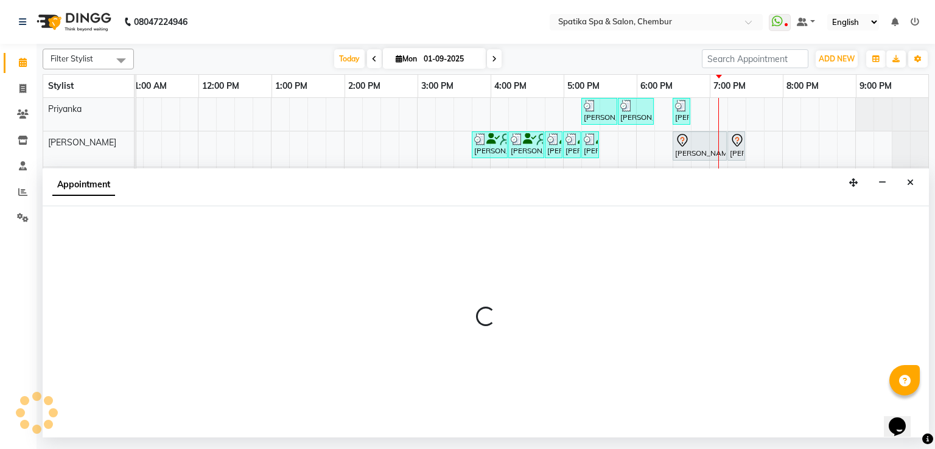
select select "17981"
select select "tentative"
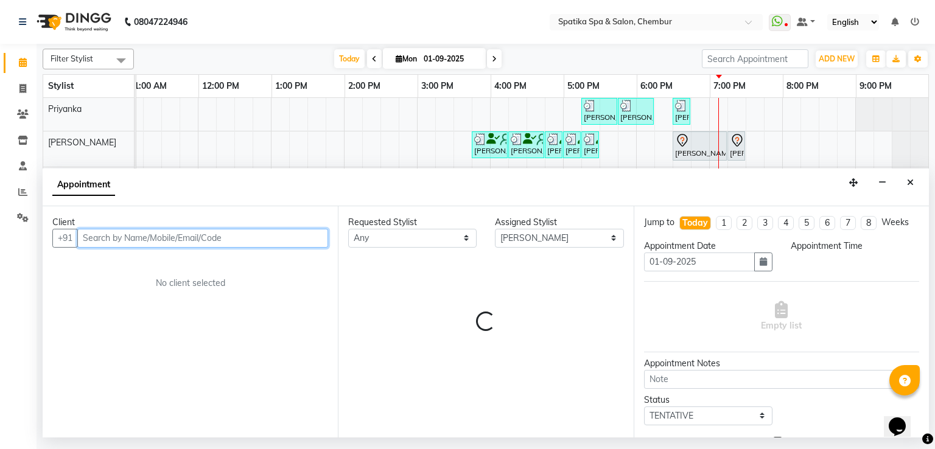
select select "1020"
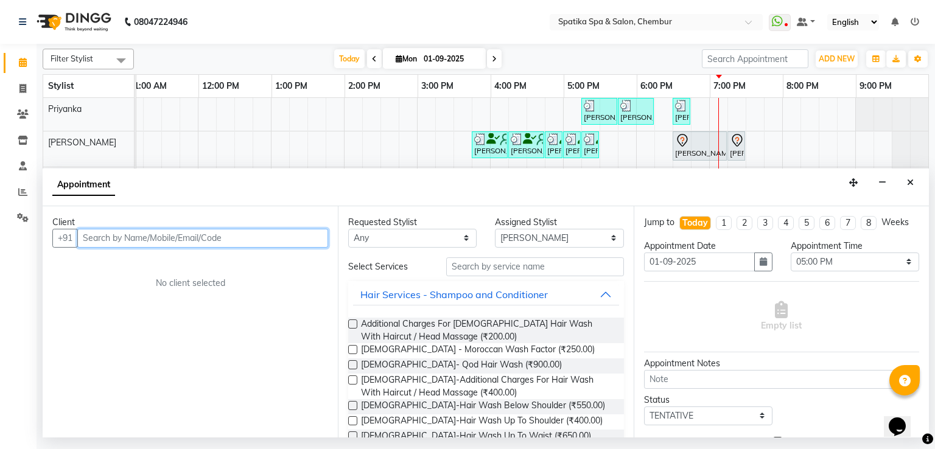
click at [163, 233] on input "text" at bounding box center [202, 238] width 251 height 19
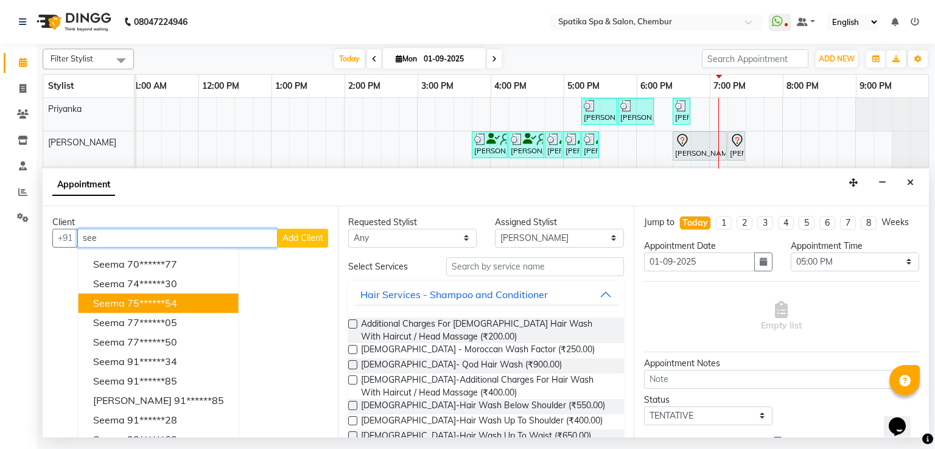
click at [136, 293] on button "Seema 75******54" at bounding box center [159, 302] width 160 height 19
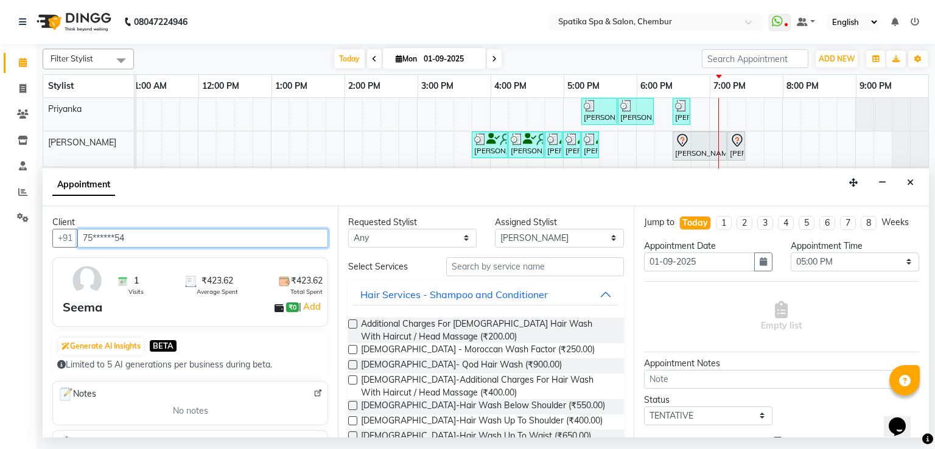
type input "75******54"
click at [354, 407] on label at bounding box center [352, 405] width 9 height 9
click at [354, 407] on input "checkbox" at bounding box center [352, 407] width 8 height 8
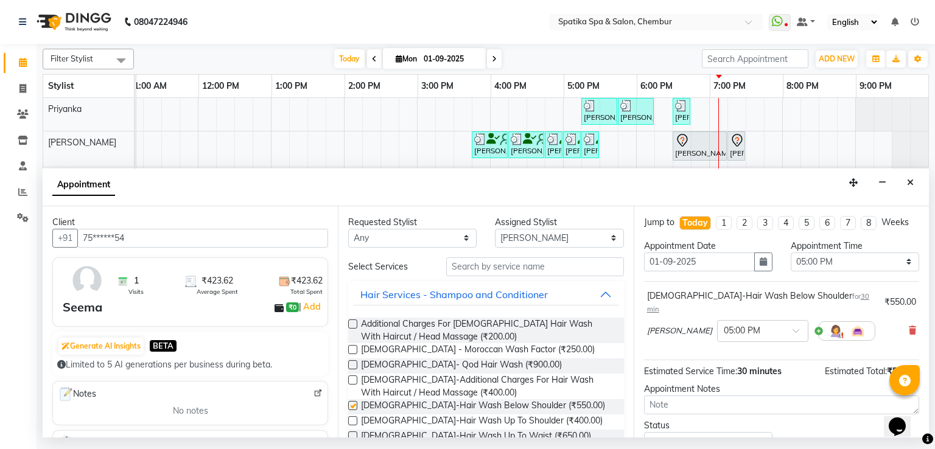
checkbox input "false"
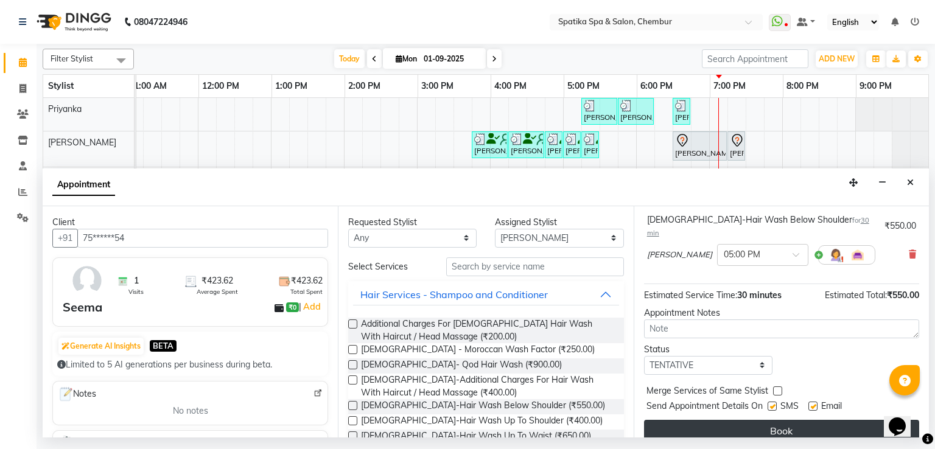
click at [743, 420] on button "Book" at bounding box center [781, 431] width 275 height 22
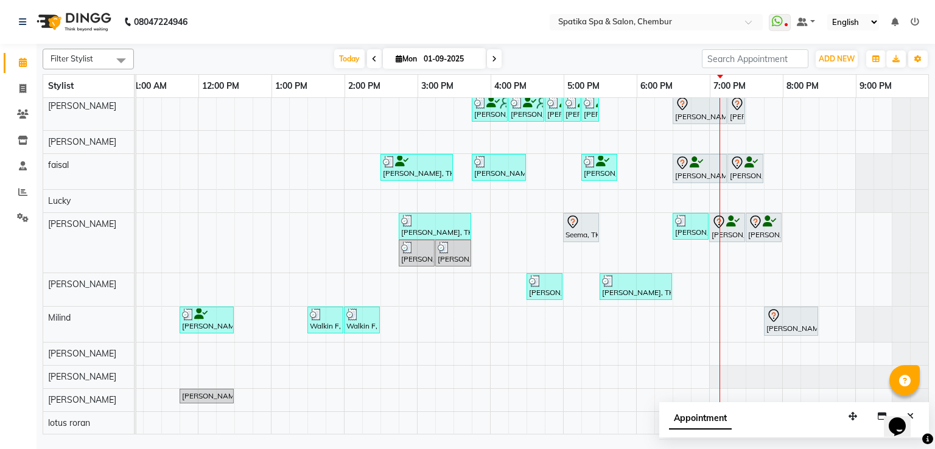
scroll to position [0, 0]
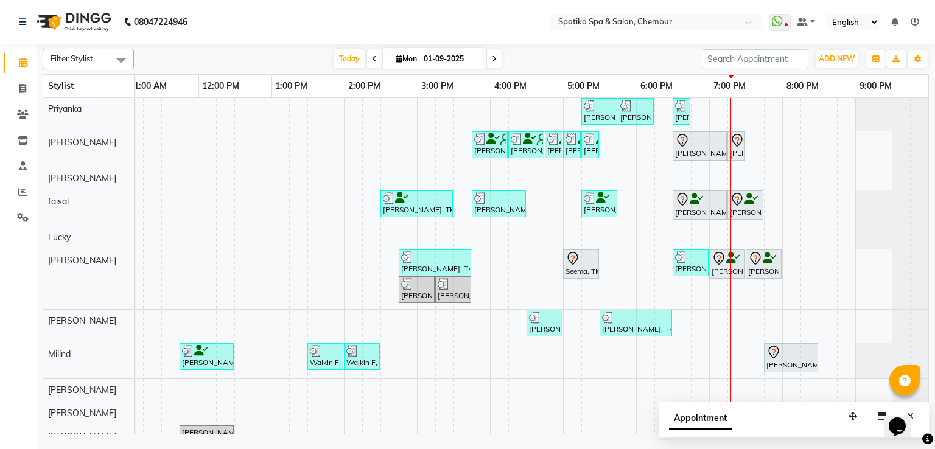
click at [567, 261] on icon at bounding box center [572, 258] width 15 height 15
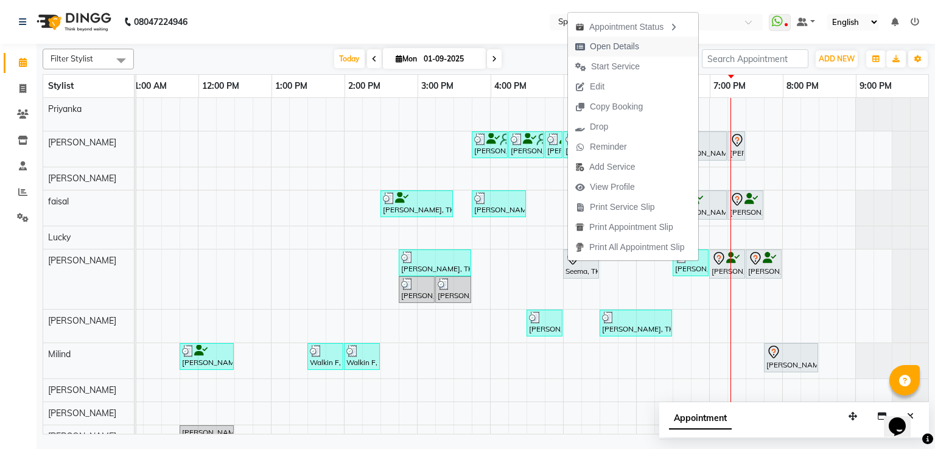
click at [604, 46] on span "Open Details" at bounding box center [614, 46] width 49 height 13
select select "7"
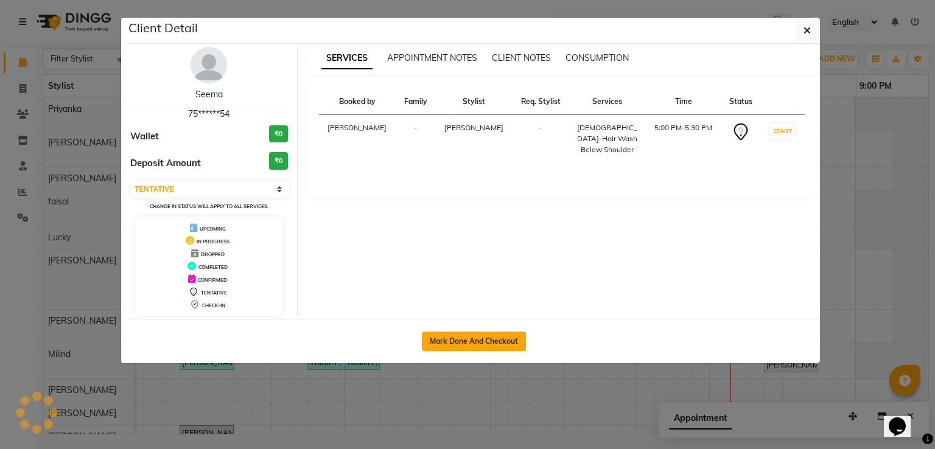
click at [517, 343] on button "Mark Done And Checkout" at bounding box center [474, 341] width 104 height 19
select select "service"
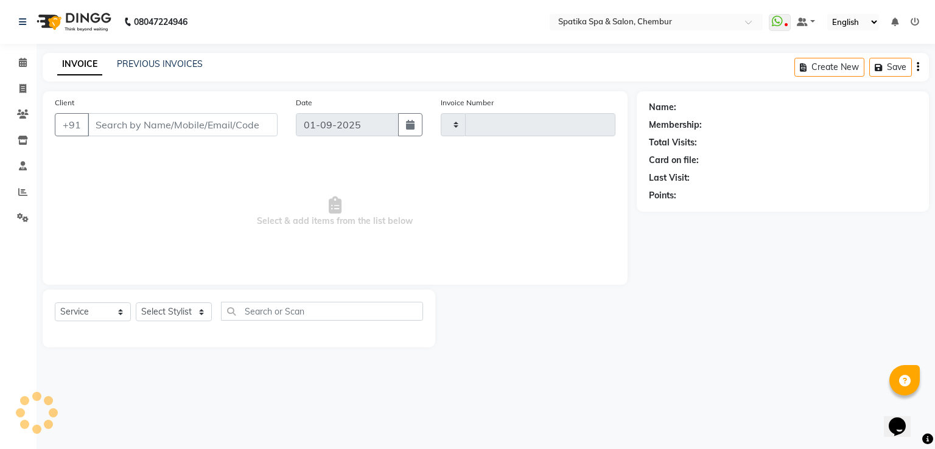
type input "75******54"
select select "17981"
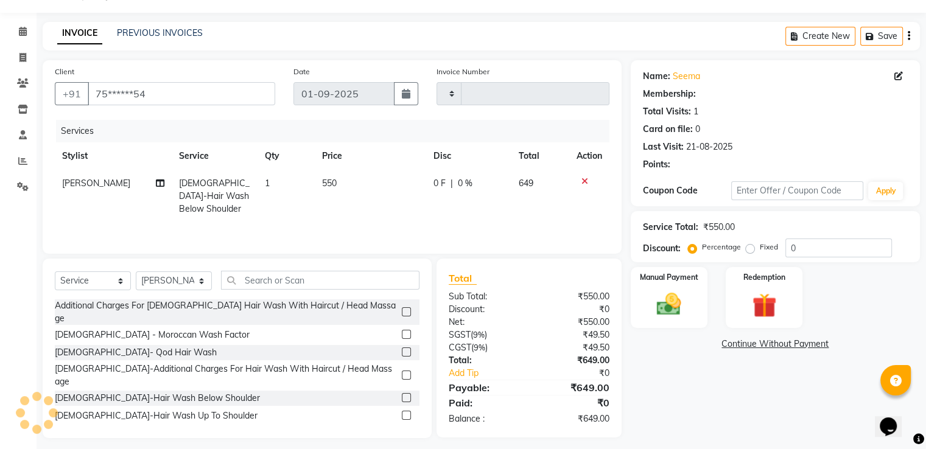
scroll to position [39, 0]
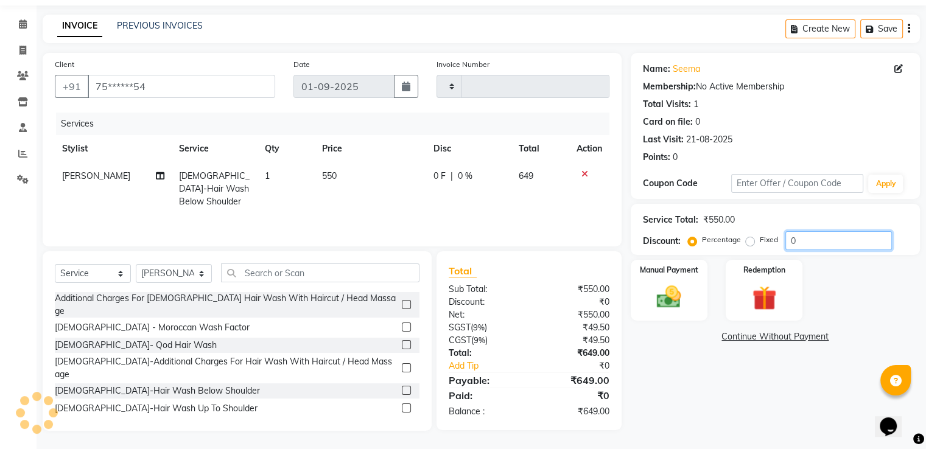
type input "2147"
click at [805, 241] on input "0" at bounding box center [838, 240] width 107 height 19
select select "631"
type input "50"
click at [676, 294] on img at bounding box center [668, 297] width 41 height 29
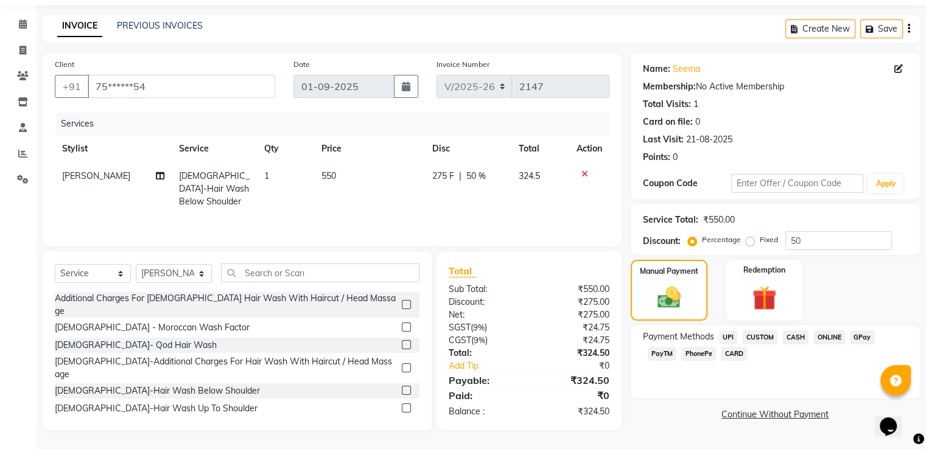
click at [852, 337] on span "GPay" at bounding box center [862, 338] width 25 height 14
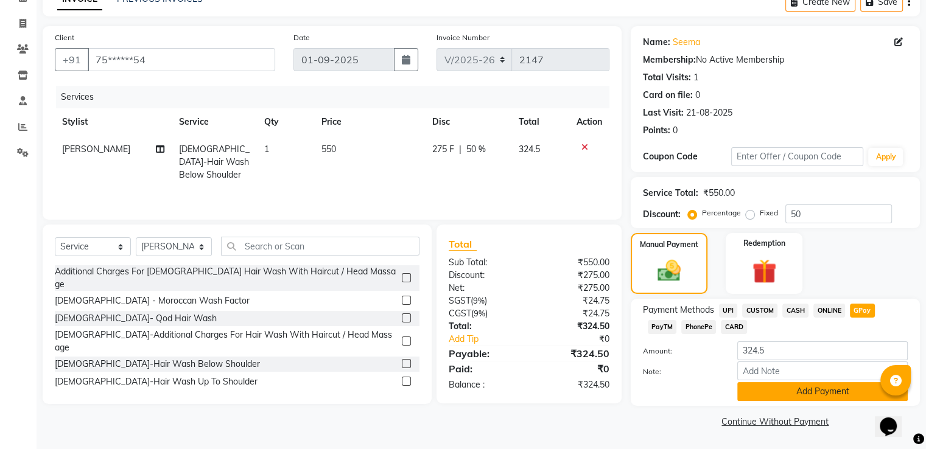
click at [763, 394] on button "Add Payment" at bounding box center [822, 391] width 170 height 19
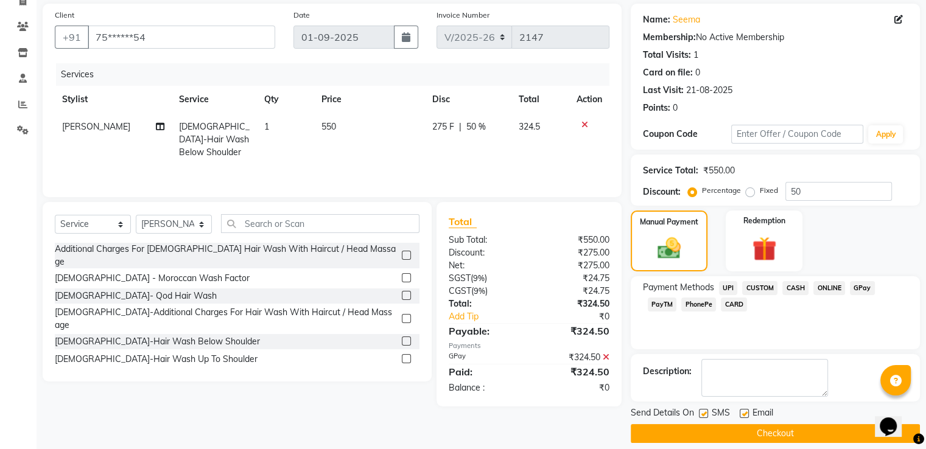
scroll to position [99, 0]
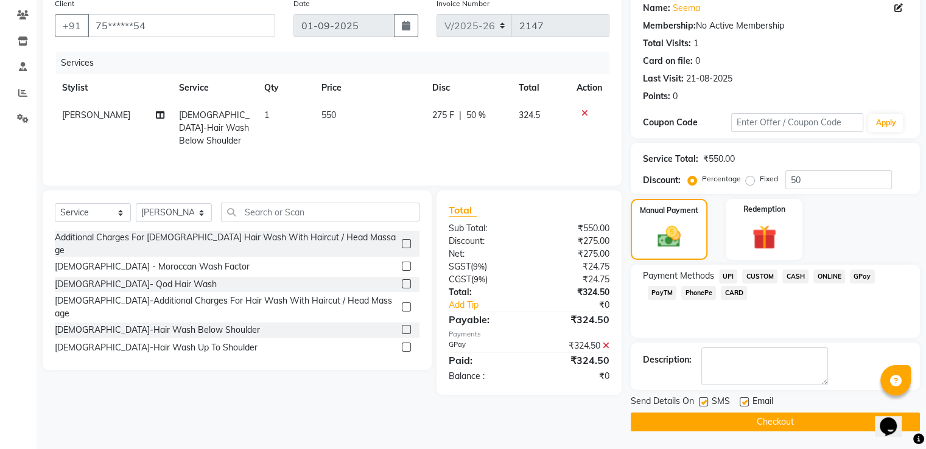
click at [744, 404] on label at bounding box center [744, 401] width 9 height 9
click at [744, 404] on input "checkbox" at bounding box center [744, 403] width 8 height 8
checkbox input "false"
click at [702, 402] on label at bounding box center [703, 401] width 9 height 9
click at [702, 402] on input "checkbox" at bounding box center [703, 403] width 8 height 8
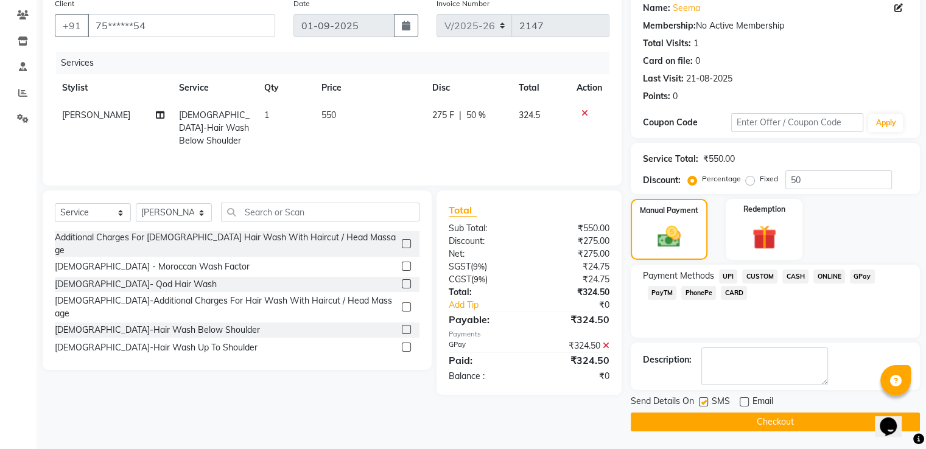
checkbox input "false"
click at [696, 413] on button "Checkout" at bounding box center [775, 422] width 289 height 19
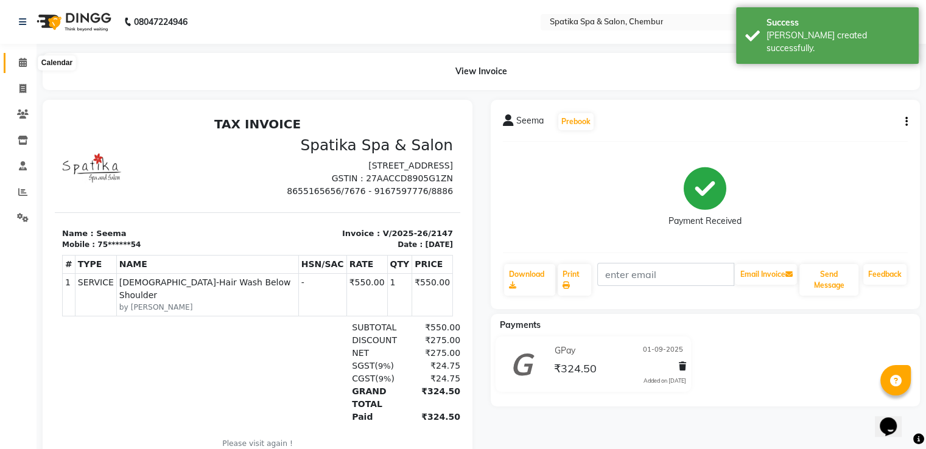
click at [28, 64] on span at bounding box center [22, 63] width 21 height 14
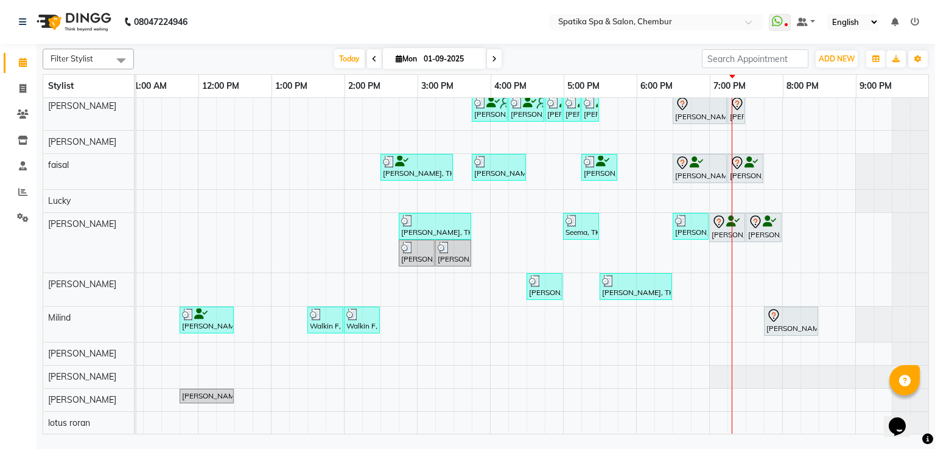
scroll to position [44, 0]
drag, startPoint x: 696, startPoint y: 154, endPoint x: 256, endPoint y: 394, distance: 501.2
click at [256, 394] on tbody "Abhay Jain, TK11, 05:15 PM-05:45 PM, full back Trim Abhay Jain, TK11, 05:45 PM-…" at bounding box center [454, 247] width 950 height 373
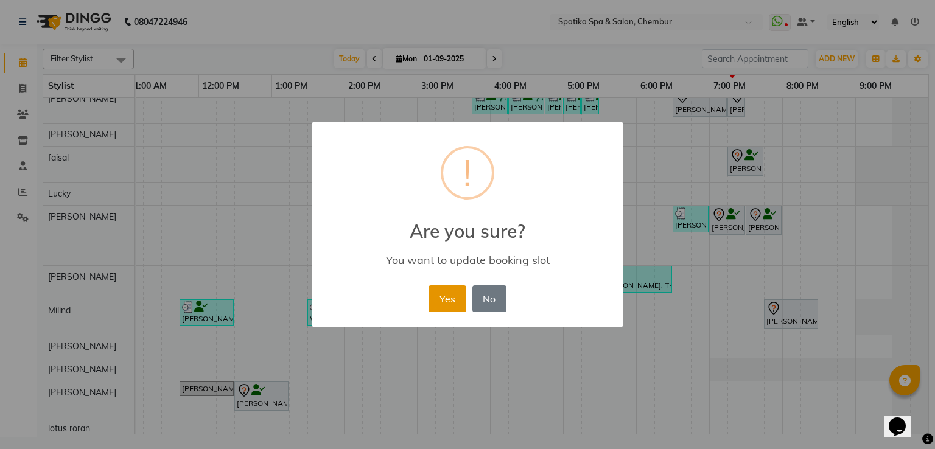
click at [450, 296] on button "Yes" at bounding box center [447, 298] width 37 height 27
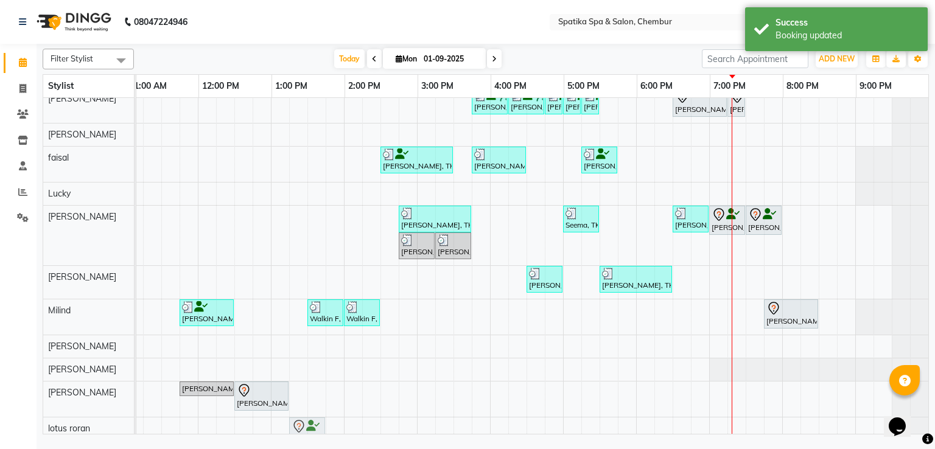
scroll to position [57, 0]
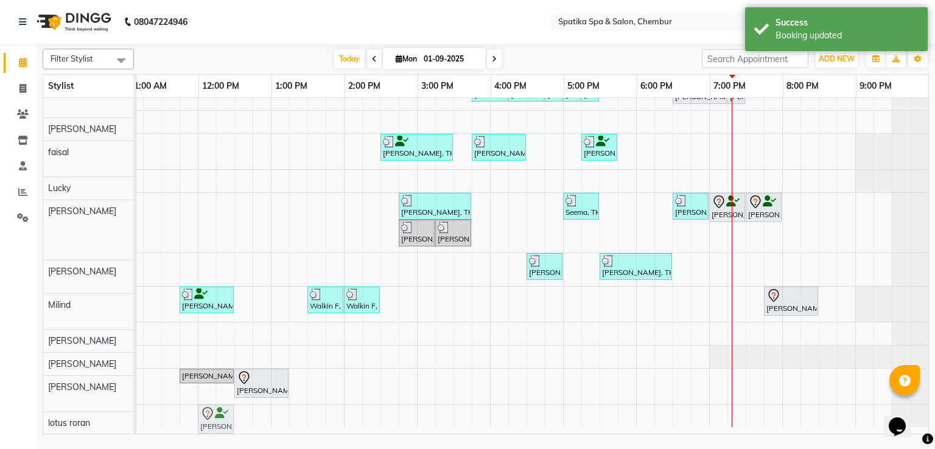
drag, startPoint x: 738, startPoint y: 159, endPoint x: 206, endPoint y: 406, distance: 586.6
click at [208, 411] on tbody "Abhay Jain, TK11, 05:15 PM-05:45 PM, full back Trim Abhay Jain, TK11, 05:45 PM-…" at bounding box center [454, 234] width 950 height 386
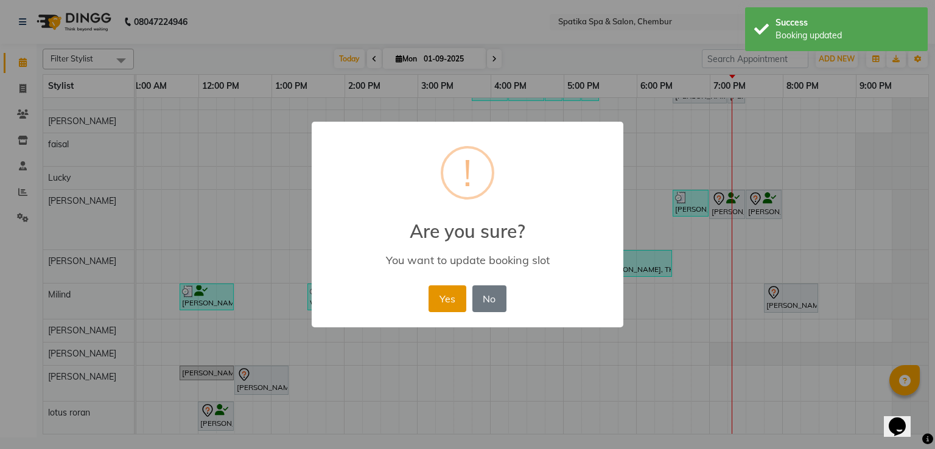
click at [431, 295] on button "Yes" at bounding box center [447, 298] width 37 height 27
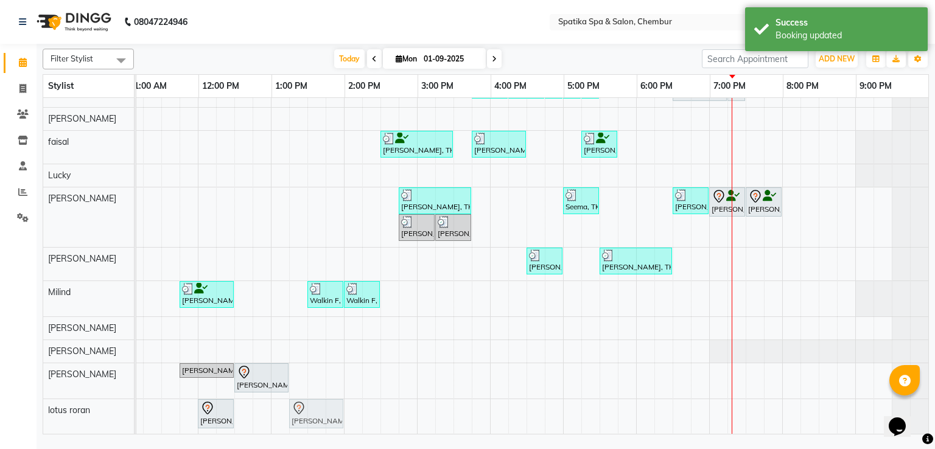
scroll to position [68, 0]
drag, startPoint x: 782, startPoint y: 282, endPoint x: 236, endPoint y: 399, distance: 557.8
click at [240, 405] on tbody "Abhay Jain, TK11, 05:15 PM-05:45 PM, full back Trim Abhay Jain, TK11, 05:45 PM-…" at bounding box center [454, 236] width 950 height 396
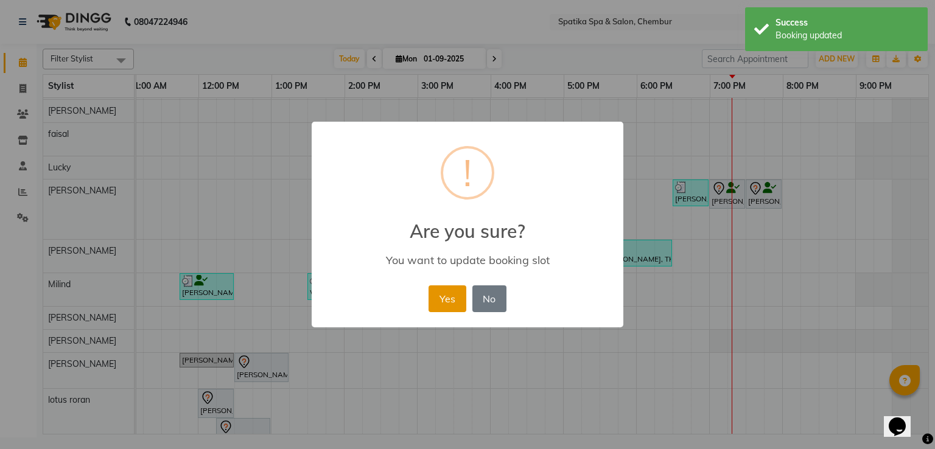
click at [441, 306] on button "Yes" at bounding box center [447, 298] width 37 height 27
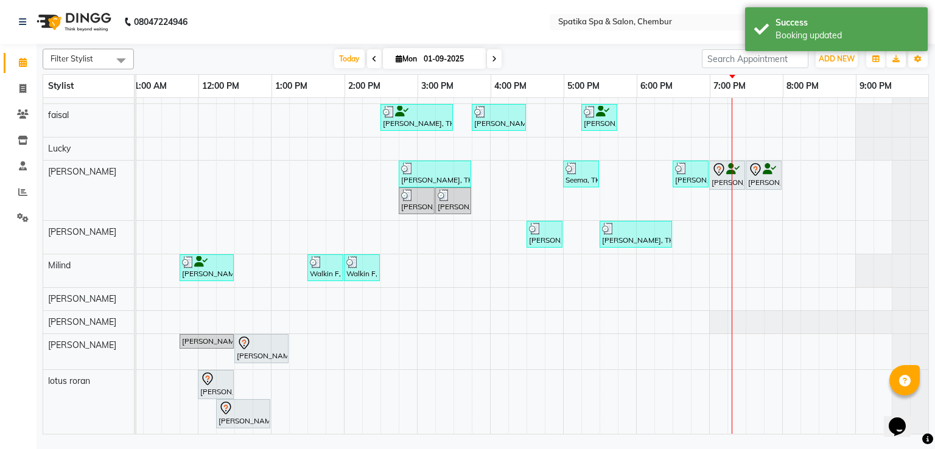
scroll to position [94, 0]
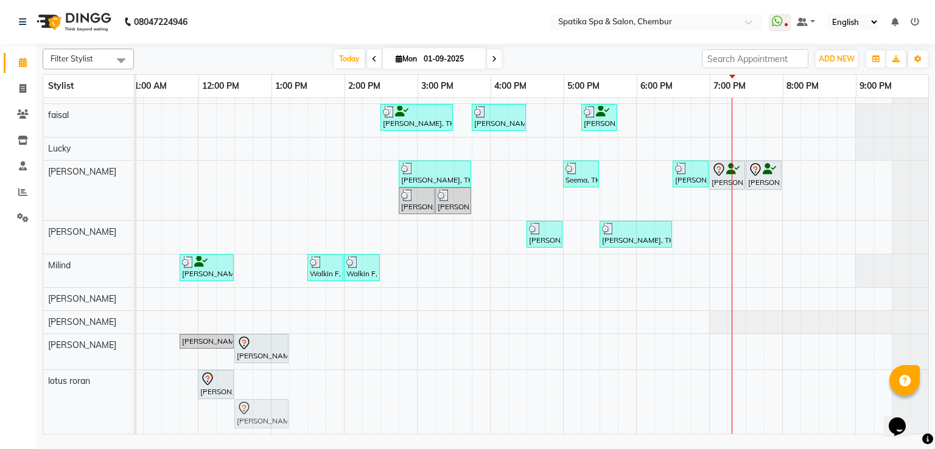
drag, startPoint x: 230, startPoint y: 398, endPoint x: 248, endPoint y: 394, distance: 18.8
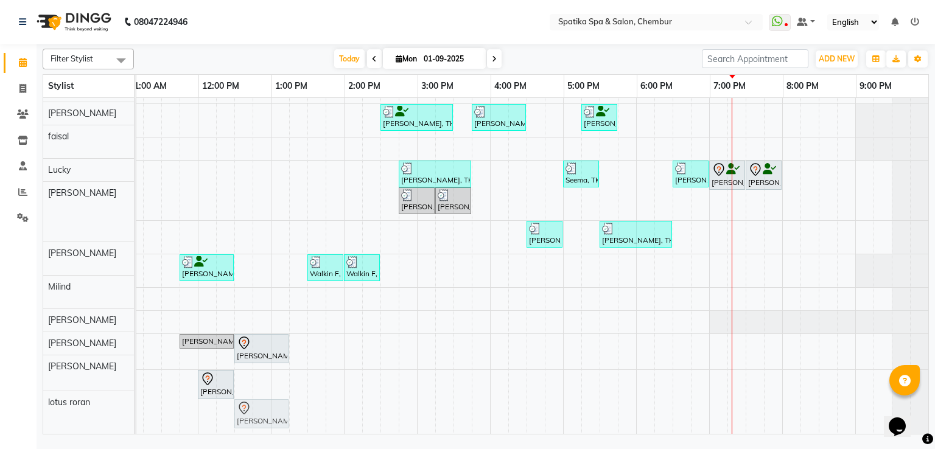
scroll to position [65, 166]
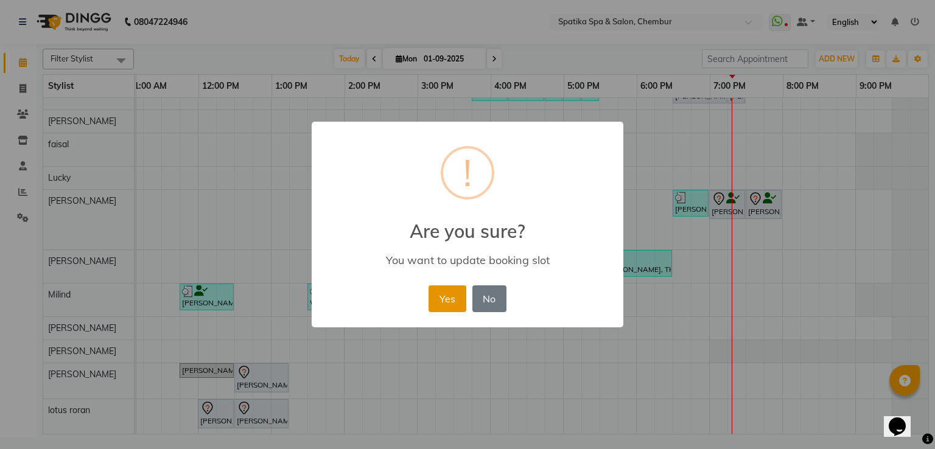
drag, startPoint x: 448, startPoint y: 299, endPoint x: 455, endPoint y: 298, distance: 7.4
click at [449, 298] on button "Yes" at bounding box center [447, 298] width 37 height 27
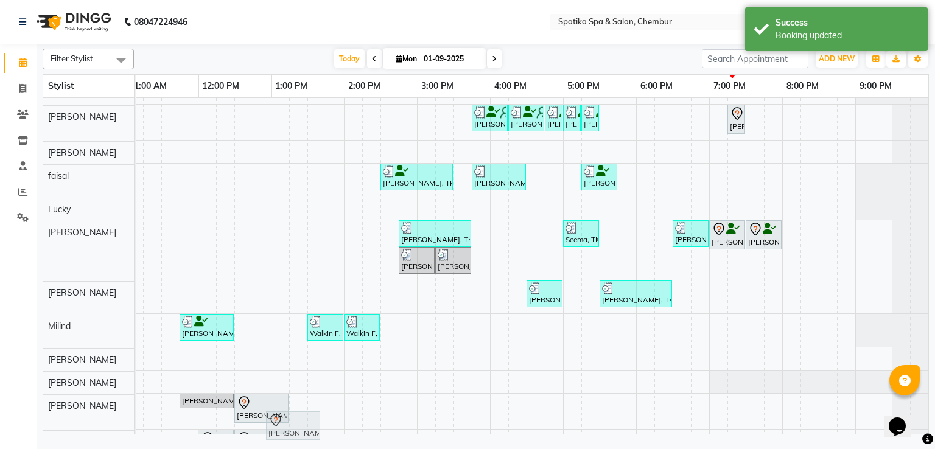
scroll to position [65, 0]
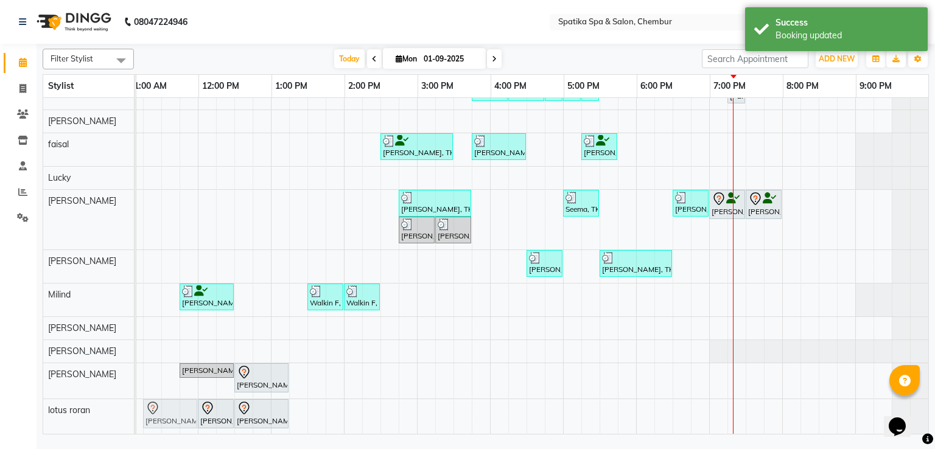
drag, startPoint x: 695, startPoint y: 139, endPoint x: 166, endPoint y: 394, distance: 587.3
click at [164, 395] on tbody "Abhay Jain, TK11, 05:15 PM-05:45 PM, full back Trim Abhay Jain, TK11, 05:45 PM-…" at bounding box center [454, 238] width 950 height 394
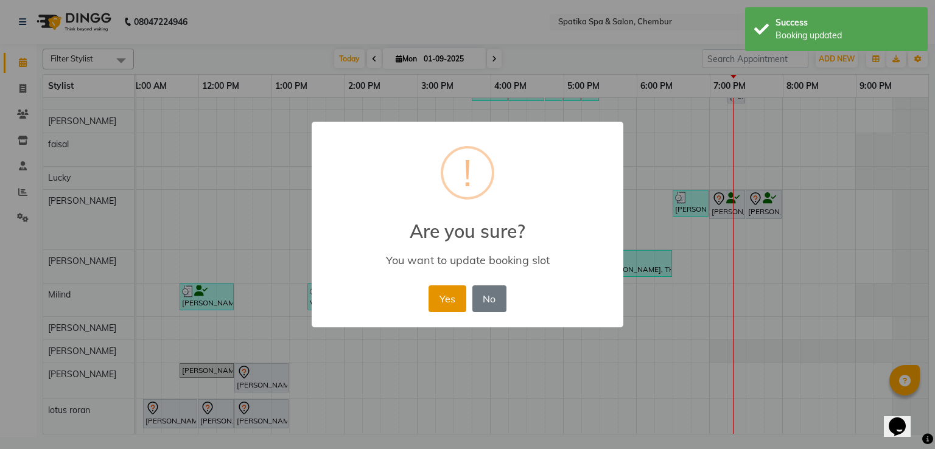
click at [432, 302] on button "Yes" at bounding box center [447, 298] width 37 height 27
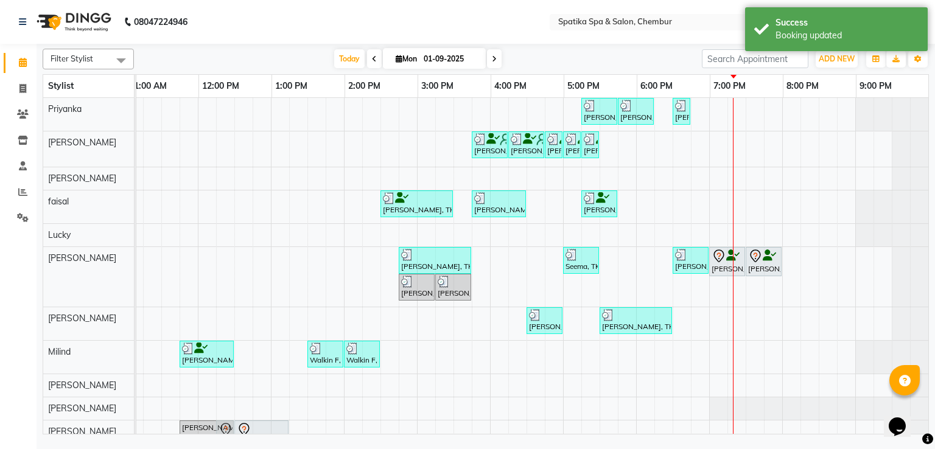
scroll to position [38, 165]
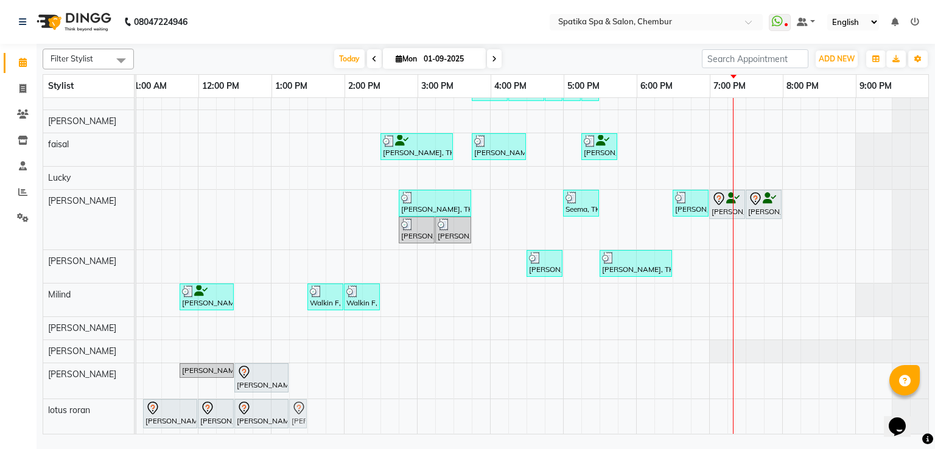
drag, startPoint x: 732, startPoint y: 147, endPoint x: 294, endPoint y: 399, distance: 505.9
click at [294, 399] on tbody "Abhay Jain, TK11, 05:15 PM-05:45 PM, full back Trim Abhay Jain, TK11, 05:45 PM-…" at bounding box center [454, 238] width 950 height 394
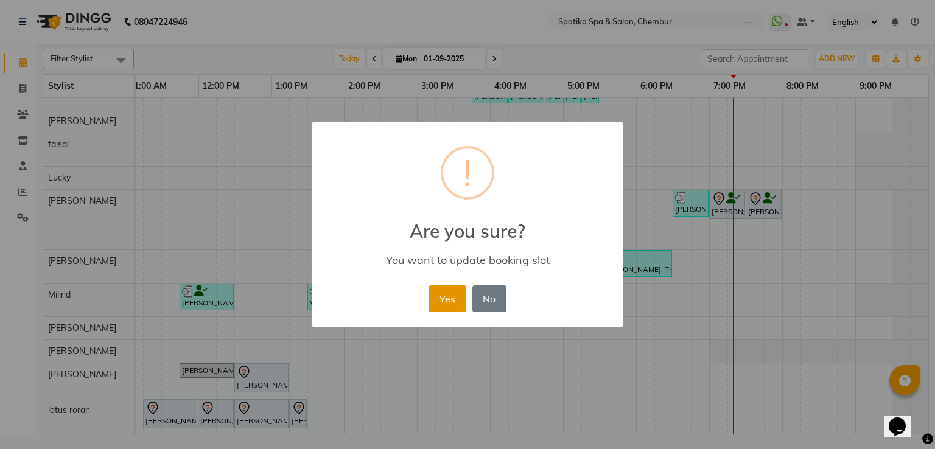
click at [446, 296] on button "Yes" at bounding box center [447, 298] width 37 height 27
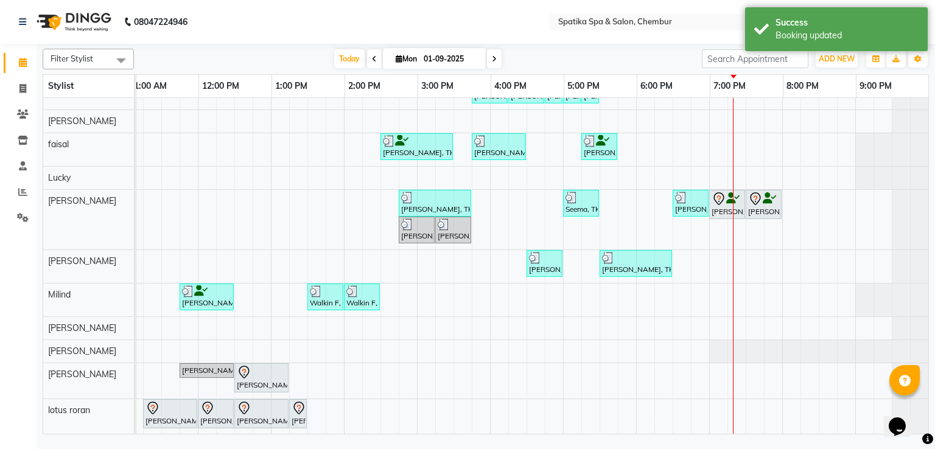
click at [247, 410] on div "dr punit, TK12, 12:30 PM-01:15 PM, Classic Pedicure" at bounding box center [262, 414] width 52 height 26
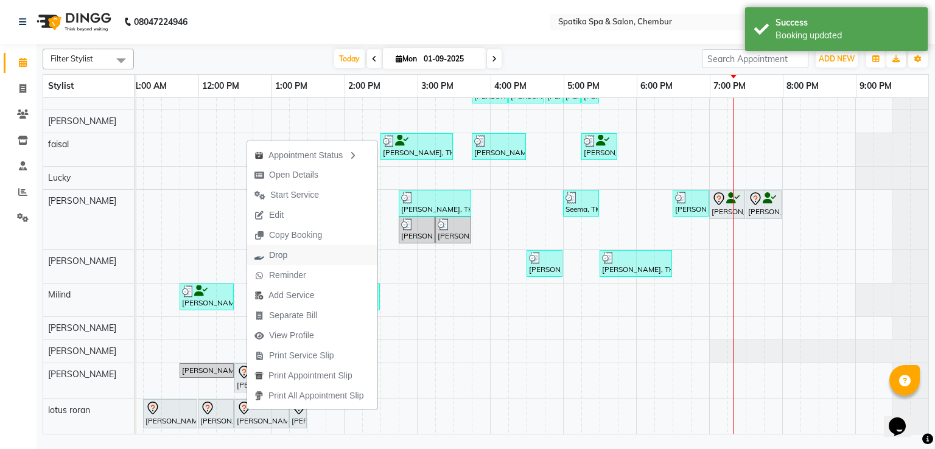
click at [284, 253] on span "Drop" at bounding box center [278, 255] width 18 height 13
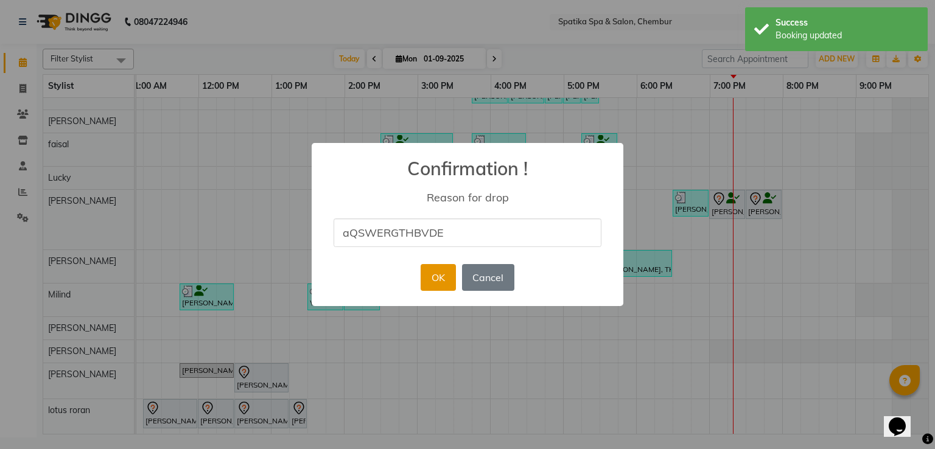
type input "aQSWERGTHBVDE"
click at [436, 281] on button "OK" at bounding box center [438, 277] width 35 height 27
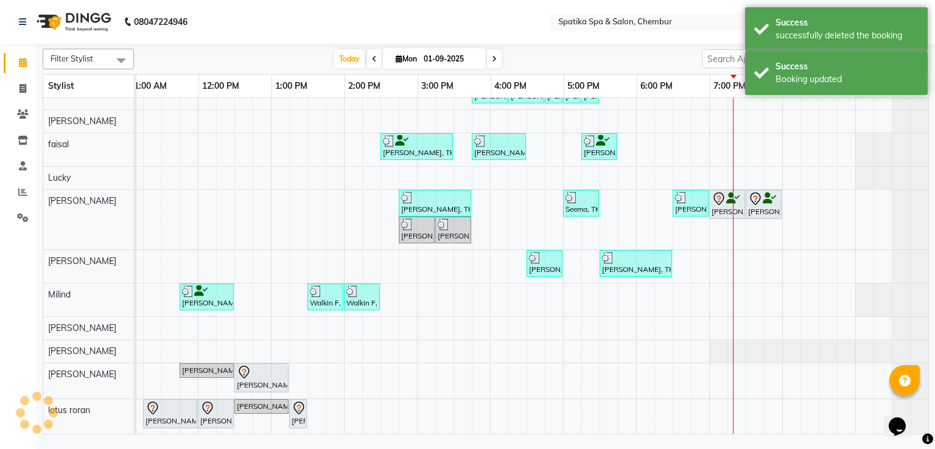
click at [256, 367] on div at bounding box center [261, 372] width 49 height 15
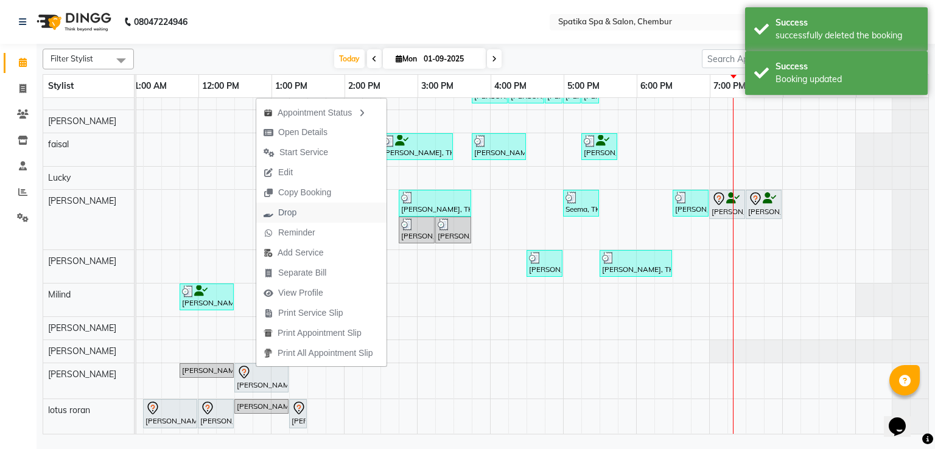
click at [293, 210] on span "Drop" at bounding box center [287, 212] width 18 height 13
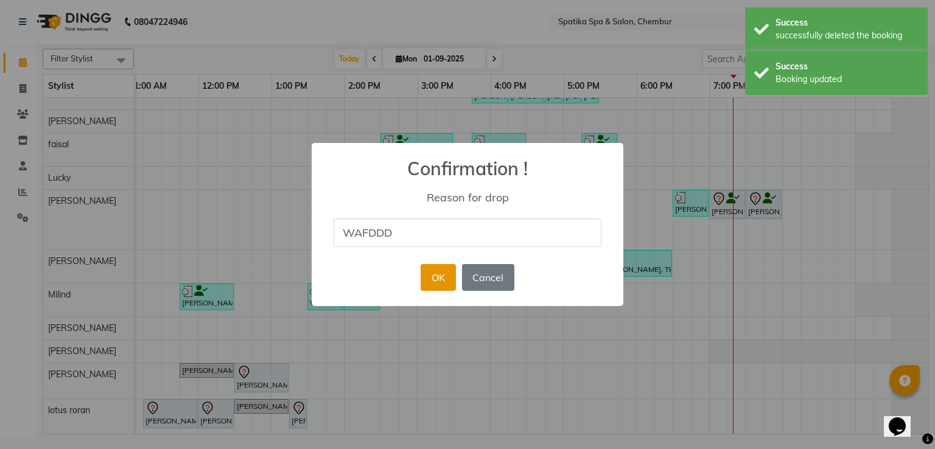
type input "WAFDDD"
click at [429, 284] on button "OK" at bounding box center [438, 277] width 35 height 27
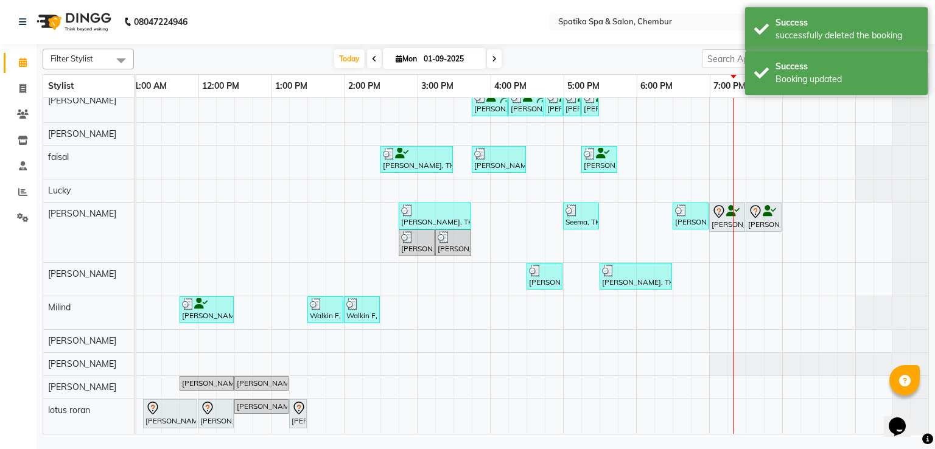
click at [290, 406] on div "dr punit, TK12, 01:15 PM-01:30 PM, Eyebrows" at bounding box center [297, 414] width 15 height 26
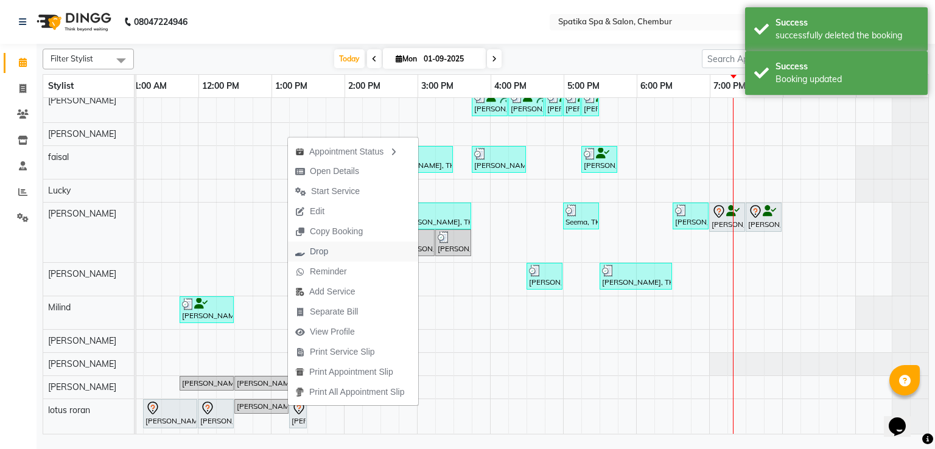
click at [318, 254] on span "Drop" at bounding box center [319, 251] width 18 height 13
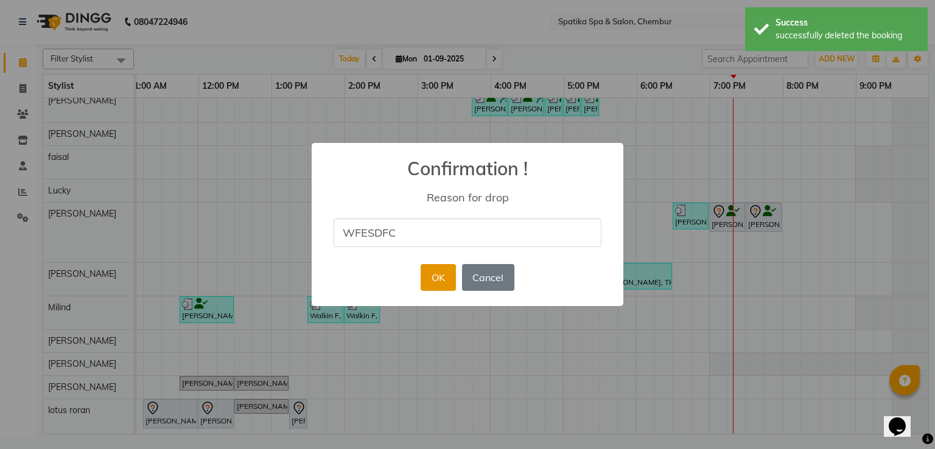
type input "WFESDFC"
click at [450, 273] on button "OK" at bounding box center [438, 277] width 35 height 27
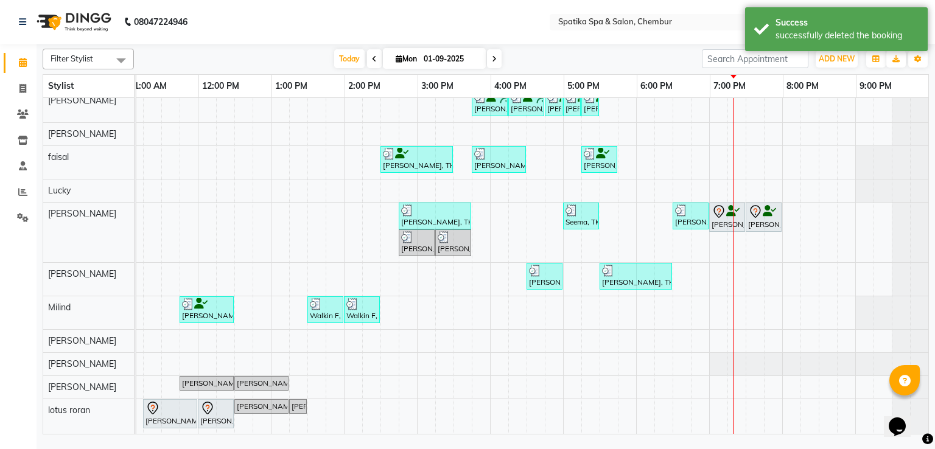
click at [212, 410] on div "dr punit, TK12, 12:00 PM-12:30 PM, Beard Styling / Crafting / Trim" at bounding box center [215, 414] width 33 height 26
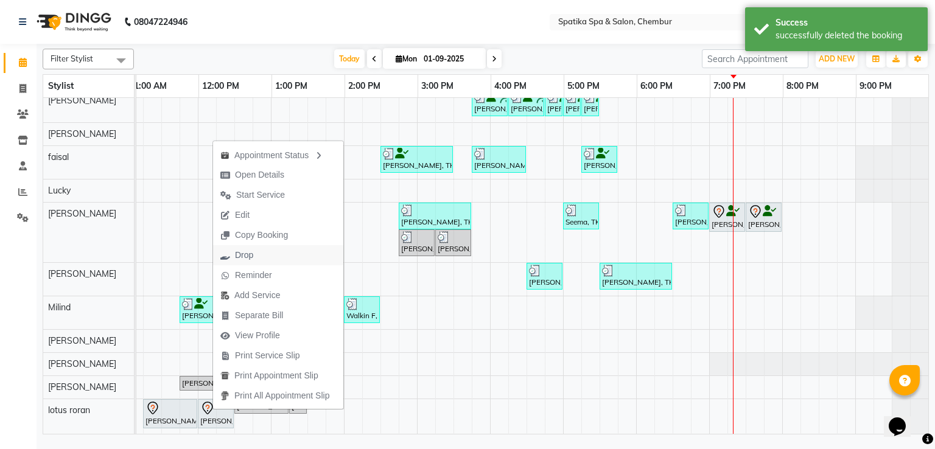
click at [257, 254] on span "Drop" at bounding box center [236, 255] width 47 height 20
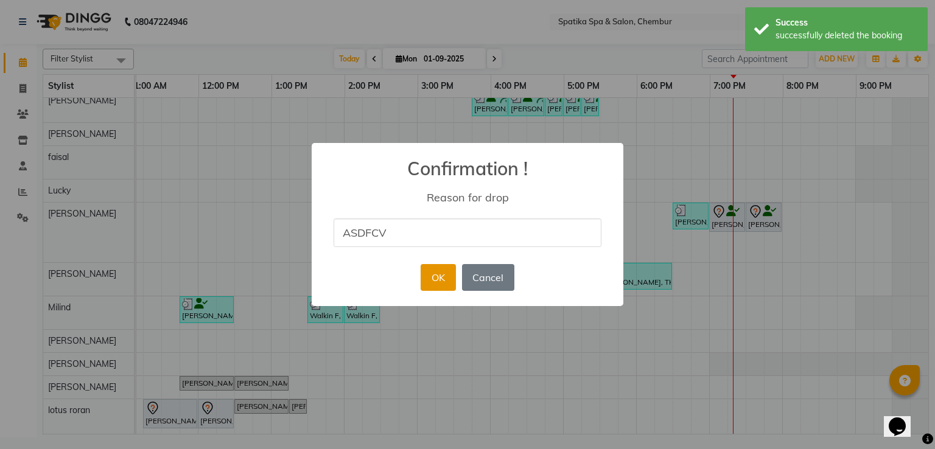
type input "ASDFCV"
click at [438, 274] on button "OK" at bounding box center [438, 277] width 35 height 27
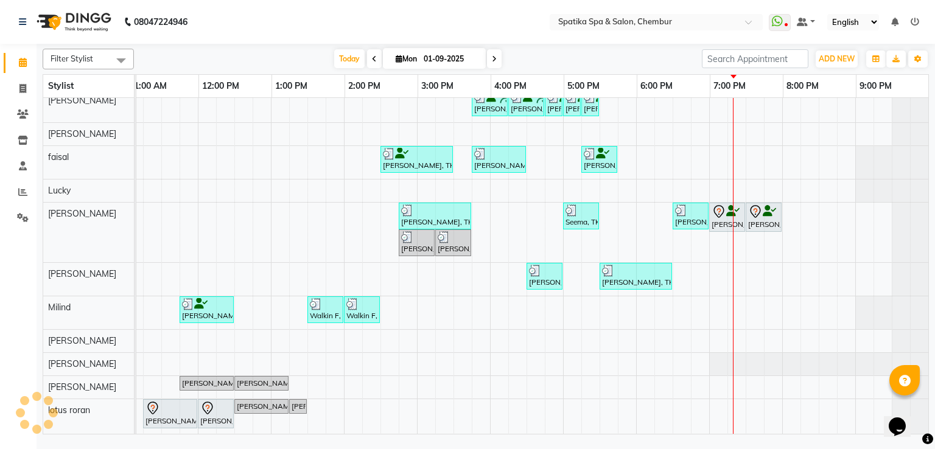
click at [168, 401] on div at bounding box center [169, 408] width 49 height 15
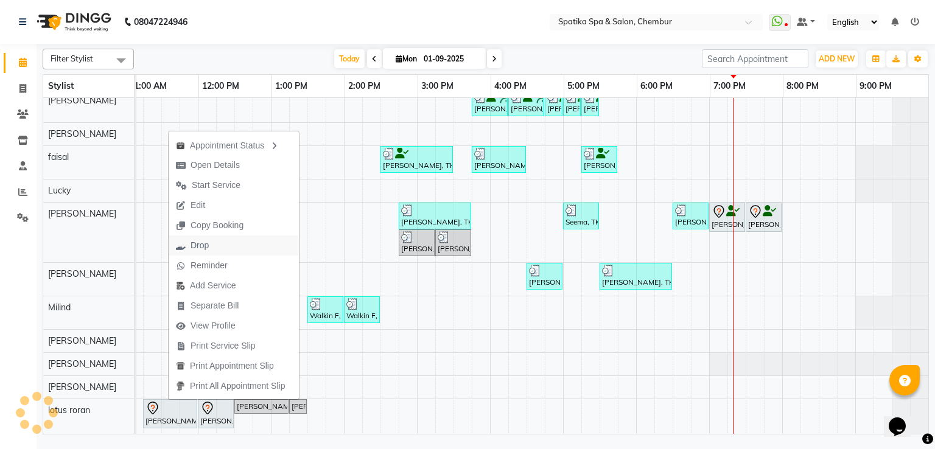
click at [209, 247] on span "Drop" at bounding box center [192, 246] width 47 height 20
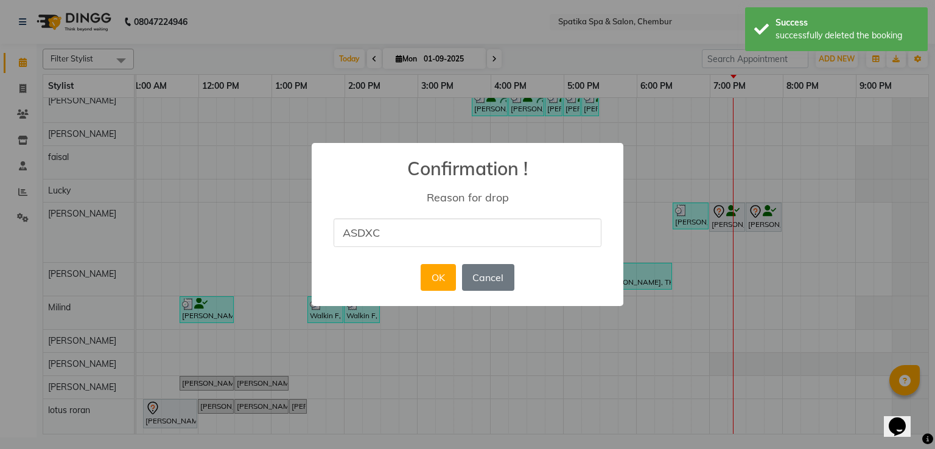
type input "ASDXCF"
click at [436, 276] on button "OK" at bounding box center [438, 277] width 35 height 27
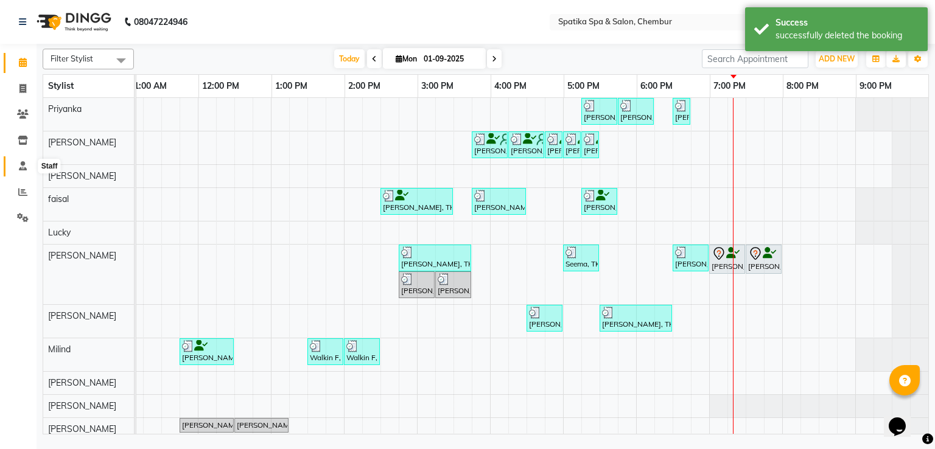
click at [22, 170] on icon at bounding box center [23, 165] width 8 height 9
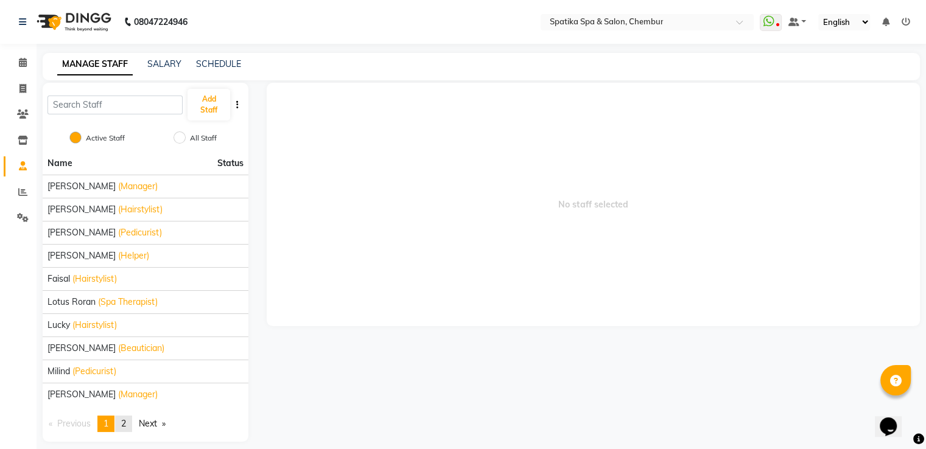
click at [124, 418] on span "2" at bounding box center [123, 423] width 5 height 11
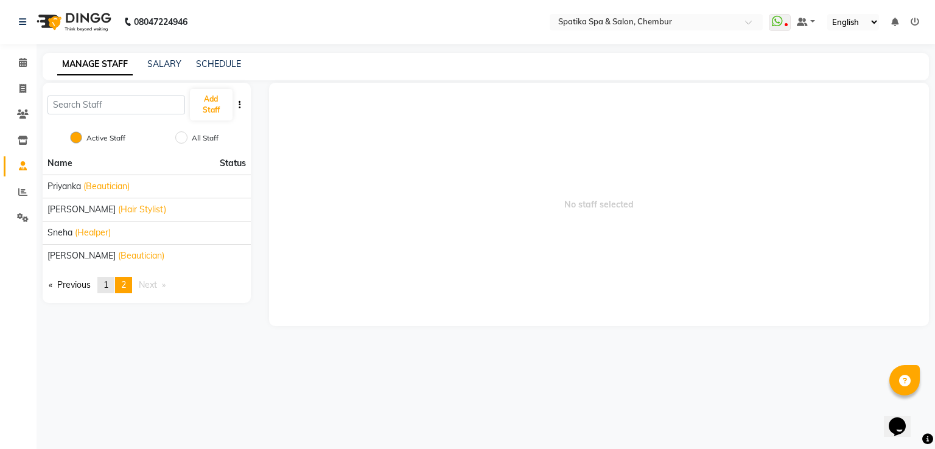
click at [104, 290] on link "page 1" at bounding box center [105, 285] width 17 height 16
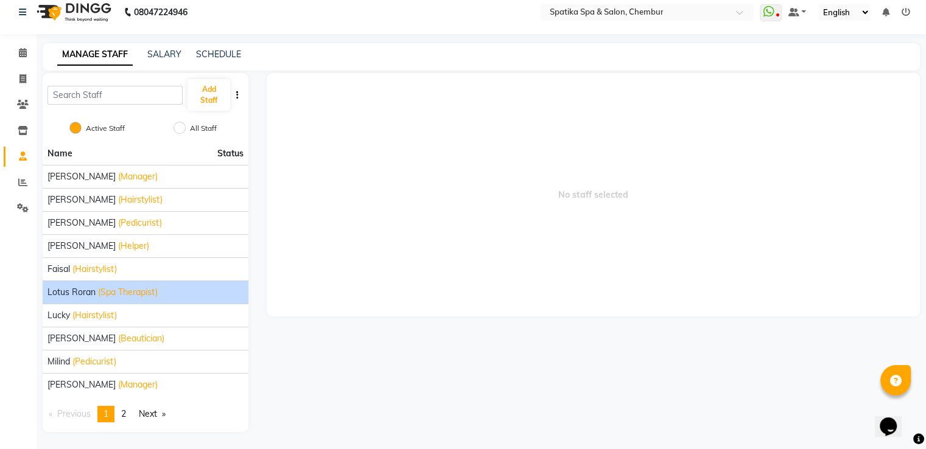
click at [134, 288] on span "(Spa Therapist)" at bounding box center [128, 292] width 60 height 13
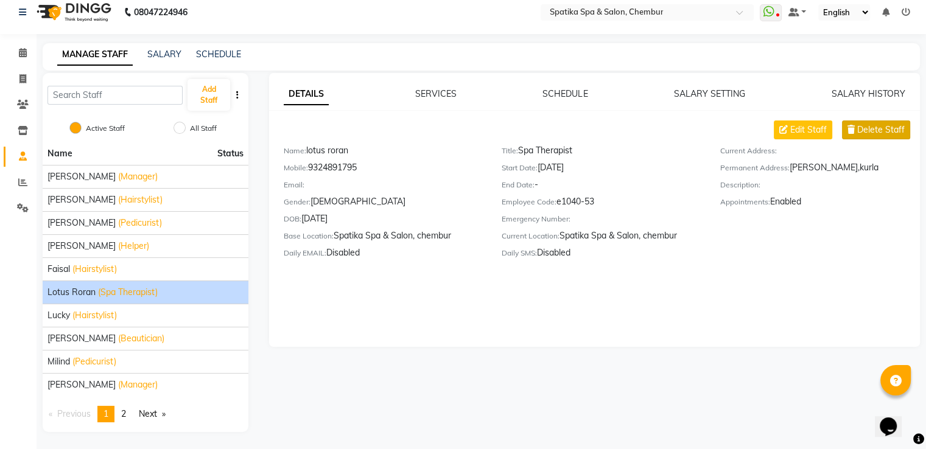
click at [863, 124] on span "Delete Staff" at bounding box center [880, 130] width 47 height 13
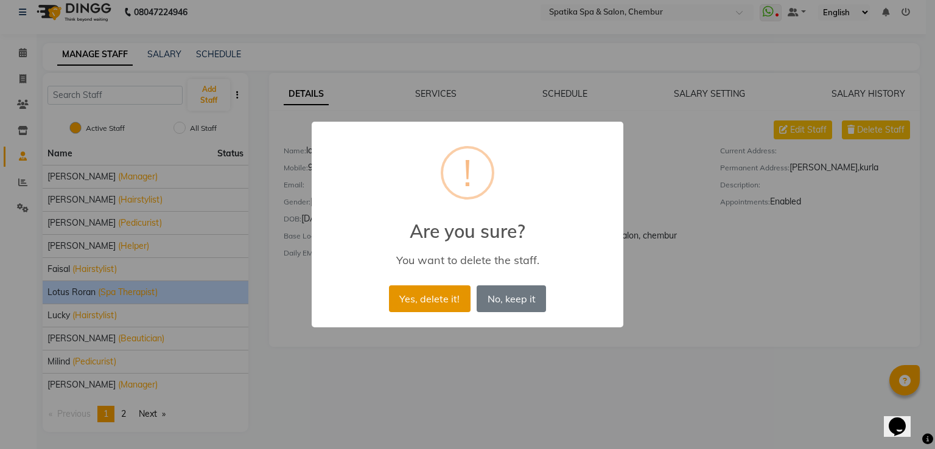
click at [444, 300] on button "Yes, delete it!" at bounding box center [430, 298] width 82 height 27
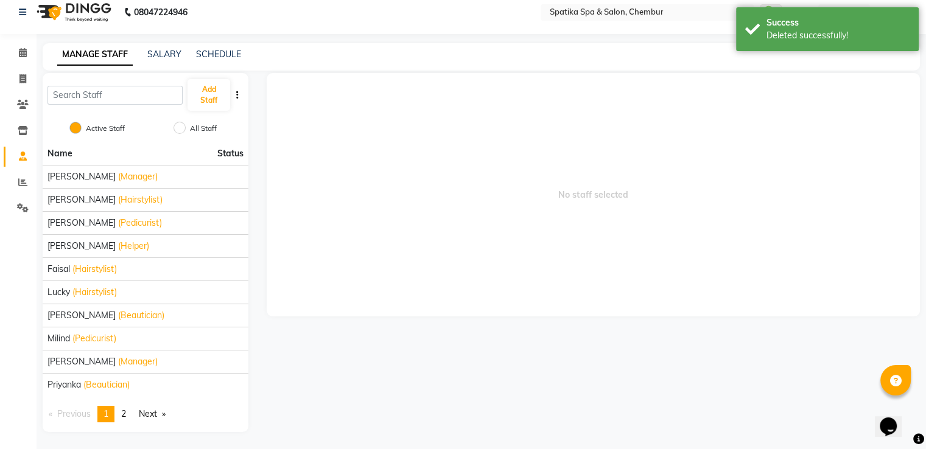
scroll to position [3, 0]
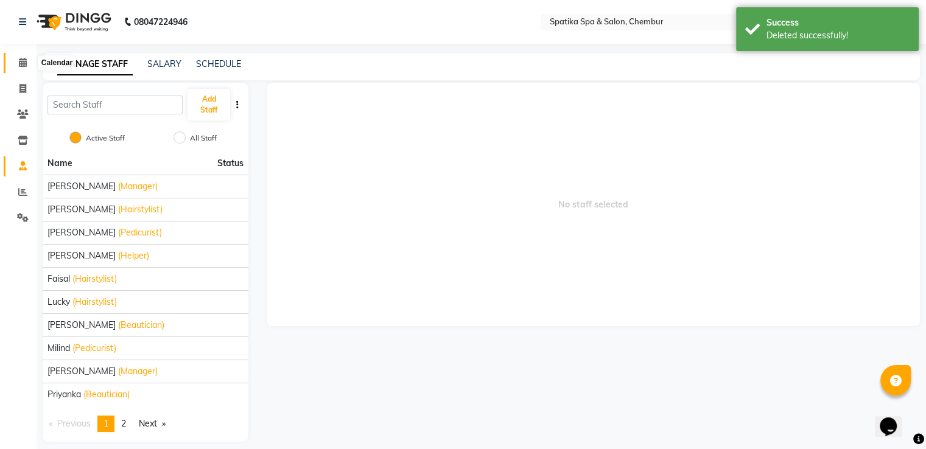
click at [26, 62] on icon at bounding box center [23, 62] width 8 height 9
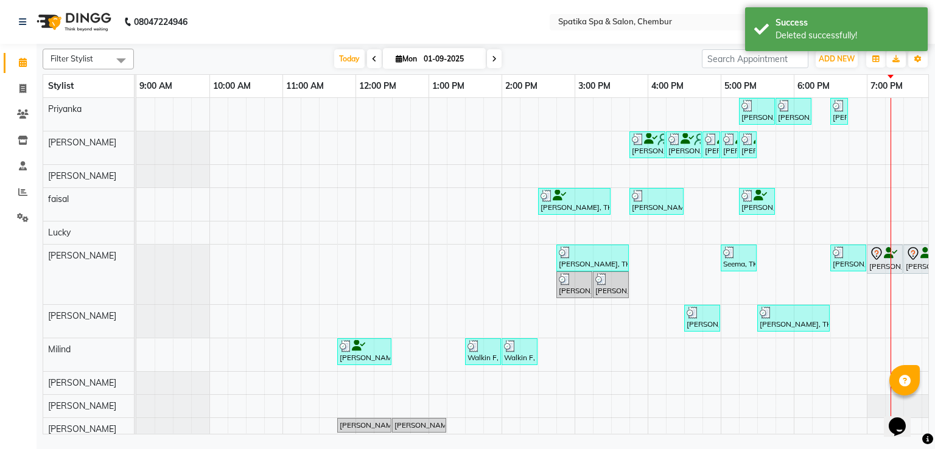
scroll to position [0, 63]
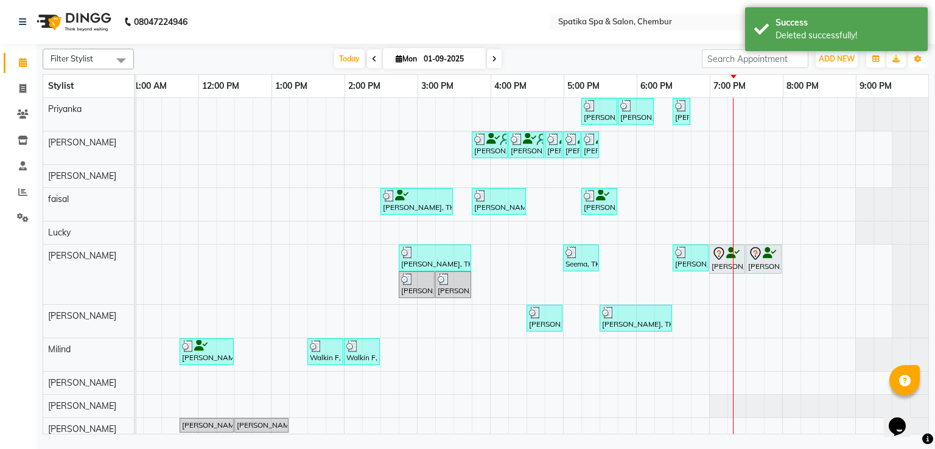
drag, startPoint x: 913, startPoint y: 60, endPoint x: 913, endPoint y: 88, distance: 28.0
click at [915, 60] on button "Toggle Dropdown" at bounding box center [917, 59] width 19 height 17
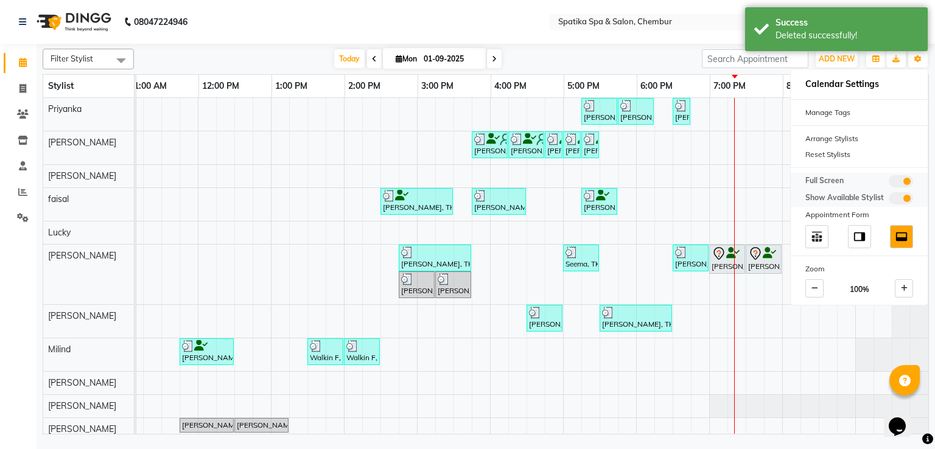
click at [894, 179] on span at bounding box center [901, 181] width 24 height 12
click at [889, 183] on input "checkbox" at bounding box center [889, 183] width 0 height 0
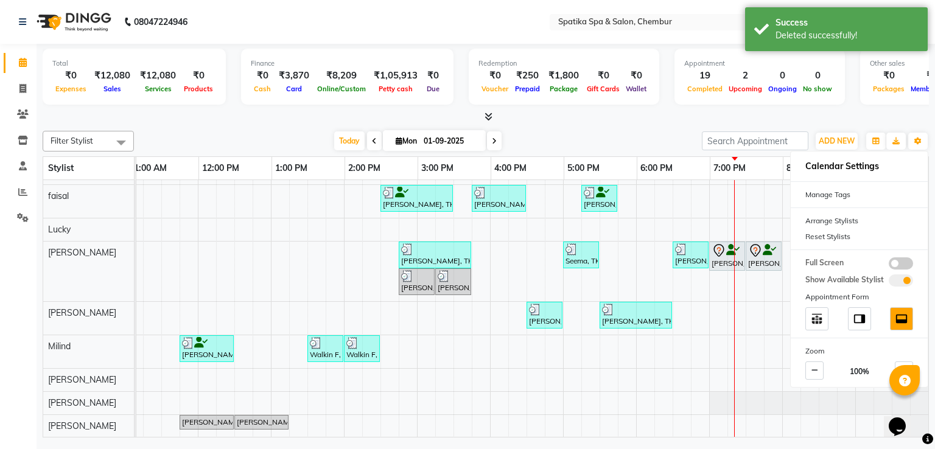
scroll to position [46, 0]
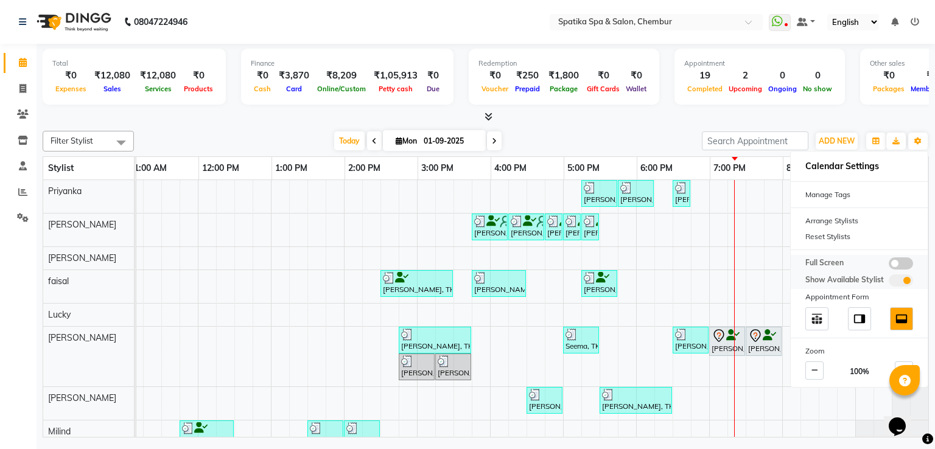
click at [897, 259] on span at bounding box center [901, 263] width 24 height 12
click at [889, 265] on input "checkbox" at bounding box center [889, 265] width 0 height 0
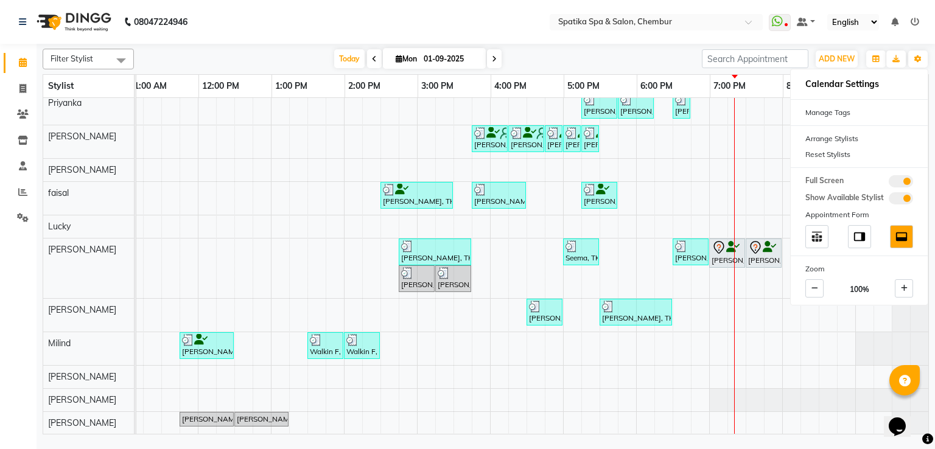
scroll to position [0, 0]
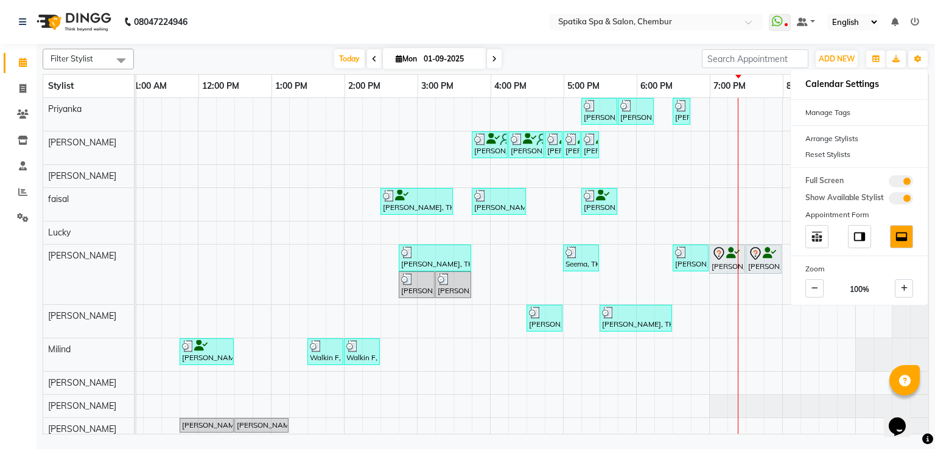
click at [612, 65] on div "[DATE] [DATE]" at bounding box center [418, 59] width 556 height 18
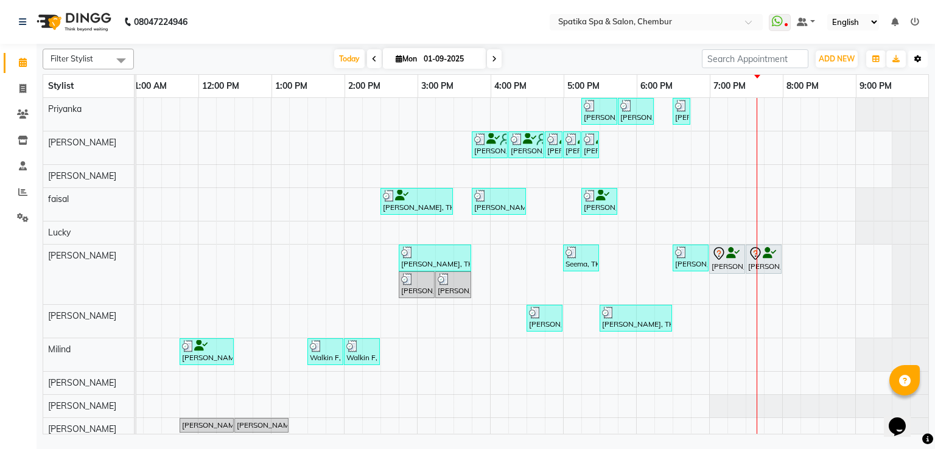
drag, startPoint x: 925, startPoint y: 60, endPoint x: 919, endPoint y: 91, distance: 31.8
click at [925, 60] on button "Toggle Dropdown" at bounding box center [917, 59] width 19 height 17
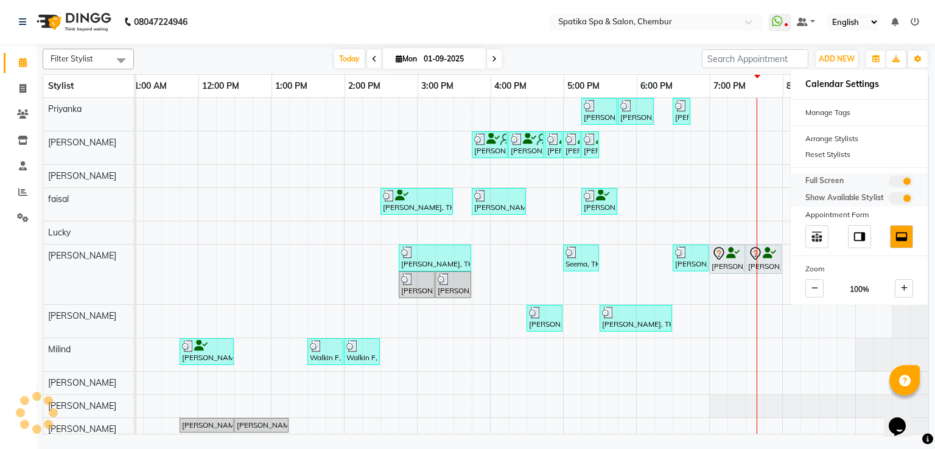
click at [905, 176] on span at bounding box center [901, 181] width 24 height 12
click at [889, 183] on input "checkbox" at bounding box center [889, 183] width 0 height 0
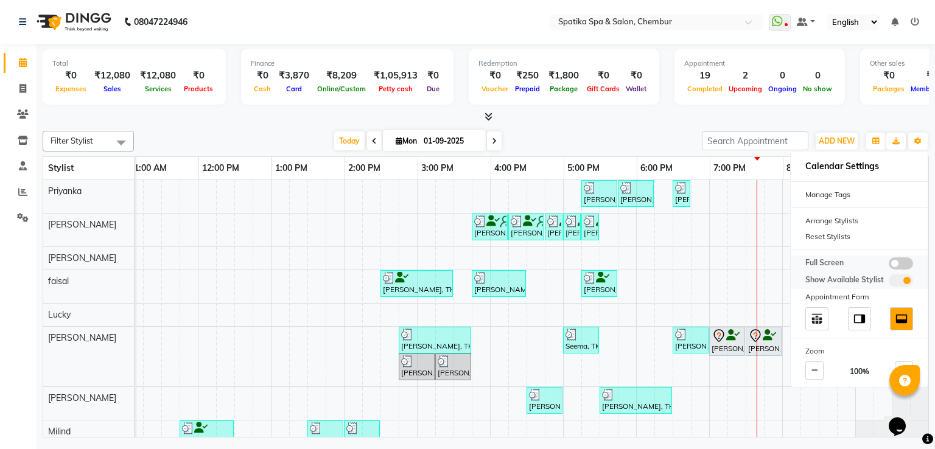
click at [894, 261] on span at bounding box center [901, 263] width 24 height 12
click at [889, 265] on input "checkbox" at bounding box center [889, 265] width 0 height 0
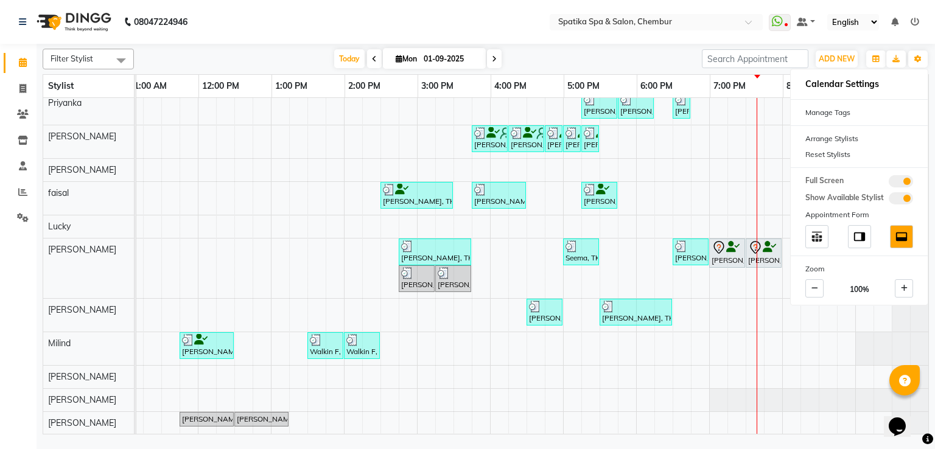
scroll to position [4, 0]
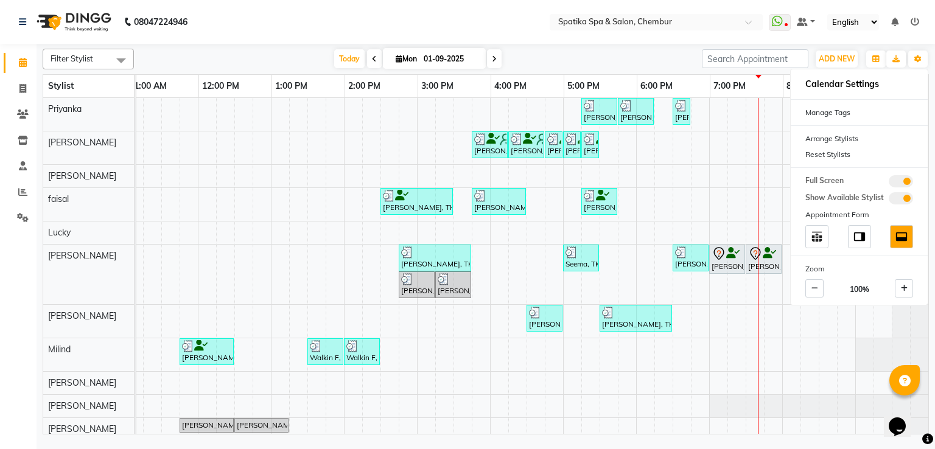
click at [625, 66] on div "[DATE] [DATE]" at bounding box center [418, 59] width 556 height 18
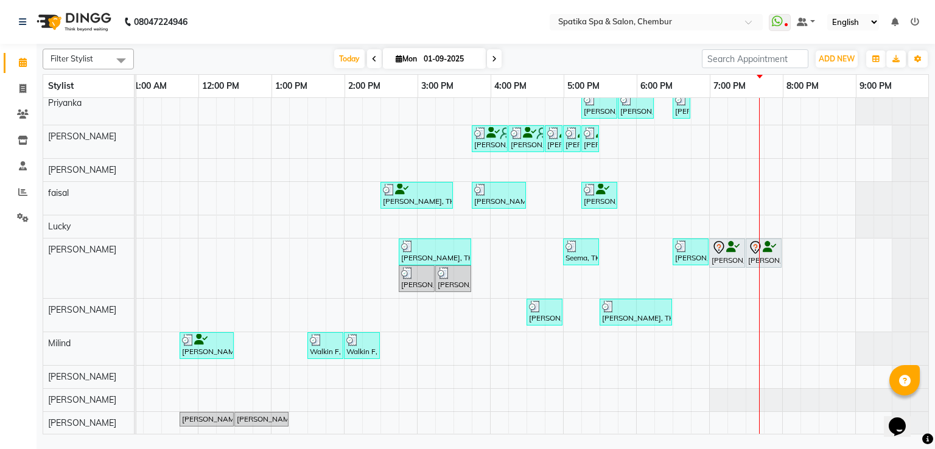
scroll to position [0, 0]
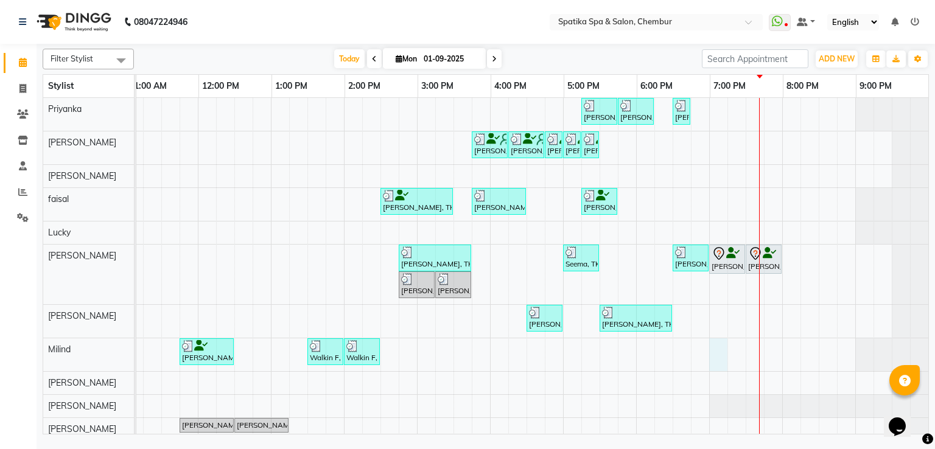
click at [712, 356] on div "Abhay Jain, TK11, 05:15 PM-05:45 PM, full back Trim Abhay Jain, TK11, 05:45 PM-…" at bounding box center [454, 269] width 950 height 343
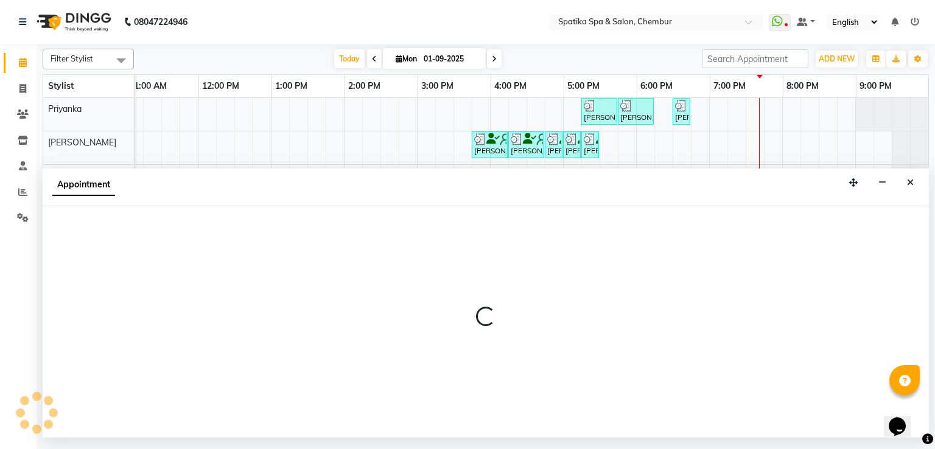
select select "9061"
select select "1140"
select select "tentative"
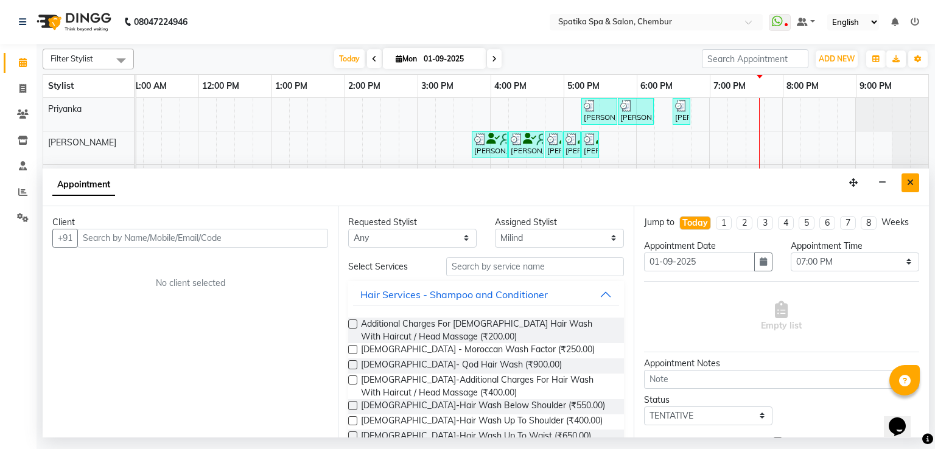
click at [912, 183] on icon "Close" at bounding box center [910, 182] width 7 height 9
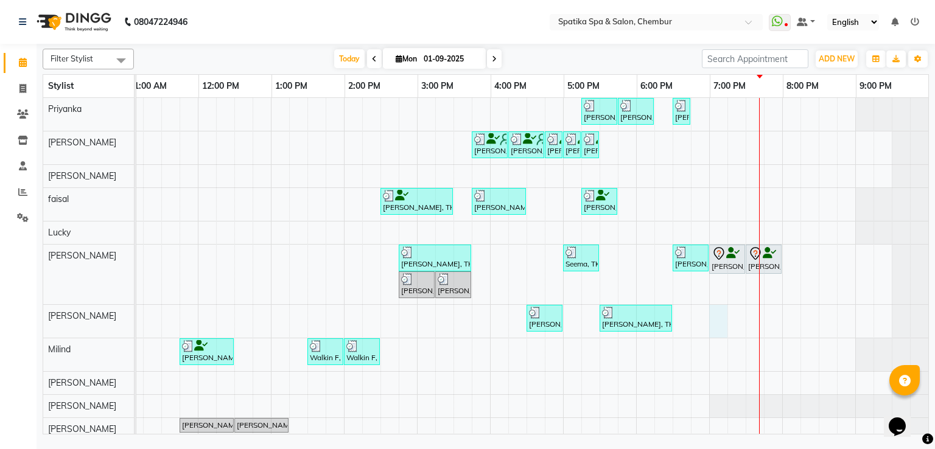
click at [704, 317] on div "Abhay Jain, TK11, 05:15 PM-05:45 PM, full back Trim Abhay Jain, TK11, 05:45 PM-…" at bounding box center [454, 269] width 950 height 343
select select "62535"
select select "1140"
select select "tentative"
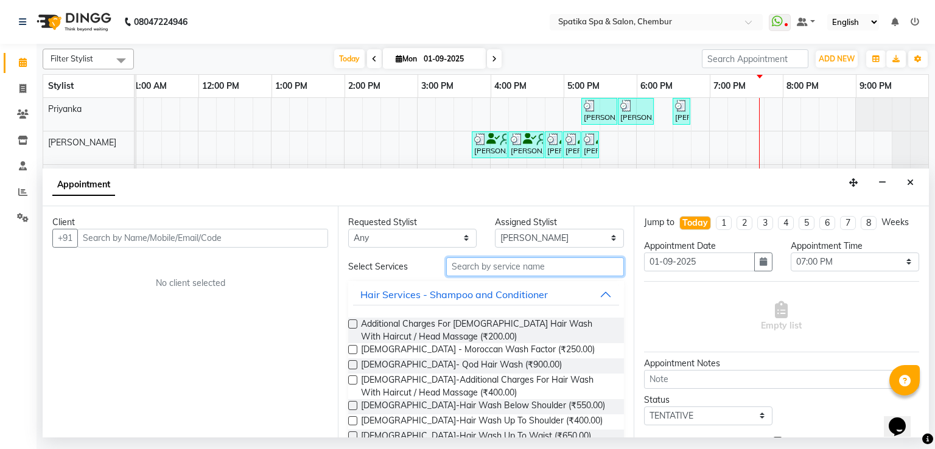
click at [477, 271] on input "text" at bounding box center [535, 266] width 178 height 19
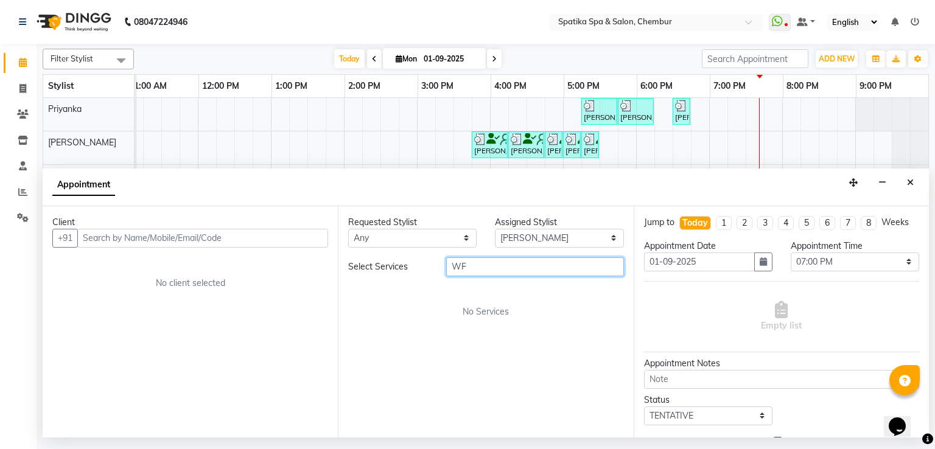
type input "W"
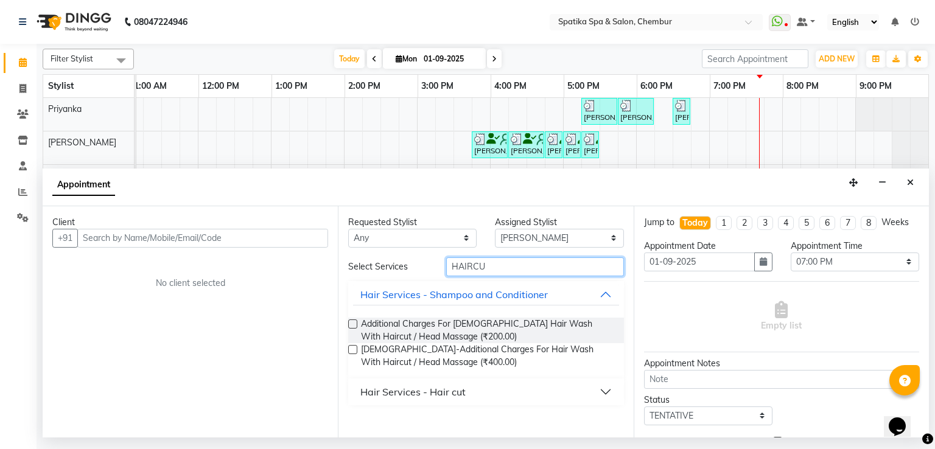
type input "HAIRCU"
click at [441, 391] on div "Hair Services - Hair cut" at bounding box center [412, 392] width 105 height 15
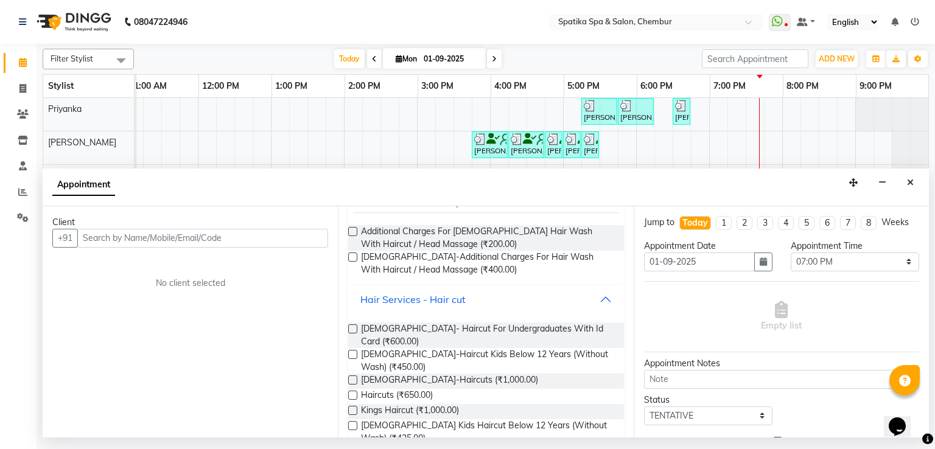
scroll to position [97, 0]
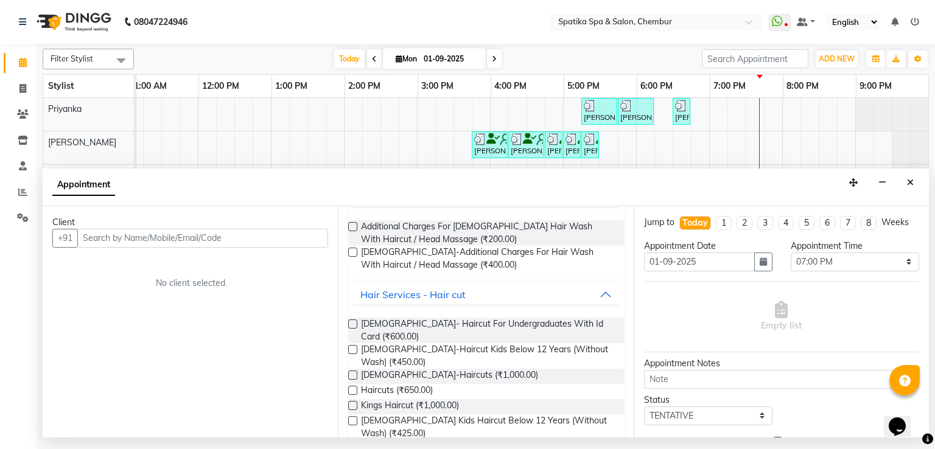
click at [354, 386] on label at bounding box center [352, 390] width 9 height 9
click at [354, 388] on input "checkbox" at bounding box center [352, 392] width 8 height 8
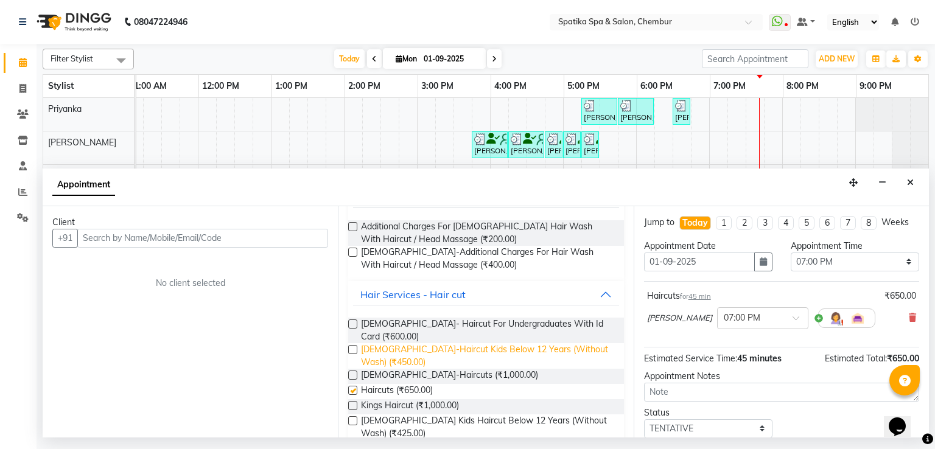
scroll to position [0, 0]
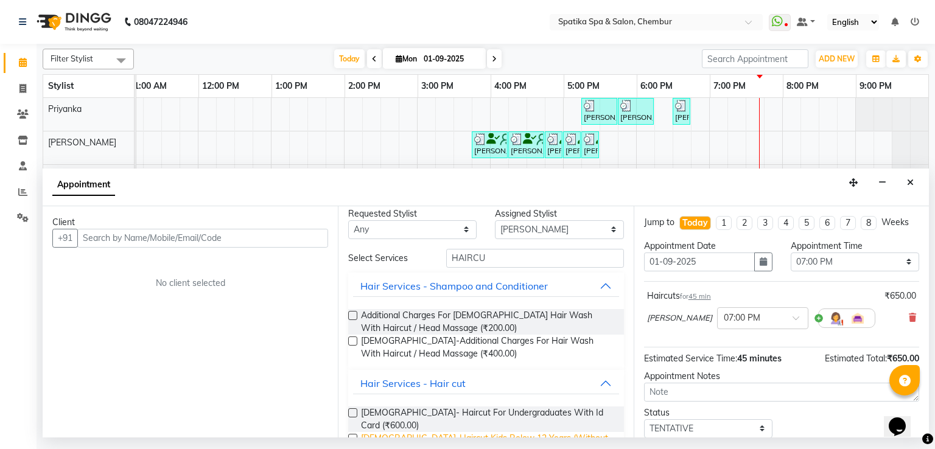
checkbox input "false"
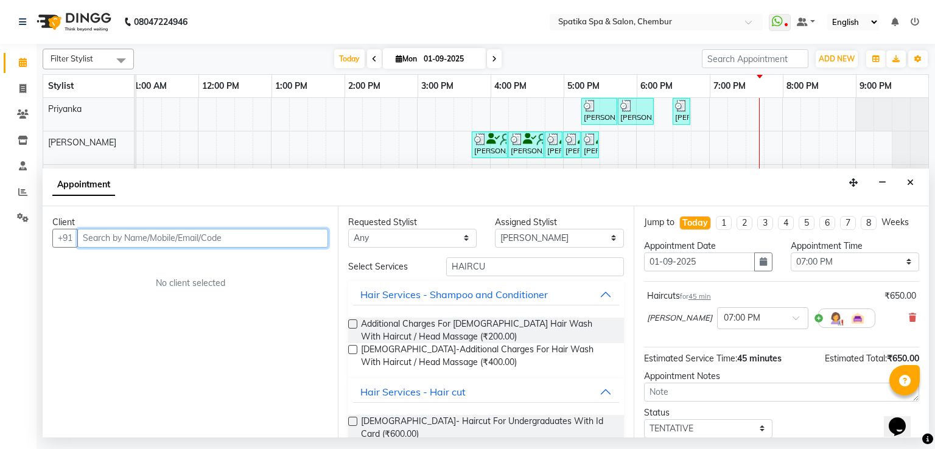
click at [229, 243] on input "text" at bounding box center [202, 238] width 251 height 19
click at [228, 242] on input "text" at bounding box center [202, 238] width 251 height 19
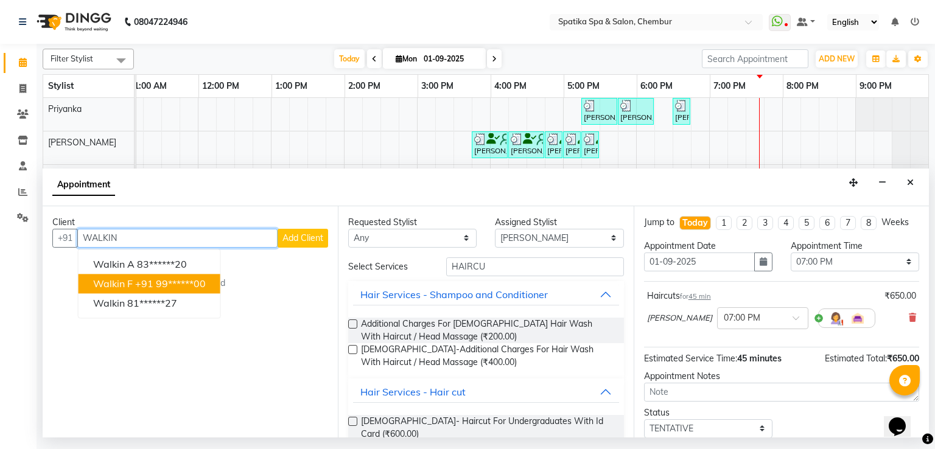
click at [190, 281] on ngb-highlight "+91 99******00" at bounding box center [170, 284] width 71 height 12
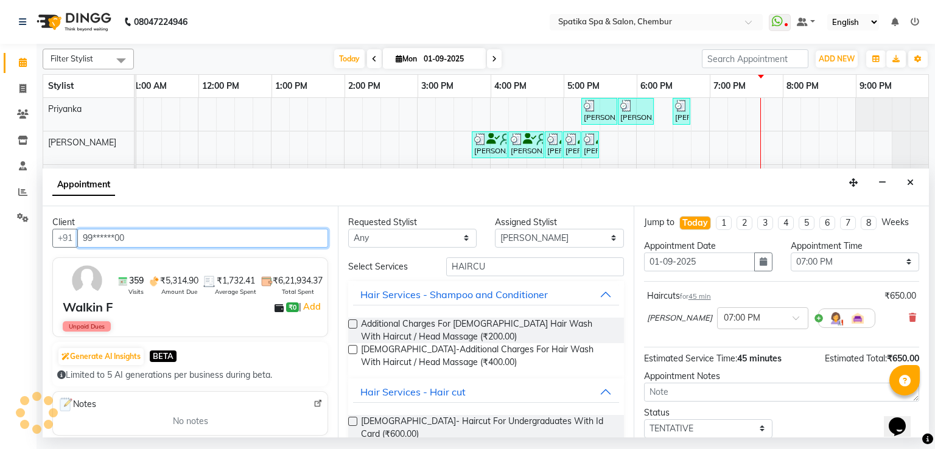
type input "99******00"
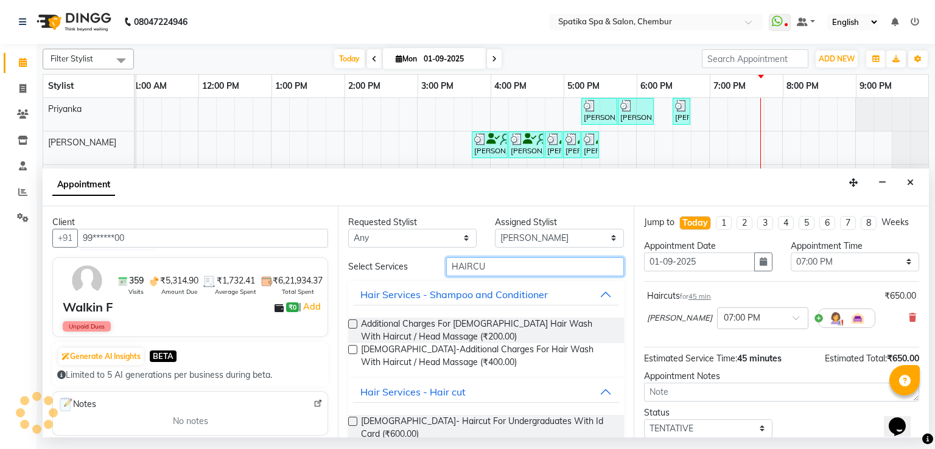
click at [492, 268] on input "HAIRCU" at bounding box center [535, 266] width 178 height 19
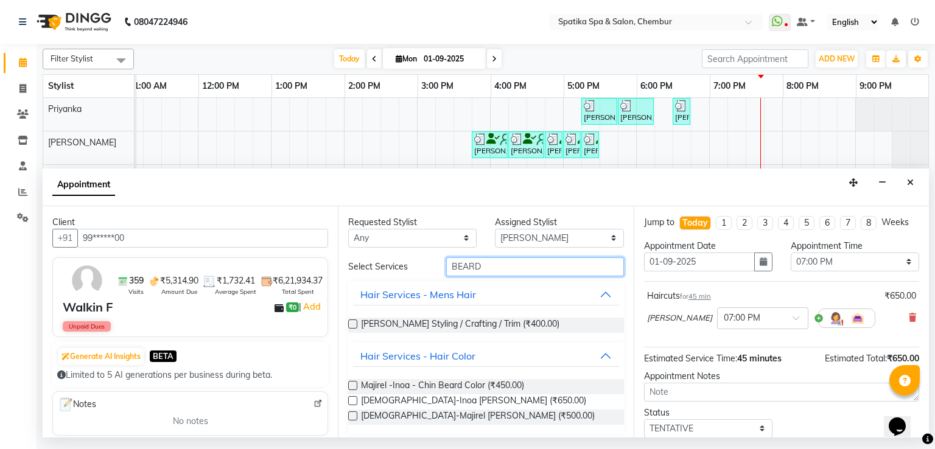
type input "BEARD"
click at [354, 322] on label at bounding box center [352, 324] width 9 height 9
click at [354, 322] on input "checkbox" at bounding box center [352, 325] width 8 height 8
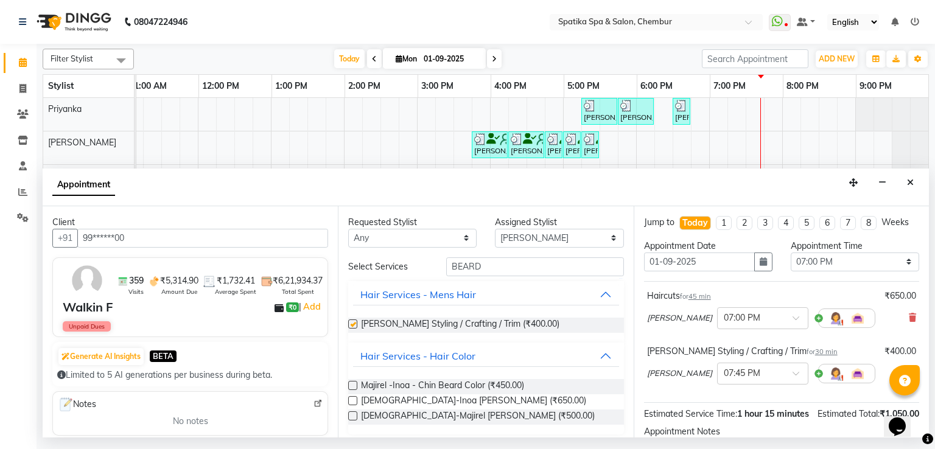
checkbox input "false"
click at [531, 239] on select "Select Aayushi Sonawala Ali deepak kumar faisal Lucky Madhu Gupta Milind Payal …" at bounding box center [559, 238] width 128 height 19
select select "9058"
click at [495, 229] on select "Select Aayushi Sonawala Ali deepak kumar faisal Lucky Madhu Gupta Milind Payal …" at bounding box center [559, 238] width 128 height 19
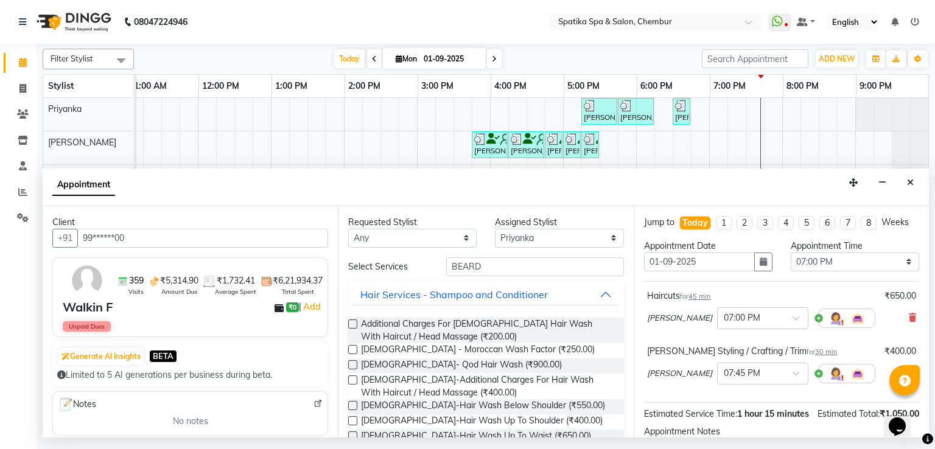
click at [494, 254] on div "Requested Stylist Any Aayushi Sonawala Ali deepak kumar faisal Lucky Madhu Gupt…" at bounding box center [485, 322] width 295 height 232
click at [487, 271] on input "BEARD" at bounding box center [535, 266] width 178 height 19
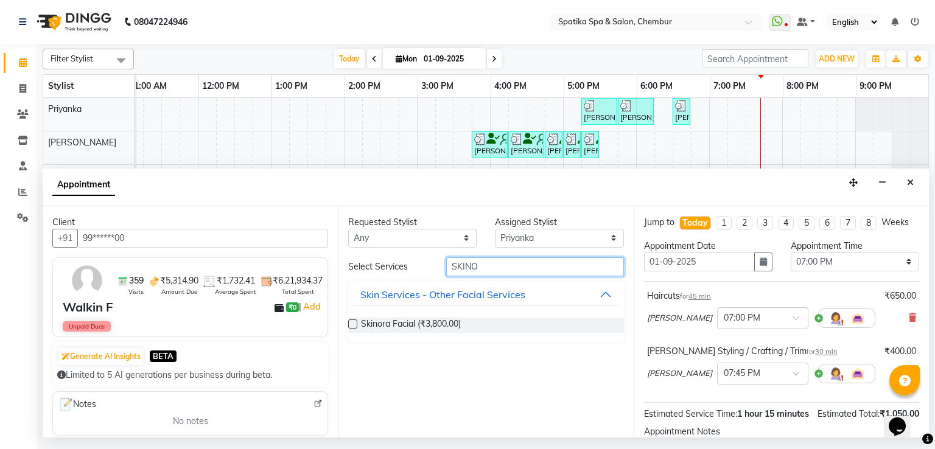
type input "SKINO"
click at [353, 324] on label at bounding box center [352, 324] width 9 height 9
click at [353, 324] on input "checkbox" at bounding box center [352, 325] width 8 height 8
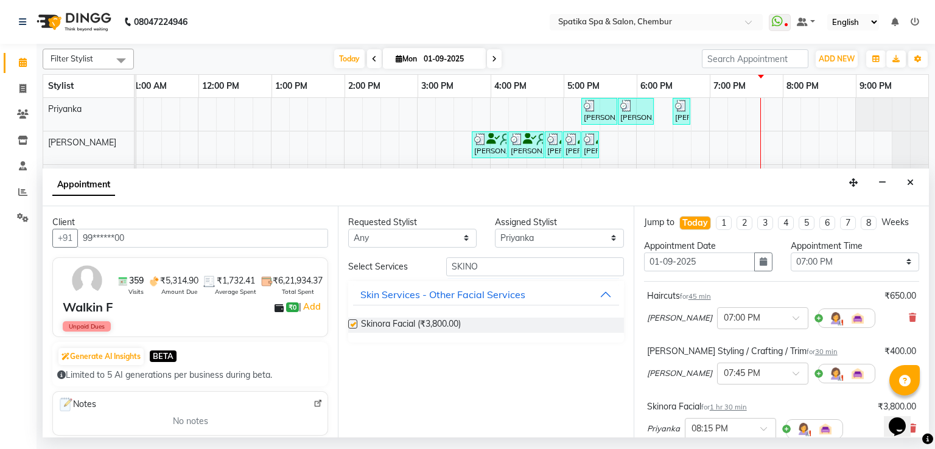
checkbox input "false"
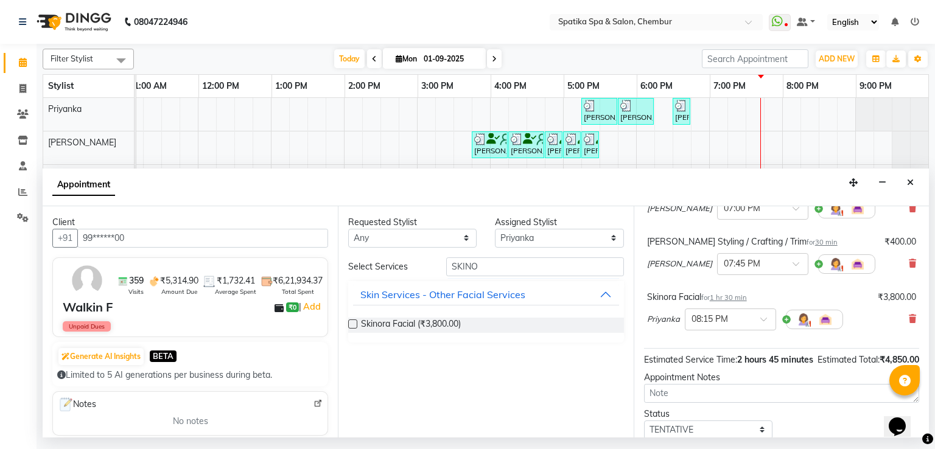
scroll to position [200, 0]
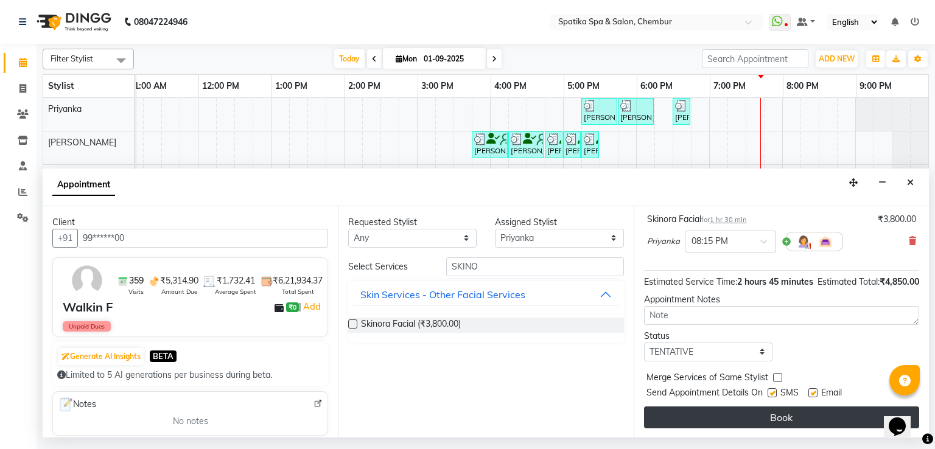
click at [740, 419] on button "Book" at bounding box center [781, 418] width 275 height 22
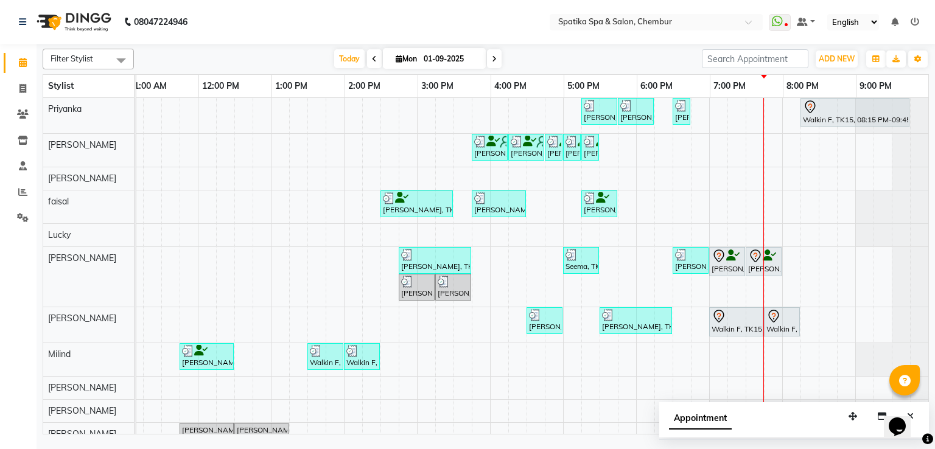
scroll to position [0, 0]
click at [751, 314] on div at bounding box center [736, 316] width 49 height 15
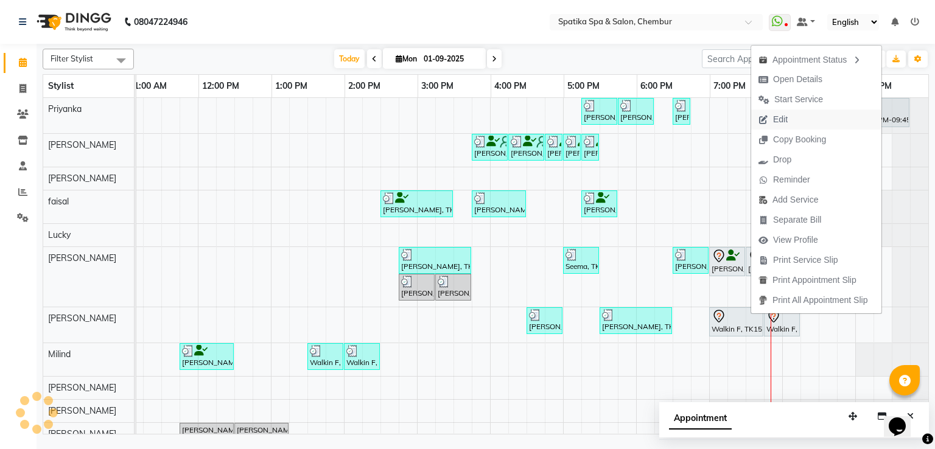
click at [782, 111] on span "Edit" at bounding box center [773, 120] width 44 height 20
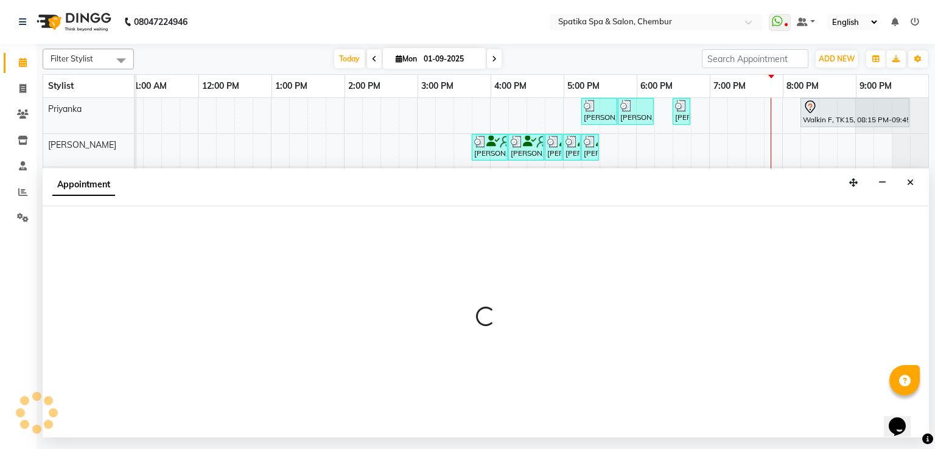
select select "tentative"
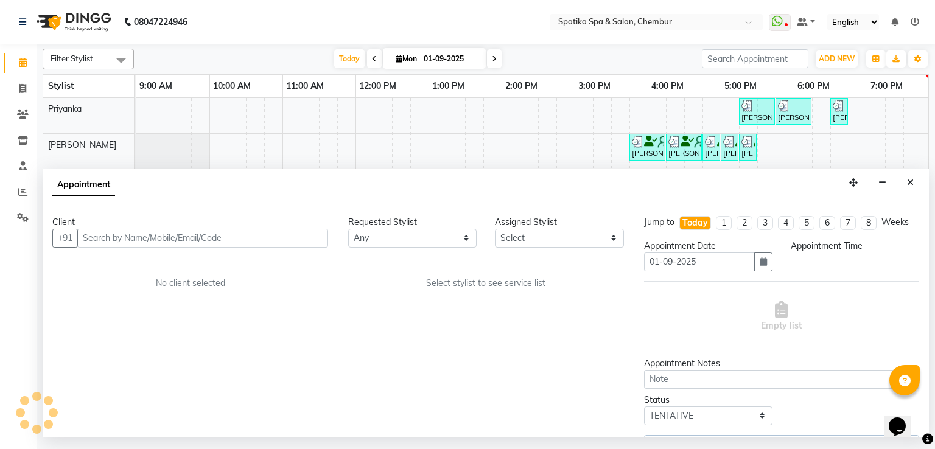
select select "9058"
select select "1140"
select select "690"
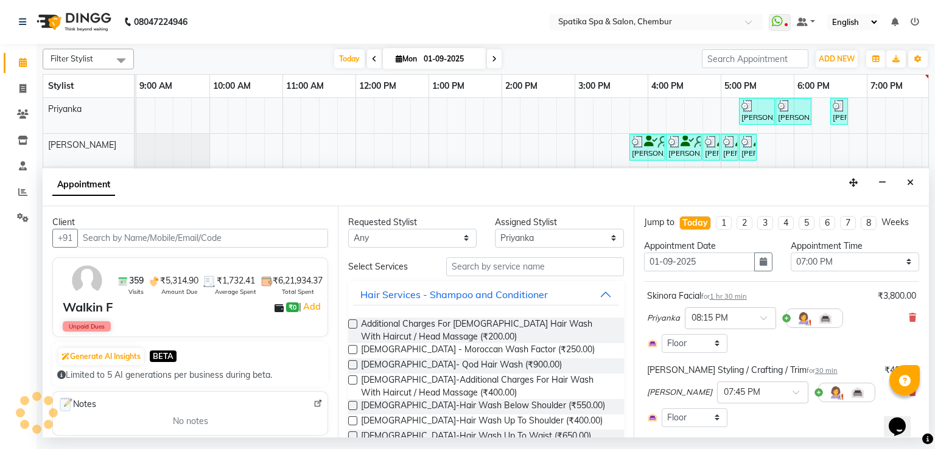
scroll to position [0, 157]
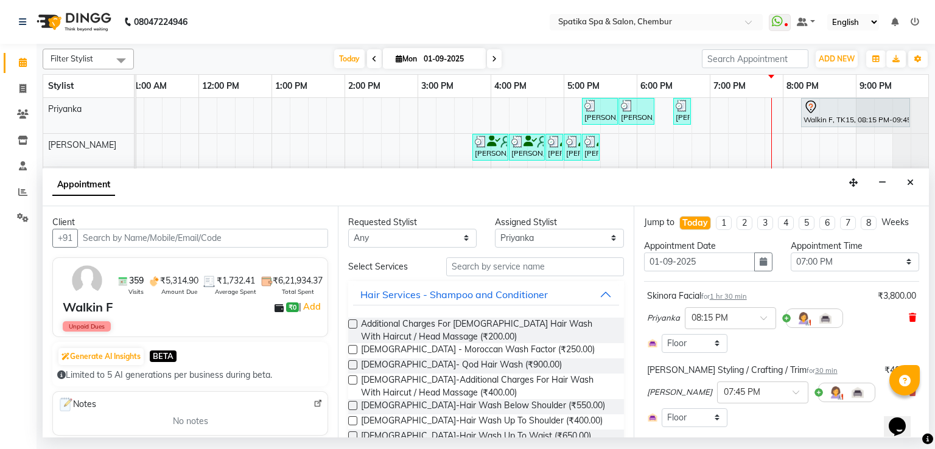
click at [909, 317] on icon at bounding box center [912, 317] width 7 height 9
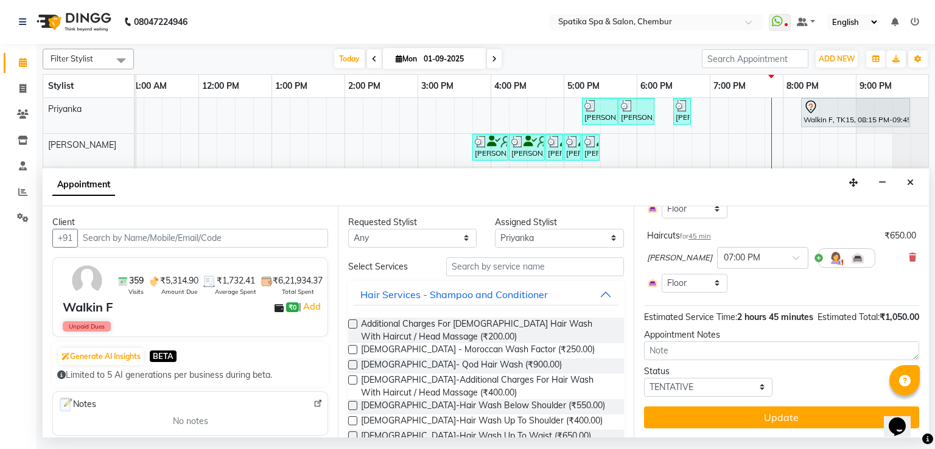
scroll to position [158, 0]
click at [467, 268] on input "text" at bounding box center [535, 266] width 178 height 19
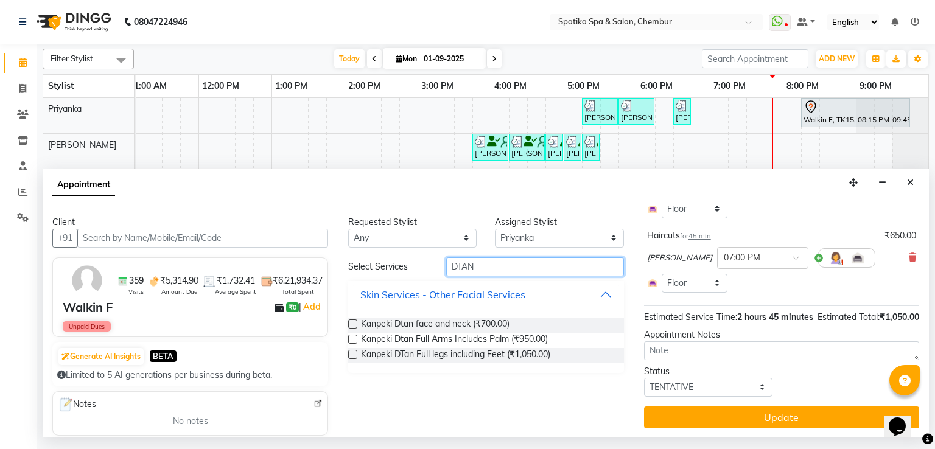
type input "DTAN"
click at [354, 327] on label at bounding box center [352, 324] width 9 height 9
click at [354, 327] on input "checkbox" at bounding box center [352, 325] width 8 height 8
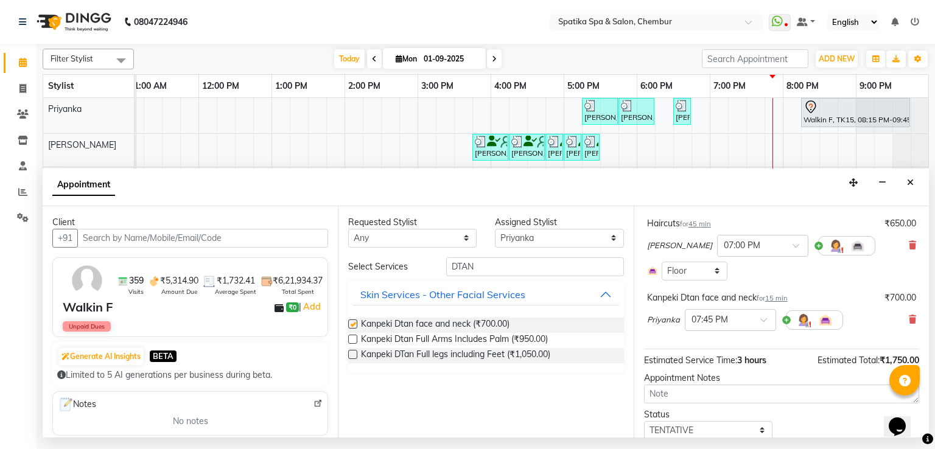
checkbox input "false"
click at [494, 270] on input "DTAN" at bounding box center [535, 266] width 178 height 19
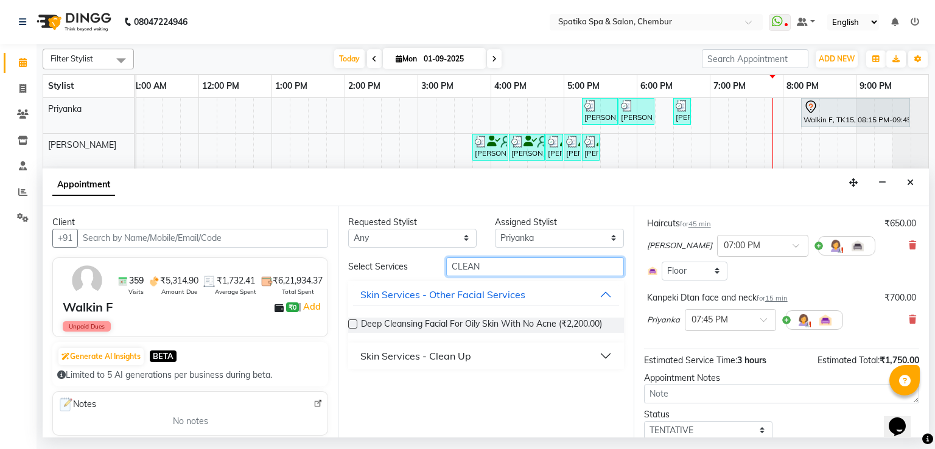
type input "CLEAN"
click at [442, 349] on div "Skin Services - Clean Up" at bounding box center [415, 356] width 111 height 15
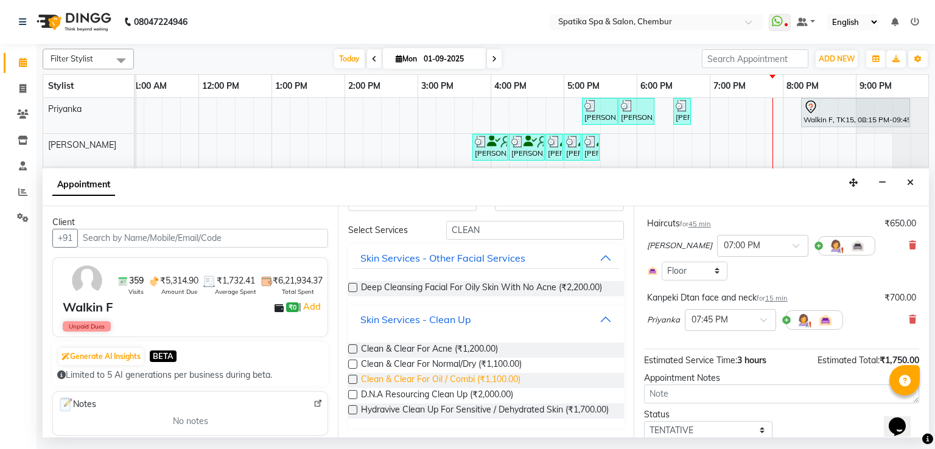
scroll to position [46, 0]
click at [350, 390] on label at bounding box center [352, 394] width 9 height 9
click at [350, 392] on input "checkbox" at bounding box center [352, 396] width 8 height 8
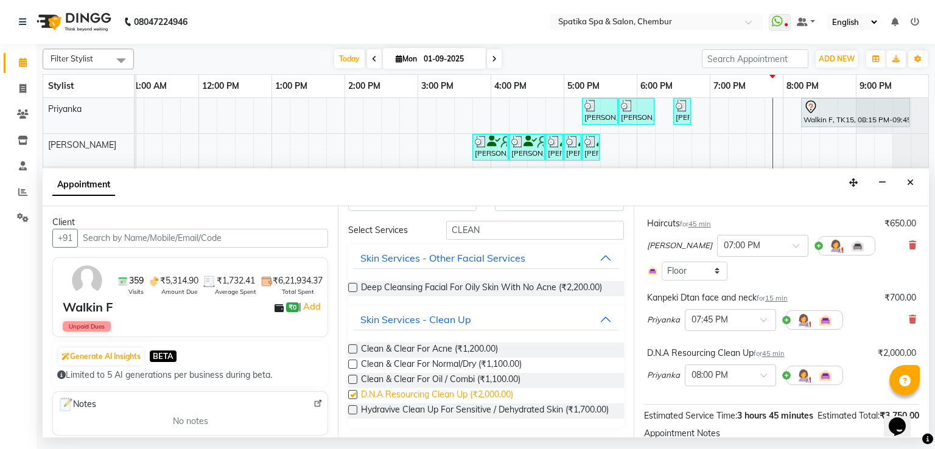
checkbox input "false"
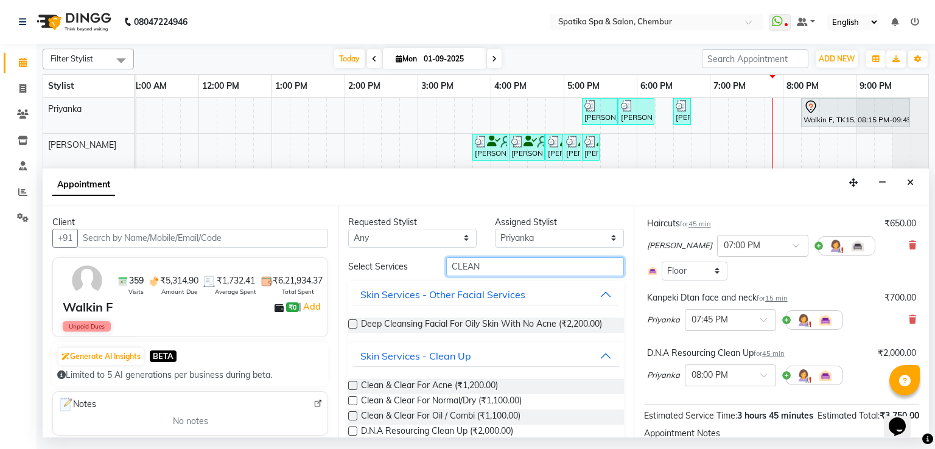
click at [494, 273] on input "CLEAN" at bounding box center [535, 266] width 178 height 19
click at [492, 271] on input "CLEAN" at bounding box center [535, 266] width 178 height 19
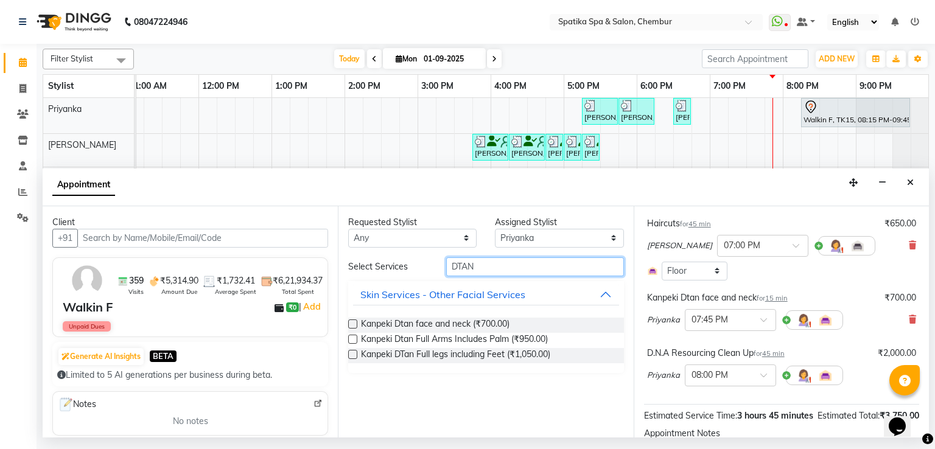
type input "DTAN"
click at [354, 339] on label at bounding box center [352, 339] width 9 height 9
click at [354, 339] on input "checkbox" at bounding box center [352, 341] width 8 height 8
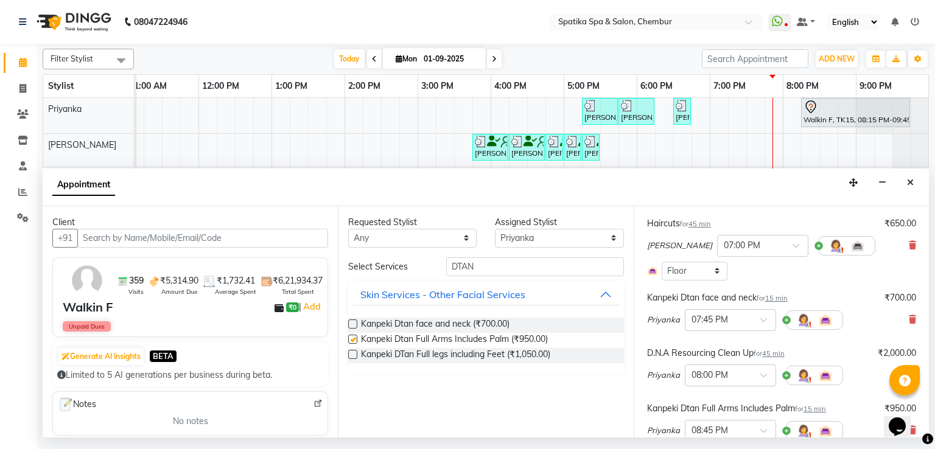
checkbox input "false"
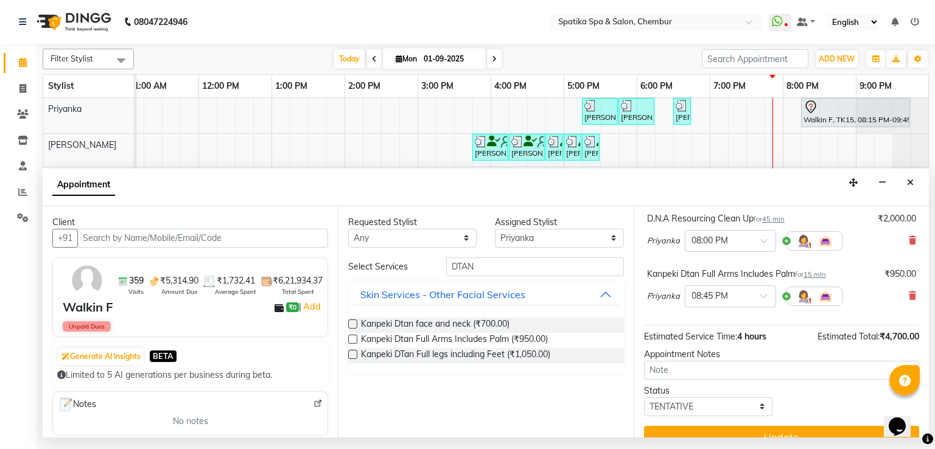
scroll to position [311, 0]
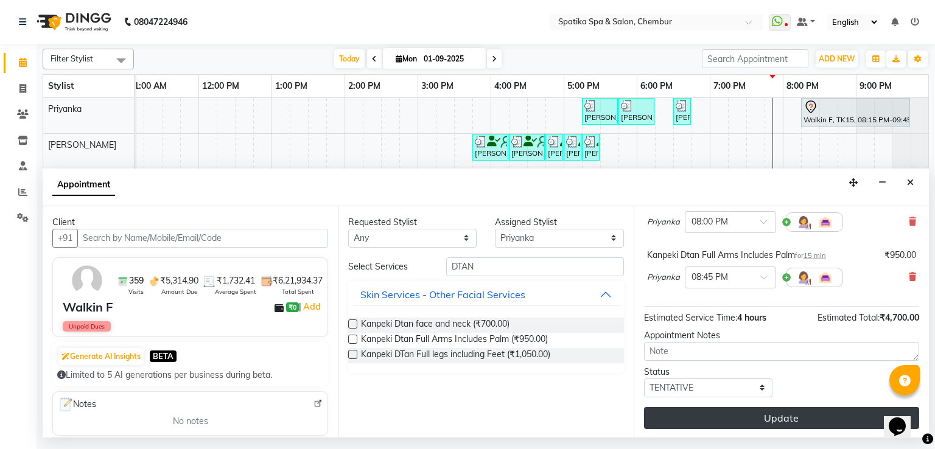
click at [803, 410] on button "Update" at bounding box center [781, 418] width 275 height 22
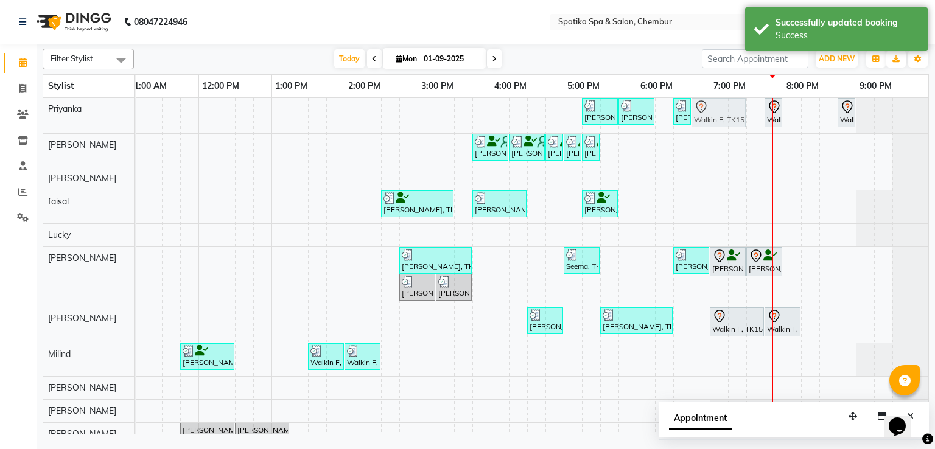
drag, startPoint x: 818, startPoint y: 109, endPoint x: 730, endPoint y: 109, distance: 87.0
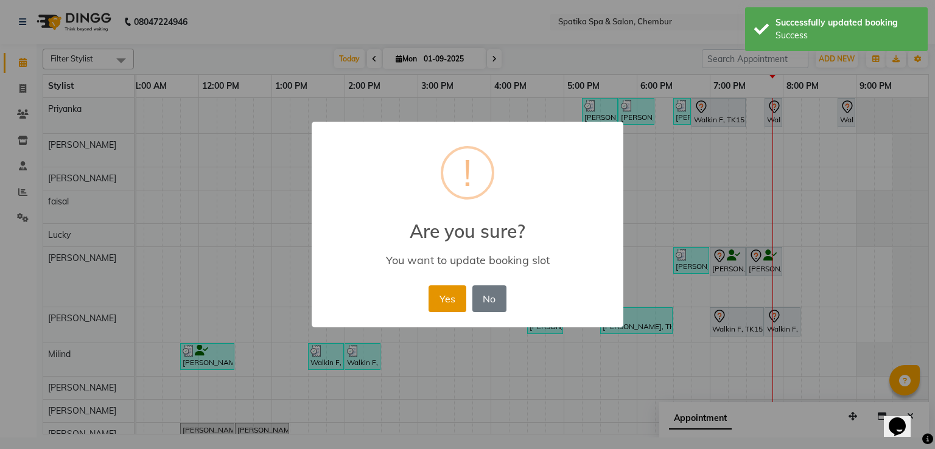
click at [446, 290] on button "Yes" at bounding box center [447, 298] width 37 height 27
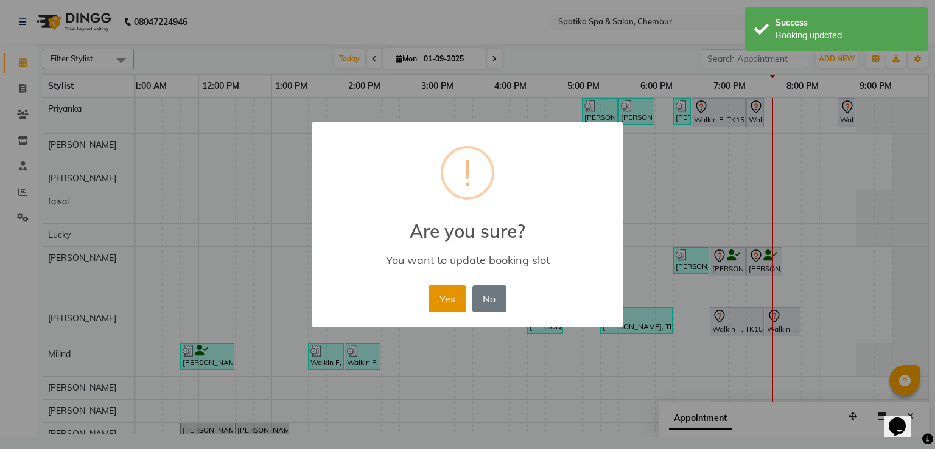
click at [443, 299] on button "Yes" at bounding box center [447, 298] width 37 height 27
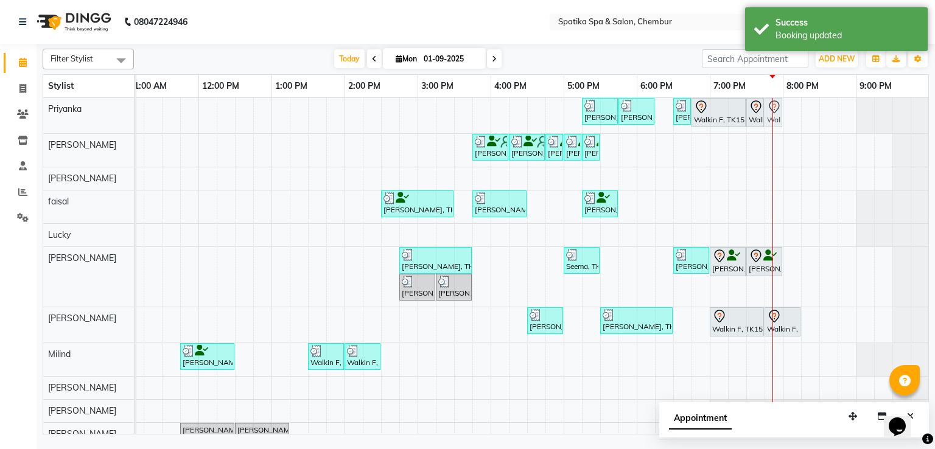
drag, startPoint x: 848, startPoint y: 113, endPoint x: 777, endPoint y: 124, distance: 71.6
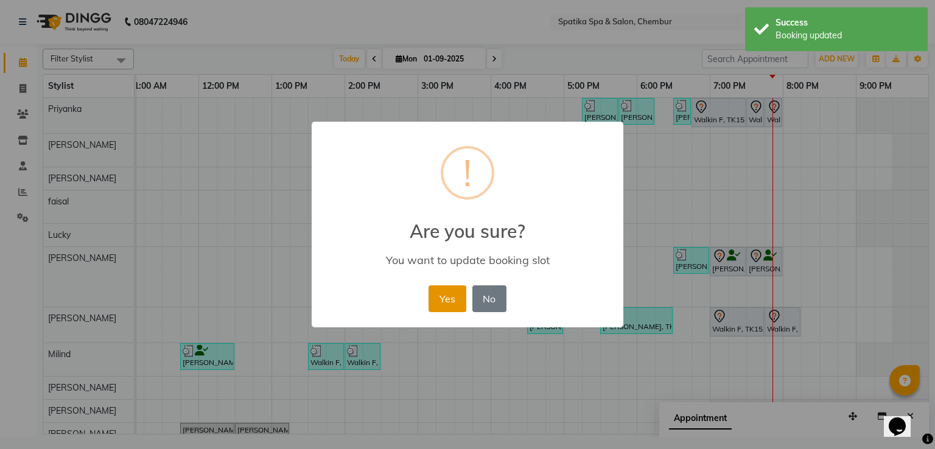
click at [446, 297] on button "Yes" at bounding box center [447, 298] width 37 height 27
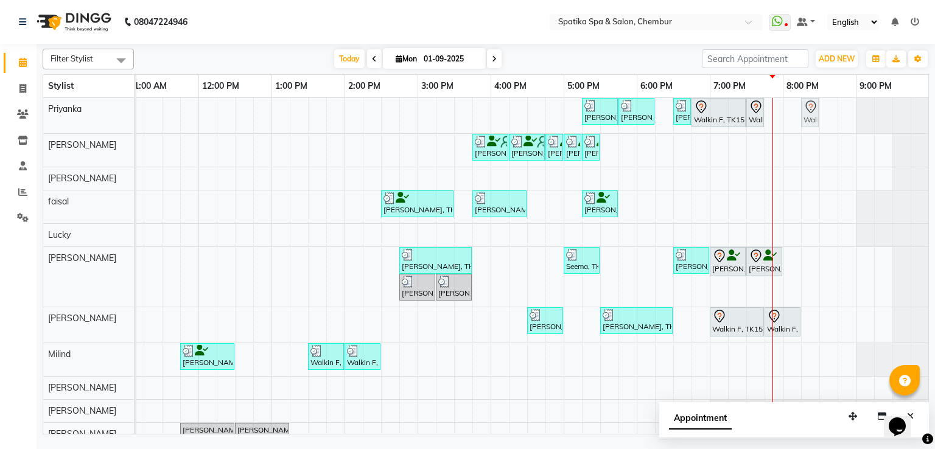
drag, startPoint x: 776, startPoint y: 118, endPoint x: 808, endPoint y: 128, distance: 33.7
click at [808, 128] on div "Abhay Jain, TK11, 05:15 PM-05:45 PM, full back Trim Abhay Jain, TK11, 05:45 PM-…" at bounding box center [454, 272] width 950 height 348
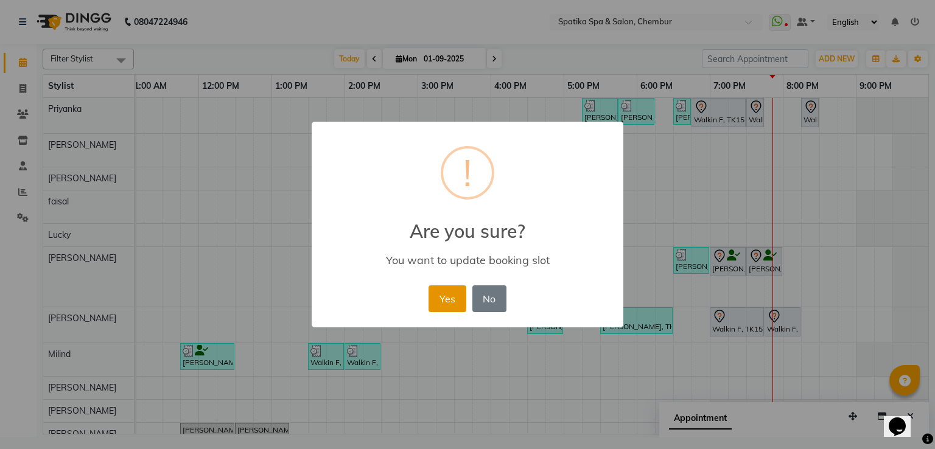
click at [438, 290] on button "Yes" at bounding box center [447, 298] width 37 height 27
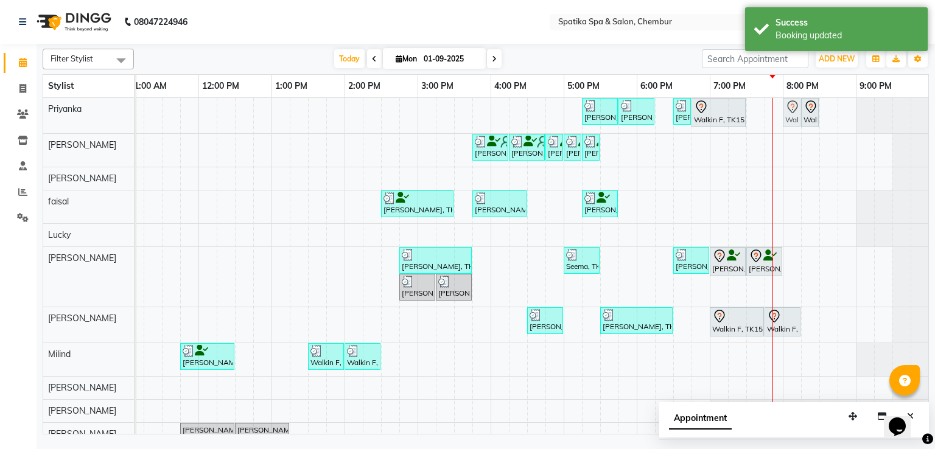
drag, startPoint x: 755, startPoint y: 119, endPoint x: 792, endPoint y: 125, distance: 37.5
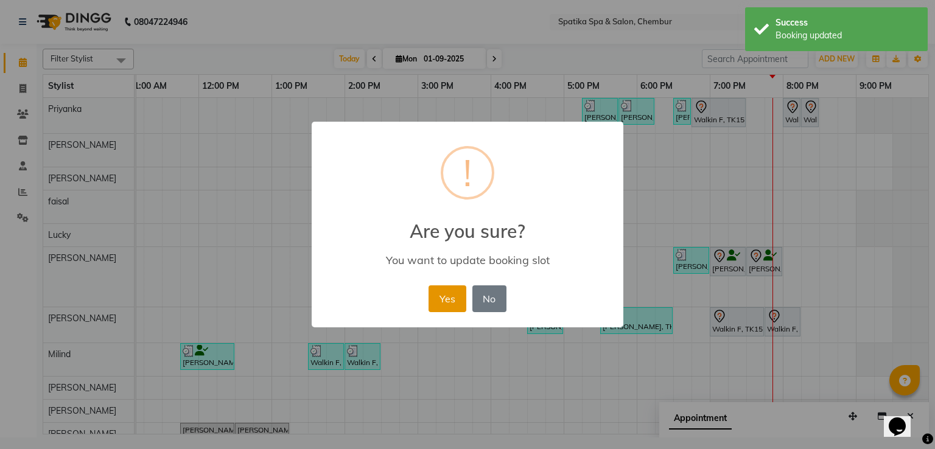
click at [433, 311] on button "Yes" at bounding box center [447, 298] width 37 height 27
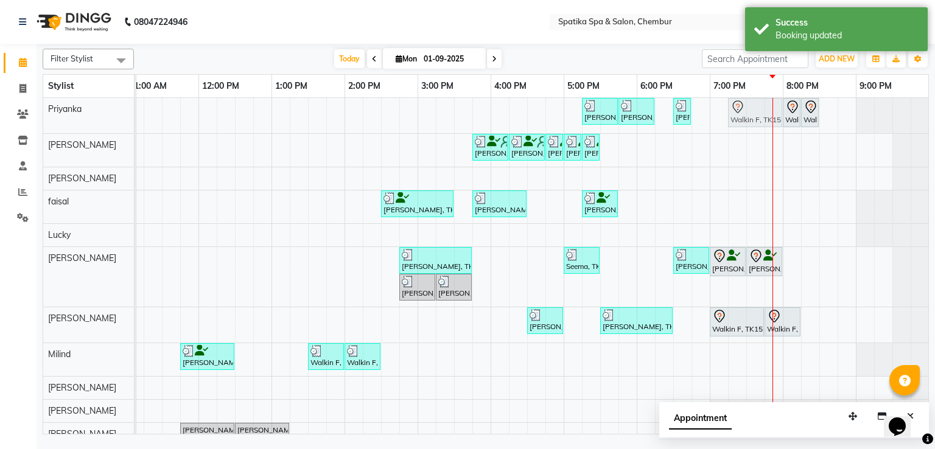
drag, startPoint x: 732, startPoint y: 113, endPoint x: 766, endPoint y: 120, distance: 34.9
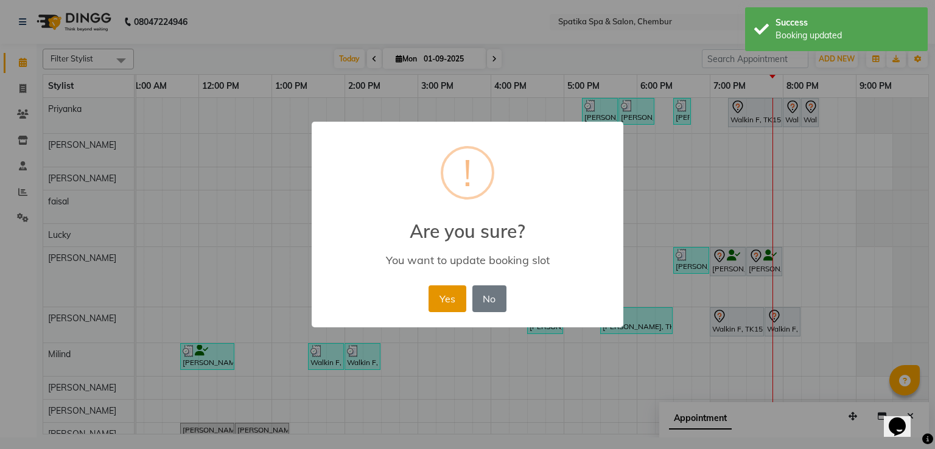
click at [438, 294] on button "Yes" at bounding box center [447, 298] width 37 height 27
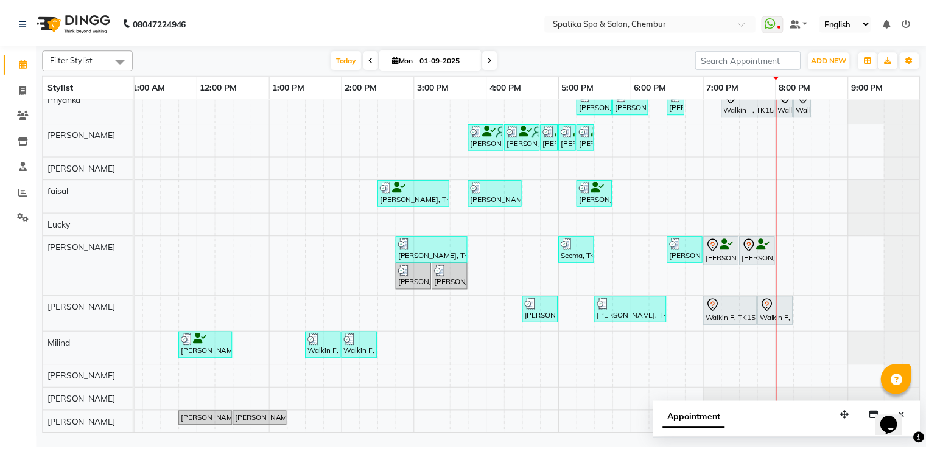
scroll to position [0, 0]
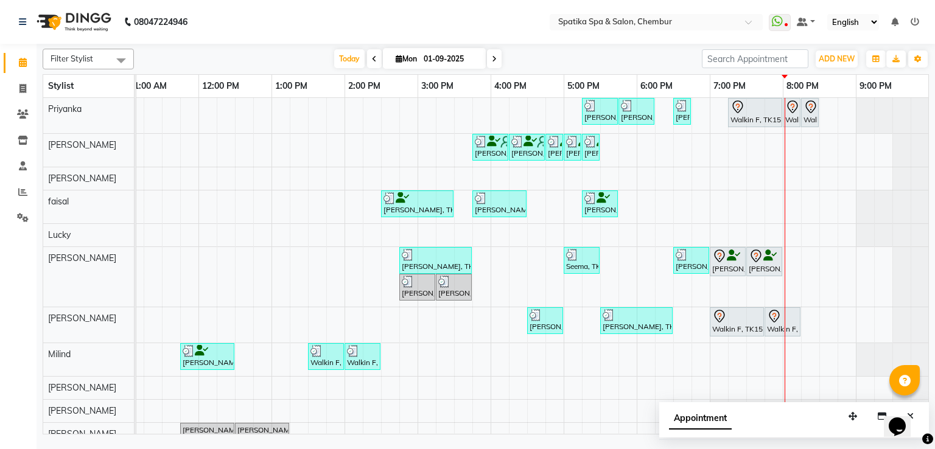
click at [633, 324] on div "Amarjeet Kaur, TK09, 05:30 PM-06:30 PM, Female- Moroccan- Hair Spabelow Shoulder" at bounding box center [636, 320] width 70 height 23
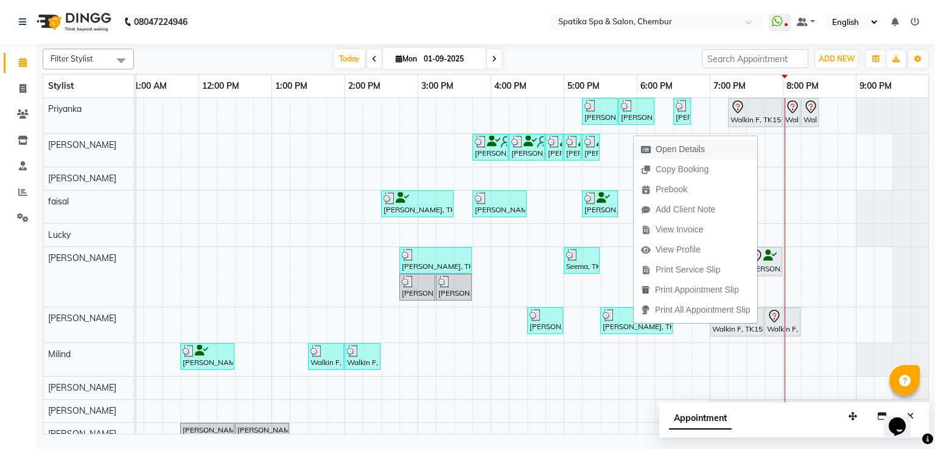
click at [674, 147] on span "Open Details" at bounding box center [680, 149] width 49 height 13
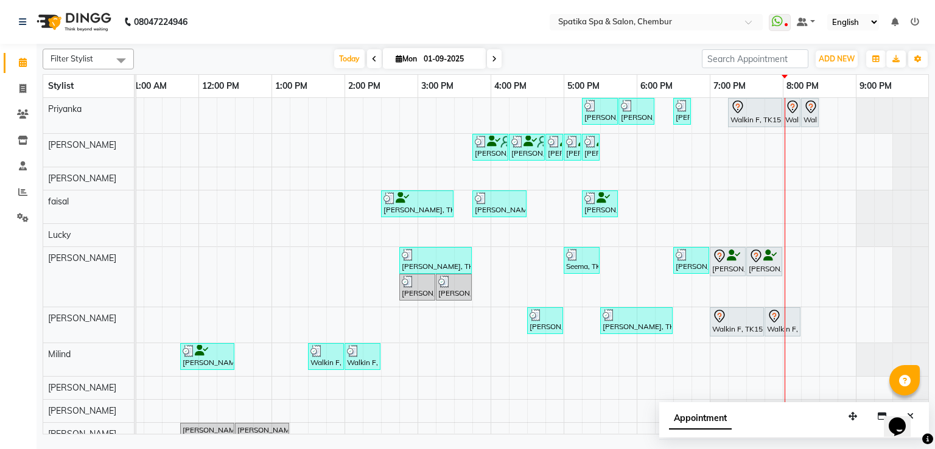
click at [621, 327] on div "Amarjeet Kaur, TK09, 05:30 PM-06:30 PM, Female- Moroccan- Hair Spabelow Shoulder" at bounding box center [636, 320] width 70 height 23
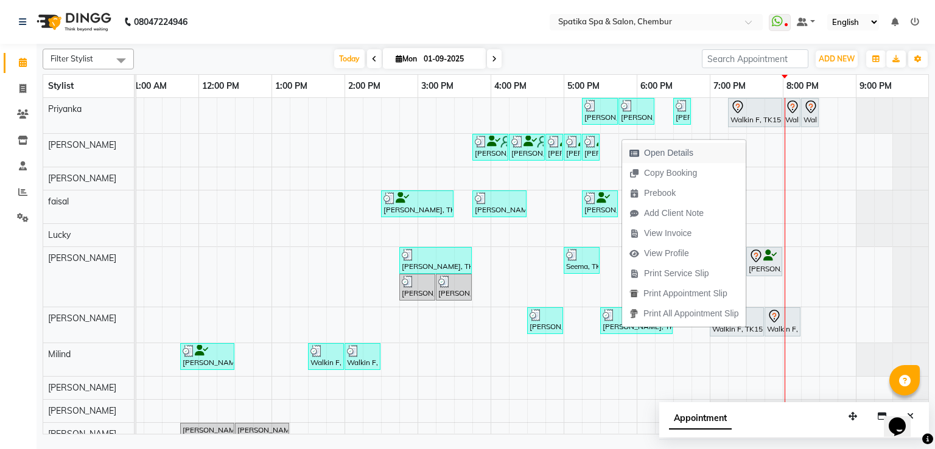
click at [660, 144] on span "Open Details" at bounding box center [661, 153] width 79 height 20
select select "3"
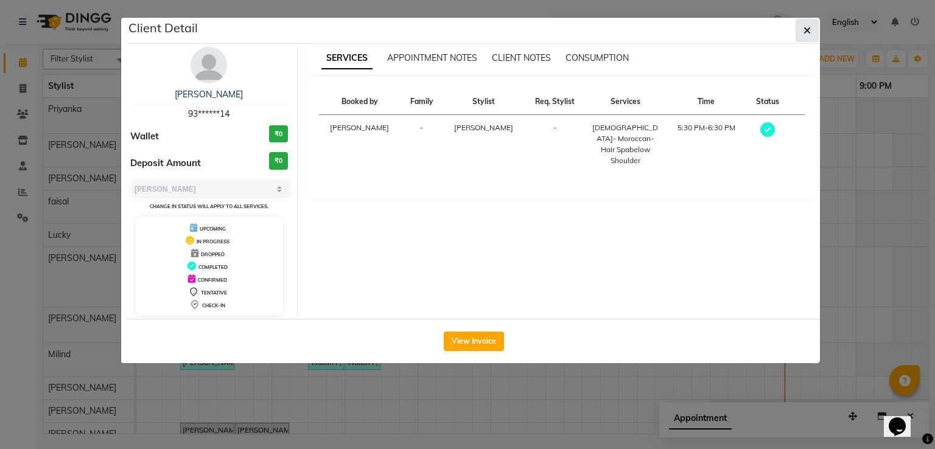
click at [810, 37] on button "button" at bounding box center [807, 30] width 23 height 23
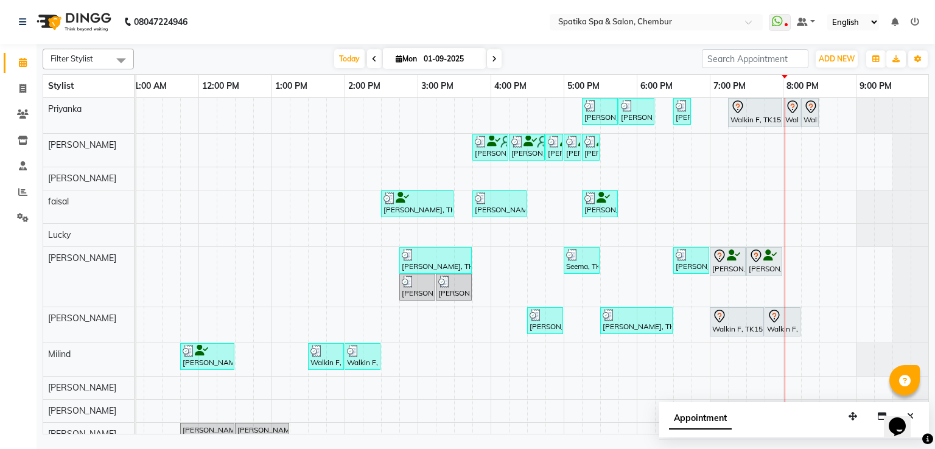
click at [368, 357] on div "Walkin F, TK05, 02:00 PM-02:30 PM, Head Massage-Coconut / Olive / Almond Oil 30…" at bounding box center [362, 356] width 33 height 23
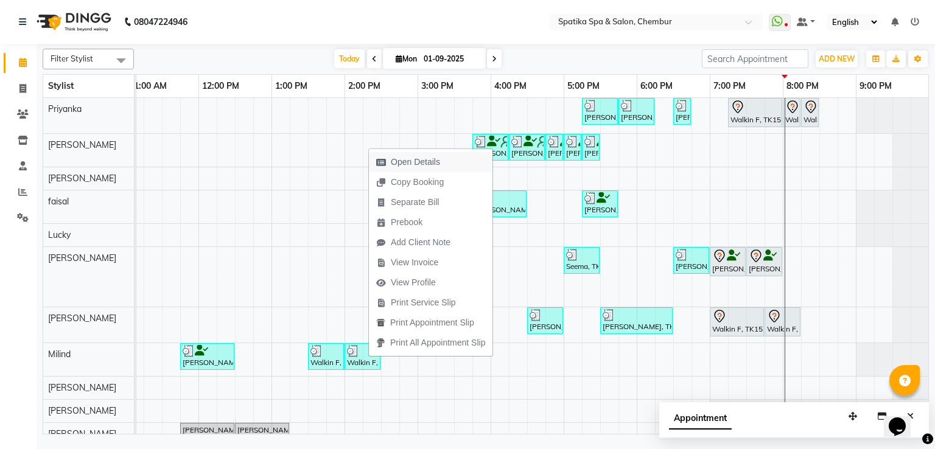
click at [421, 164] on span "Open Details" at bounding box center [415, 162] width 49 height 13
select select "3"
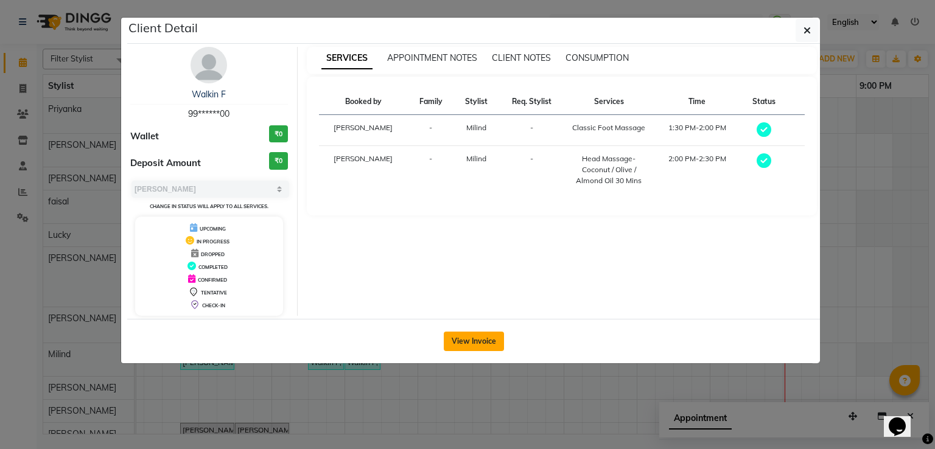
click at [461, 345] on button "View Invoice" at bounding box center [474, 341] width 60 height 19
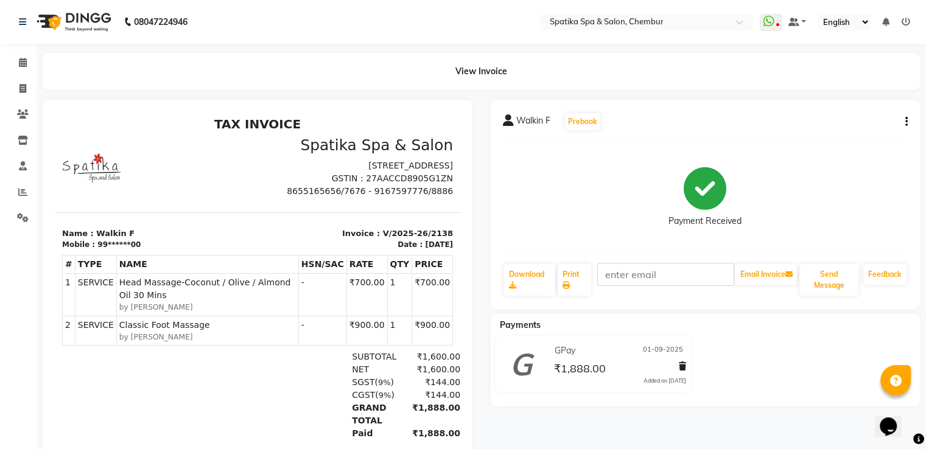
click at [903, 125] on button "button" at bounding box center [903, 122] width 7 height 13
click at [879, 124] on div "Edit Invoice" at bounding box center [862, 121] width 49 height 15
select select "service"
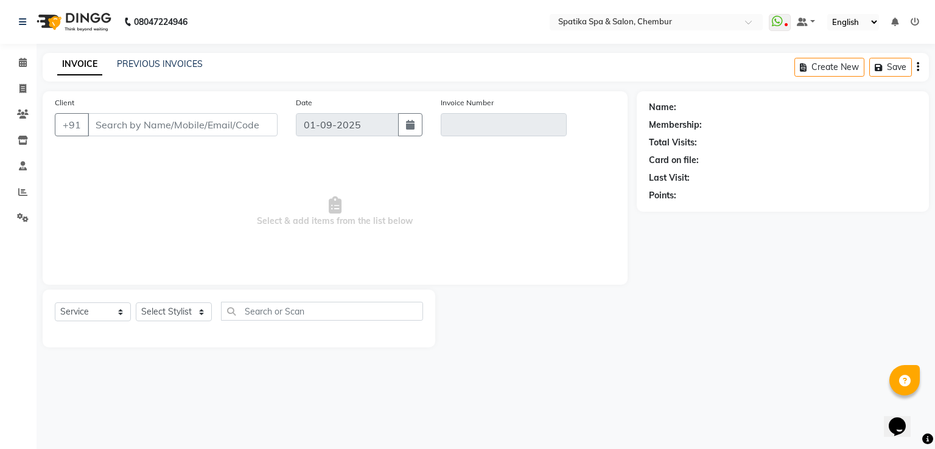
type input "99******00"
type input "V/2025-26/2138"
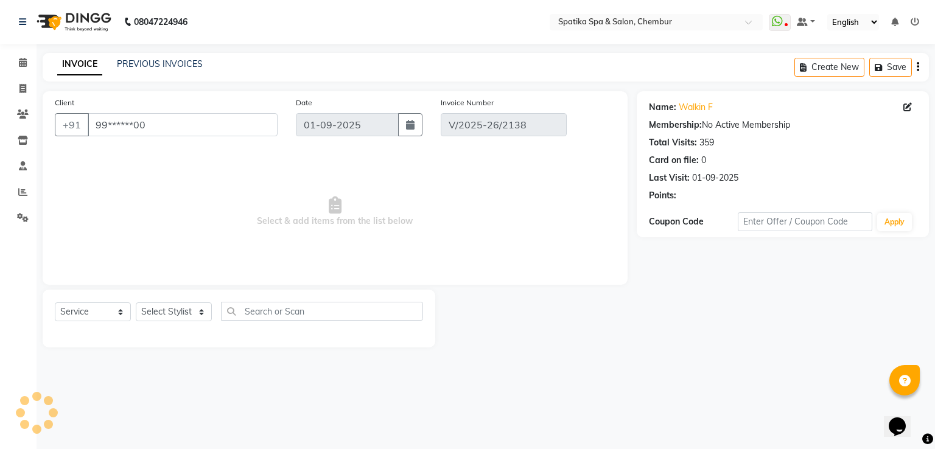
select select "select"
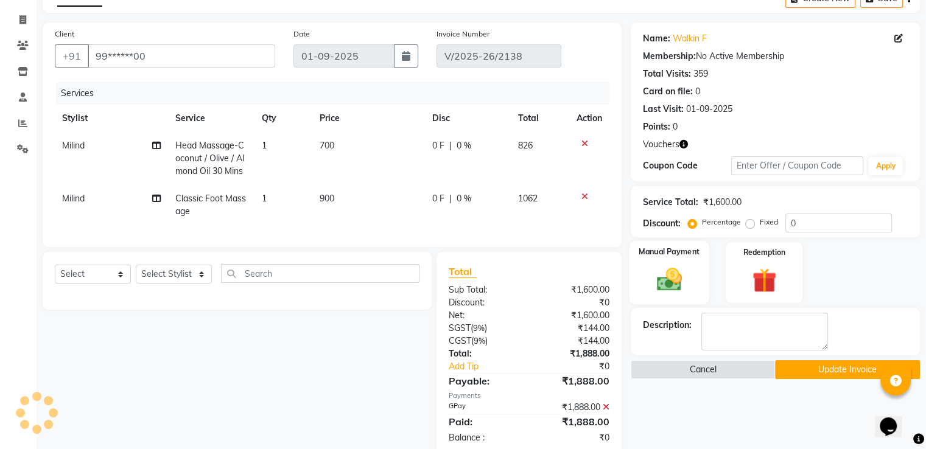
scroll to position [104, 0]
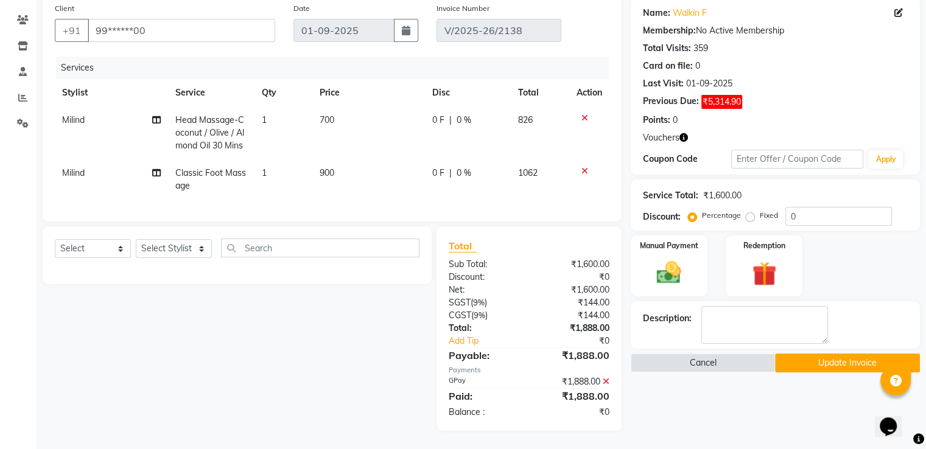
click at [607, 378] on icon at bounding box center [606, 381] width 7 height 9
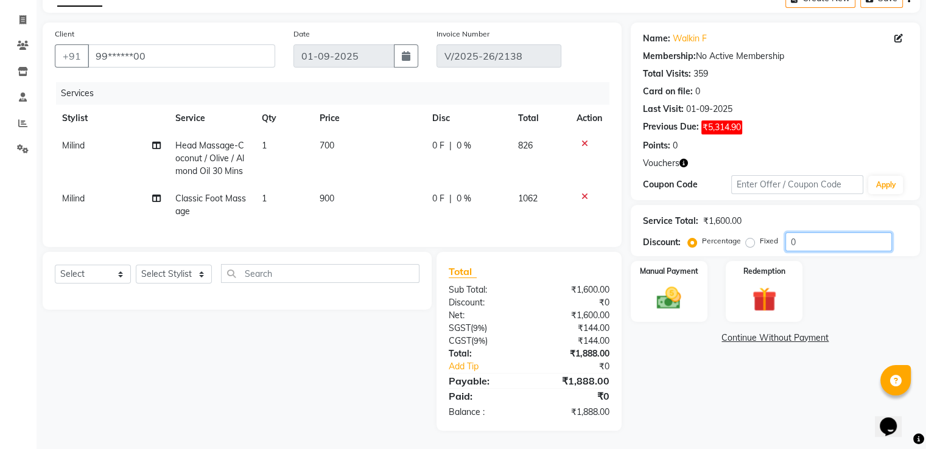
click at [793, 234] on input "0" at bounding box center [838, 242] width 107 height 19
type input "20"
click at [680, 285] on img at bounding box center [668, 298] width 41 height 29
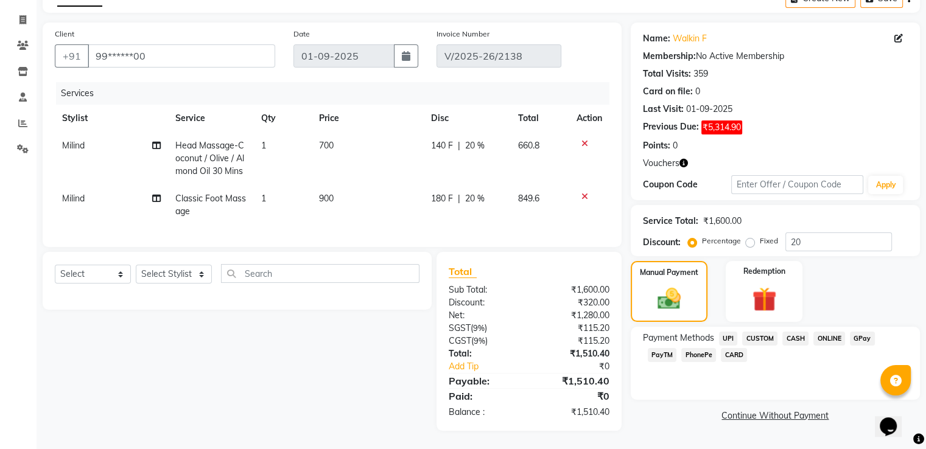
click at [859, 332] on span "GPay" at bounding box center [862, 339] width 25 height 14
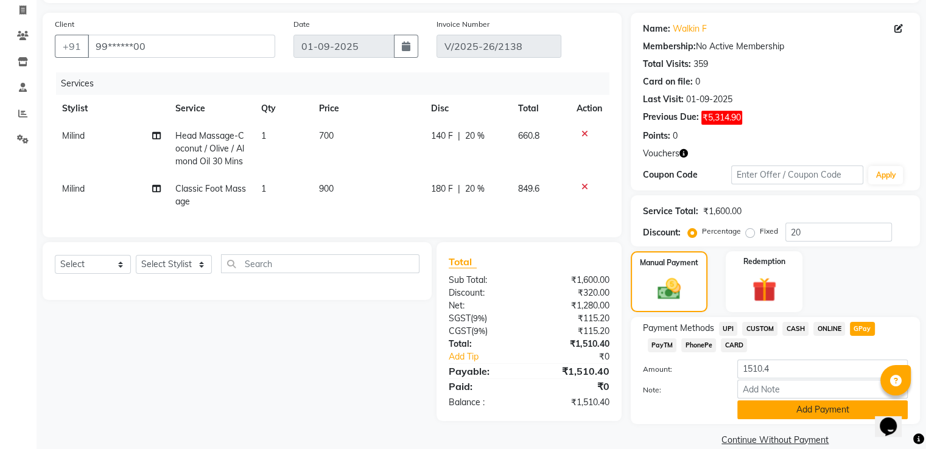
click at [780, 408] on button "Add Payment" at bounding box center [822, 410] width 170 height 19
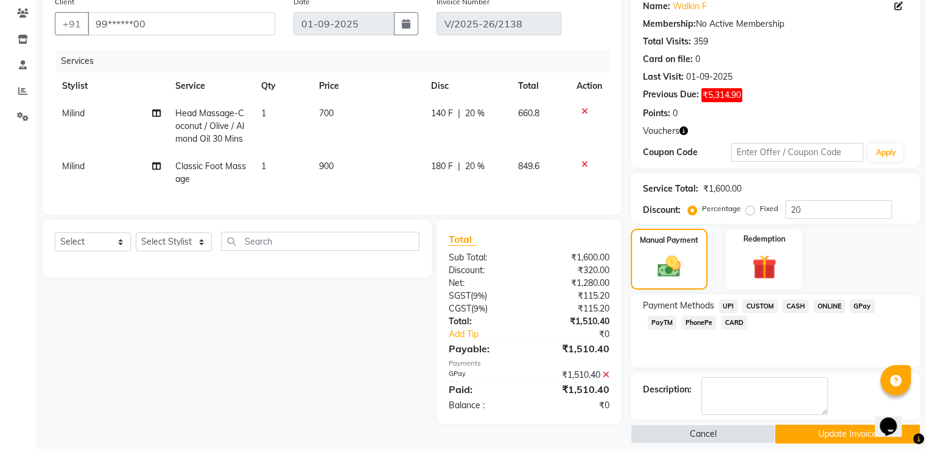
scroll to position [113, 0]
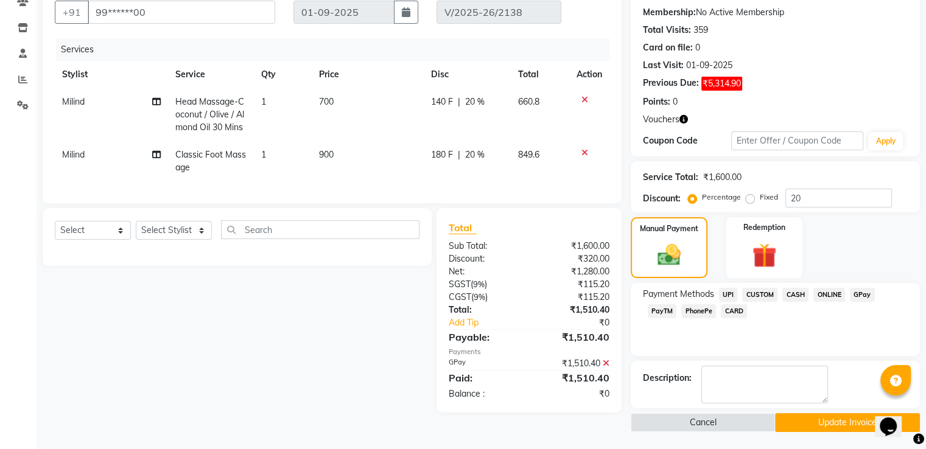
click at [802, 424] on button "Update Invoice" at bounding box center [847, 422] width 145 height 19
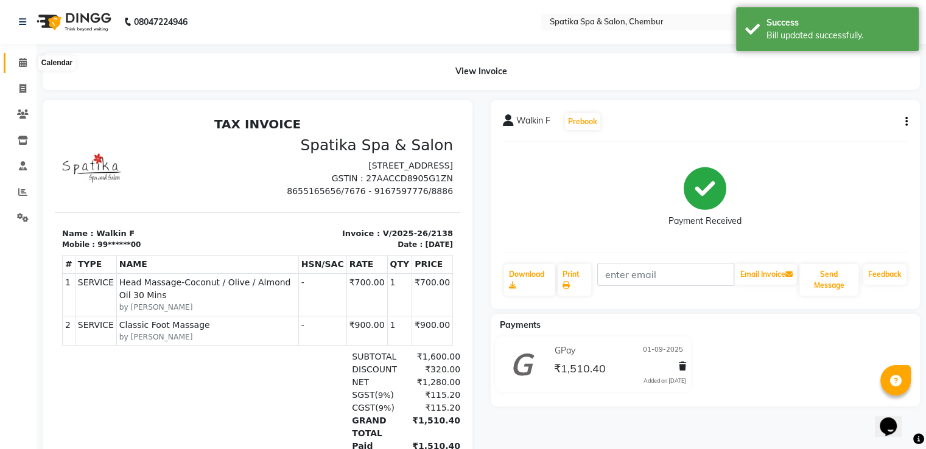
click at [26, 61] on icon at bounding box center [23, 62] width 8 height 9
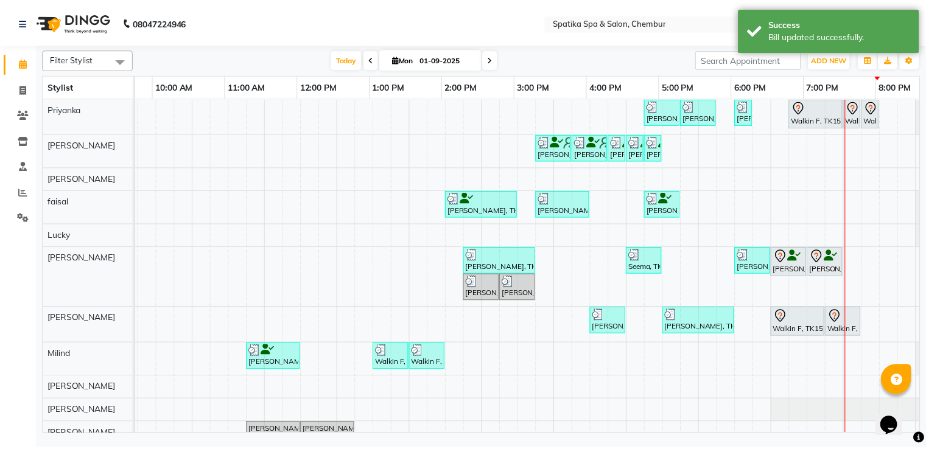
scroll to position [0, 98]
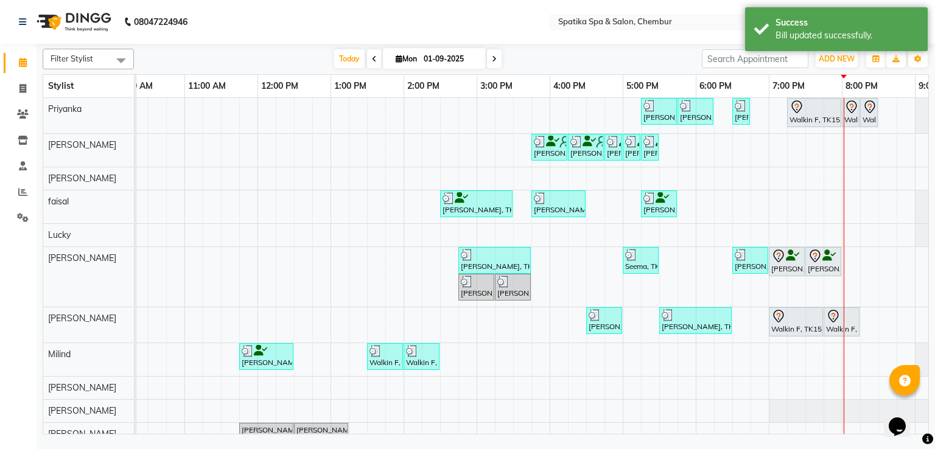
click at [667, 110] on div at bounding box center [658, 106] width 31 height 12
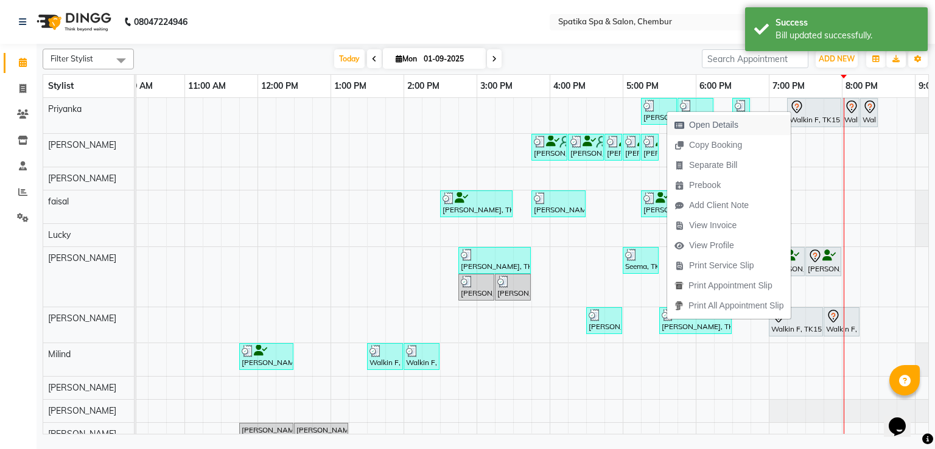
click at [718, 125] on span "Open Details" at bounding box center [713, 125] width 49 height 13
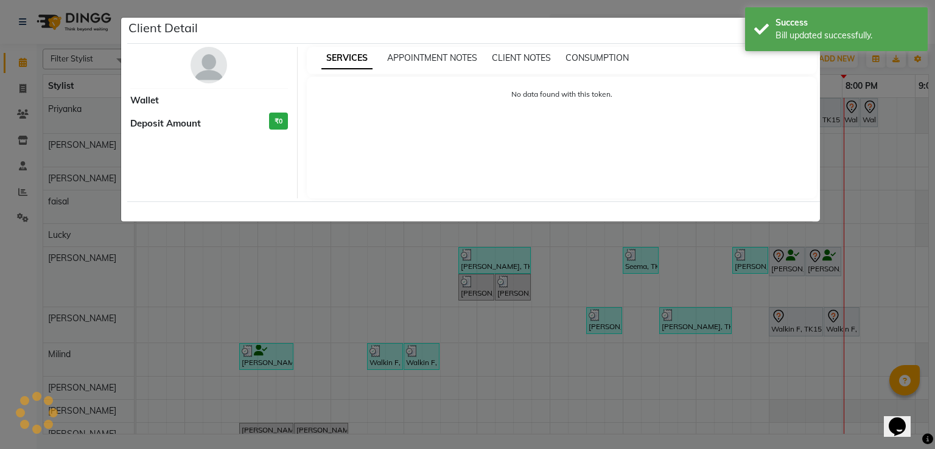
select select "3"
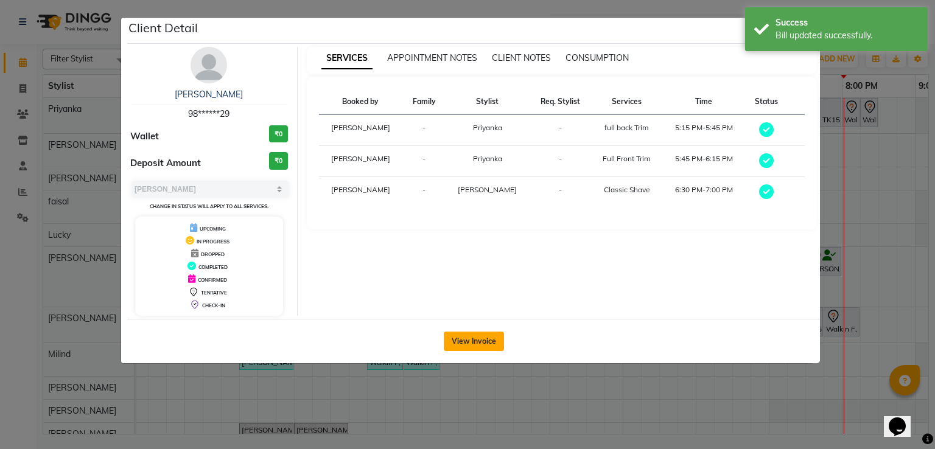
click at [477, 337] on button "View Invoice" at bounding box center [474, 341] width 60 height 19
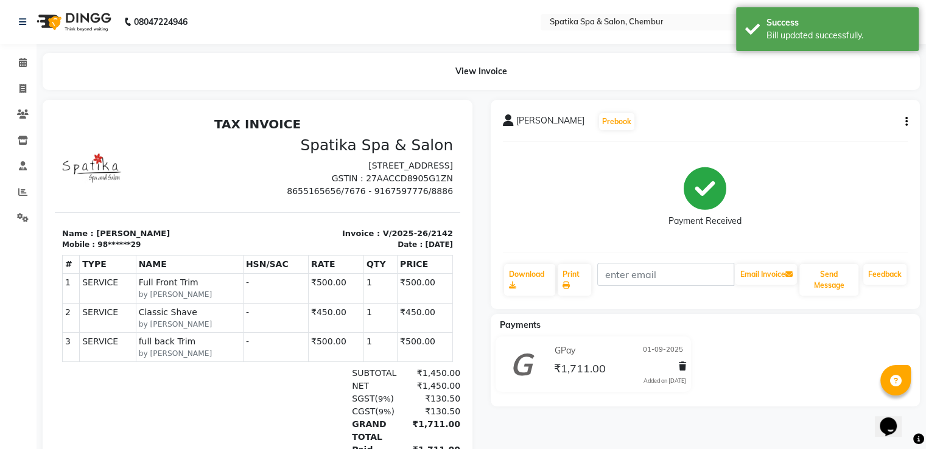
click at [906, 122] on icon "button" at bounding box center [906, 122] width 2 height 1
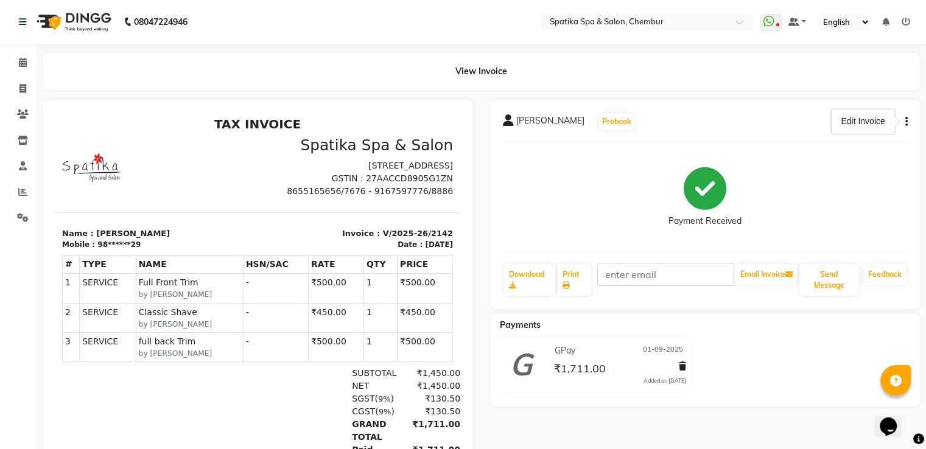
click at [880, 117] on div "Edit Invoice" at bounding box center [862, 121] width 49 height 15
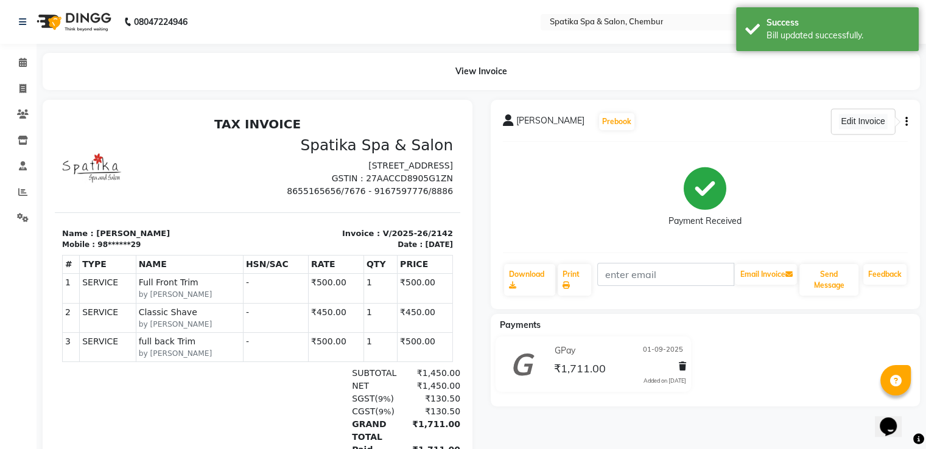
select select "service"
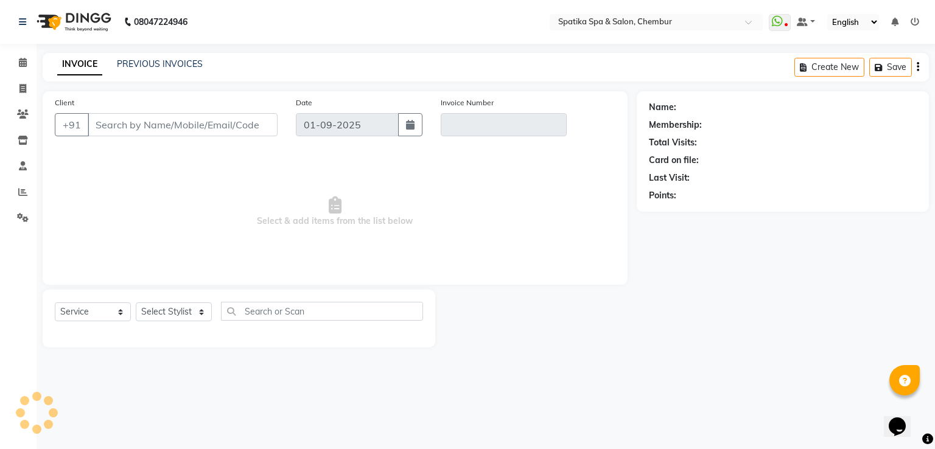
type input "98******29"
type input "V/2025-26/2142"
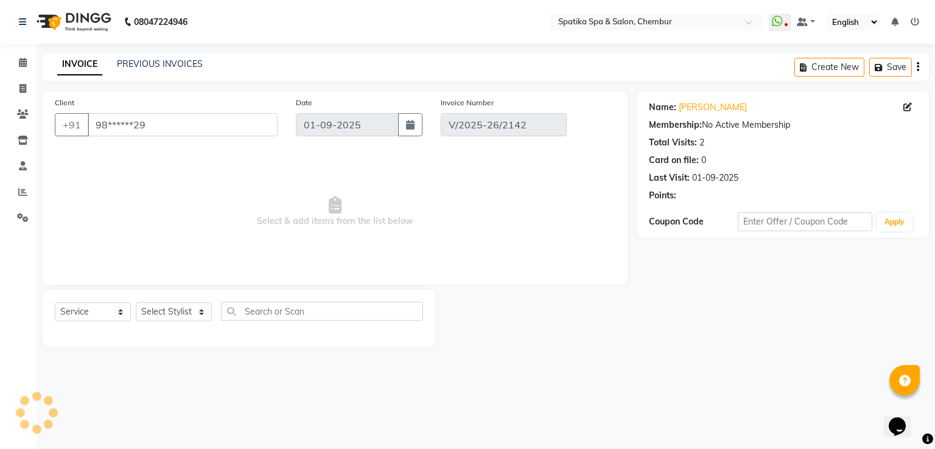
select select "select"
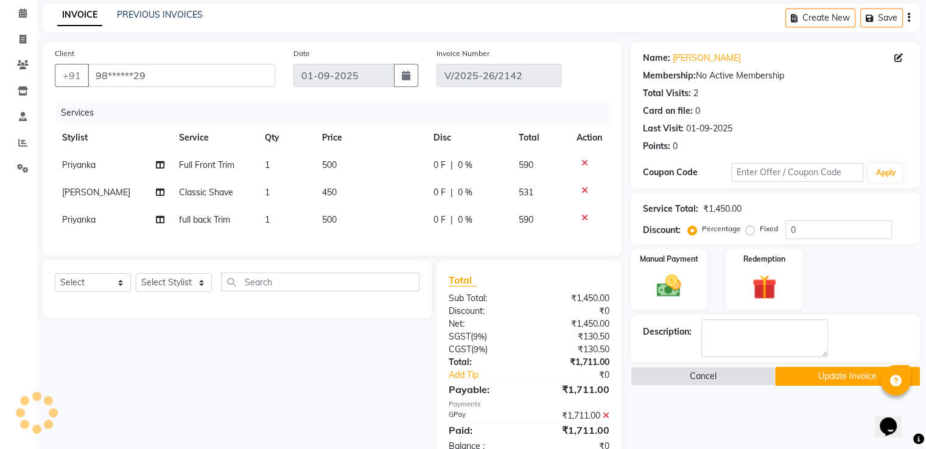
scroll to position [93, 0]
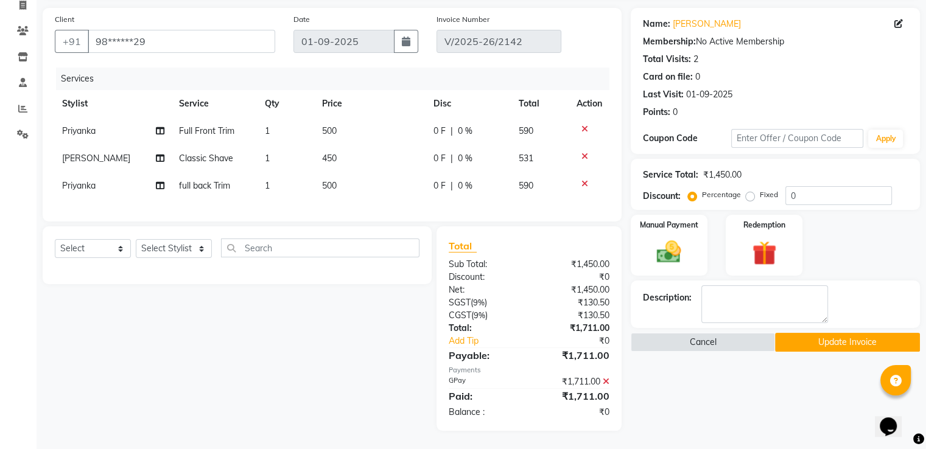
click at [603, 380] on icon at bounding box center [606, 381] width 7 height 9
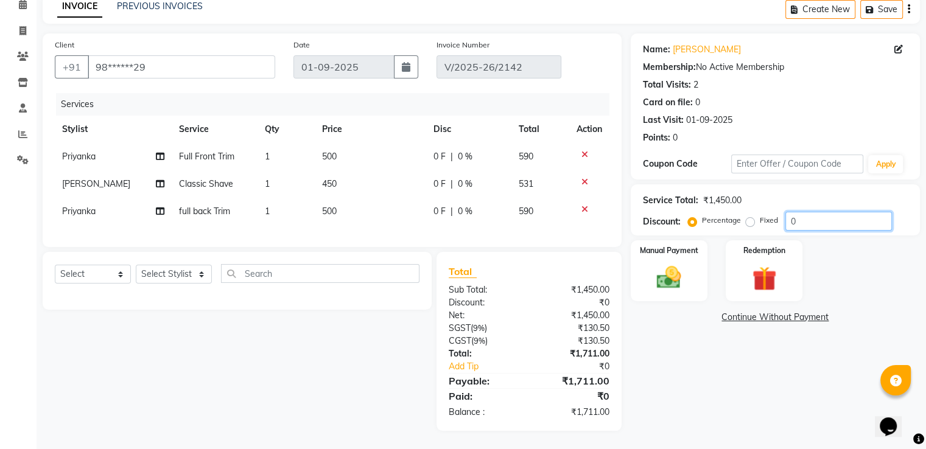
click at [811, 212] on input "0" at bounding box center [838, 221] width 107 height 19
type input "20"
click at [670, 267] on img at bounding box center [668, 278] width 41 height 29
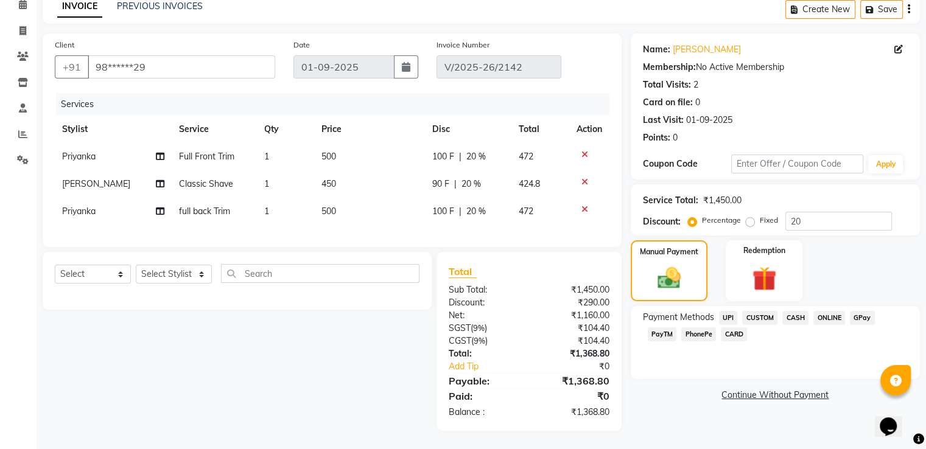
click at [858, 311] on span "GPay" at bounding box center [862, 318] width 25 height 14
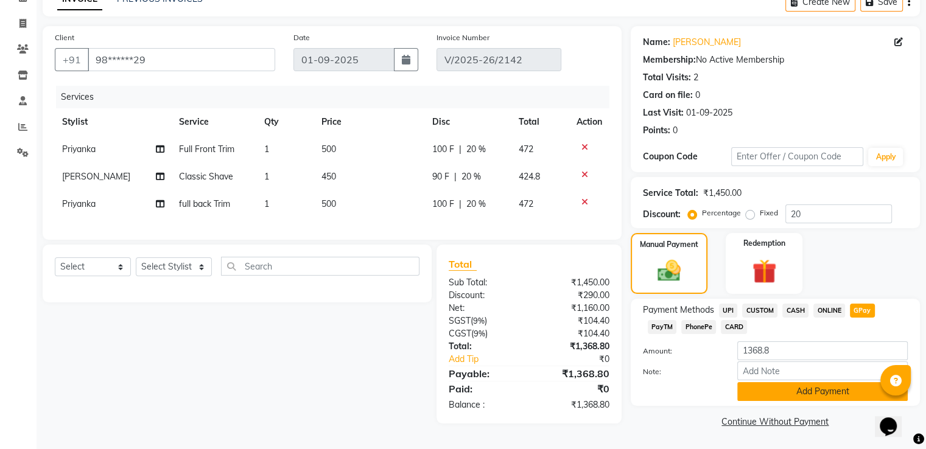
click at [749, 391] on button "Add Payment" at bounding box center [822, 391] width 170 height 19
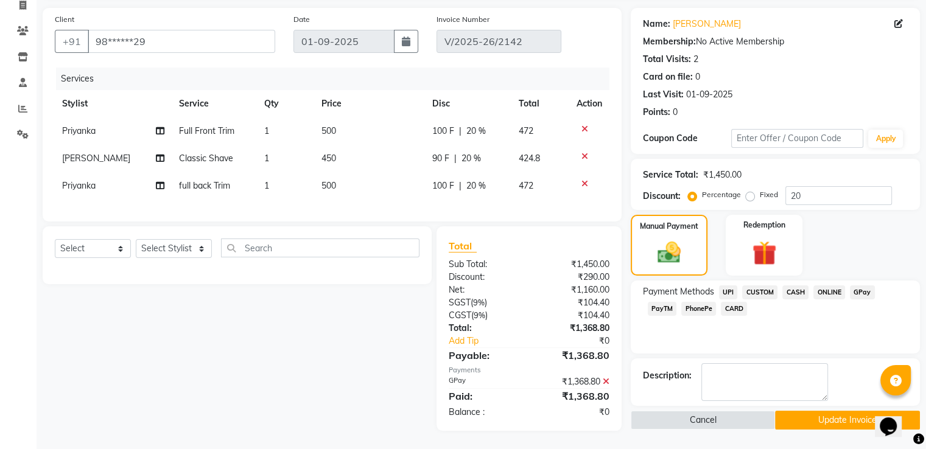
scroll to position [93, 0]
click at [784, 411] on button "Update Invoice" at bounding box center [847, 420] width 145 height 19
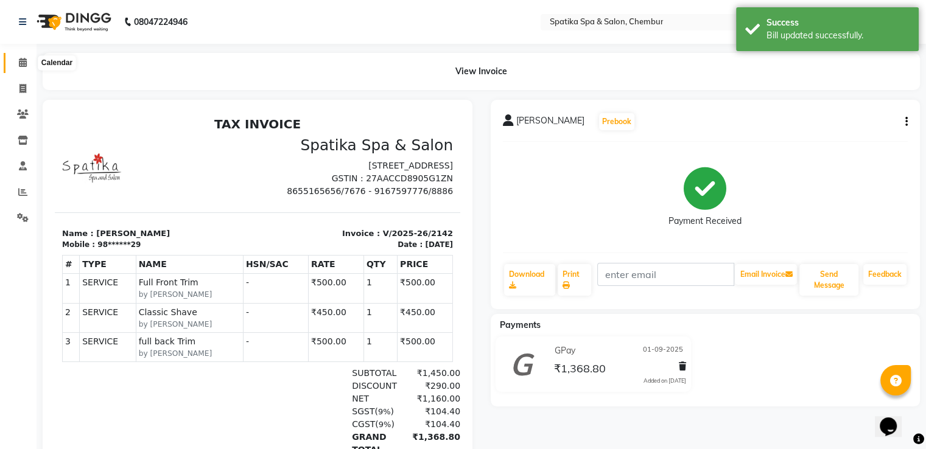
click at [19, 63] on icon at bounding box center [23, 62] width 8 height 9
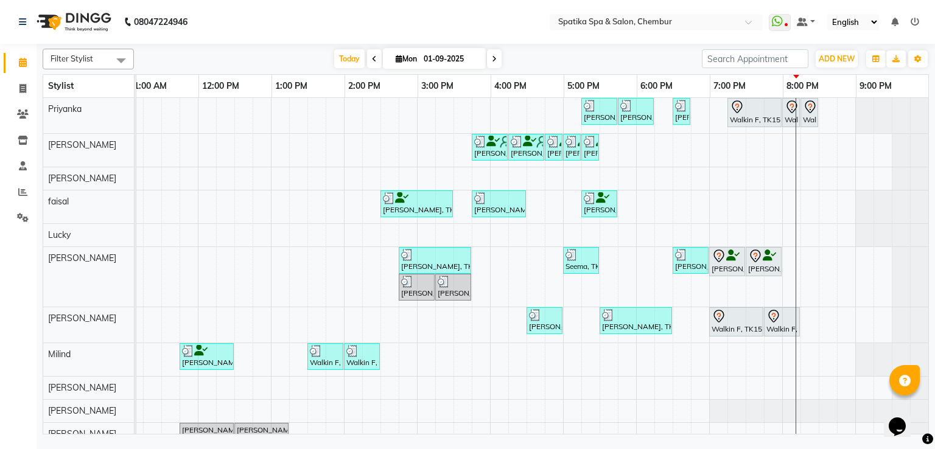
drag, startPoint x: 533, startPoint y: 404, endPoint x: 542, endPoint y: 396, distance: 11.2
drag, startPoint x: 542, startPoint y: 396, endPoint x: 670, endPoint y: 63, distance: 356.7
click at [670, 63] on div "[DATE] [DATE]" at bounding box center [418, 59] width 556 height 18
click at [497, 58] on span at bounding box center [494, 58] width 15 height 19
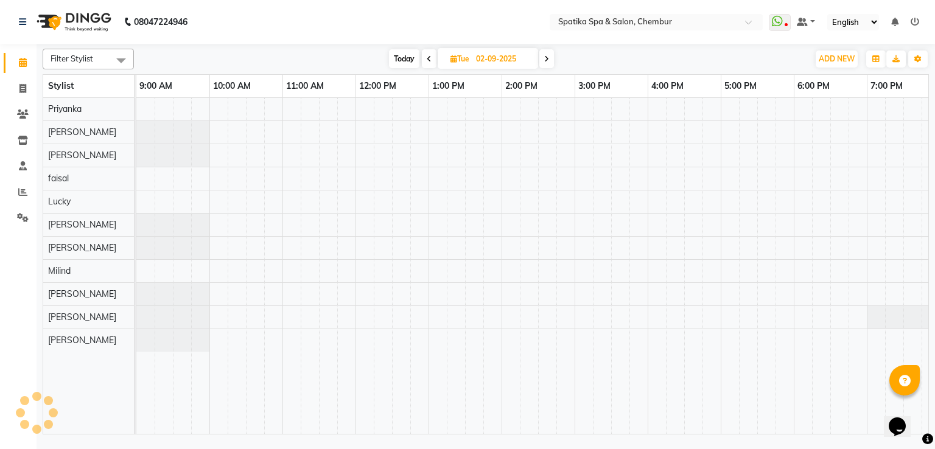
scroll to position [0, 157]
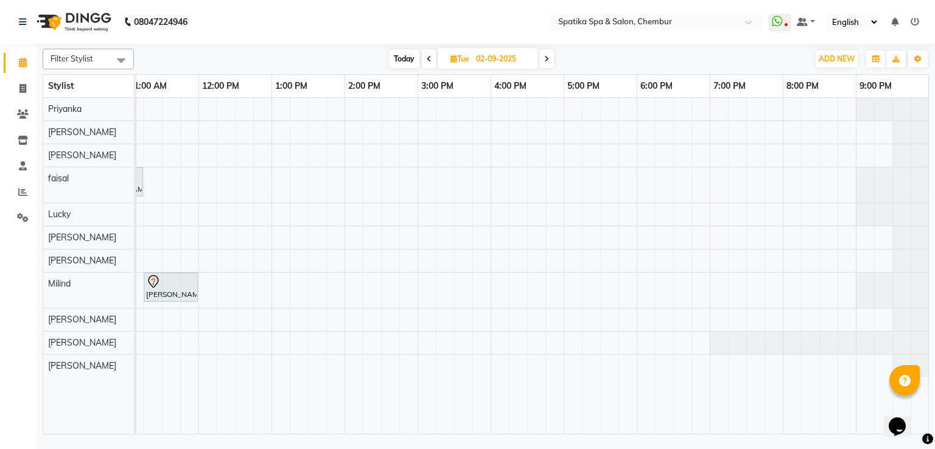
click at [399, 61] on span "Today" at bounding box center [404, 58] width 30 height 19
type input "01-09-2025"
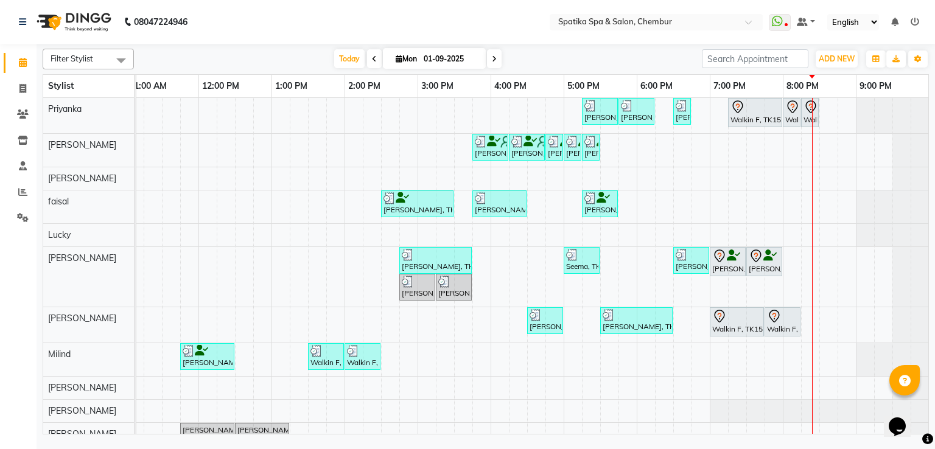
click at [757, 103] on div at bounding box center [754, 107] width 49 height 15
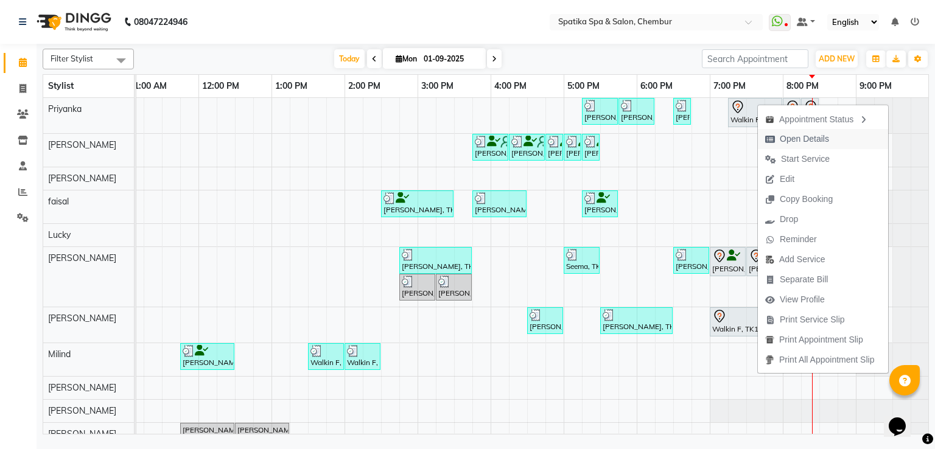
click at [789, 141] on span "Open Details" at bounding box center [804, 139] width 49 height 13
select select "7"
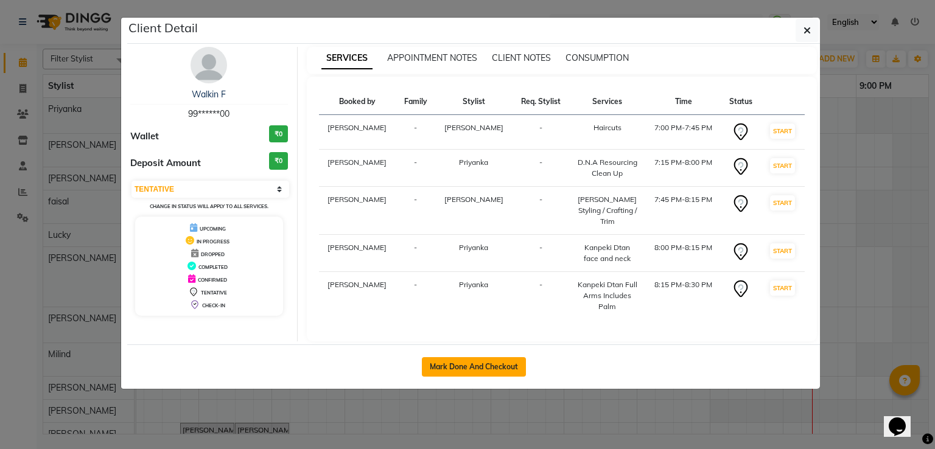
click at [511, 360] on button "Mark Done And Checkout" at bounding box center [474, 366] width 104 height 19
select select "service"
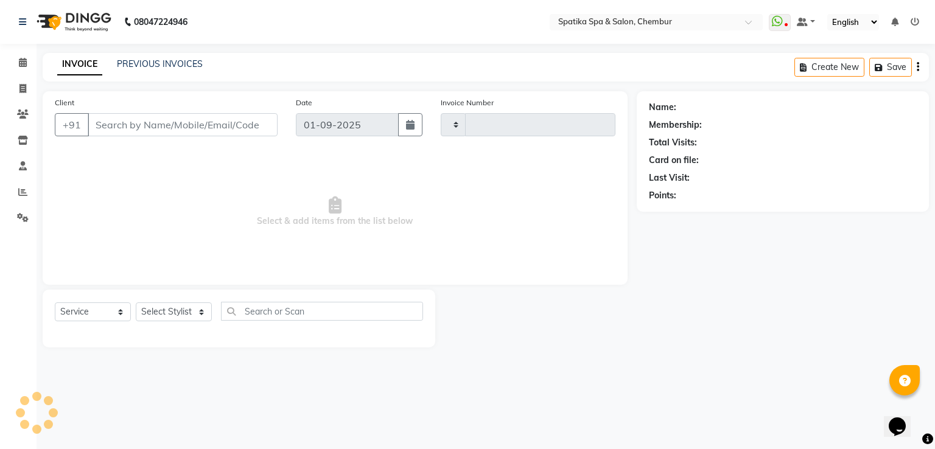
type input "2148"
select select "631"
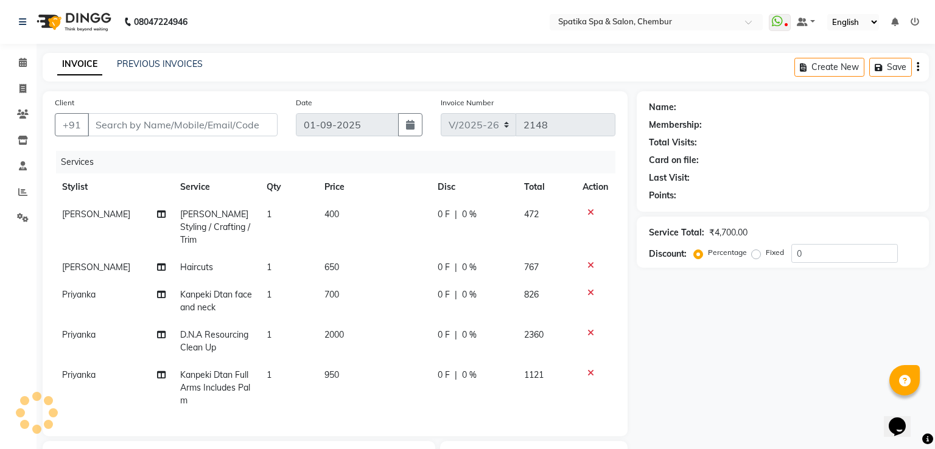
type input "99******00"
select select "9058"
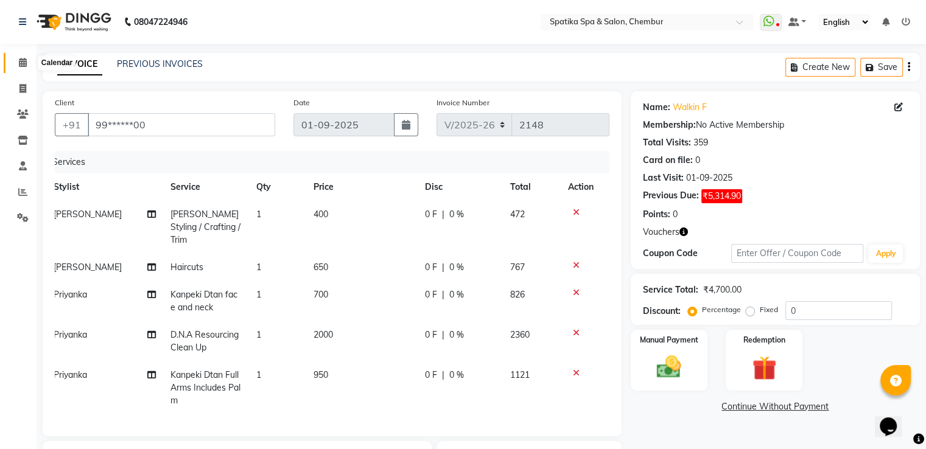
click at [26, 57] on span at bounding box center [22, 63] width 21 height 14
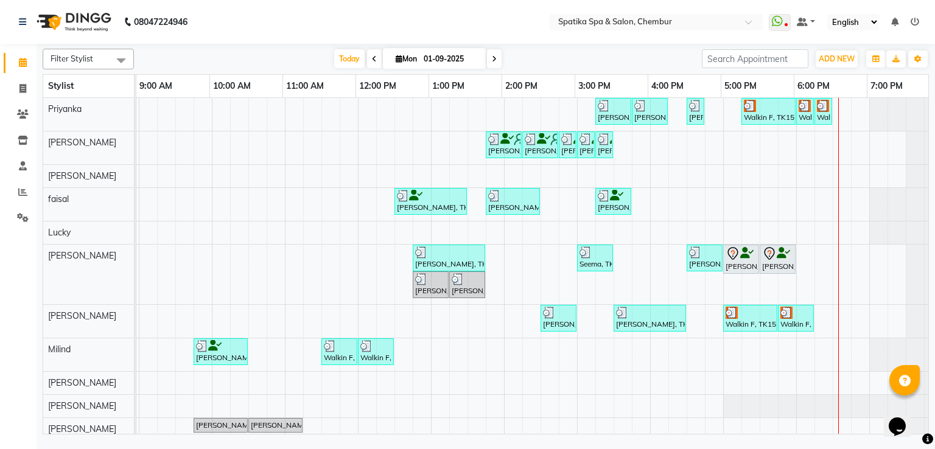
scroll to position [0, 157]
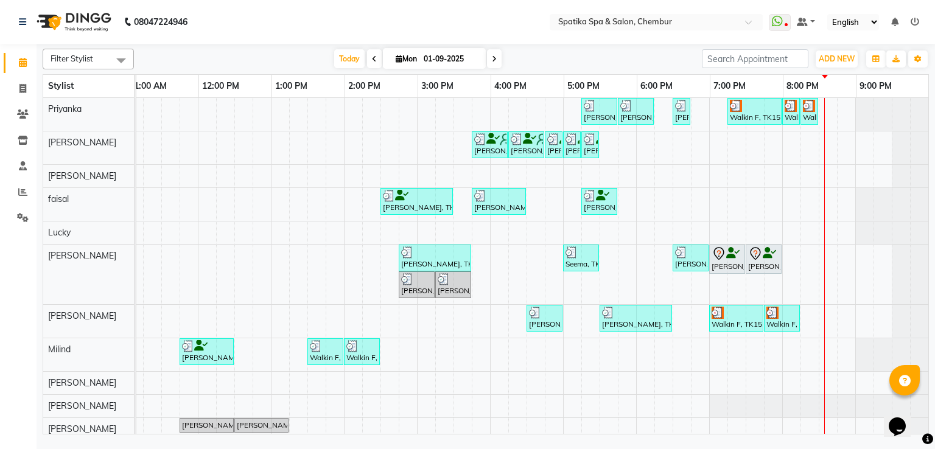
click at [720, 263] on div "Sandeep Jagasia, TK13, 07:00 PM-07:30 PM, Head Massage-Coconut / Olive / Almond…" at bounding box center [726, 260] width 33 height 26
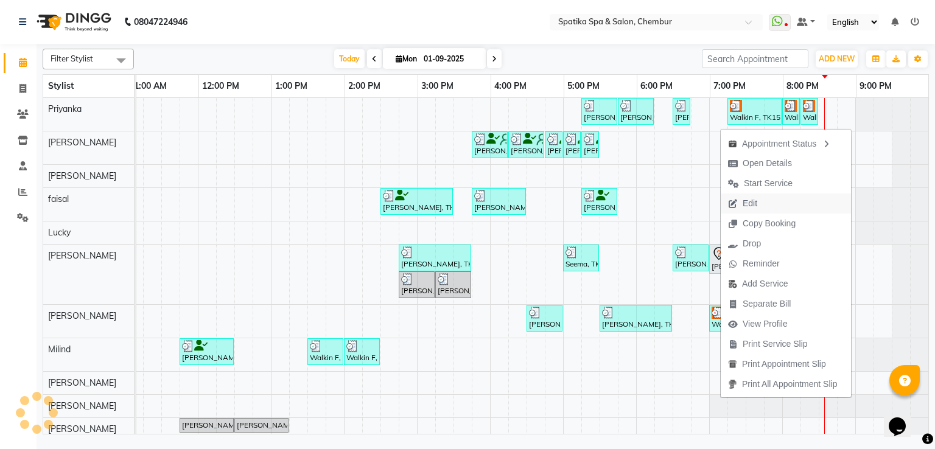
click at [748, 207] on span "Edit" at bounding box center [750, 203] width 15 height 13
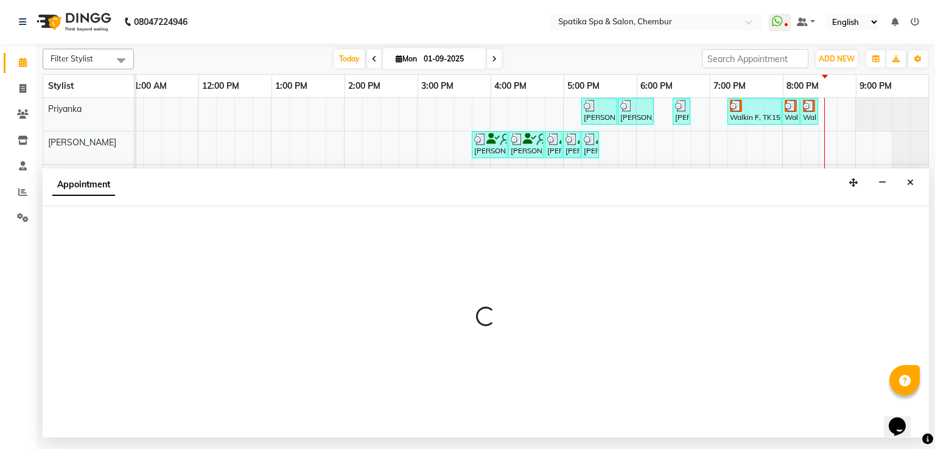
select select "tentative"
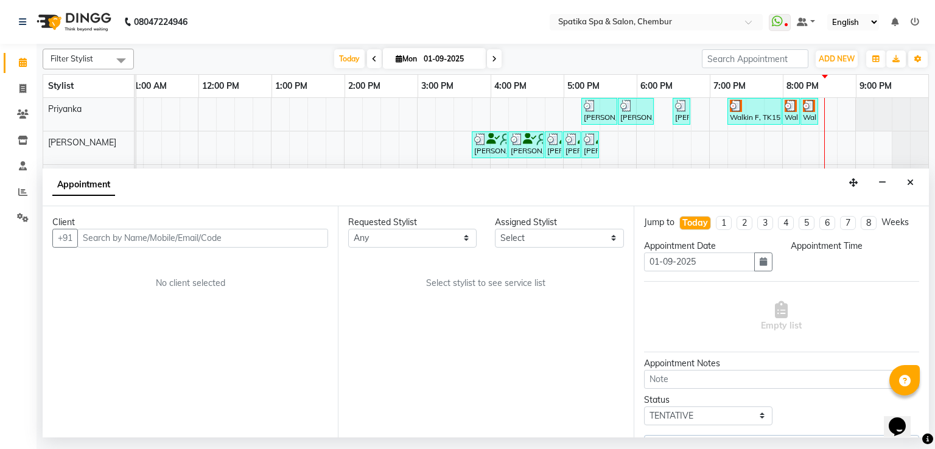
select select "17981"
select select "1140"
select select "690"
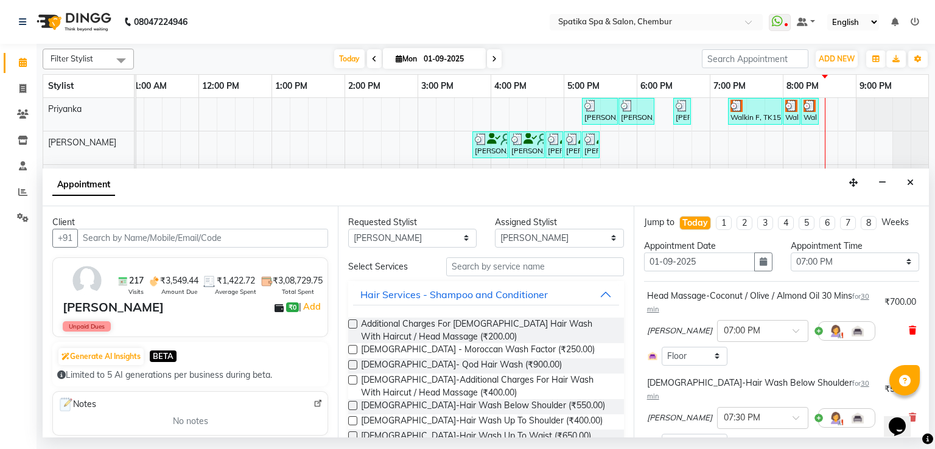
click at [909, 334] on icon at bounding box center [912, 330] width 7 height 9
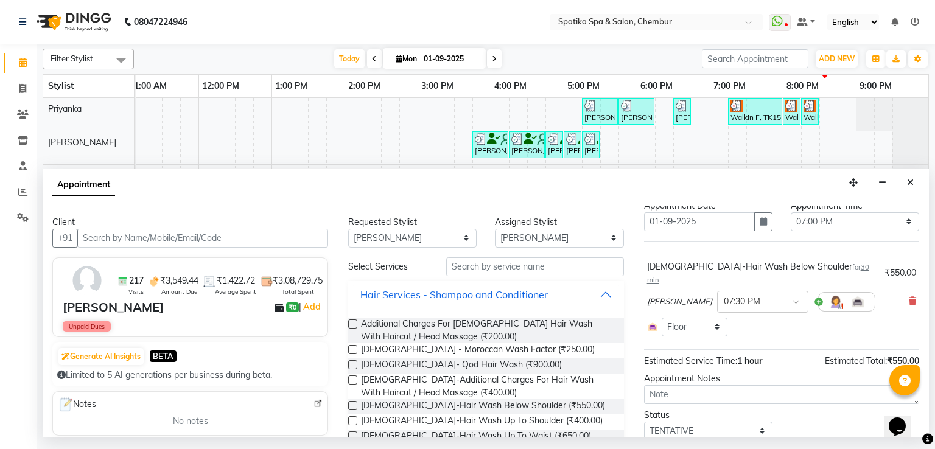
scroll to position [61, 0]
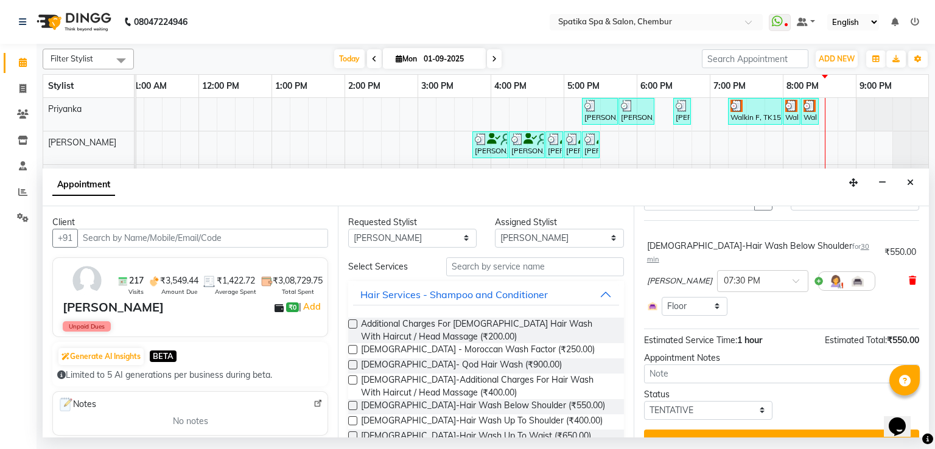
click at [909, 275] on span at bounding box center [912, 281] width 7 height 13
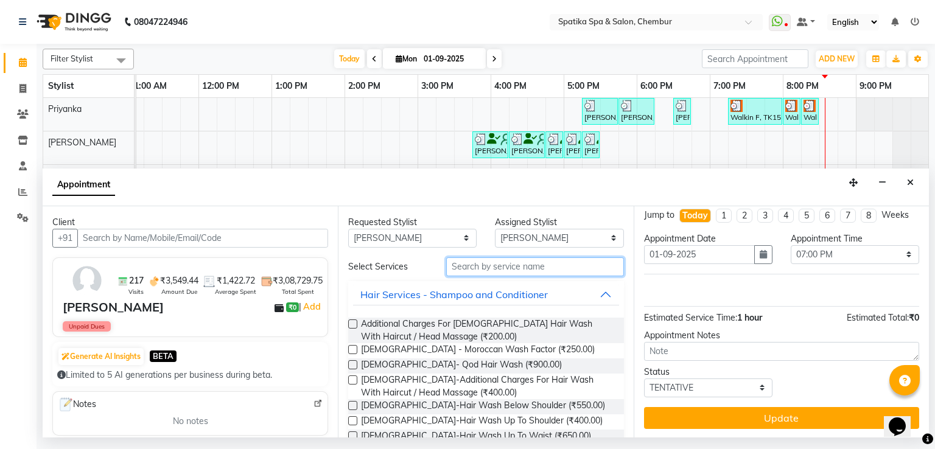
click at [467, 271] on input "text" at bounding box center [535, 266] width 178 height 19
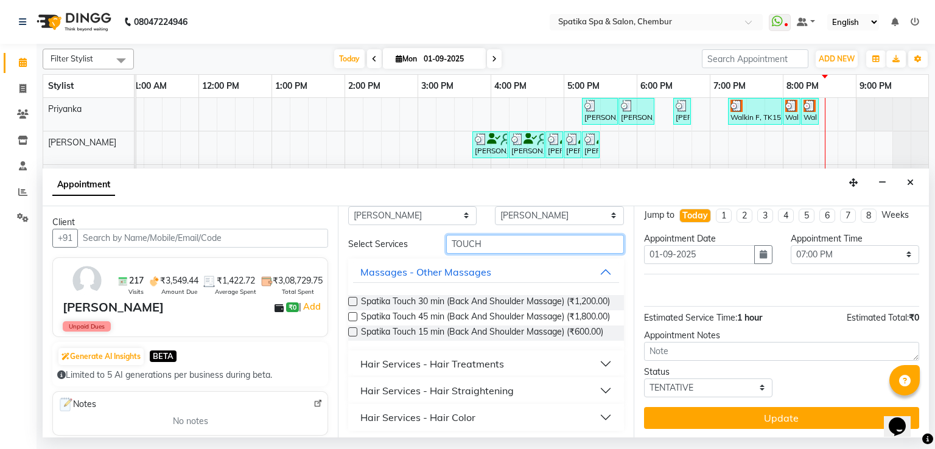
scroll to position [56, 0]
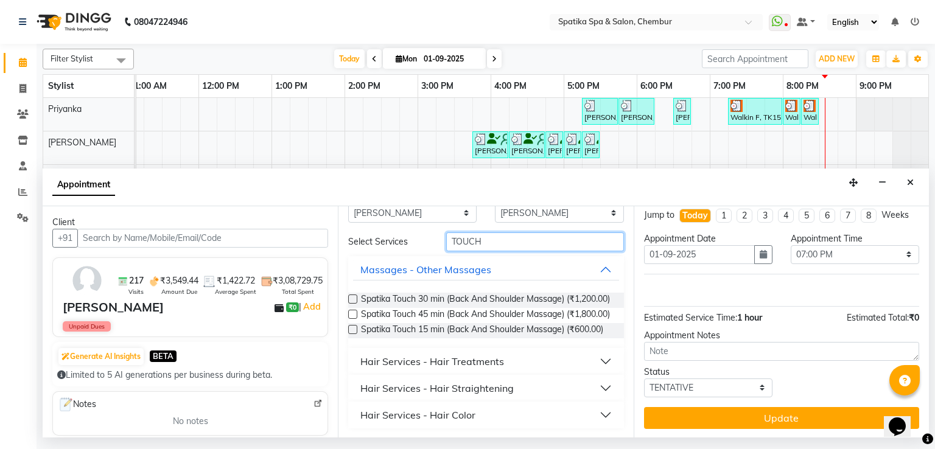
type input "TOUCH"
click at [449, 404] on button "Hair Services - Hair Color" at bounding box center [485, 415] width 265 height 22
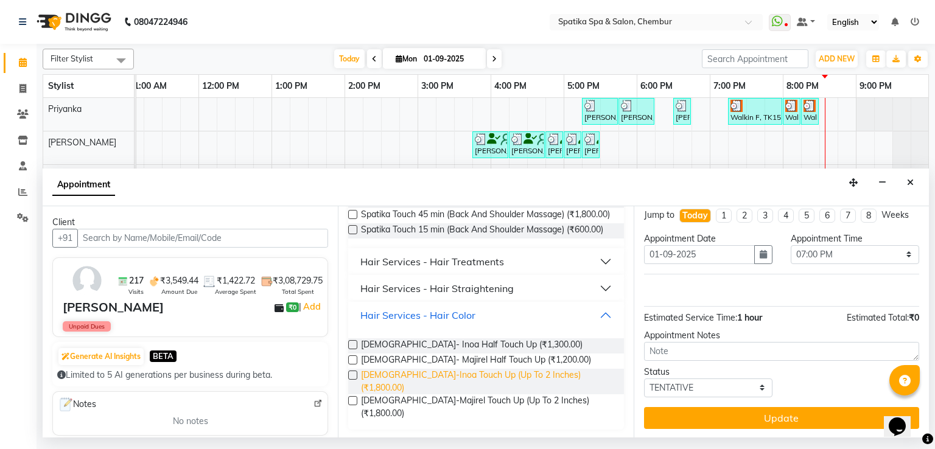
scroll to position [125, 0]
click at [348, 349] on label at bounding box center [352, 344] width 9 height 9
click at [348, 349] on input "checkbox" at bounding box center [352, 345] width 8 height 8
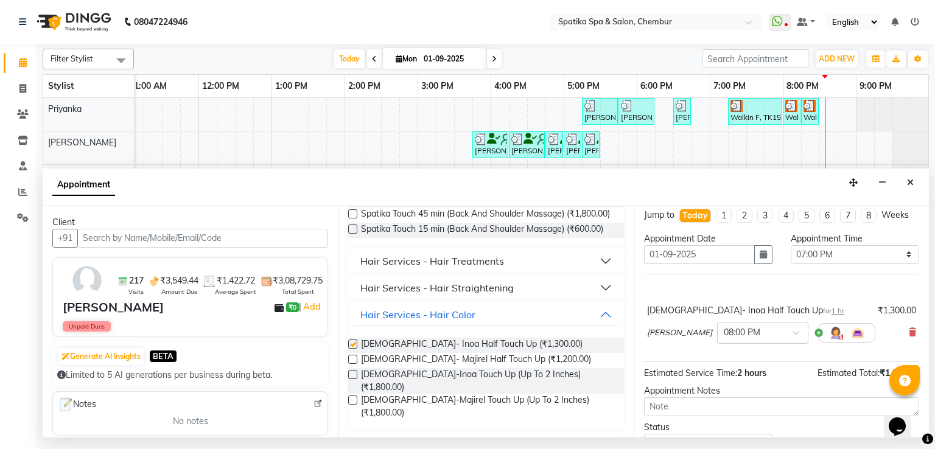
scroll to position [61, 0]
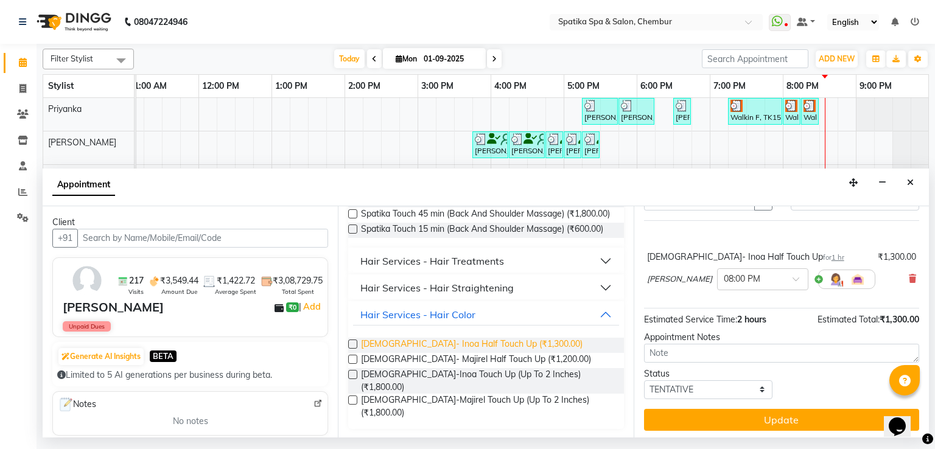
checkbox input "false"
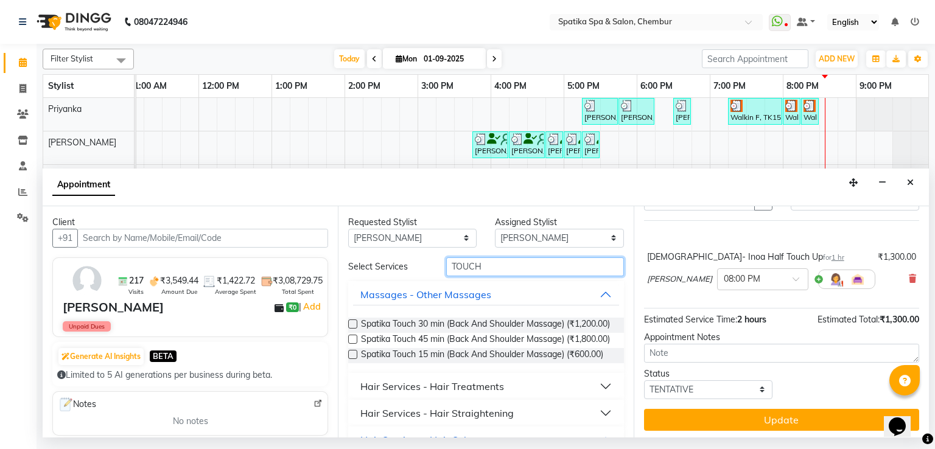
click at [492, 271] on input "TOUCH" at bounding box center [535, 266] width 178 height 19
click at [493, 271] on input "TOUCH" at bounding box center [535, 266] width 178 height 19
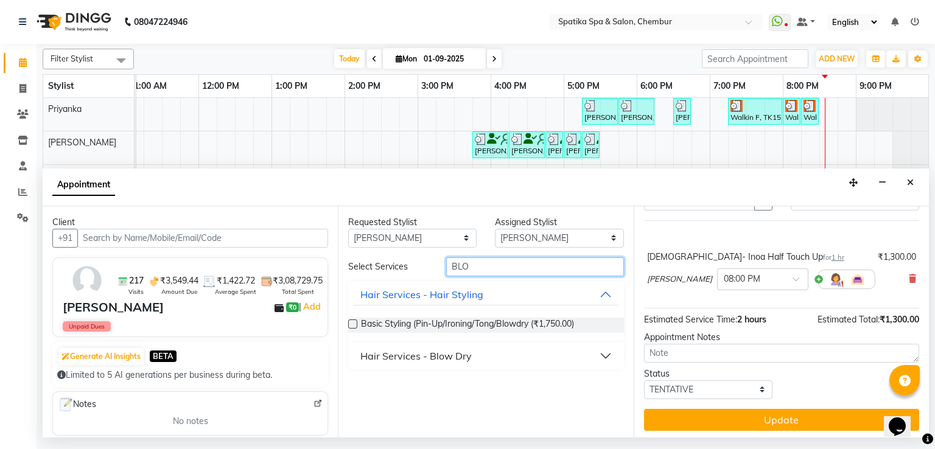
type input "BLO"
click at [397, 356] on div "Hair Services - Blow Dry" at bounding box center [415, 356] width 111 height 15
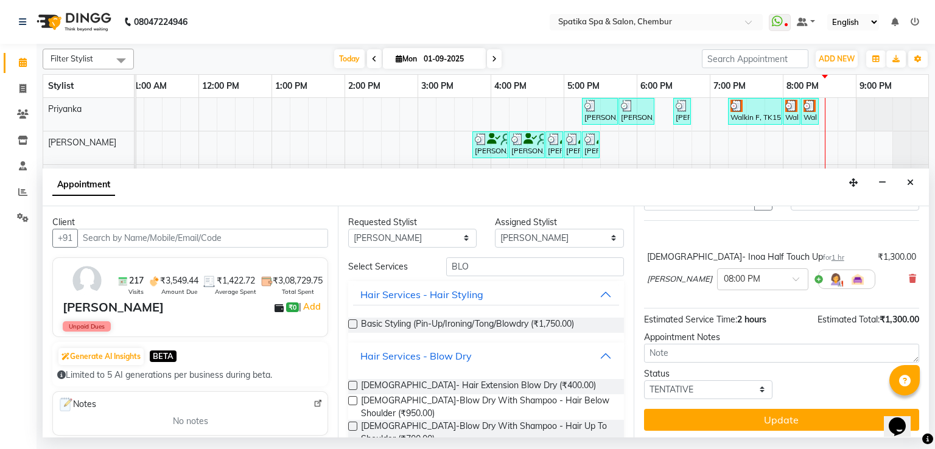
scroll to position [89, 0]
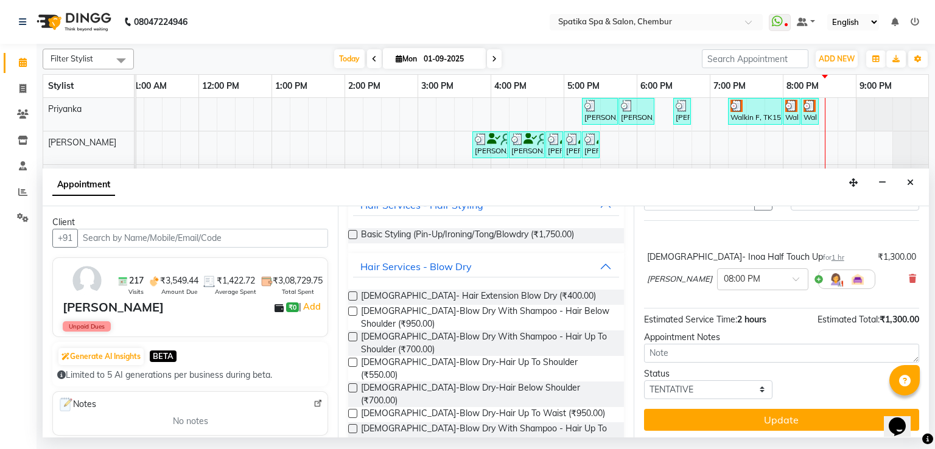
click at [352, 383] on label at bounding box center [352, 387] width 9 height 9
click at [352, 385] on input "checkbox" at bounding box center [352, 389] width 8 height 8
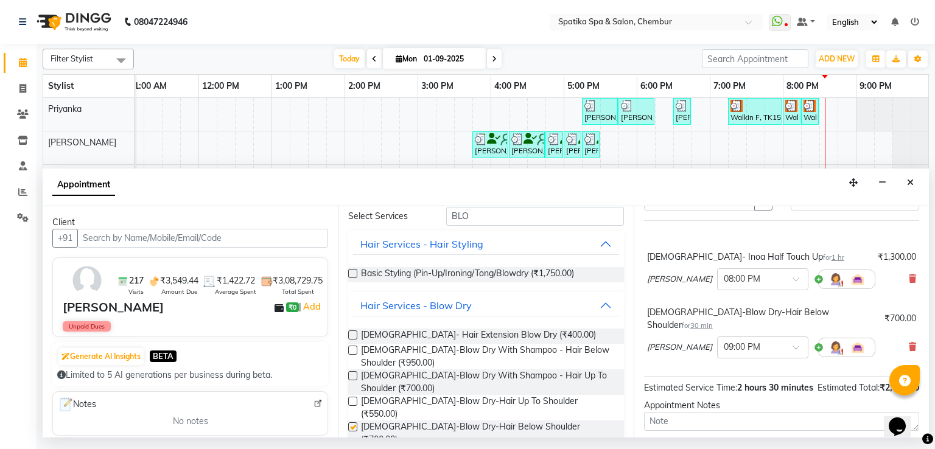
scroll to position [0, 0]
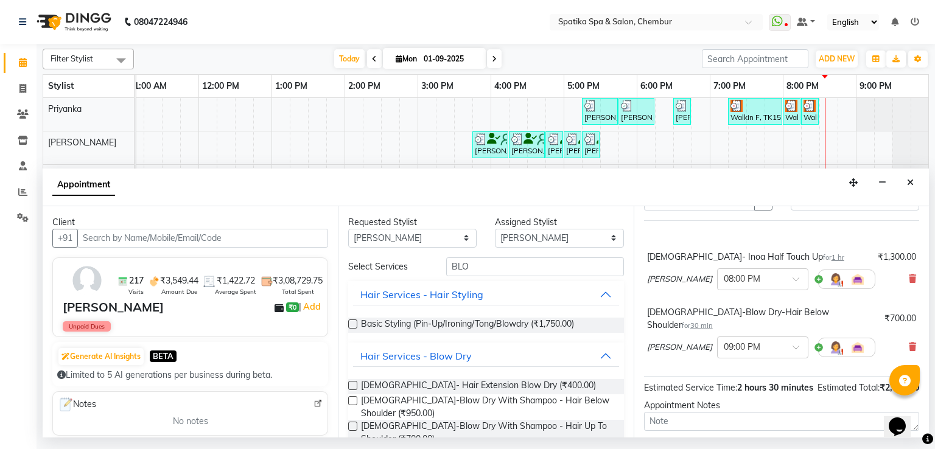
checkbox input "false"
click at [482, 274] on input "BLO" at bounding box center [535, 266] width 178 height 19
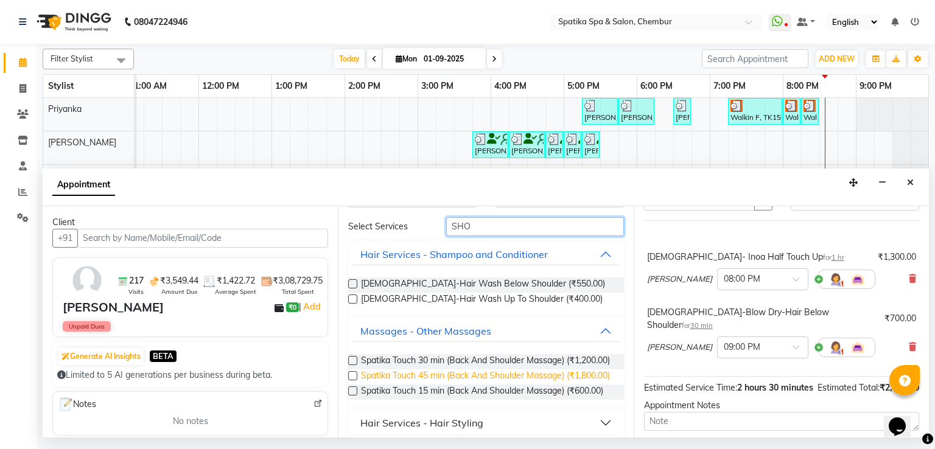
scroll to position [61, 0]
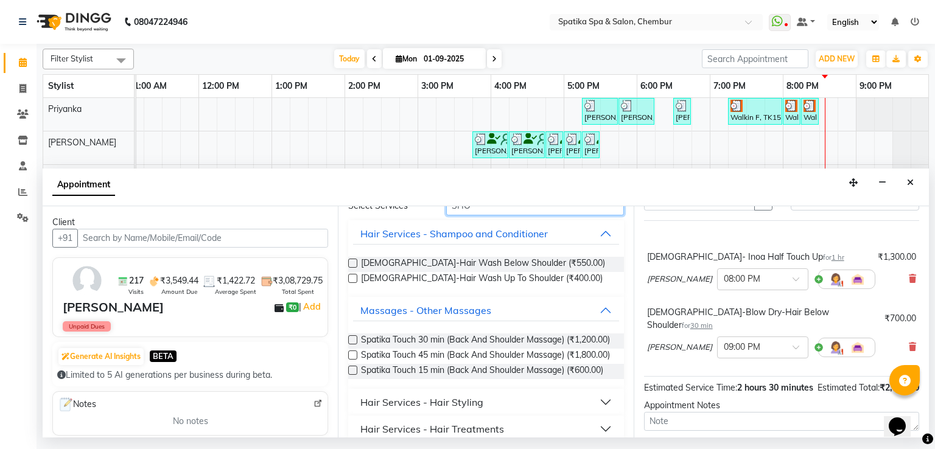
type input "SHO"
click at [358, 343] on div "Spatika Touch 30 min (Back And Shoulder Massage) (₹1,200.00)" at bounding box center [485, 341] width 275 height 15
click at [355, 341] on label at bounding box center [352, 339] width 9 height 9
click at [355, 341] on input "checkbox" at bounding box center [352, 341] width 8 height 8
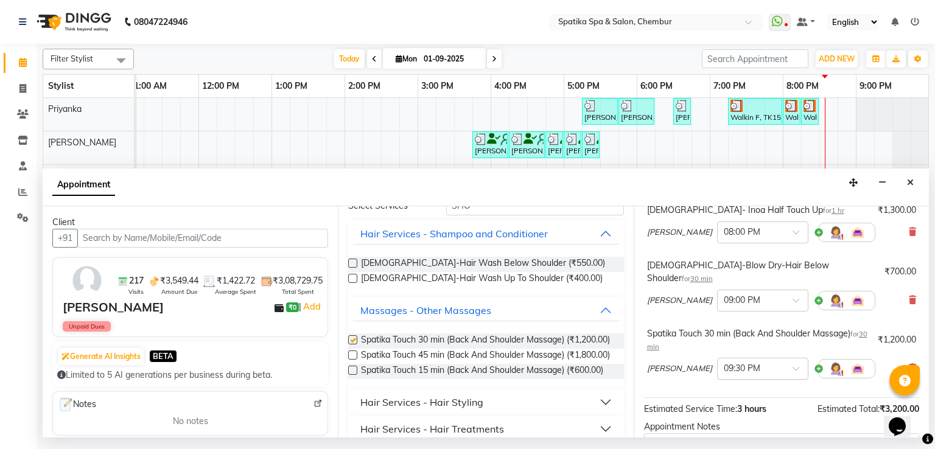
checkbox input "false"
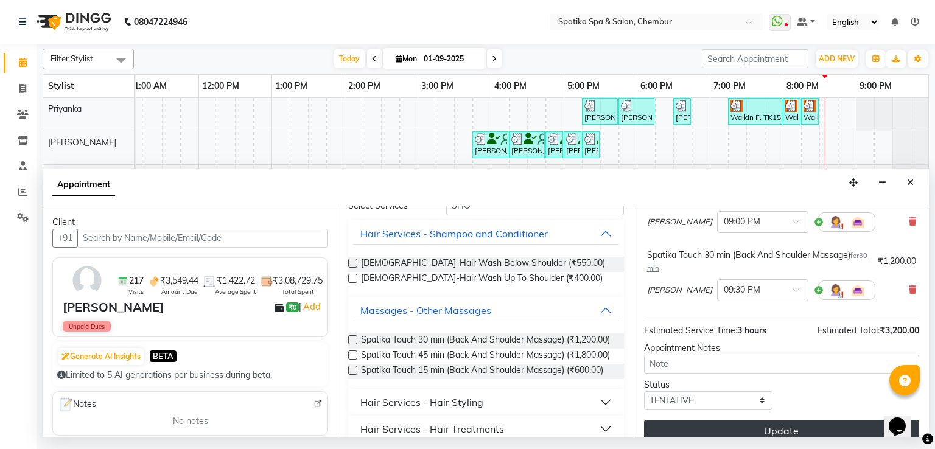
click at [716, 420] on button "Update" at bounding box center [781, 431] width 275 height 22
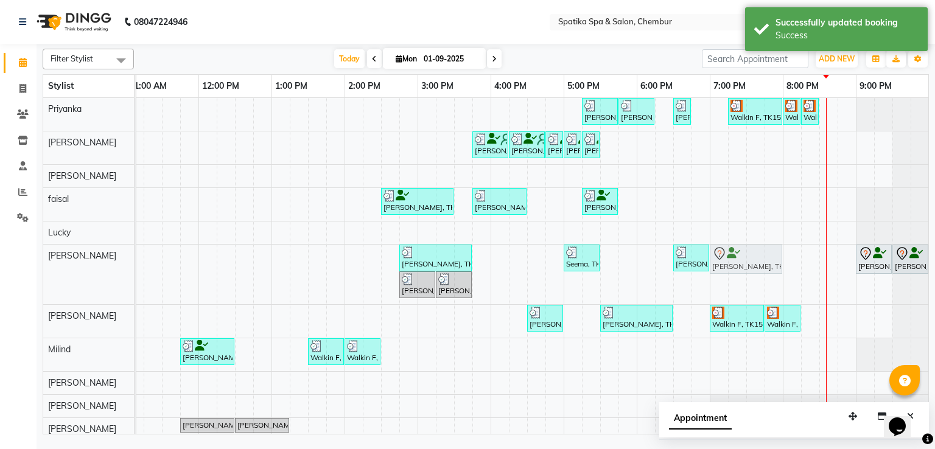
drag, startPoint x: 800, startPoint y: 256, endPoint x: 732, endPoint y: 259, distance: 67.7
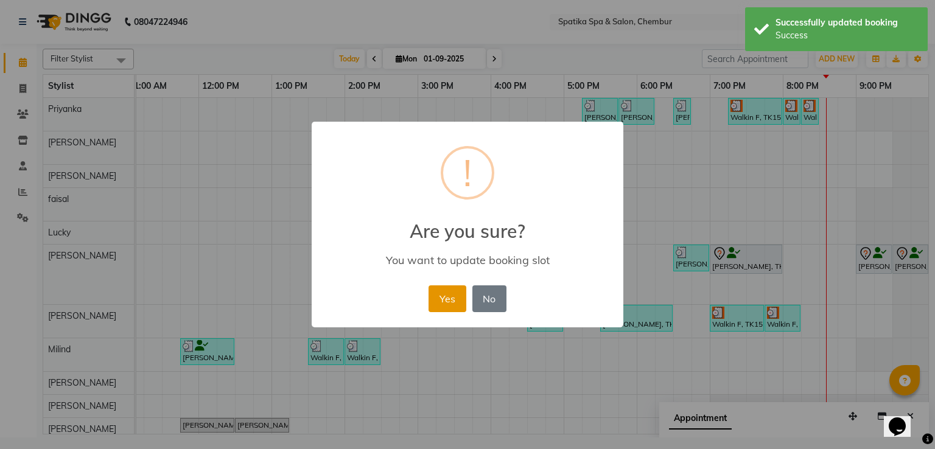
click at [458, 303] on button "Yes" at bounding box center [447, 298] width 37 height 27
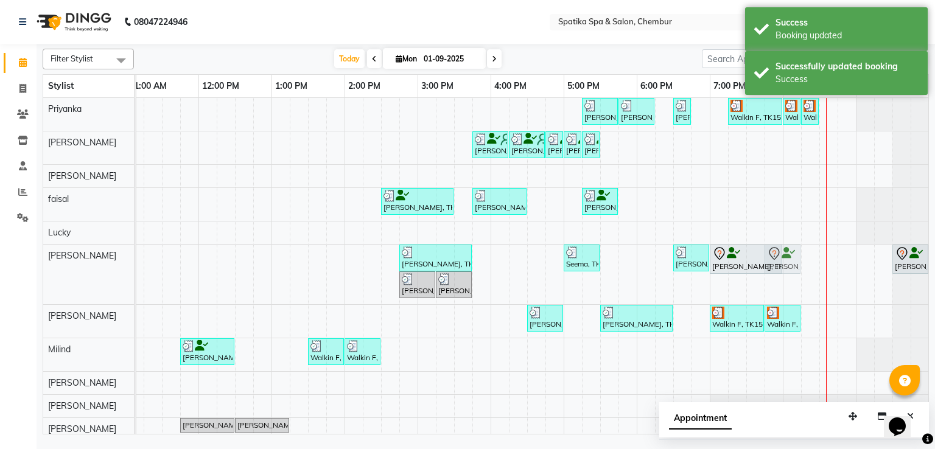
drag, startPoint x: 878, startPoint y: 256, endPoint x: 796, endPoint y: 259, distance: 82.2
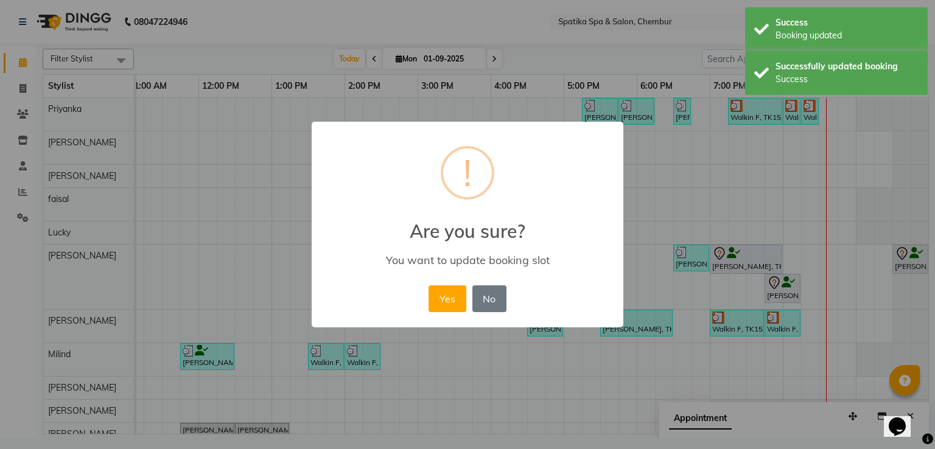
drag, startPoint x: 448, startPoint y: 298, endPoint x: 730, endPoint y: 298, distance: 281.8
click at [448, 297] on button "Yes" at bounding box center [447, 298] width 37 height 27
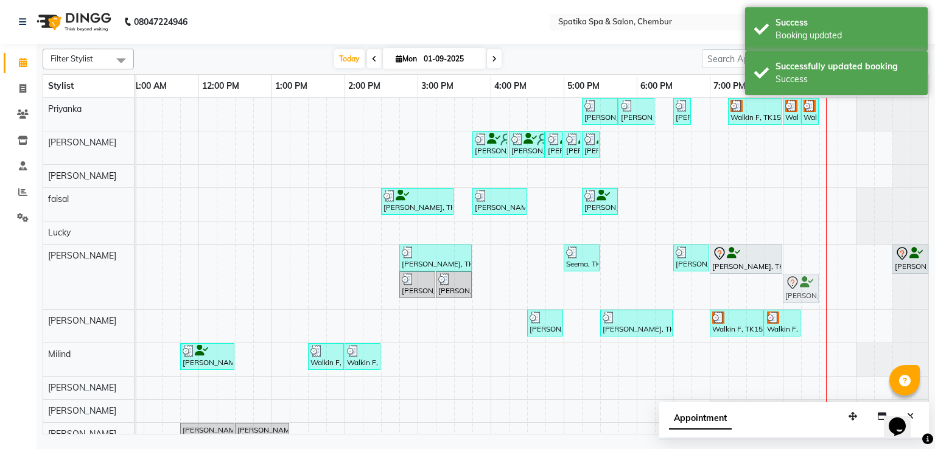
drag, startPoint x: 789, startPoint y: 284, endPoint x: 805, endPoint y: 283, distance: 15.9
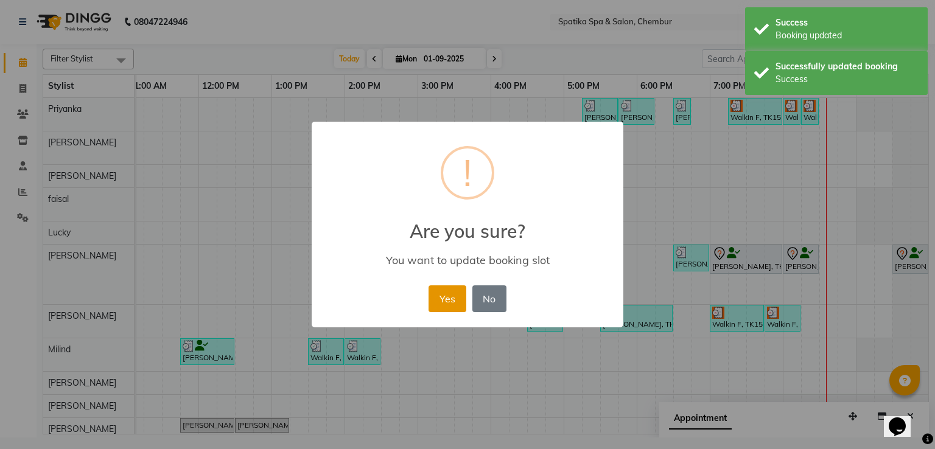
drag, startPoint x: 439, startPoint y: 294, endPoint x: 519, endPoint y: 290, distance: 79.8
click at [441, 295] on button "Yes" at bounding box center [447, 298] width 37 height 27
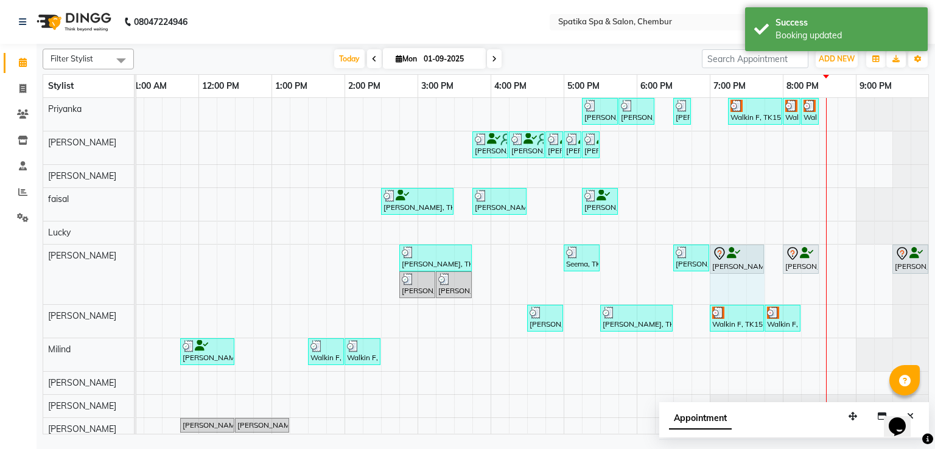
drag, startPoint x: 780, startPoint y: 259, endPoint x: 750, endPoint y: 259, distance: 30.4
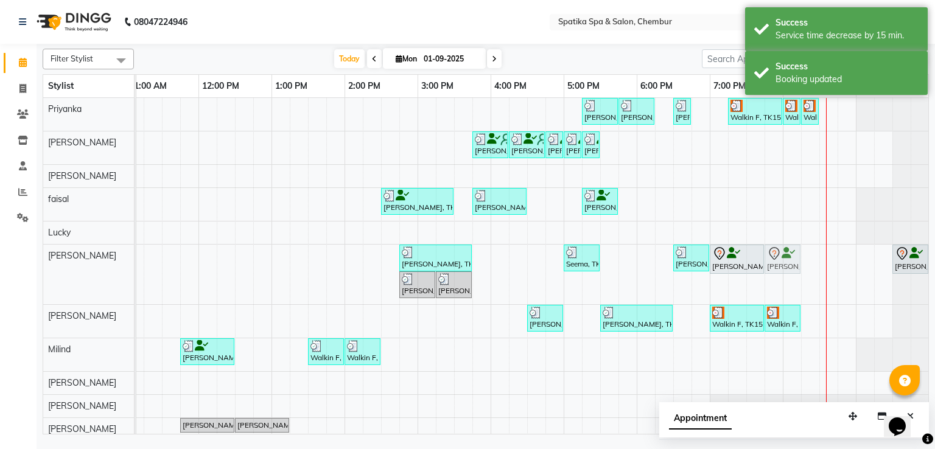
drag, startPoint x: 808, startPoint y: 254, endPoint x: 794, endPoint y: 259, distance: 15.4
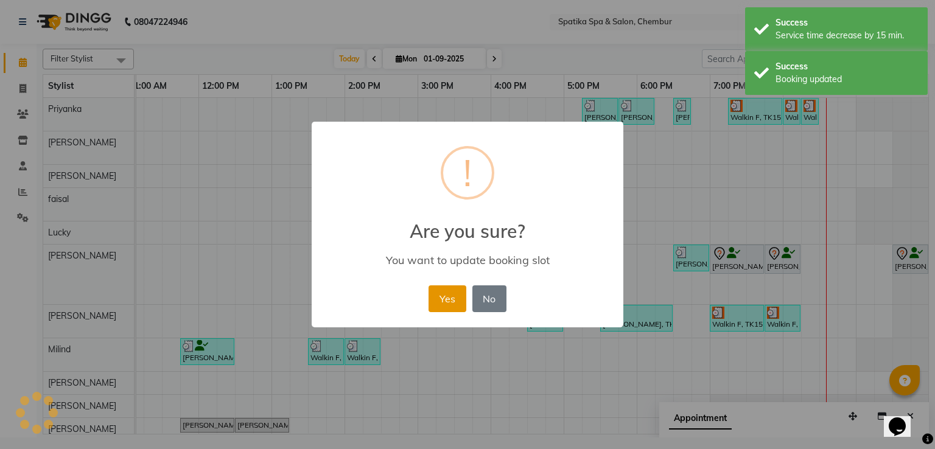
click at [457, 296] on button "Yes" at bounding box center [447, 298] width 37 height 27
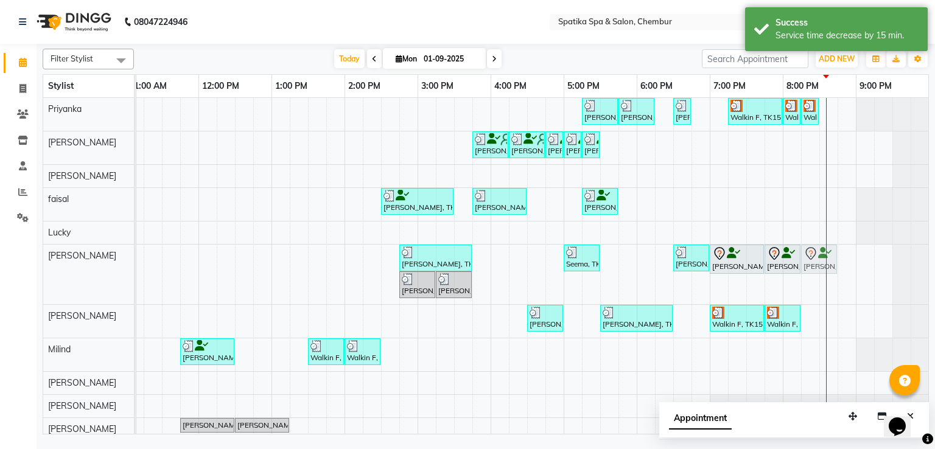
drag, startPoint x: 911, startPoint y: 254, endPoint x: 822, endPoint y: 259, distance: 89.0
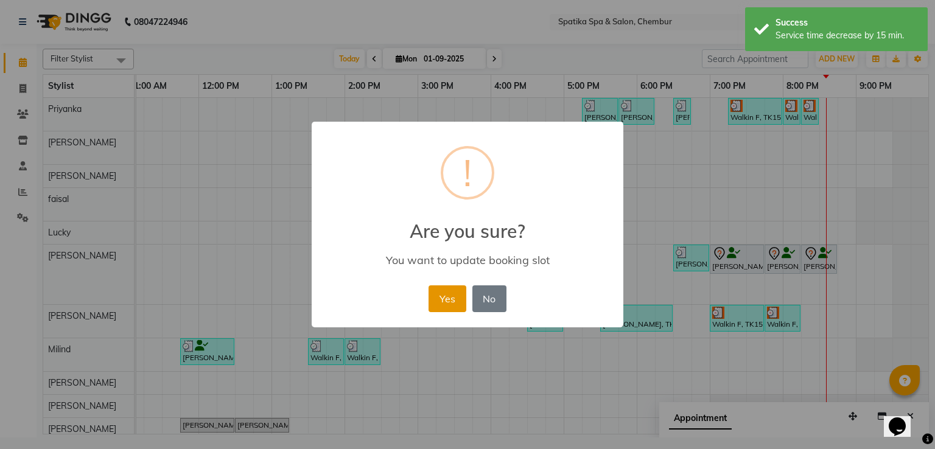
click at [443, 289] on button "Yes" at bounding box center [447, 298] width 37 height 27
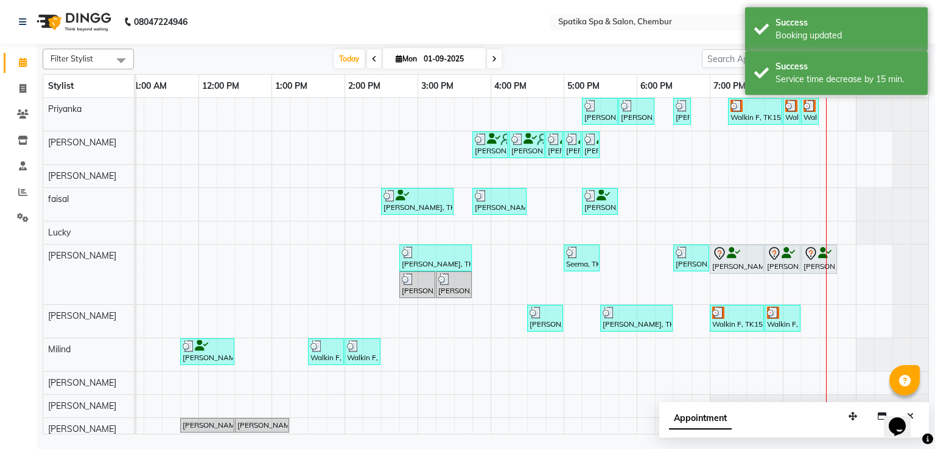
click at [758, 256] on div at bounding box center [736, 254] width 49 height 15
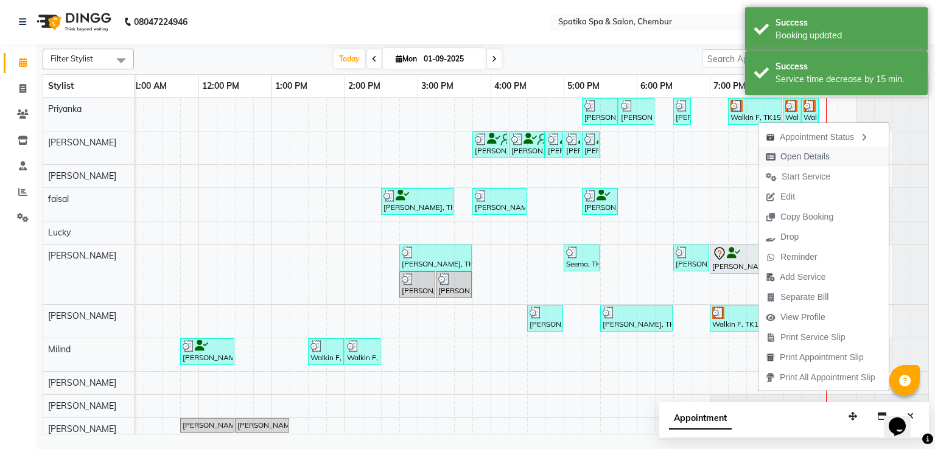
click at [802, 159] on span "Open Details" at bounding box center [804, 156] width 49 height 13
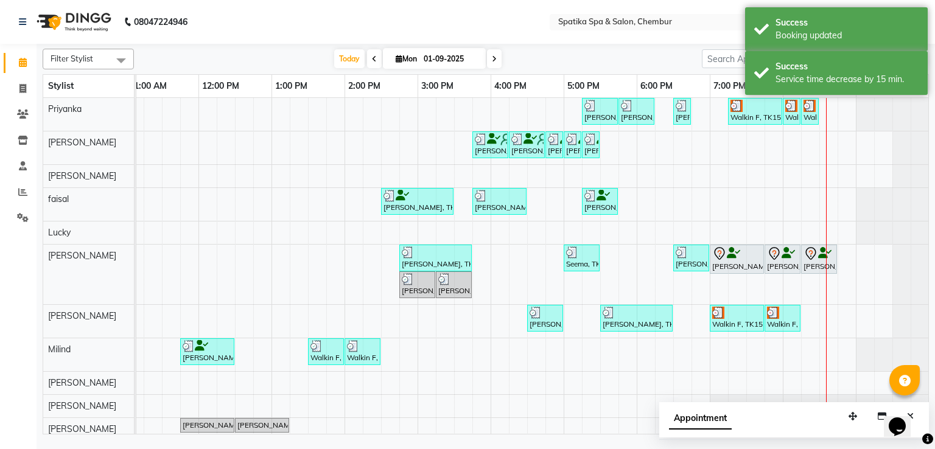
click at [735, 253] on icon at bounding box center [733, 253] width 13 height 1
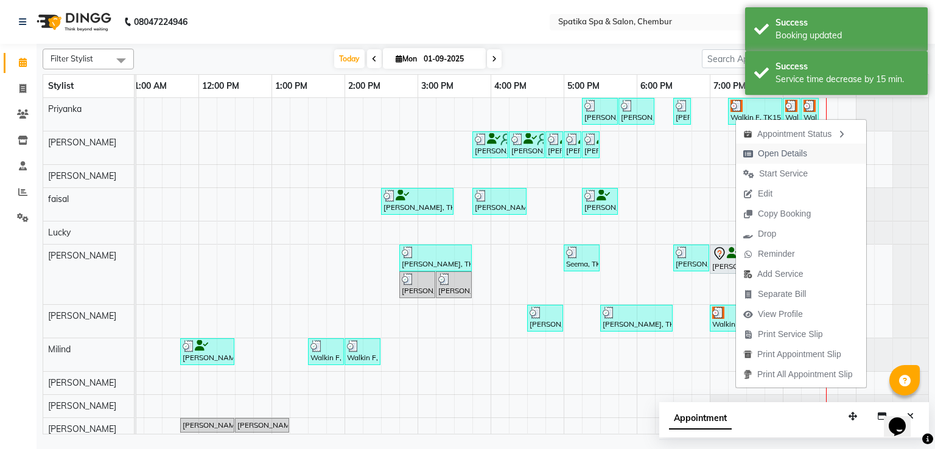
click at [779, 147] on span "Open Details" at bounding box center [782, 153] width 49 height 13
select select "7"
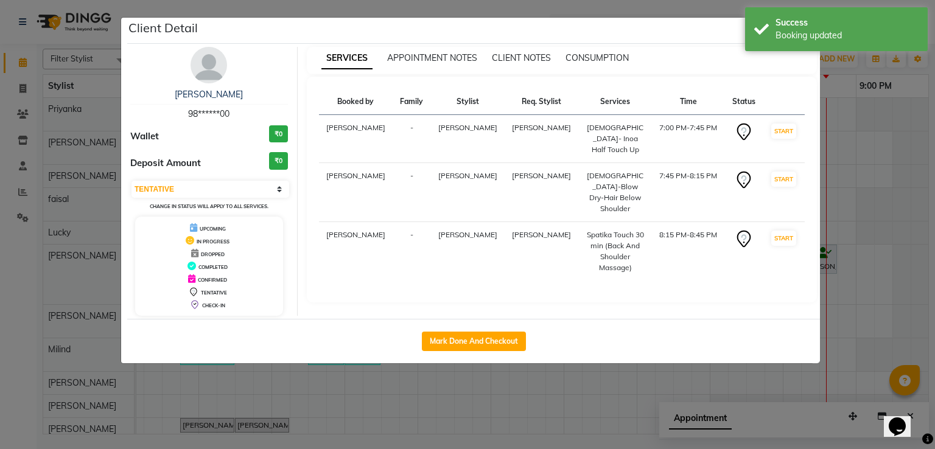
drag, startPoint x: 506, startPoint y: 341, endPoint x: 569, endPoint y: 335, distance: 62.3
click at [505, 341] on button "Mark Done And Checkout" at bounding box center [474, 341] width 104 height 19
select select "631"
select select "service"
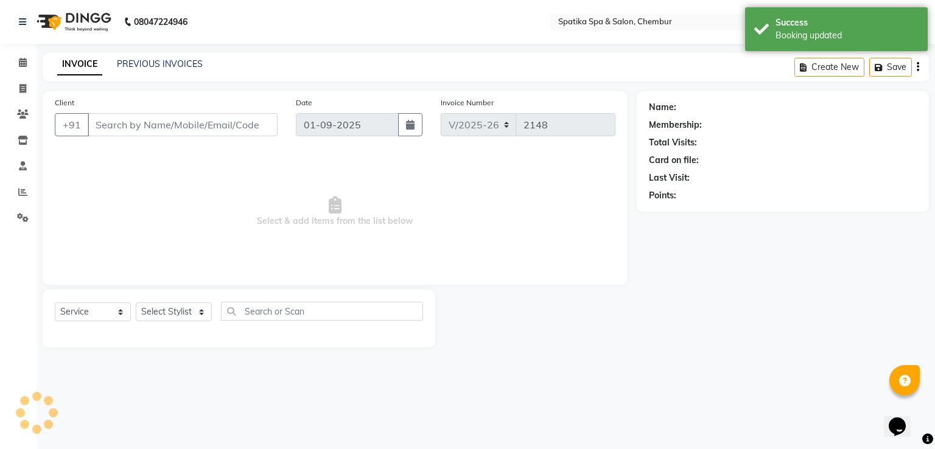
type input "98******00"
select select "17981"
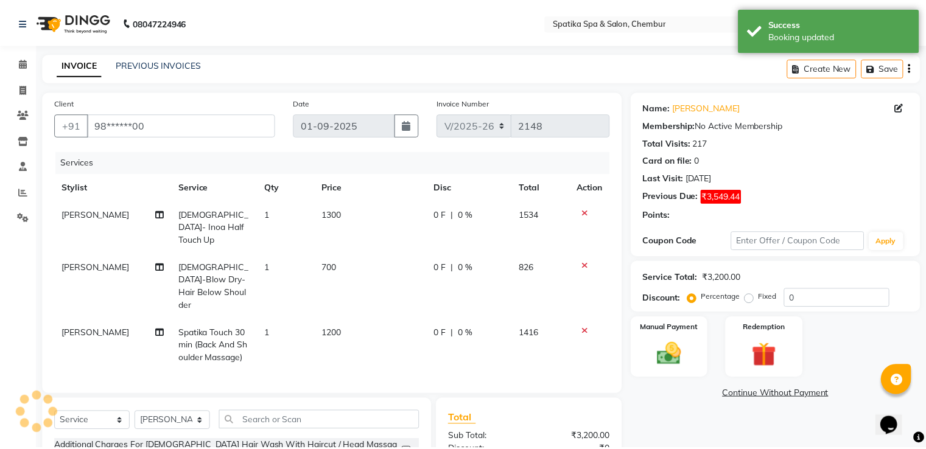
scroll to position [132, 0]
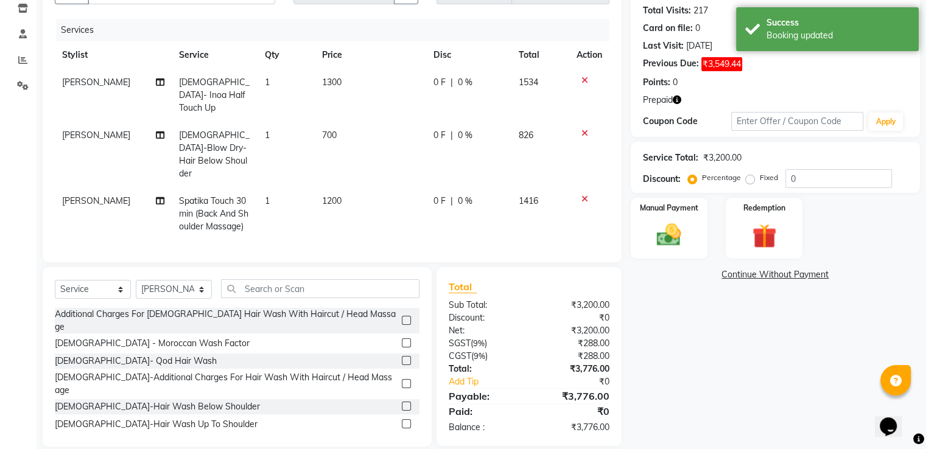
drag, startPoint x: 832, startPoint y: 225, endPoint x: 781, endPoint y: 225, distance: 50.5
click at [828, 225] on div "Manual Payment Redemption" at bounding box center [774, 228] width 307 height 61
click at [755, 231] on img at bounding box center [763, 236] width 41 height 31
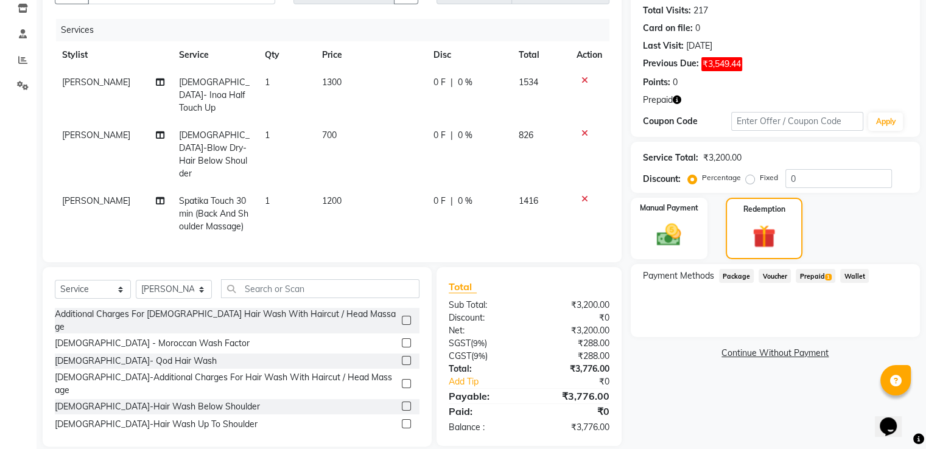
click at [822, 276] on span "Prepaid 1" at bounding box center [816, 276] width 40 height 14
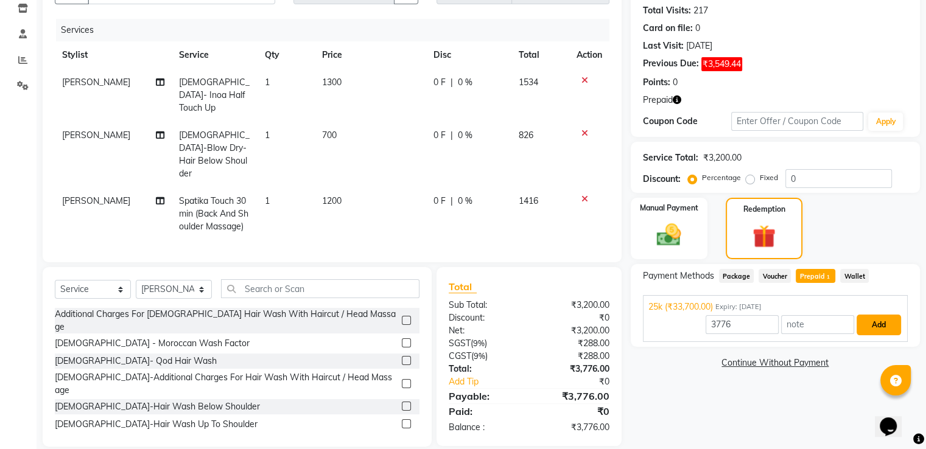
click at [858, 334] on button "Add" at bounding box center [878, 325] width 44 height 21
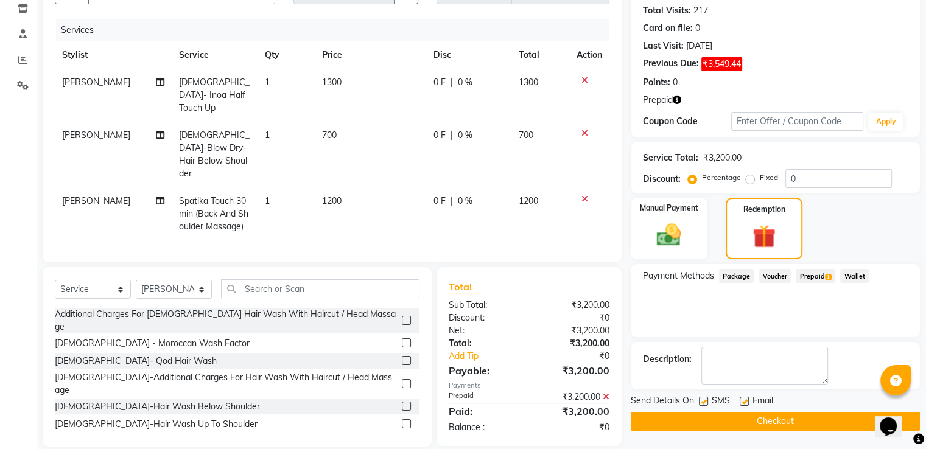
click at [744, 423] on button "Checkout" at bounding box center [775, 421] width 289 height 19
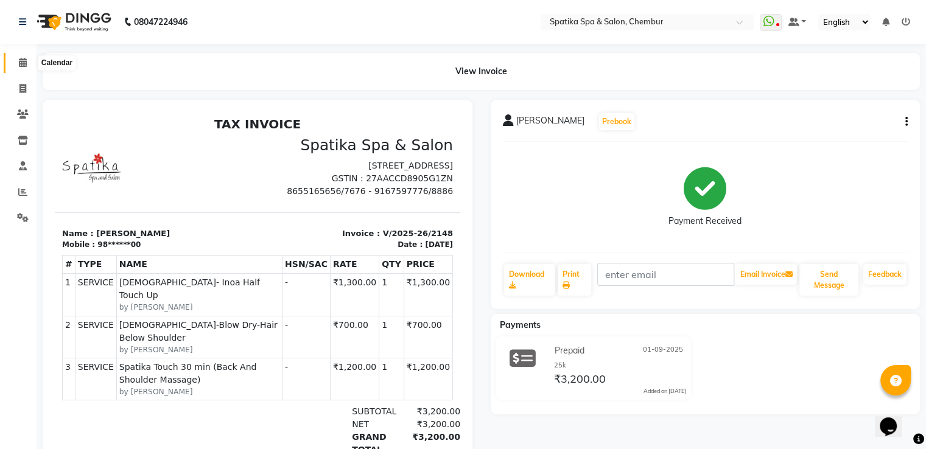
click at [17, 65] on span at bounding box center [22, 63] width 21 height 14
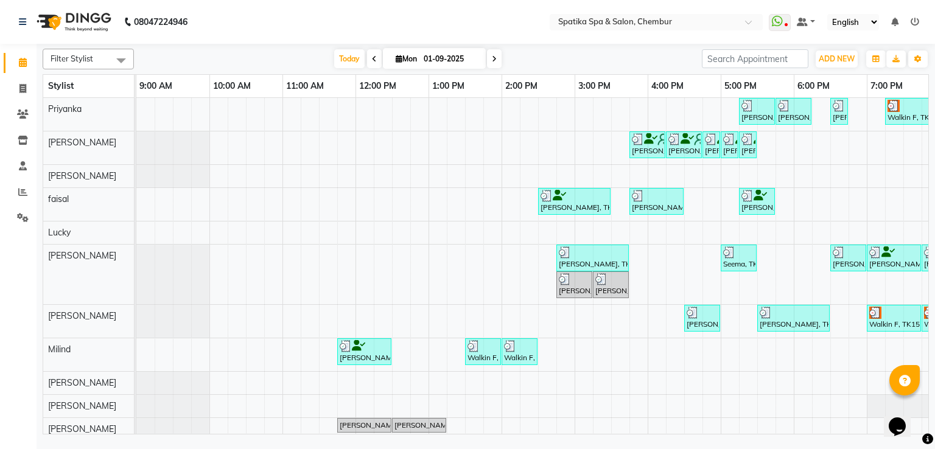
scroll to position [0, 157]
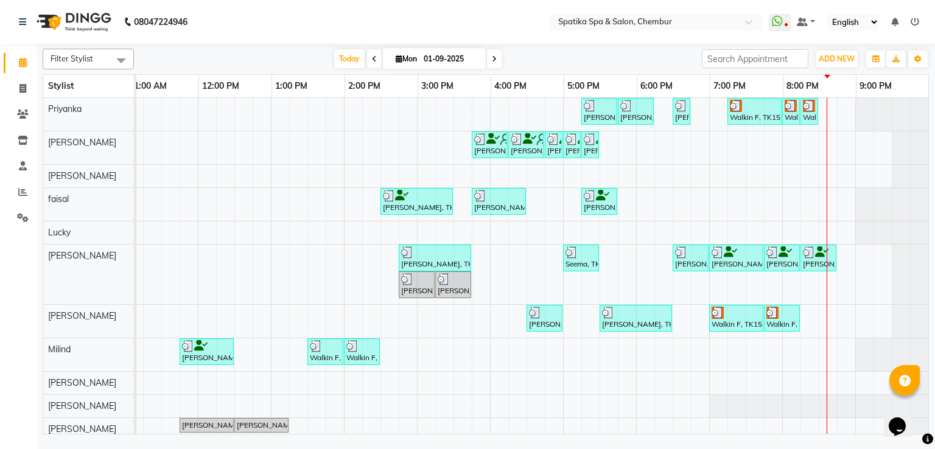
click at [724, 315] on div at bounding box center [736, 313] width 49 height 12
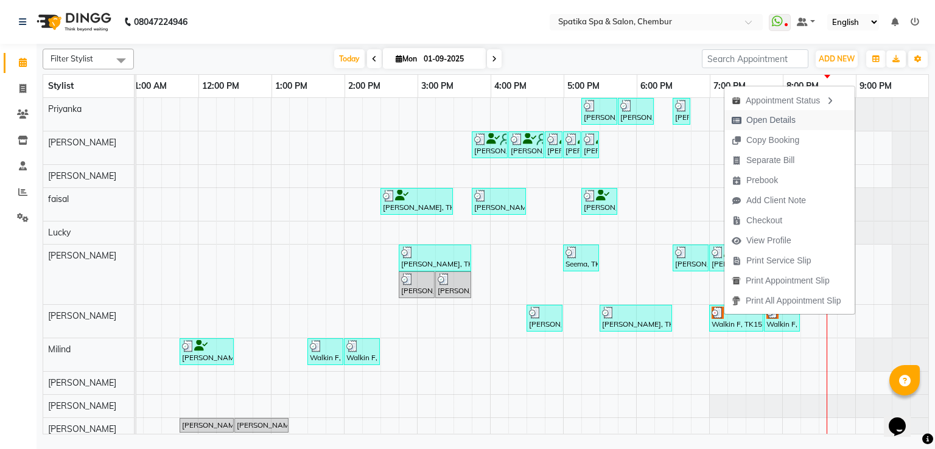
click at [758, 115] on span "Open Details" at bounding box center [770, 120] width 49 height 13
select select "3"
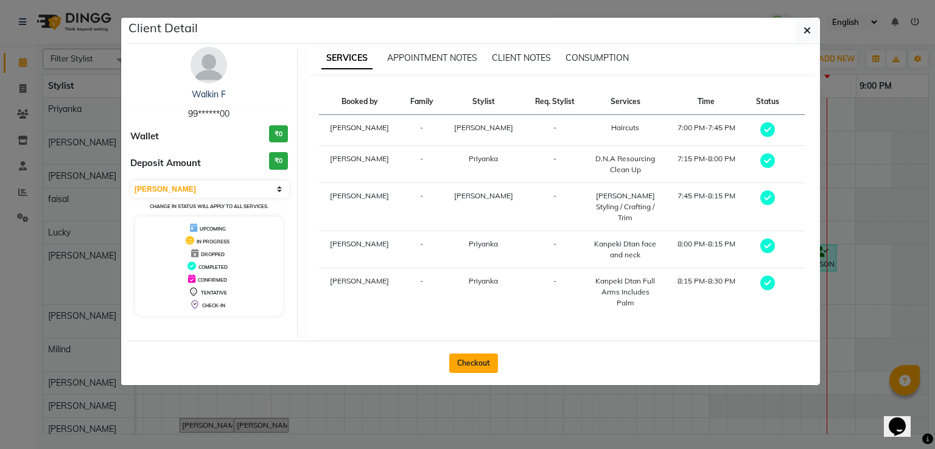
click at [481, 354] on button "Checkout" at bounding box center [473, 363] width 49 height 19
select select "631"
select select "service"
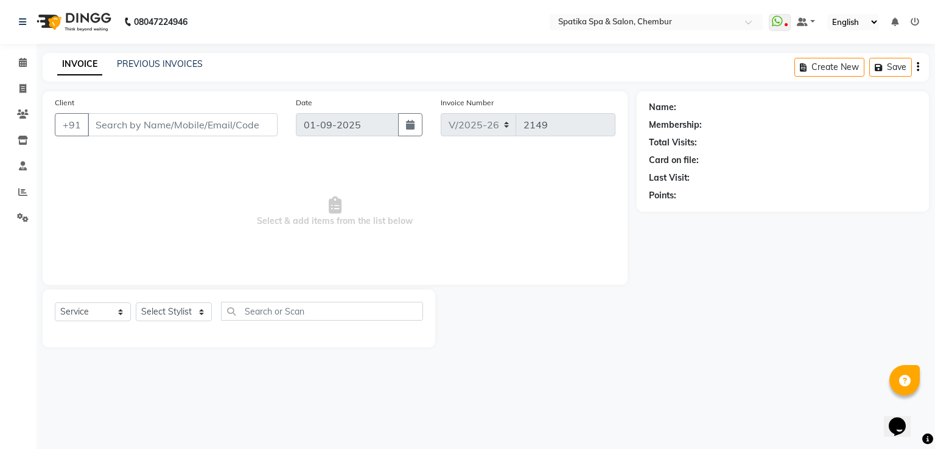
type input "99******00"
select select "9058"
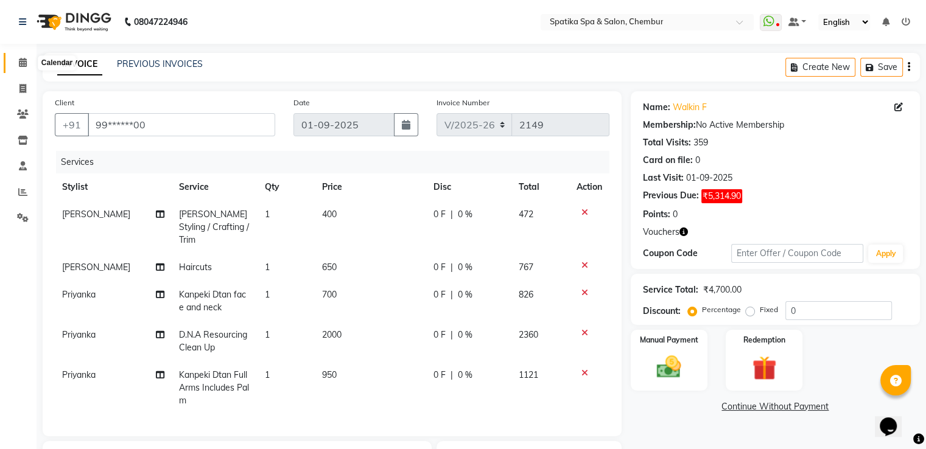
click at [21, 58] on icon at bounding box center [23, 62] width 8 height 9
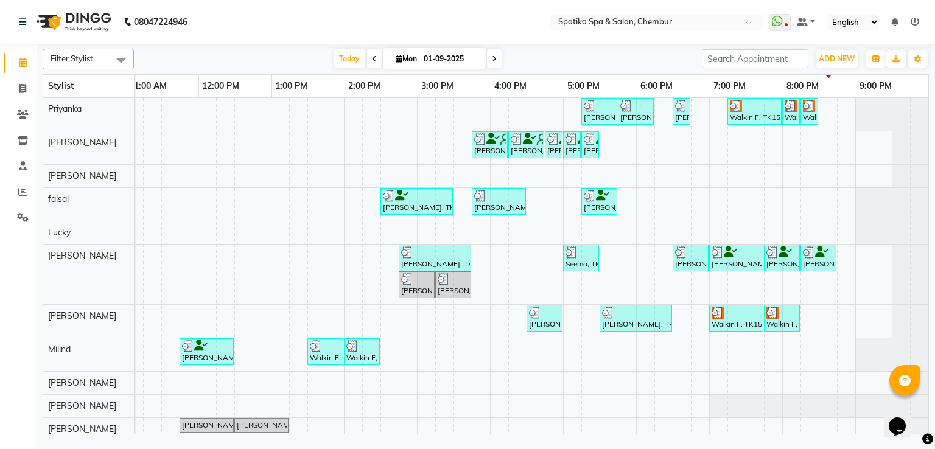
scroll to position [0, 166]
click at [920, 57] on icon "button" at bounding box center [917, 58] width 7 height 7
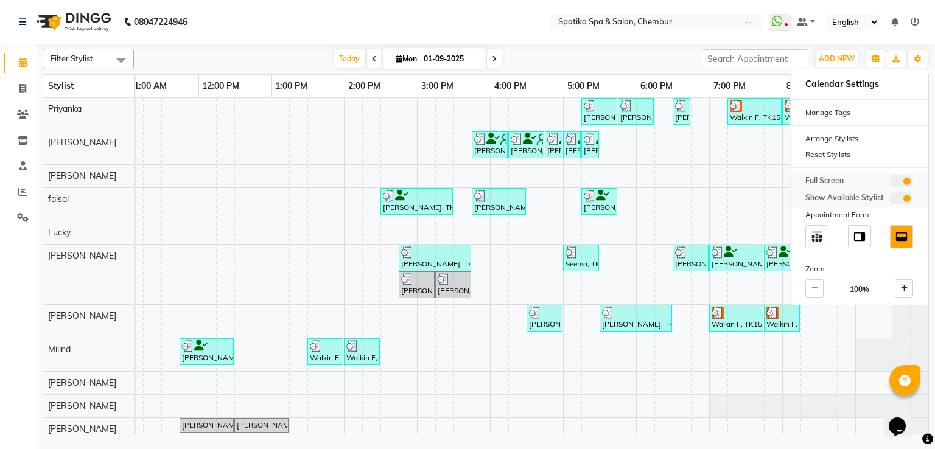
click at [906, 182] on span at bounding box center [901, 181] width 24 height 12
click at [889, 183] on input "checkbox" at bounding box center [889, 183] width 0 height 0
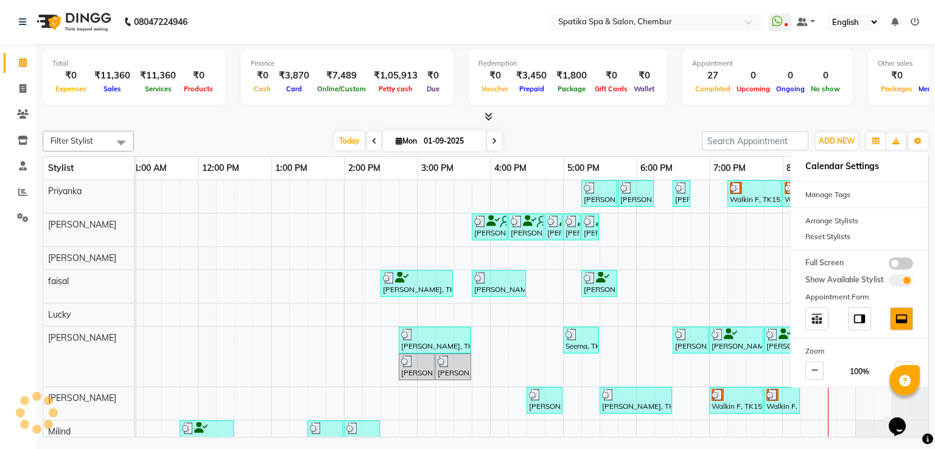
click at [684, 127] on div "Filter Stylist Select All Priyanka sumitra Madhu Gupta faisal Lucky Ali shahruk…" at bounding box center [486, 282] width 886 height 312
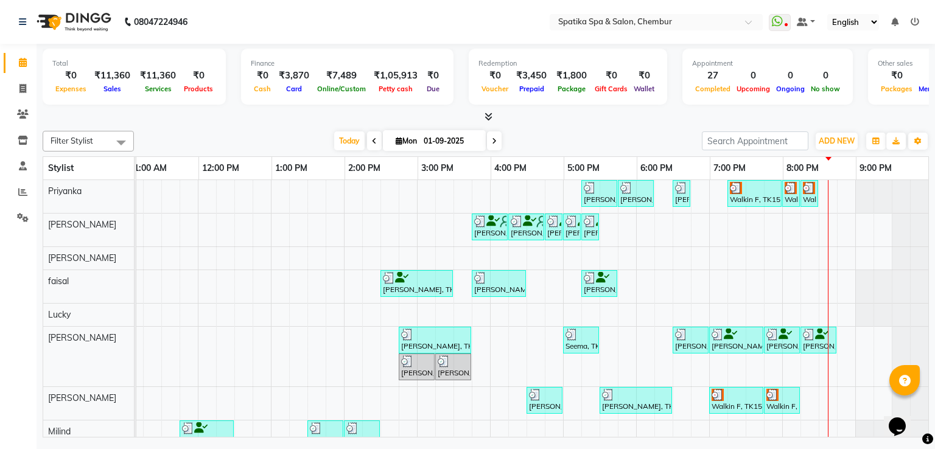
click at [739, 189] on div at bounding box center [754, 188] width 49 height 12
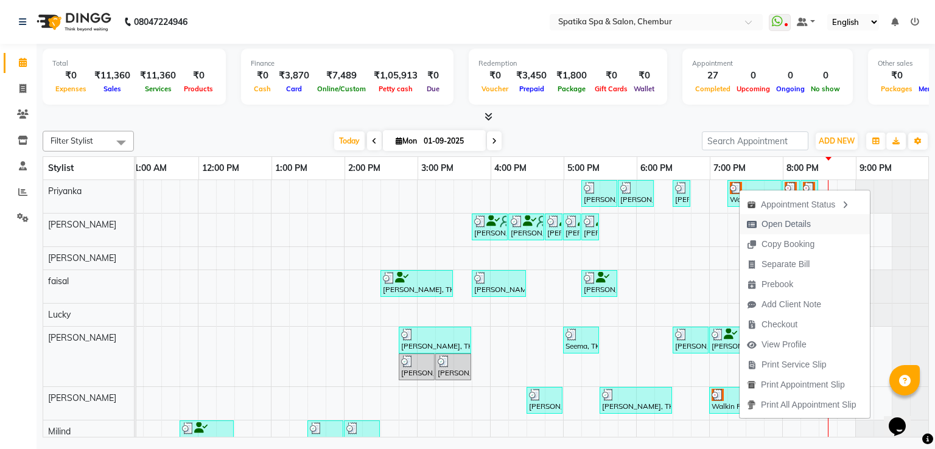
click at [767, 223] on span "Open Details" at bounding box center [786, 224] width 49 height 13
select select "3"
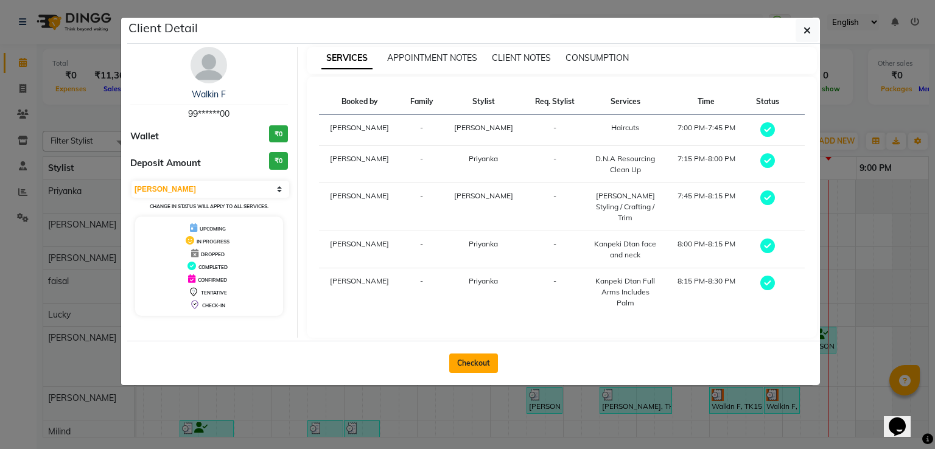
click at [475, 354] on button "Checkout" at bounding box center [473, 363] width 49 height 19
select select "631"
select select "service"
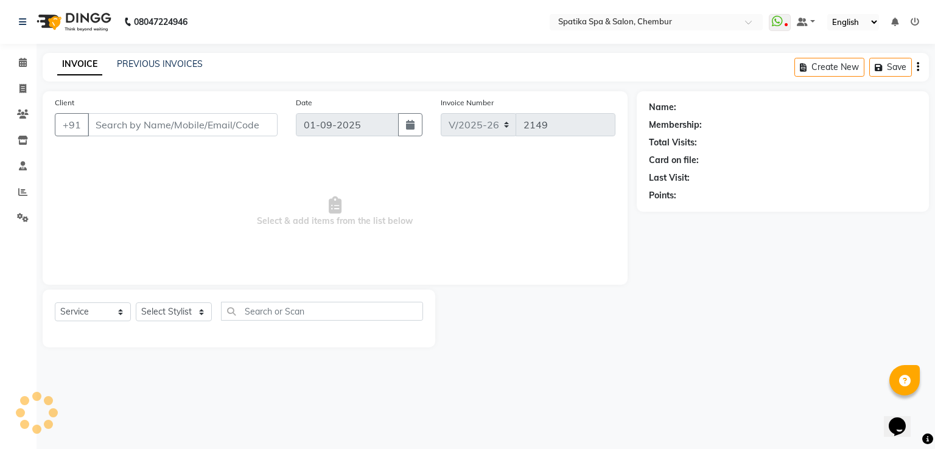
type input "99******00"
select select "9058"
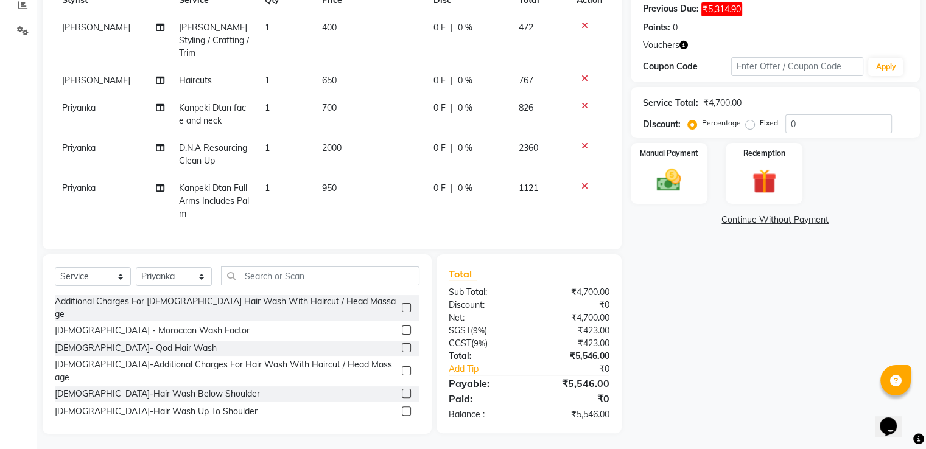
scroll to position [65, 0]
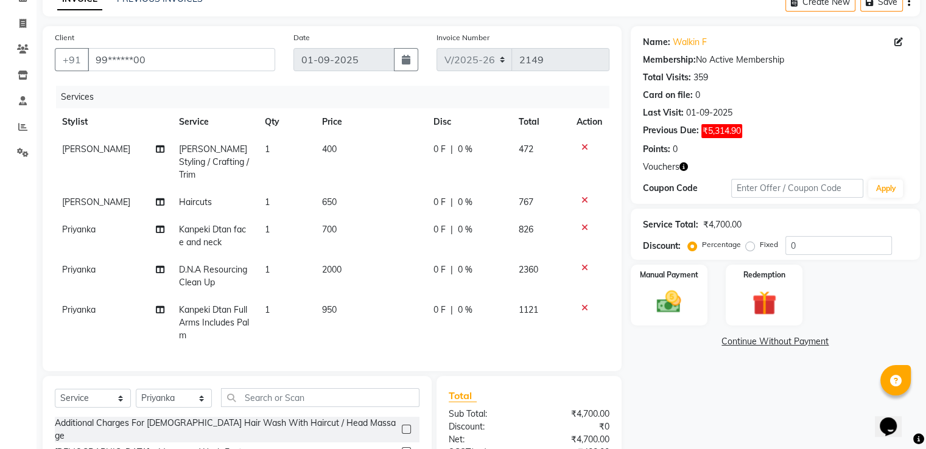
click at [338, 264] on span "2000" at bounding box center [331, 269] width 19 height 11
select select "9058"
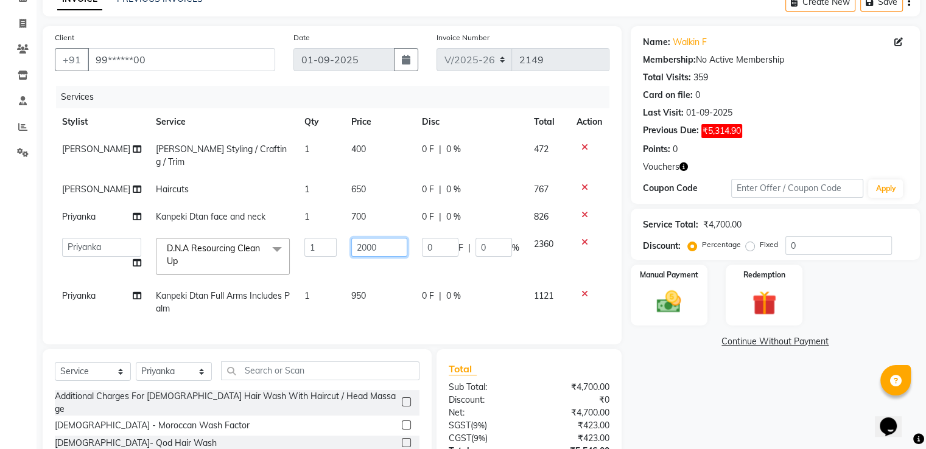
click at [385, 238] on input "2000" at bounding box center [379, 247] width 56 height 19
type input "2"
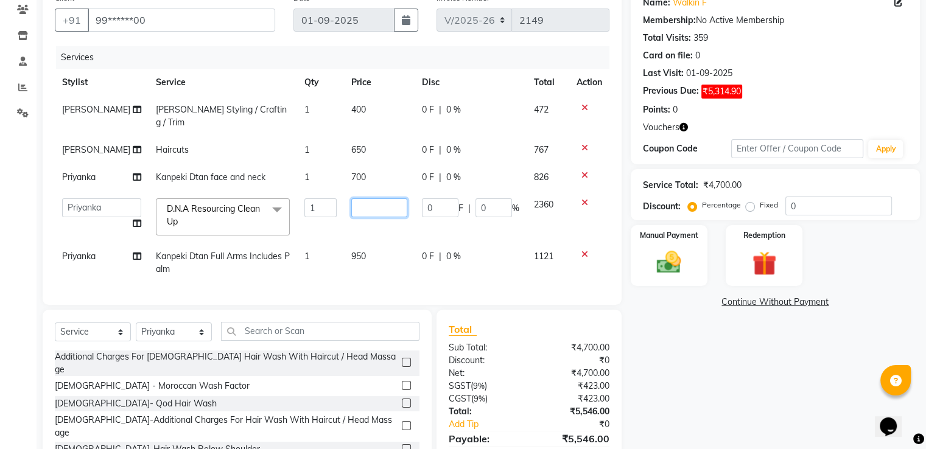
scroll to position [160, 0]
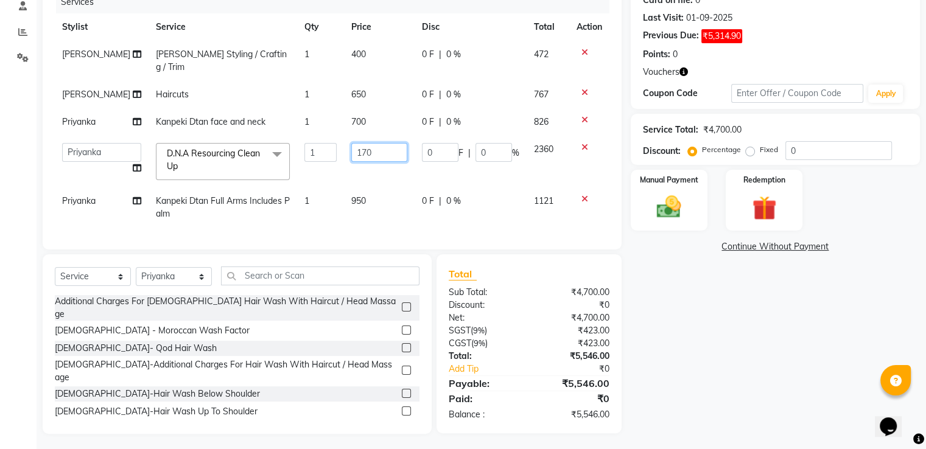
type input "1700"
click at [351, 193] on td "950" at bounding box center [379, 207] width 71 height 40
select select "9058"
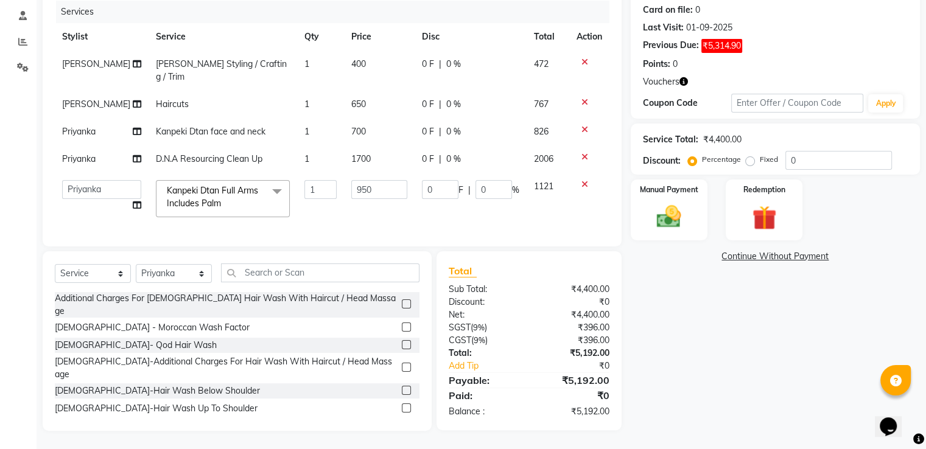
scroll to position [147, 0]
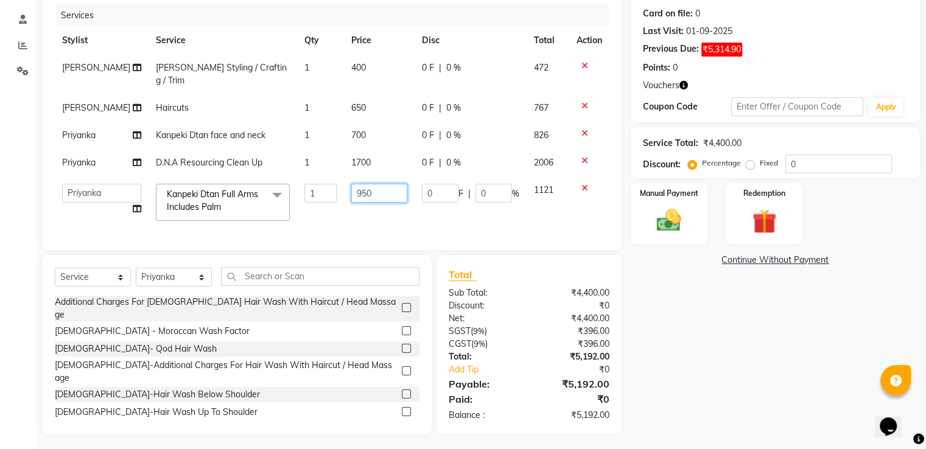
click at [369, 184] on input "950" at bounding box center [379, 193] width 56 height 19
type input "900"
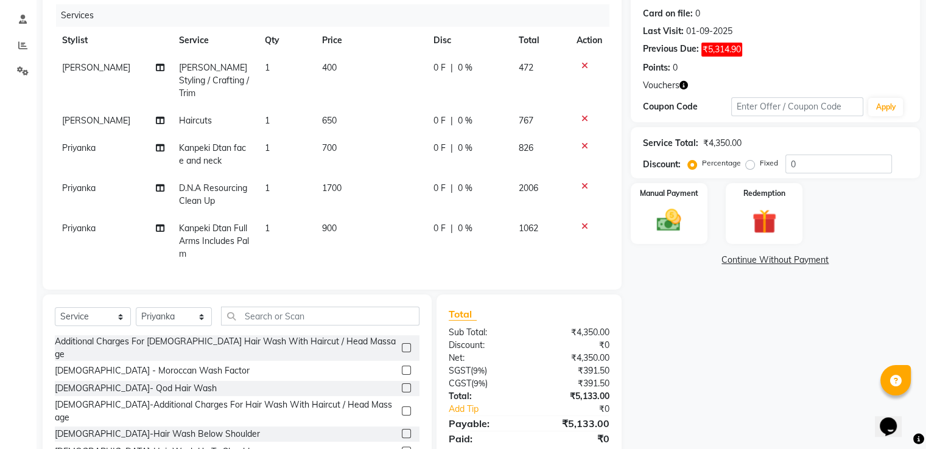
click at [711, 354] on div "Name: Walkin F Membership: No Active Membership Total Visits: 359 Card on file:…" at bounding box center [780, 210] width 298 height 530
click at [799, 169] on input "0" at bounding box center [838, 164] width 107 height 19
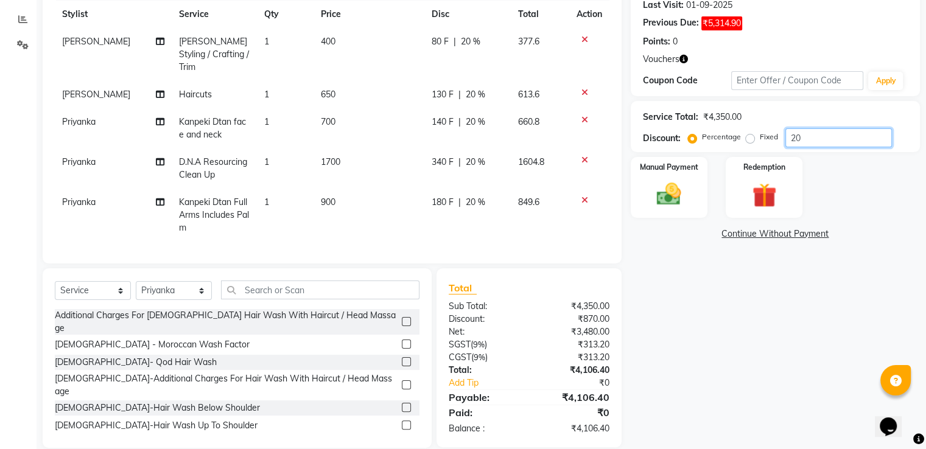
scroll to position [187, 0]
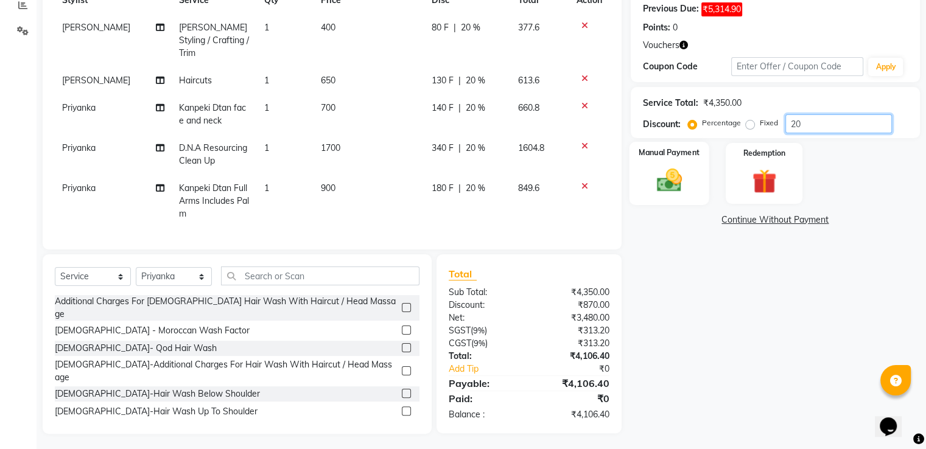
type input "20"
click at [674, 175] on img at bounding box center [668, 180] width 41 height 29
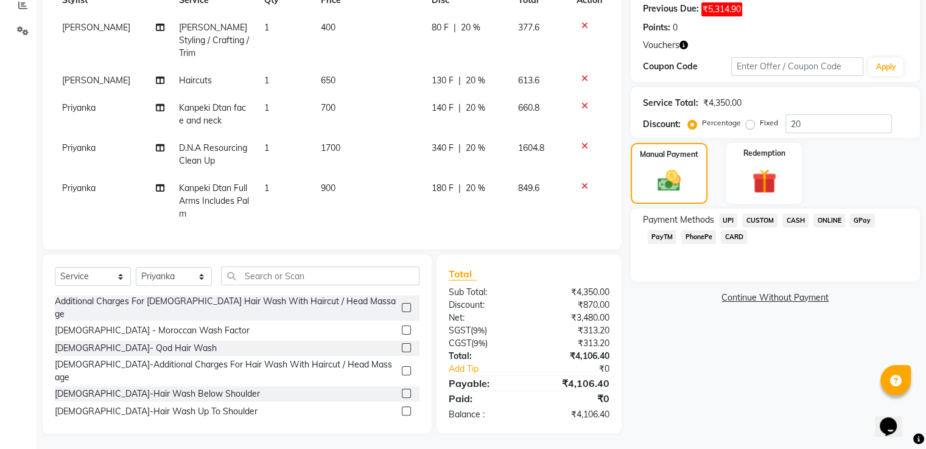
click at [855, 216] on span "GPay" at bounding box center [862, 221] width 25 height 14
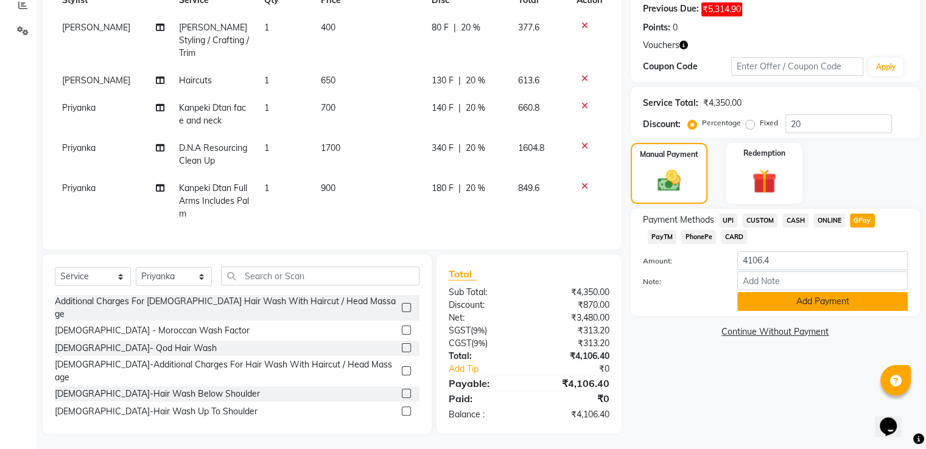
click at [782, 304] on button "Add Payment" at bounding box center [822, 301] width 170 height 19
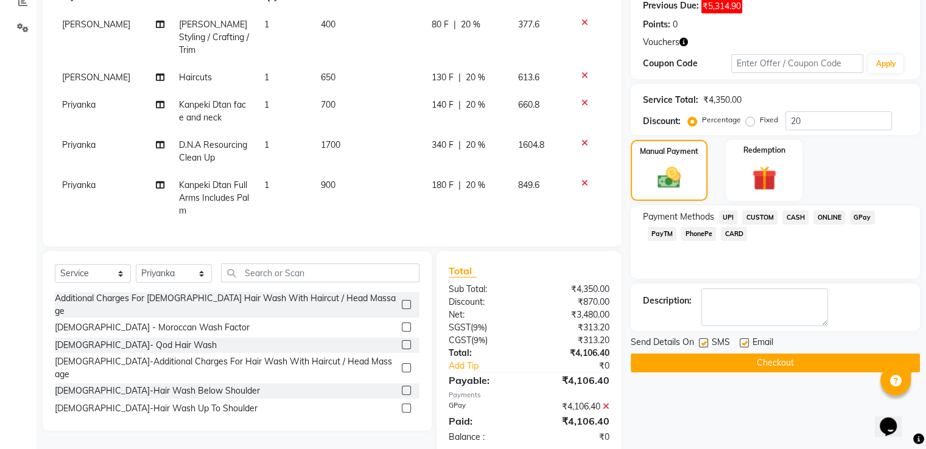
scroll to position [212, 0]
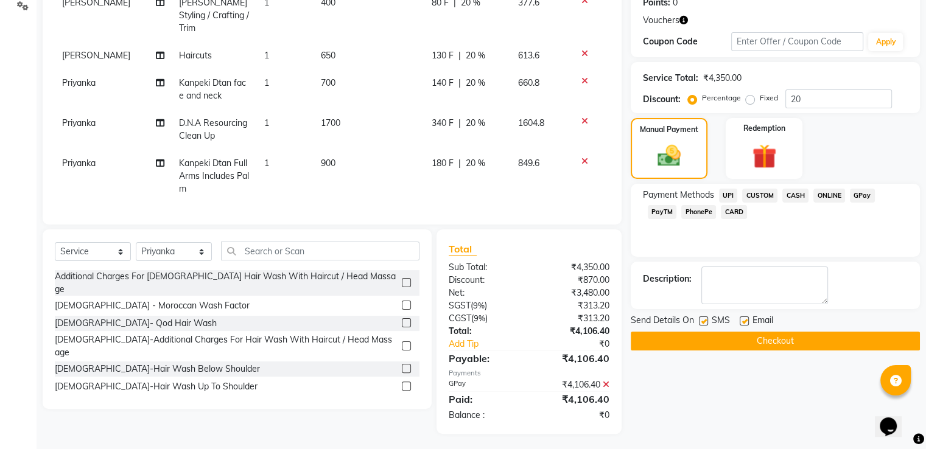
click at [743, 323] on label at bounding box center [744, 321] width 9 height 9
click at [743, 323] on input "checkbox" at bounding box center [744, 322] width 8 height 8
checkbox input "false"
click at [706, 322] on label at bounding box center [703, 321] width 9 height 9
click at [706, 322] on input "checkbox" at bounding box center [703, 322] width 8 height 8
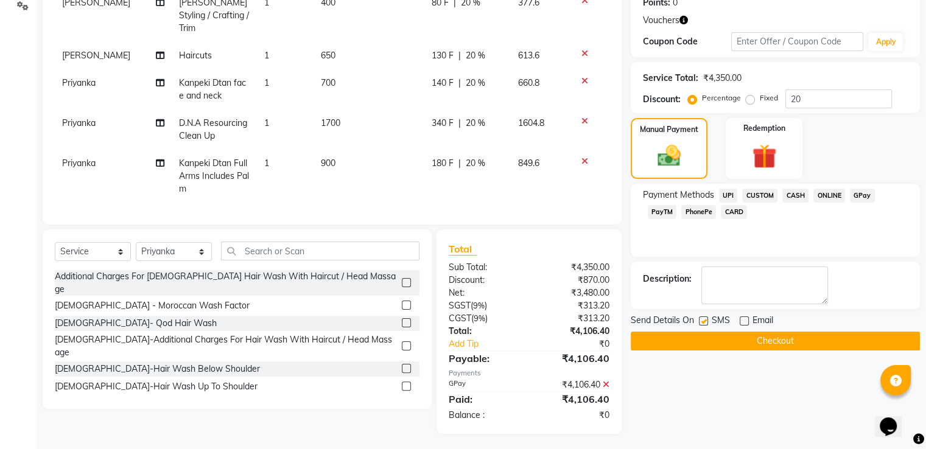
checkbox input "false"
click at [709, 335] on button "Checkout" at bounding box center [775, 341] width 289 height 19
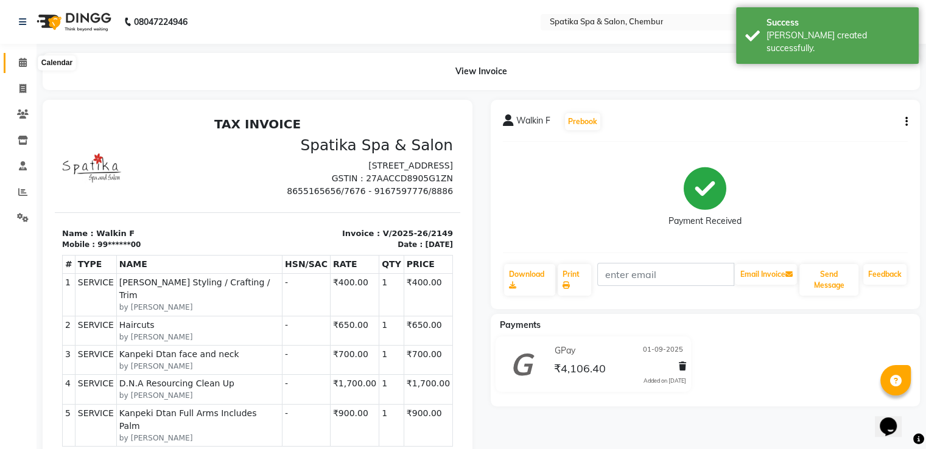
click at [24, 66] on icon at bounding box center [23, 62] width 8 height 9
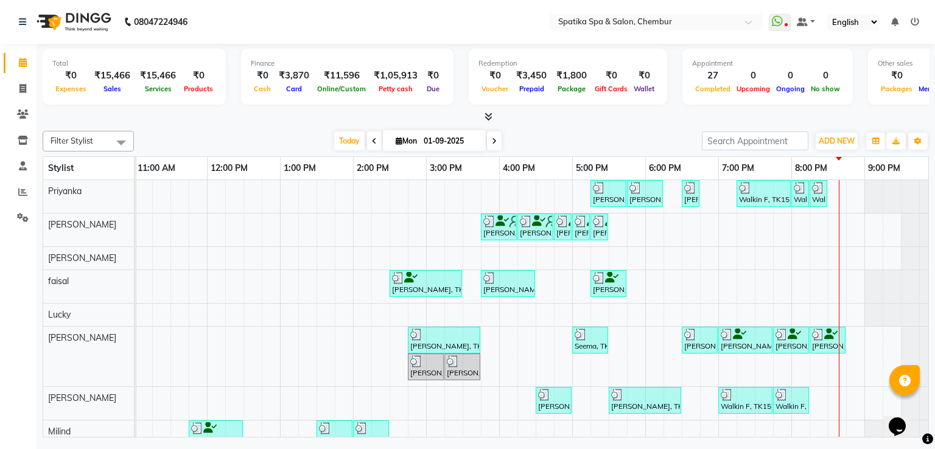
scroll to position [0, 157]
